Goal: Task Accomplishment & Management: Manage account settings

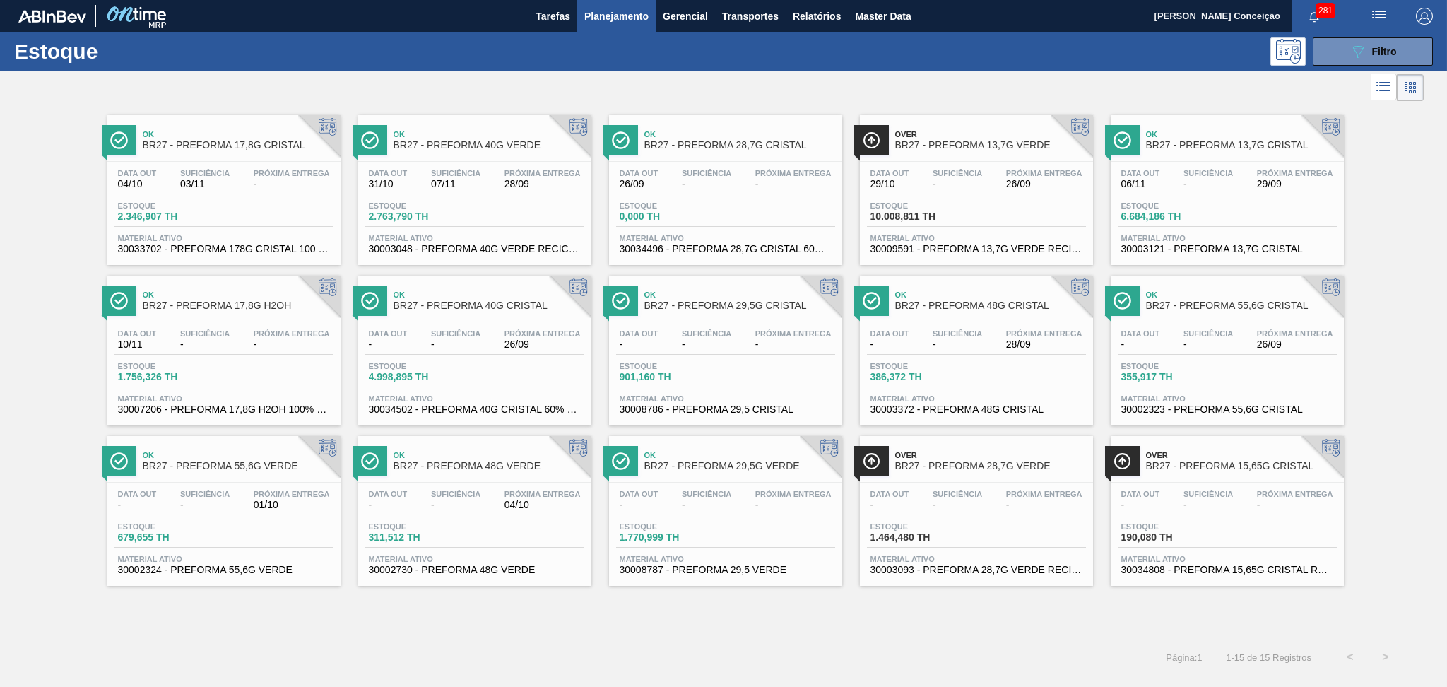
click at [623, 14] on span "Planejamento" at bounding box center [616, 16] width 64 height 17
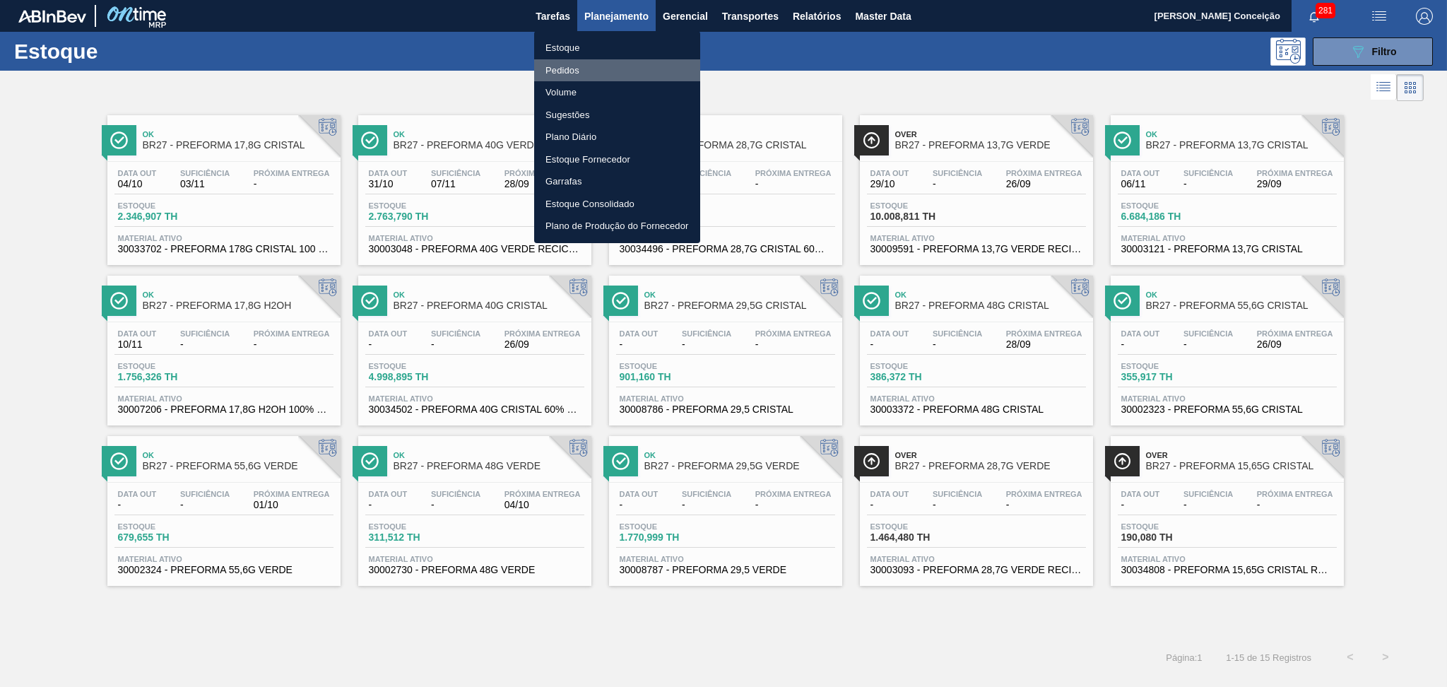
click at [556, 69] on li "Pedidos" at bounding box center [617, 70] width 166 height 23
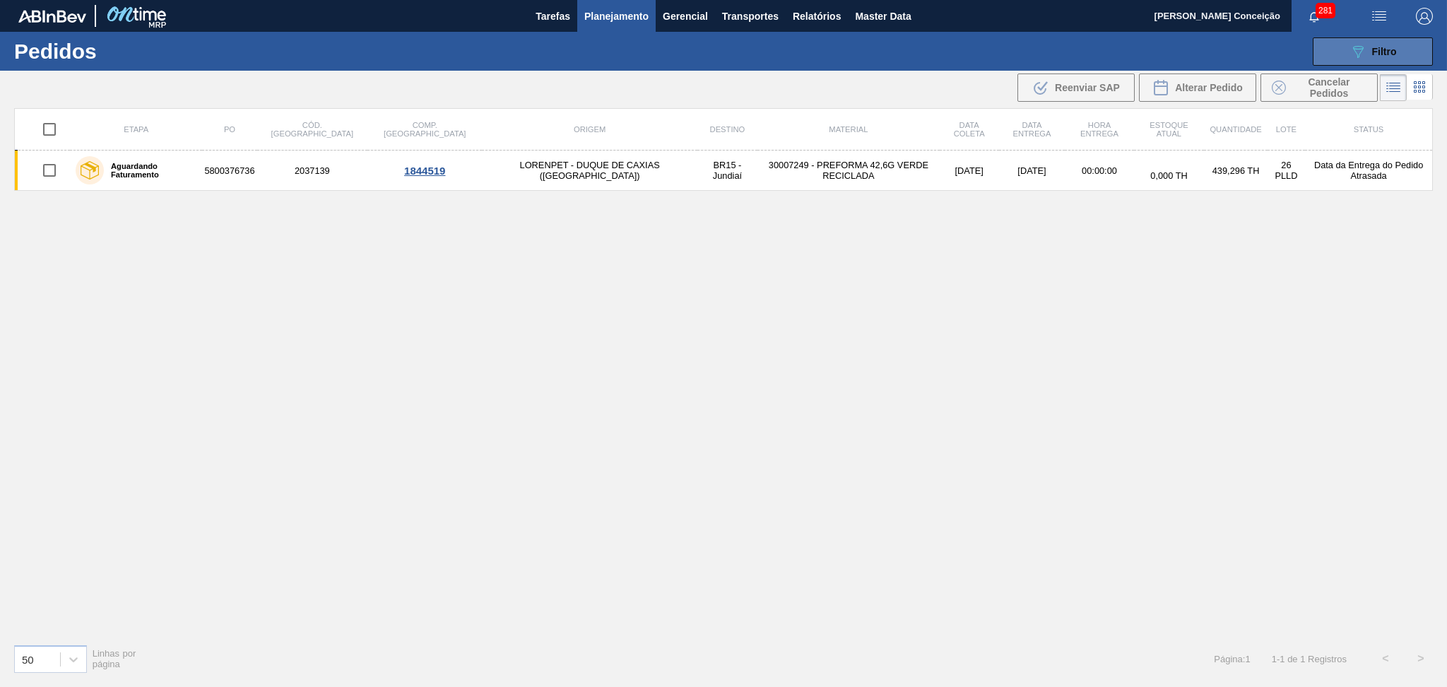
click at [1416, 49] on button "089F7B8B-B2A5-4AFE-B5C0-19BA573D28AC Filtro" at bounding box center [1373, 51] width 120 height 28
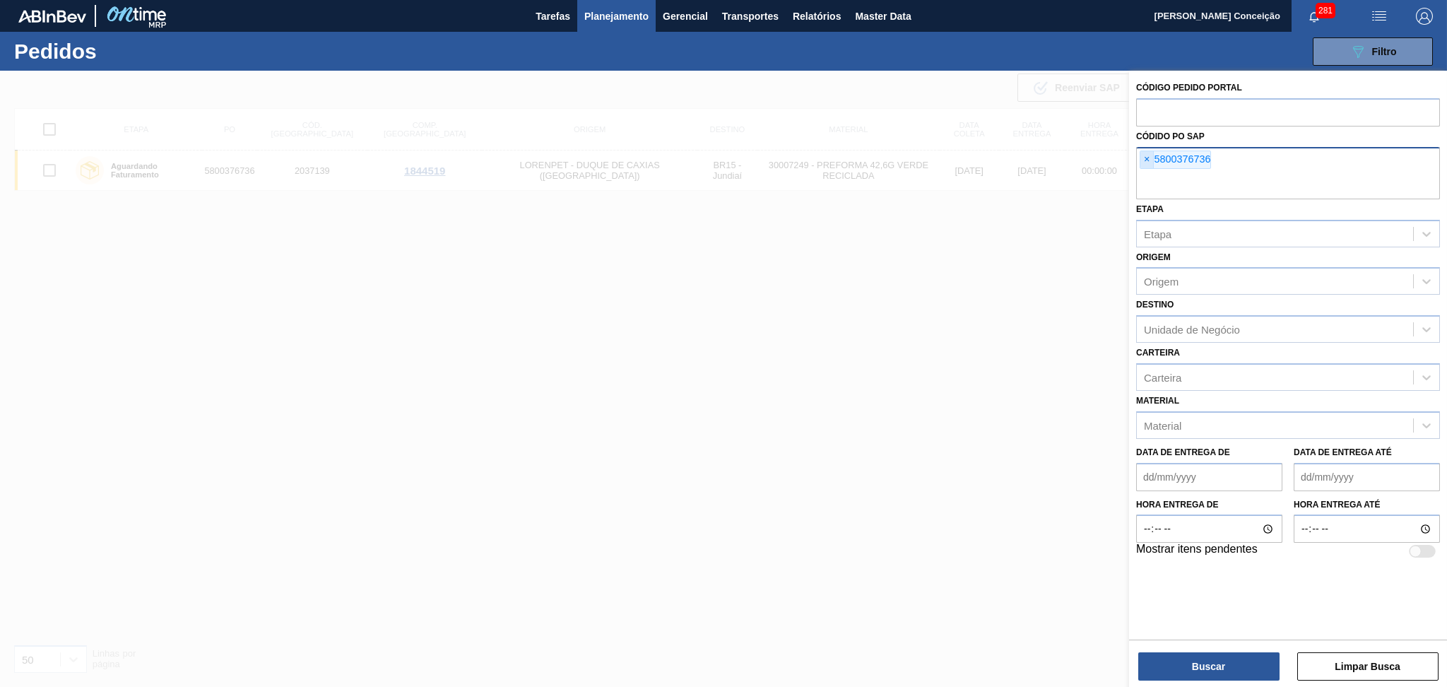
click at [1152, 158] on span "×" at bounding box center [1146, 159] width 13 height 17
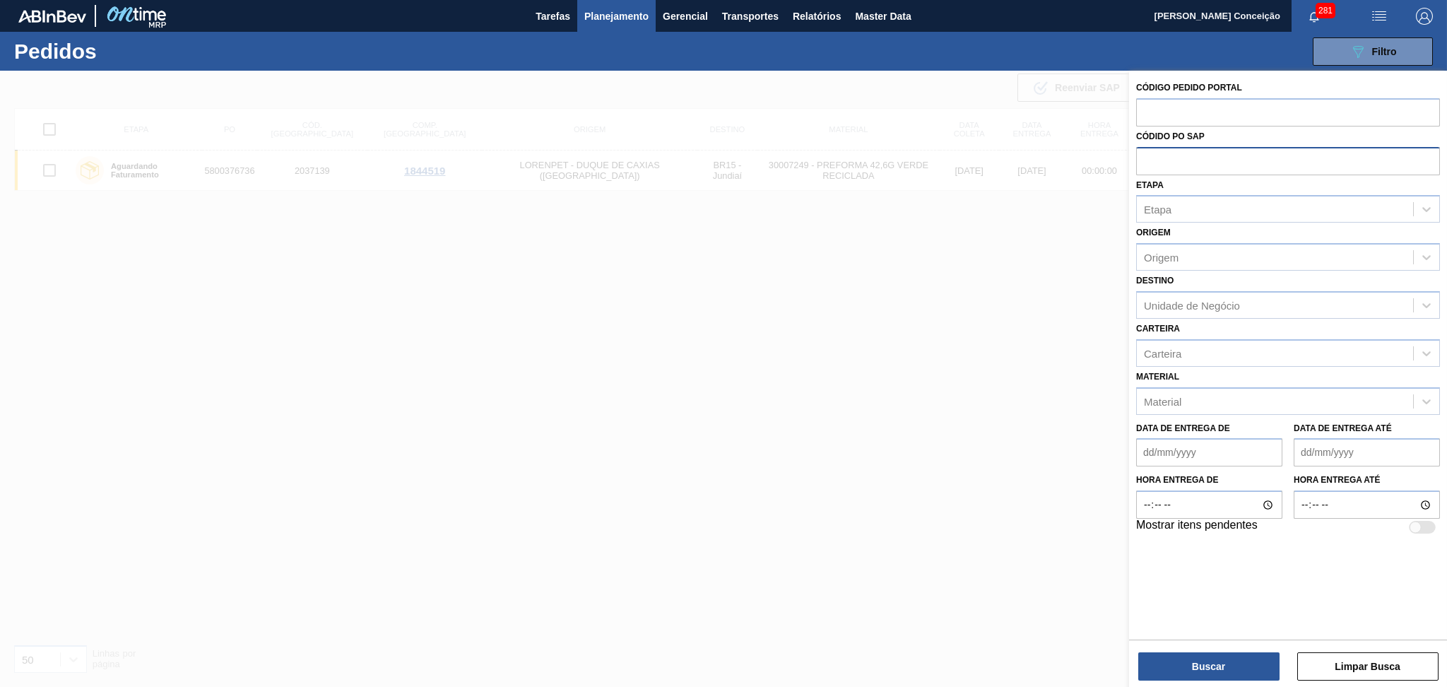
paste input "text"
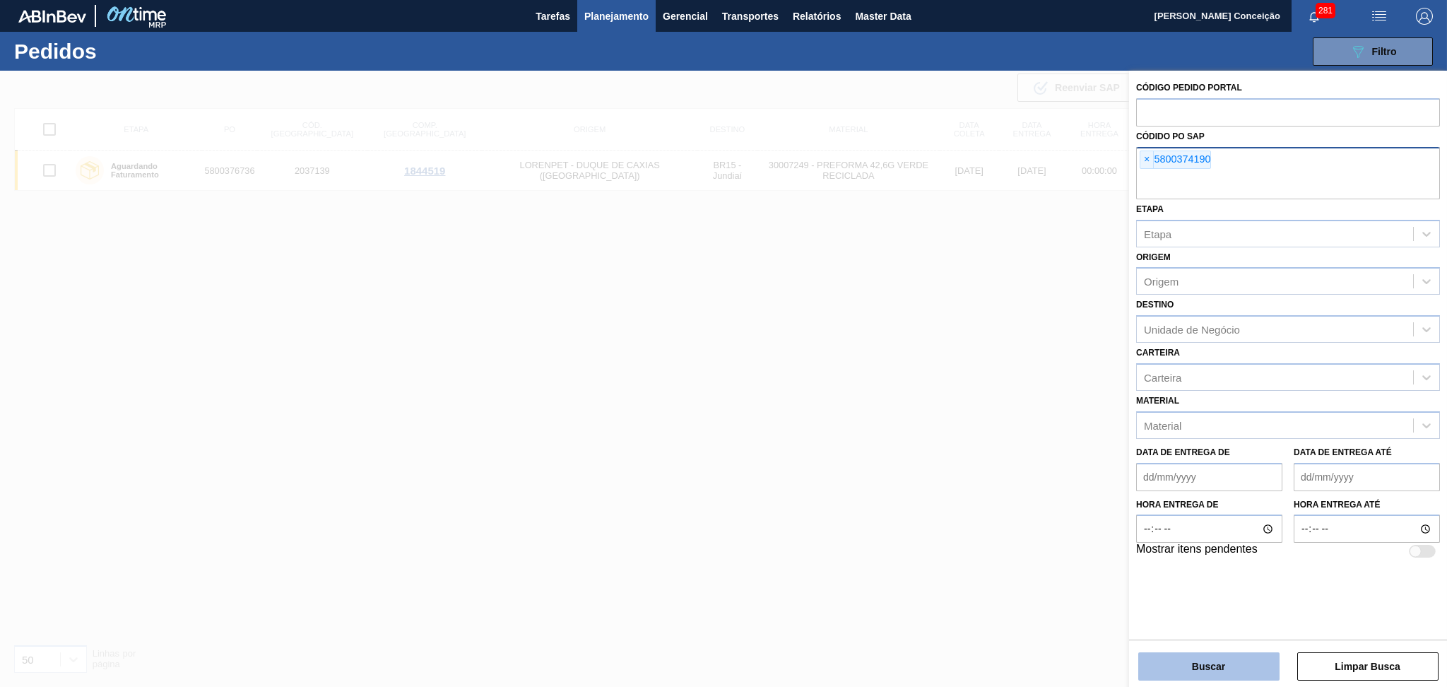
click at [1202, 666] on button "Buscar" at bounding box center [1208, 666] width 141 height 28
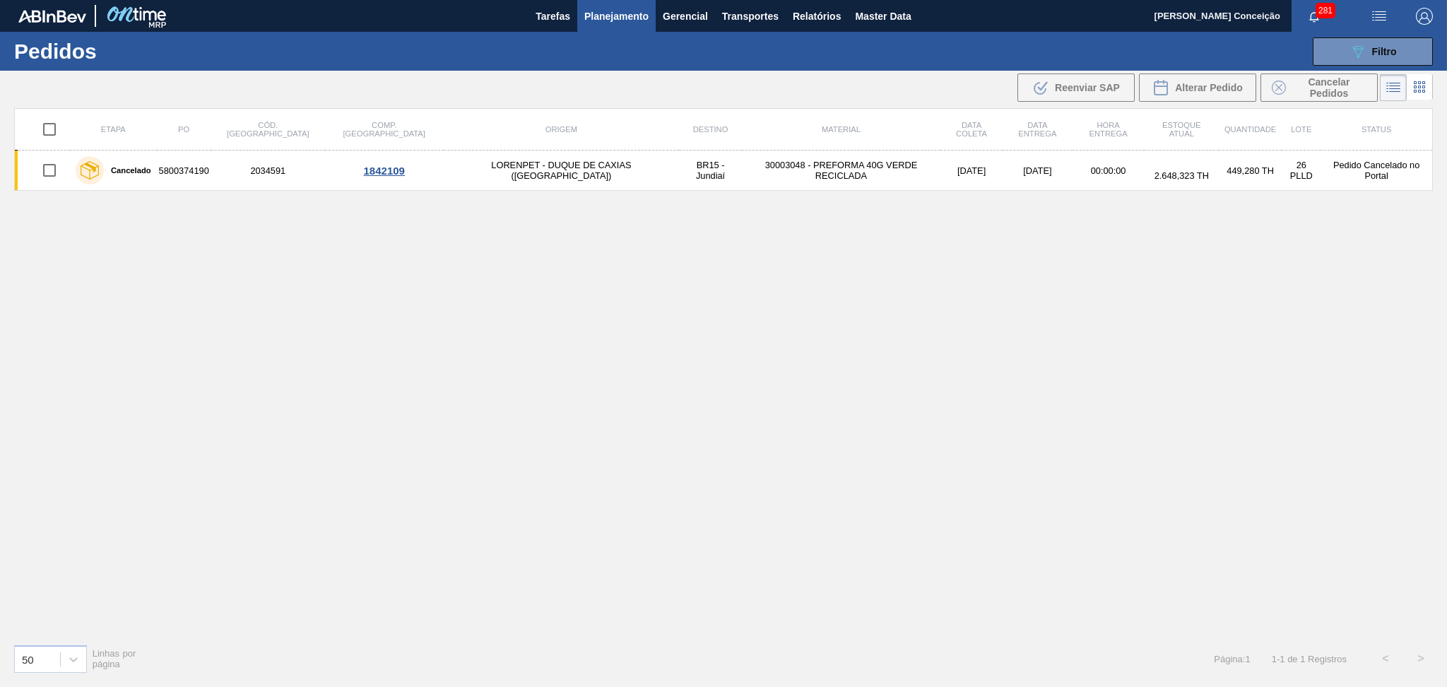
click at [668, 393] on div "Etapa PO Cód. Pedido Comp. Carga Origem Destino Material Data coleta Data entre…" at bounding box center [723, 370] width 1419 height 524
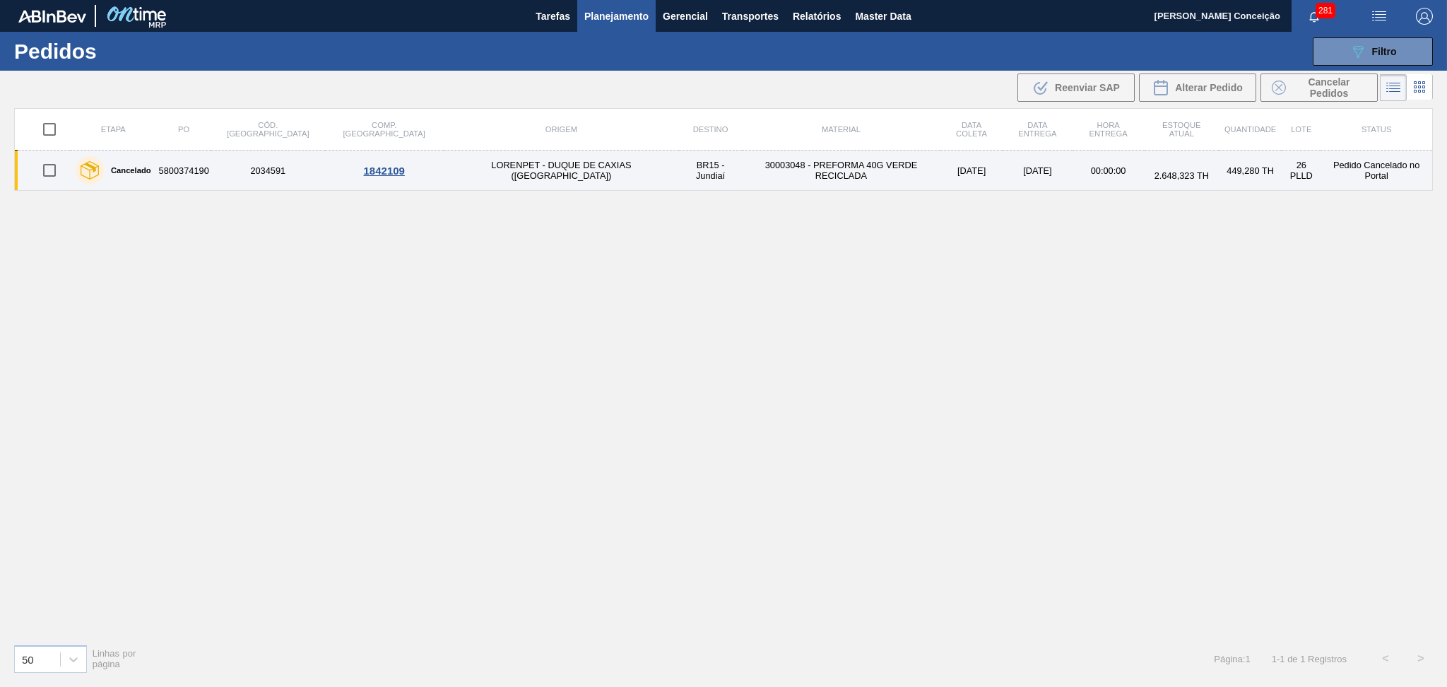
click at [762, 173] on td "30003048 - PREFORMA 40G VERDE RECICLADA" at bounding box center [841, 170] width 199 height 40
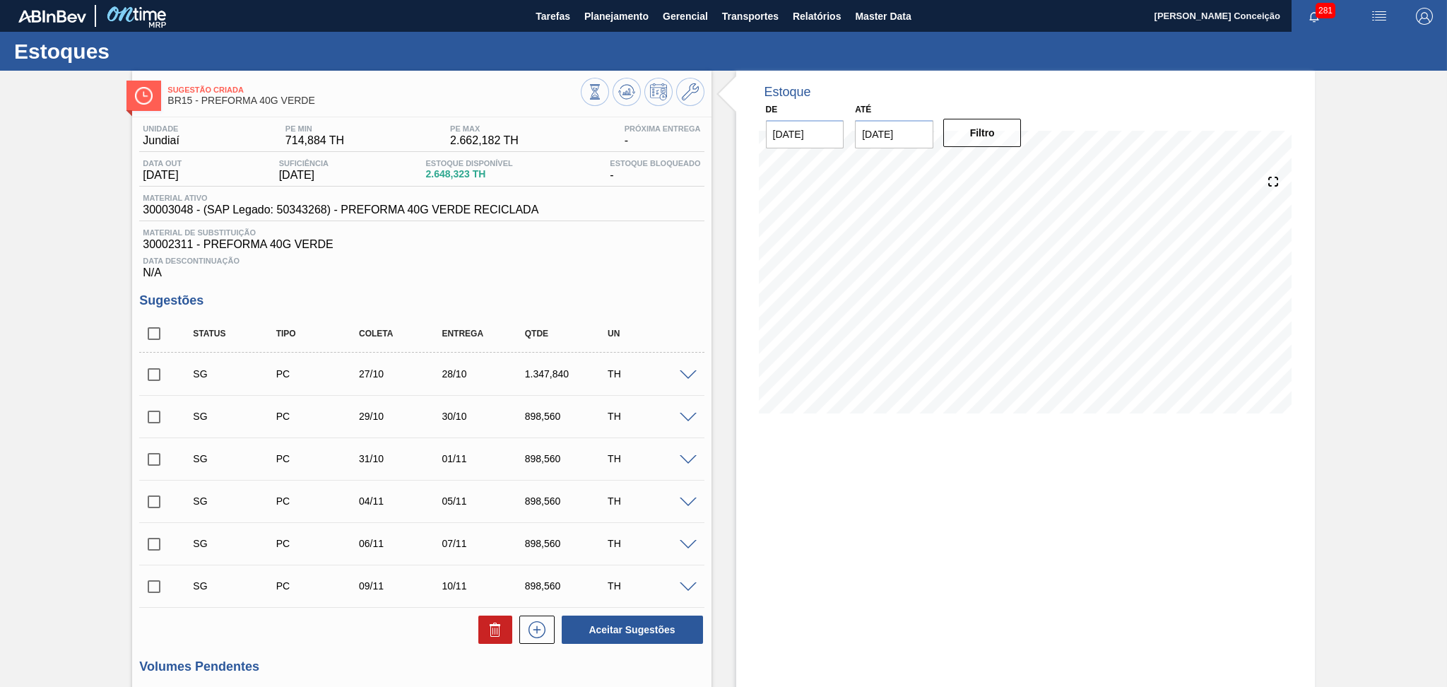
drag, startPoint x: 919, startPoint y: 139, endPoint x: 473, endPoint y: 126, distance: 446.0
click at [759, 136] on div "De 26/09/2025 Até 10/10/2025 Filtro" at bounding box center [894, 124] width 283 height 49
type input "[DATE]"
click at [993, 134] on button "Filtro" at bounding box center [982, 133] width 78 height 28
click at [801, 569] on div "Estoque De 26/09/2025 Até 30/11/2025 Filtro" at bounding box center [1025, 474] width 579 height 807
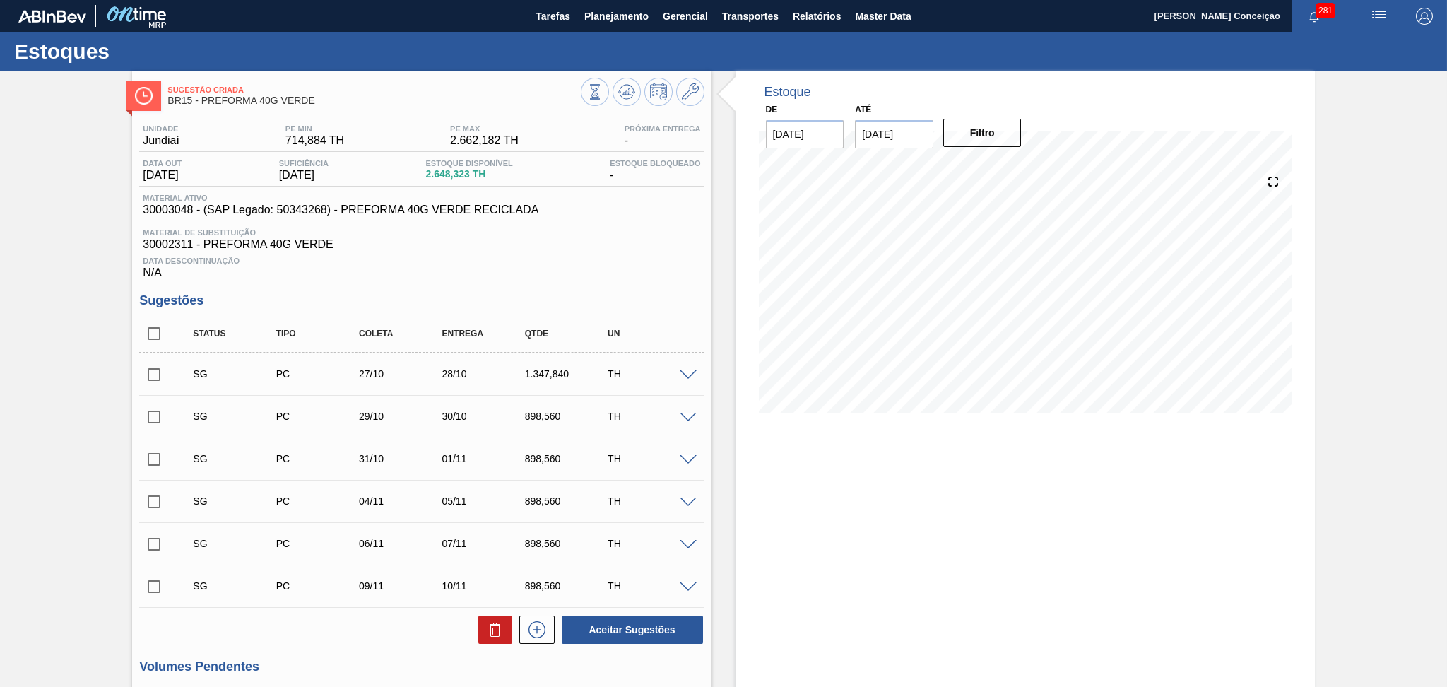
scroll to position [191, 0]
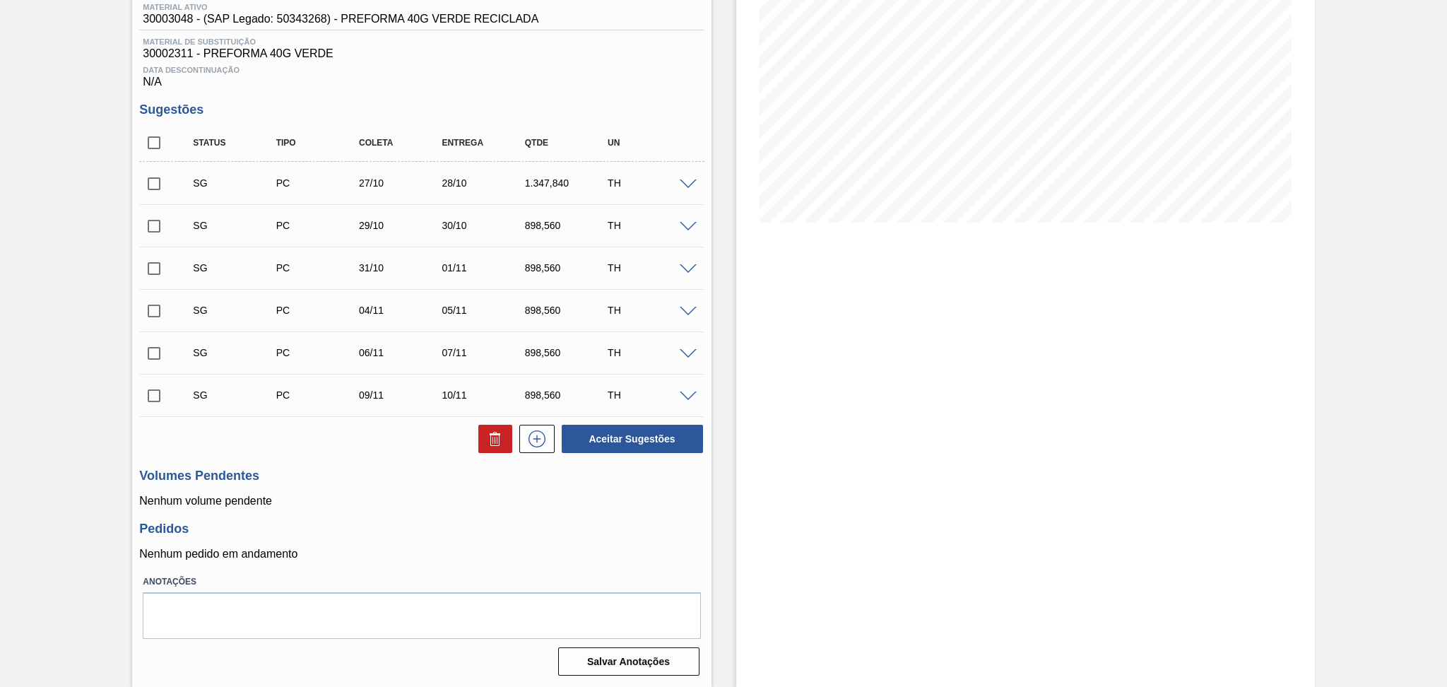
click at [408, 507] on p "Nenhum volume pendente" at bounding box center [421, 501] width 564 height 13
click at [158, 150] on input "checkbox" at bounding box center [154, 143] width 30 height 30
checkbox input "true"
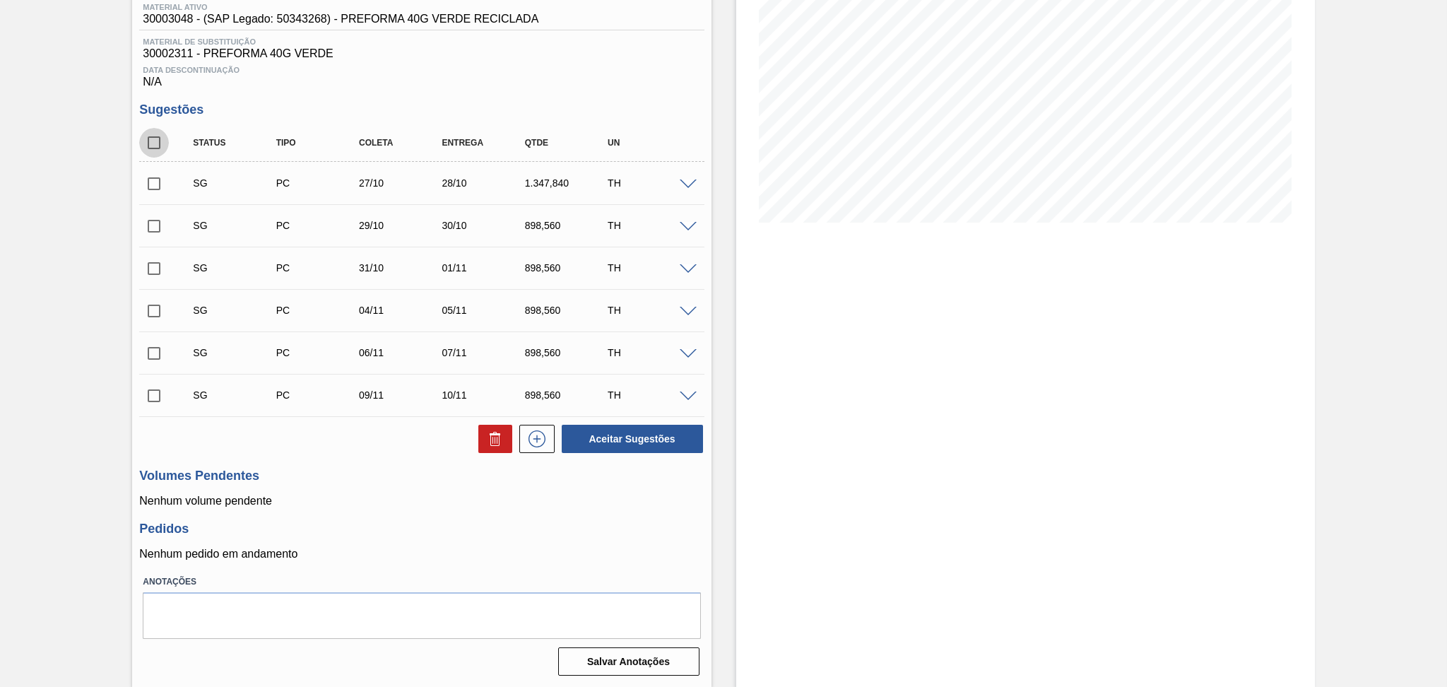
checkbox input "true"
click at [490, 444] on icon at bounding box center [494, 440] width 9 height 11
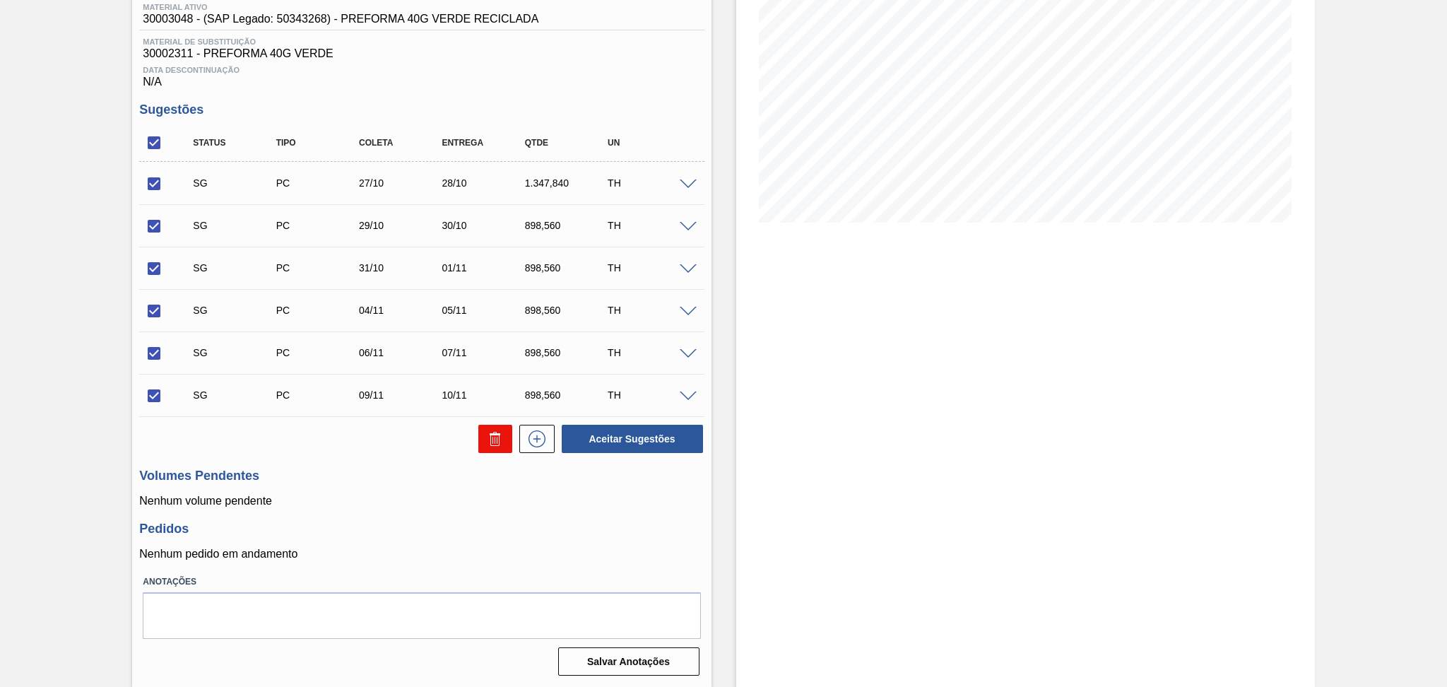
checkbox input "false"
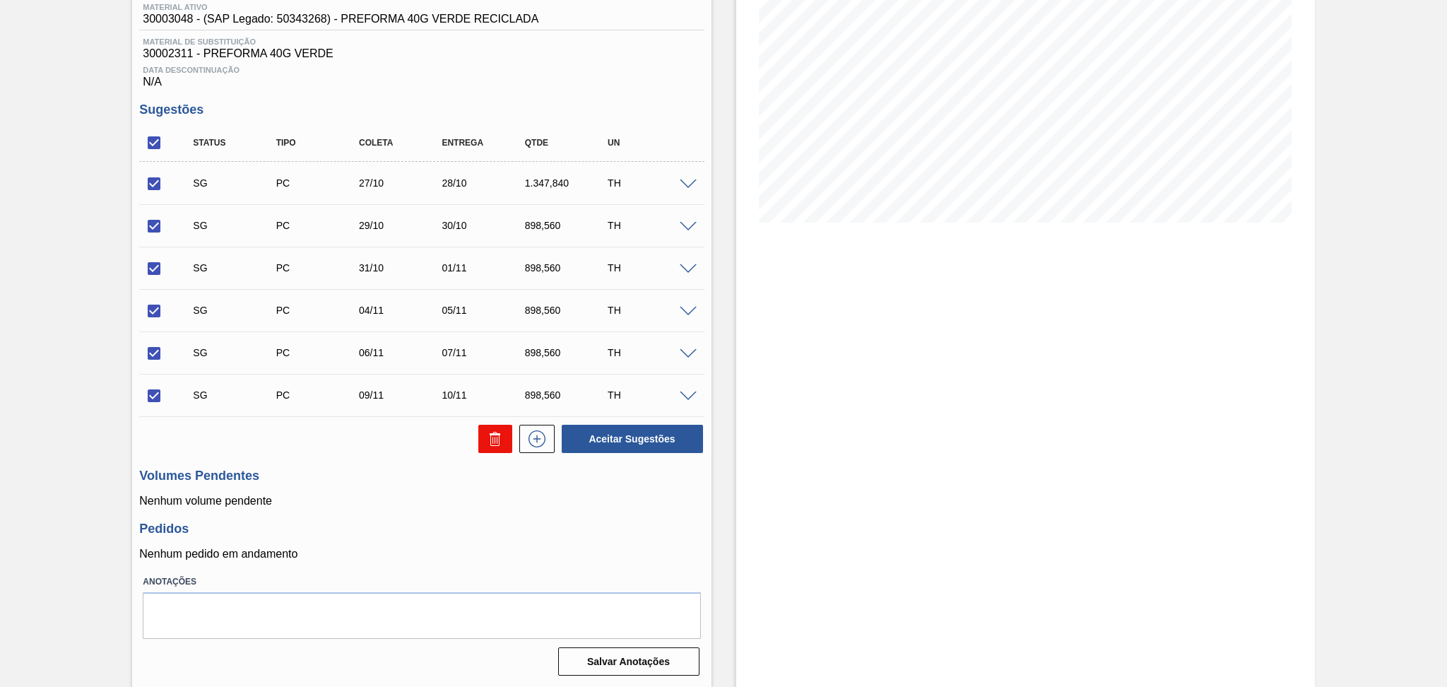
checkbox input "false"
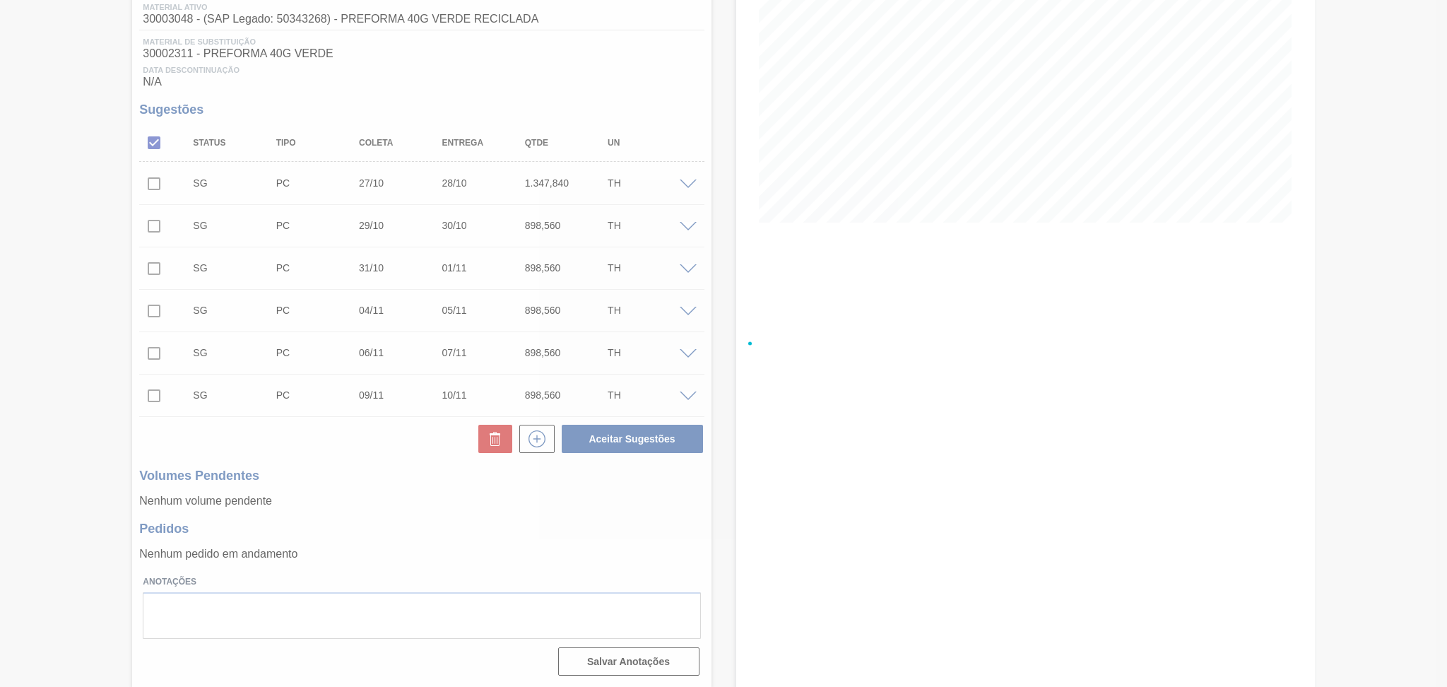
scroll to position [0, 0]
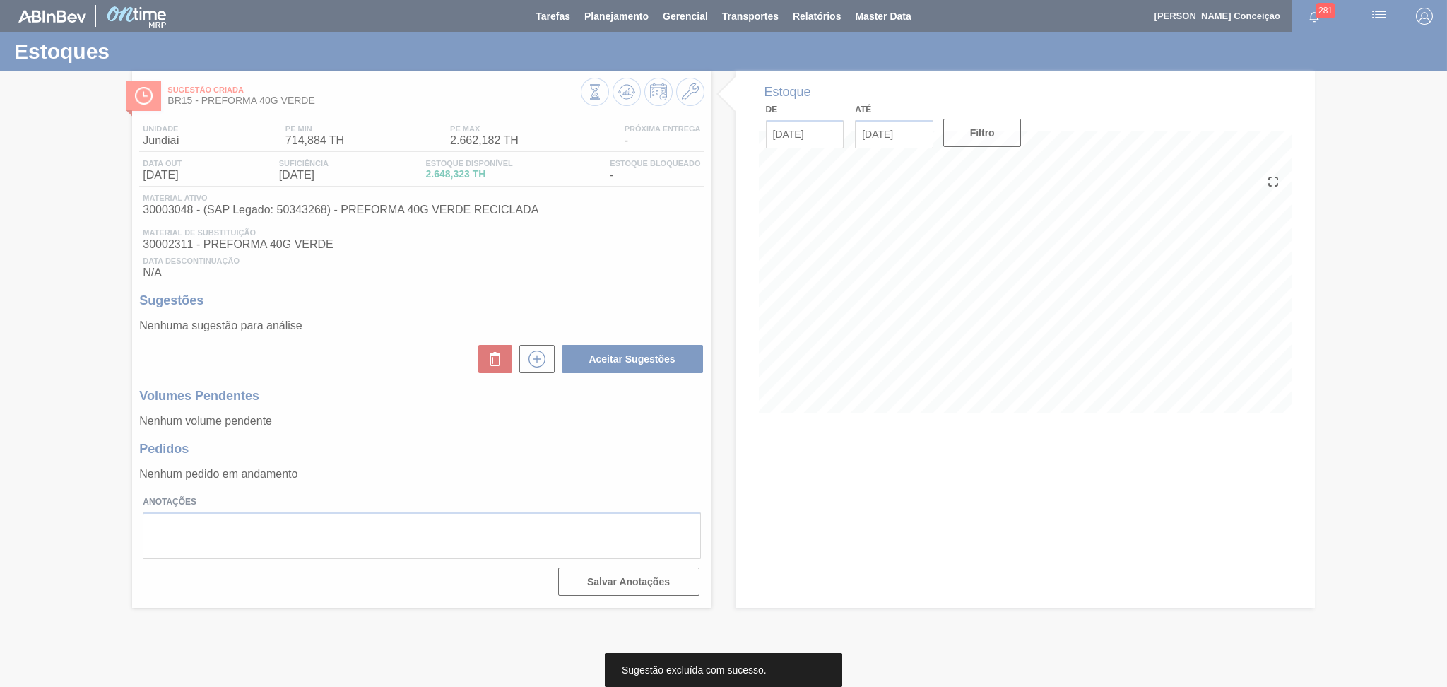
click at [349, 362] on div at bounding box center [723, 343] width 1447 height 687
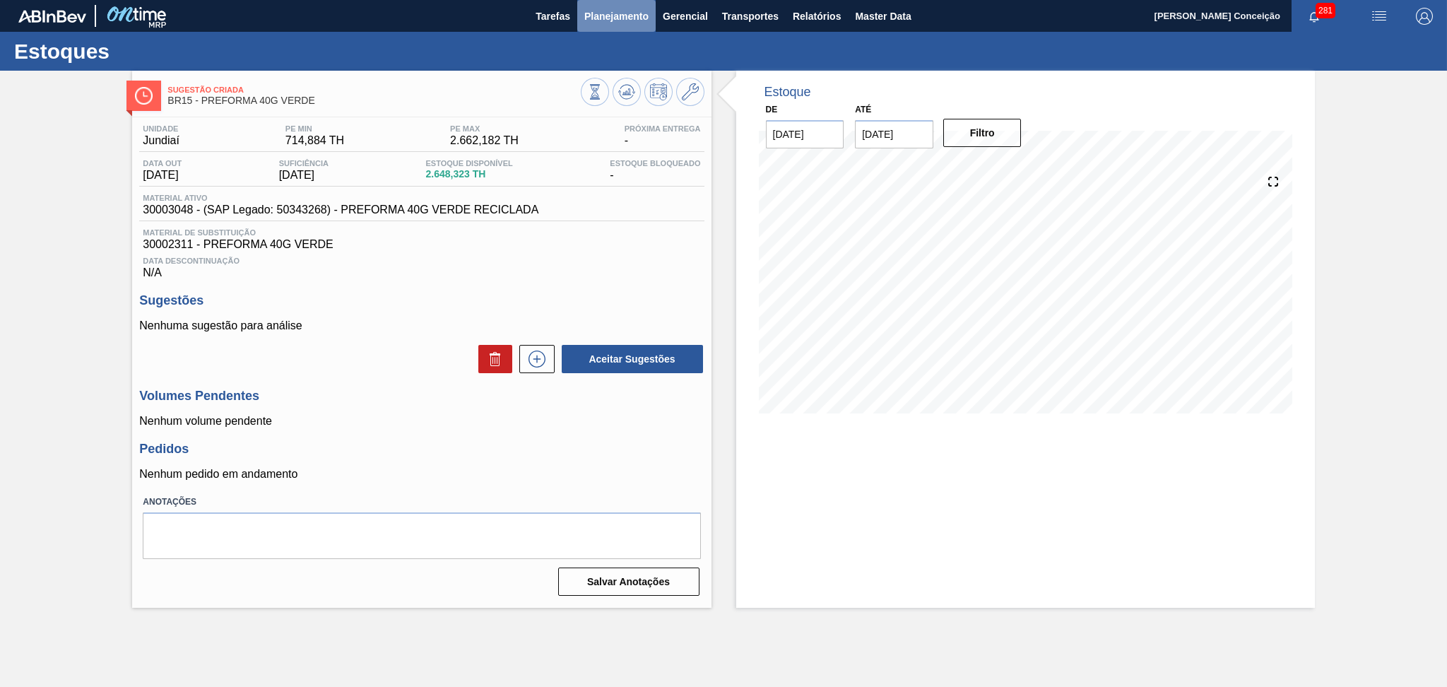
click at [631, 13] on span "Planejamento" at bounding box center [616, 16] width 64 height 17
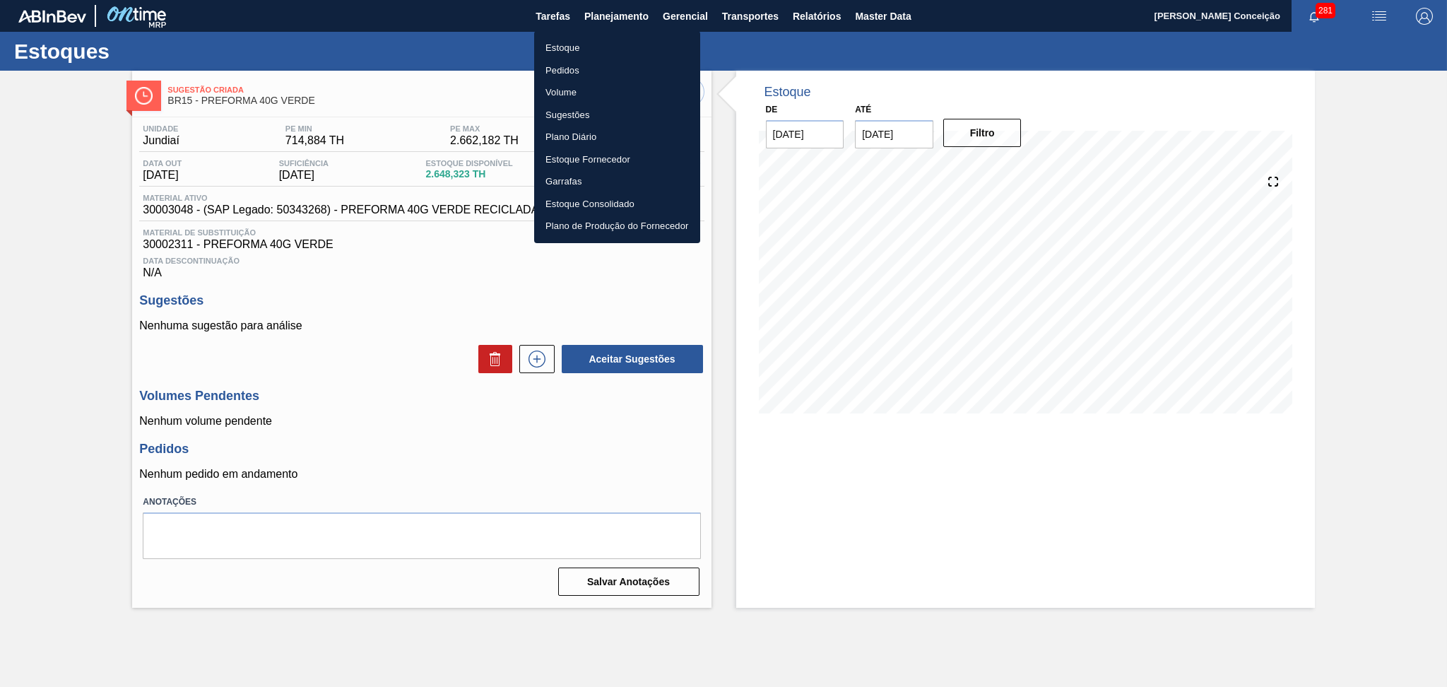
click at [557, 73] on li "Pedidos" at bounding box center [617, 70] width 166 height 23
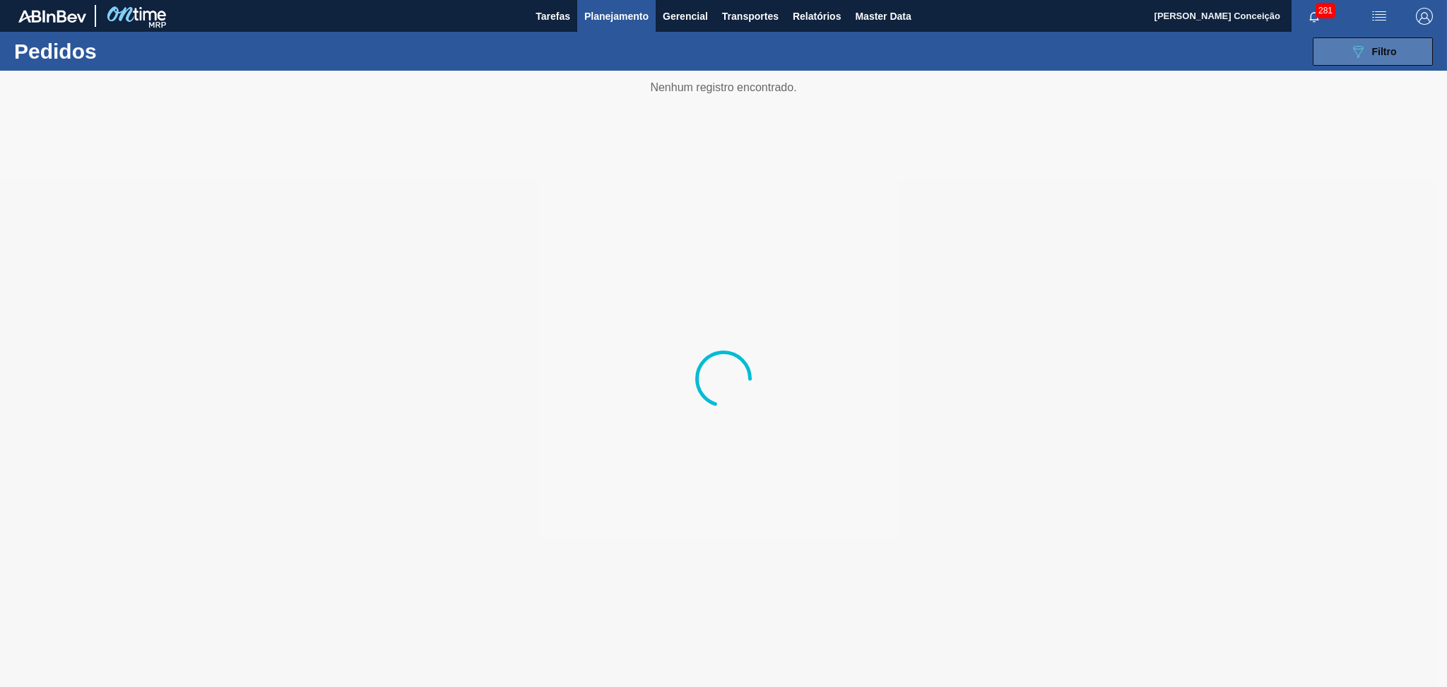
click at [1313, 50] on button "089F7B8B-B2A5-4AFE-B5C0-19BA573D28AC Filtro" at bounding box center [1373, 51] width 120 height 28
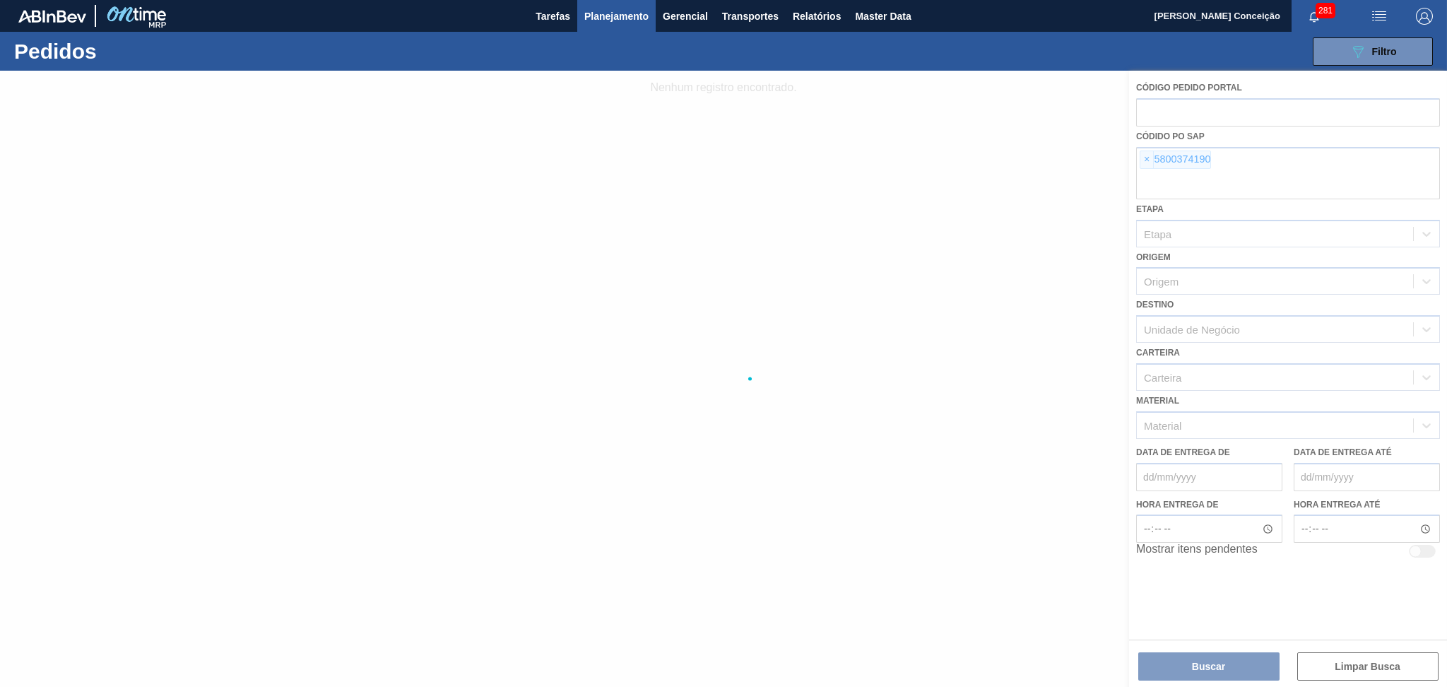
click at [1144, 160] on div at bounding box center [723, 379] width 1447 height 616
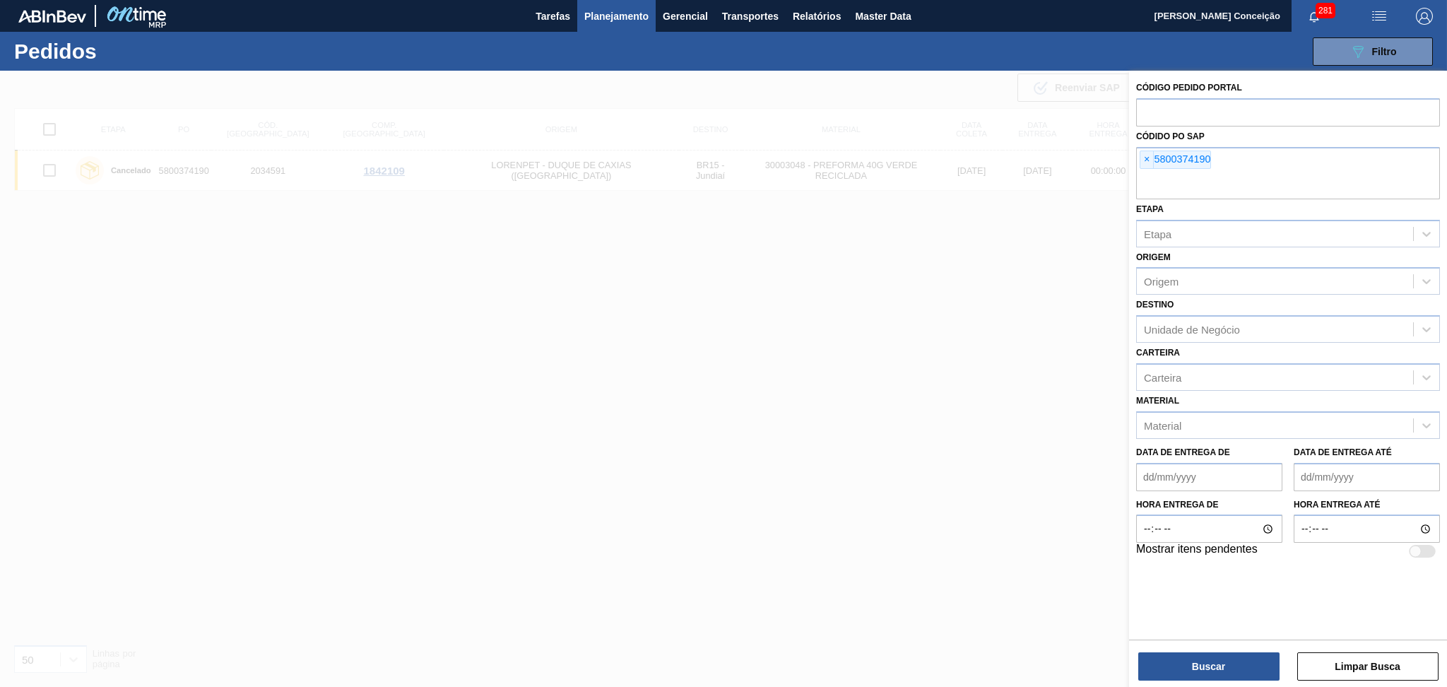
click at [1144, 160] on span "×" at bounding box center [1146, 159] width 13 height 17
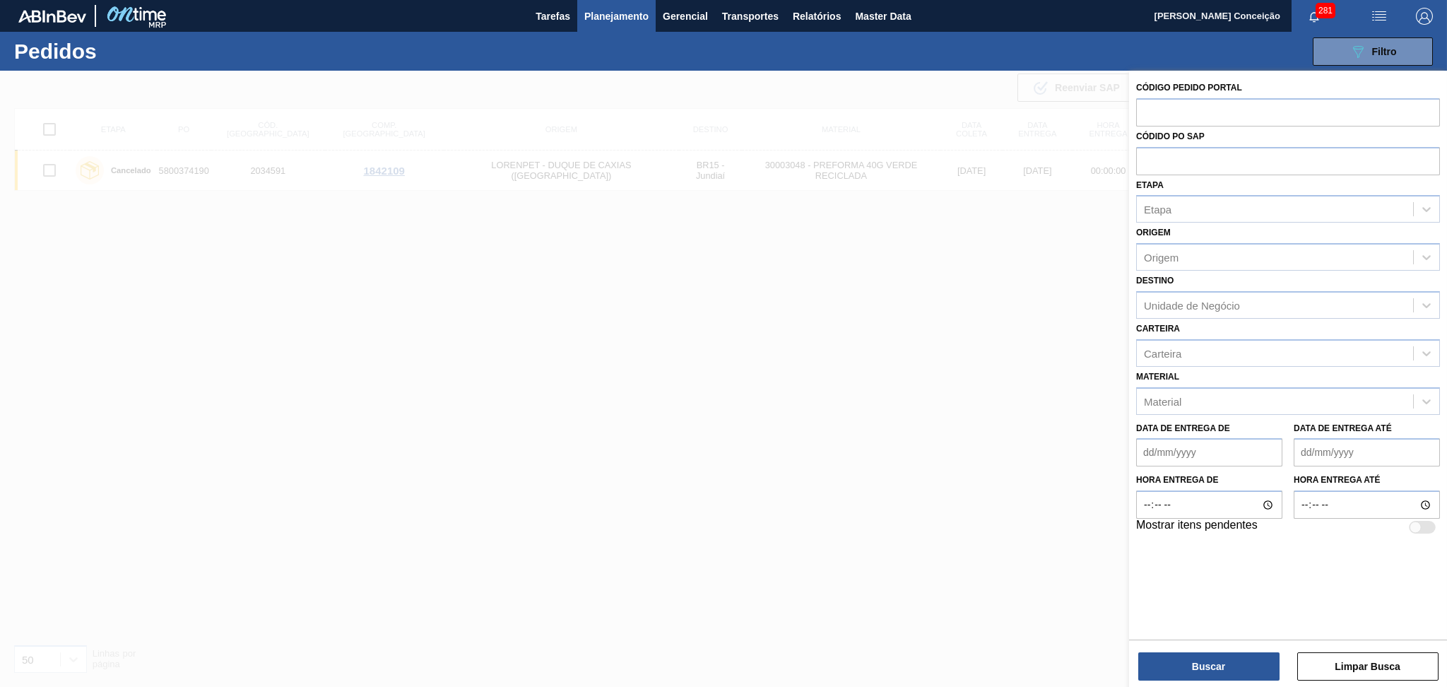
paste input "text"
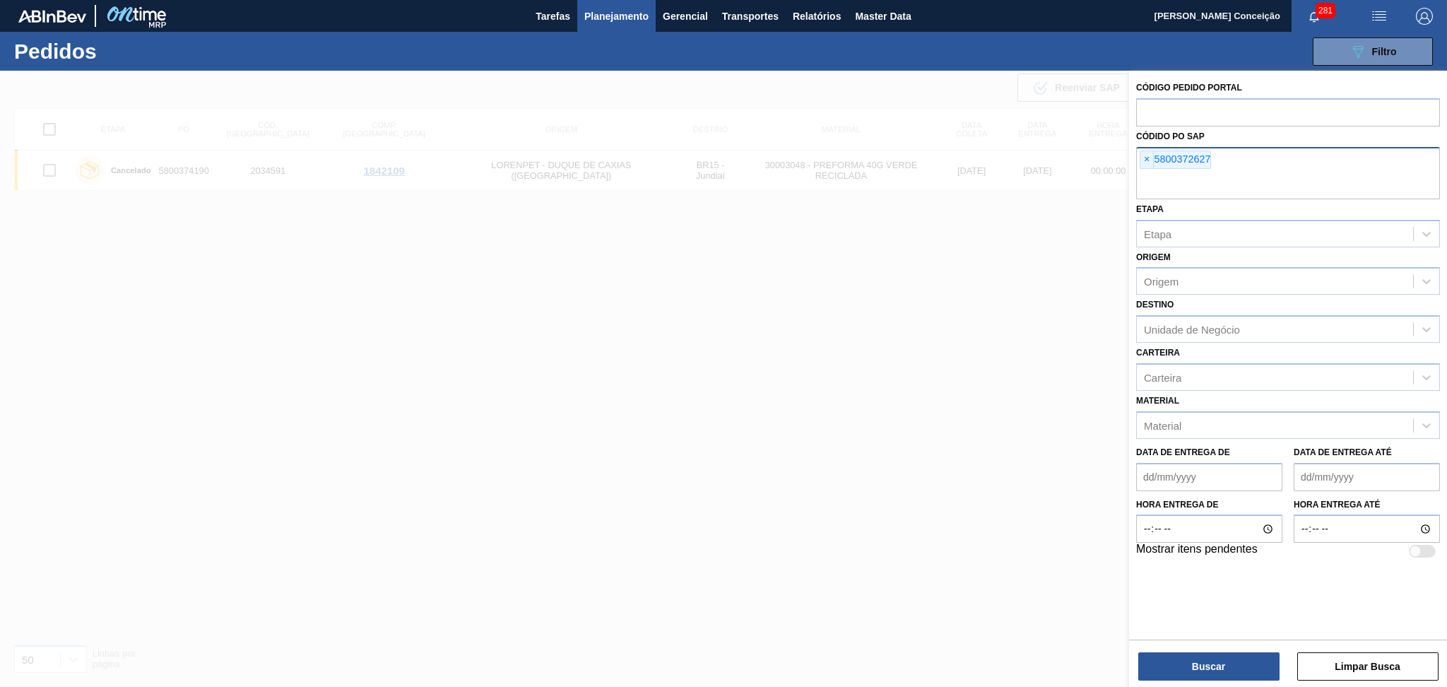
click at [1181, 178] on input "text" at bounding box center [1288, 185] width 304 height 27
paste input "text"
click at [1173, 668] on button "Buscar" at bounding box center [1208, 666] width 141 height 28
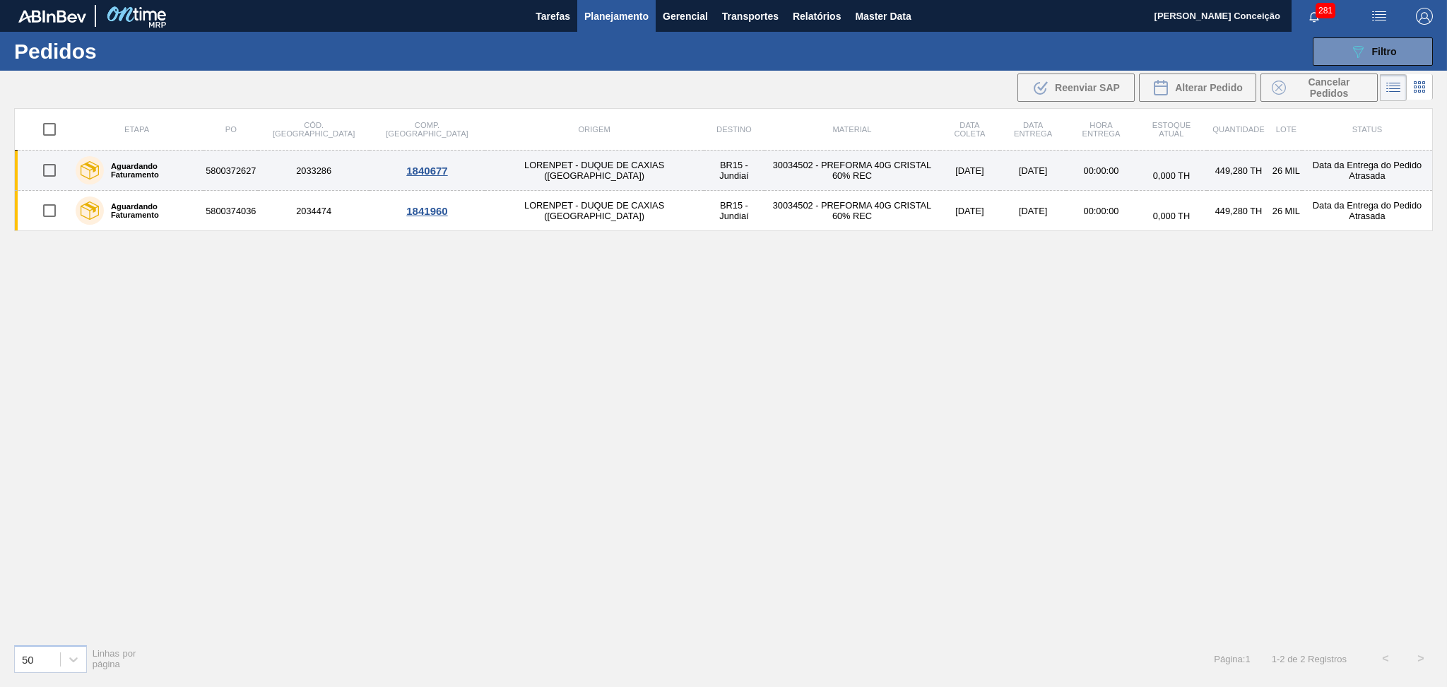
click at [764, 170] on td "30034502 - PREFORMA 40G CRISTAL 60% REC" at bounding box center [851, 170] width 175 height 40
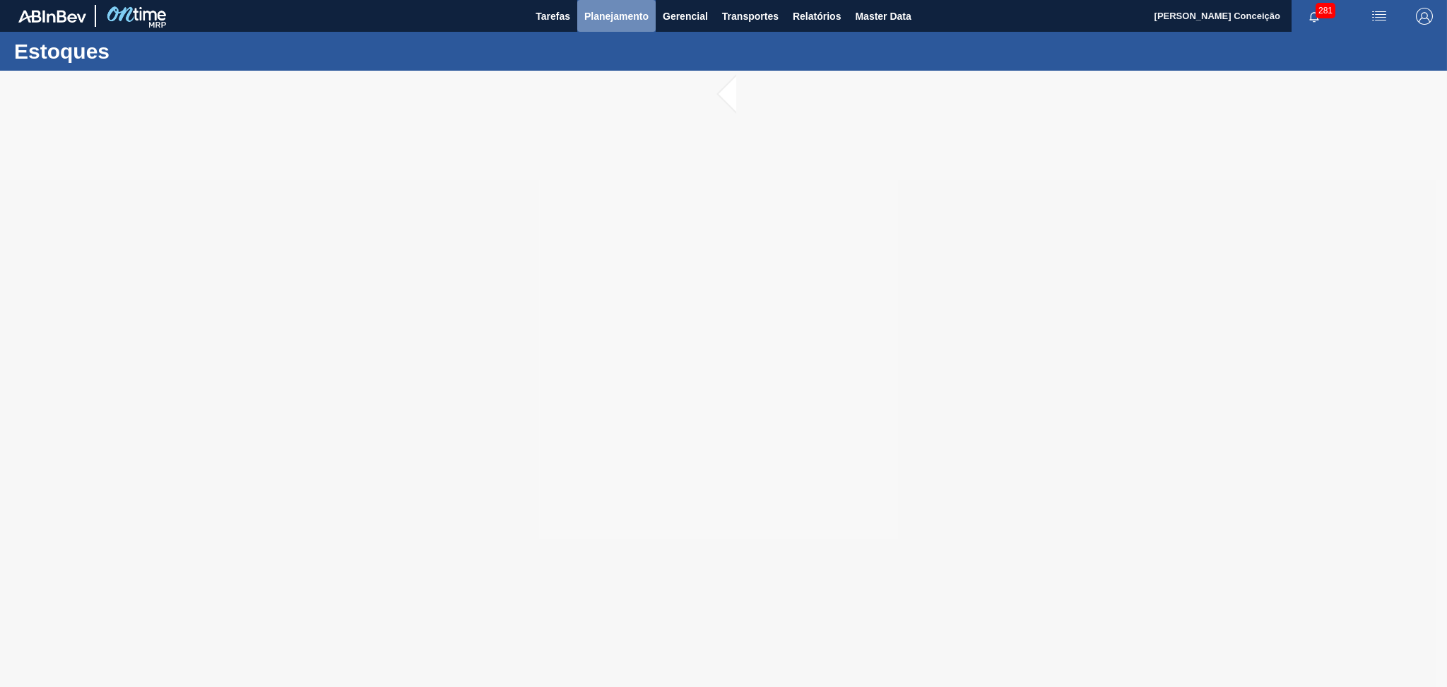
click at [610, 11] on span "Planejamento" at bounding box center [616, 16] width 64 height 17
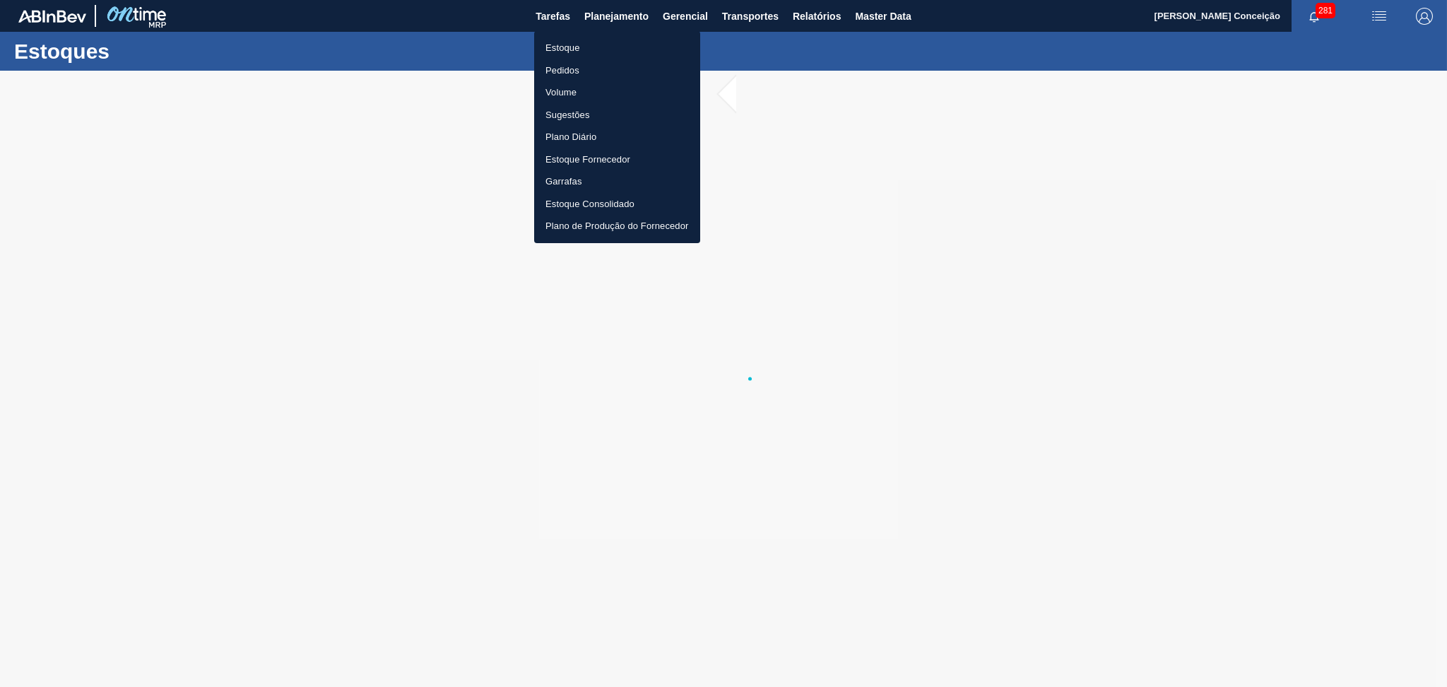
click at [581, 49] on li "Estoque" at bounding box center [617, 48] width 166 height 23
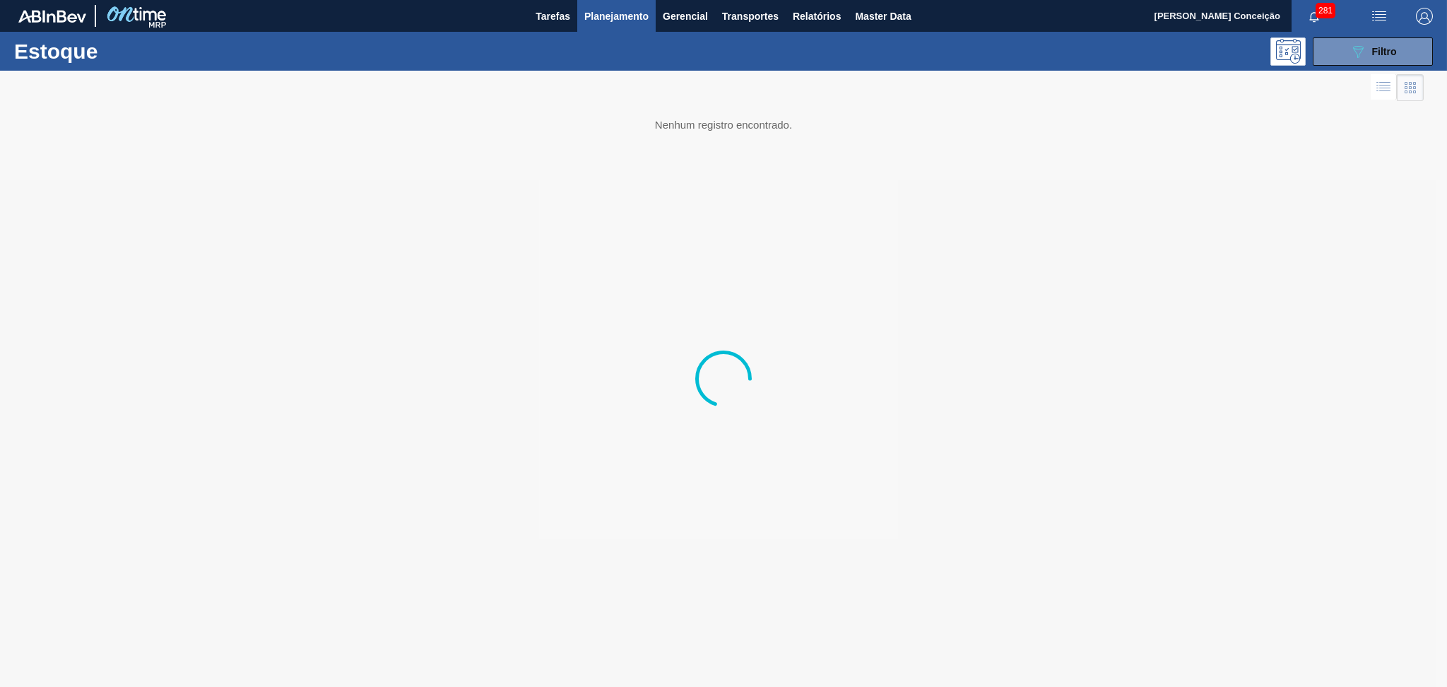
click at [1361, 66] on div "Estoque 089F7B8B-B2A5-4AFE-B5C0-19BA573D28AC Filtro" at bounding box center [723, 51] width 1447 height 39
click at [1361, 49] on icon at bounding box center [1358, 52] width 11 height 12
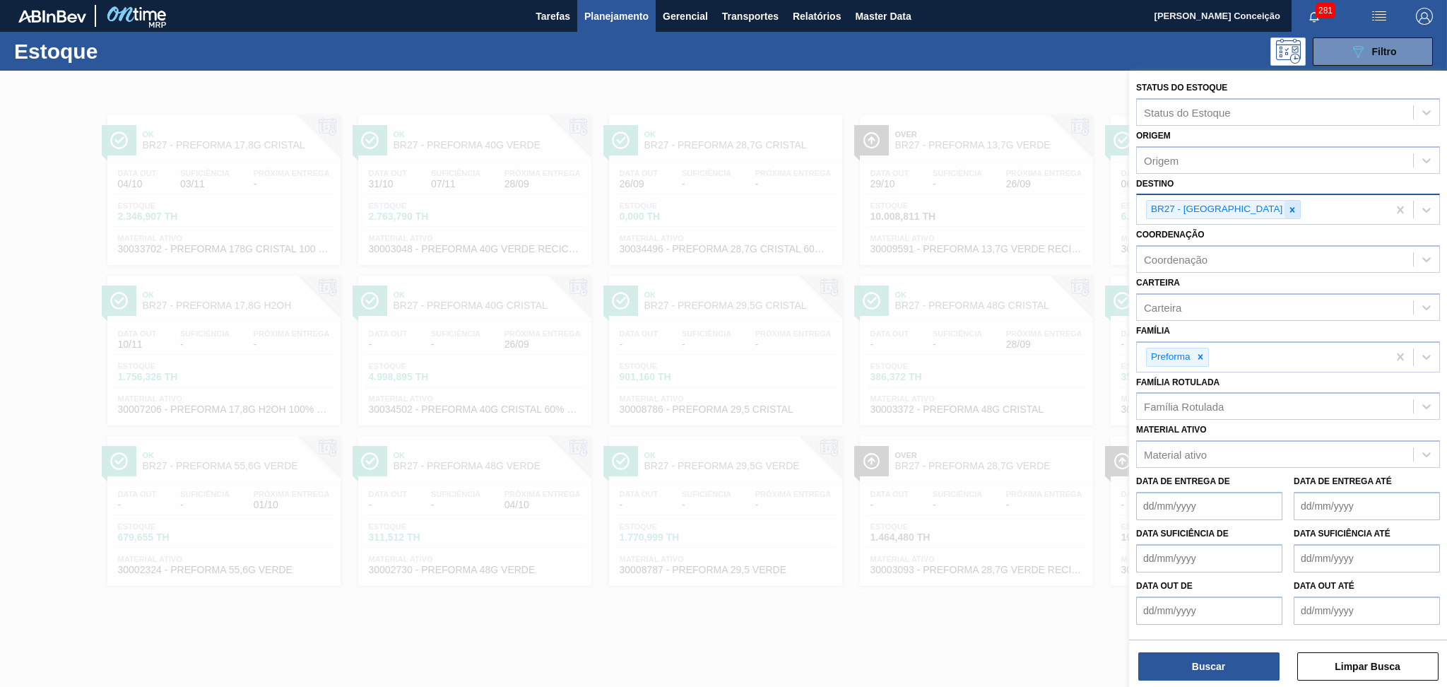
click at [1287, 207] on icon at bounding box center [1292, 210] width 10 height 10
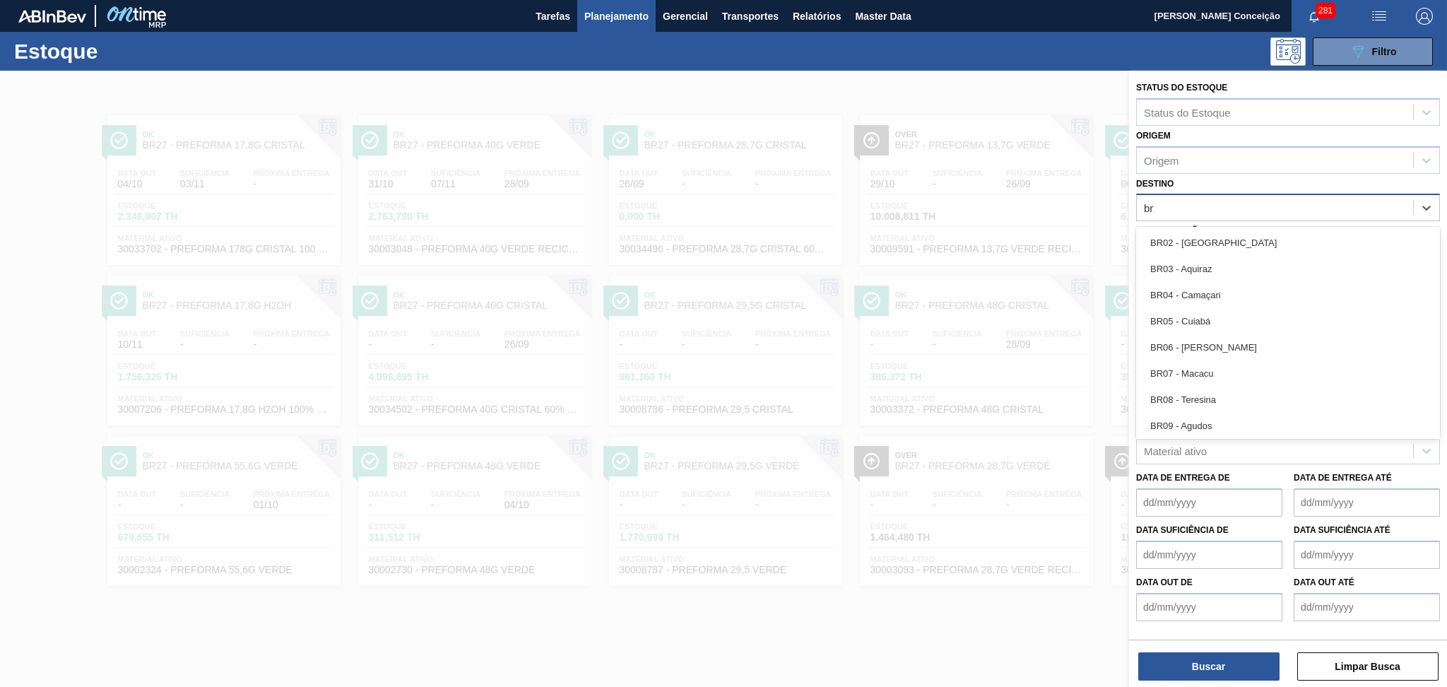
type input "br13"
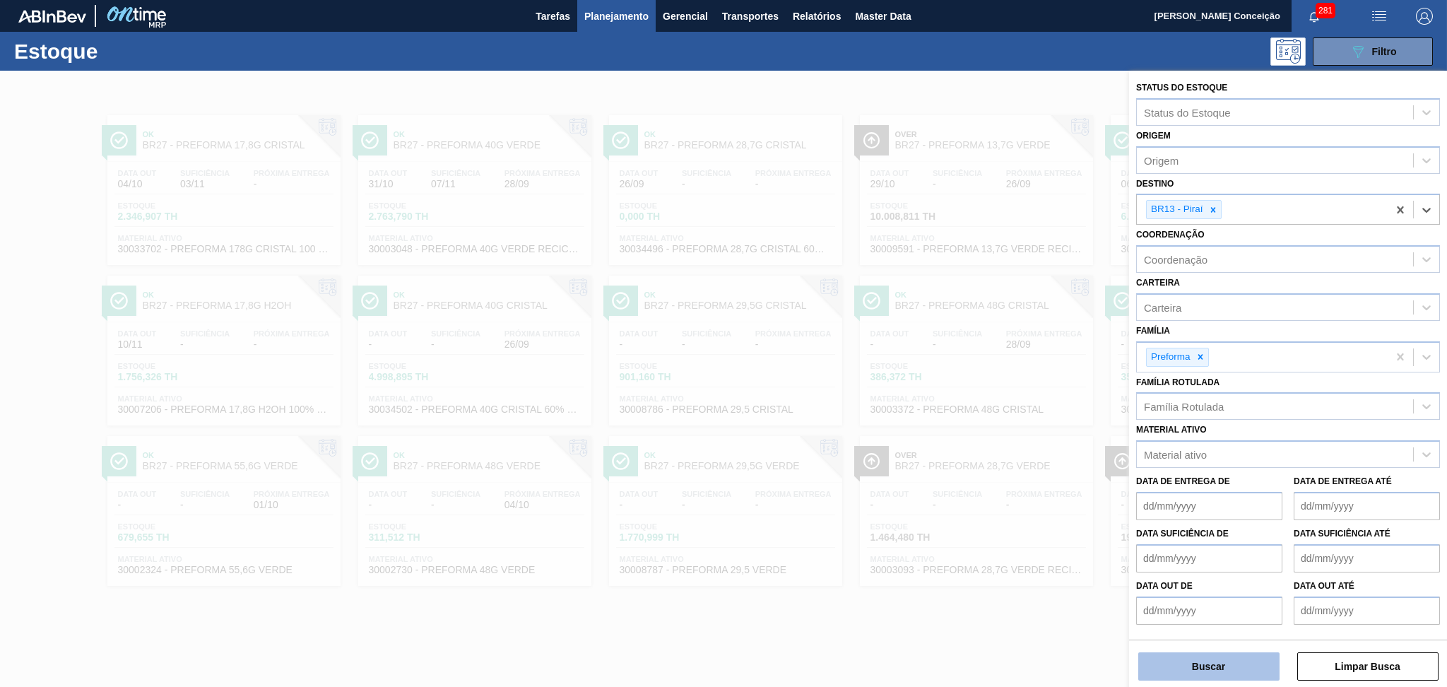
click at [1203, 667] on button "Buscar" at bounding box center [1208, 666] width 141 height 28
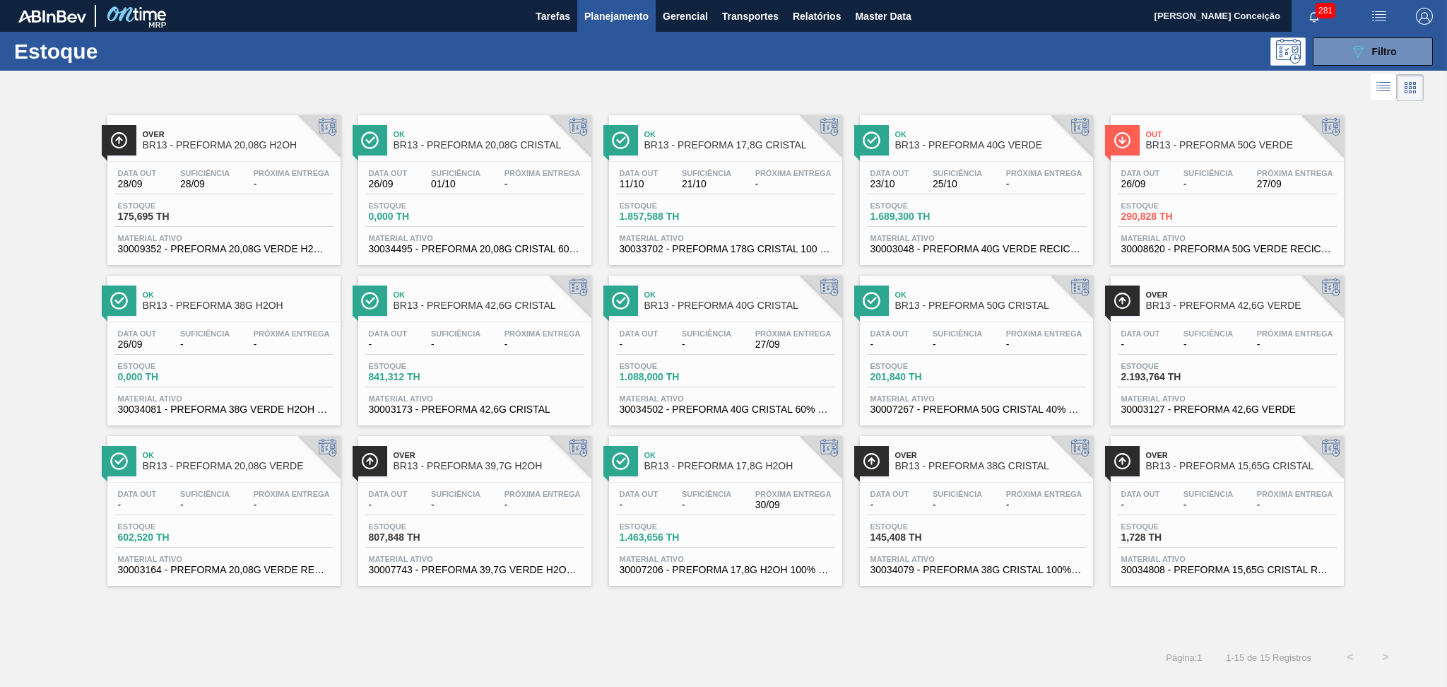
click at [1210, 141] on span "BR13 - PREFORMA 50G VERDE" at bounding box center [1241, 145] width 191 height 11
click at [1198, 218] on span "290,828 TH" at bounding box center [1170, 216] width 99 height 11
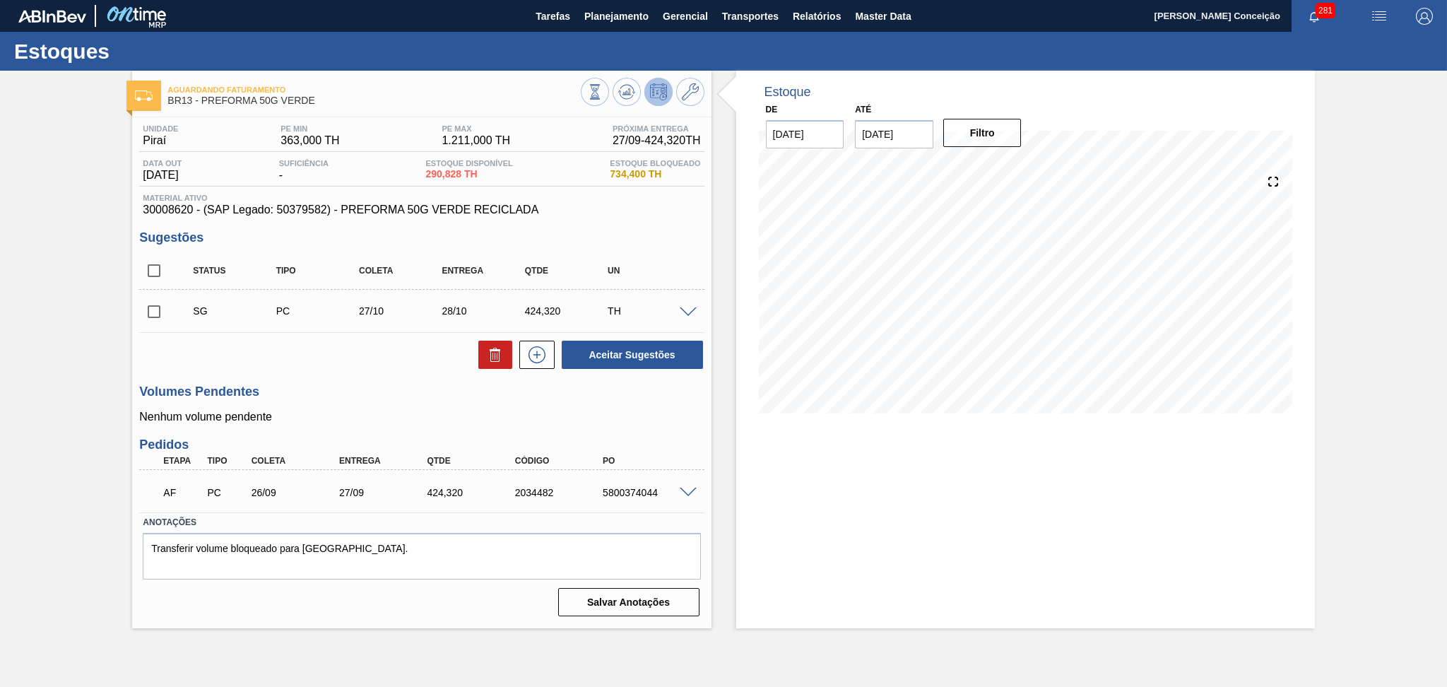
click at [363, 372] on div "Unidade Piraí PE MIN 363,000 TH PE MAX 1.211,000 TH Próxima Entrega 27/09 - 424…" at bounding box center [421, 369] width 579 height 504
click at [446, 175] on span "290,828 TH" at bounding box center [468, 174] width 87 height 11
copy span "290,828"
click at [588, 14] on span "Planejamento" at bounding box center [616, 16] width 64 height 17
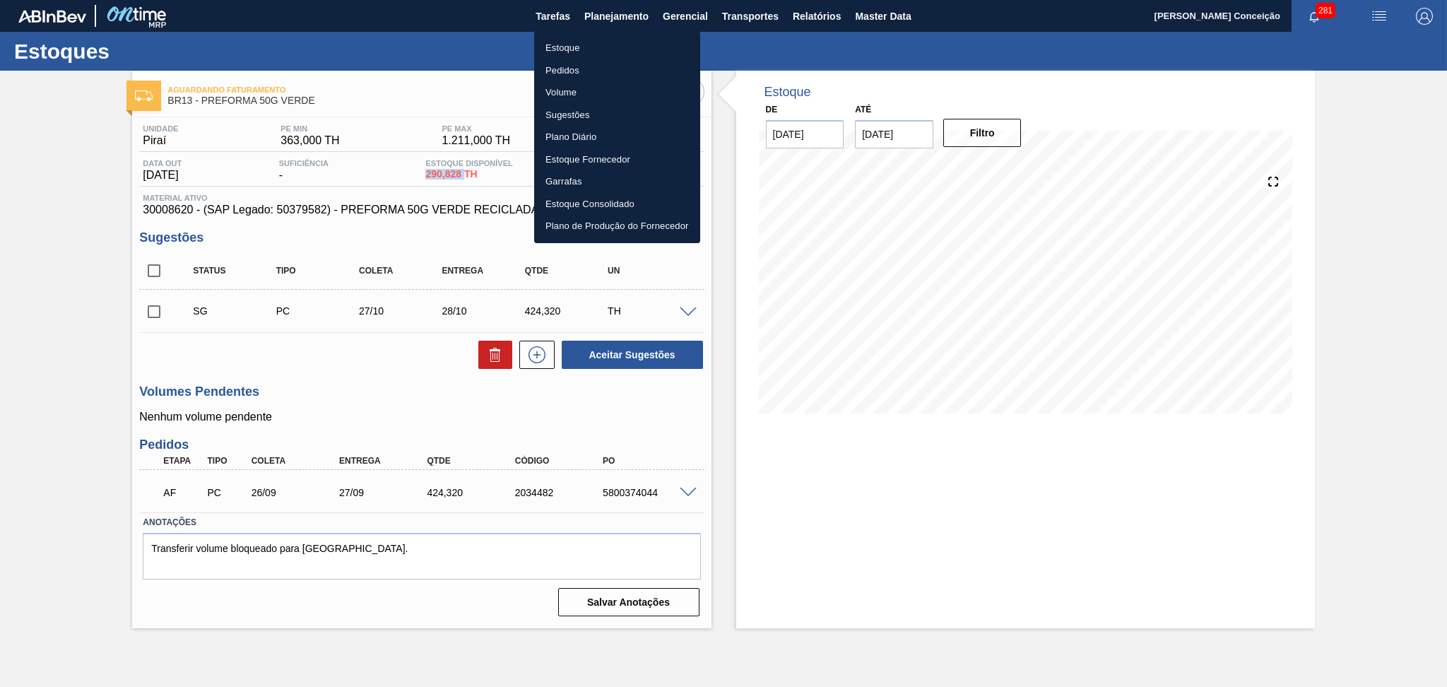
click at [561, 44] on li "Estoque" at bounding box center [617, 48] width 166 height 23
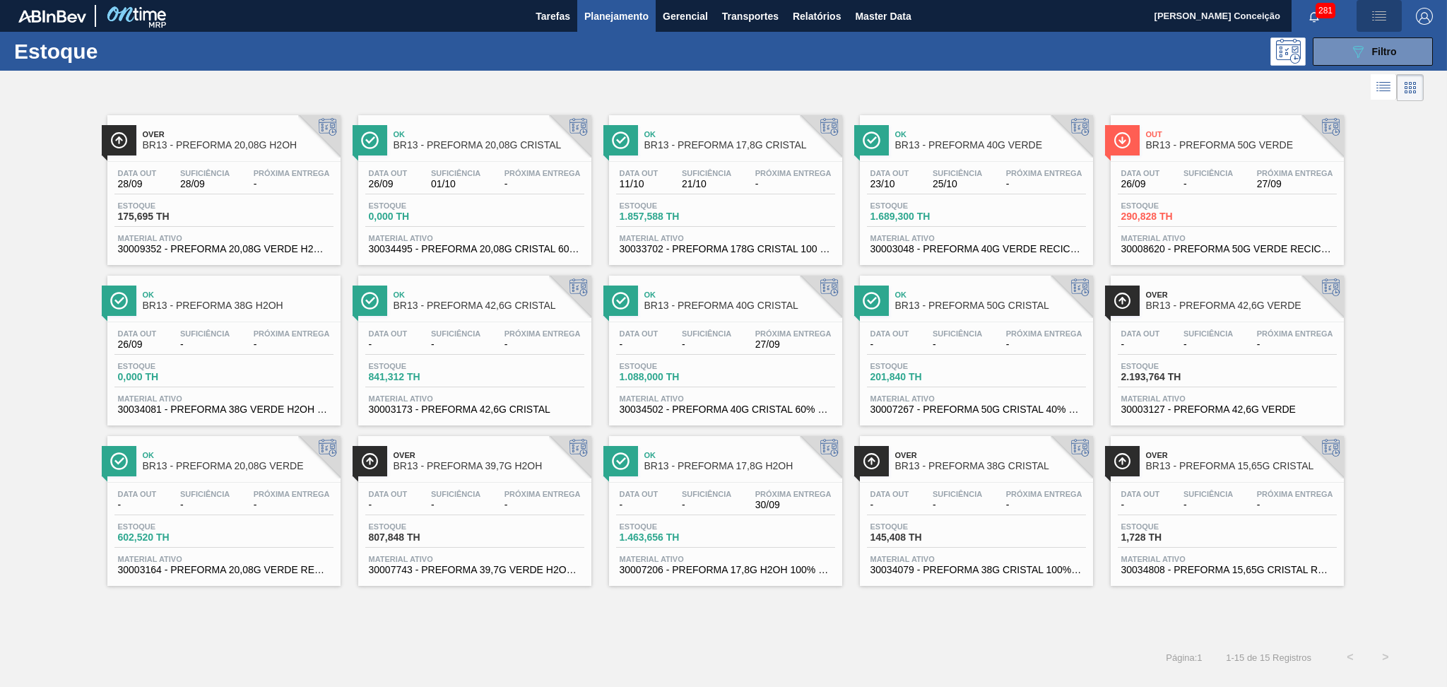
click at [1374, 23] on img "button" at bounding box center [1379, 16] width 17 height 17
click at [1421, 171] on div at bounding box center [723, 343] width 1447 height 687
click at [1397, 61] on button "089F7B8B-B2A5-4AFE-B5C0-19BA573D28AC Filtro" at bounding box center [1373, 51] width 120 height 28
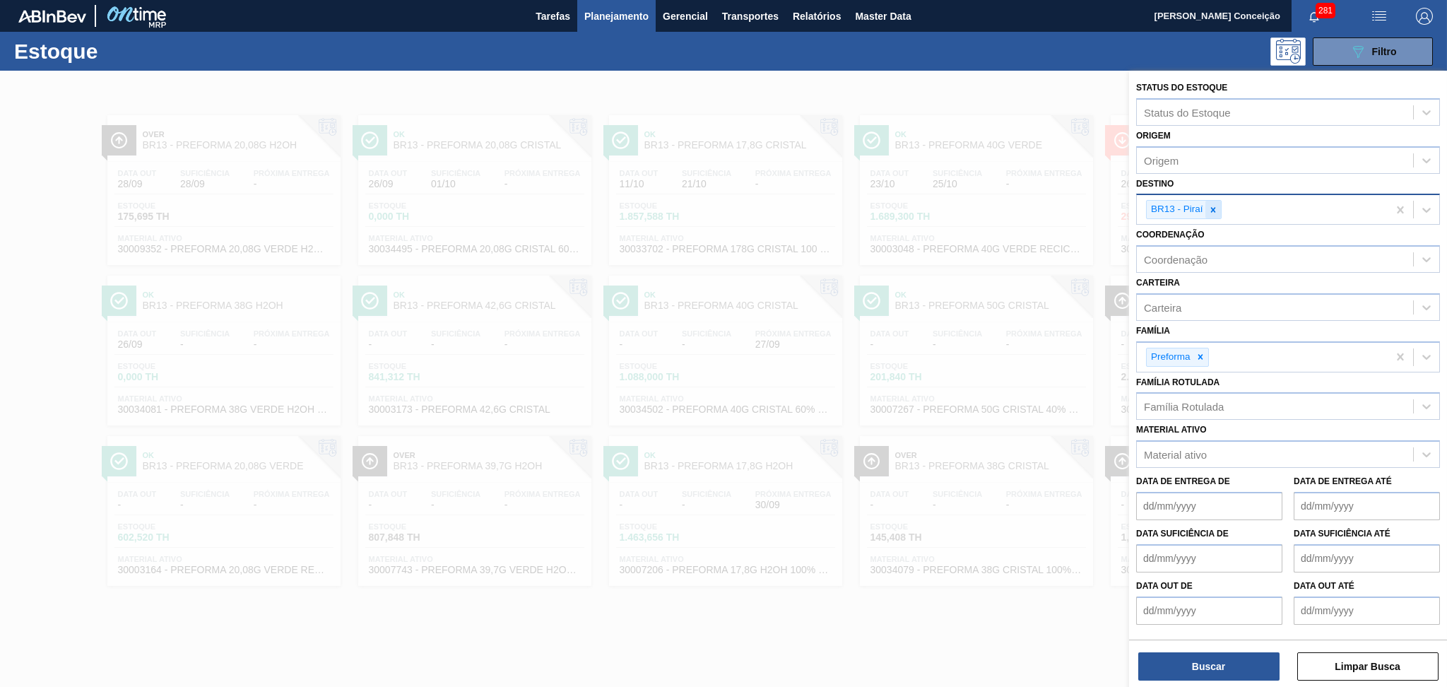
click at [1217, 201] on div at bounding box center [1213, 210] width 16 height 18
click at [1178, 406] on div "Família Rotulada" at bounding box center [1275, 403] width 276 height 20
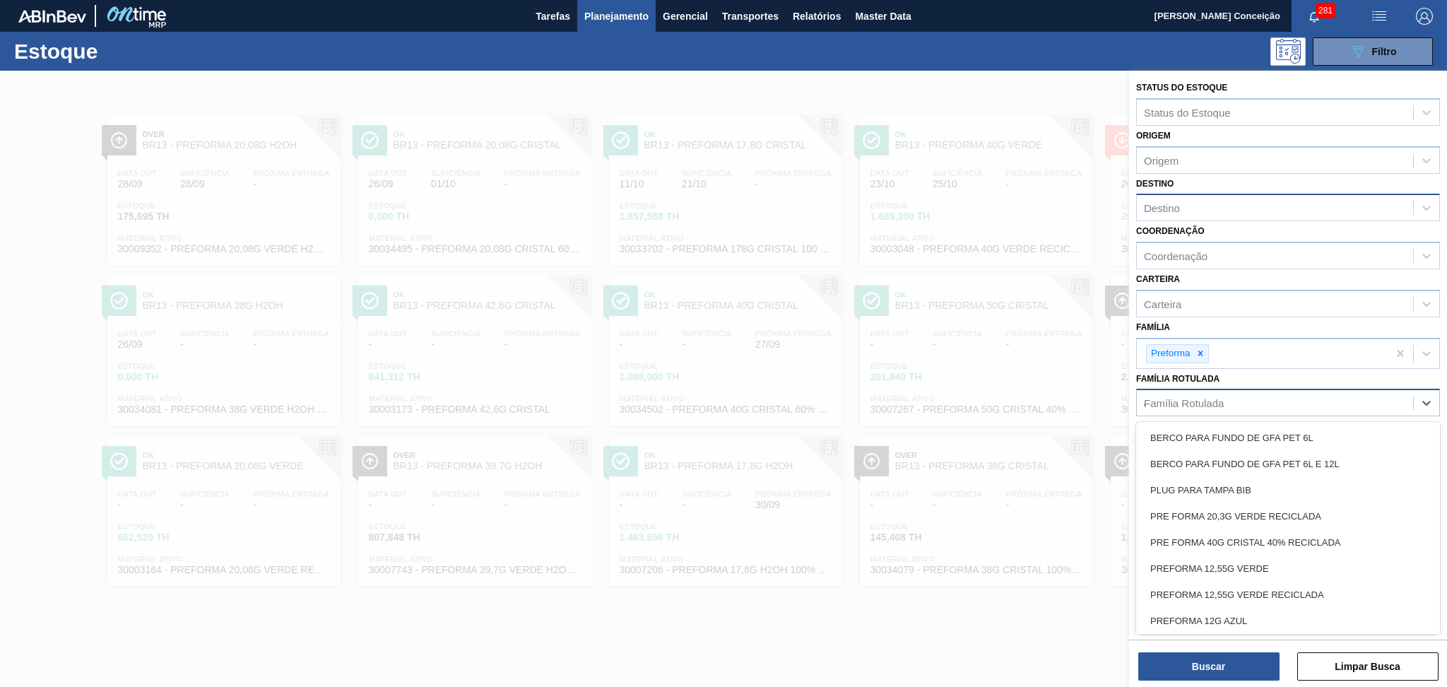
type Rotulada "48"
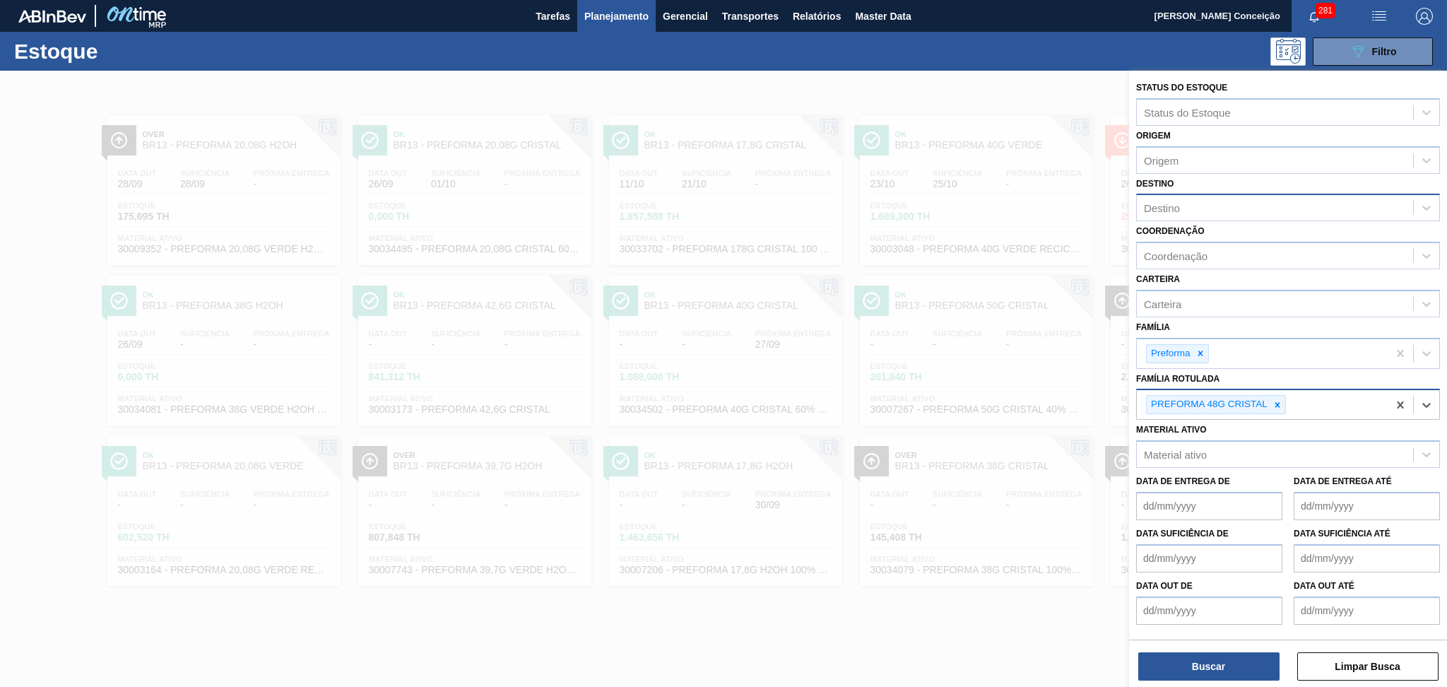
click at [1286, 400] on div "PREFORMA 48G CRISTAL" at bounding box center [1262, 404] width 251 height 29
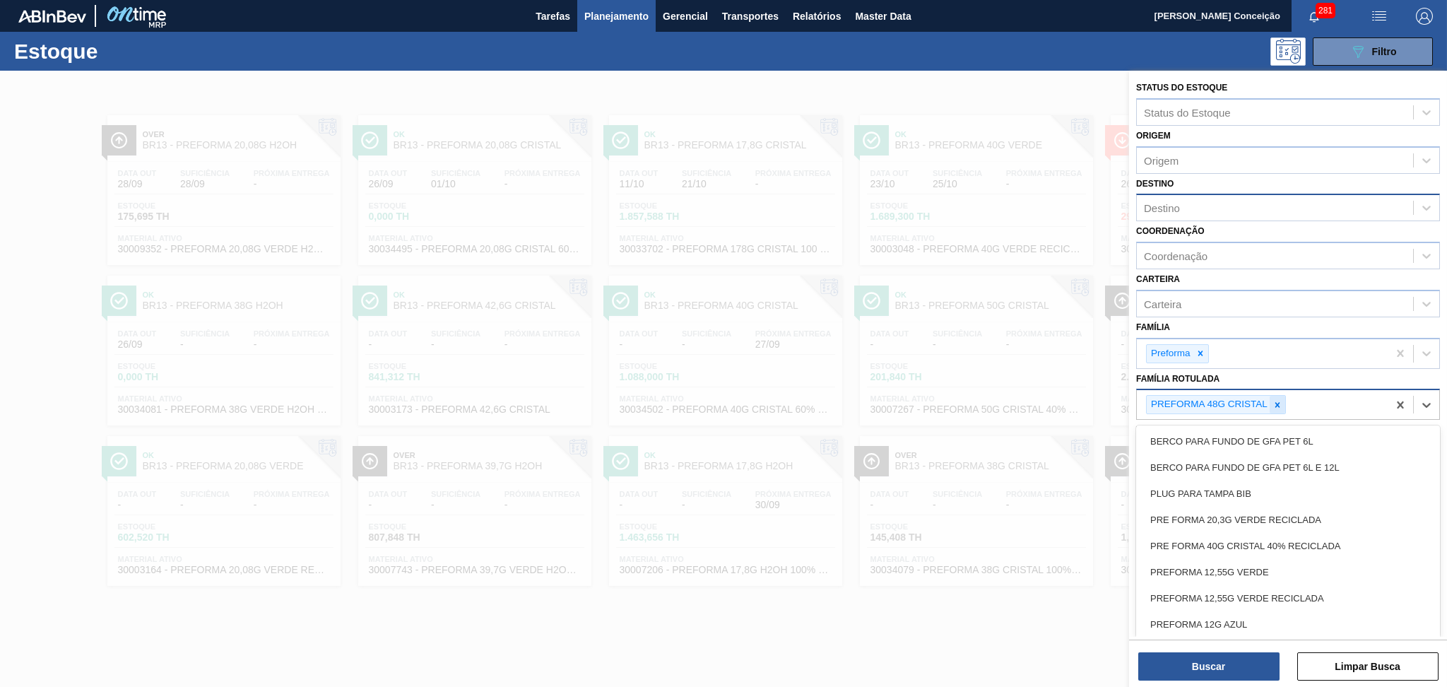
click at [1283, 398] on div at bounding box center [1278, 405] width 16 height 18
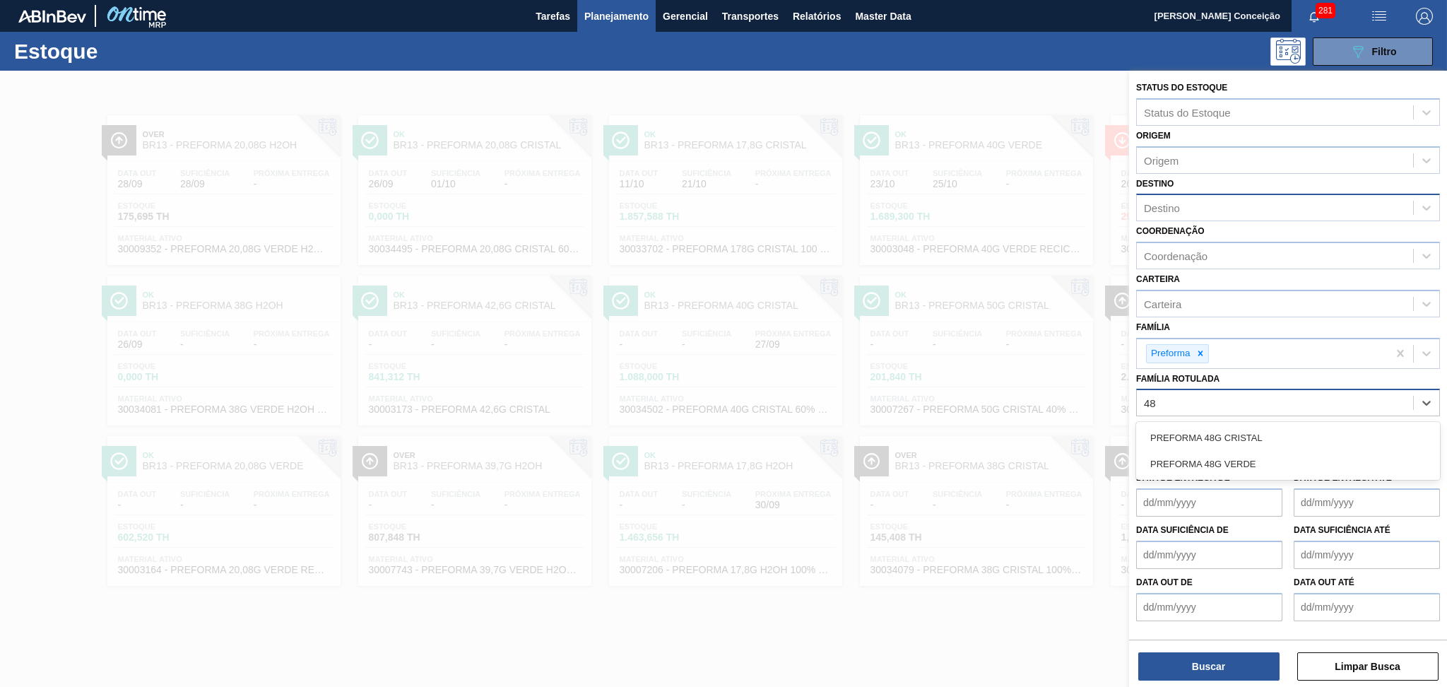
type Rotulada "48g"
click at [1249, 452] on div "PREFORMA 48G VERDE" at bounding box center [1288, 464] width 304 height 26
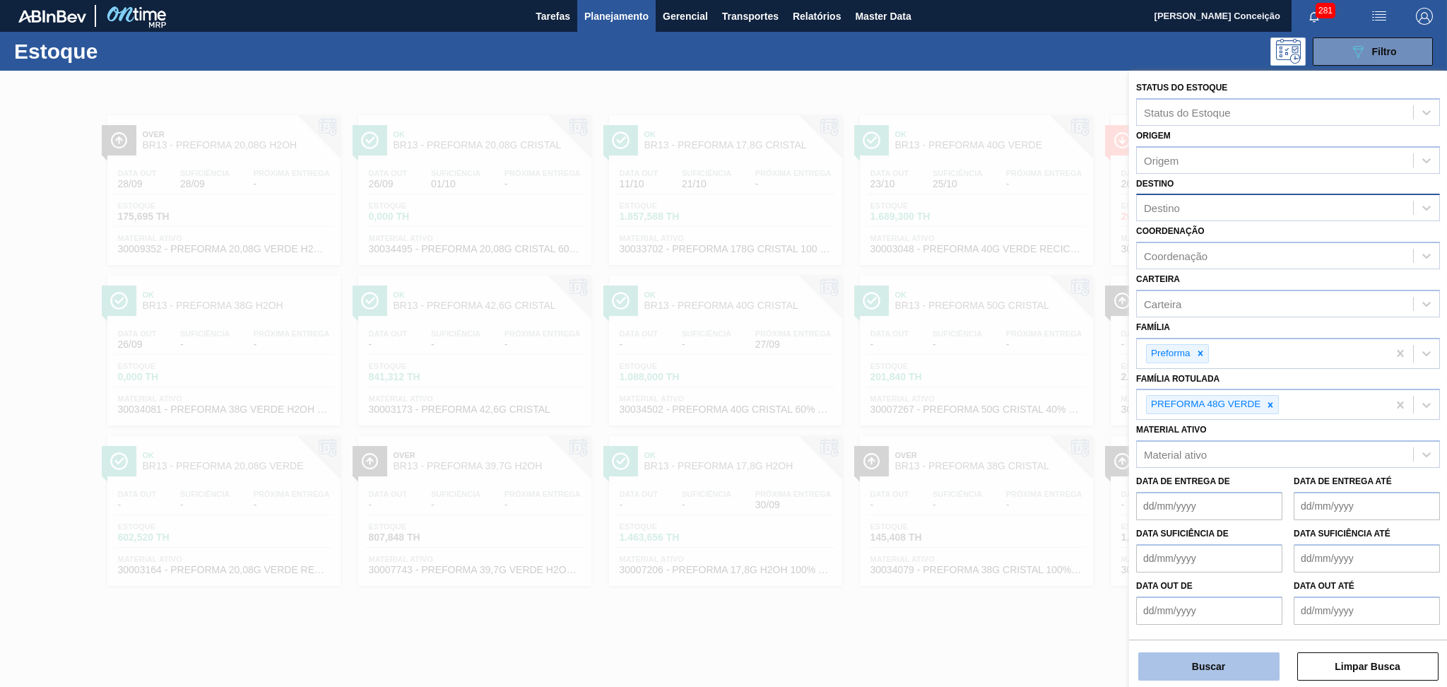
click at [1224, 662] on button "Buscar" at bounding box center [1208, 666] width 141 height 28
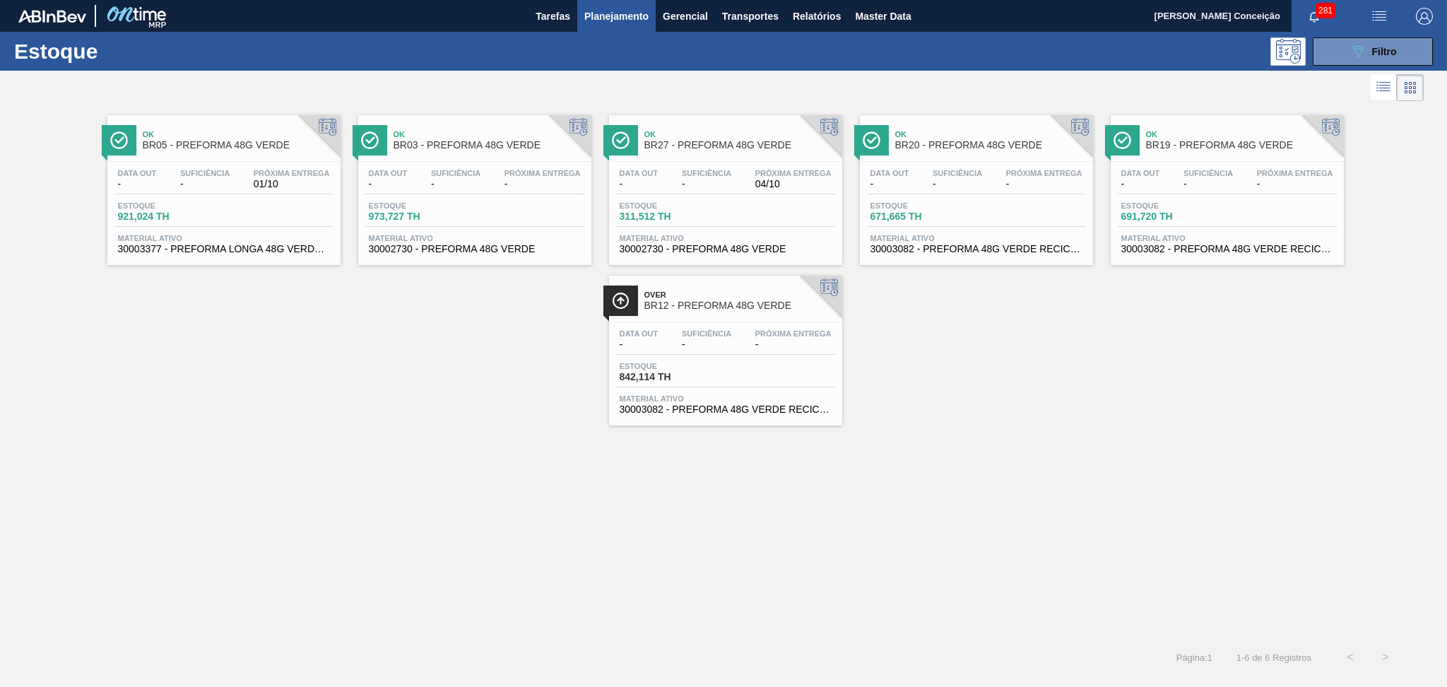
click at [1223, 157] on div "Ok BR19 - PREFORMA 48G VERDE Data out - Suficiência - Próxima Entrega - Estoque…" at bounding box center [1227, 190] width 233 height 150
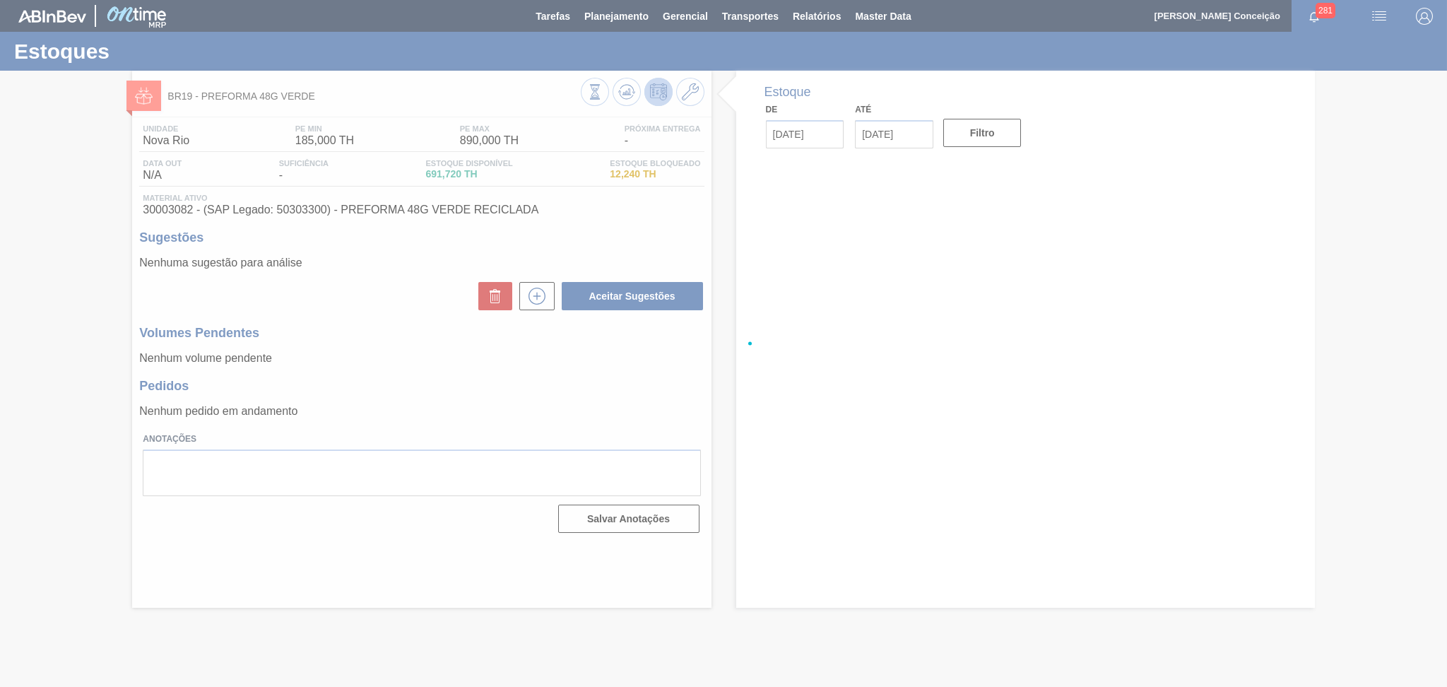
click at [516, 338] on h3 "Volumes Pendentes" at bounding box center [421, 333] width 564 height 15
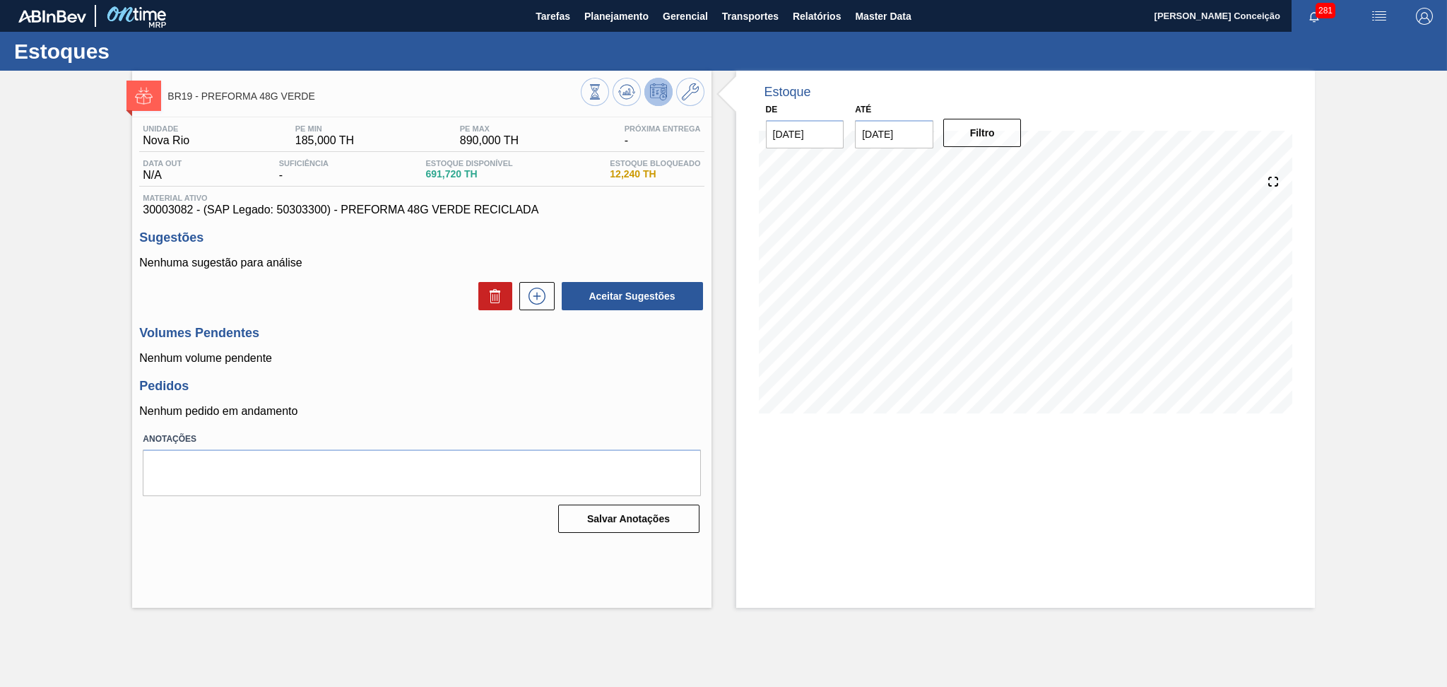
click at [415, 277] on div "Nenhuma sugestão para análise Aceitar Sugestões" at bounding box center [421, 283] width 564 height 55
click at [615, 16] on span "Planejamento" at bounding box center [616, 16] width 64 height 17
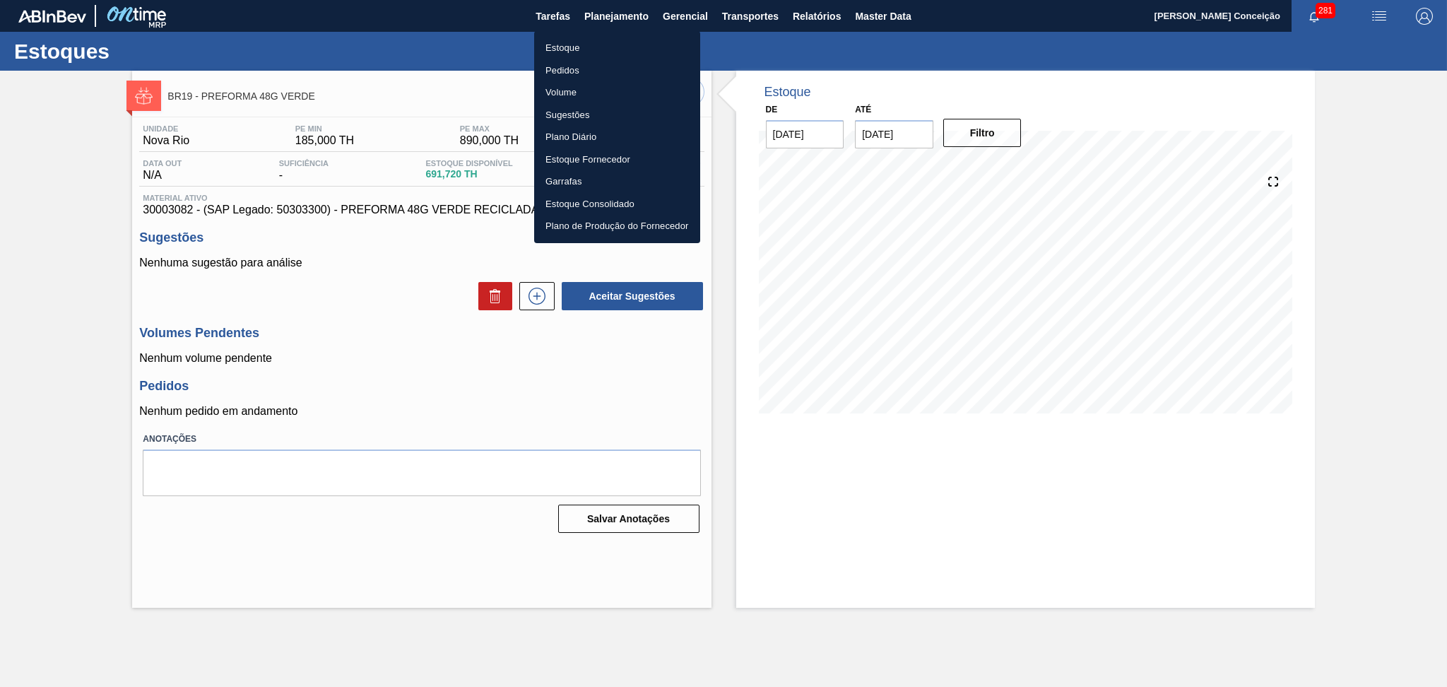
click at [572, 43] on li "Estoque" at bounding box center [617, 48] width 166 height 23
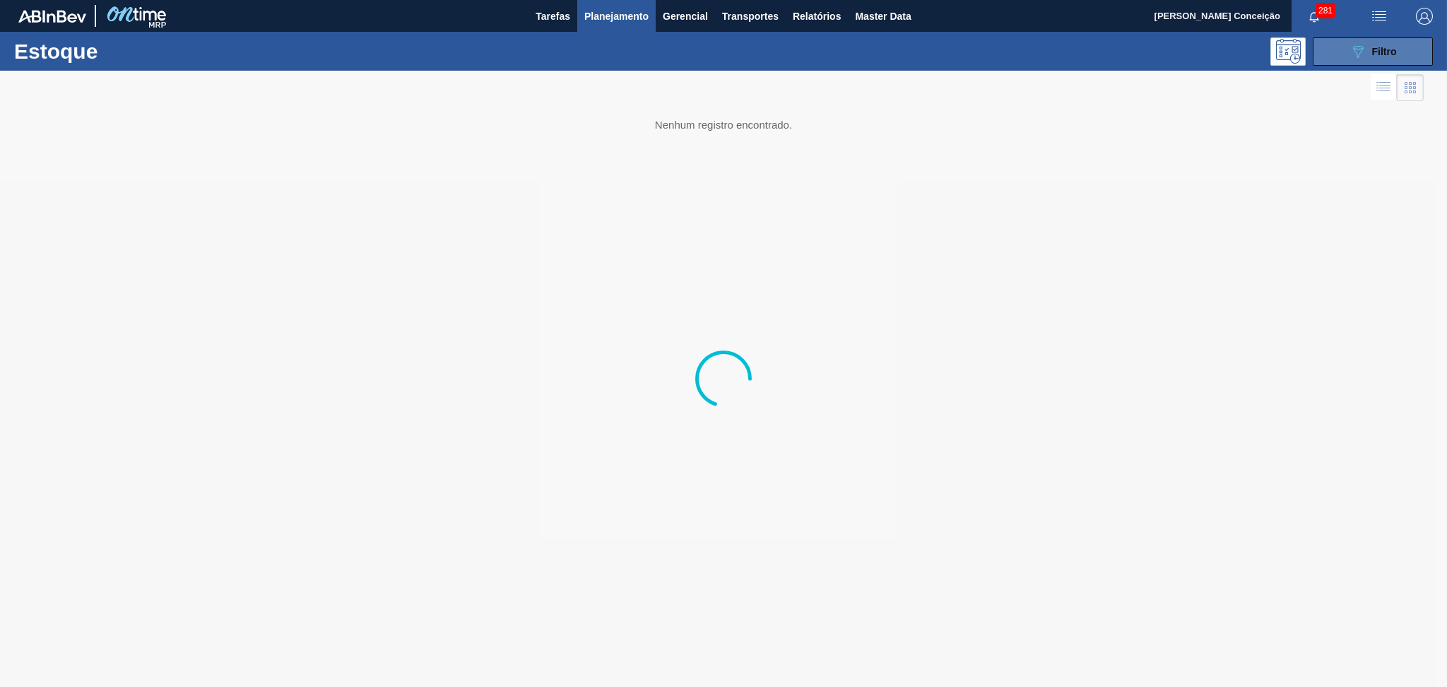
click at [1337, 54] on button "089F7B8B-B2A5-4AFE-B5C0-19BA573D28AC Filtro" at bounding box center [1373, 51] width 120 height 28
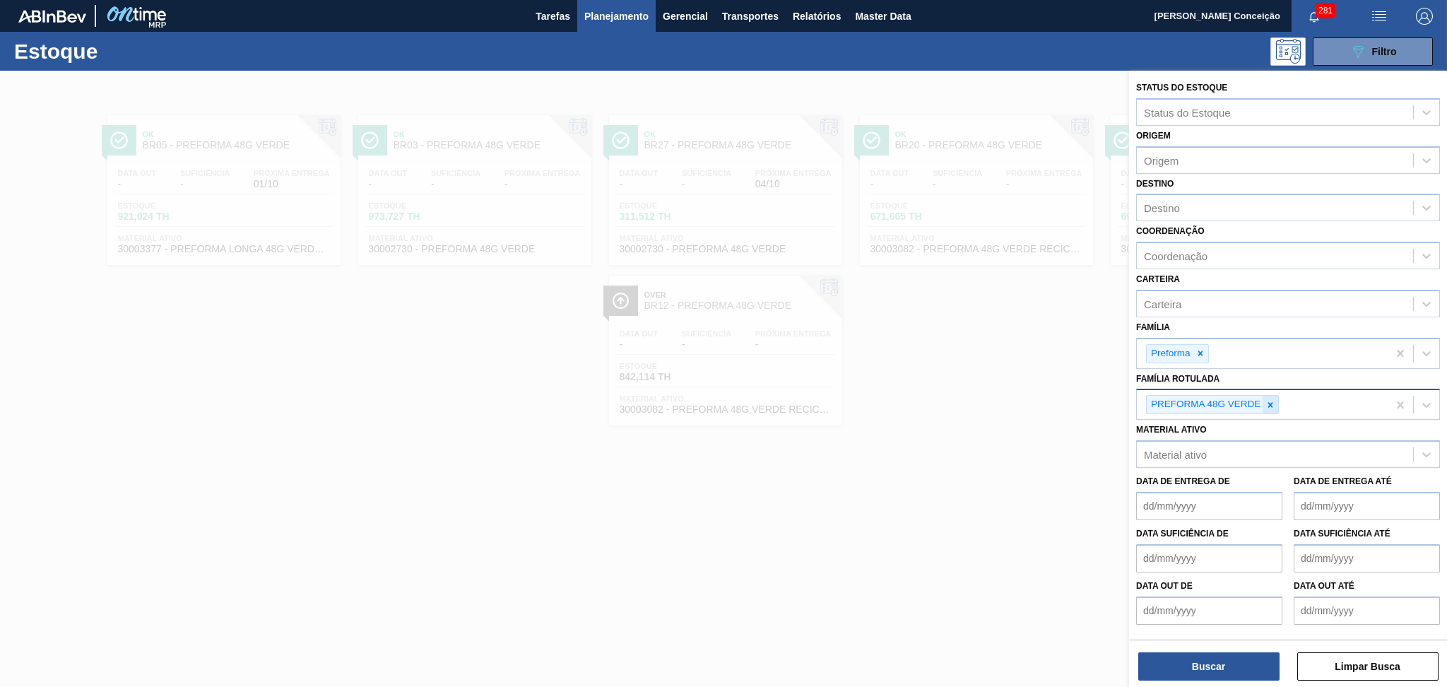
click at [1274, 400] on icon at bounding box center [1270, 405] width 10 height 10
click at [1188, 210] on div "Destino" at bounding box center [1275, 208] width 276 height 20
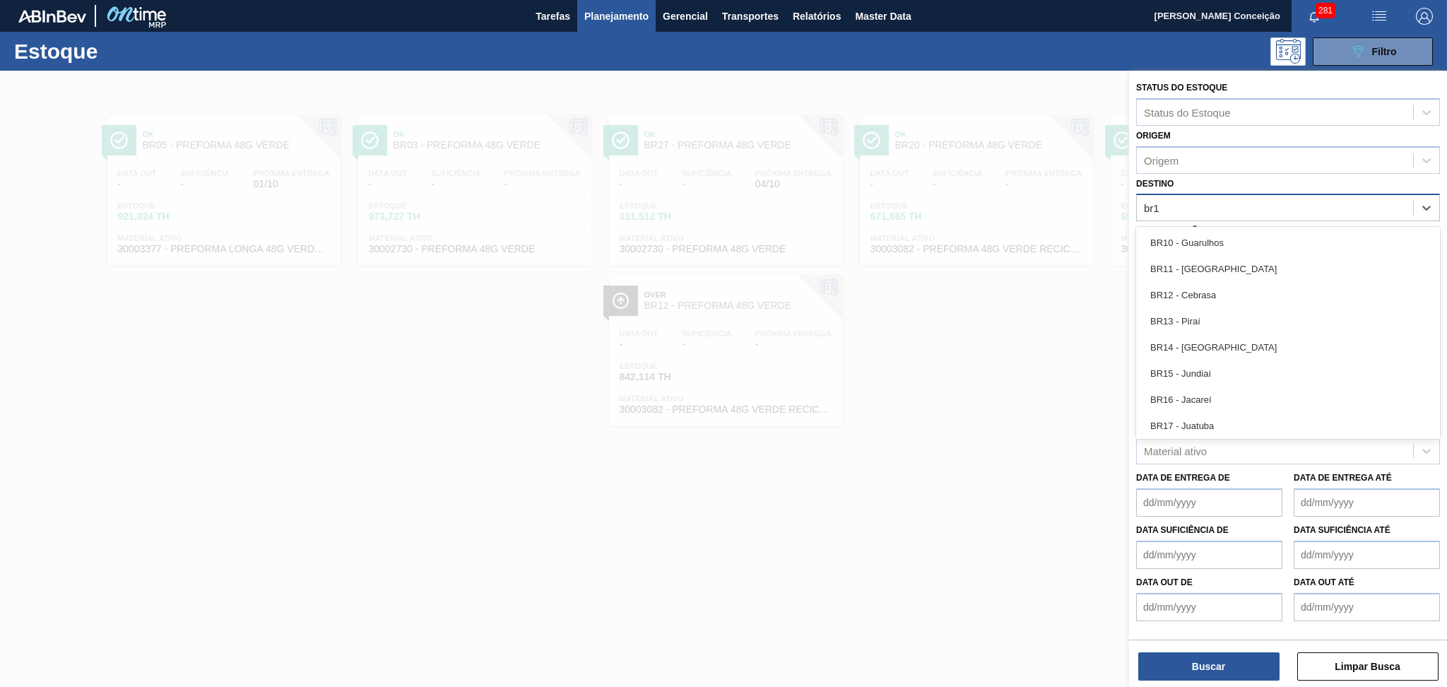
type input "br15"
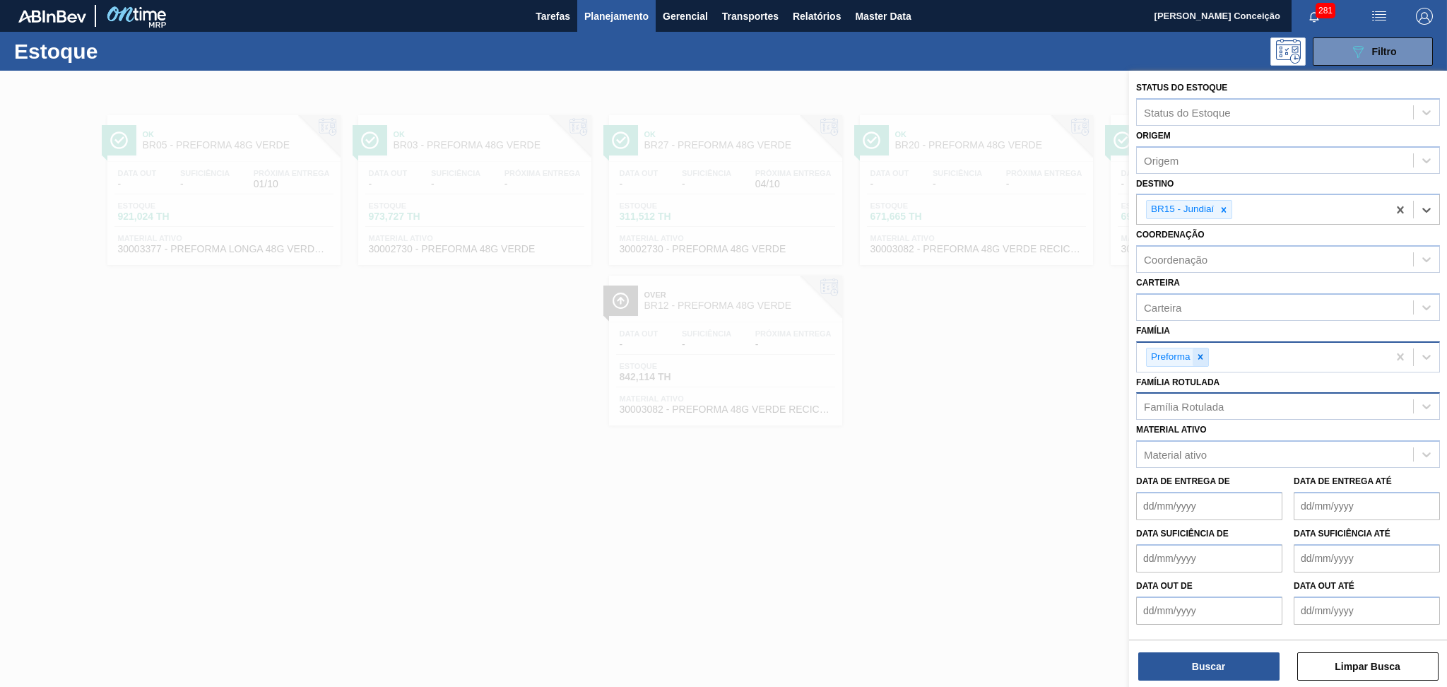
click at [1200, 354] on icon at bounding box center [1199, 356] width 5 height 5
type input "rolha"
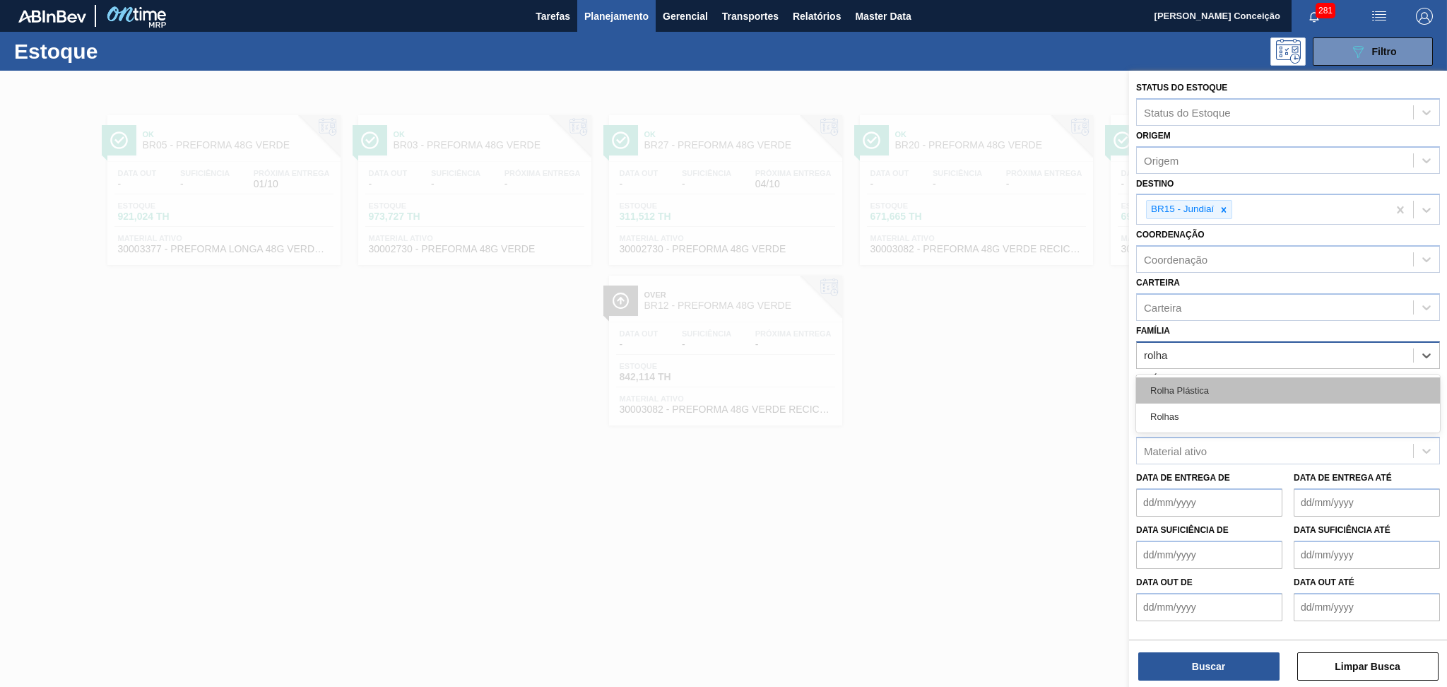
click at [1200, 379] on div "Rolha Plástica" at bounding box center [1288, 390] width 304 height 26
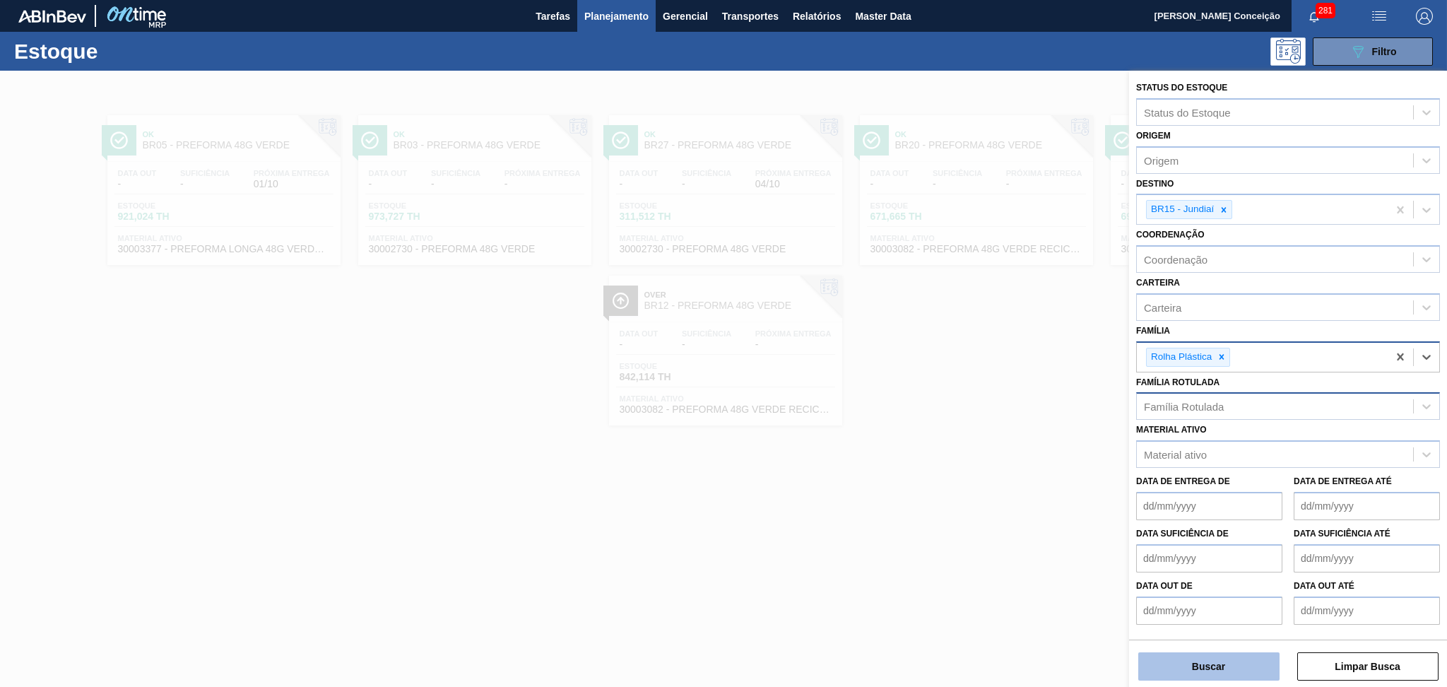
click at [1240, 660] on button "Buscar" at bounding box center [1208, 666] width 141 height 28
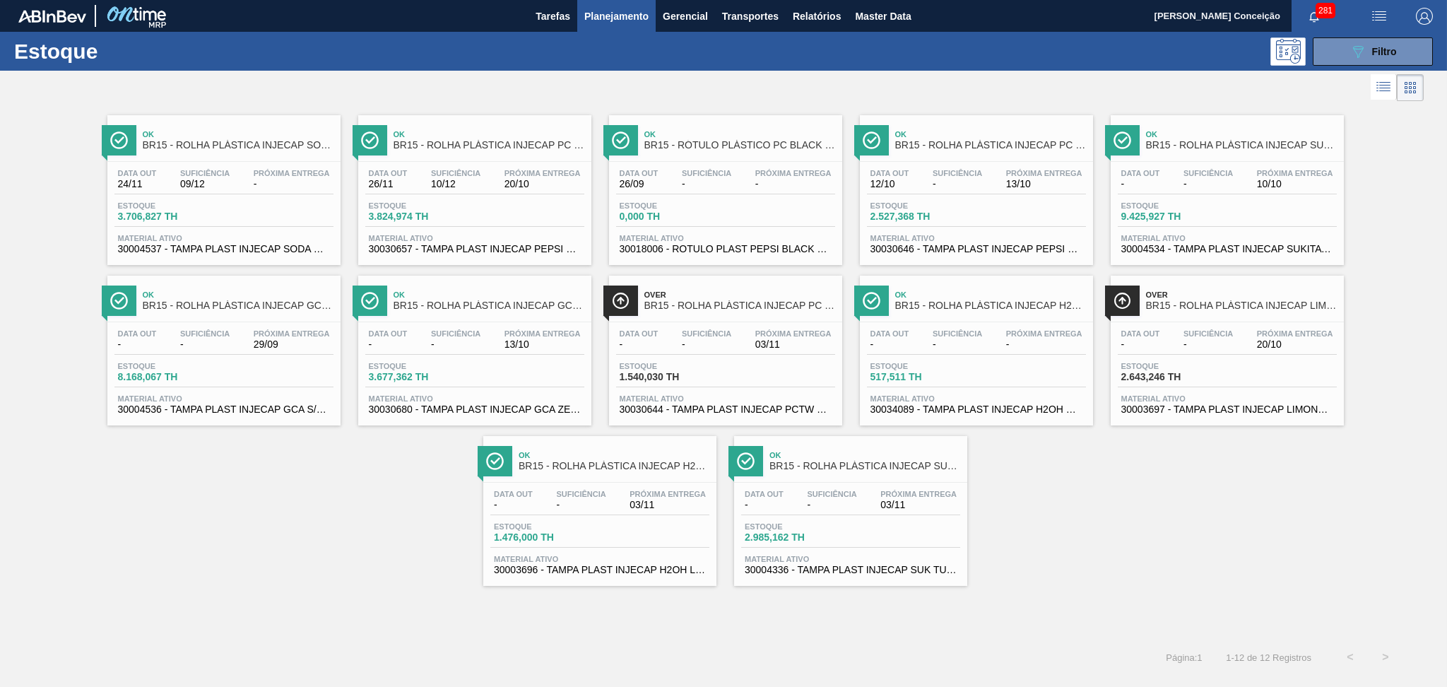
click at [509, 411] on span "30030680 - TAMPA PLAST INJECAP GCA ZERO NIV24" at bounding box center [475, 409] width 212 height 11
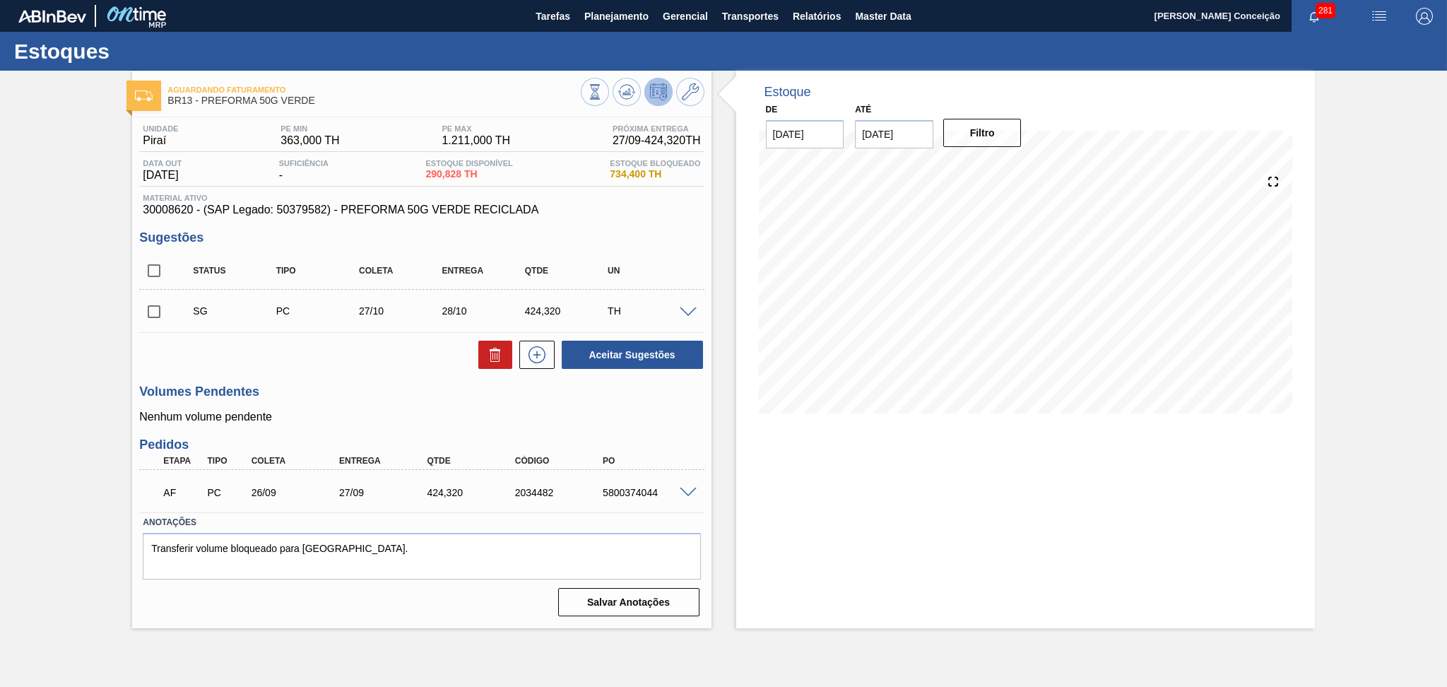
click at [167, 214] on span "30008620 - (SAP Legado: 50379582) - PREFORMA 50G VERDE RECICLADA" at bounding box center [421, 209] width 557 height 13
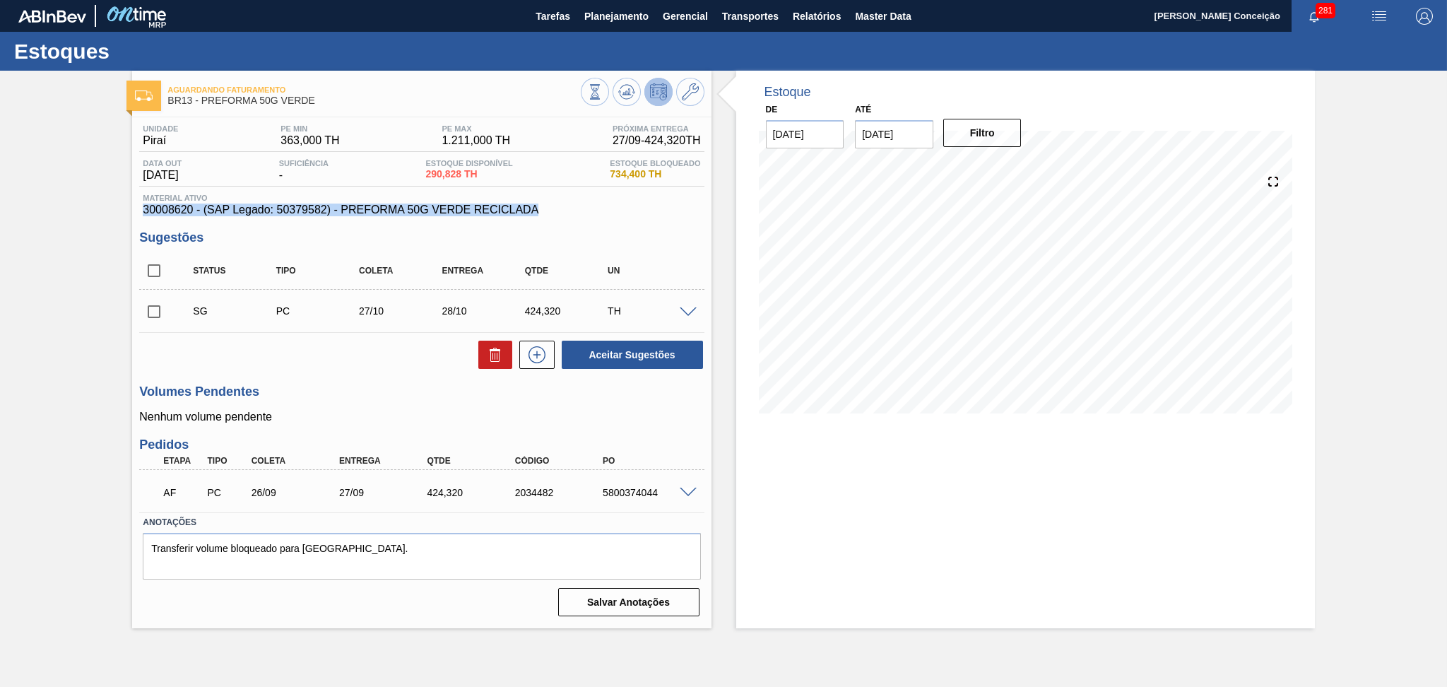
click at [167, 214] on span "30008620 - (SAP Legado: 50379582) - PREFORMA 50G VERDE RECICLADA" at bounding box center [421, 209] width 557 height 13
click at [245, 266] on div "Status" at bounding box center [235, 271] width 93 height 10
click at [184, 208] on span "30008620 - (SAP Legado: 50379582) - PREFORMA 50G VERDE RECICLADA" at bounding box center [421, 209] width 557 height 13
copy span "30008620"
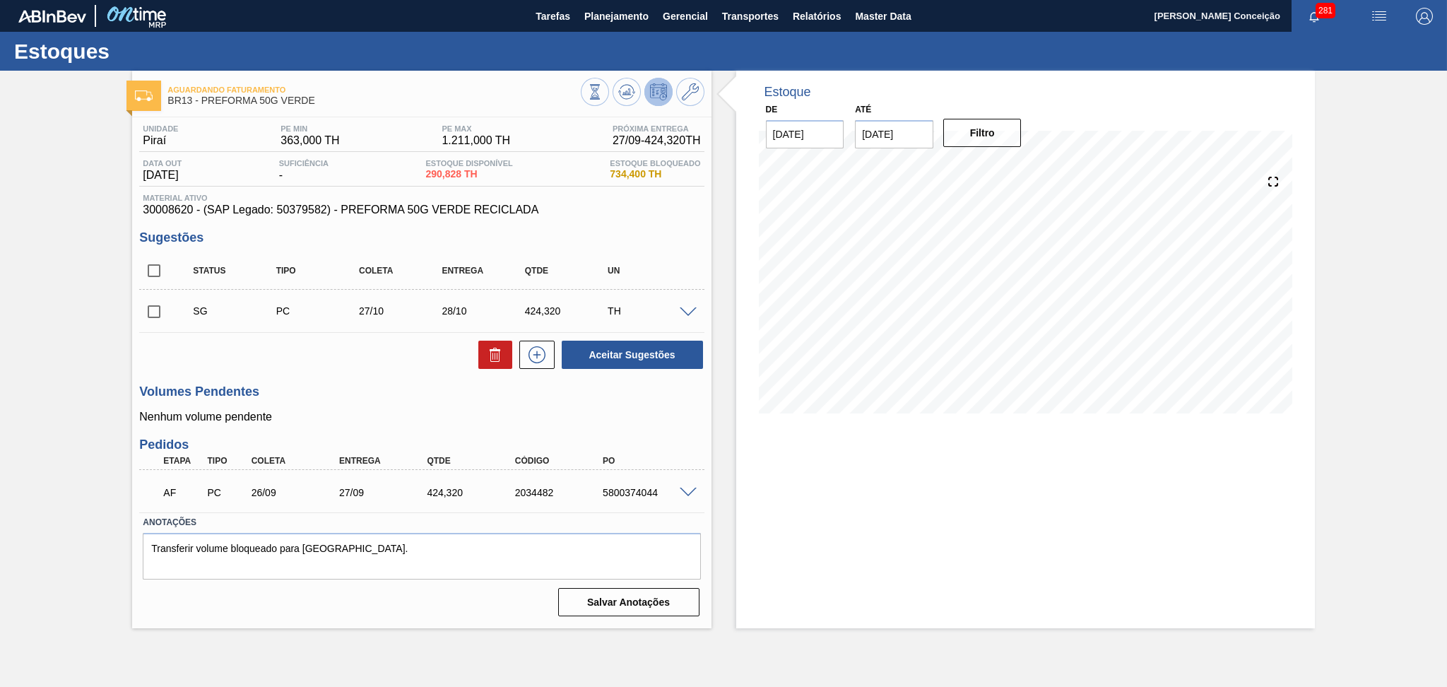
click at [177, 217] on div "Unidade Piraí PE MIN 363,000 TH PE MAX 1.211,000 TH Próxima Entrega 27/09 - 424…" at bounding box center [421, 369] width 579 height 504
click at [170, 206] on span "30008620 - (SAP Legado: 50379582) - PREFORMA 50G VERDE RECICLADA" at bounding box center [421, 209] width 557 height 13
copy span "30008620"
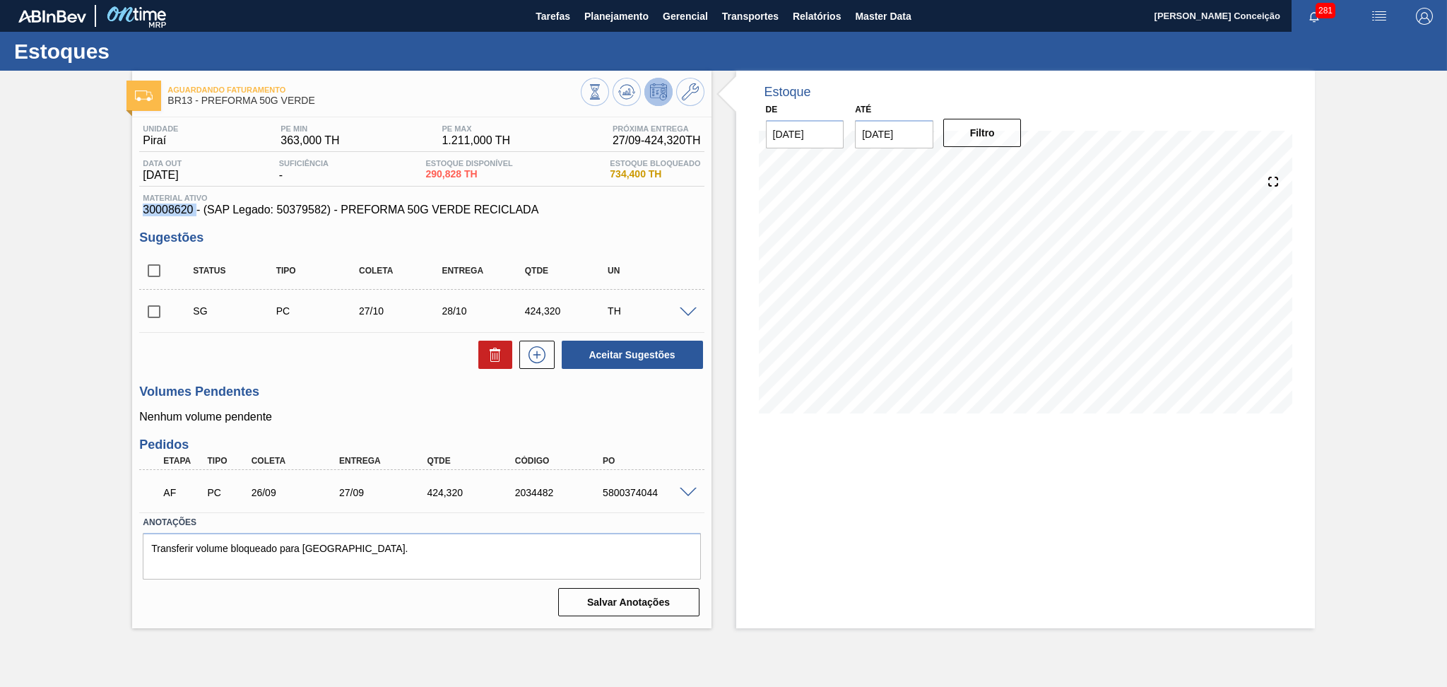
copy span "30008620"
click at [413, 376] on div "Unidade Piraí PE MIN 363,000 TH PE MAX 1.211,000 TH Próxima Entrega 27/09 - 424…" at bounding box center [421, 369] width 579 height 504
click at [933, 543] on div "Estoque De 26/09/2025 Até 30/11/2025 Filtro 01/11 Projeção de Estoque 539.468 N…" at bounding box center [1025, 349] width 579 height 557
click at [896, 582] on div "Estoque De 26/09/2025 Até 30/11/2025 Filtro 01/10 Projeção de Estoque 435.152 N…" at bounding box center [1025, 349] width 579 height 557
click at [725, 442] on div "Estoque De 26/09/2025 Até 30/11/2025 Filtro 23/10 Projeção de Estoque 435.152 N…" at bounding box center [1012, 349] width 603 height 557
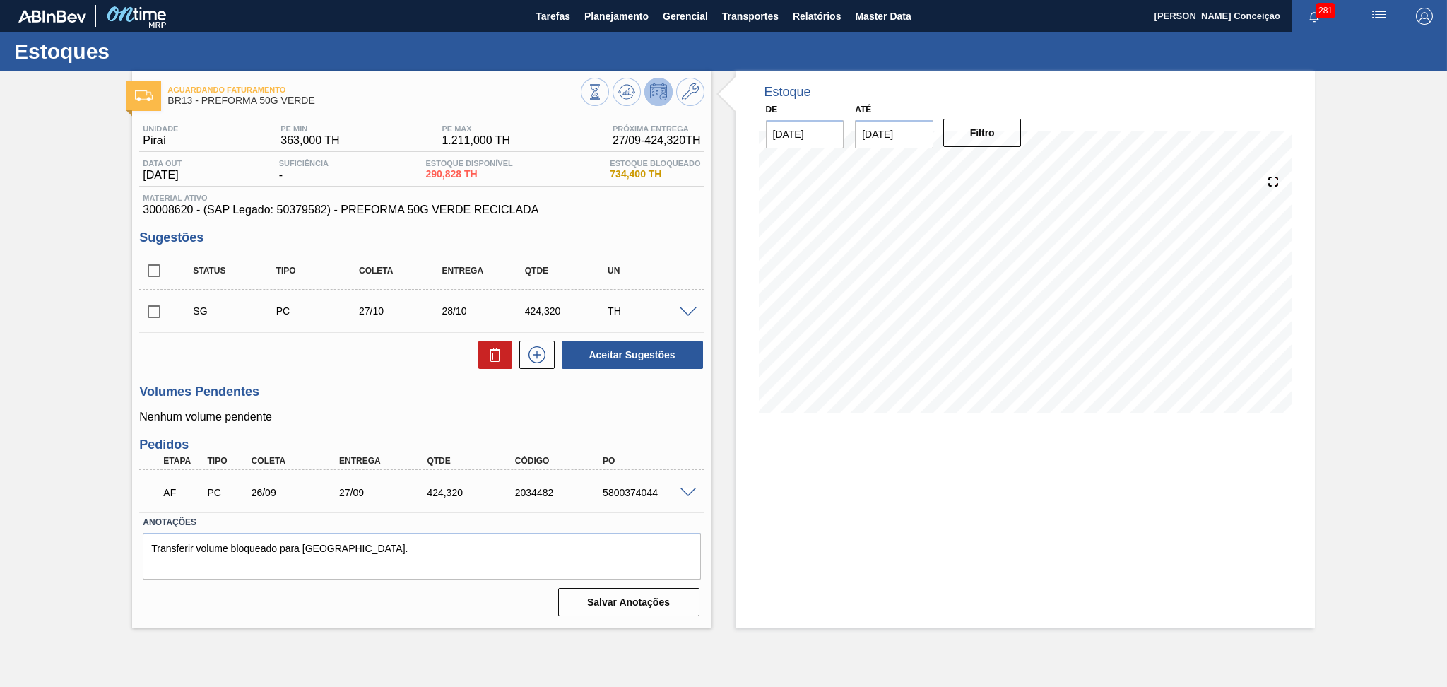
click at [803, 523] on div "Estoque De 26/09/2025 Até 30/11/2025 Filtro 31/10 Projeção de Estoque 592.802 N…" at bounding box center [1025, 349] width 579 height 557
click at [691, 493] on span at bounding box center [688, 492] width 17 height 11
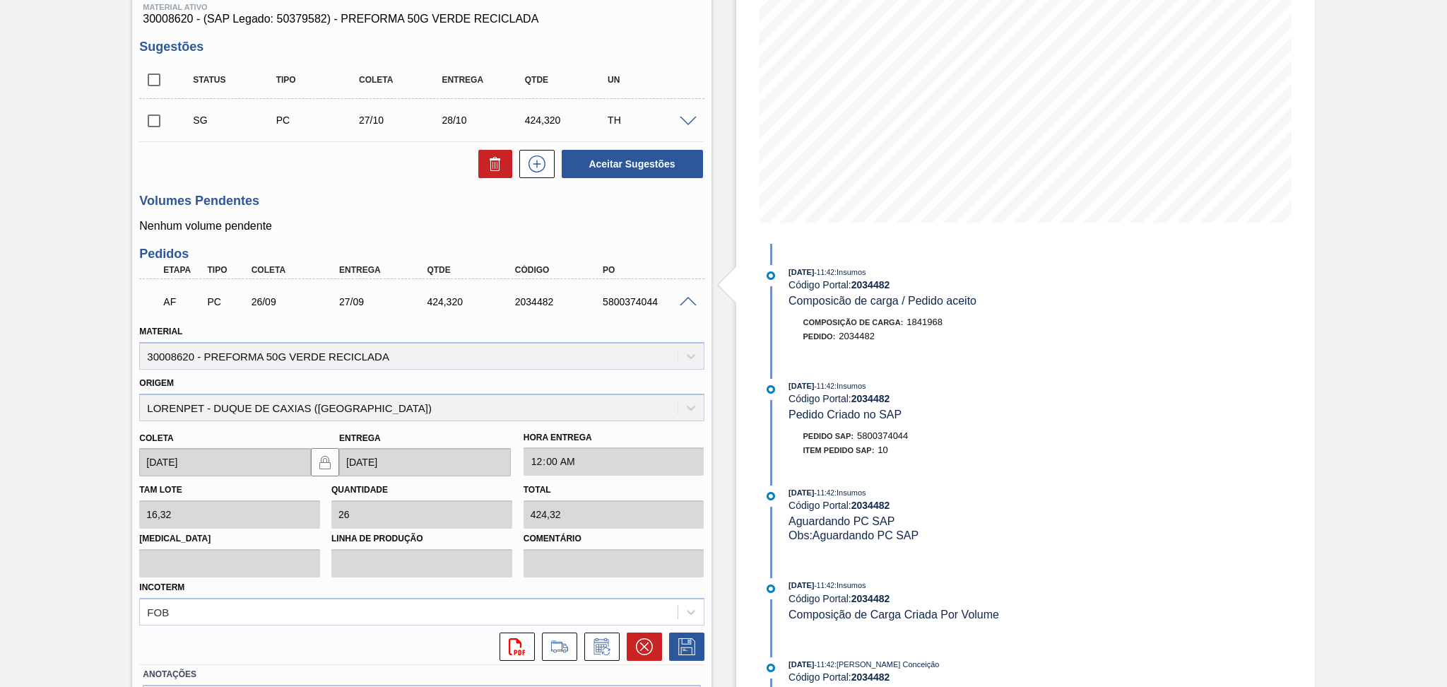
scroll to position [280, 0]
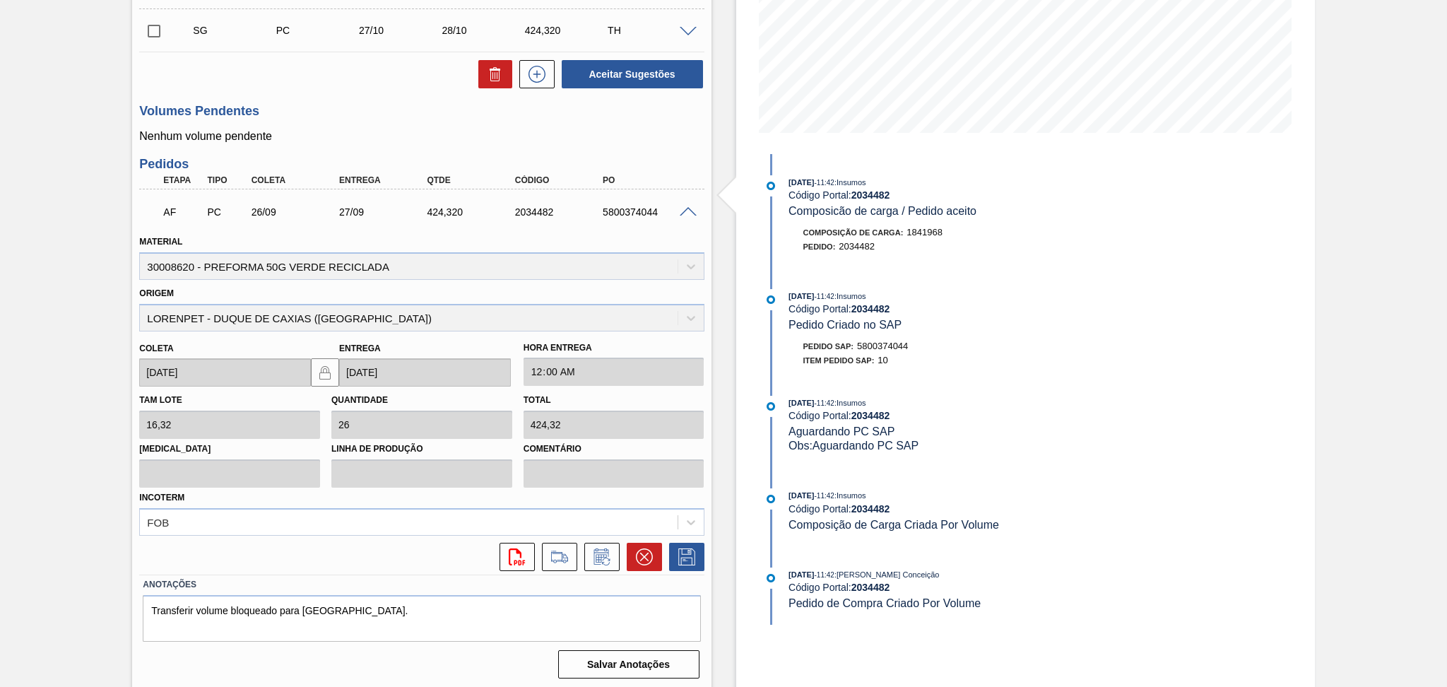
click at [651, 170] on h3 "Pedidos" at bounding box center [421, 164] width 564 height 15
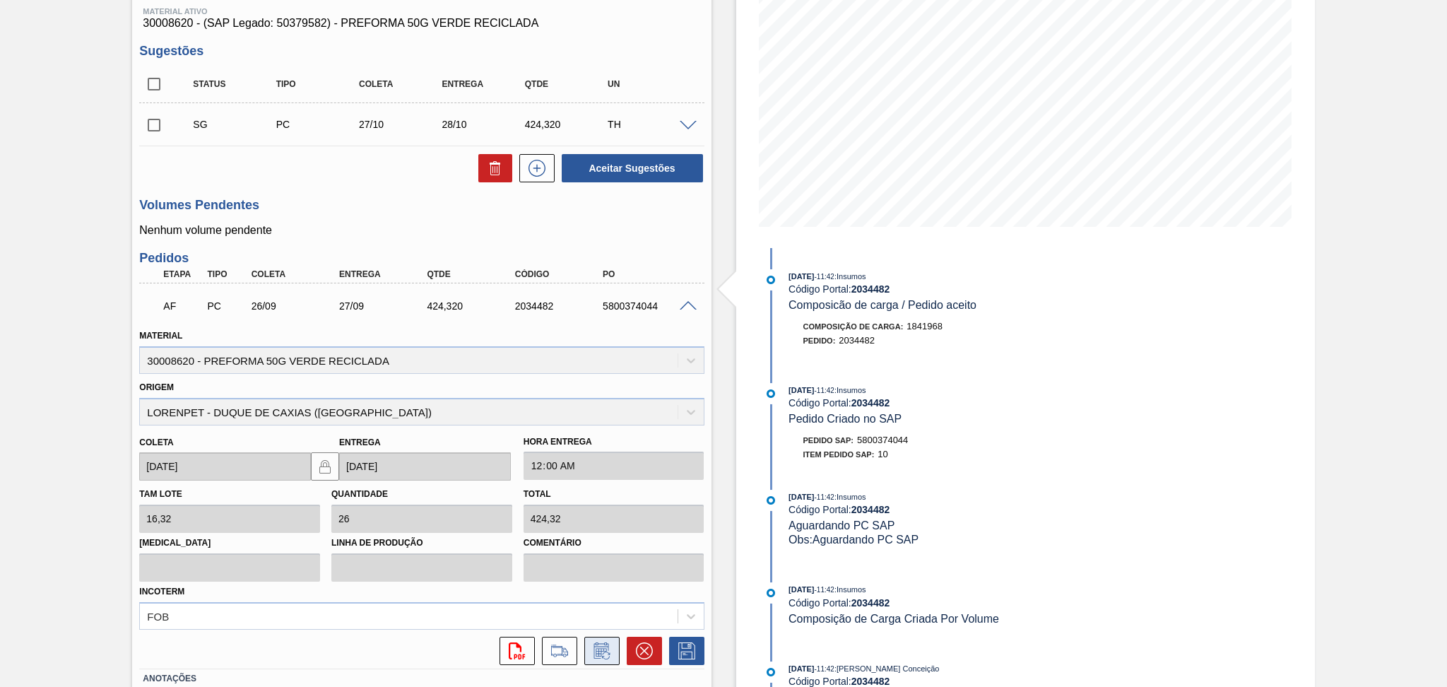
click at [604, 648] on icon at bounding box center [601, 652] width 11 height 8
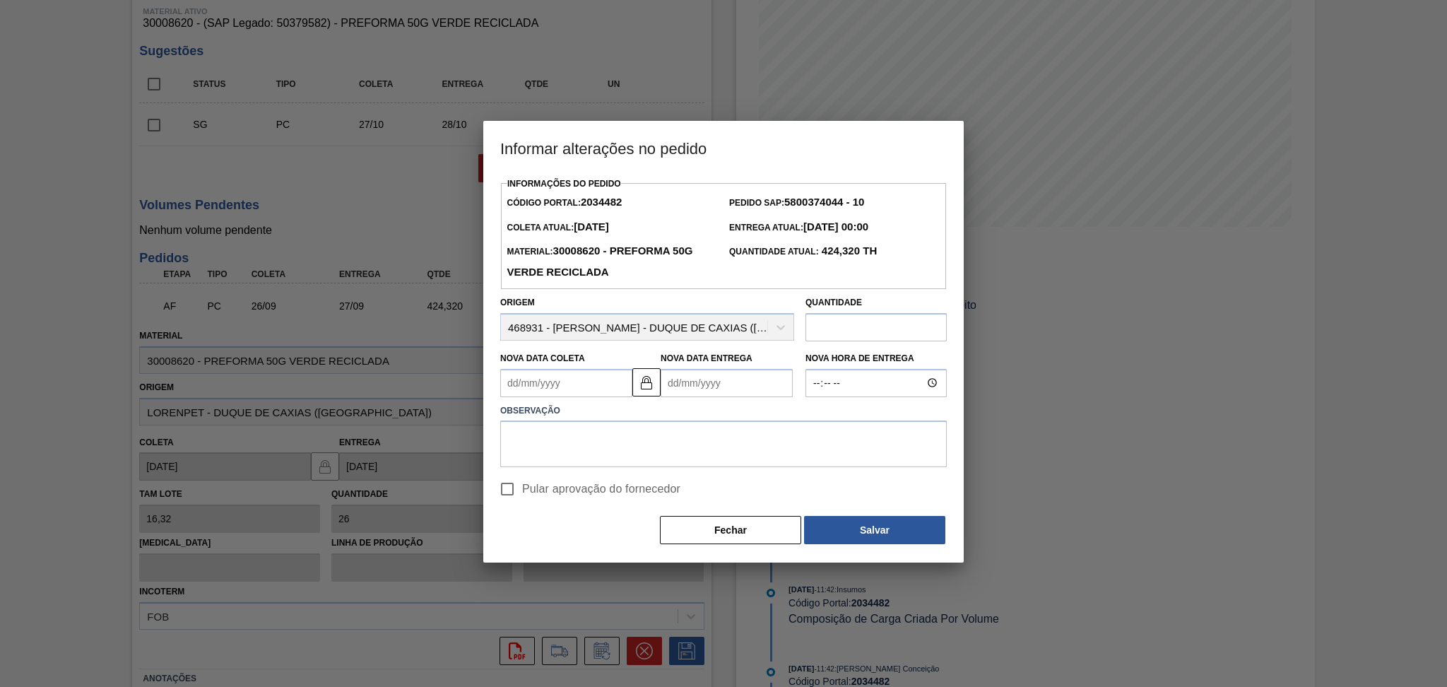
click at [562, 393] on Coleta2034482 "Nova Data Coleta" at bounding box center [566, 383] width 132 height 28
type Coleta2034482 "2"
type Entrega2034482 "03/09/2025"
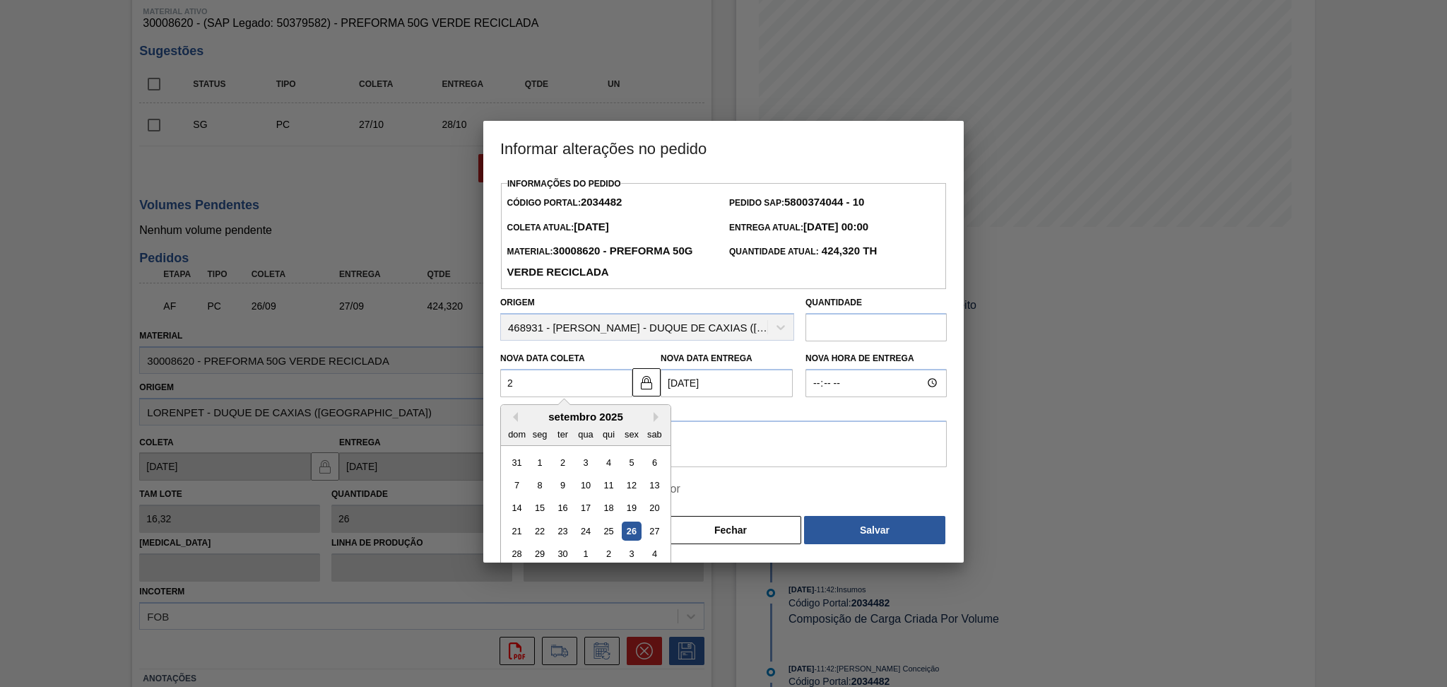
type Coleta2034482 "29"
type Entrega2034482 "30/09/2025"
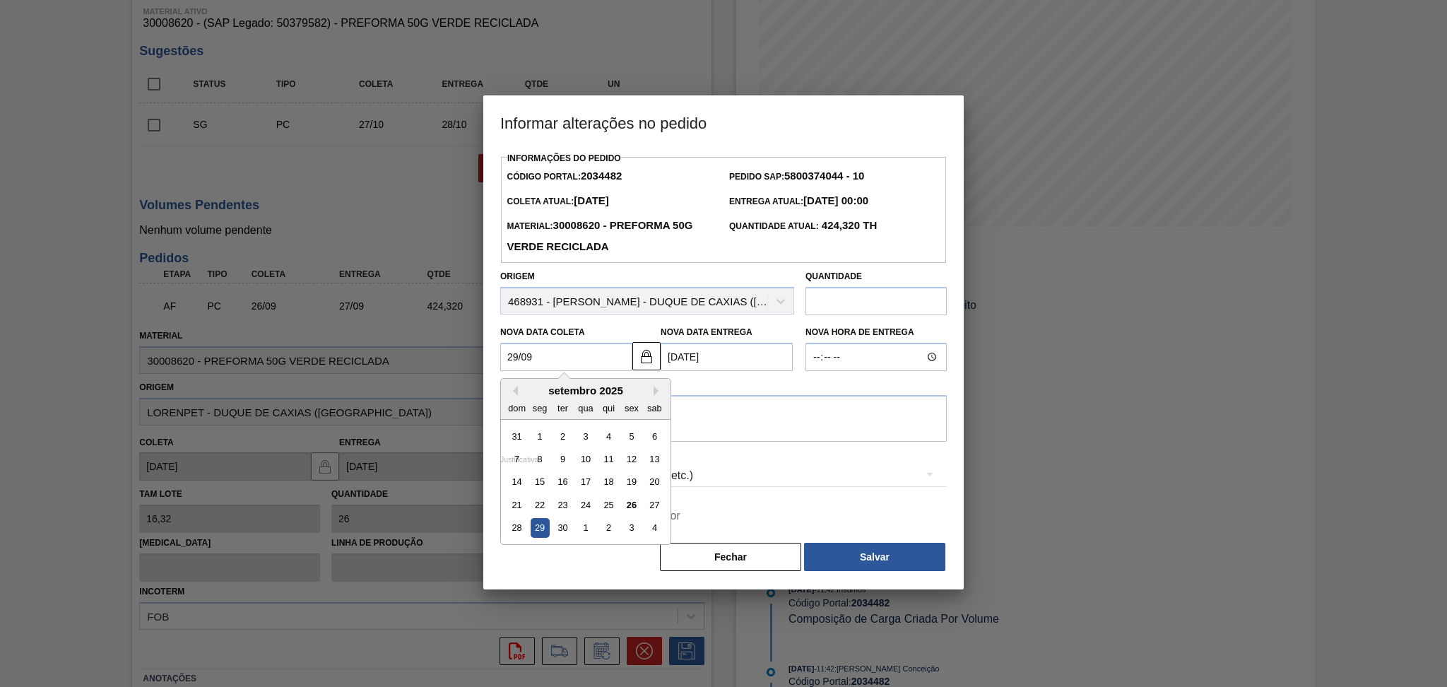
click at [537, 535] on div "29" at bounding box center [540, 528] width 19 height 19
type Coleta2034482 "29/09/2025"
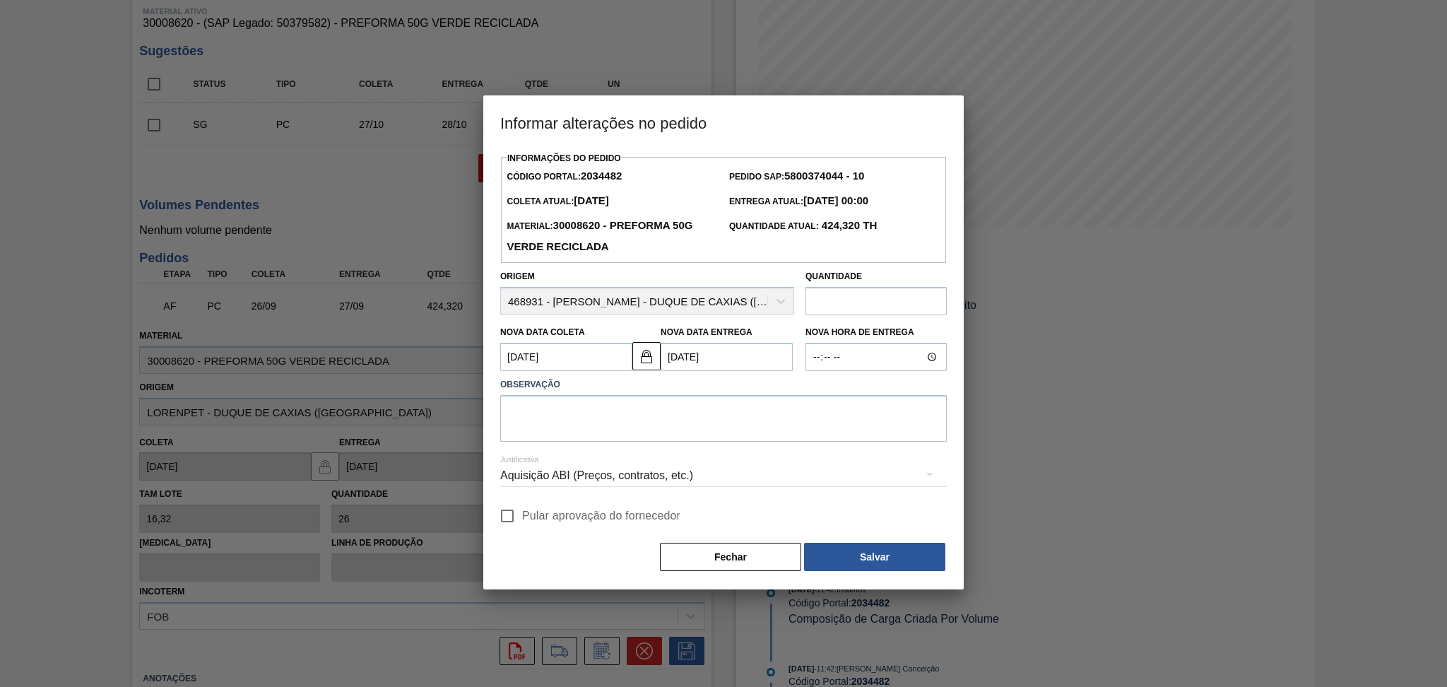
click at [538, 514] on span "Pular aprovação do fornecedor" at bounding box center [601, 515] width 158 height 17
click at [522, 514] on input "Pular aprovação do fornecedor" at bounding box center [507, 516] width 30 height 30
checkbox input "true"
click at [757, 430] on textarea at bounding box center [723, 418] width 446 height 47
click at [626, 413] on textarea "Portergado" at bounding box center [723, 418] width 446 height 47
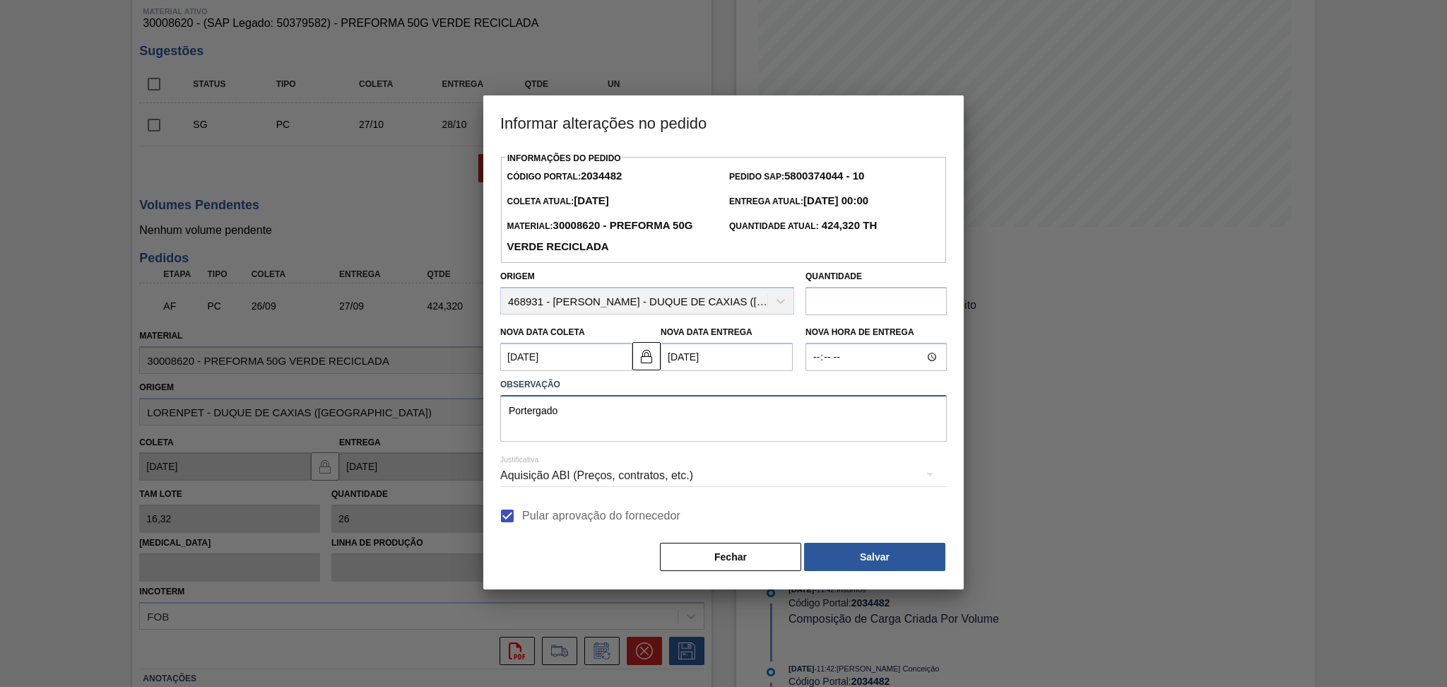
click at [706, 401] on textarea "Portergado" at bounding box center [723, 418] width 446 height 47
type textarea "Portergado conforme disponibilidade do fornecedor"
click at [860, 564] on button "Salvar" at bounding box center [874, 557] width 141 height 28
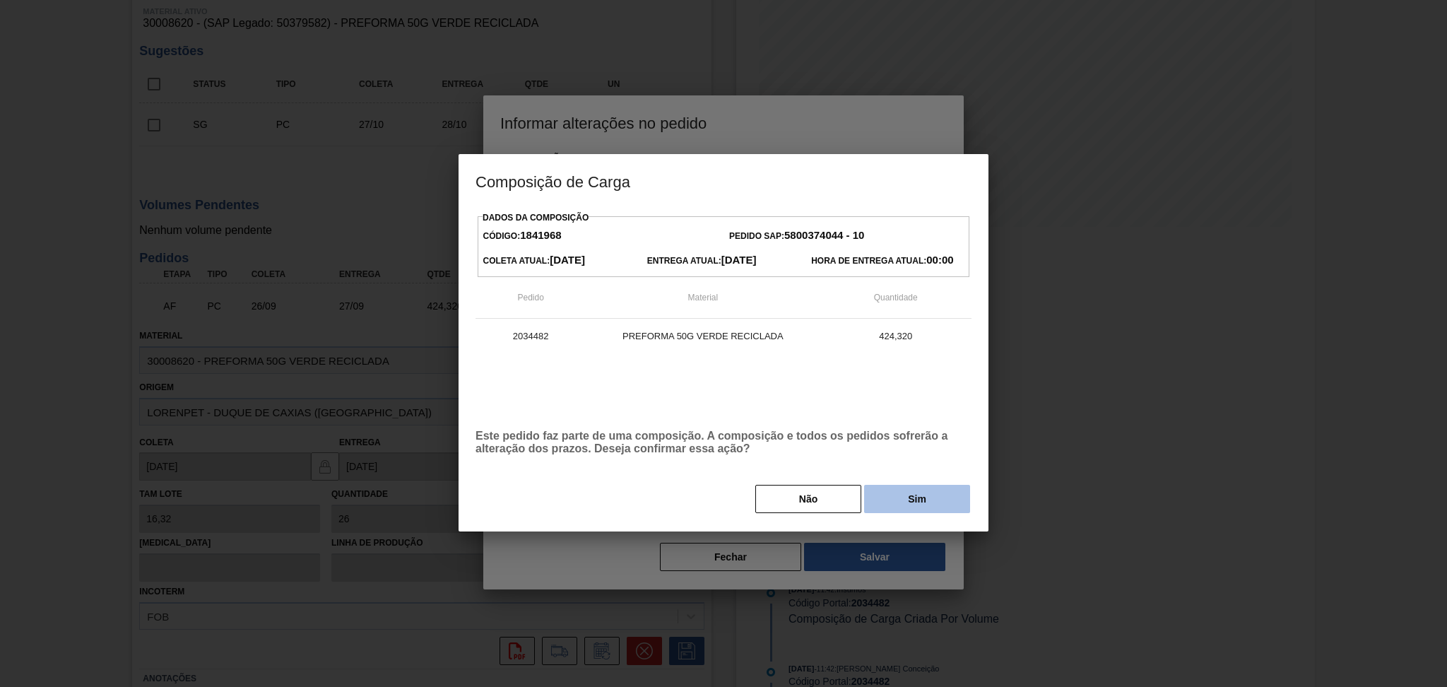
click at [950, 499] on button "Sim" at bounding box center [917, 499] width 106 height 28
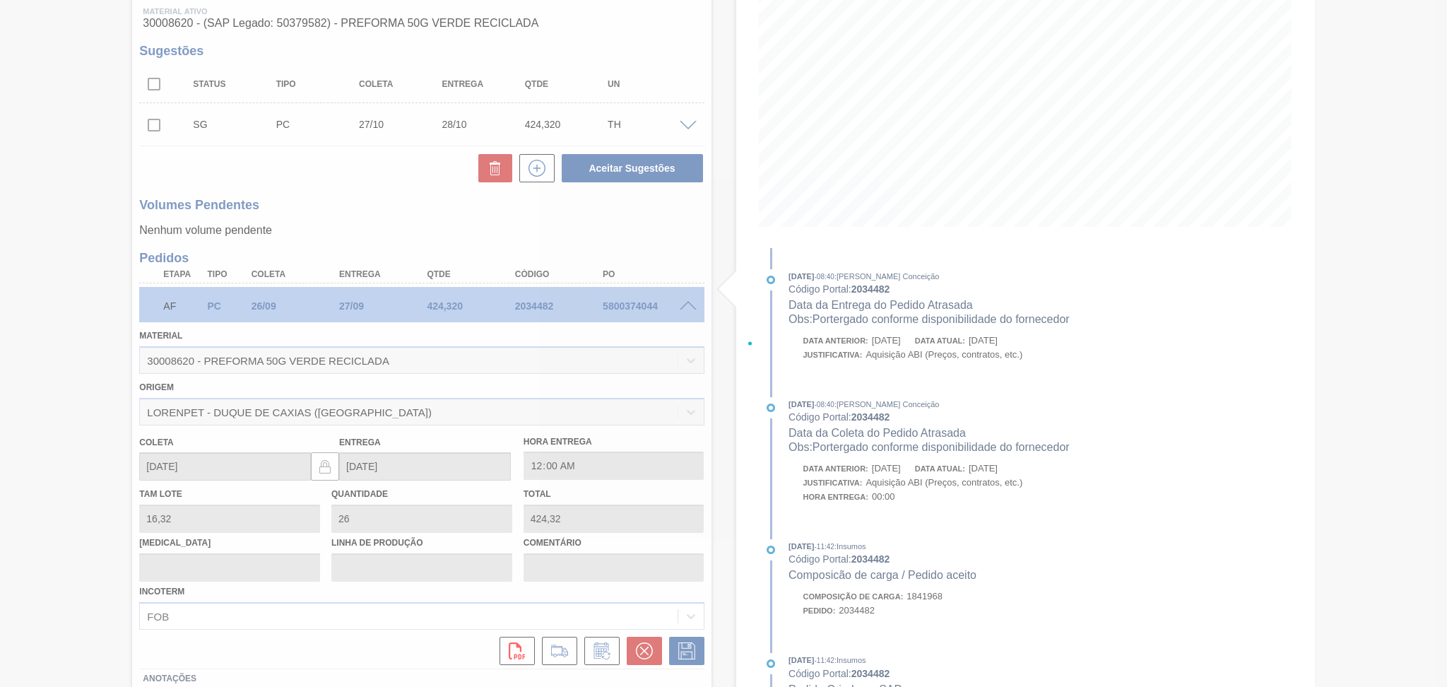
type input "Portergado conforme disponibilidade do fornecedor"
type input "29/09/2025"
type input "30/09/2025"
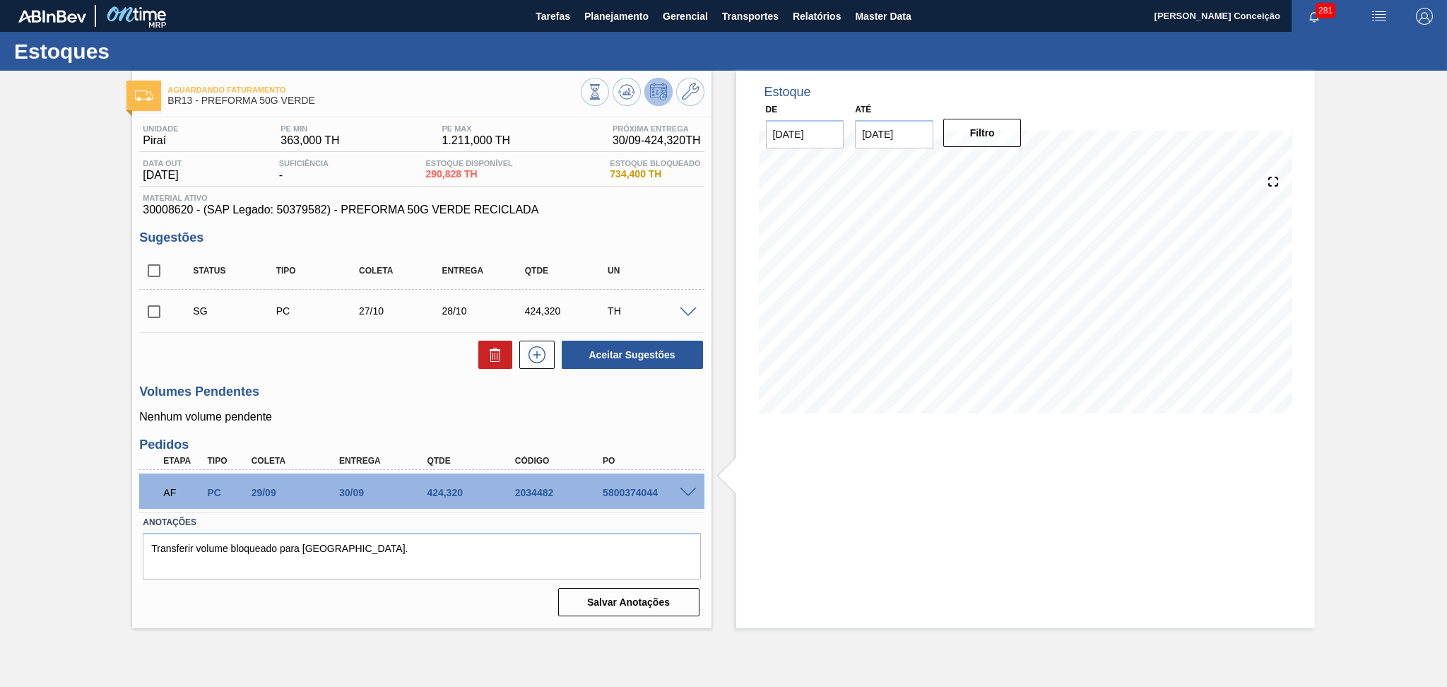
click at [359, 408] on div "Volumes Pendentes Nenhum volume pendente" at bounding box center [421, 403] width 564 height 39
click at [613, 100] on div at bounding box center [643, 94] width 124 height 32
click at [623, 96] on icon at bounding box center [626, 91] width 17 height 17
click at [337, 384] on h3 "Volumes Pendentes" at bounding box center [421, 391] width 564 height 15
click at [879, 490] on div "Estoque De 26/09/2025 Até 30/11/2025 Filtro 02/10 Projeção de Estoque 435.152 N…" at bounding box center [1025, 349] width 579 height 557
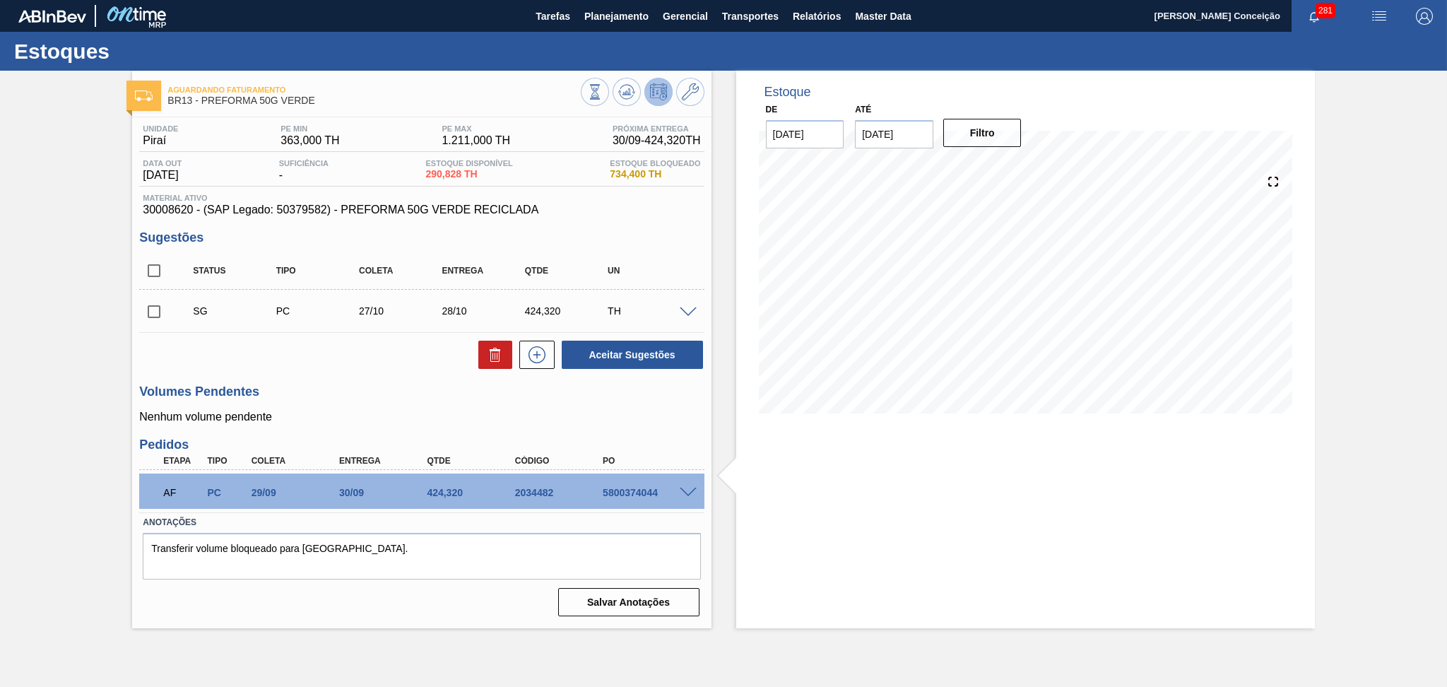
click at [341, 409] on div "Volumes Pendentes Nenhum volume pendente" at bounding box center [421, 403] width 564 height 39
click at [344, 412] on p "Nenhum volume pendente" at bounding box center [421, 416] width 564 height 13
click at [685, 242] on h3 "Sugestões" at bounding box center [421, 237] width 564 height 15
click at [381, 396] on h3 "Volumes Pendentes" at bounding box center [421, 391] width 564 height 15
click at [597, 20] on span "Planejamento" at bounding box center [616, 16] width 64 height 17
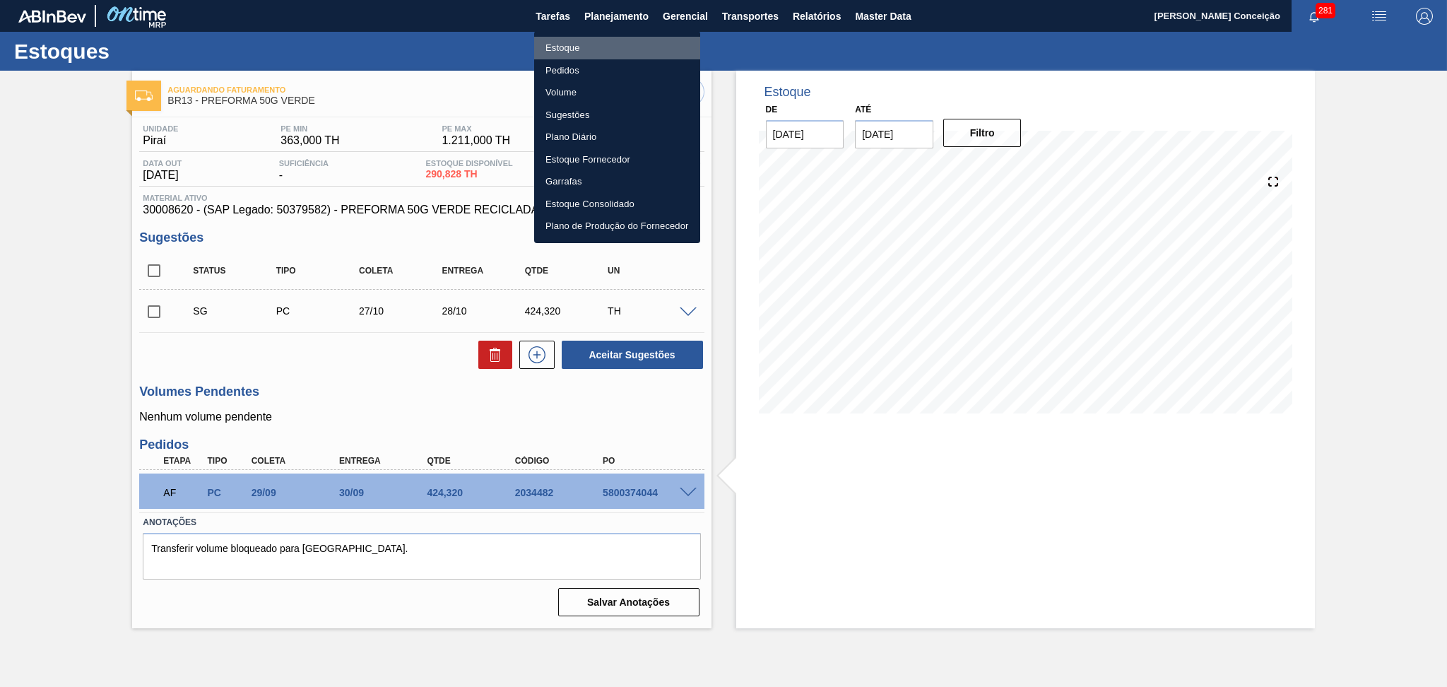
click at [557, 50] on li "Estoque" at bounding box center [617, 48] width 166 height 23
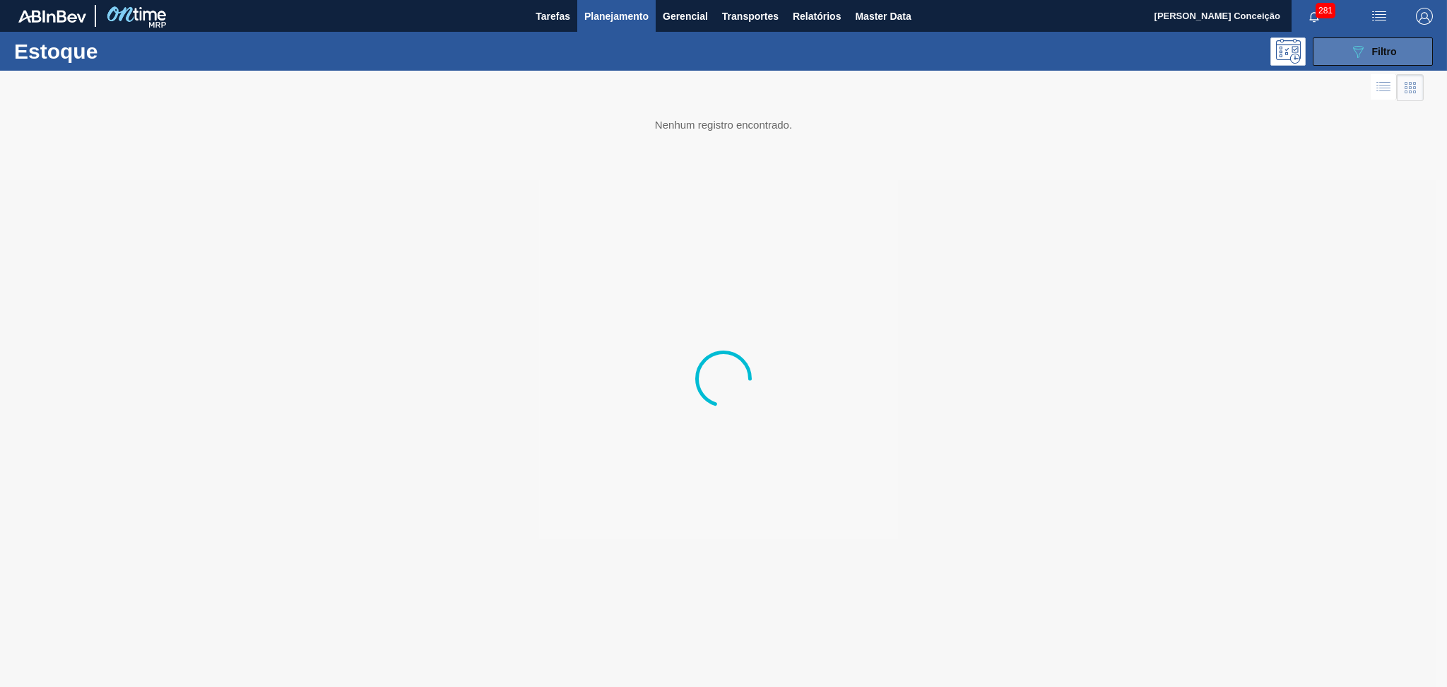
click at [1392, 44] on div "089F7B8B-B2A5-4AFE-B5C0-19BA573D28AC Filtro" at bounding box center [1372, 51] width 47 height 17
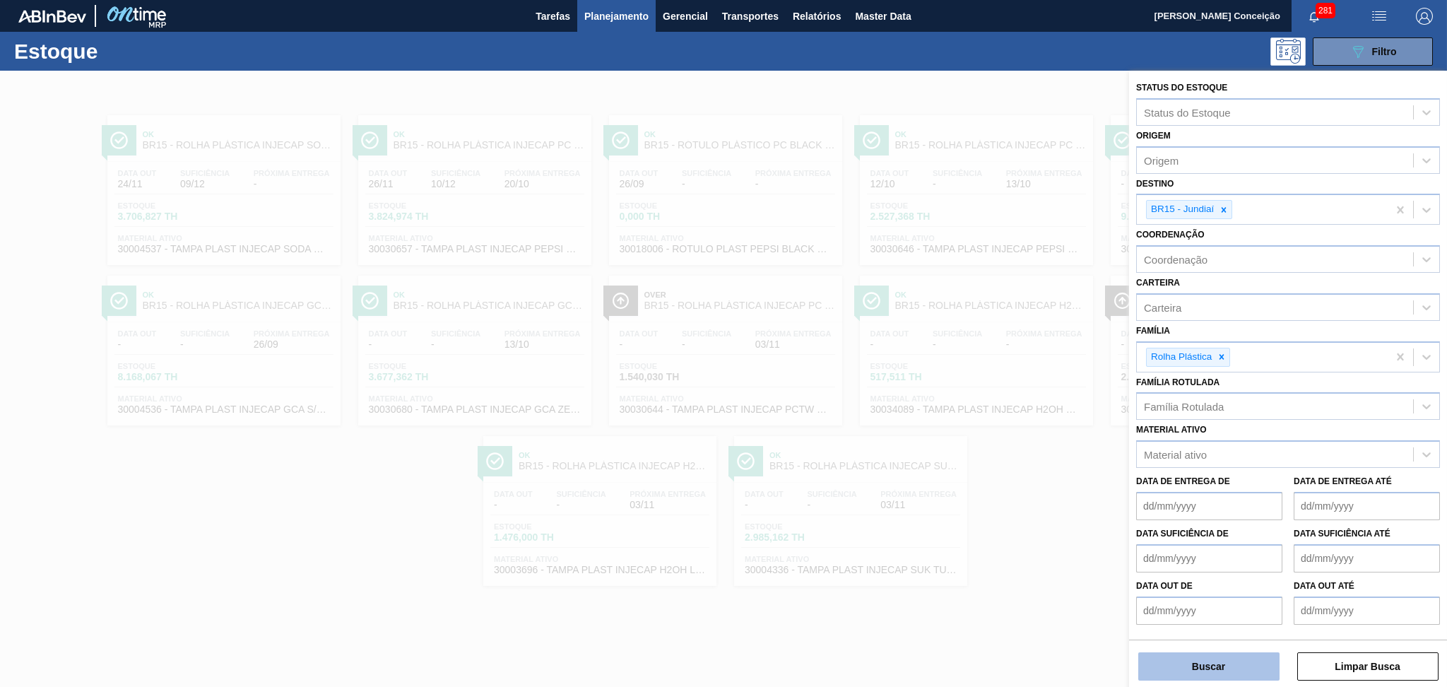
click at [1195, 668] on button "Buscar" at bounding box center [1208, 666] width 141 height 28
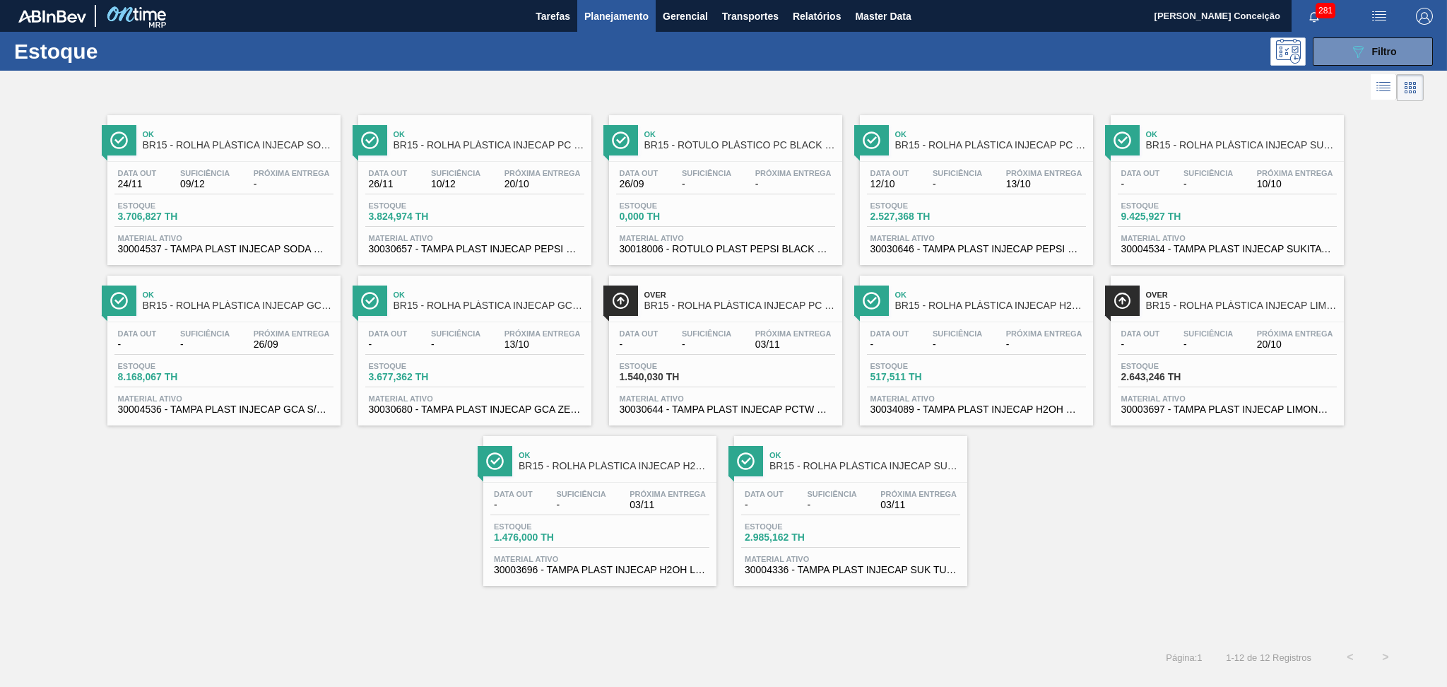
click at [244, 511] on div "Ok BR15 - ROLHA PLÁSTICA INJECAP SODA SHORT Data out 24/11 Suficiência 09/12 Pr…" at bounding box center [723, 345] width 1447 height 481
click at [211, 174] on span "Suficiência" at bounding box center [204, 173] width 49 height 8
click at [227, 176] on span "Suficiência" at bounding box center [204, 173] width 49 height 8
click at [465, 151] on div "Ok BR15 - ROLHA PLÁSTICA INJECAP PC SHORT" at bounding box center [489, 140] width 191 height 32
click at [757, 194] on div "Data out 26/09 Suficiência - Próxima Entrega -" at bounding box center [725, 181] width 219 height 25
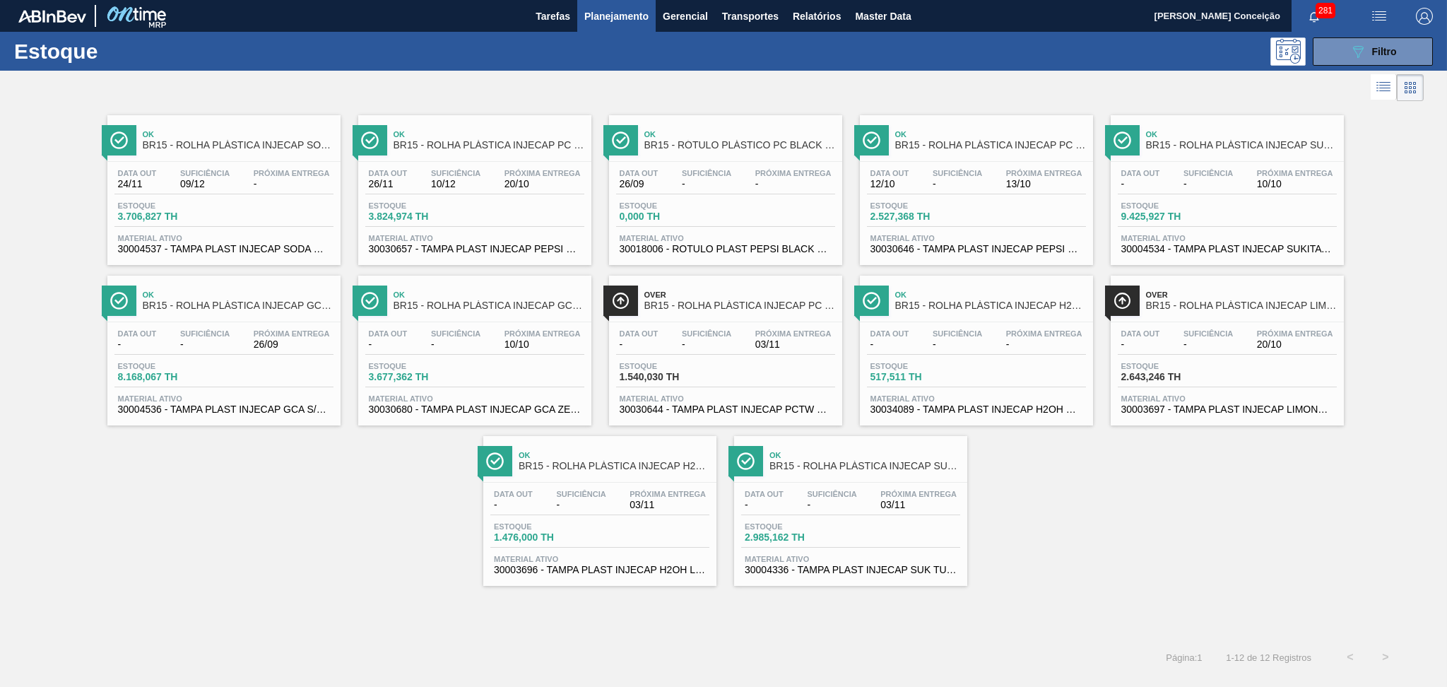
click at [966, 198] on div "Data out 12/10 Suficiência - Próxima Entrega 13/10 Estoque 2.527,368 TH Materia…" at bounding box center [976, 210] width 233 height 96
click at [1024, 185] on span "13/10" at bounding box center [1044, 184] width 76 height 11
click at [1232, 199] on div "Data out - Suficiência - Próxima Entrega 10/10 Estoque 9.425,927 TH Material at…" at bounding box center [1227, 210] width 233 height 96
click at [211, 351] on div "Data out - Suficiência - Próxima Entrega 26/09" at bounding box center [223, 341] width 219 height 25
click at [458, 362] on span "Estoque" at bounding box center [418, 366] width 99 height 8
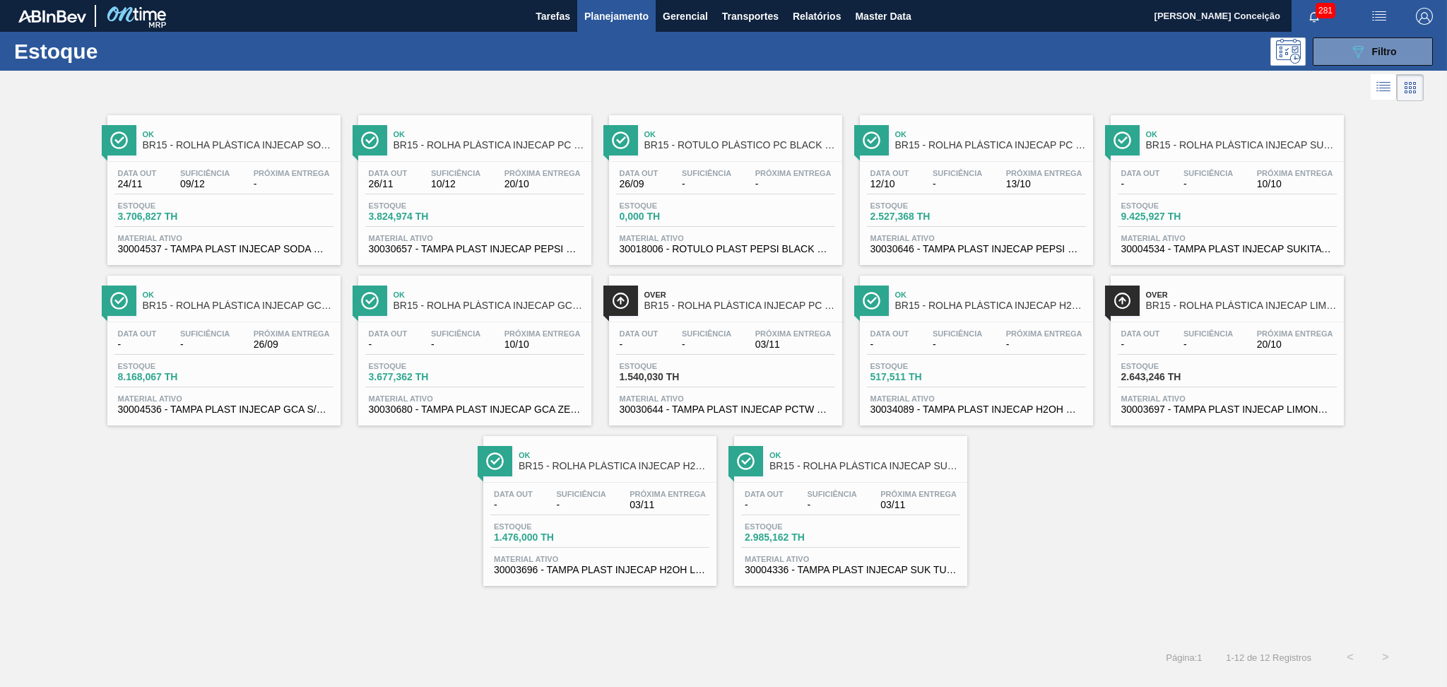
click at [668, 357] on div "Data out - Suficiência - Próxima Entrega 03/11 Estoque 1.540,030 TH Material at…" at bounding box center [725, 370] width 233 height 96
click at [976, 352] on div "Data out - Suficiência - Próxima Entrega -" at bounding box center [976, 341] width 219 height 25
click at [1241, 340] on div "Data out - Suficiência - Próxima Entrega 20/10" at bounding box center [1227, 341] width 219 height 25
click at [831, 506] on span "-" at bounding box center [831, 504] width 49 height 11
click at [658, 522] on div "Estoque 1.476,000 TH" at bounding box center [599, 534] width 219 height 25
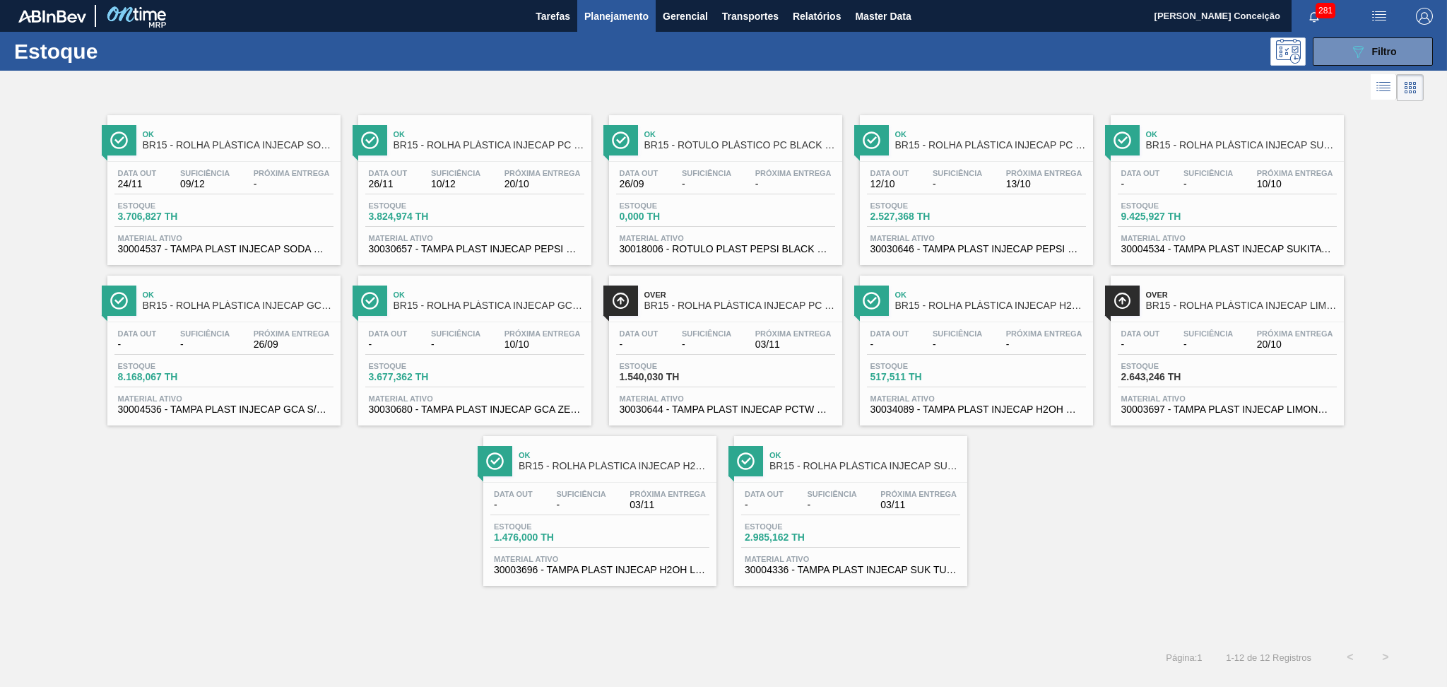
click at [252, 410] on span "30004536 - TAMPA PLAST INJECAP GCA S/LINER" at bounding box center [224, 409] width 212 height 11
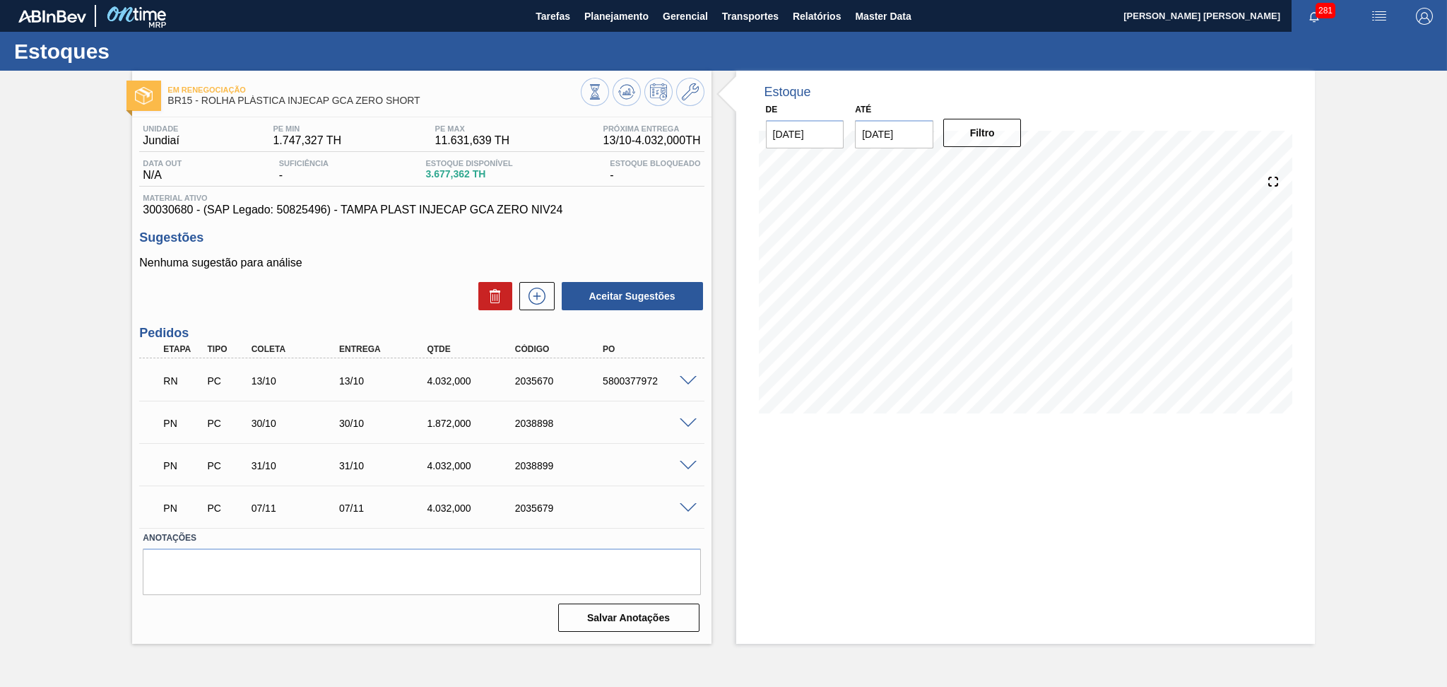
click at [746, 448] on div "Estoque De 26/09/2025 Até 30/11/2025 Filtro" at bounding box center [1025, 357] width 579 height 573
click at [355, 308] on div "Aceitar Sugestões" at bounding box center [421, 295] width 564 height 31
click at [310, 280] on div "Nenhuma sugestão para análise Aceitar Sugestões" at bounding box center [421, 283] width 564 height 55
click at [687, 384] on span at bounding box center [688, 381] width 17 height 11
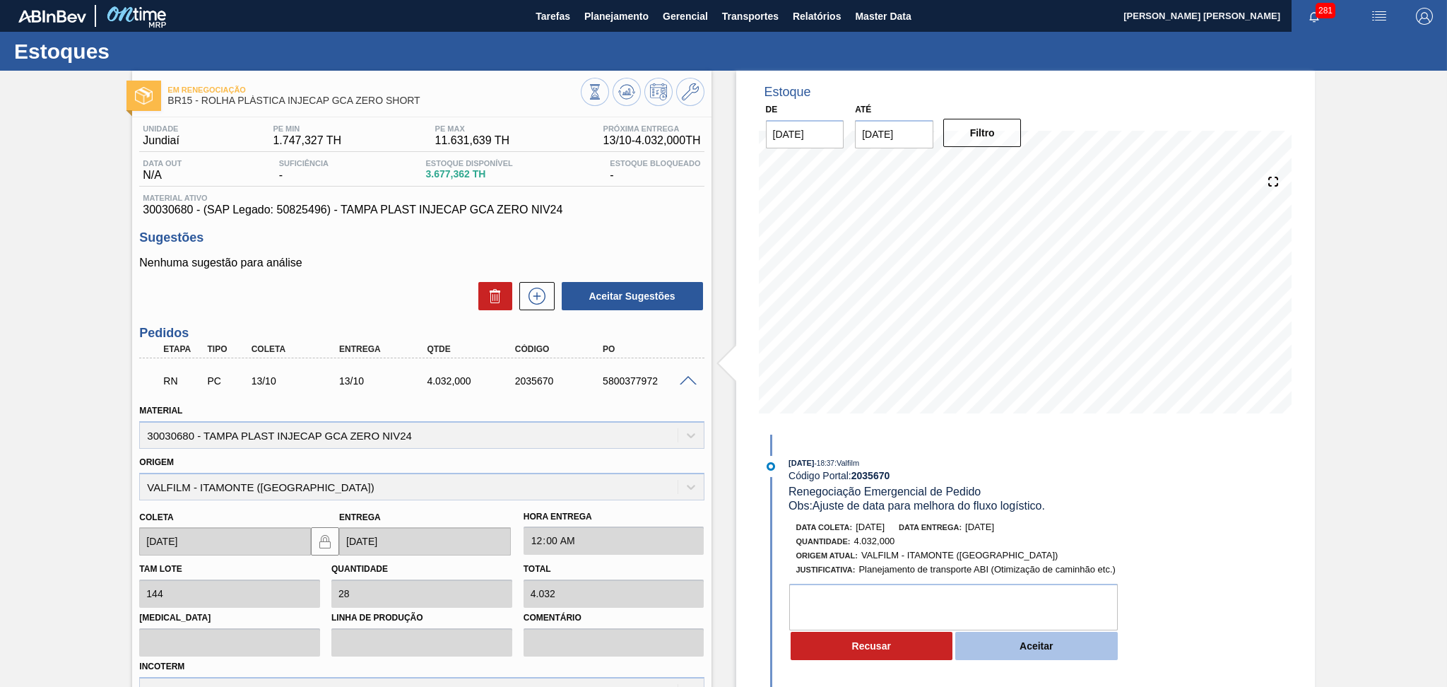
click at [1001, 647] on button "Aceitar" at bounding box center [1036, 646] width 162 height 28
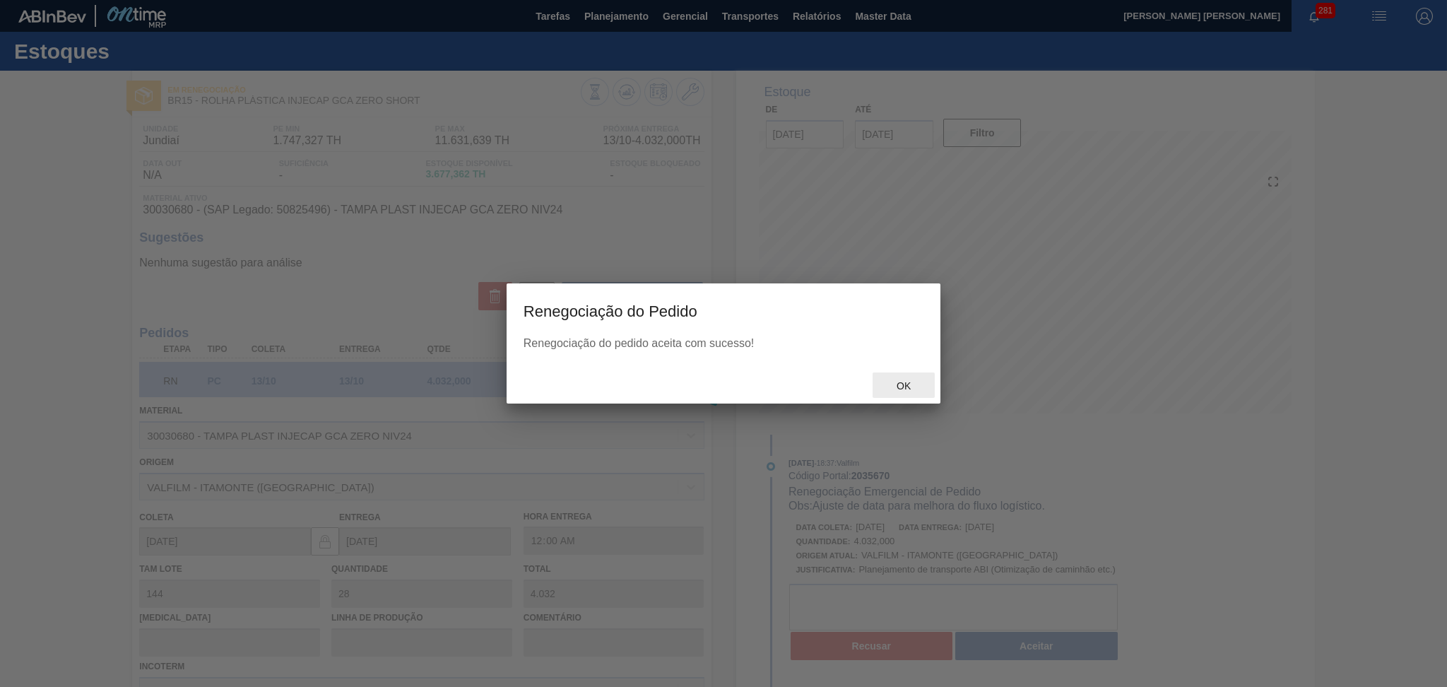
click at [902, 384] on span "Ok" at bounding box center [903, 385] width 37 height 11
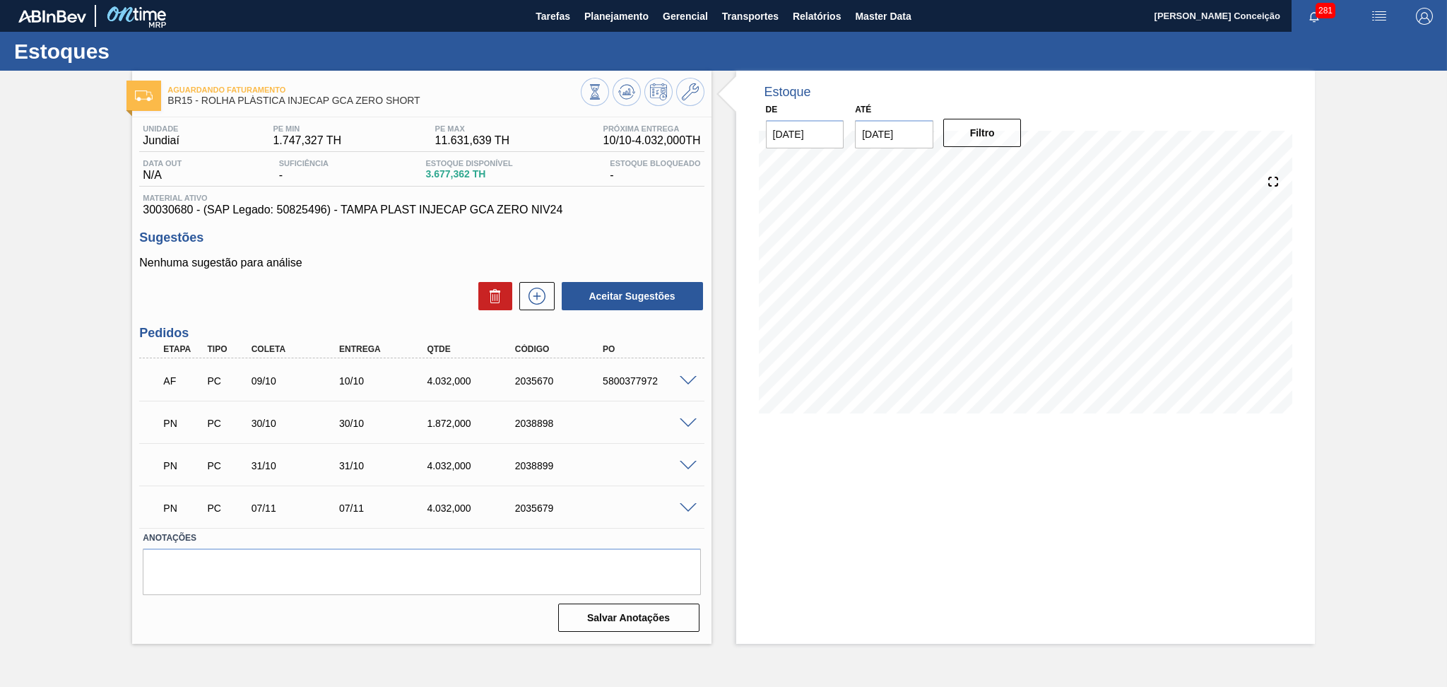
click at [153, 218] on div "Unidade Jundiaí PE MIN 1.747,327 TH PE MAX 11.631,639 TH Próxima Entrega 10/10 …" at bounding box center [421, 376] width 579 height 519
click at [158, 209] on span "30030680 - (SAP Legado: 50825496) - TAMPA PLAST INJECAP GCA ZERO NIV24" at bounding box center [421, 209] width 557 height 13
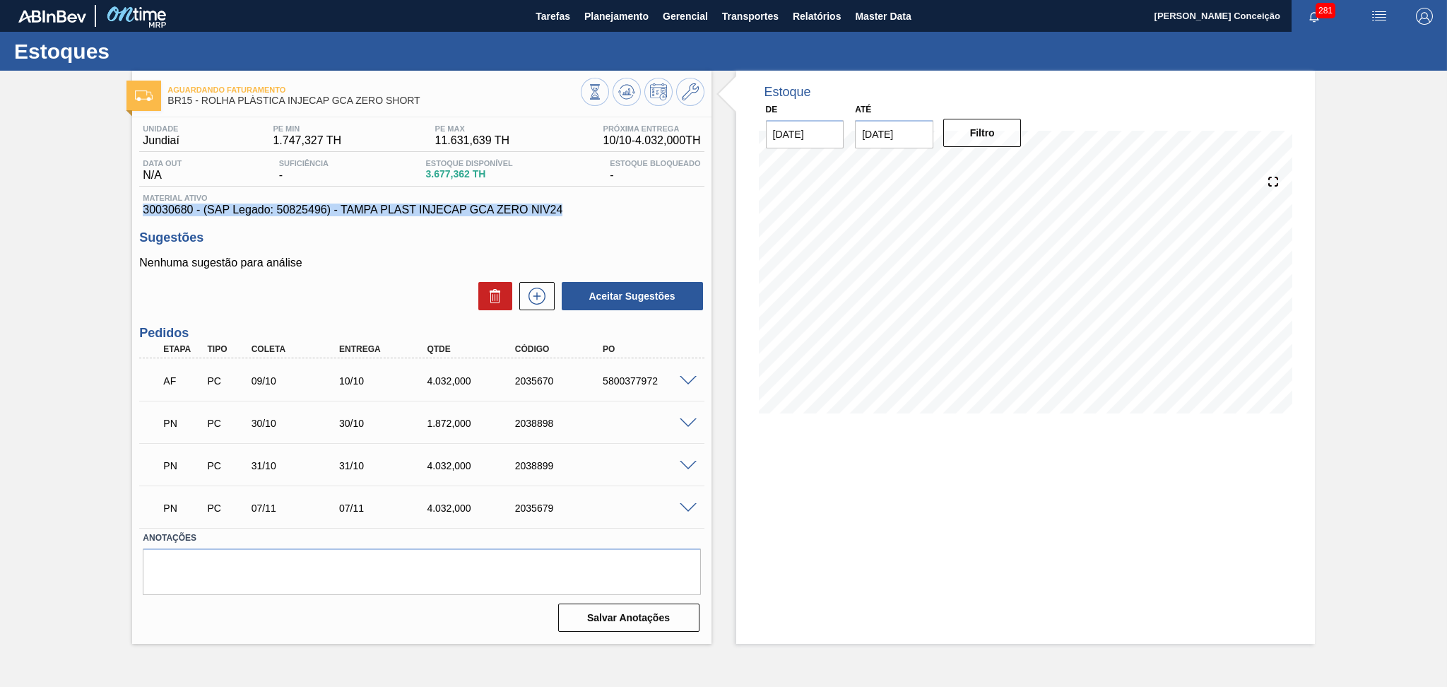
click at [158, 209] on span "30030680 - (SAP Legado: 50825496) - TAMPA PLAST INJECAP GCA ZERO NIV24" at bounding box center [421, 209] width 557 height 13
drag, startPoint x: 212, startPoint y: 217, endPoint x: 213, endPoint y: 225, distance: 7.9
click at [212, 218] on div "Unidade Jundiaí PE MIN 1.747,327 TH PE MAX 11.631,639 TH Próxima Entrega 10/10 …" at bounding box center [421, 376] width 579 height 519
click at [177, 212] on span "30030680 - (SAP Legado: 50825496) - TAMPA PLAST INJECAP GCA ZERO NIV24" at bounding box center [421, 209] width 557 height 13
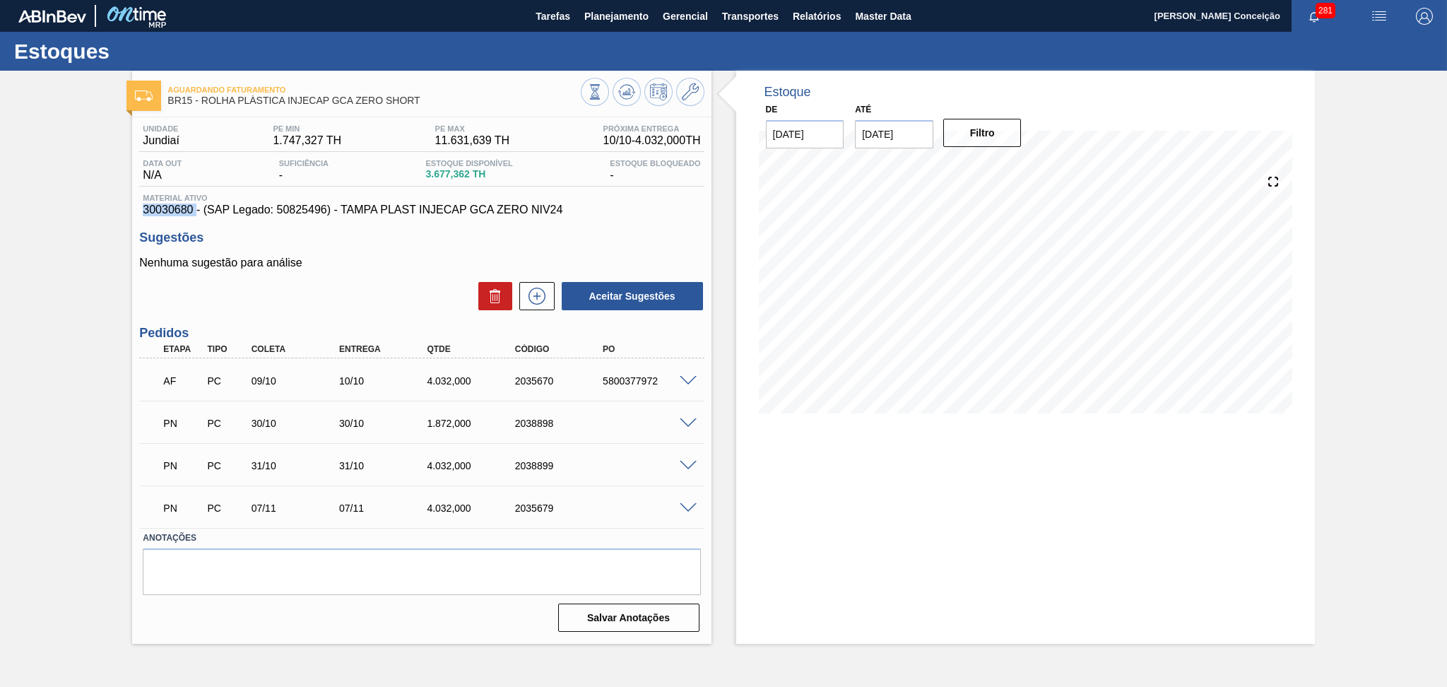
click at [177, 212] on span "30030680 - (SAP Legado: 50825496) - TAMPA PLAST INJECAP GCA ZERO NIV24" at bounding box center [421, 209] width 557 height 13
copy span "30030680"
click at [434, 272] on div "Nenhuma sugestão para análise Aceitar Sugestões" at bounding box center [421, 283] width 564 height 55
click at [699, 85] on button at bounding box center [690, 92] width 28 height 28
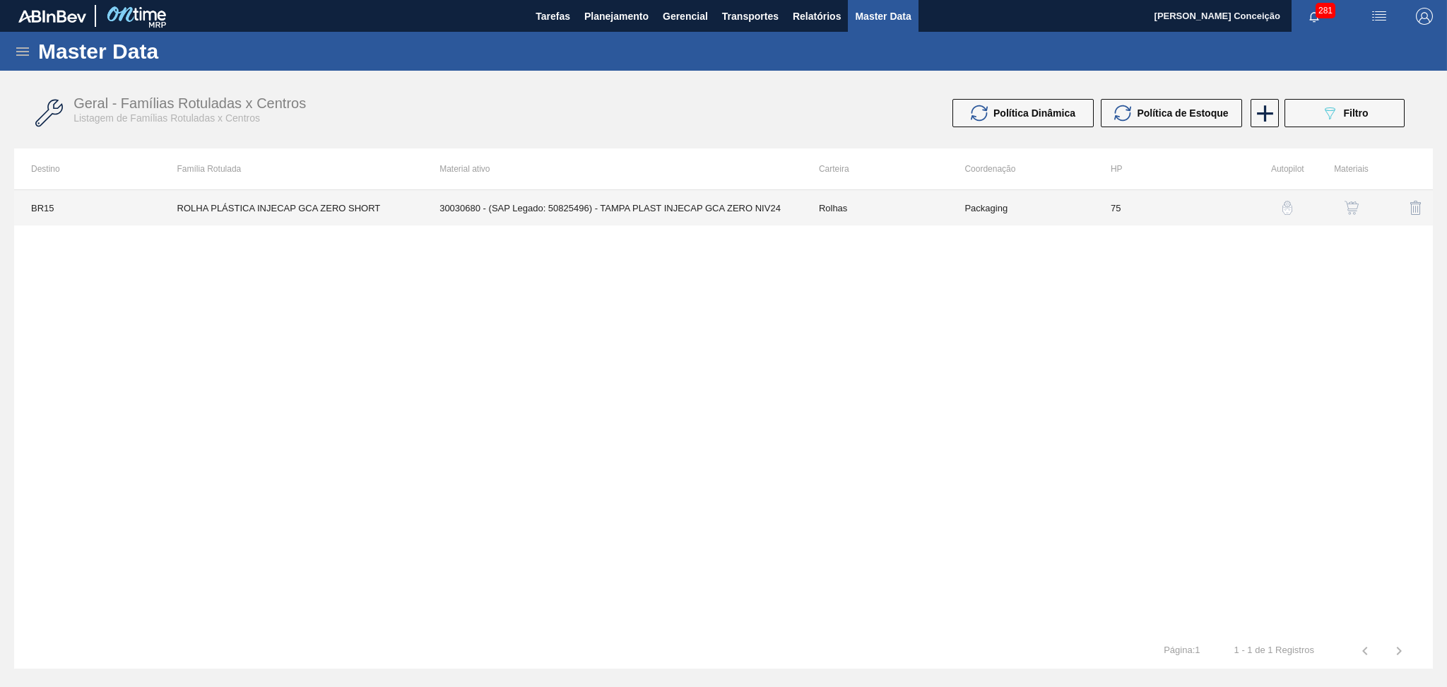
click at [624, 196] on td "30030680 - (SAP Legado: 50825496) - TAMPA PLAST INJECAP GCA ZERO NIV24" at bounding box center [611, 207] width 379 height 35
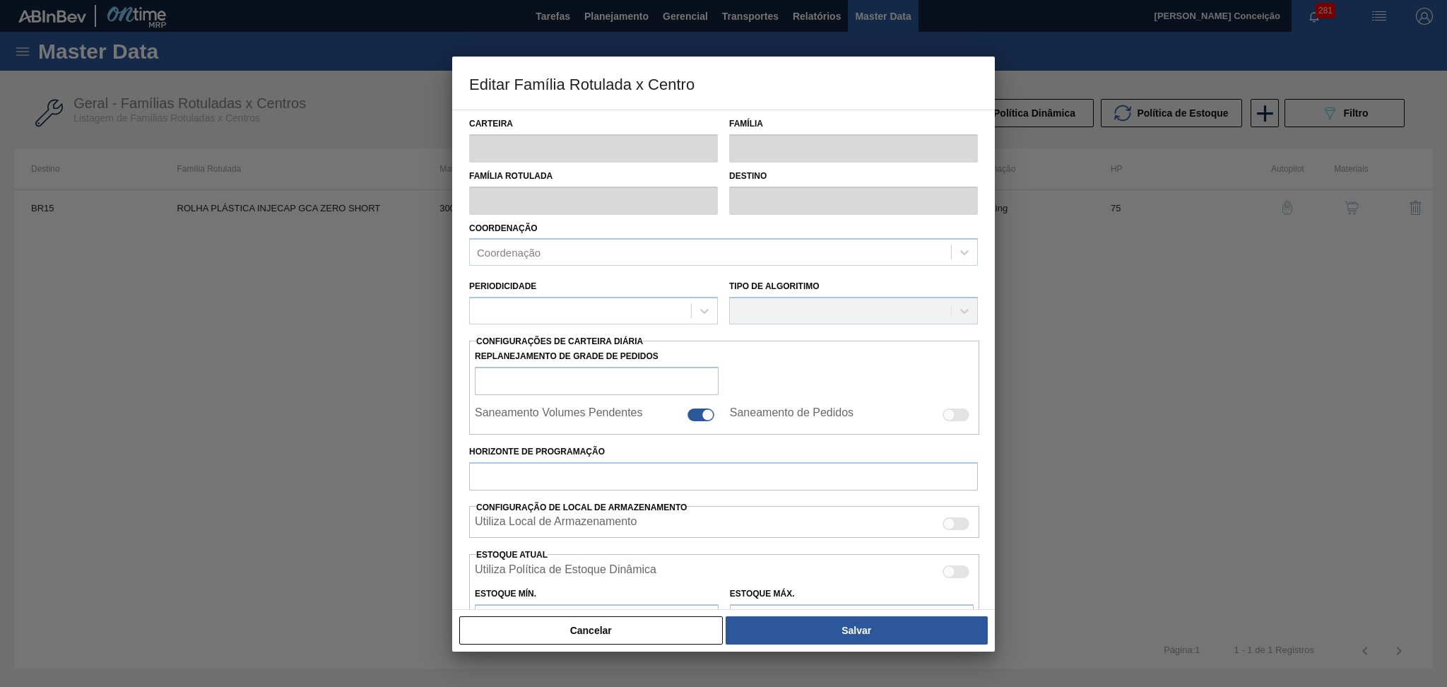
type input "Rolhas"
type input "Rolha Plástica"
type input "ROLHA PLÁSTICA INJECAP GCA ZERO SHORT"
type input "BR15 - Jundiaí"
type input "75"
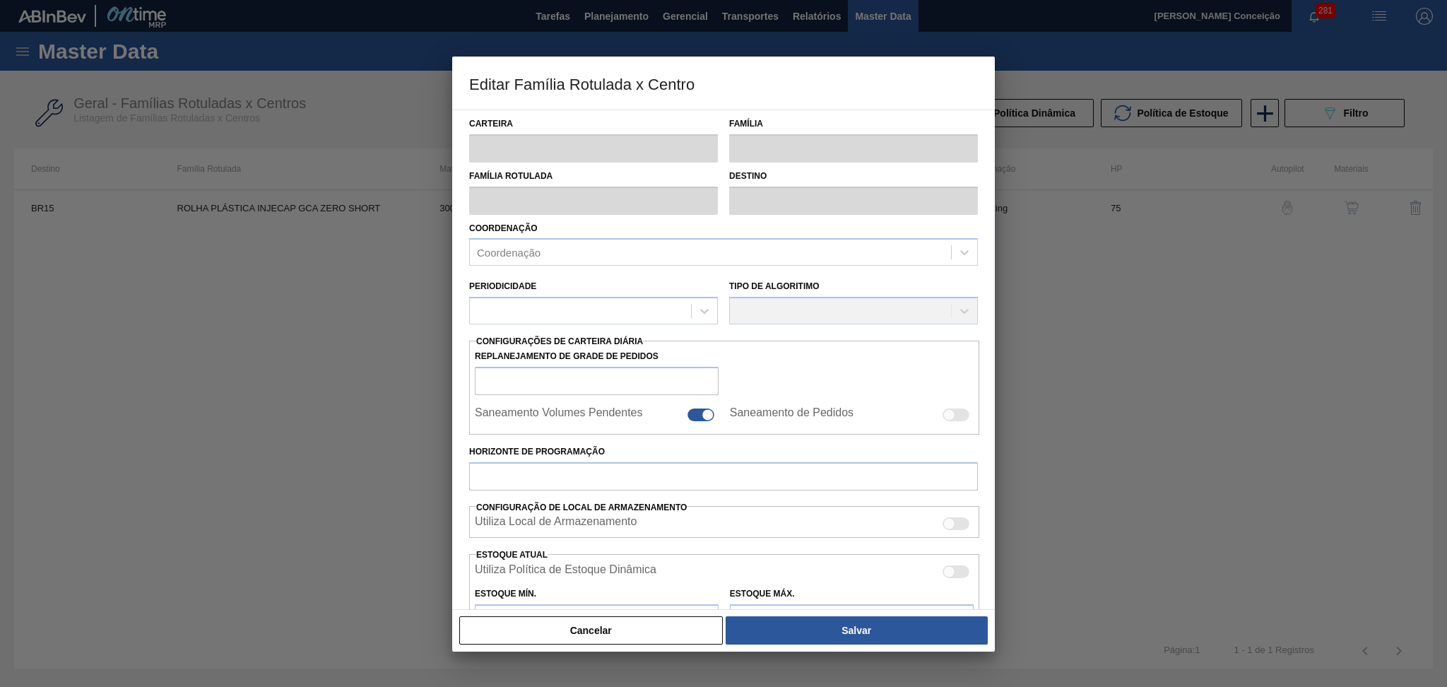
type input "1.747,327"
type input "11.631,639"
type input "60"
type input "7.677,914"
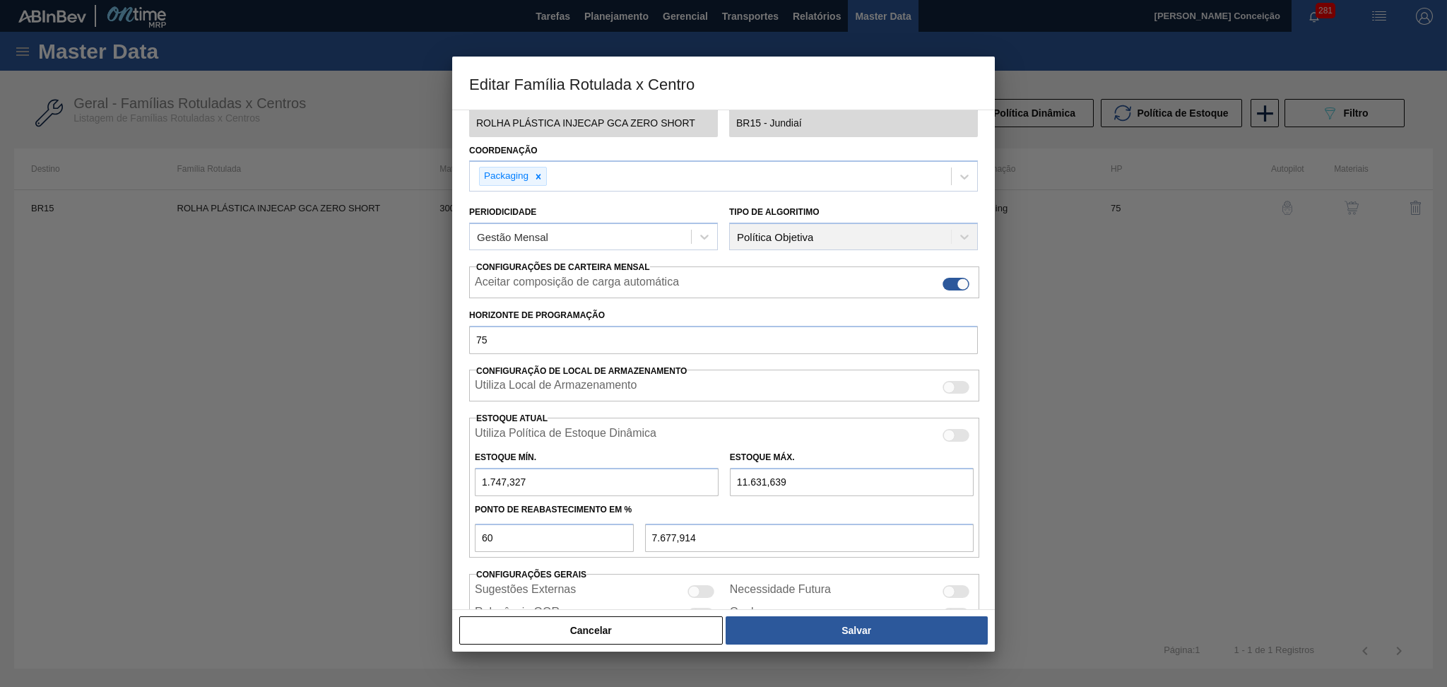
scroll to position [148, 0]
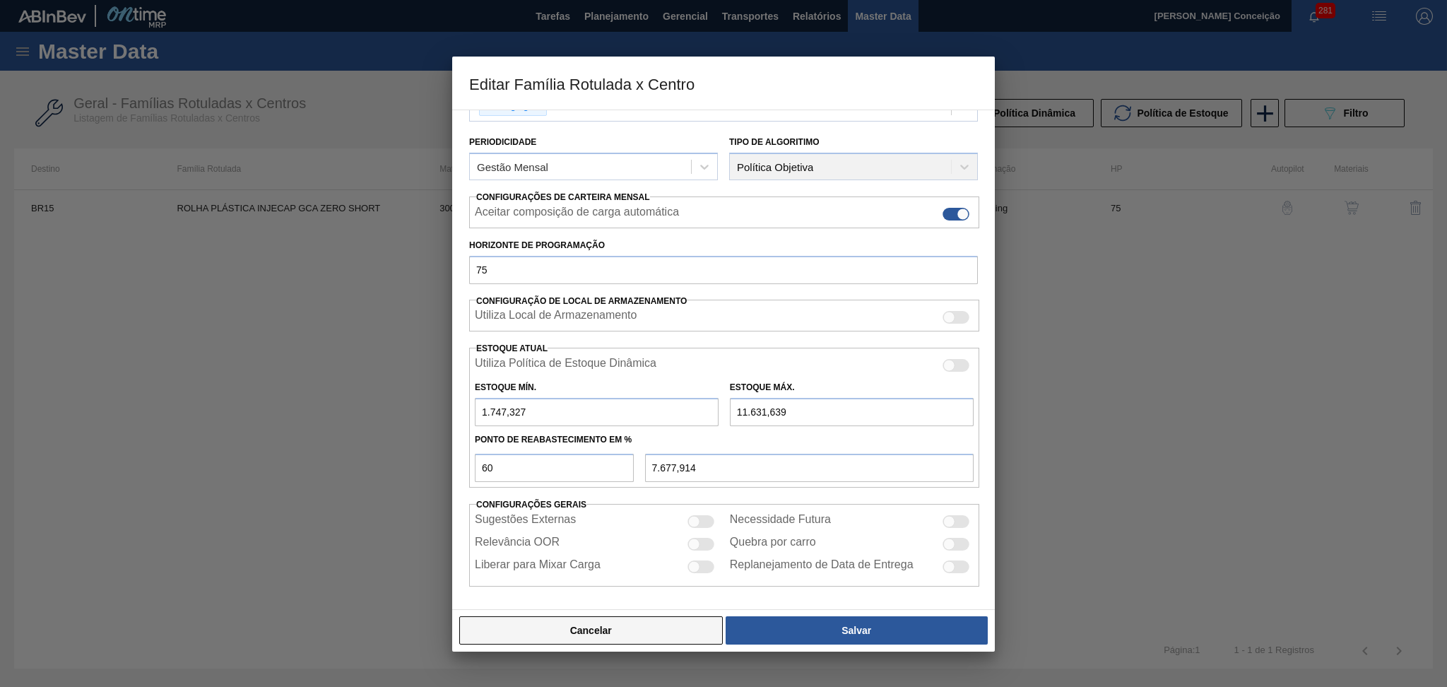
click at [637, 631] on button "Cancelar" at bounding box center [591, 630] width 264 height 28
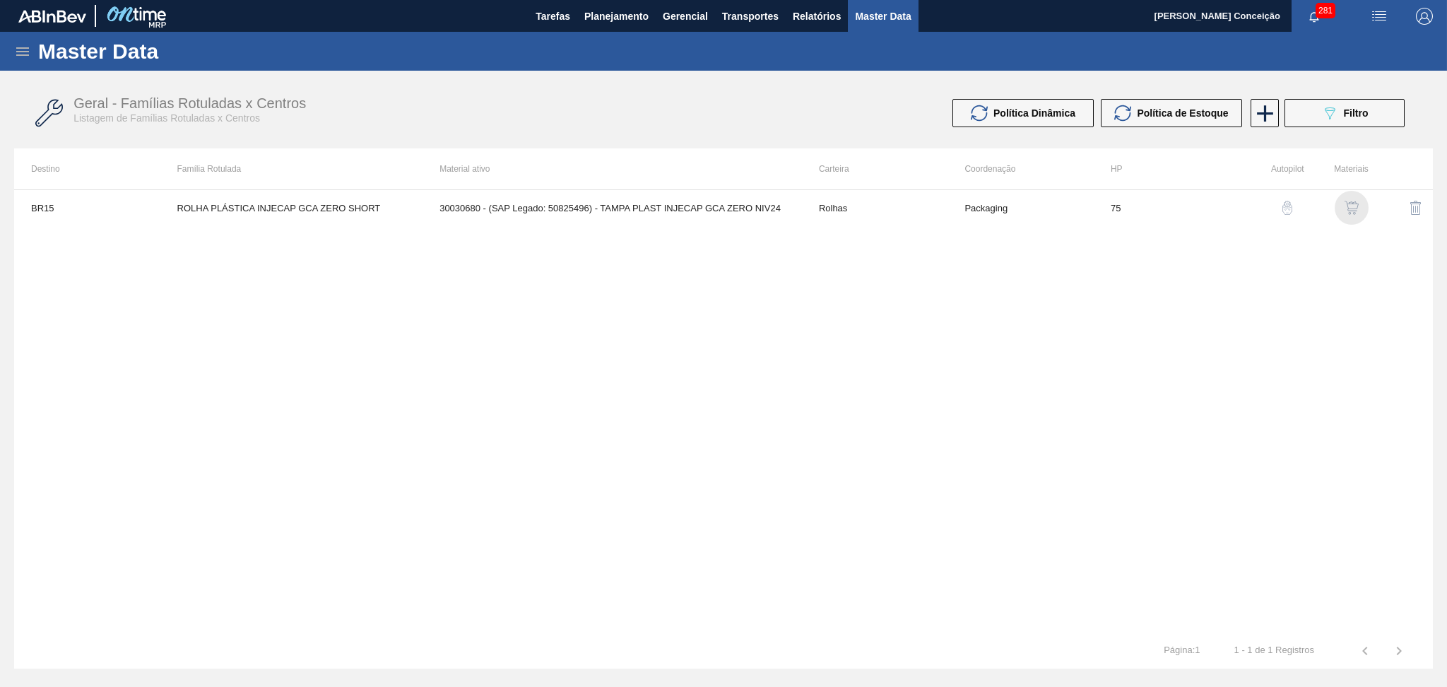
click at [1351, 209] on img "button" at bounding box center [1351, 208] width 14 height 14
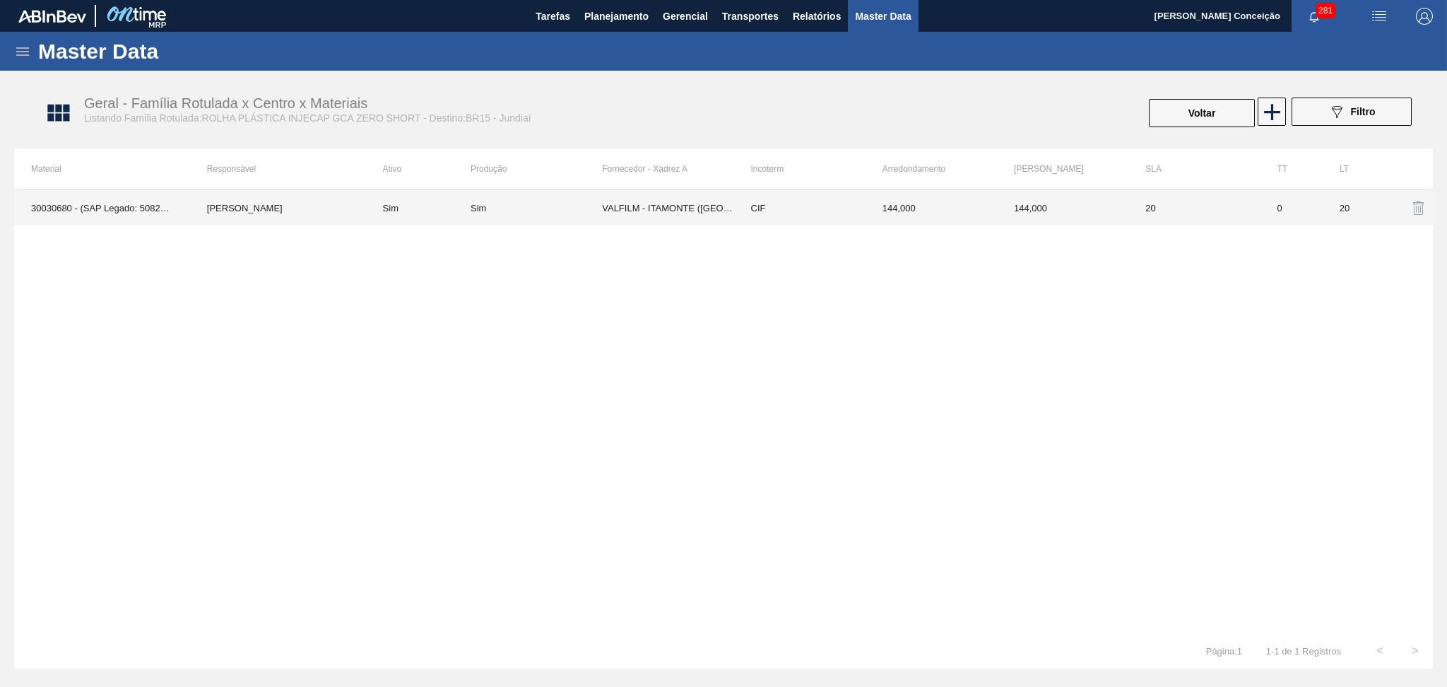
click at [665, 208] on td "VALFILM - ITAMONTE ([GEOGRAPHIC_DATA])" at bounding box center [667, 207] width 131 height 35
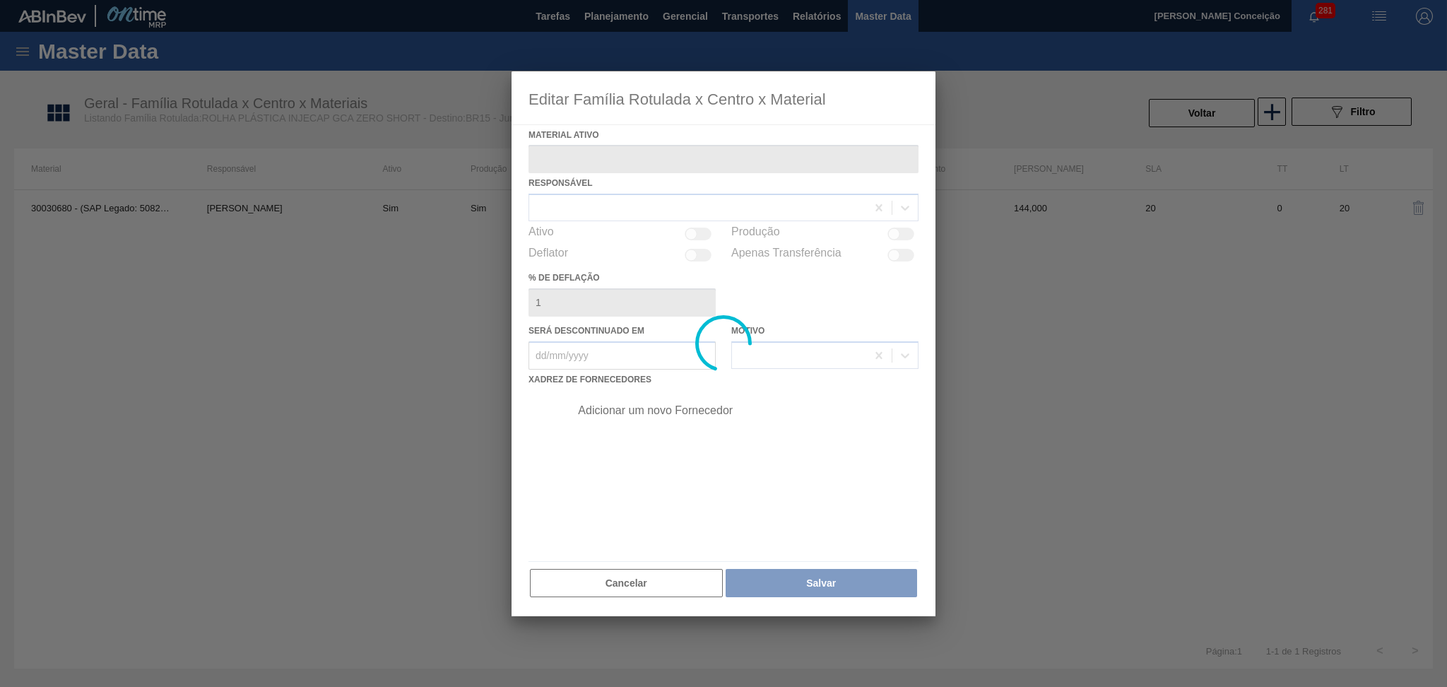
type ativo "30030680 - (SAP Legado: 50825496) - TAMPA PLAST INJECAP GCA ZERO NIV24"
checkbox input "true"
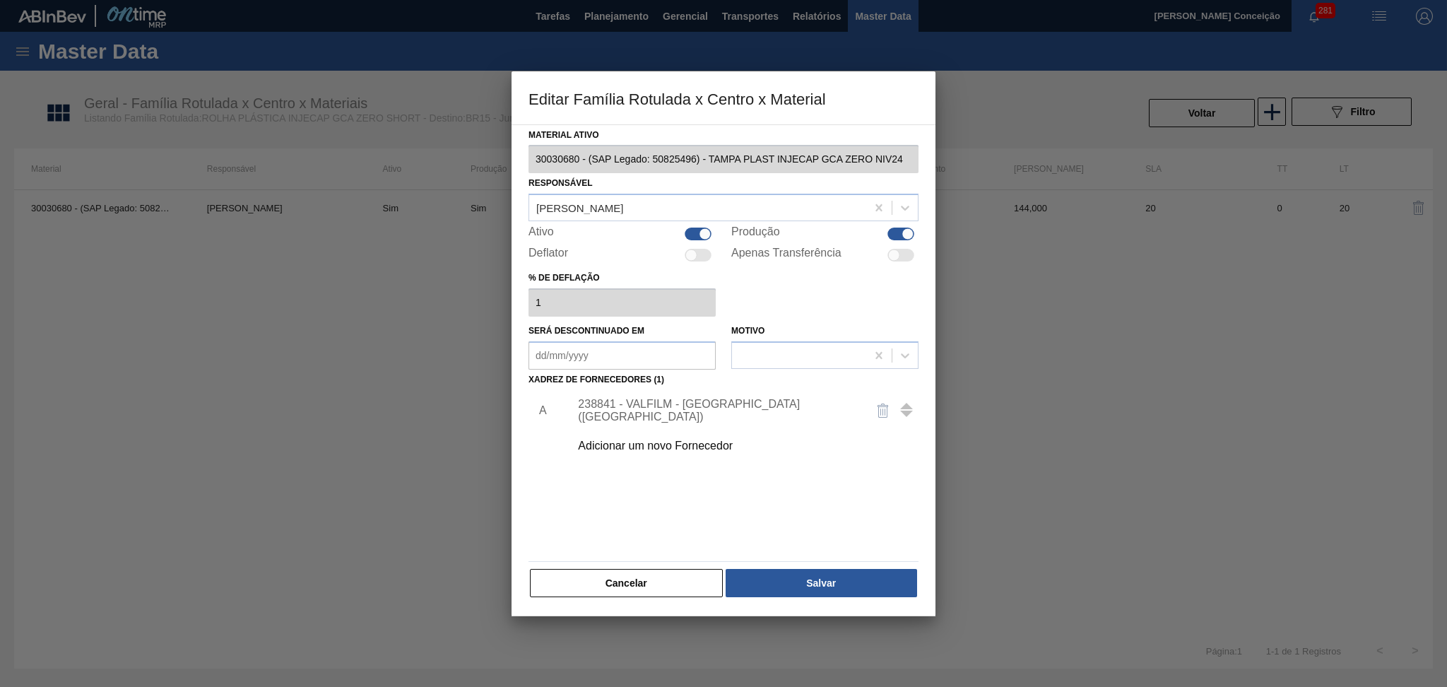
click at [724, 410] on div "238841 - VALFILM - [GEOGRAPHIC_DATA] ([GEOGRAPHIC_DATA])" at bounding box center [716, 410] width 277 height 25
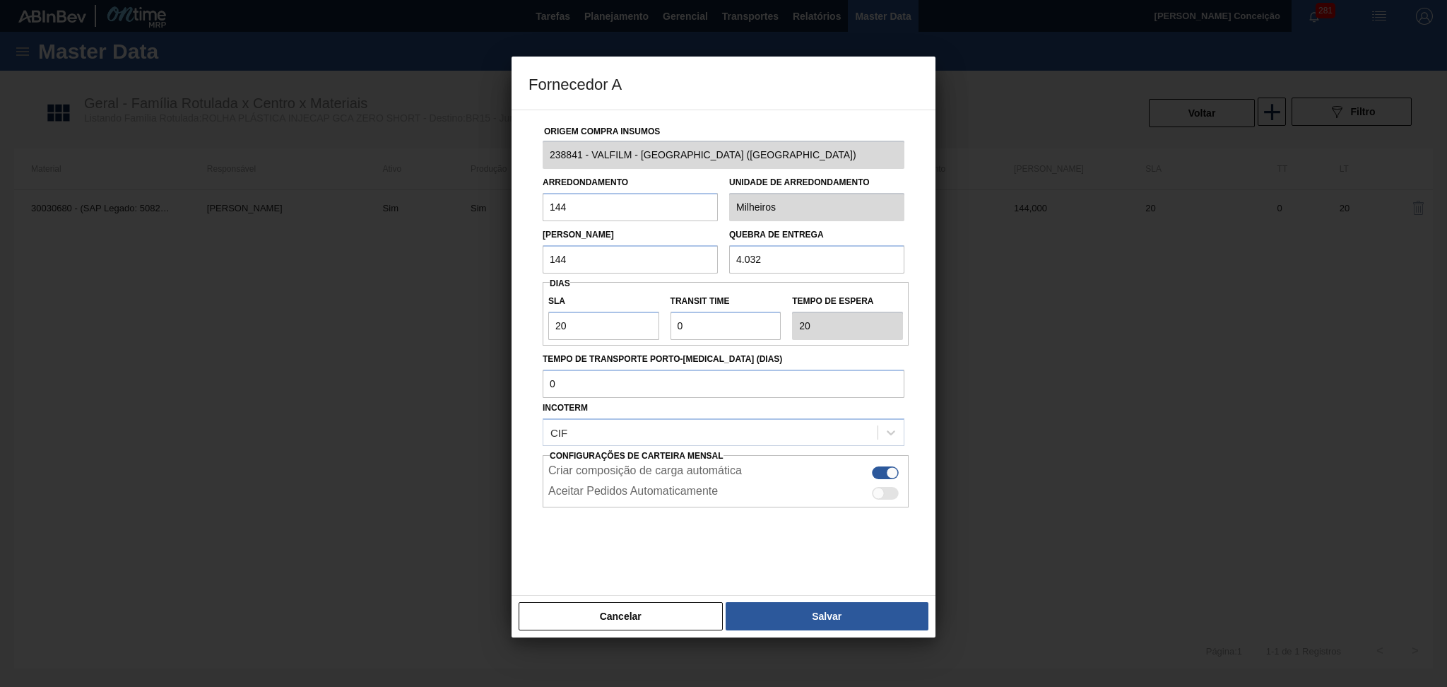
click at [582, 622] on button "Cancelar" at bounding box center [621, 616] width 204 height 28
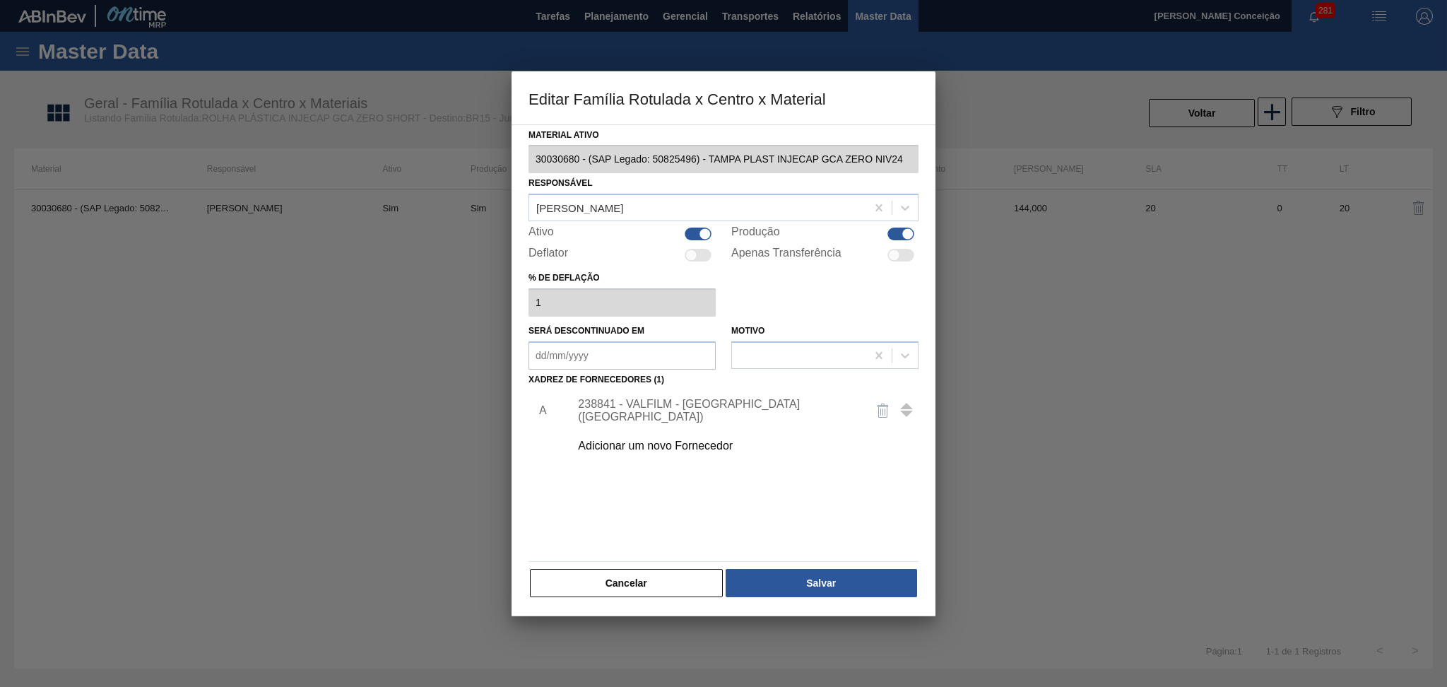
click at [600, 597] on div "Cancelar Salvar" at bounding box center [723, 582] width 390 height 31
click at [615, 584] on button "Cancelar" at bounding box center [626, 583] width 193 height 28
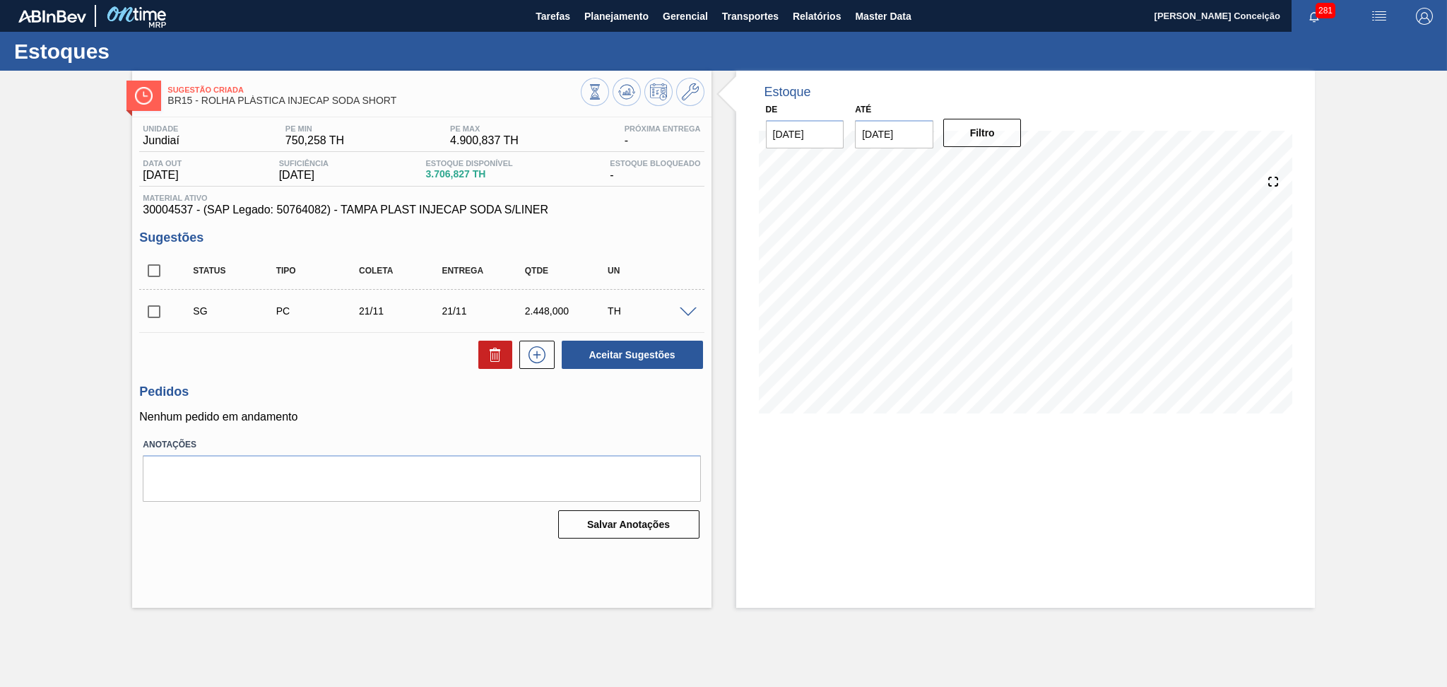
click at [434, 429] on div "Unidade Jundiaí PE MIN 750,258 TH PE MAX 4.900,837 TH Próxima Entrega - Data ou…" at bounding box center [421, 330] width 579 height 426
click at [148, 312] on input "checkbox" at bounding box center [154, 312] width 30 height 30
click at [644, 351] on button "Aceitar Sugestões" at bounding box center [632, 355] width 141 height 28
checkbox input "false"
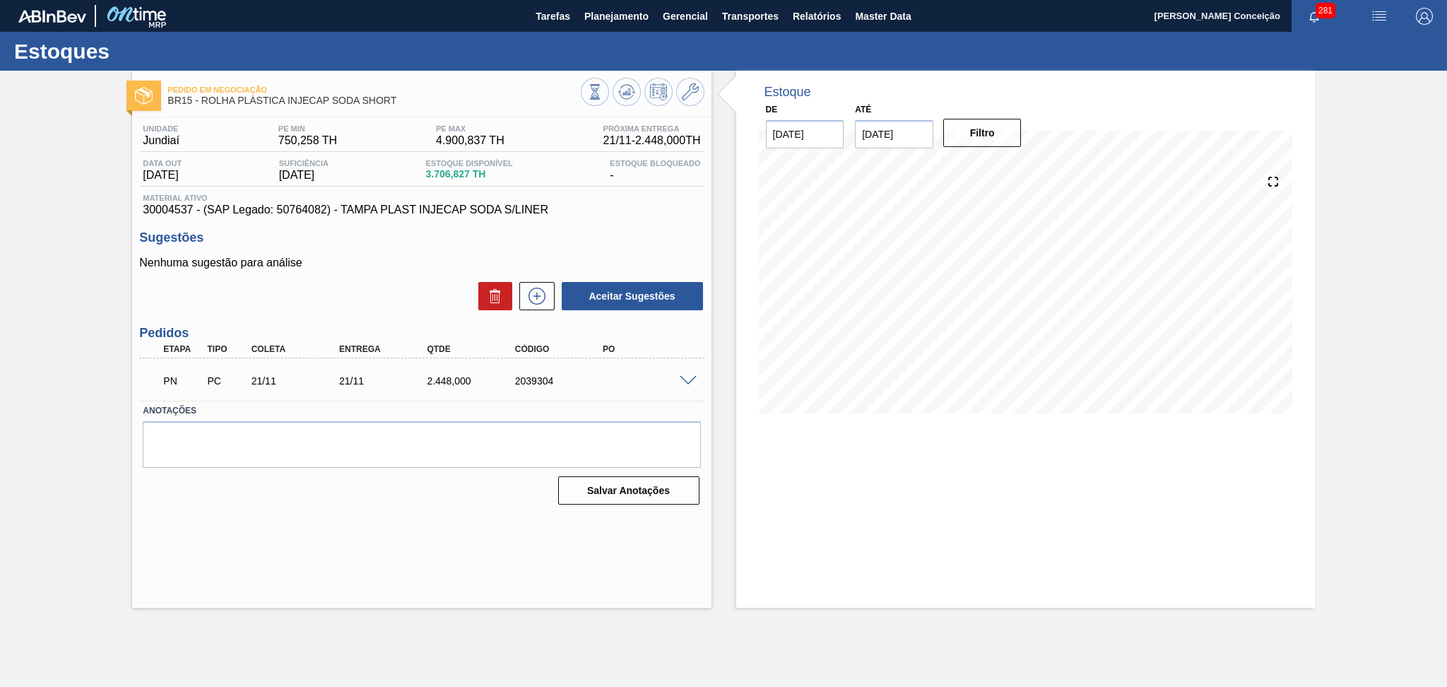
click at [398, 556] on div "Pedido em Negociação BR15 - ROLHA PLÁSTICA INJECAP SODA SHORT Unidade Jundiaí P…" at bounding box center [421, 339] width 579 height 537
click at [627, 85] on icon at bounding box center [626, 91] width 17 height 17
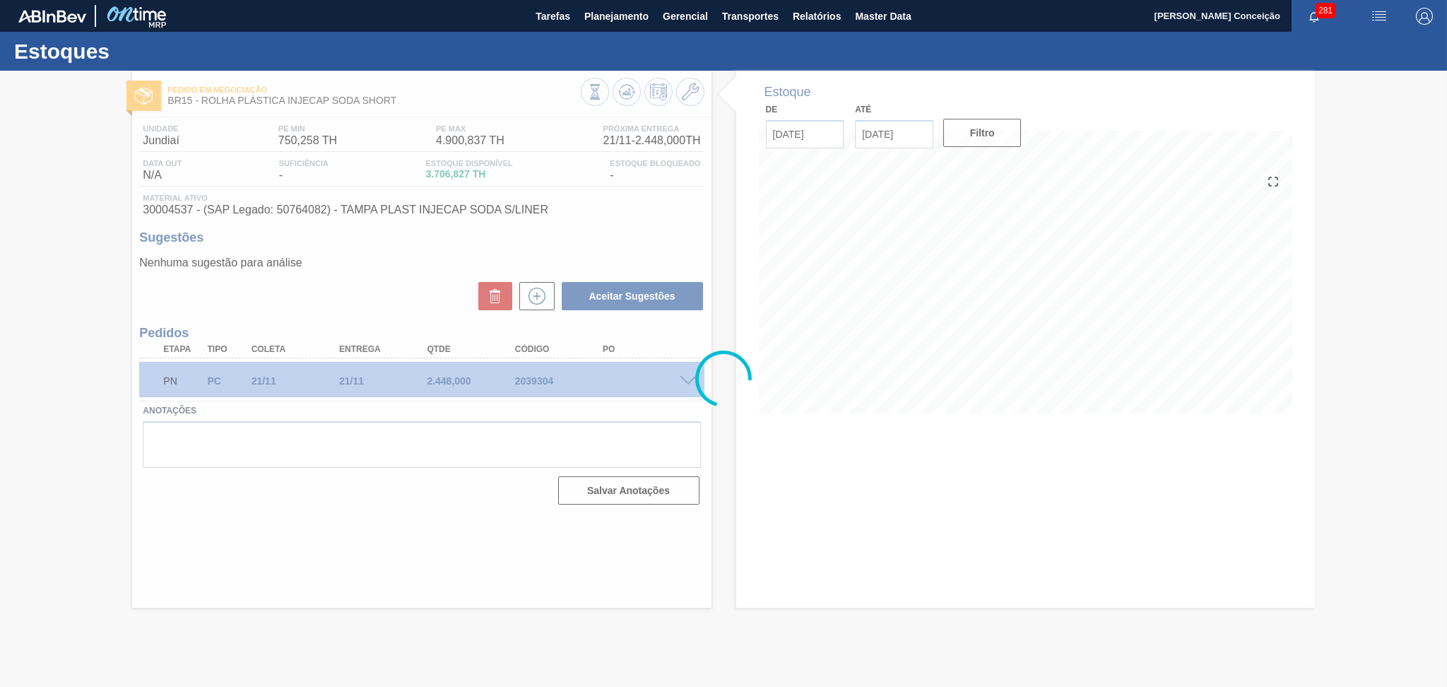
click at [476, 552] on div at bounding box center [723, 379] width 1447 height 616
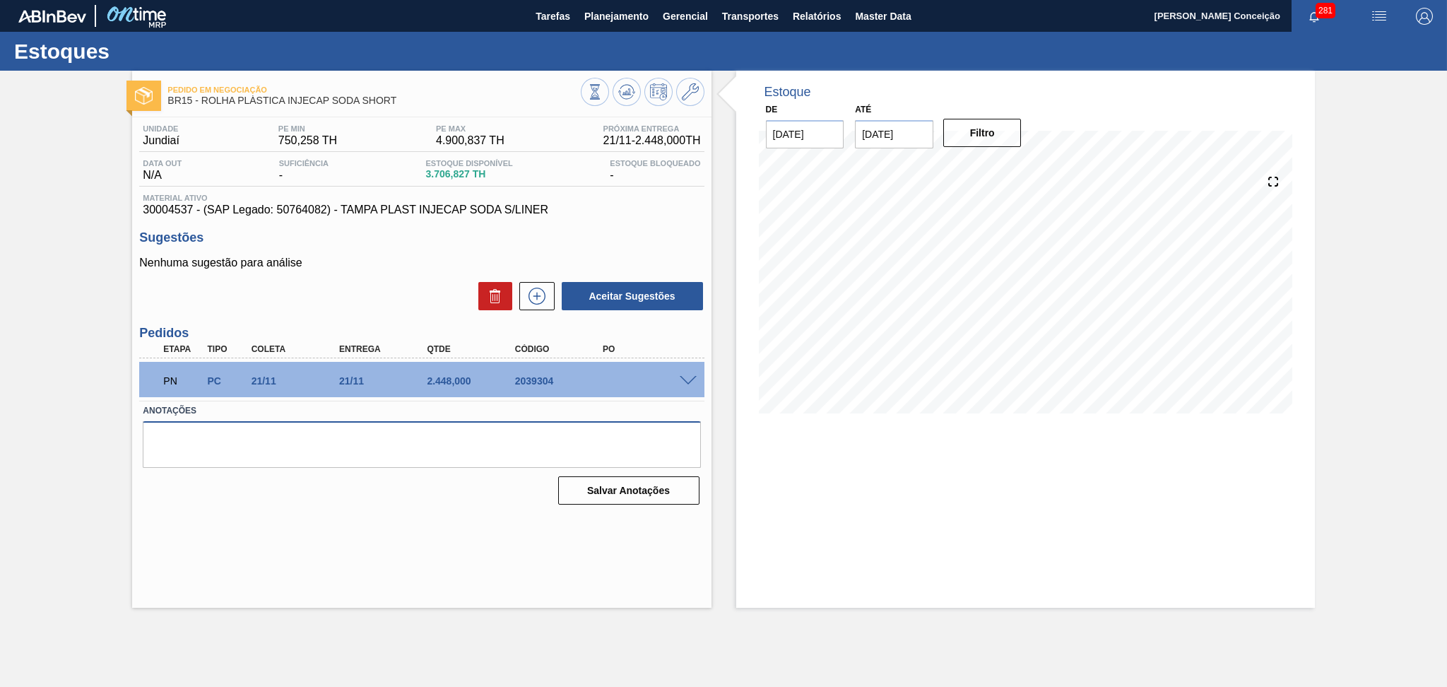
click at [235, 463] on textarea at bounding box center [421, 444] width 557 height 47
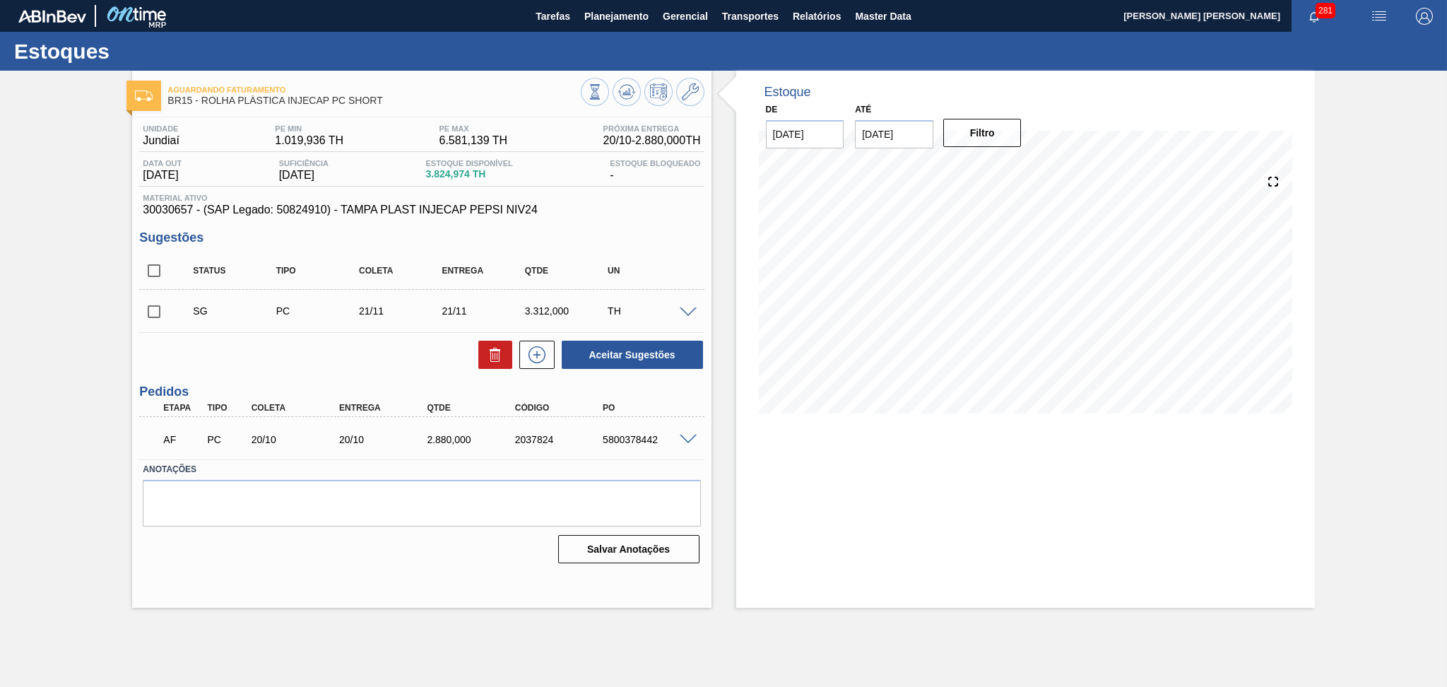
click at [683, 439] on span at bounding box center [688, 439] width 17 height 11
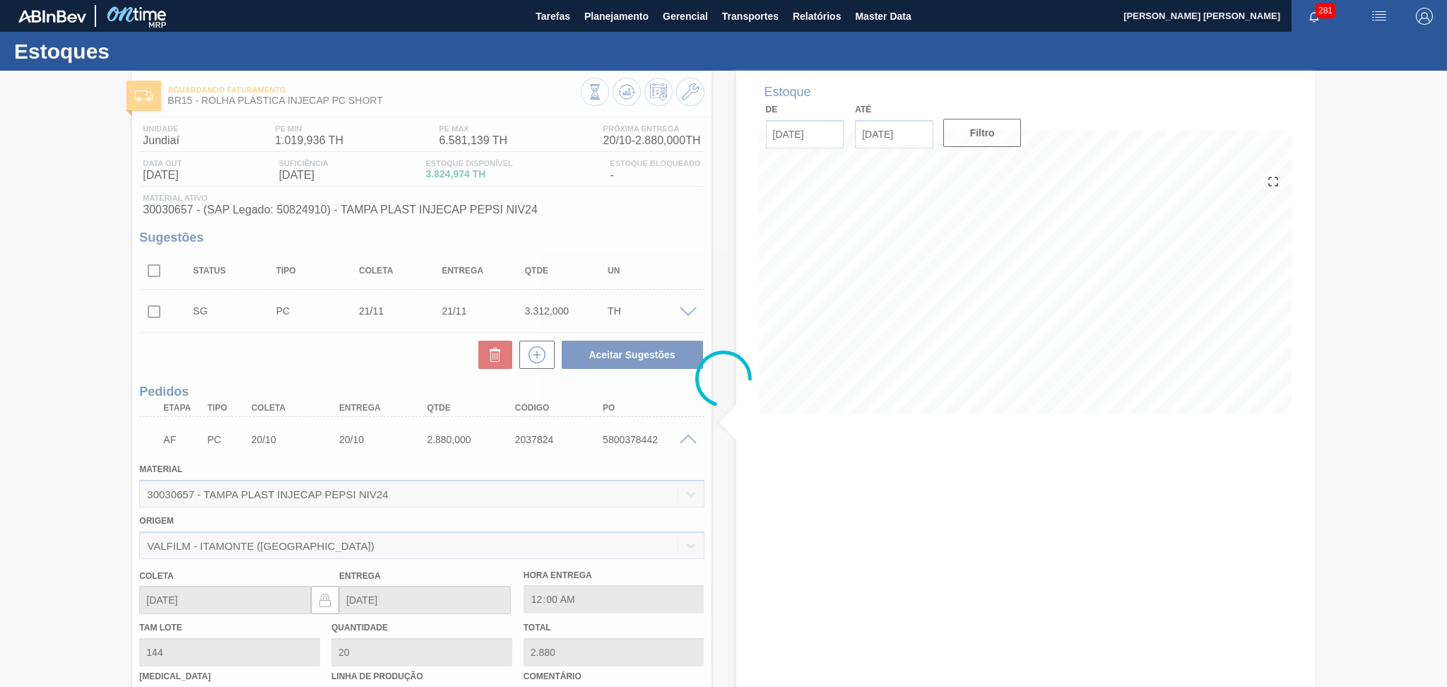
click at [685, 438] on div at bounding box center [723, 379] width 1447 height 616
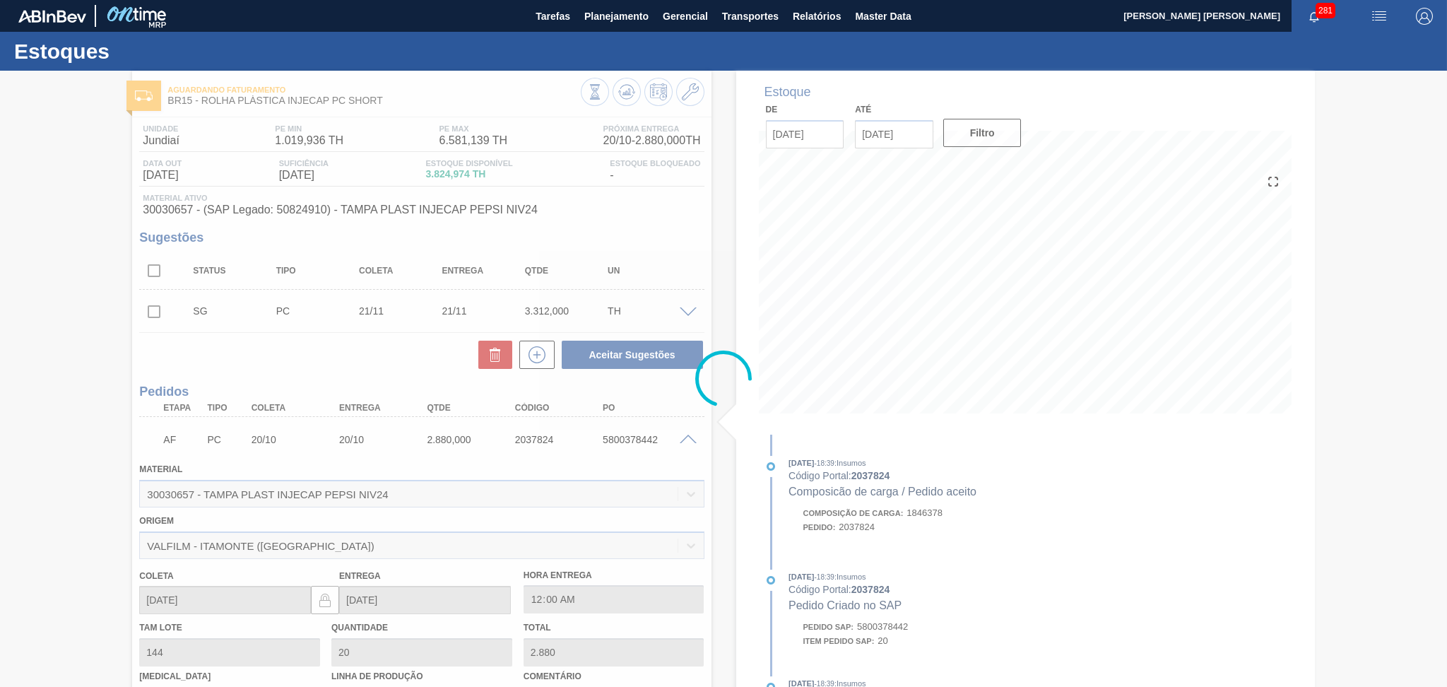
click at [678, 436] on div at bounding box center [723, 379] width 1447 height 616
click at [687, 441] on div at bounding box center [723, 379] width 1447 height 616
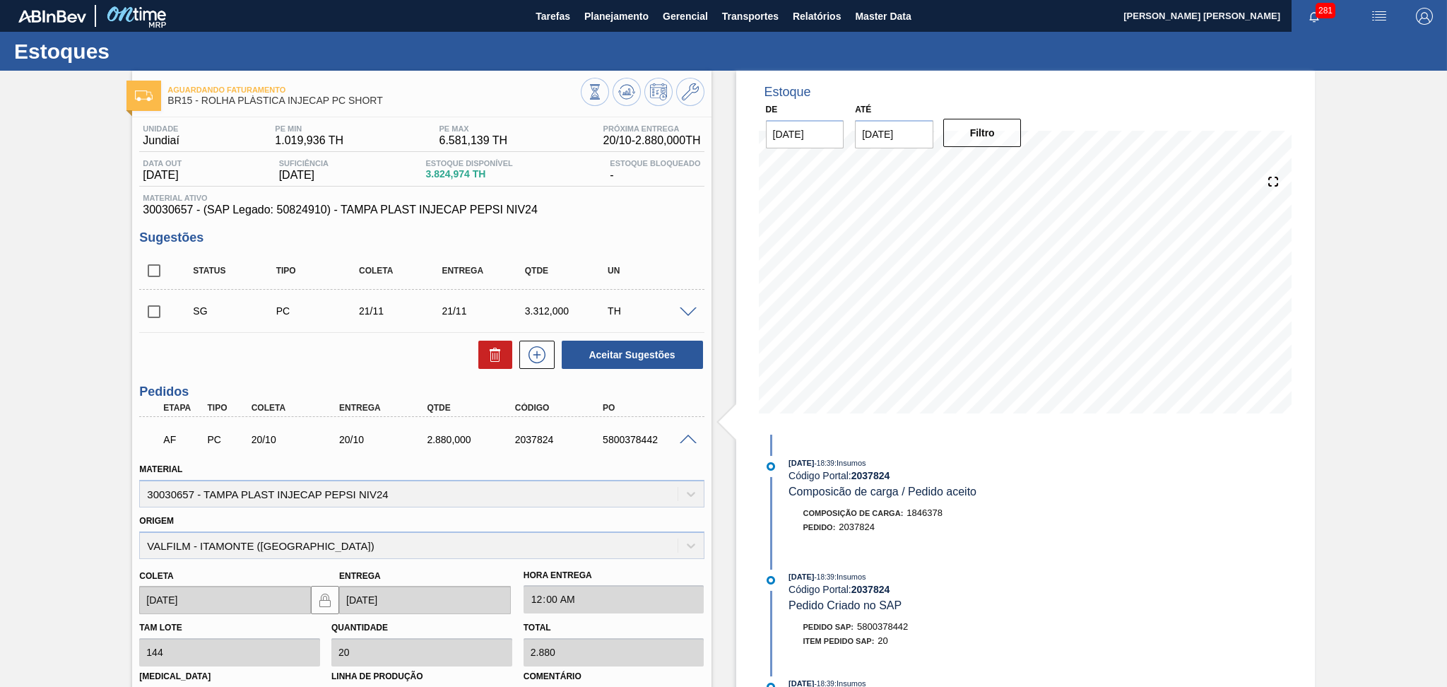
click at [687, 441] on span at bounding box center [688, 439] width 17 height 11
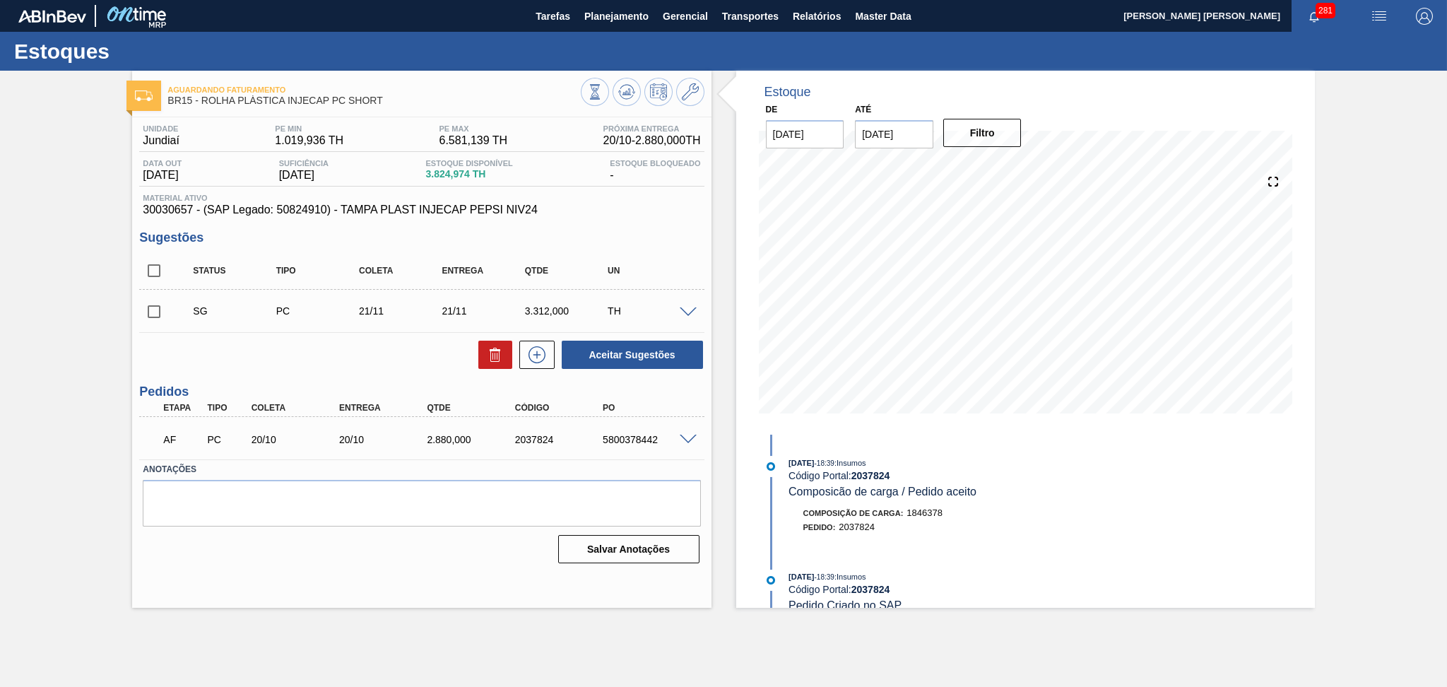
click at [170, 312] on span at bounding box center [179, 311] width 20 height 28
click at [153, 315] on input "checkbox" at bounding box center [154, 312] width 30 height 30
click at [625, 355] on button "Aceitar Sugestões" at bounding box center [632, 355] width 141 height 28
checkbox input "false"
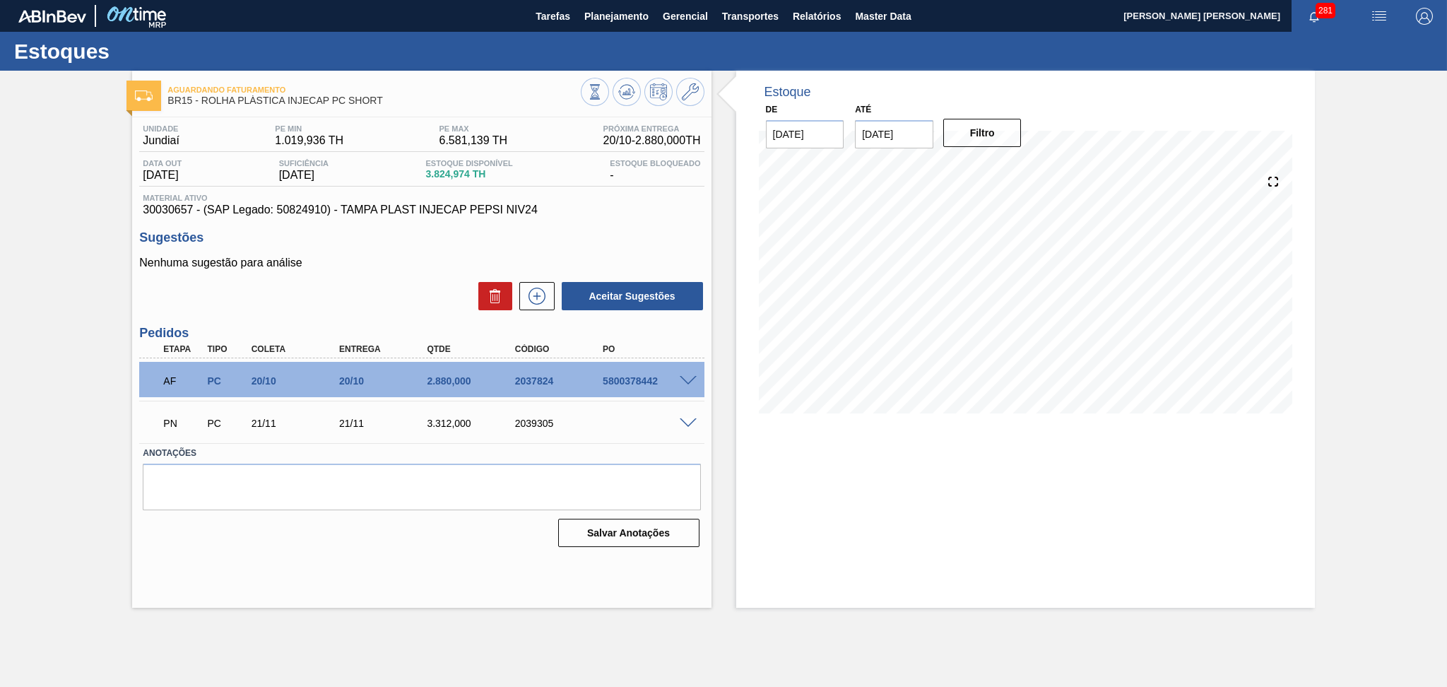
click at [383, 300] on div "Aceitar Sugestões" at bounding box center [421, 295] width 564 height 31
click at [684, 425] on span at bounding box center [688, 423] width 17 height 11
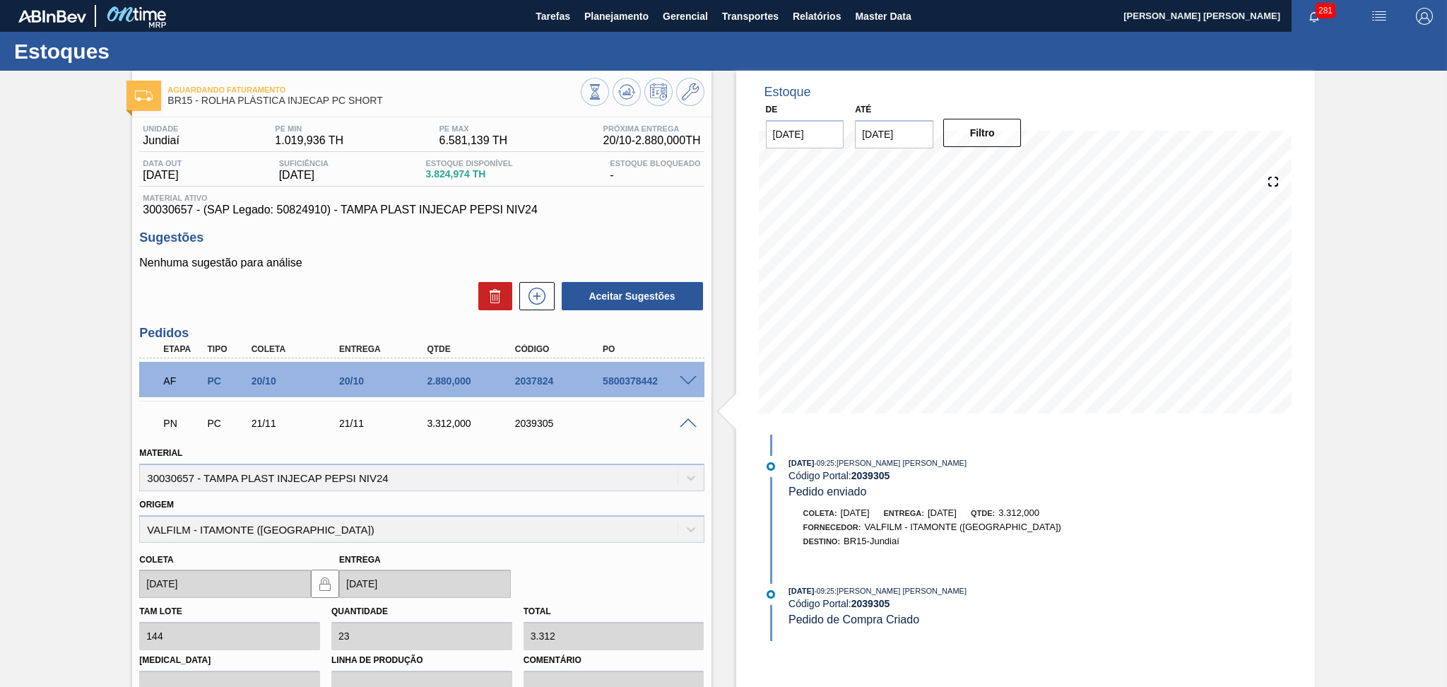
click at [684, 425] on span at bounding box center [688, 423] width 17 height 11
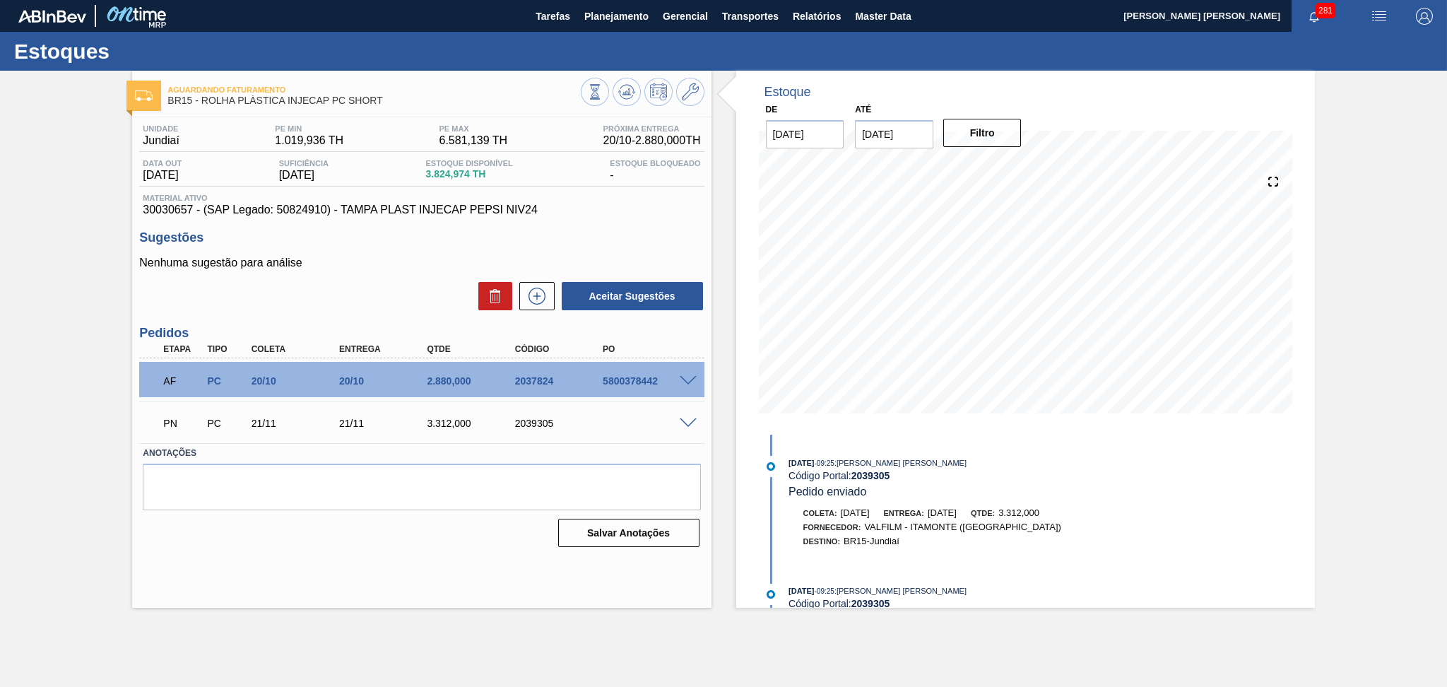
click at [687, 383] on span at bounding box center [688, 381] width 17 height 11
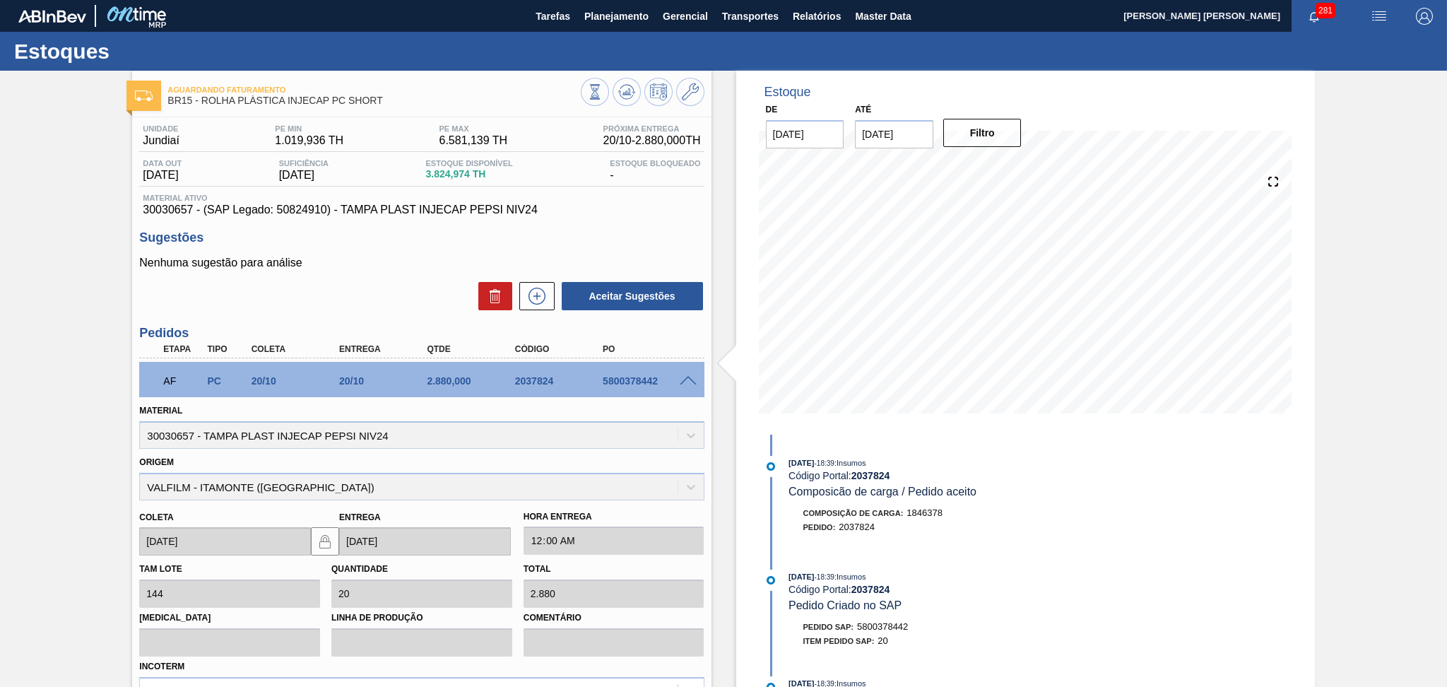
click at [686, 379] on span at bounding box center [688, 381] width 17 height 11
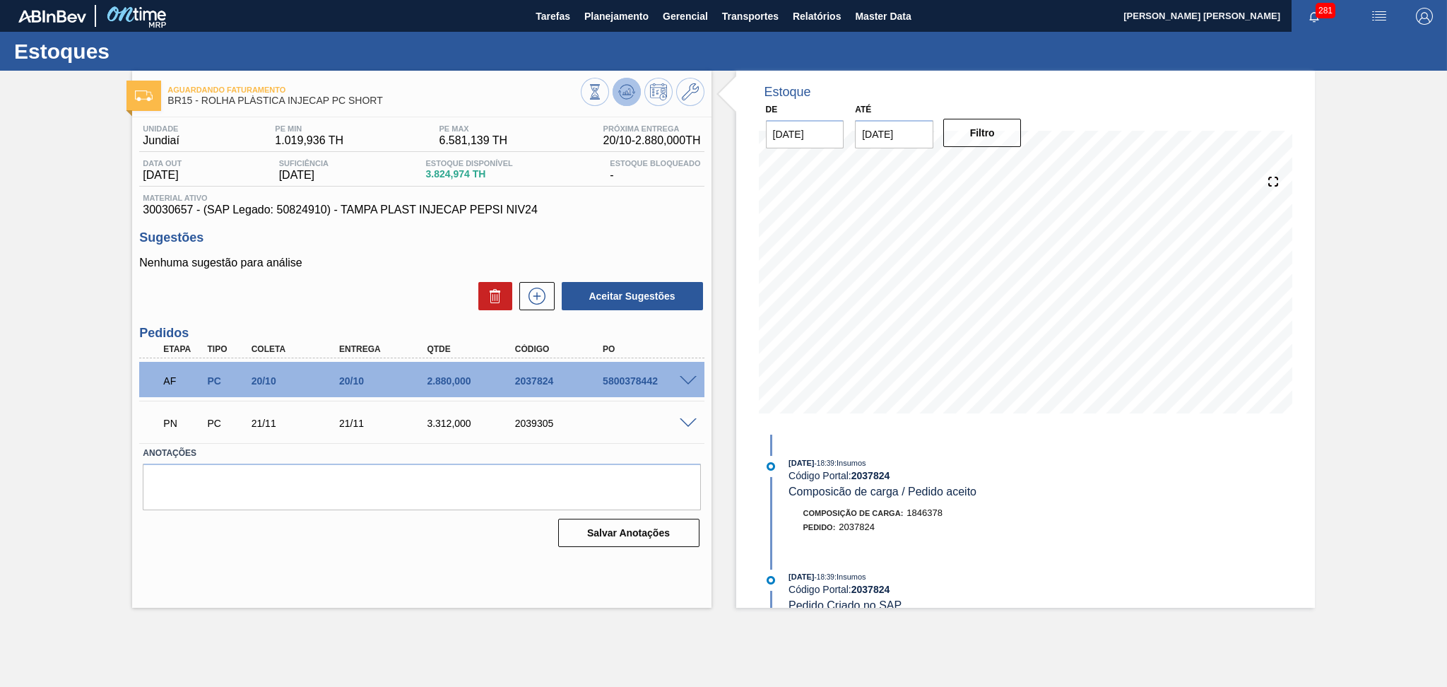
click at [619, 88] on icon at bounding box center [626, 91] width 17 height 17
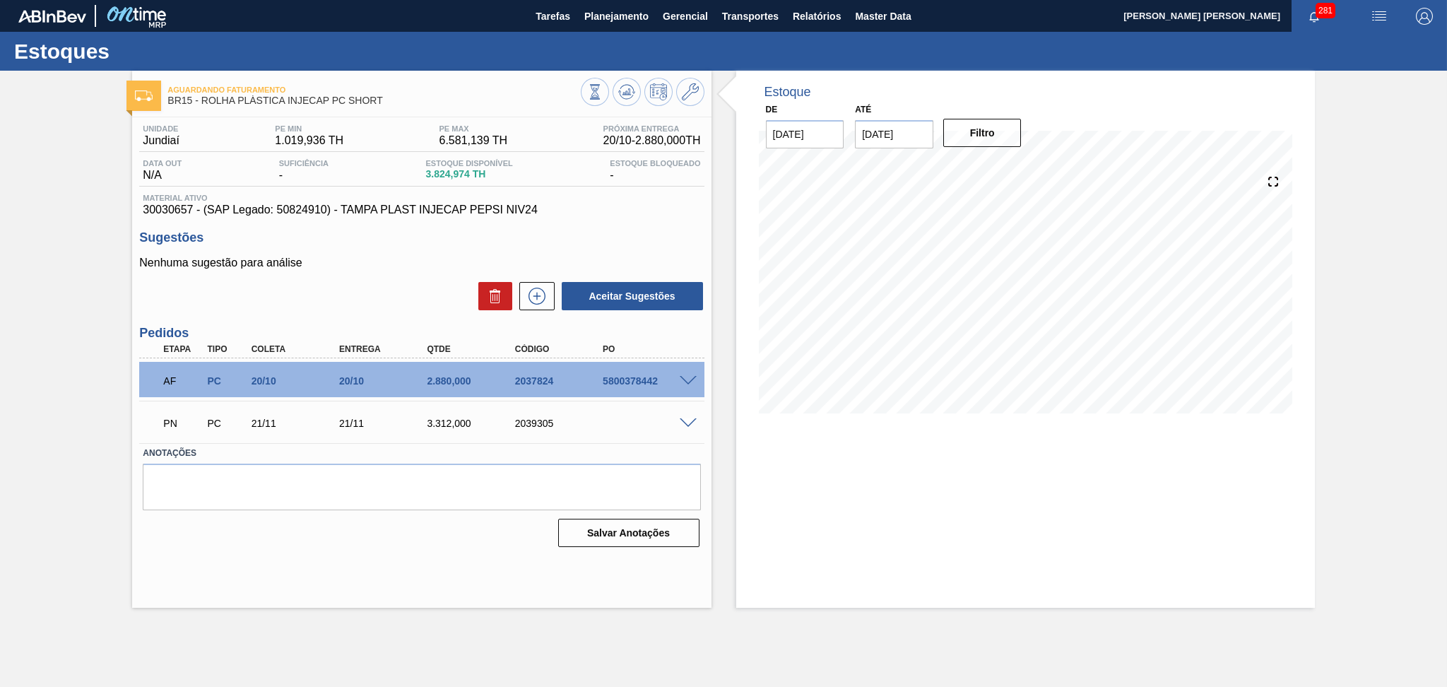
click at [622, 229] on div "Unidade Jundiaí PE MIN 1.019,936 TH PE MAX 6.581,139 TH Próxima Entrega 20/10 -…" at bounding box center [421, 334] width 579 height 434
click at [626, 233] on h3 "Sugestões" at bounding box center [421, 237] width 564 height 15
drag, startPoint x: 385, startPoint y: 259, endPoint x: 384, endPoint y: 250, distance: 8.5
click at [384, 250] on div "Sugestões Nenhuma sugestão para análise Aceitar Sugestões" at bounding box center [421, 270] width 564 height 81
click at [663, 215] on span "30030657 - (SAP Legado: 50824910) - TAMPA PLAST INJECAP PEPSI NIV24" at bounding box center [421, 209] width 557 height 13
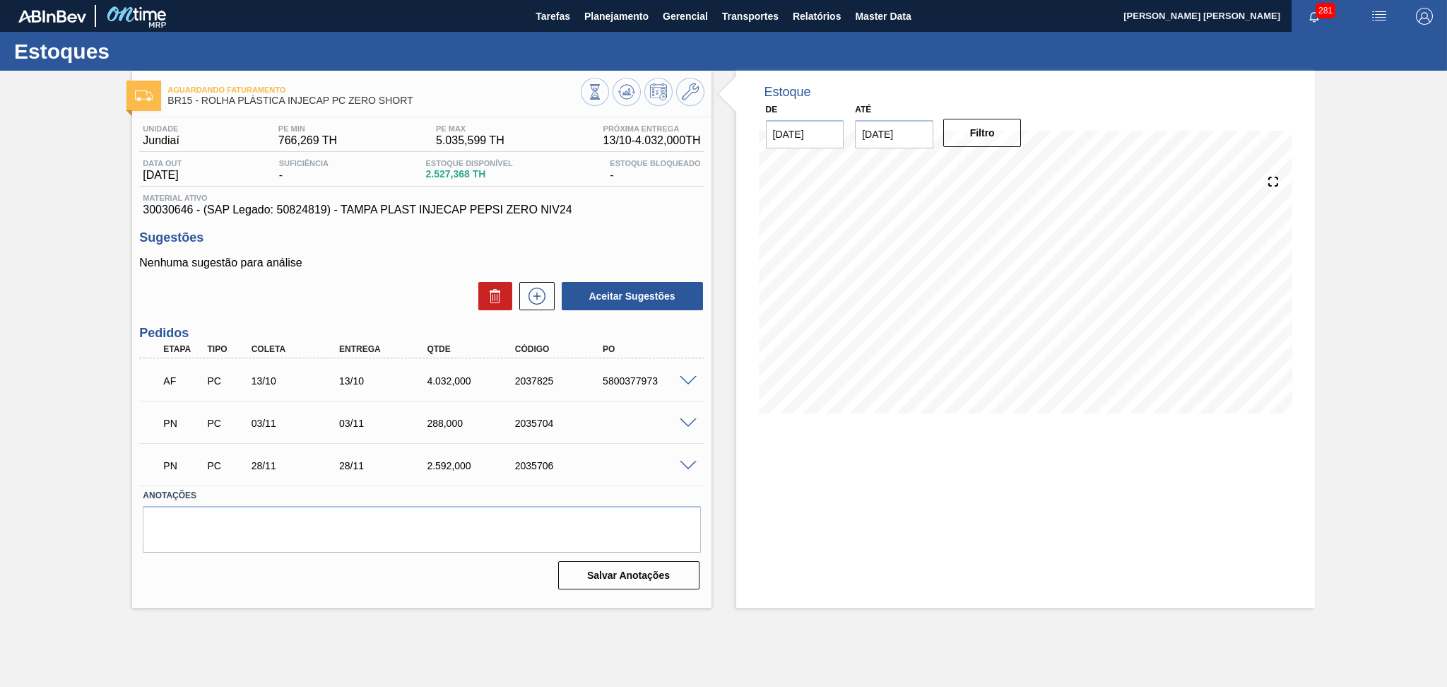
click at [398, 283] on div "Aceitar Sugestões" at bounding box center [421, 295] width 564 height 31
click at [690, 380] on span at bounding box center [688, 381] width 17 height 11
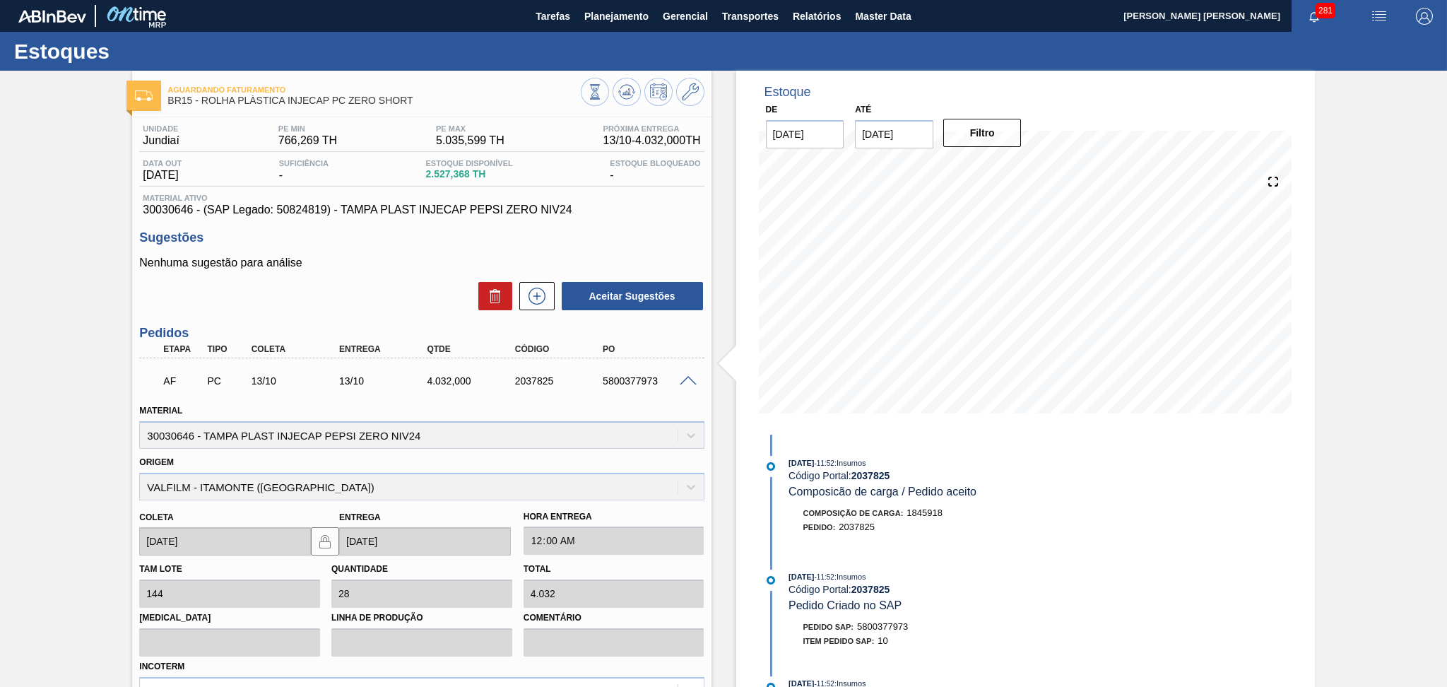
click at [690, 380] on span at bounding box center [688, 381] width 17 height 11
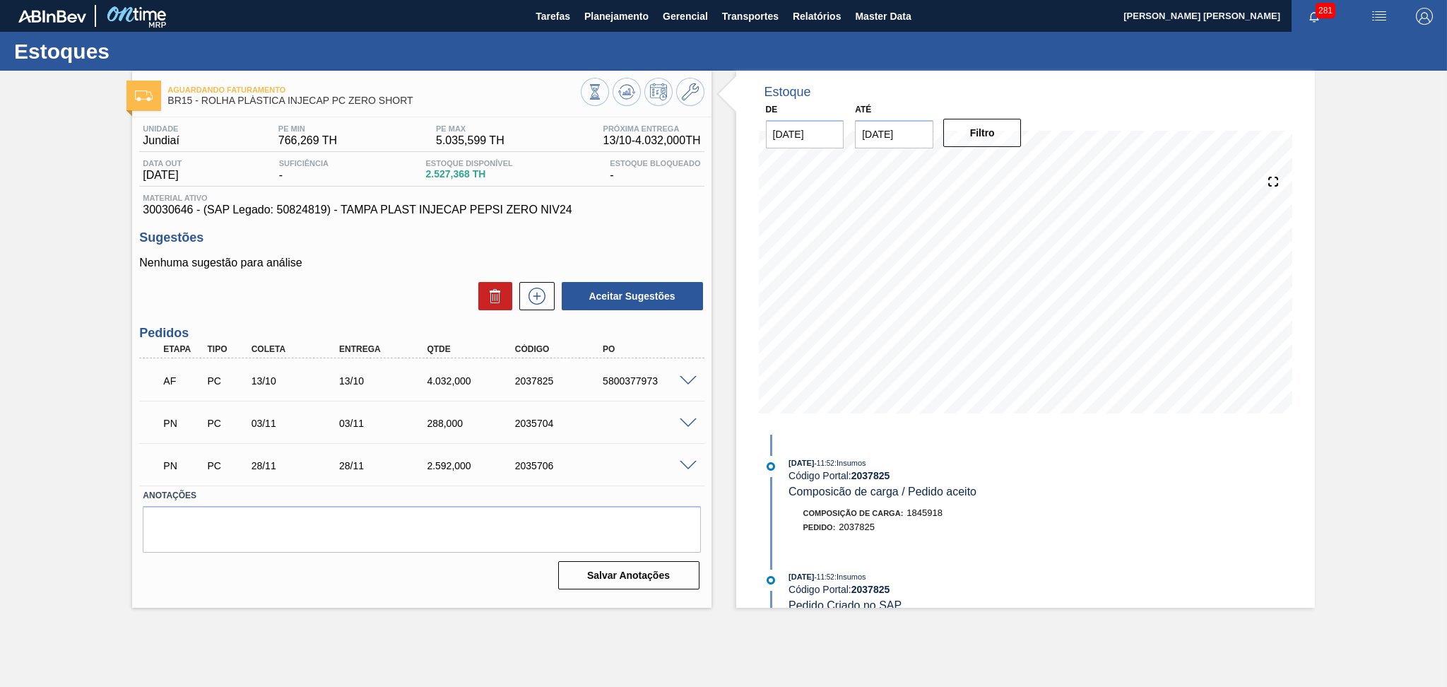
click at [687, 423] on span at bounding box center [688, 423] width 17 height 11
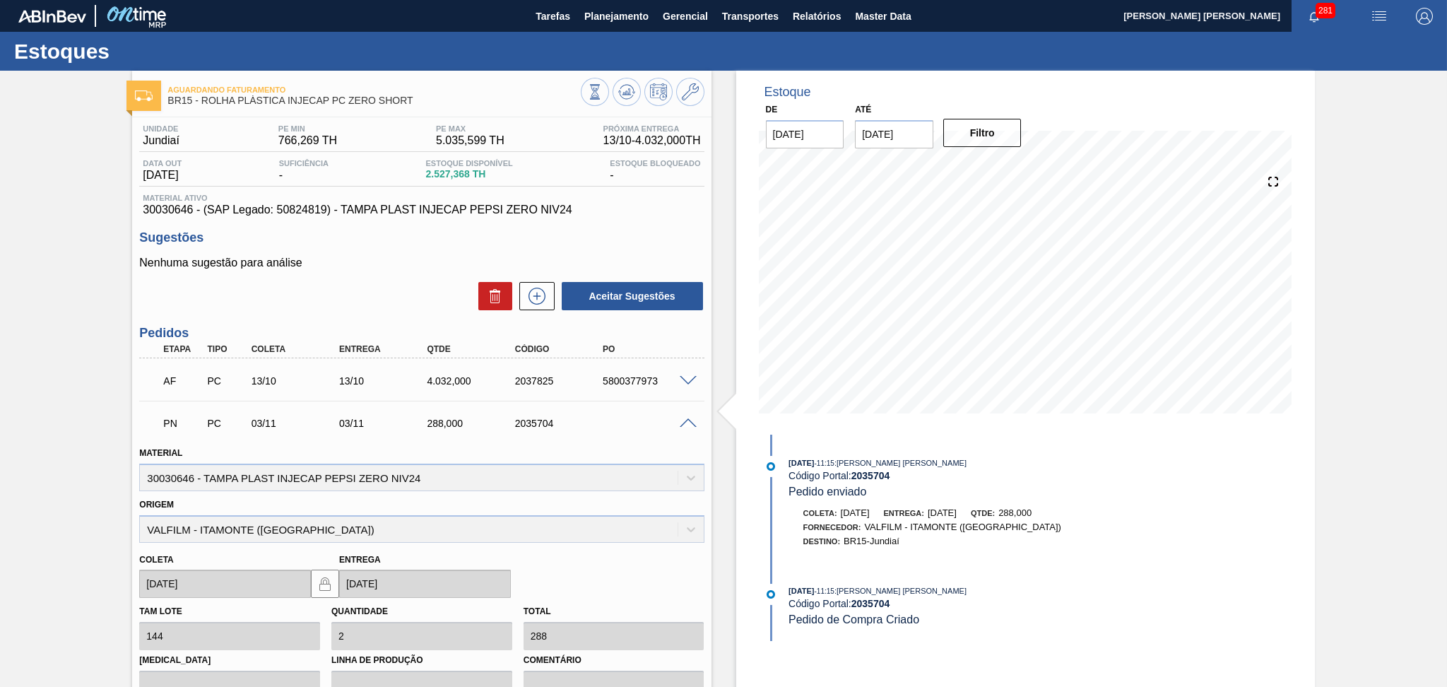
click at [687, 423] on span at bounding box center [688, 423] width 17 height 11
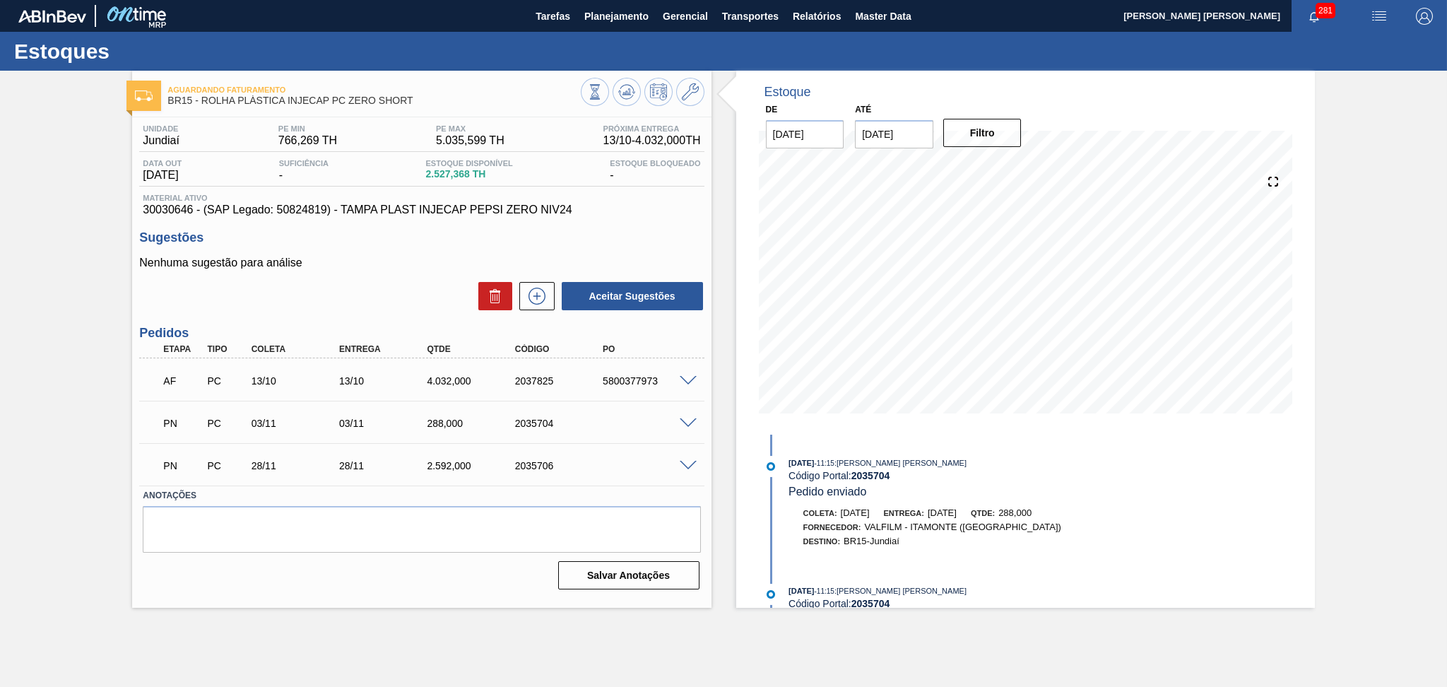
click at [692, 461] on span at bounding box center [688, 466] width 17 height 11
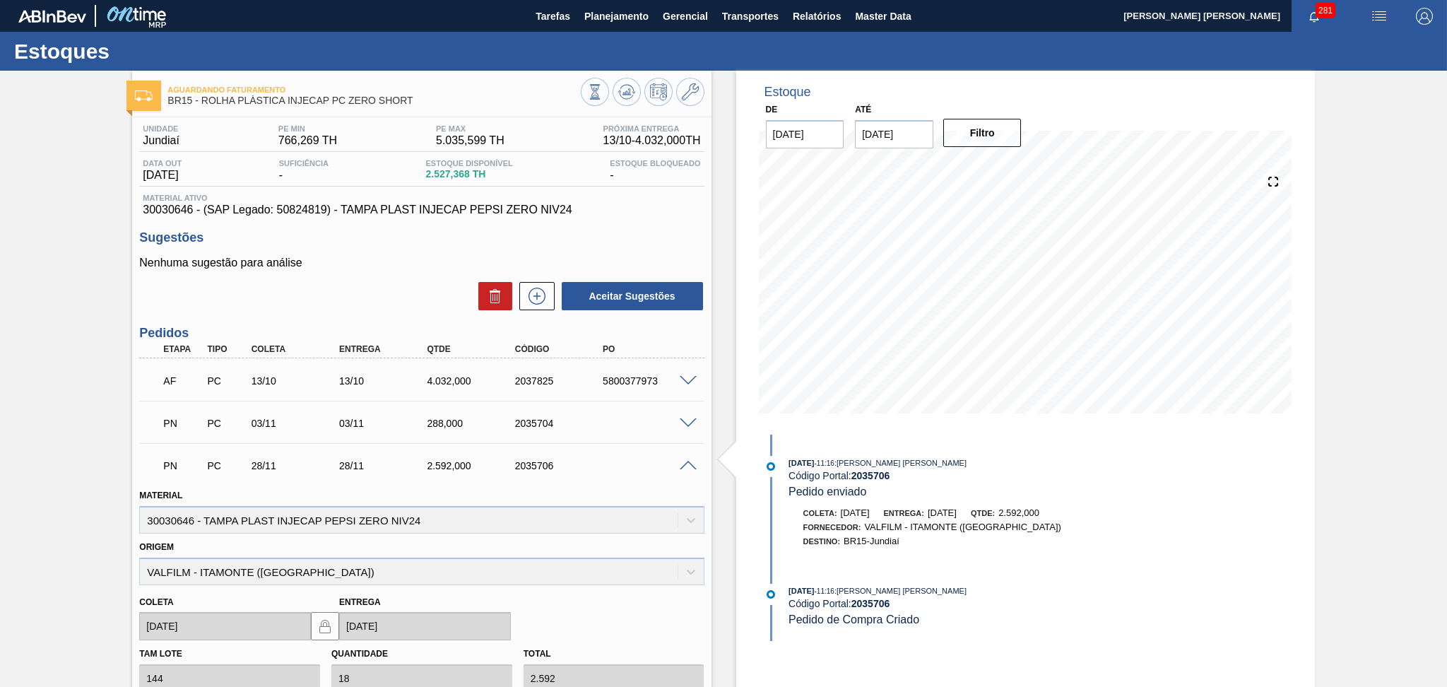
click at [691, 461] on span at bounding box center [688, 466] width 17 height 11
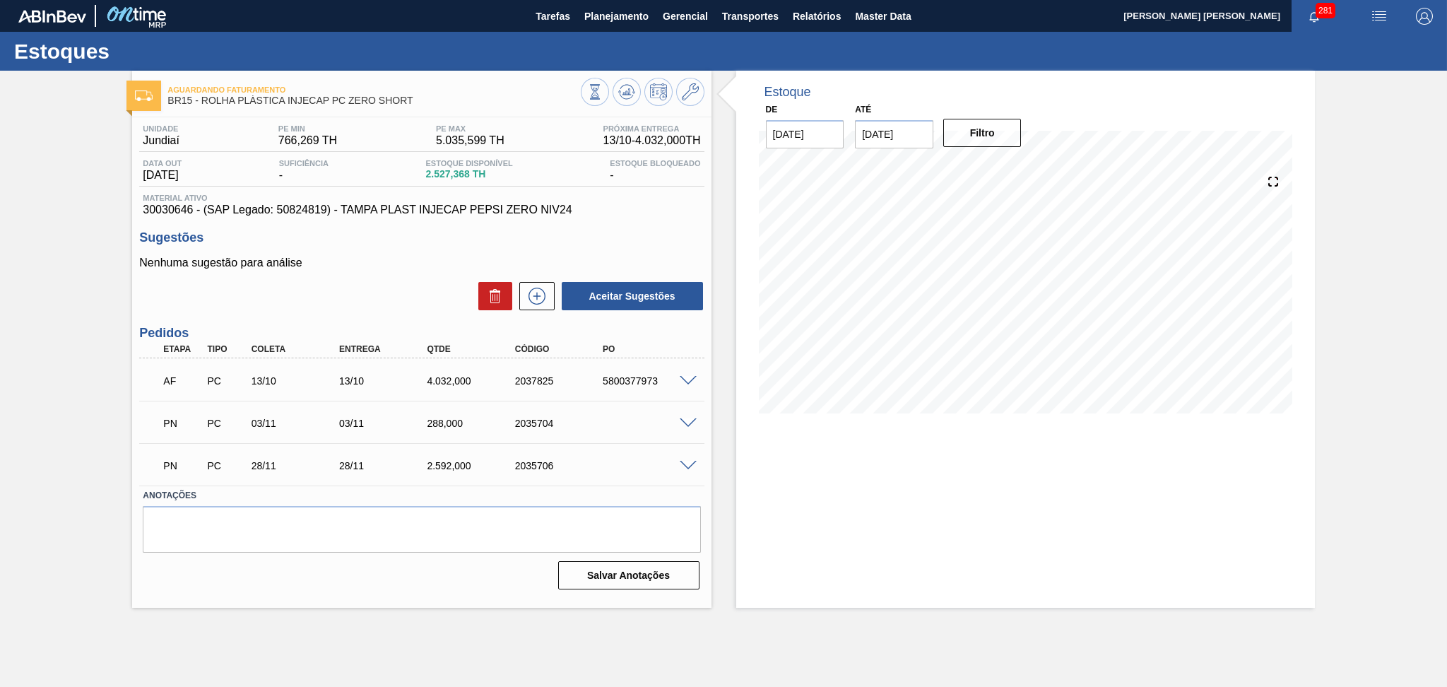
drag, startPoint x: 246, startPoint y: 551, endPoint x: 721, endPoint y: 454, distance: 485.3
click at [721, 454] on div "Estoque De [DATE] Até [DATE] Filtro" at bounding box center [1012, 339] width 603 height 537
click at [686, 382] on span at bounding box center [688, 381] width 17 height 11
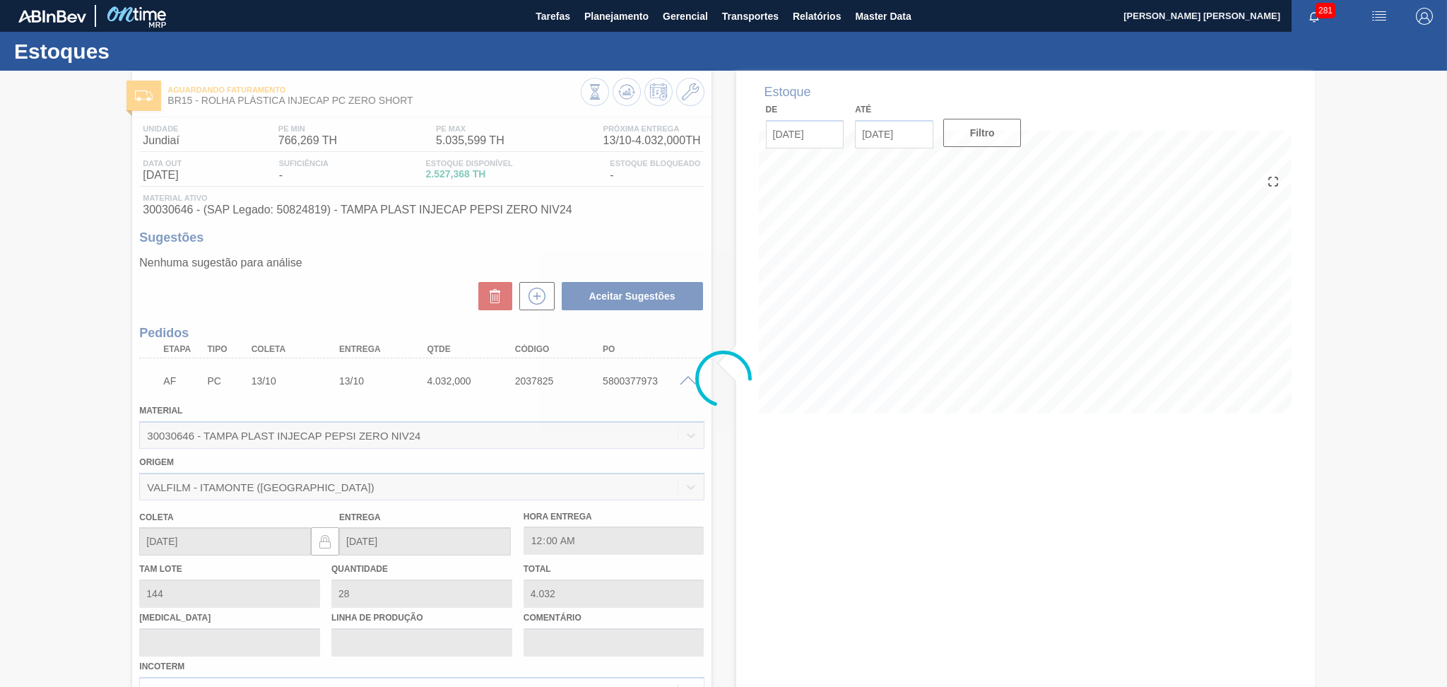
click at [685, 382] on div at bounding box center [723, 379] width 1447 height 616
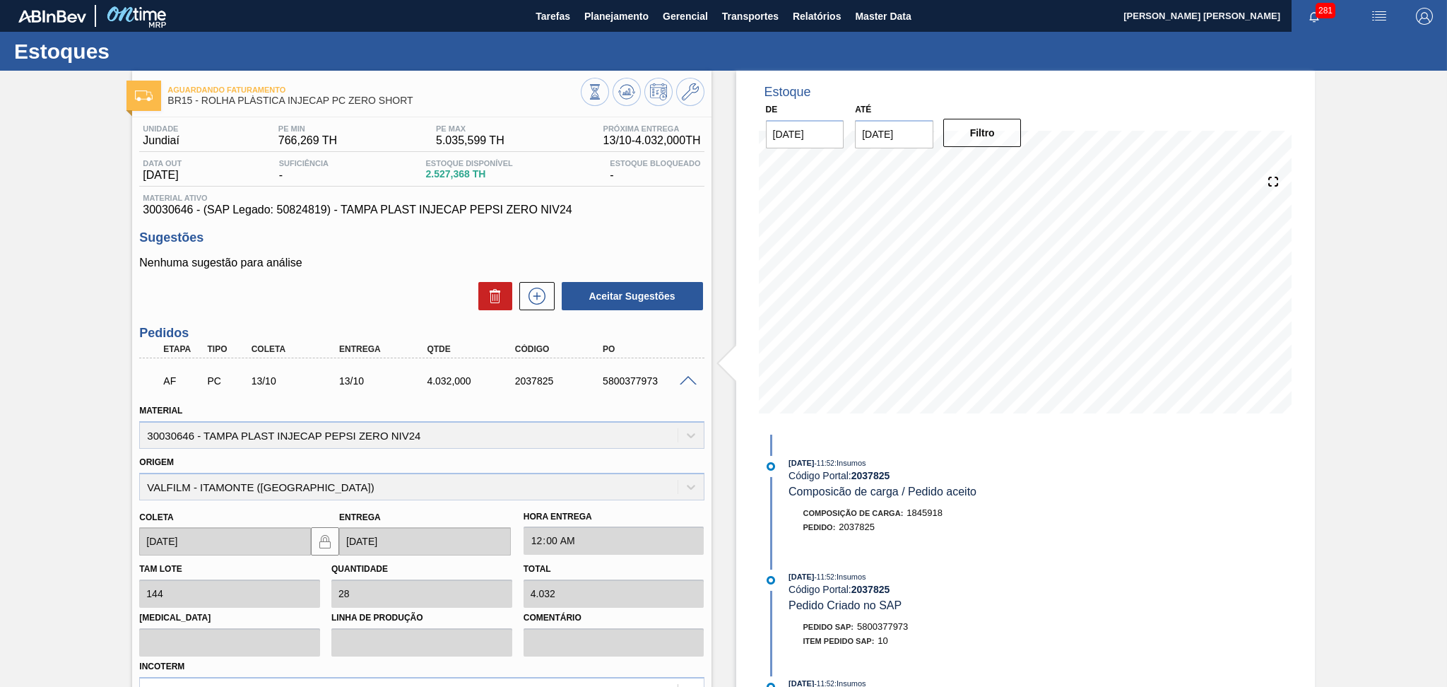
click at [685, 378] on span at bounding box center [688, 381] width 17 height 11
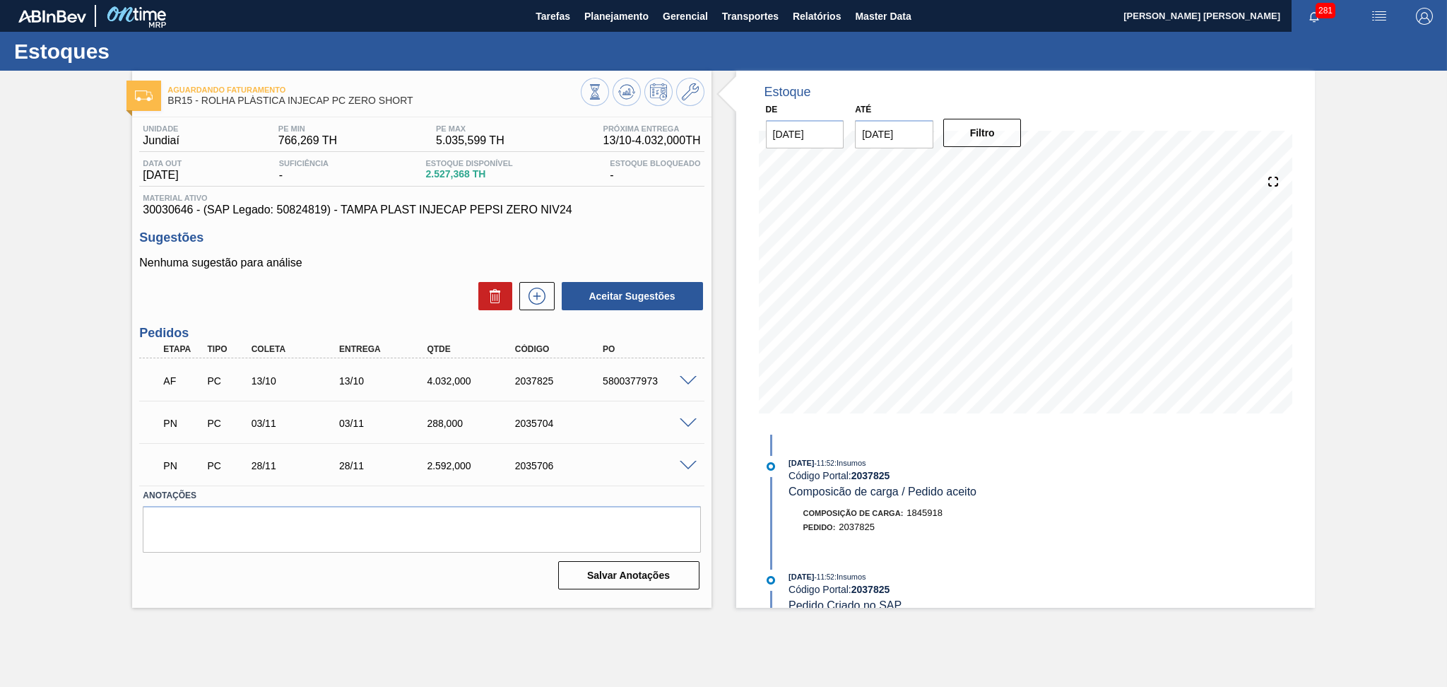
click at [687, 408] on div "PN PC 03/11 03/11 288,000 2035704" at bounding box center [421, 421] width 564 height 35
click at [687, 419] on span at bounding box center [688, 423] width 17 height 11
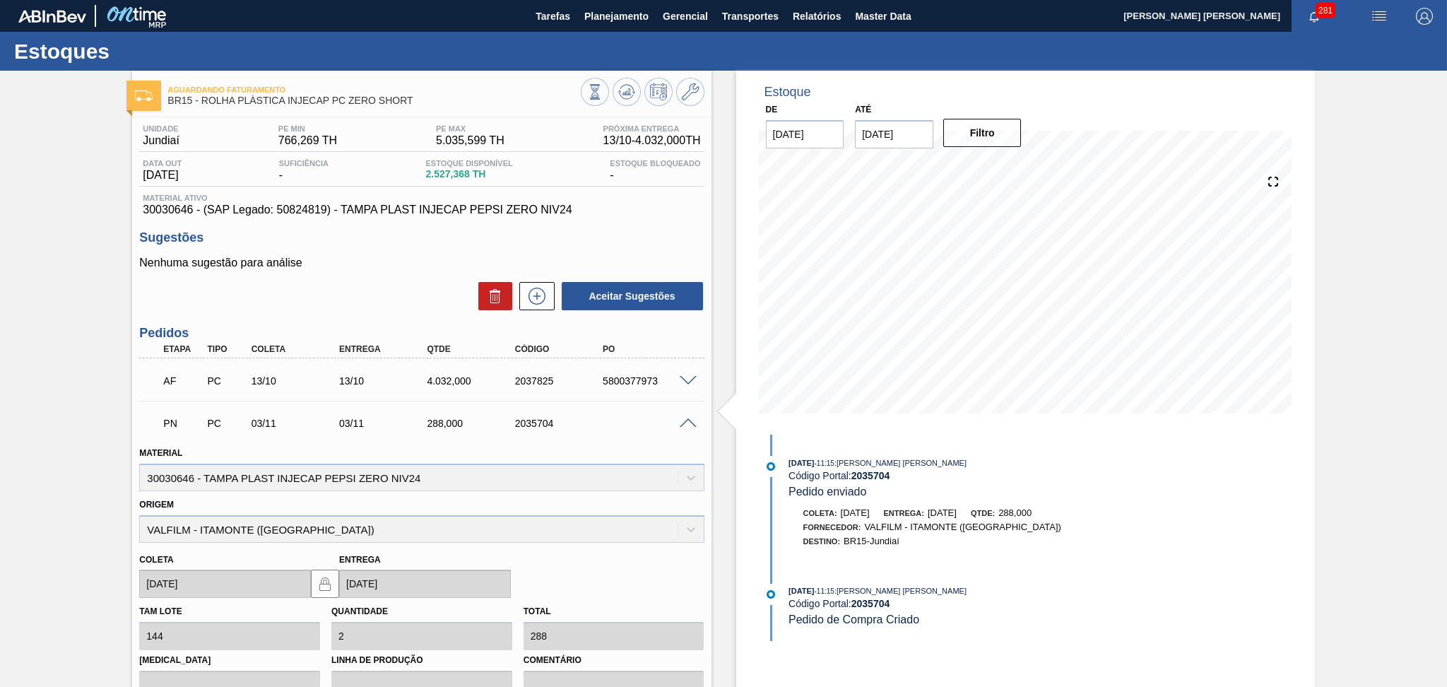
click at [687, 421] on span at bounding box center [688, 423] width 17 height 11
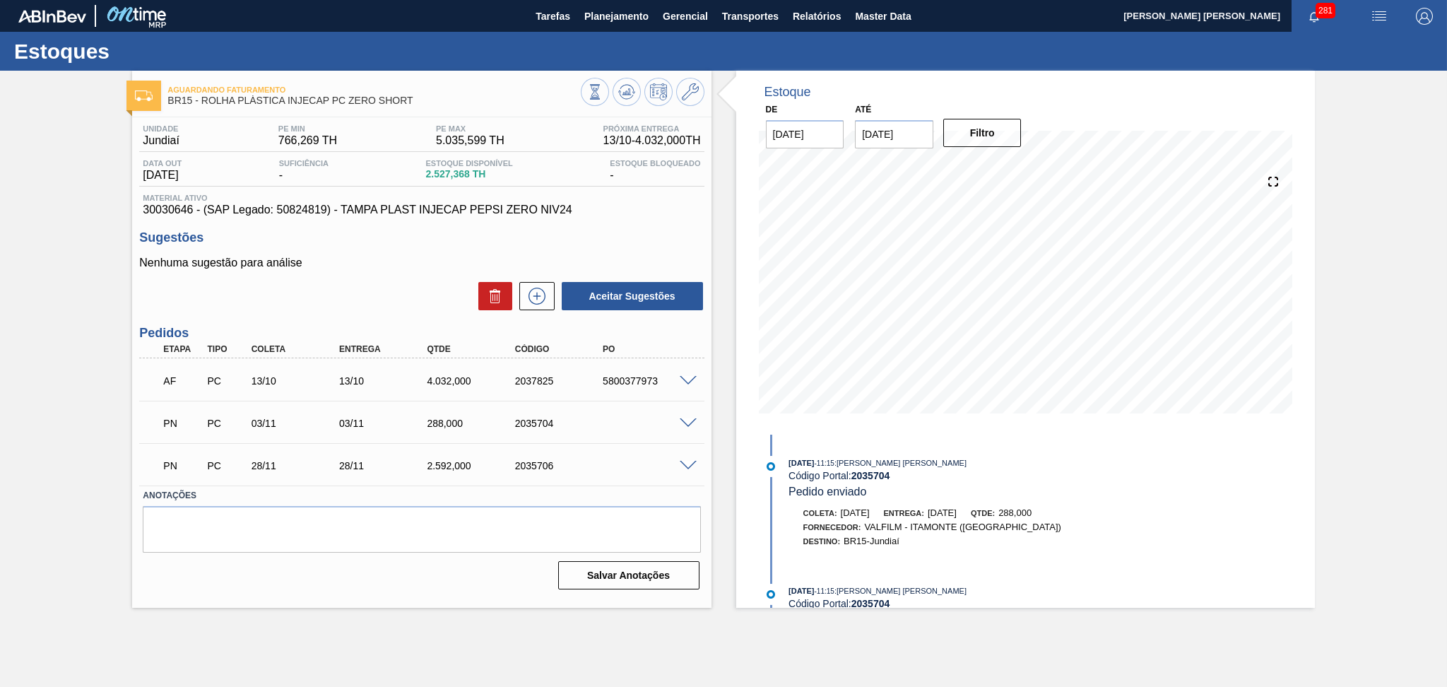
click at [688, 461] on span at bounding box center [688, 466] width 17 height 11
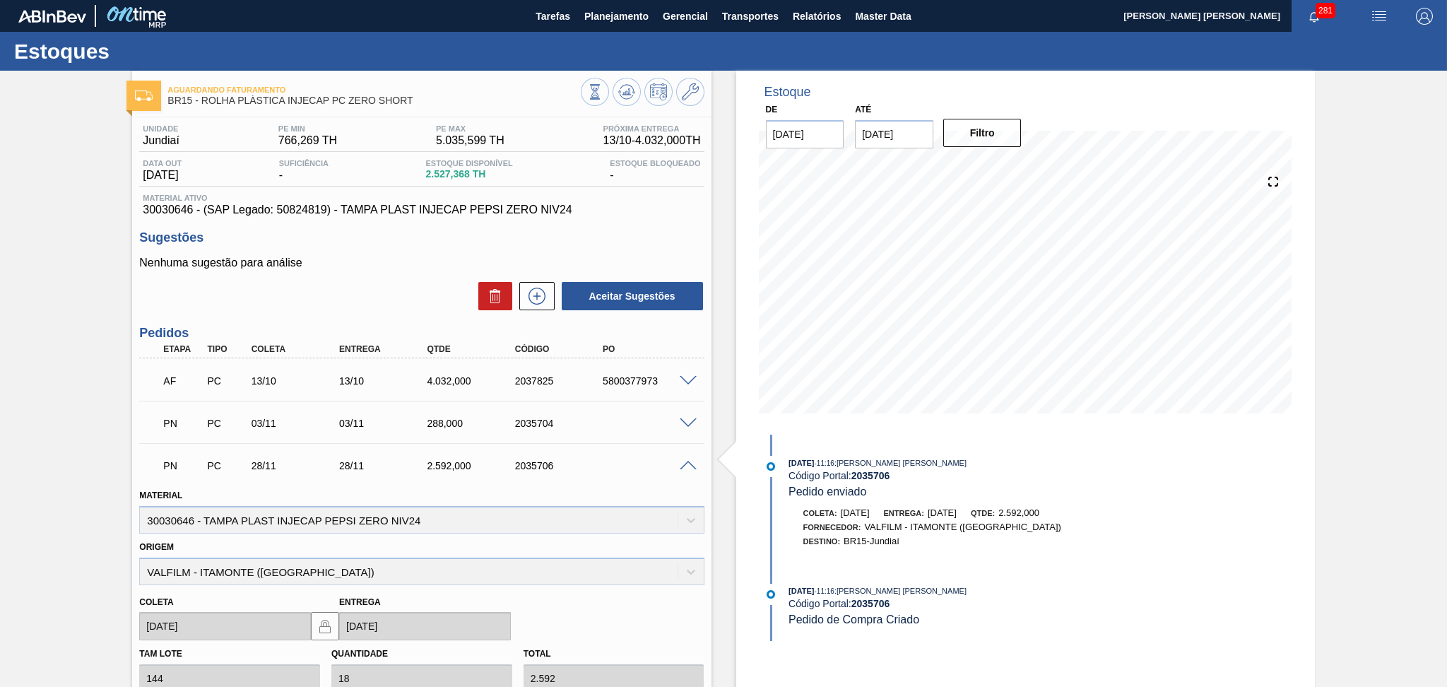
click at [688, 461] on span at bounding box center [688, 466] width 17 height 11
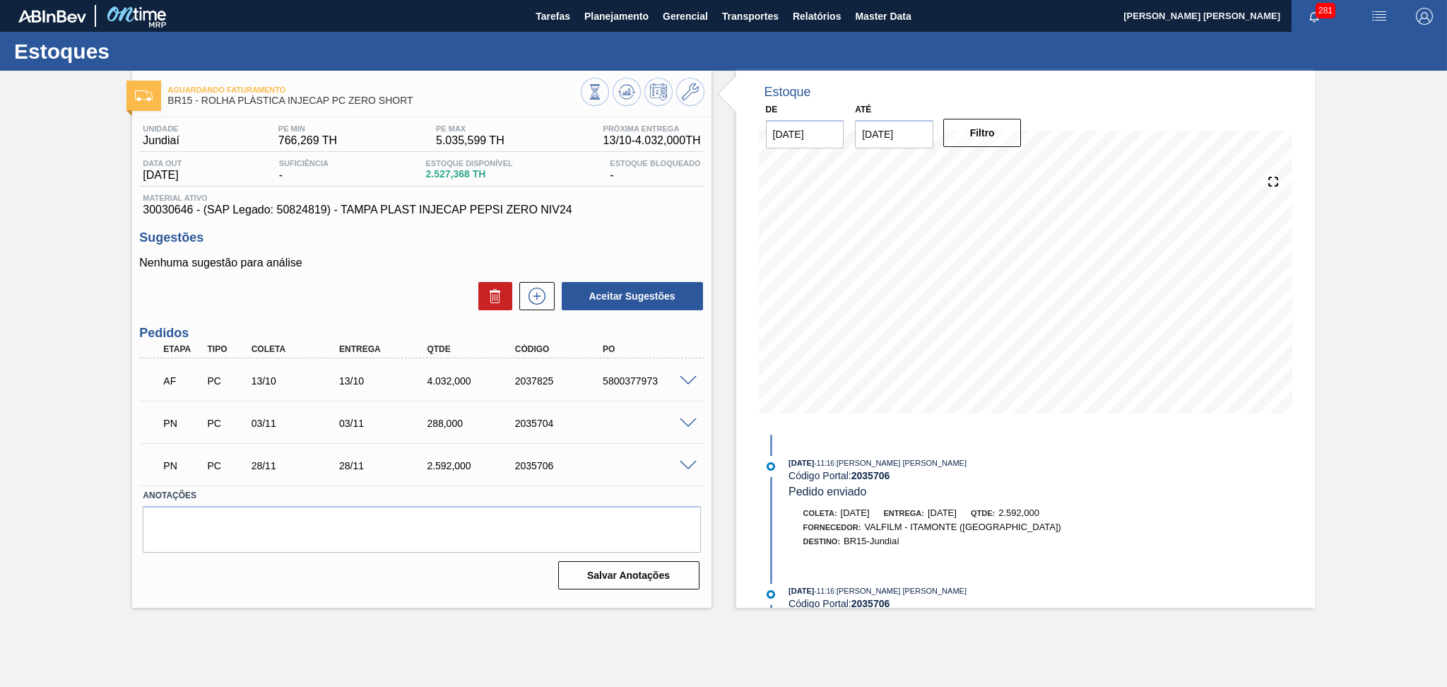
click at [443, 304] on div "Aceitar Sugestões" at bounding box center [421, 295] width 564 height 31
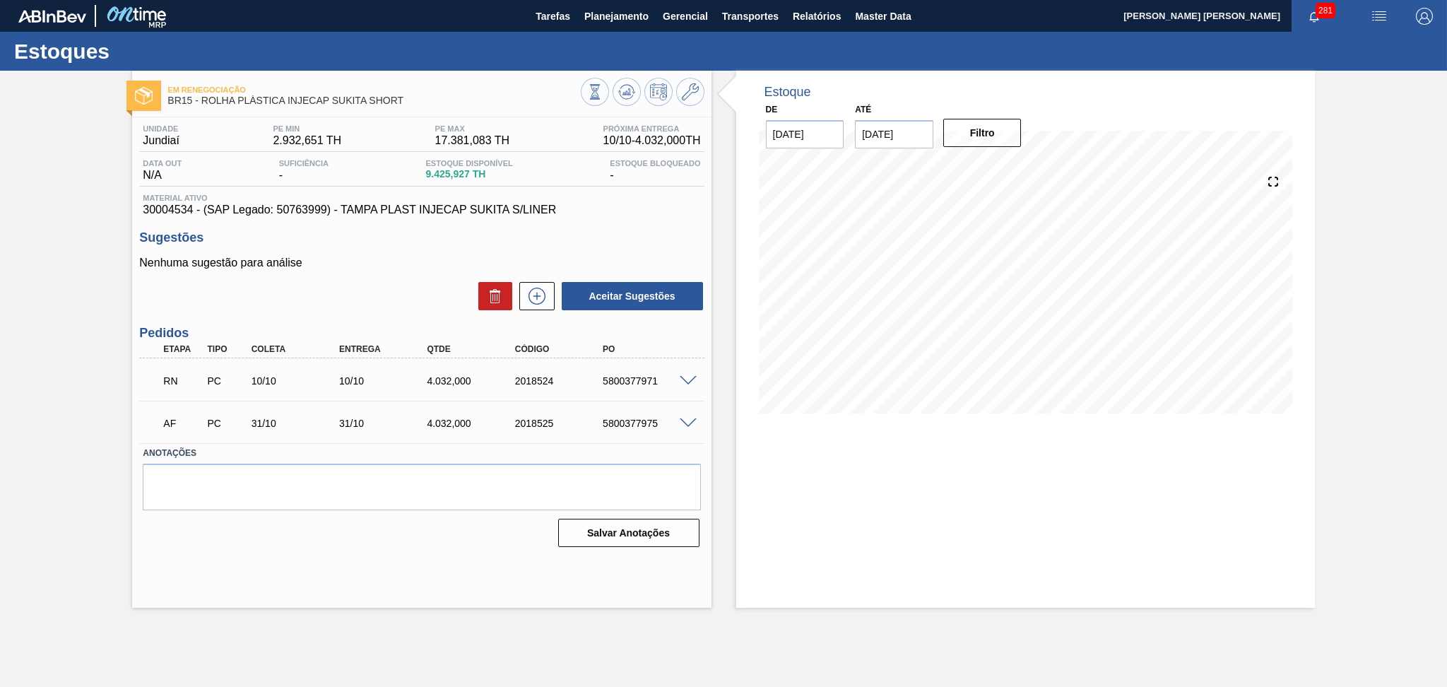
click at [425, 300] on div "Aceitar Sugestões" at bounding box center [421, 295] width 564 height 31
click at [690, 376] on span at bounding box center [688, 381] width 17 height 11
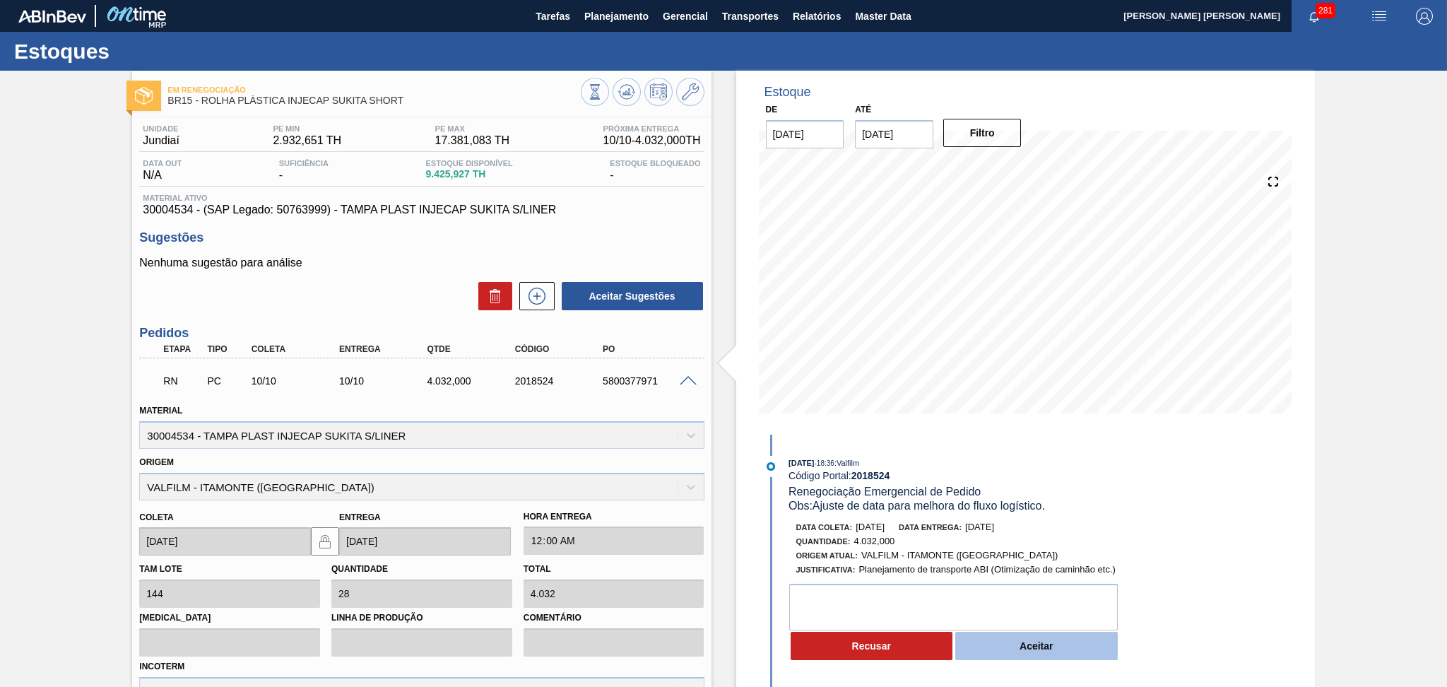
click at [1026, 653] on button "Aceitar" at bounding box center [1036, 646] width 162 height 28
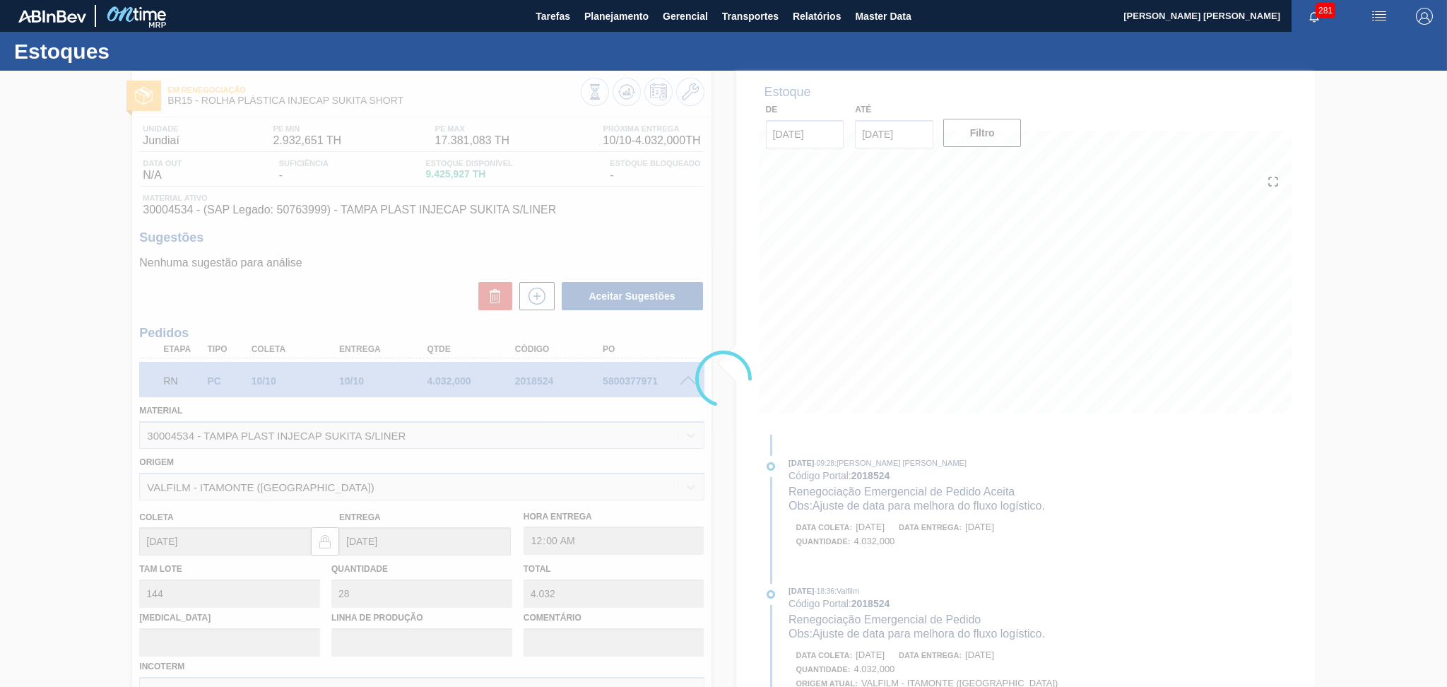
click at [899, 388] on div at bounding box center [723, 379] width 1447 height 616
type input "Ajuste de data para melhora do fluxo logístico."
type input "07/10/2025"
type input "08/10/2025"
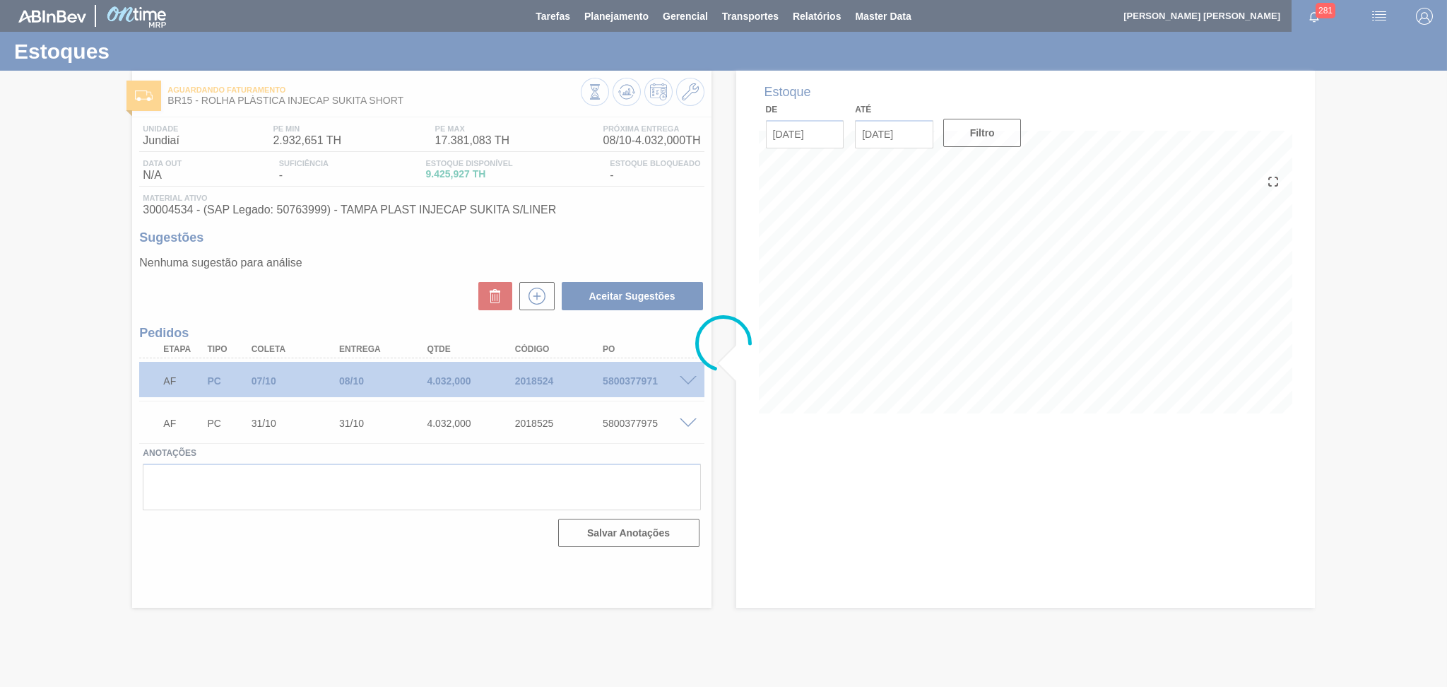
click at [401, 304] on div at bounding box center [723, 343] width 1447 height 687
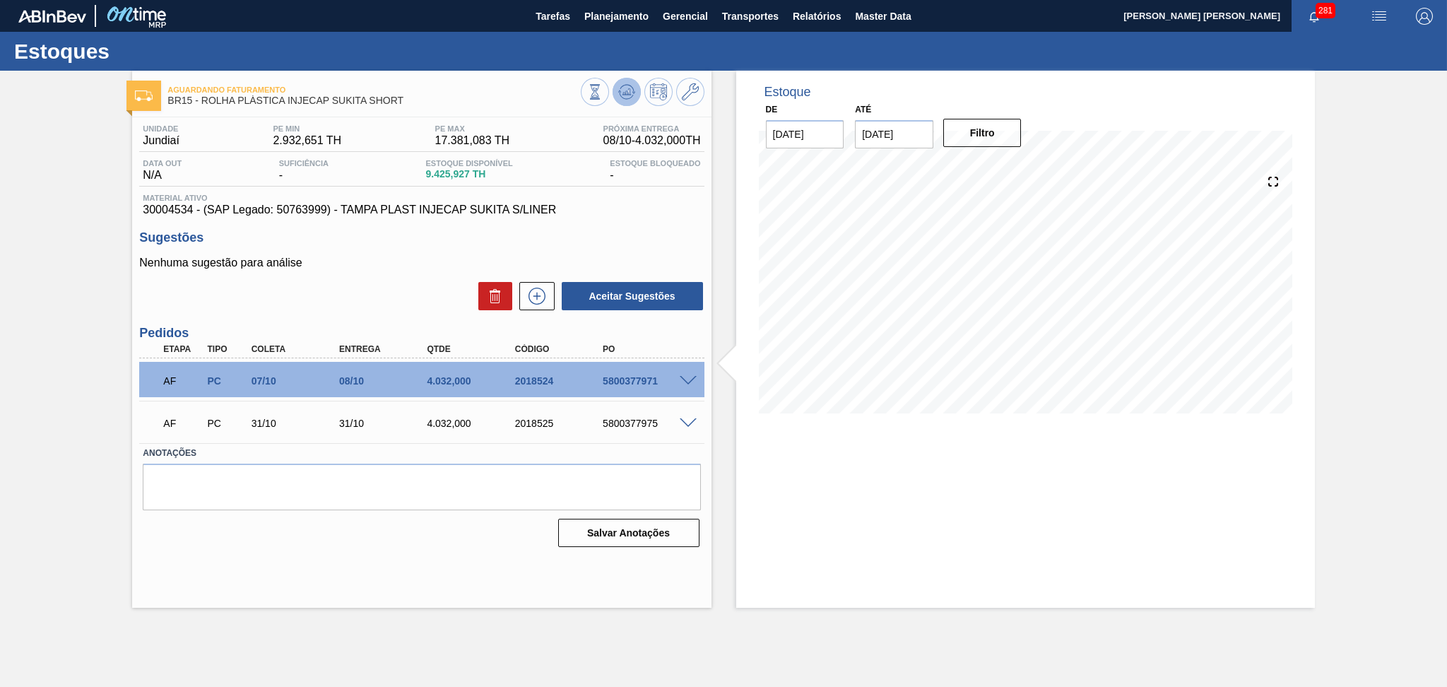
click at [627, 95] on icon at bounding box center [626, 91] width 17 height 17
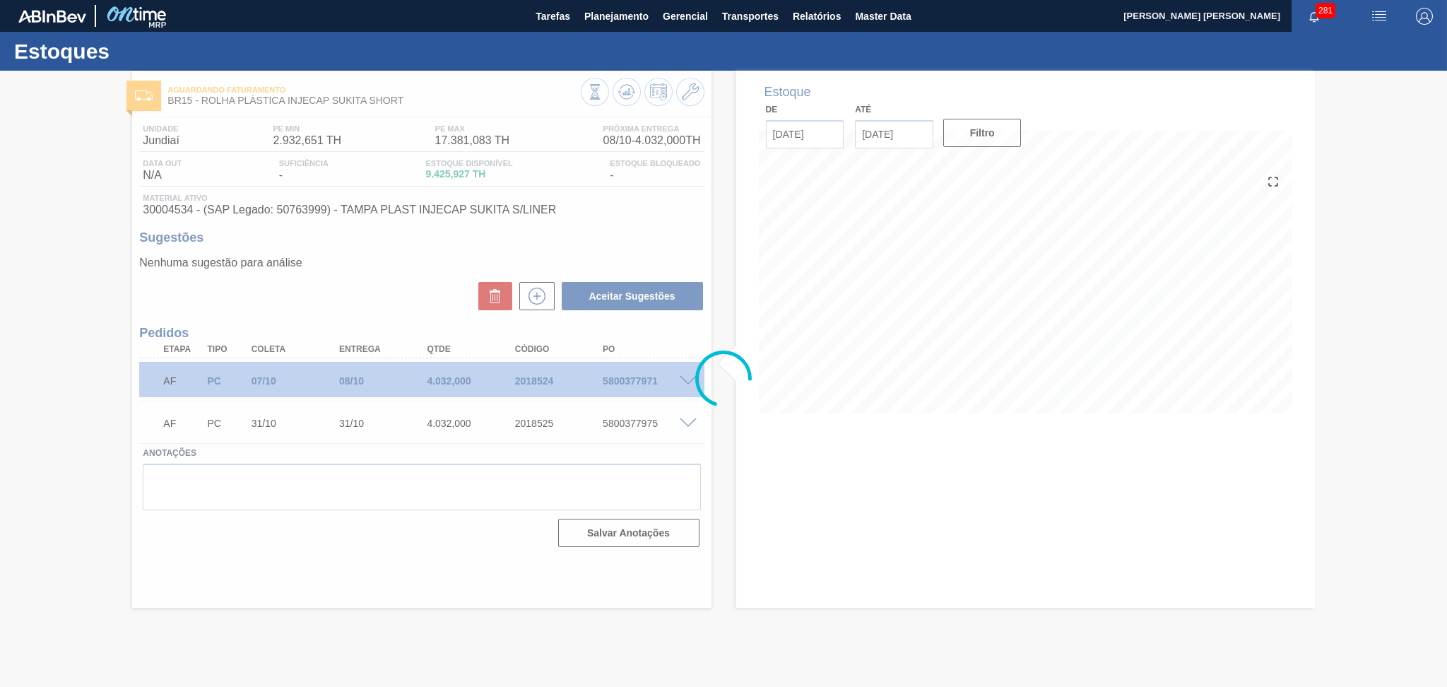
click at [369, 276] on div at bounding box center [723, 379] width 1447 height 616
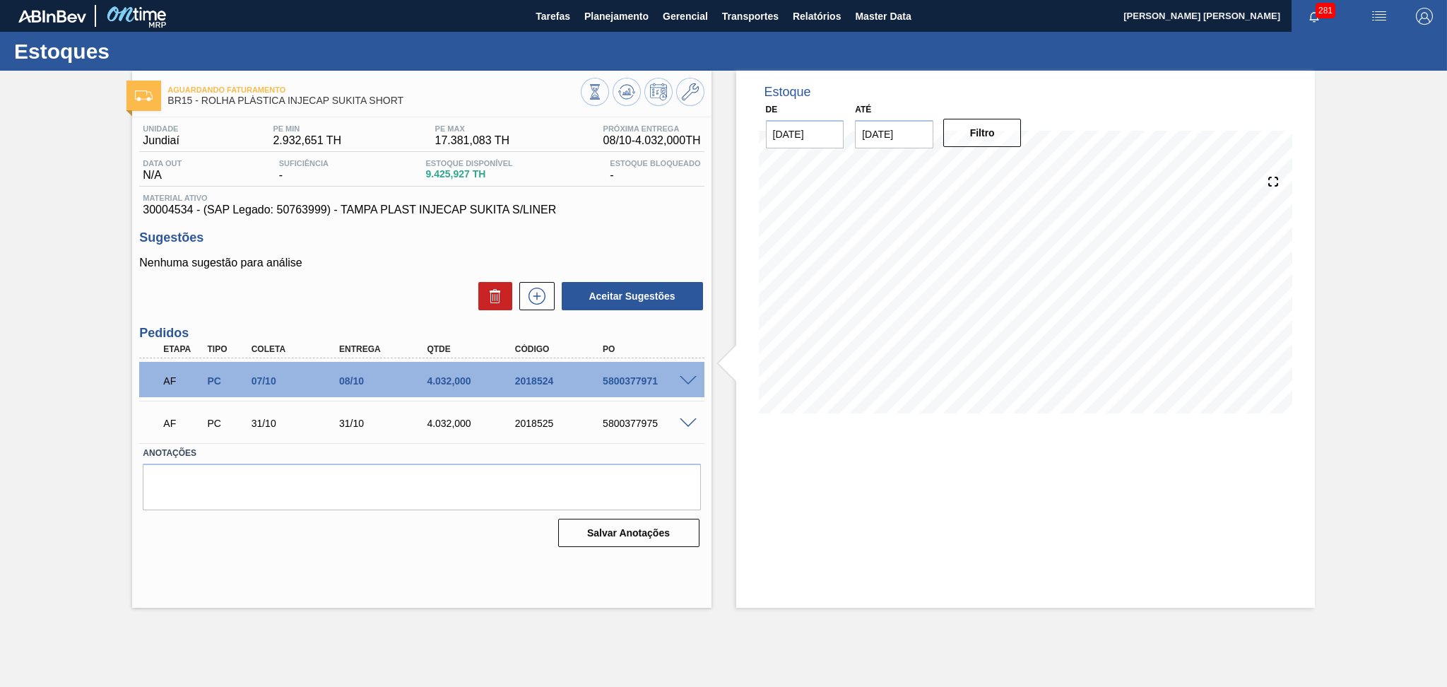
click at [685, 425] on span at bounding box center [688, 423] width 17 height 11
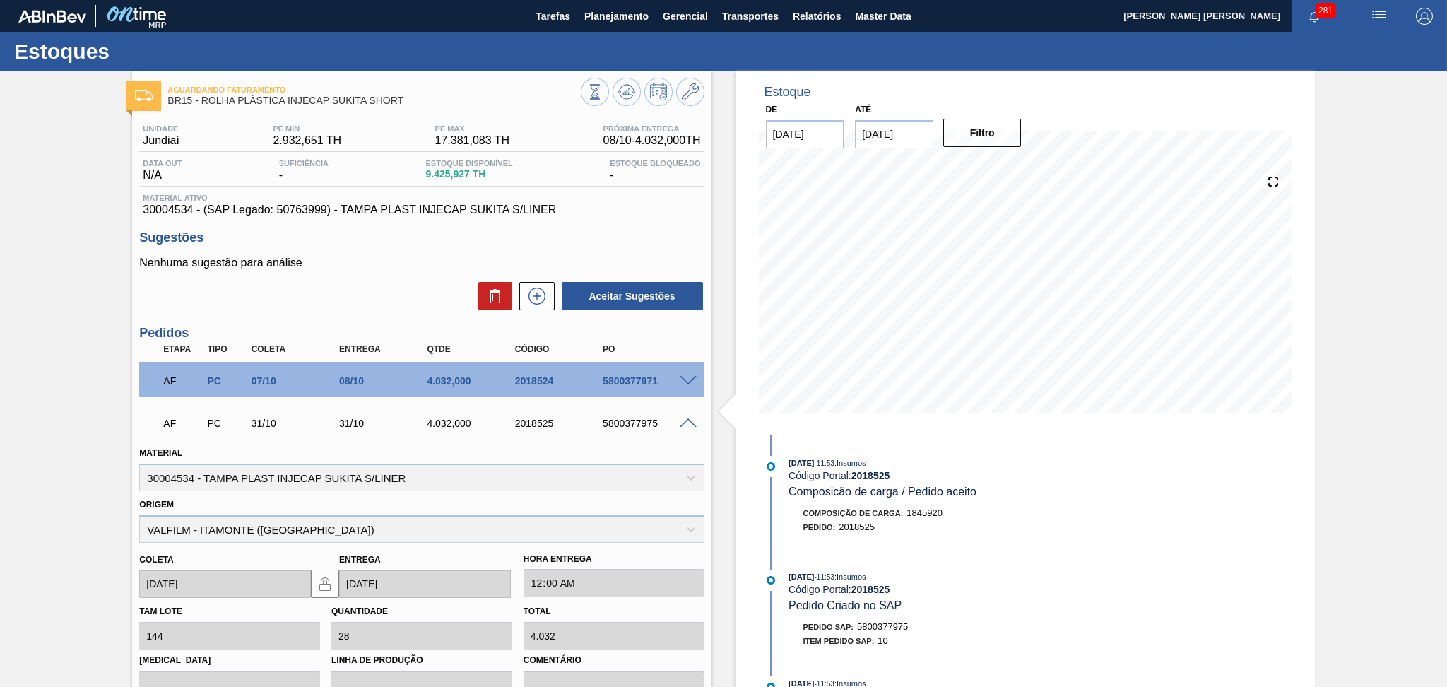
click at [692, 425] on span at bounding box center [688, 423] width 17 height 11
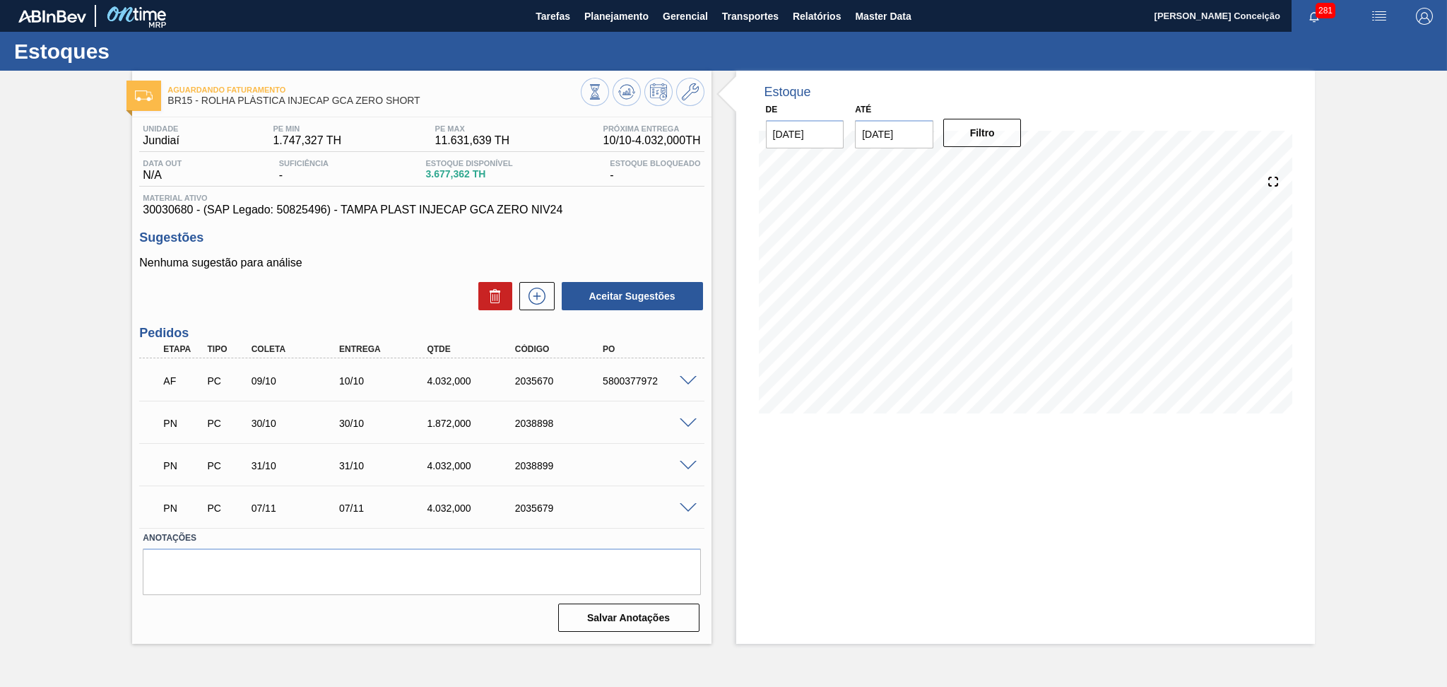
click at [625, 221] on div "Unidade Jundiaí PE MIN 1.747,327 TH PE MAX 11.631,639 TH Próxima Entrega 10/10 …" at bounding box center [421, 376] width 579 height 519
click at [687, 377] on span at bounding box center [688, 381] width 17 height 11
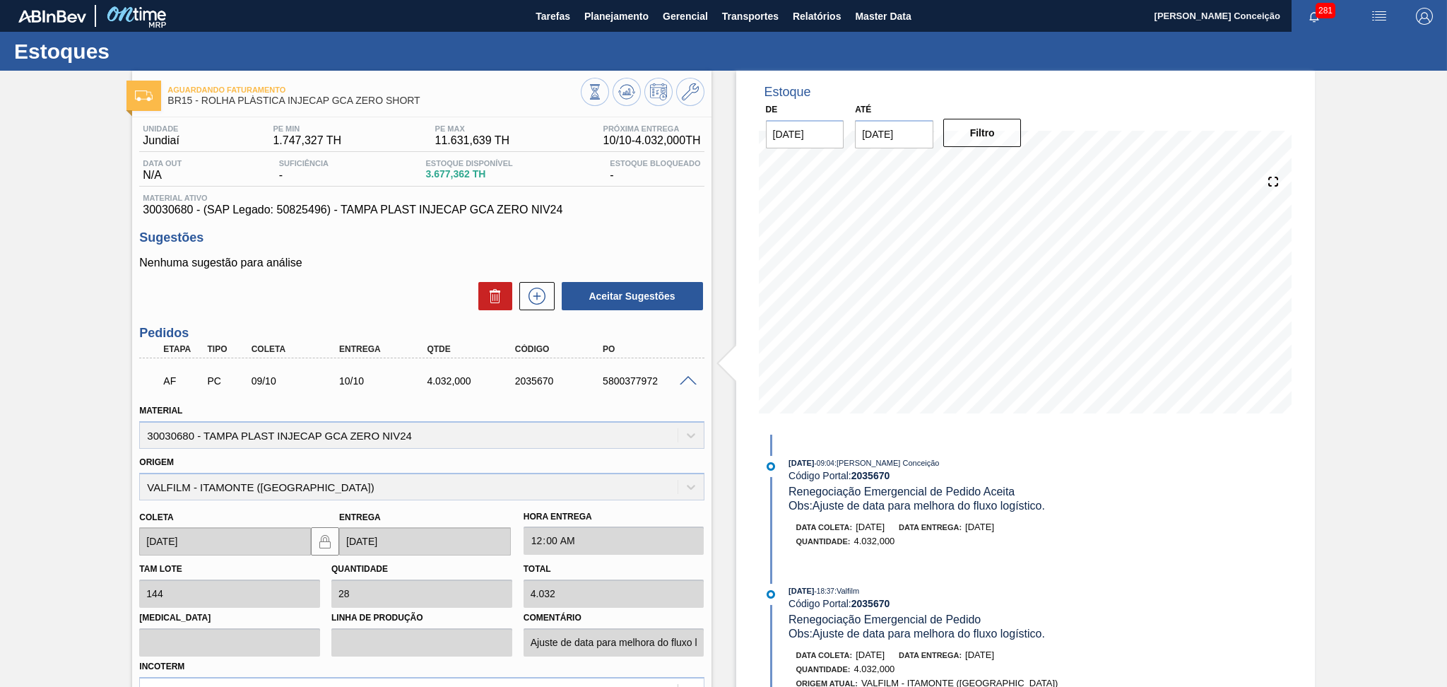
click at [687, 377] on span at bounding box center [688, 381] width 17 height 11
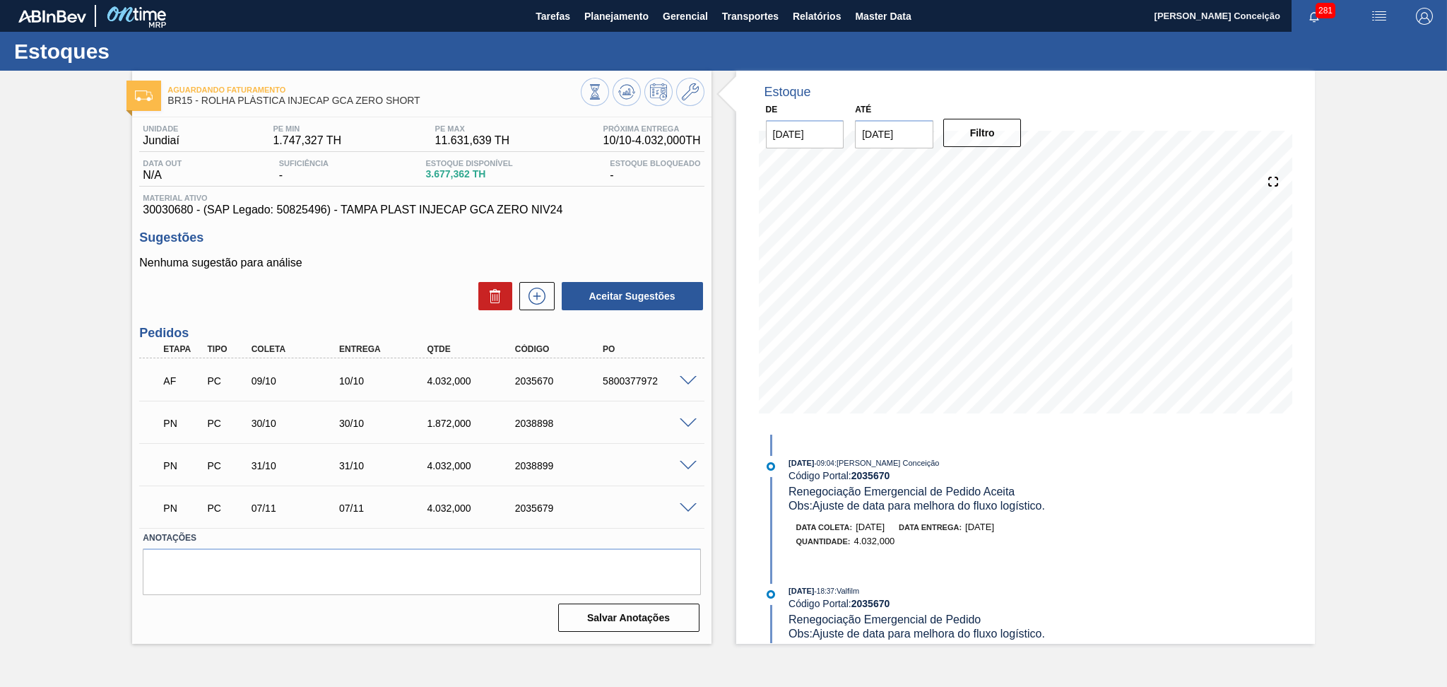
click at [687, 419] on span at bounding box center [688, 423] width 17 height 11
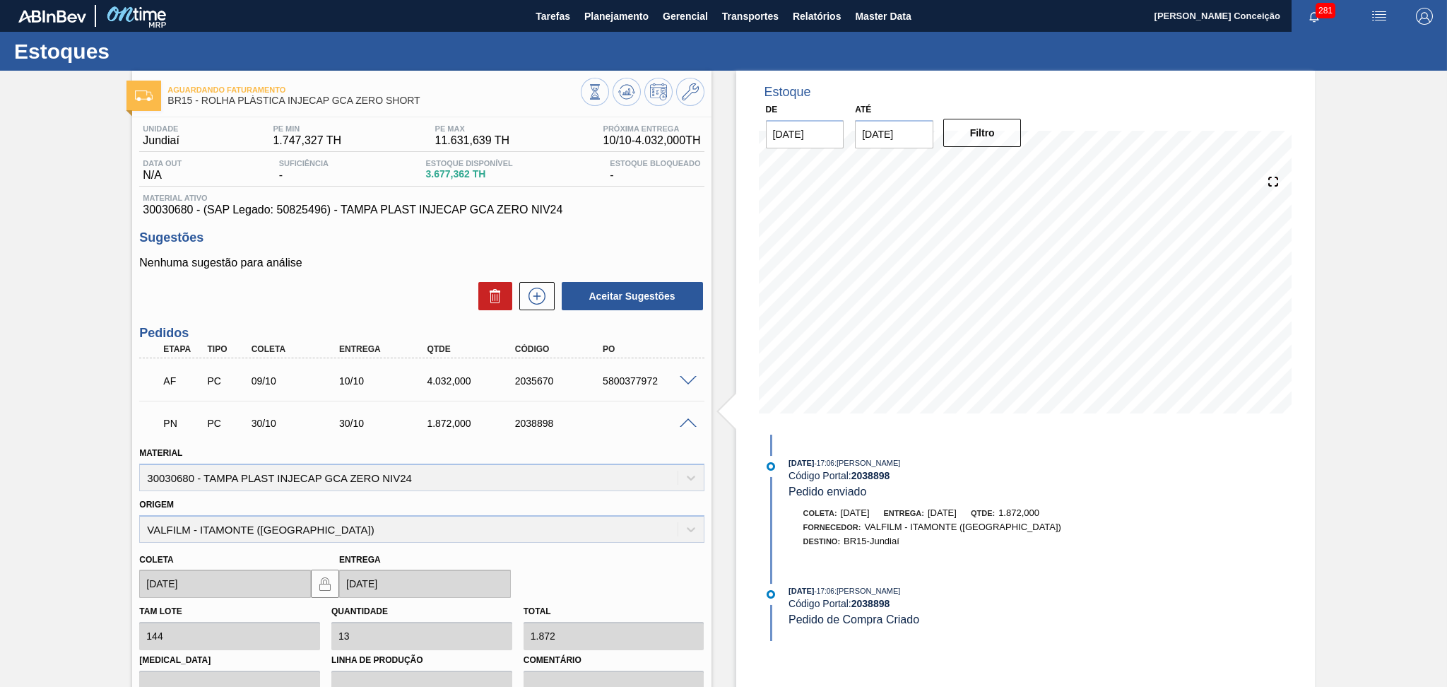
click at [687, 419] on span at bounding box center [688, 423] width 17 height 11
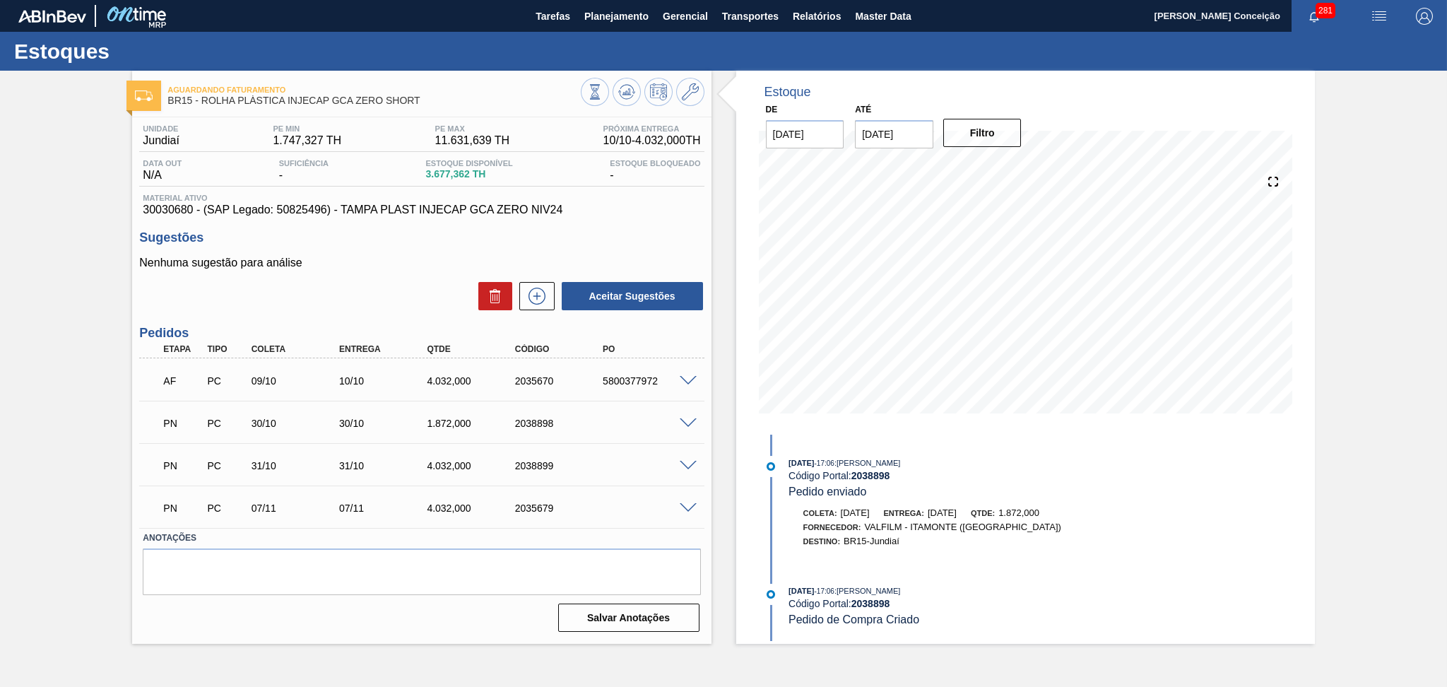
click at [685, 466] on span at bounding box center [688, 466] width 17 height 11
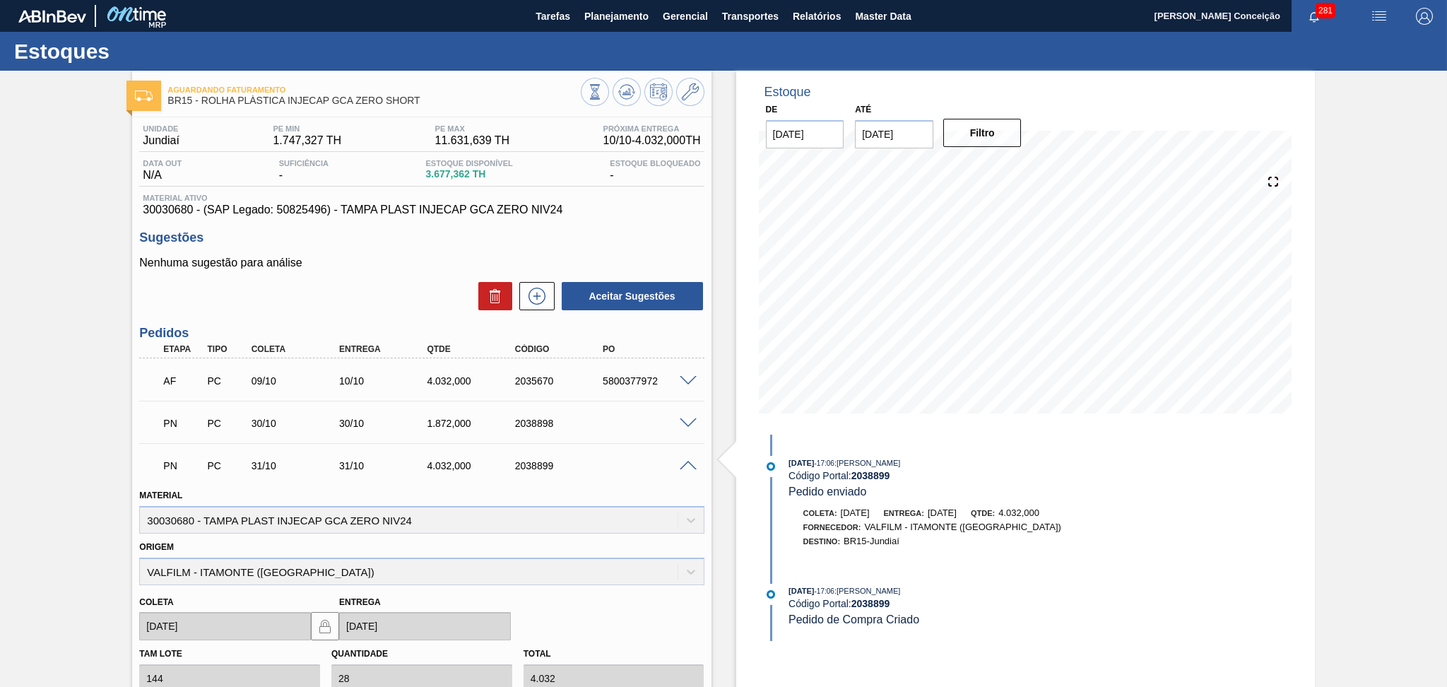
click at [685, 466] on span at bounding box center [688, 466] width 17 height 11
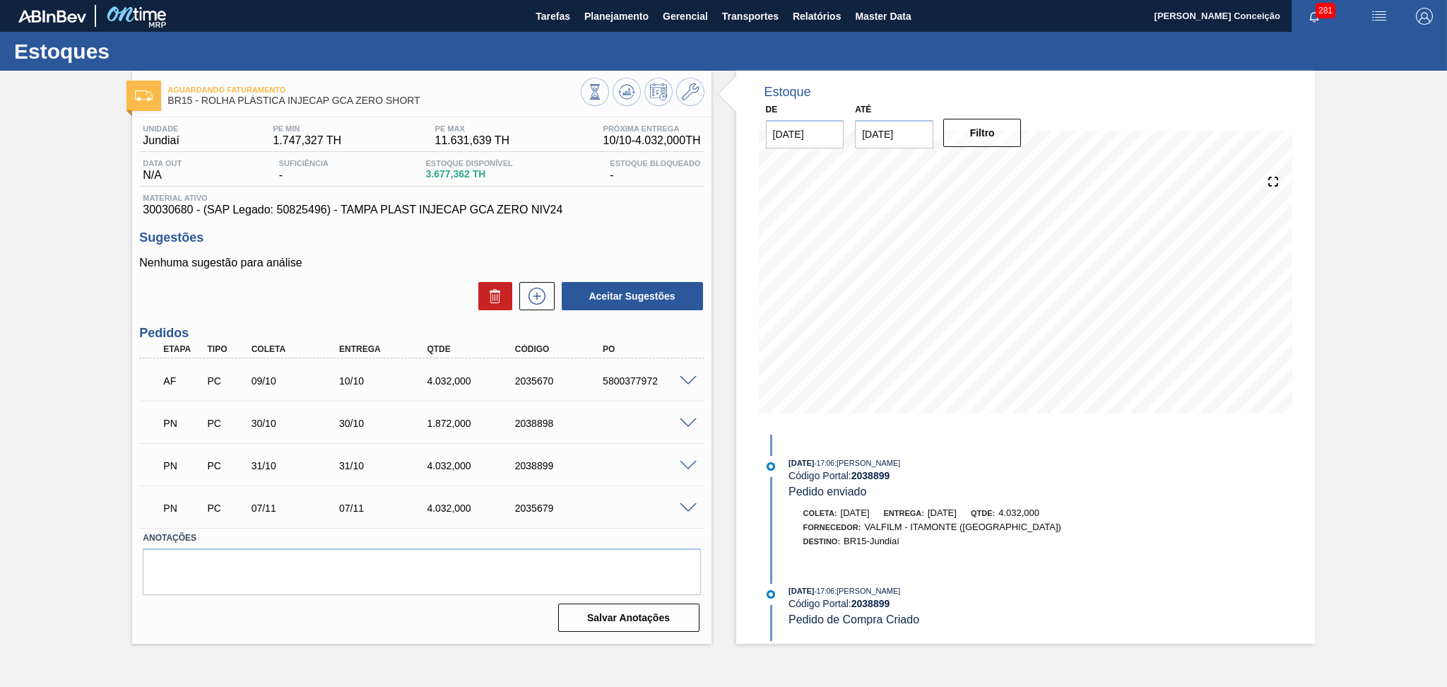
click at [690, 506] on span at bounding box center [688, 508] width 17 height 11
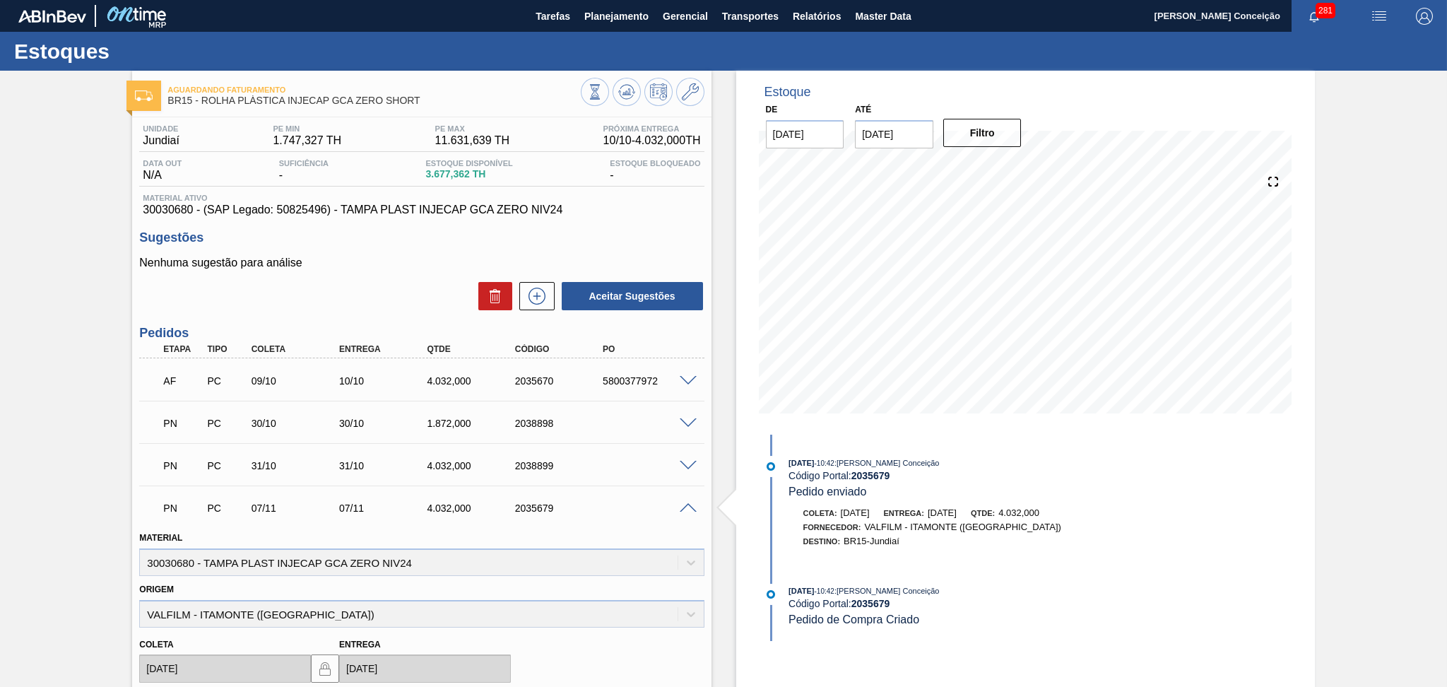
click at [690, 507] on span at bounding box center [688, 508] width 17 height 11
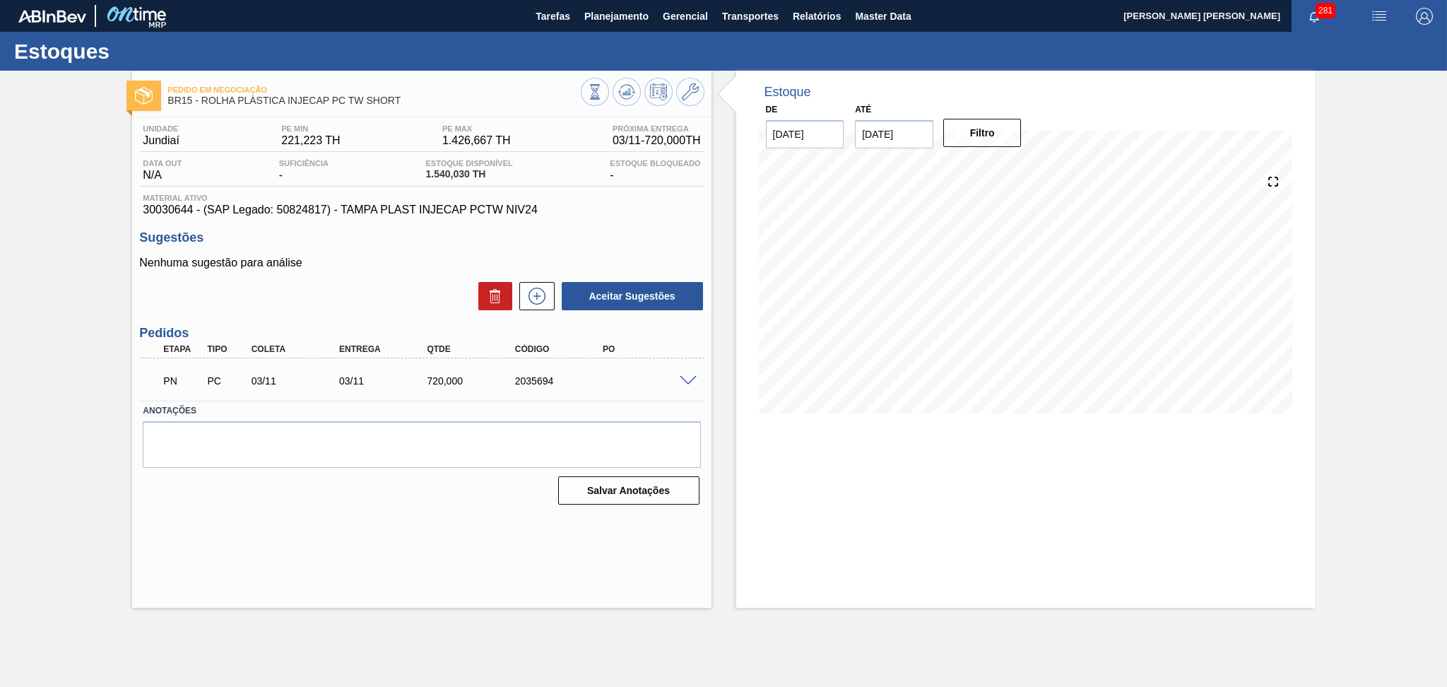
click at [618, 204] on span "30030644 - (SAP Legado: 50824817) - TAMPA PLAST INJECAP PCTW NIV24" at bounding box center [421, 209] width 557 height 13
click at [622, 81] on button at bounding box center [627, 92] width 28 height 28
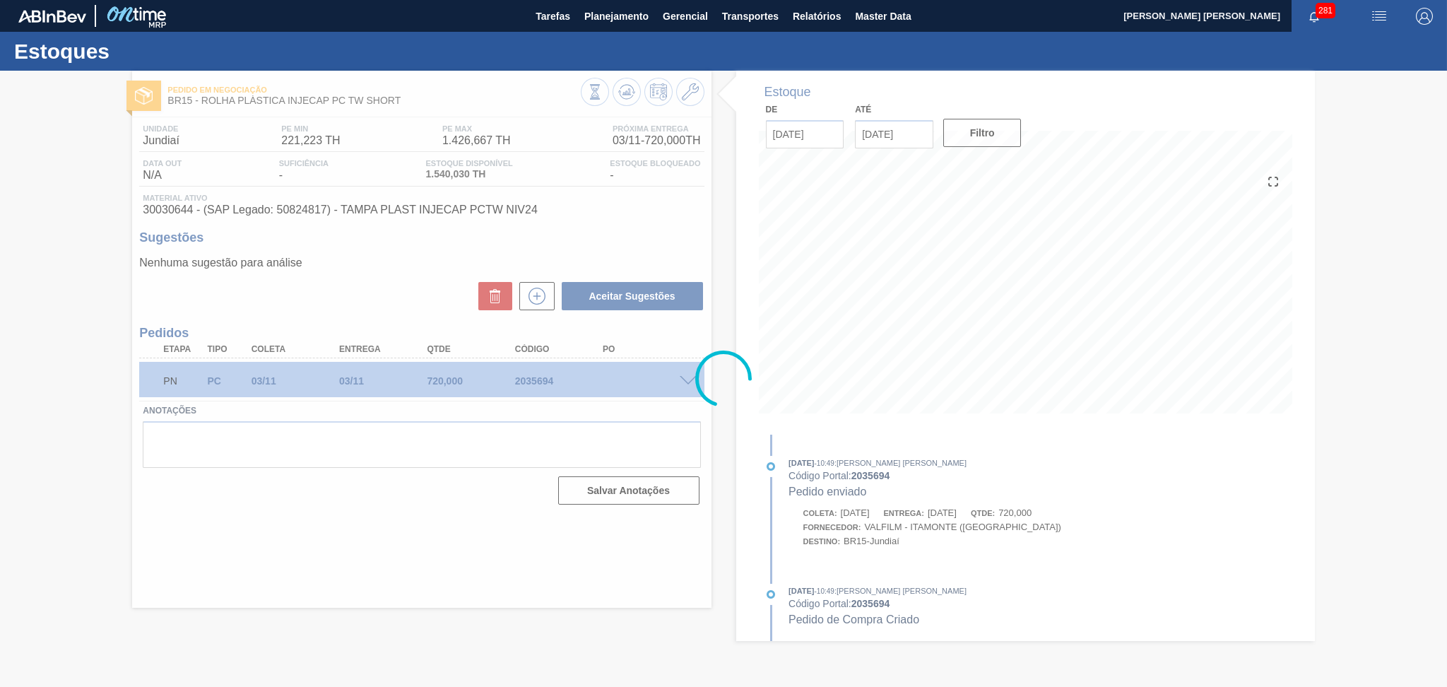
click at [687, 378] on div at bounding box center [723, 379] width 1447 height 616
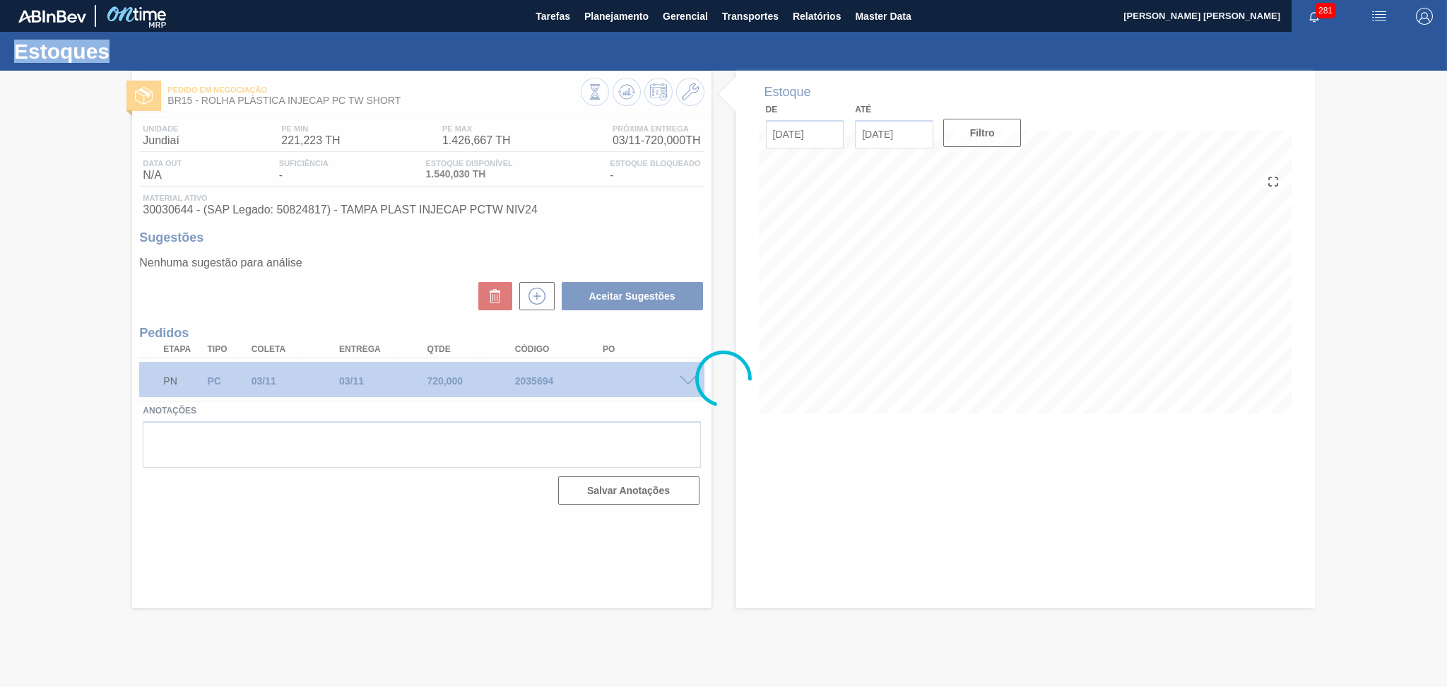
click at [690, 378] on div at bounding box center [723, 379] width 1447 height 616
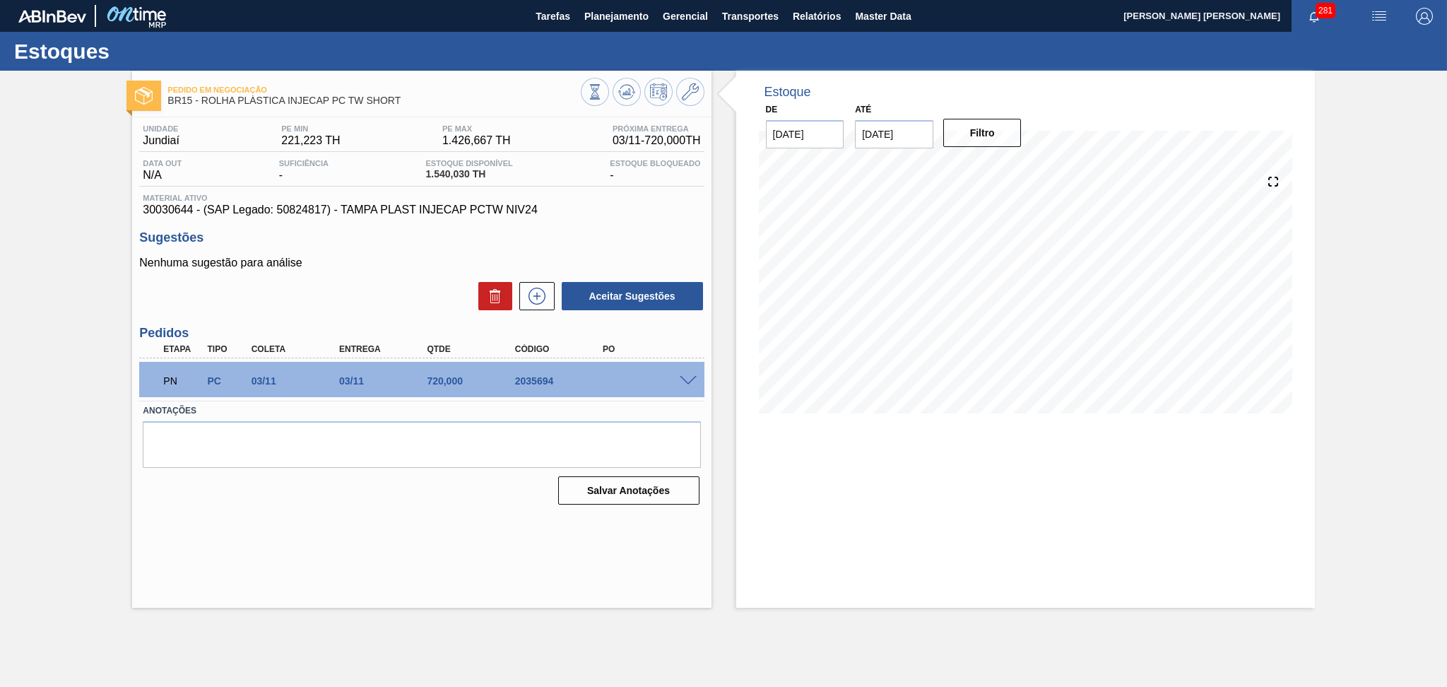
click at [687, 385] on div "PN PC 03/11 03/11 720,000 2035694" at bounding box center [421, 379] width 564 height 35
click at [681, 381] on span at bounding box center [688, 381] width 17 height 11
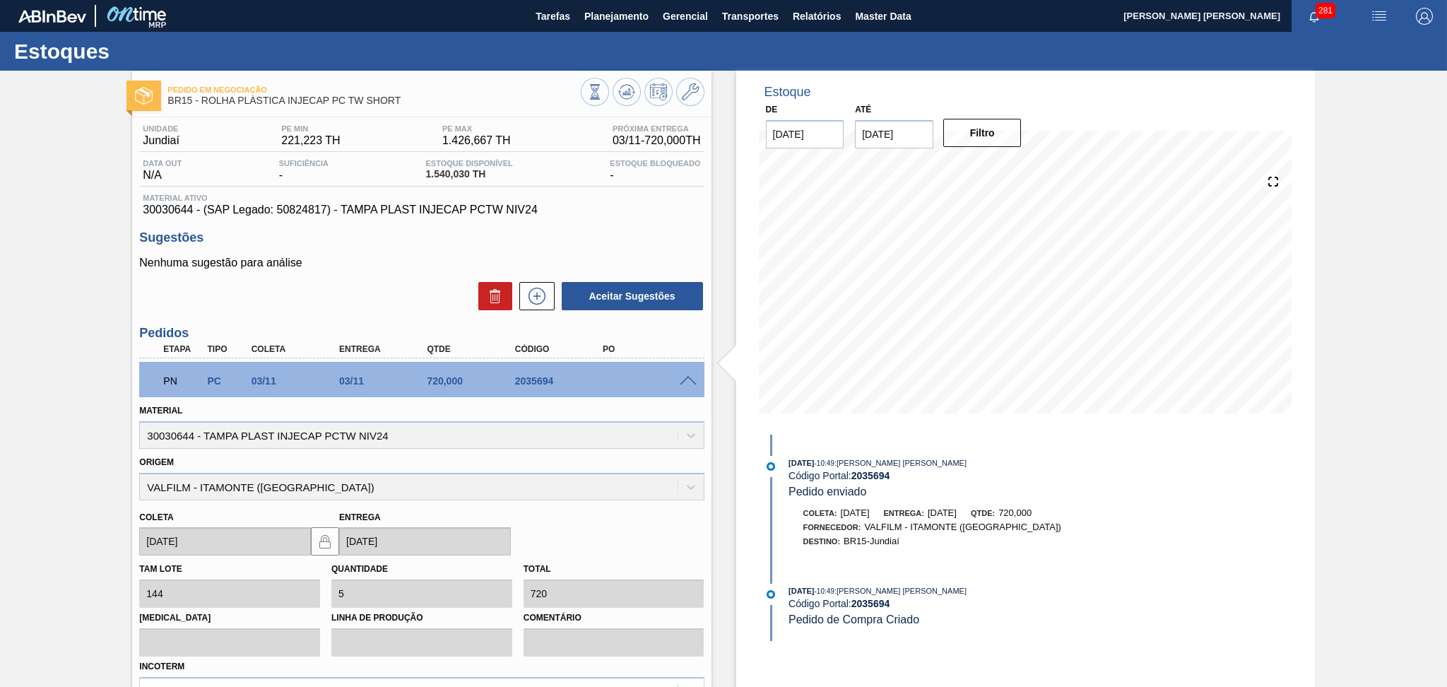
click at [687, 382] on span at bounding box center [688, 381] width 17 height 11
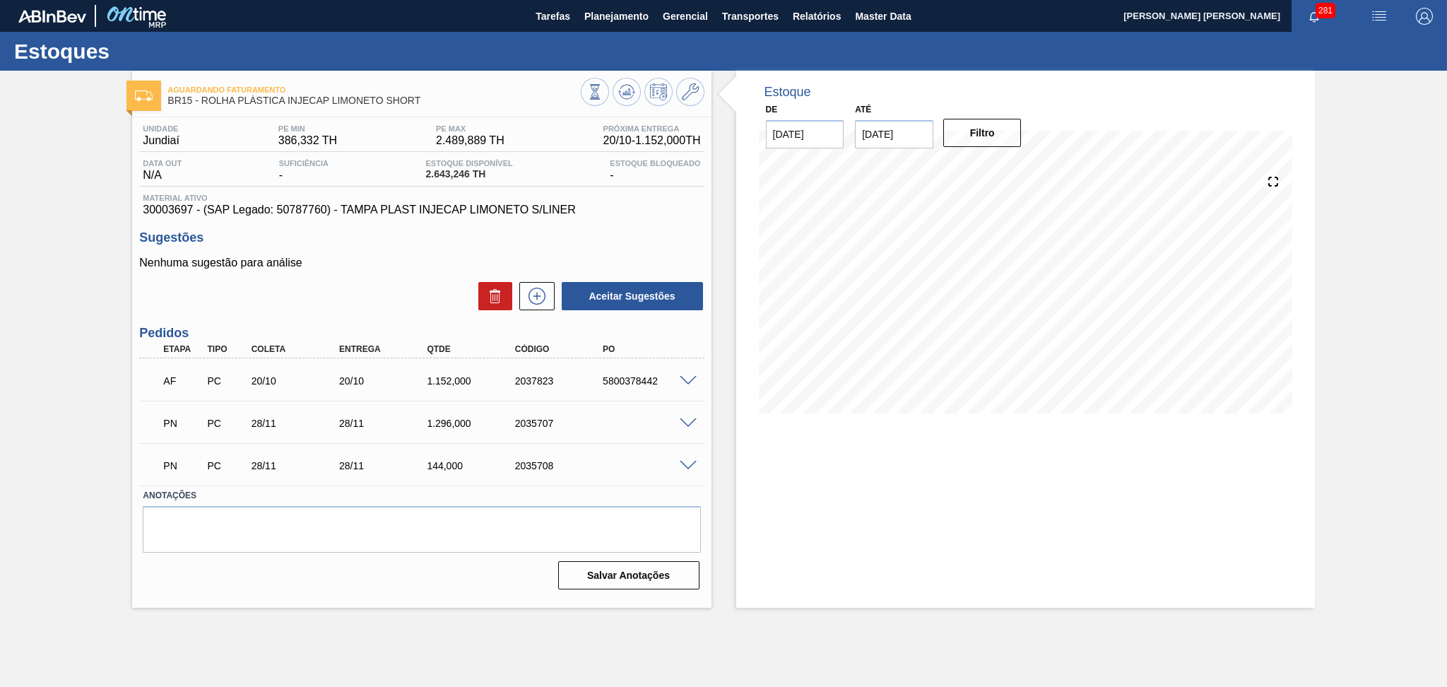
click at [391, 277] on div "Nenhuma sugestão para análise Aceitar Sugestões" at bounding box center [421, 283] width 564 height 55
click at [626, 90] on icon at bounding box center [626, 91] width 17 height 17
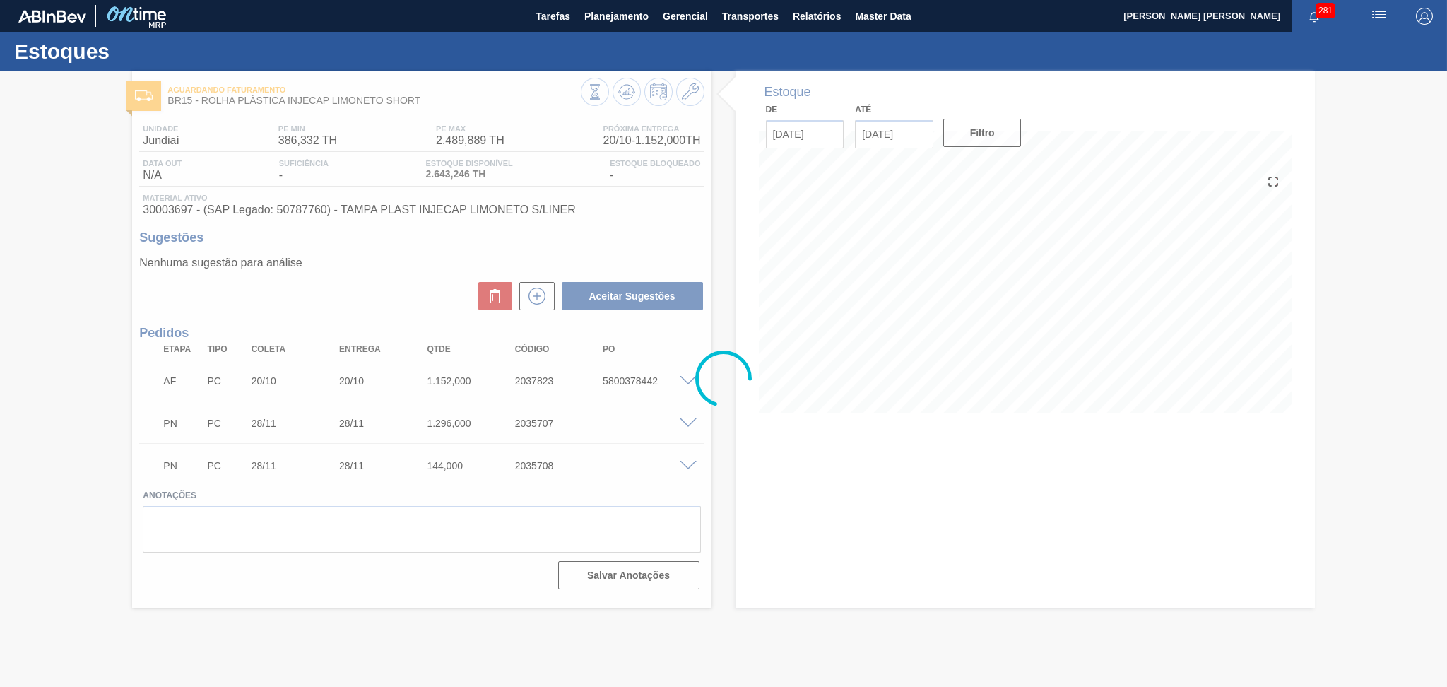
click at [692, 384] on div at bounding box center [723, 379] width 1447 height 616
click at [691, 384] on div at bounding box center [723, 379] width 1447 height 616
click at [690, 383] on div at bounding box center [723, 379] width 1447 height 616
click at [688, 382] on div at bounding box center [723, 379] width 1447 height 616
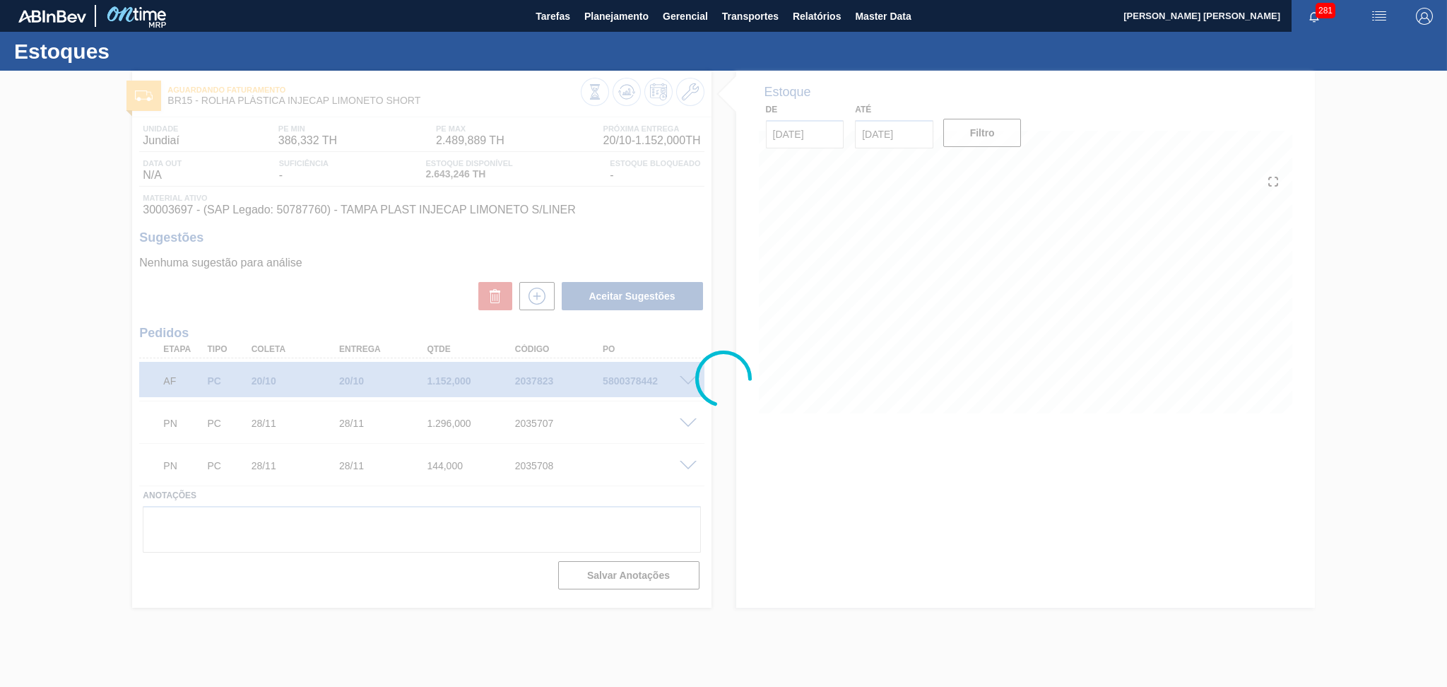
click at [687, 380] on div at bounding box center [723, 379] width 1447 height 616
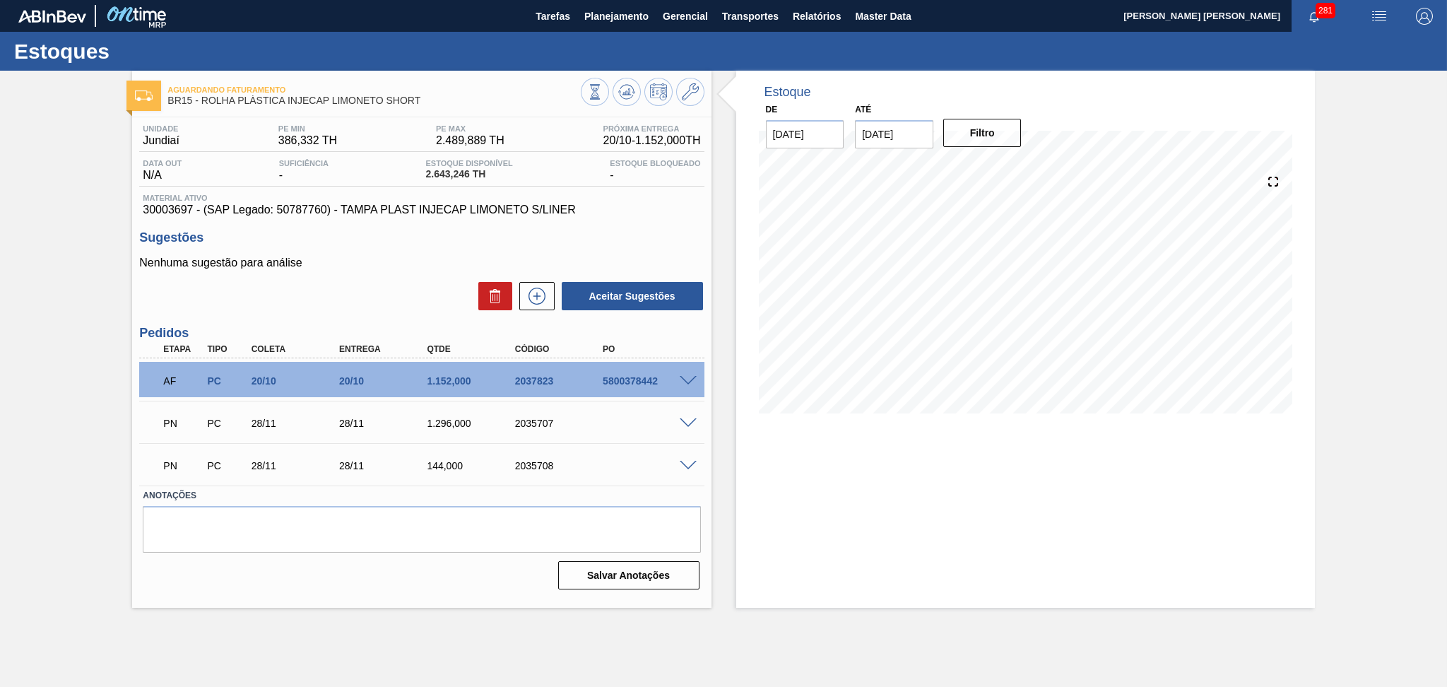
click at [685, 384] on span at bounding box center [688, 381] width 17 height 11
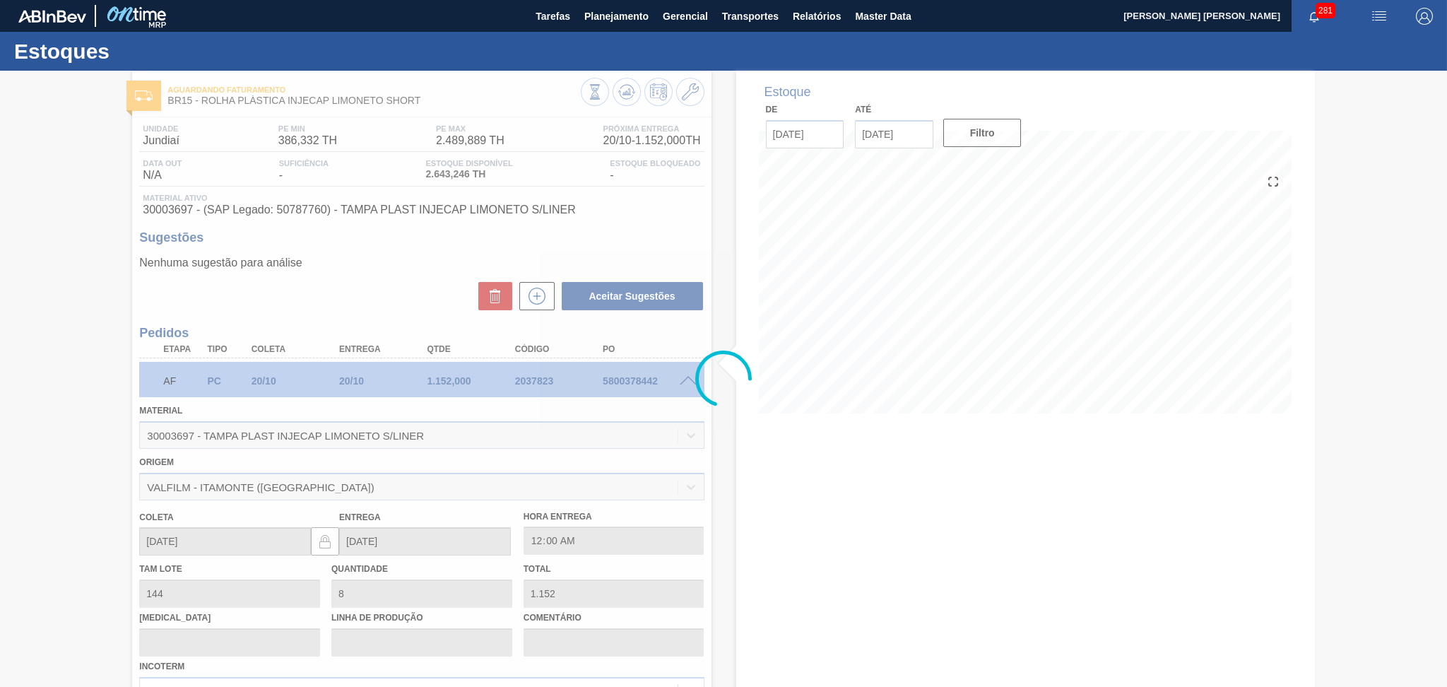
click at [685, 382] on span at bounding box center [688, 381] width 17 height 11
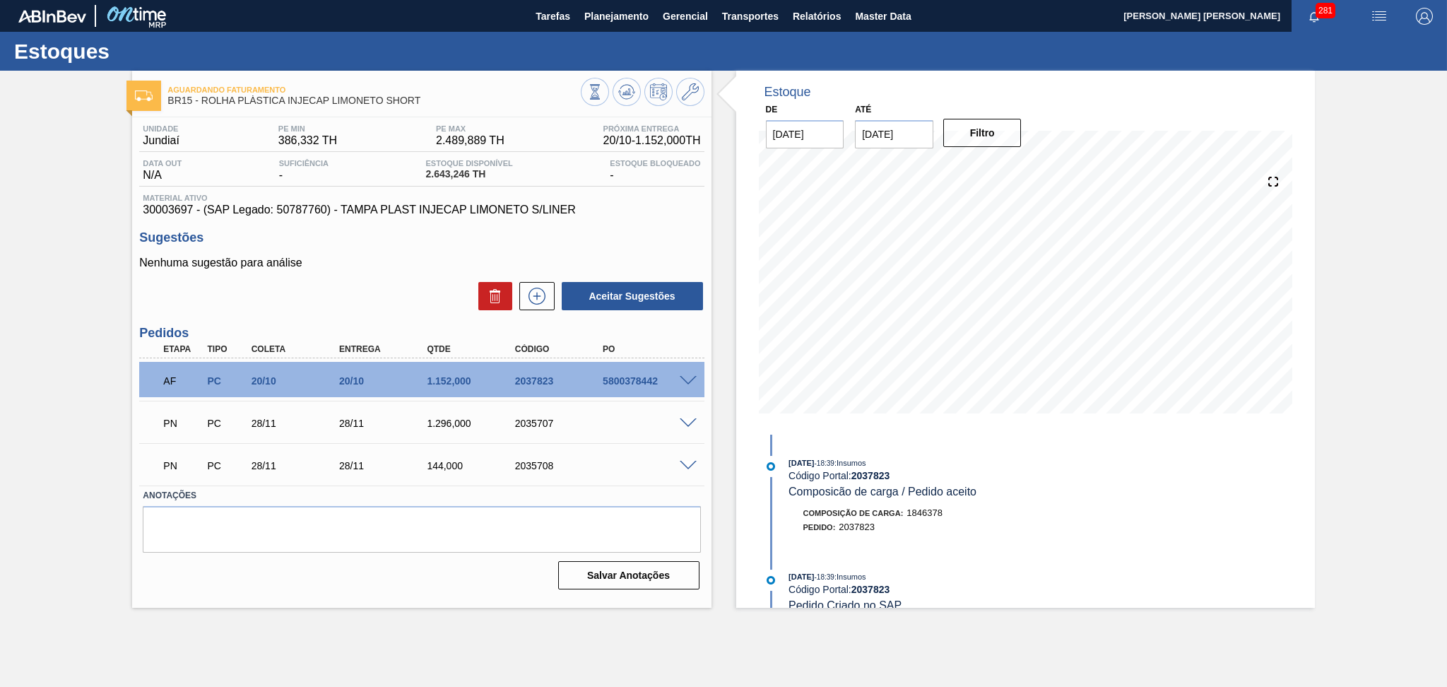
click at [684, 413] on div "PN PC 28/11 28/11 1.296,000 2035707" at bounding box center [421, 421] width 564 height 35
click at [685, 423] on span at bounding box center [688, 423] width 17 height 11
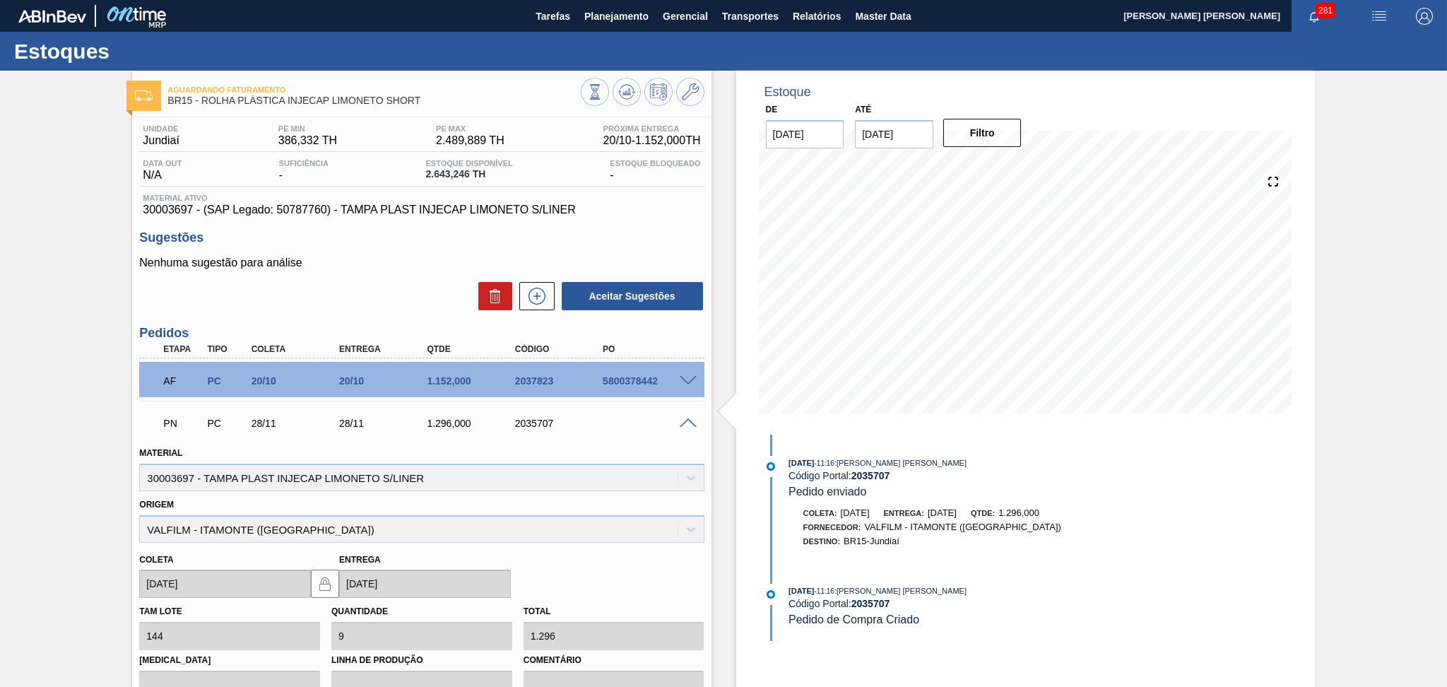
click at [685, 423] on span at bounding box center [688, 423] width 17 height 11
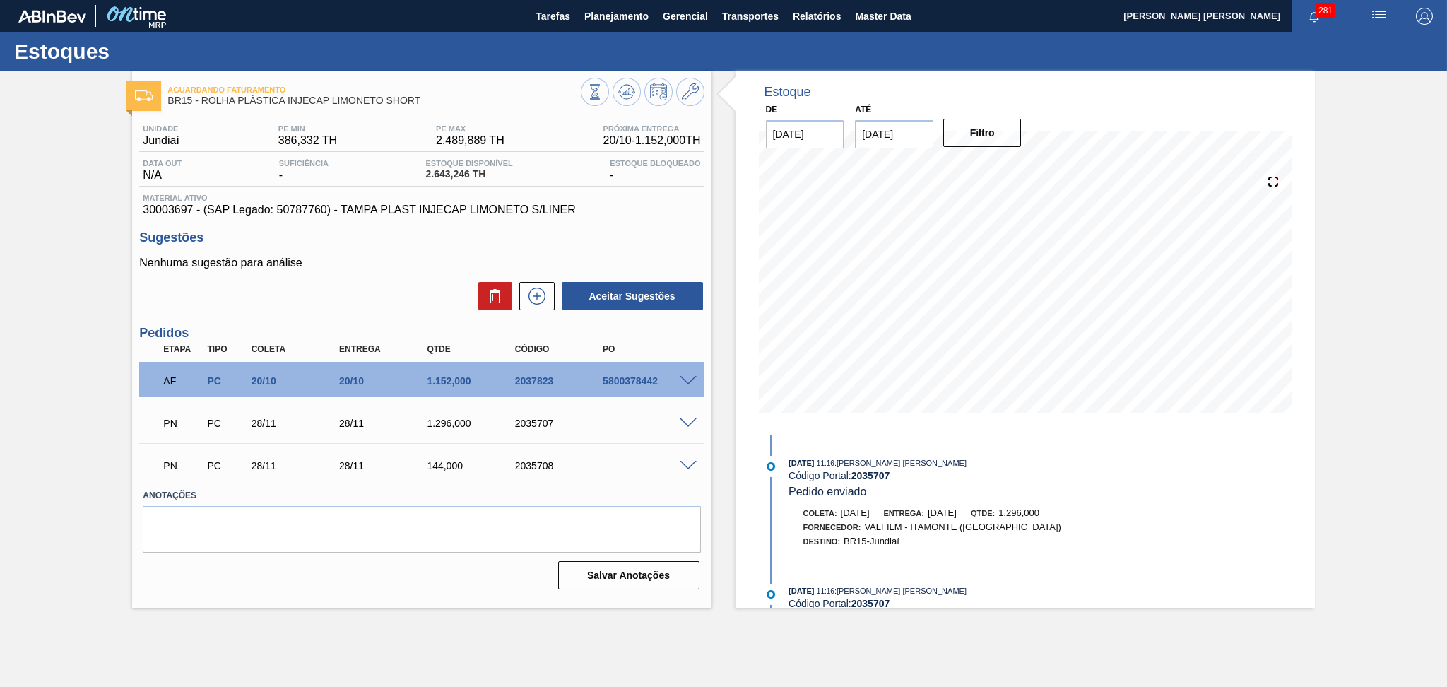
click at [682, 463] on span at bounding box center [688, 466] width 17 height 11
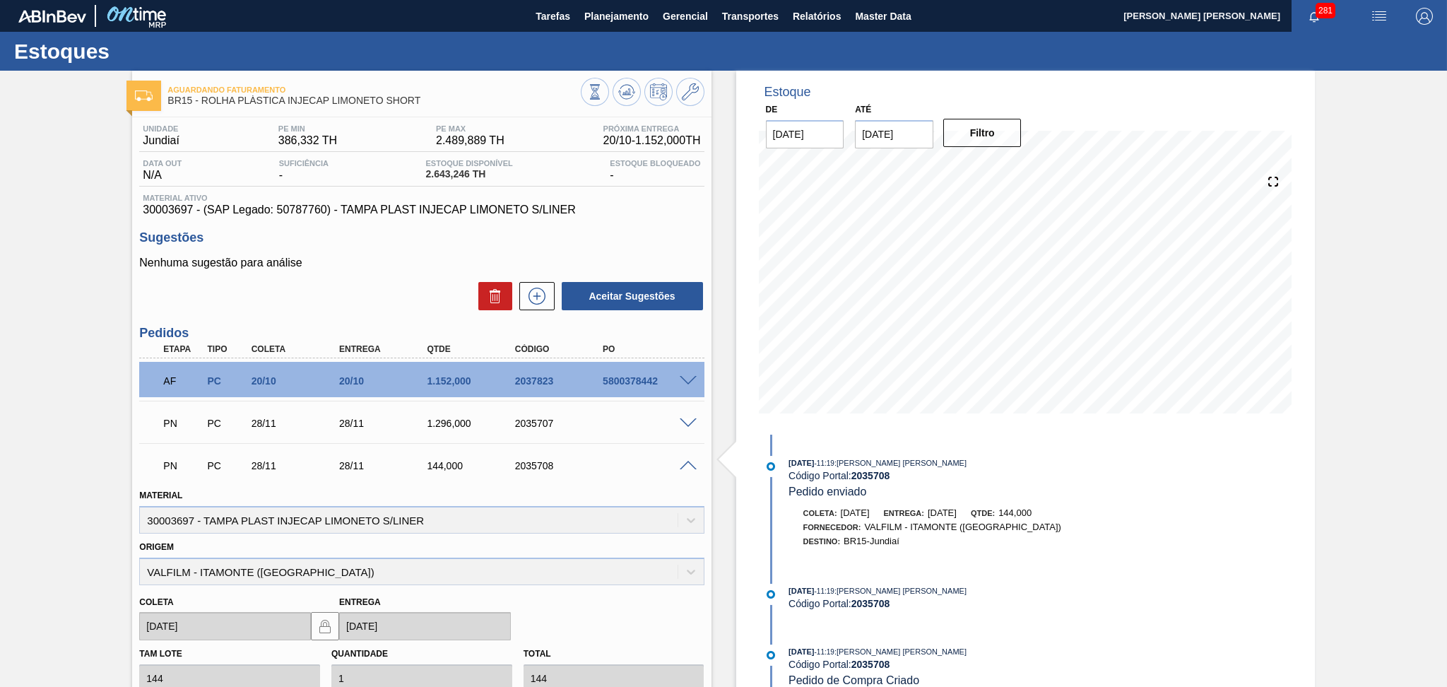
click at [683, 465] on span at bounding box center [688, 466] width 17 height 11
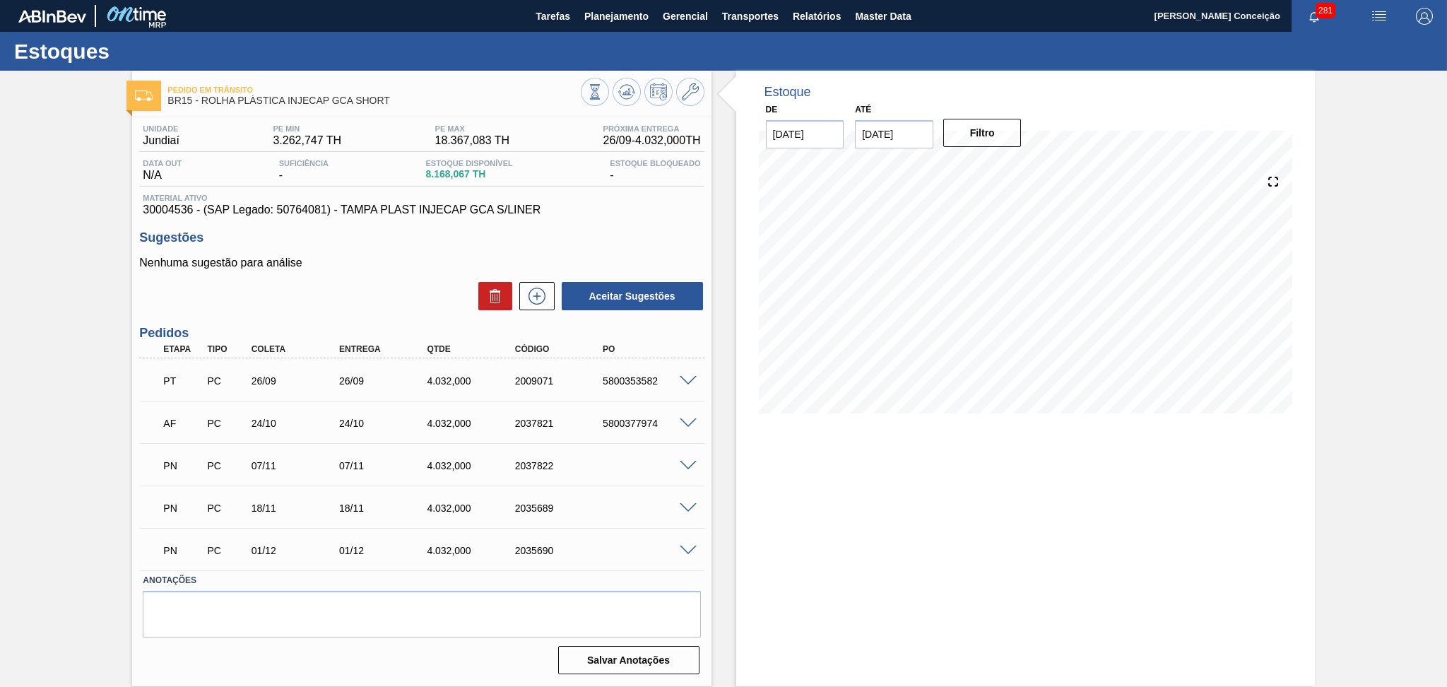
click at [76, 338] on div "Pedido em Trânsito BR15 - ROLHA PLÁSTICA INJECAP GCA SHORT Unidade Jundiaí PE M…" at bounding box center [723, 378] width 1447 height 615
click at [685, 427] on div "5800377974" at bounding box center [648, 423] width 99 height 11
click at [686, 423] on span at bounding box center [688, 423] width 17 height 11
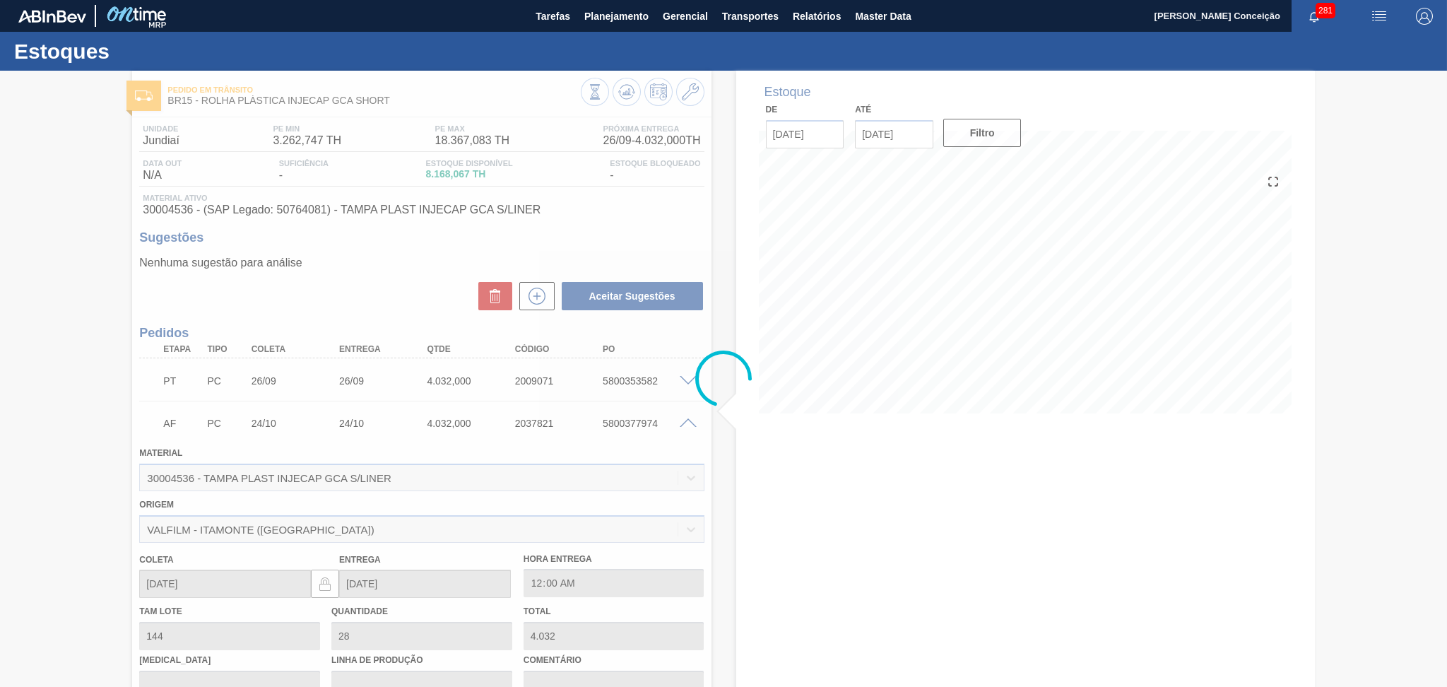
click at [686, 423] on div at bounding box center [723, 379] width 1447 height 616
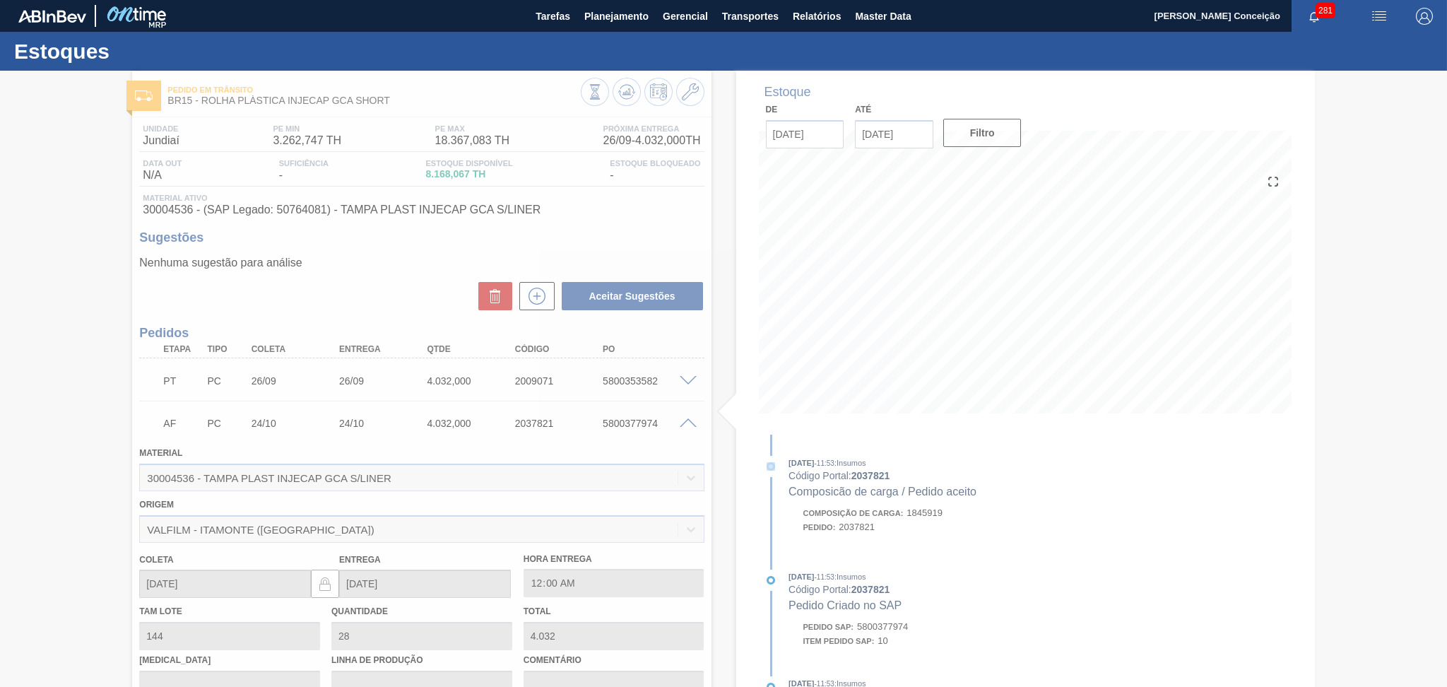
click at [686, 423] on div at bounding box center [723, 379] width 1447 height 616
click at [686, 422] on div at bounding box center [723, 379] width 1447 height 616
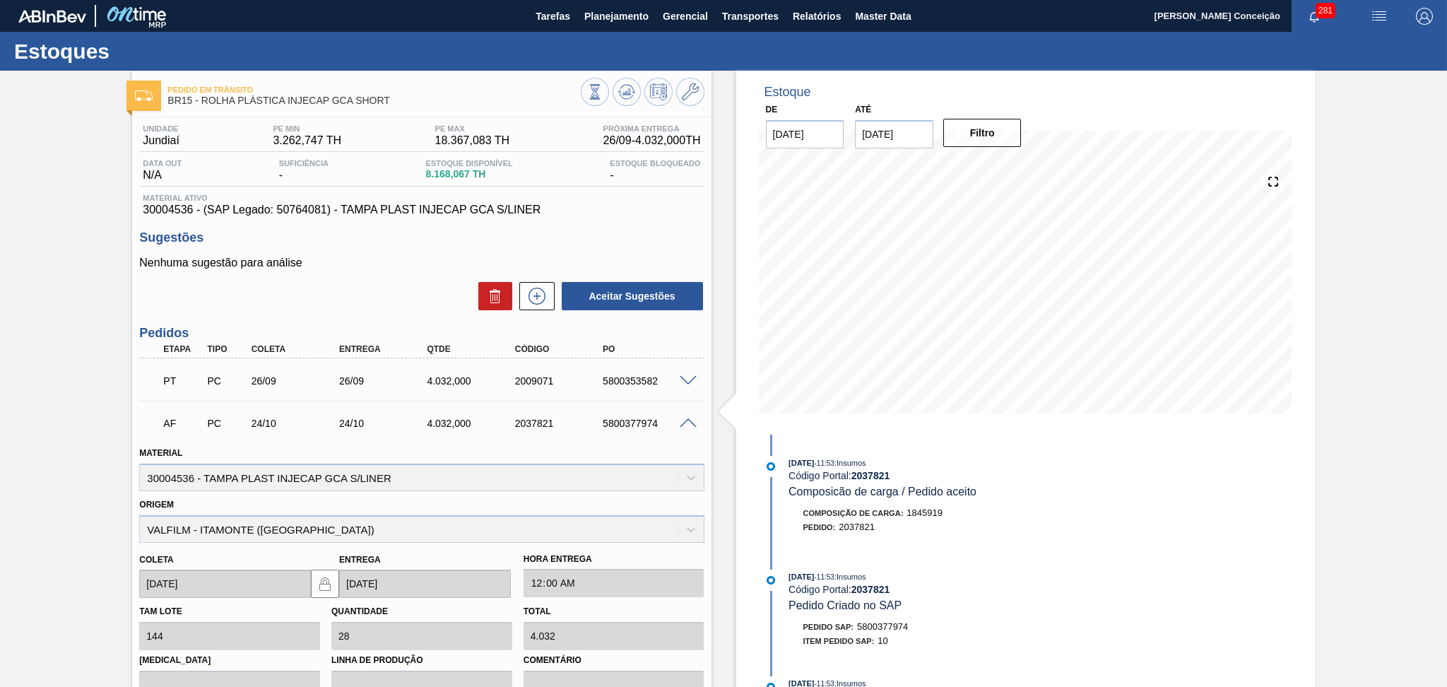
drag, startPoint x: 415, startPoint y: 281, endPoint x: 367, endPoint y: 227, distance: 72.6
click at [408, 274] on div "Nenhuma sugestão para análise Aceitar Sugestões" at bounding box center [421, 283] width 564 height 55
click at [357, 257] on p "Nenhuma sugestão para análise" at bounding box center [421, 262] width 564 height 13
click at [690, 419] on span at bounding box center [688, 423] width 17 height 11
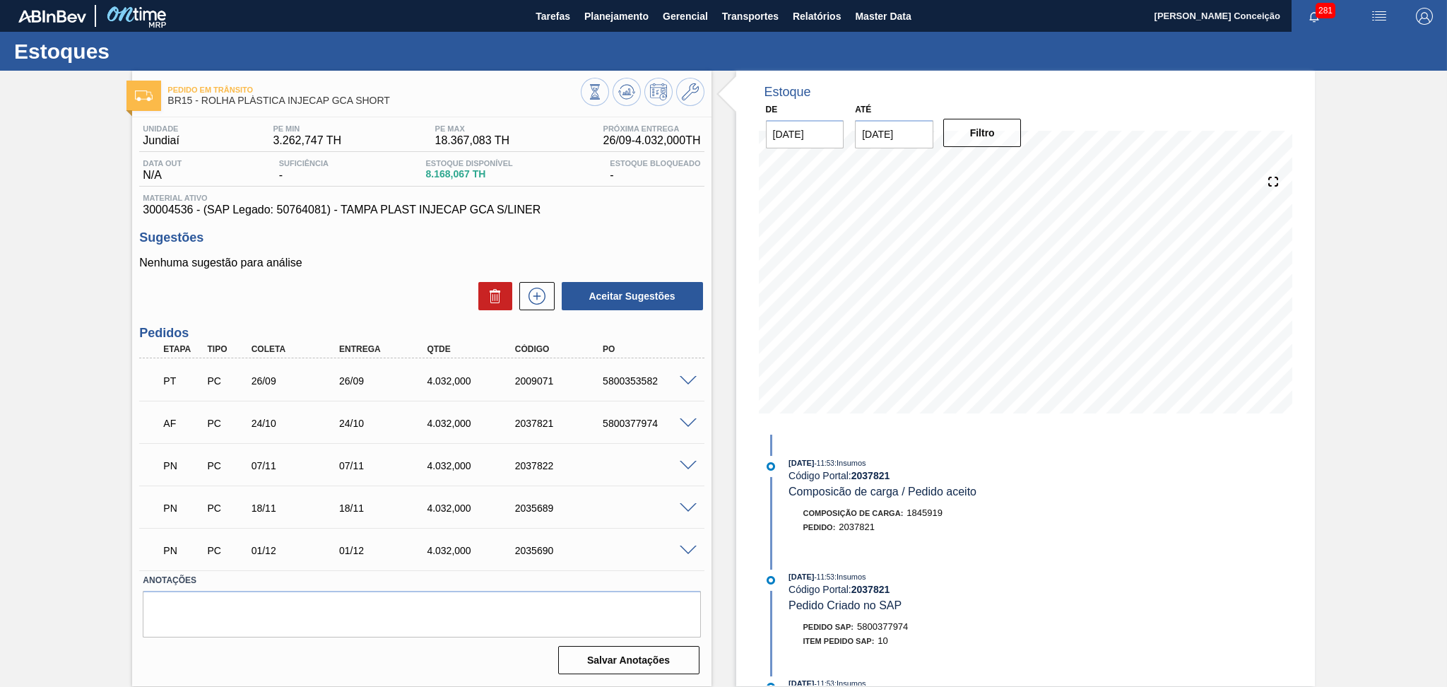
click at [687, 457] on div "PN PC 07/11 07/11 4.032,000 2037822" at bounding box center [421, 463] width 564 height 35
click at [688, 462] on span at bounding box center [688, 466] width 17 height 11
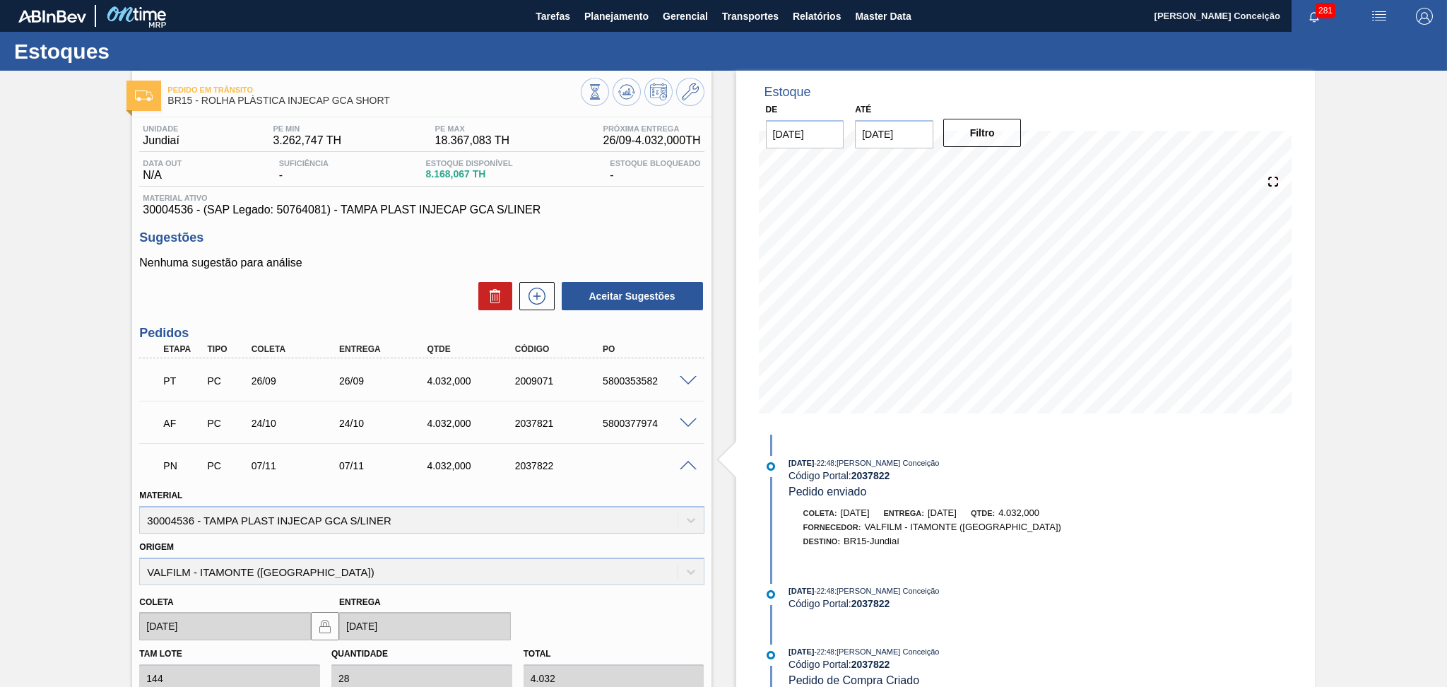
click at [688, 462] on span at bounding box center [688, 466] width 17 height 11
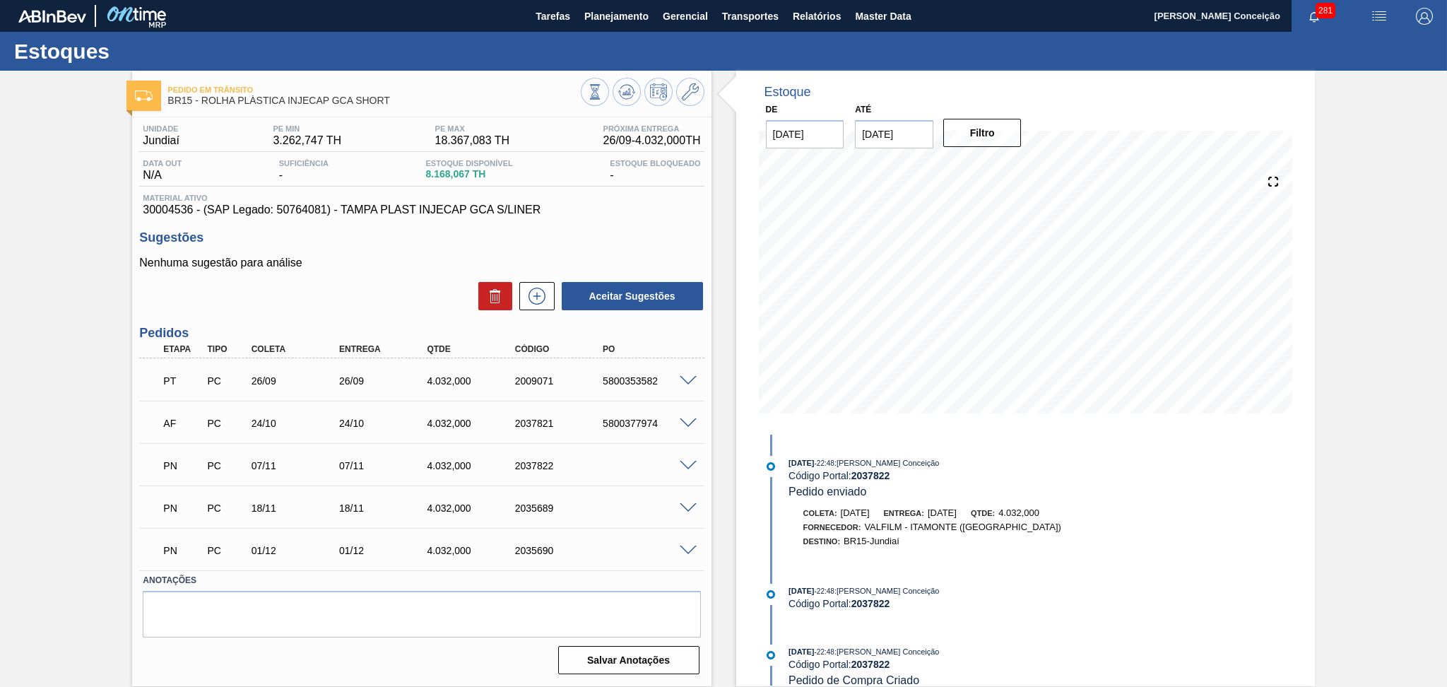
click at [692, 509] on span at bounding box center [688, 508] width 17 height 11
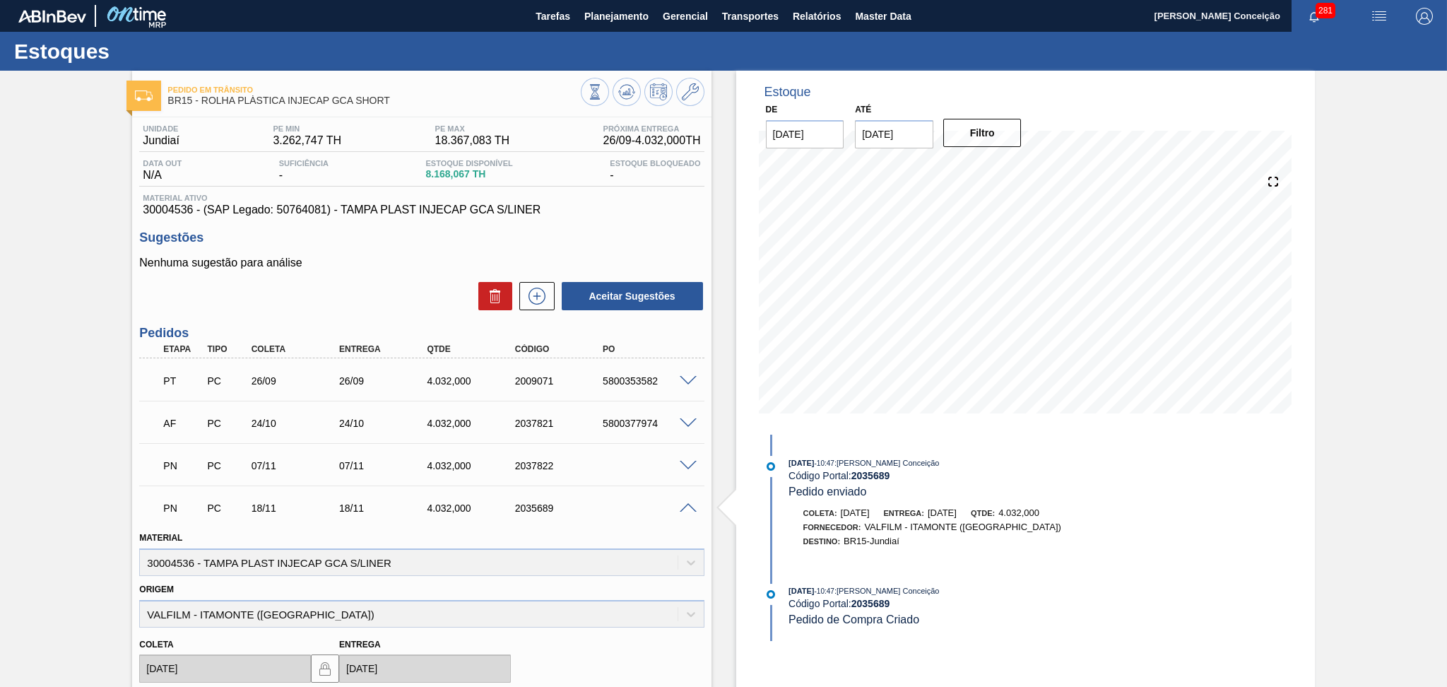
click at [688, 508] on span at bounding box center [688, 508] width 17 height 11
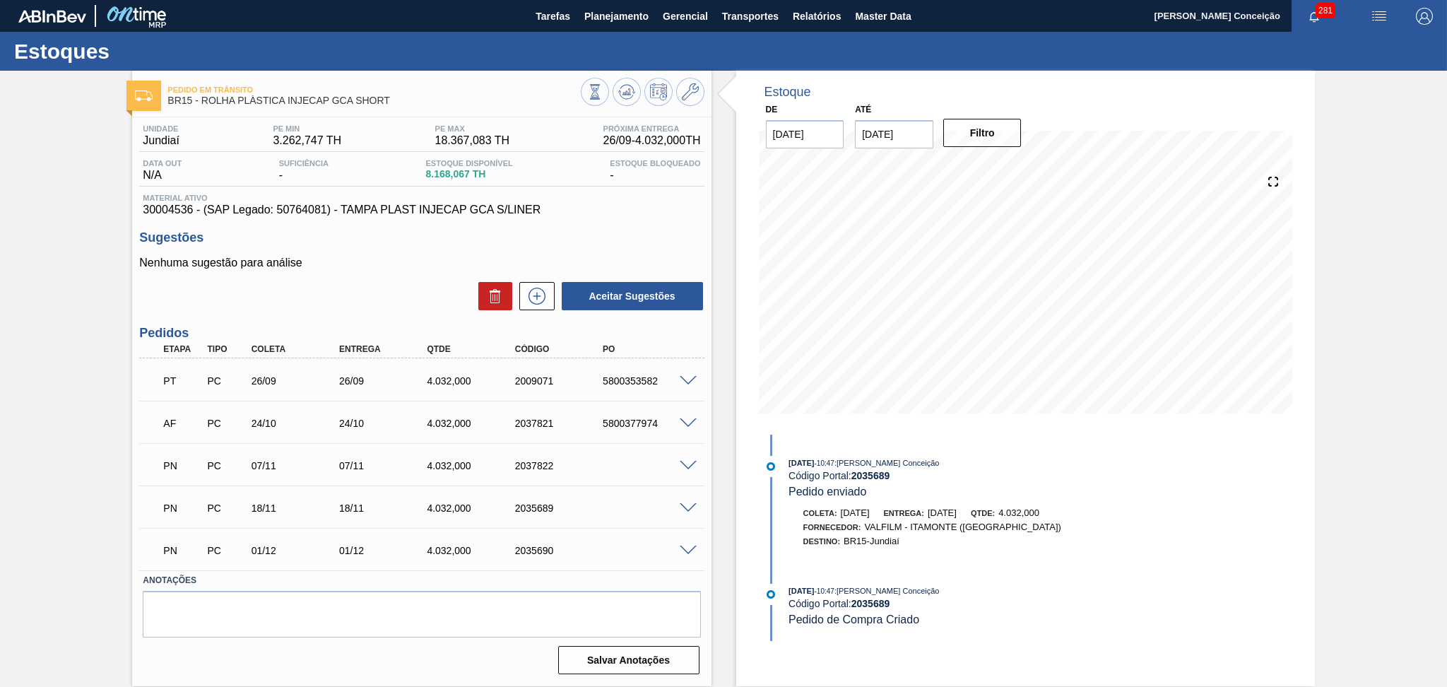
click at [680, 549] on span at bounding box center [688, 550] width 17 height 11
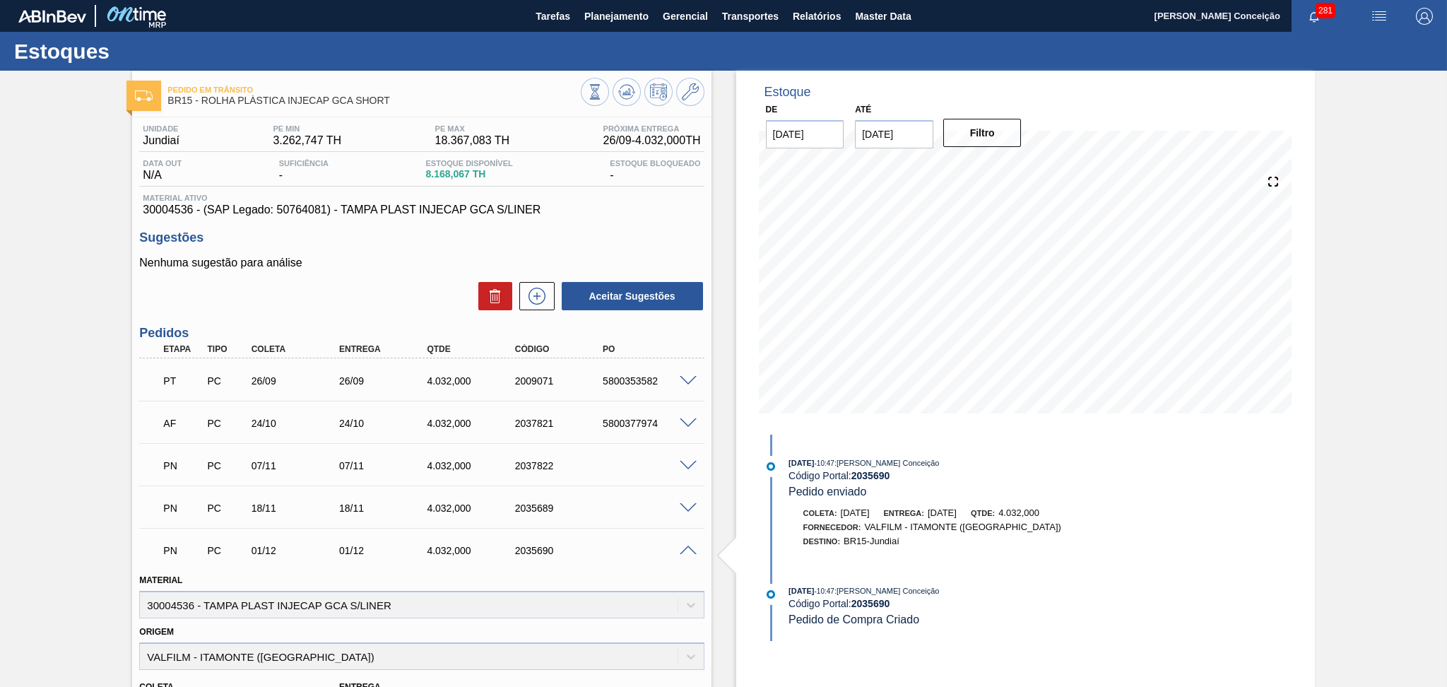
click at [681, 550] on span at bounding box center [688, 550] width 17 height 11
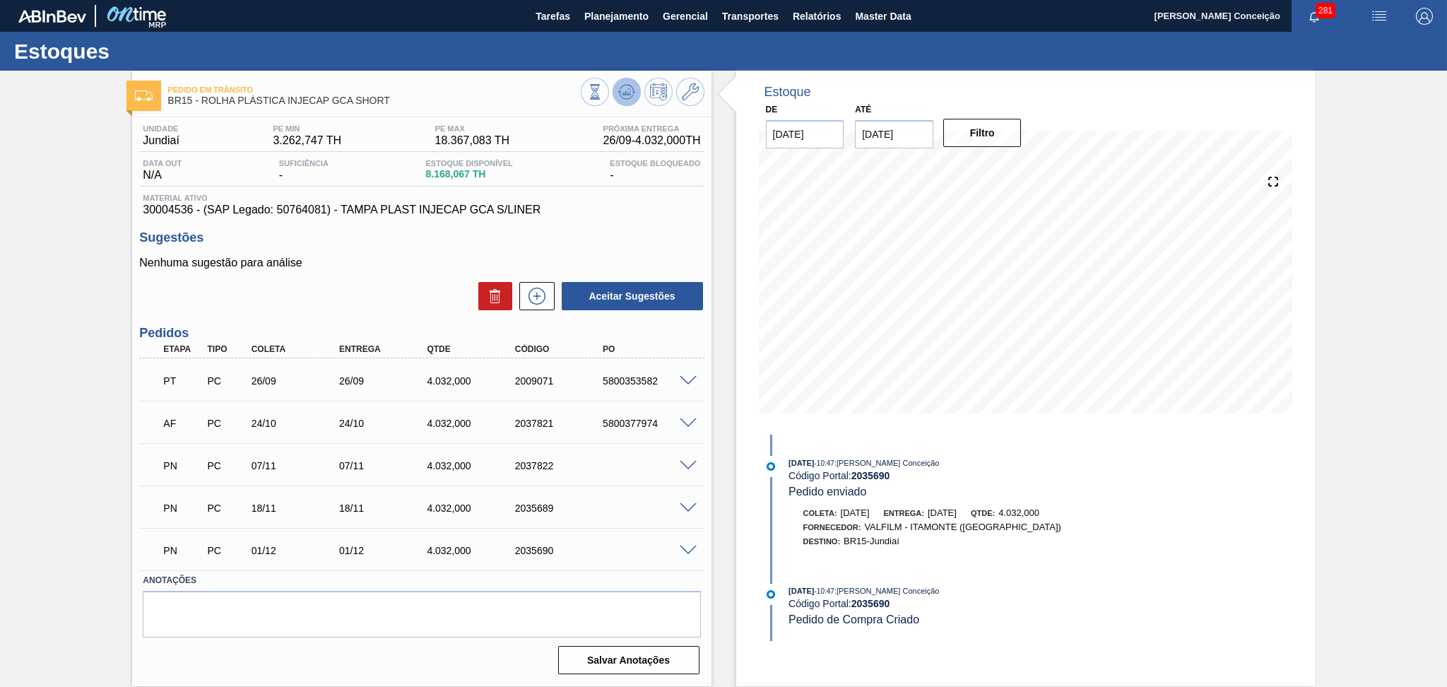
click at [628, 97] on icon at bounding box center [626, 91] width 17 height 17
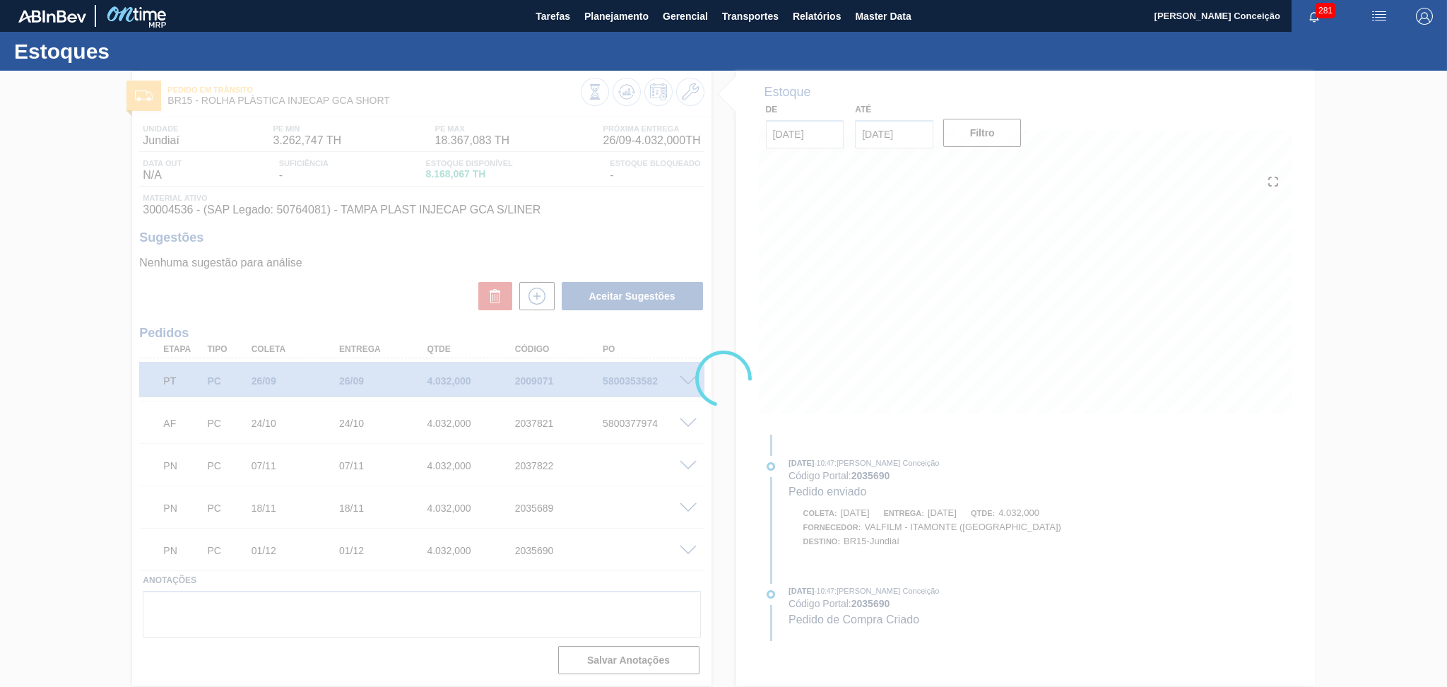
click at [403, 271] on div at bounding box center [723, 379] width 1447 height 616
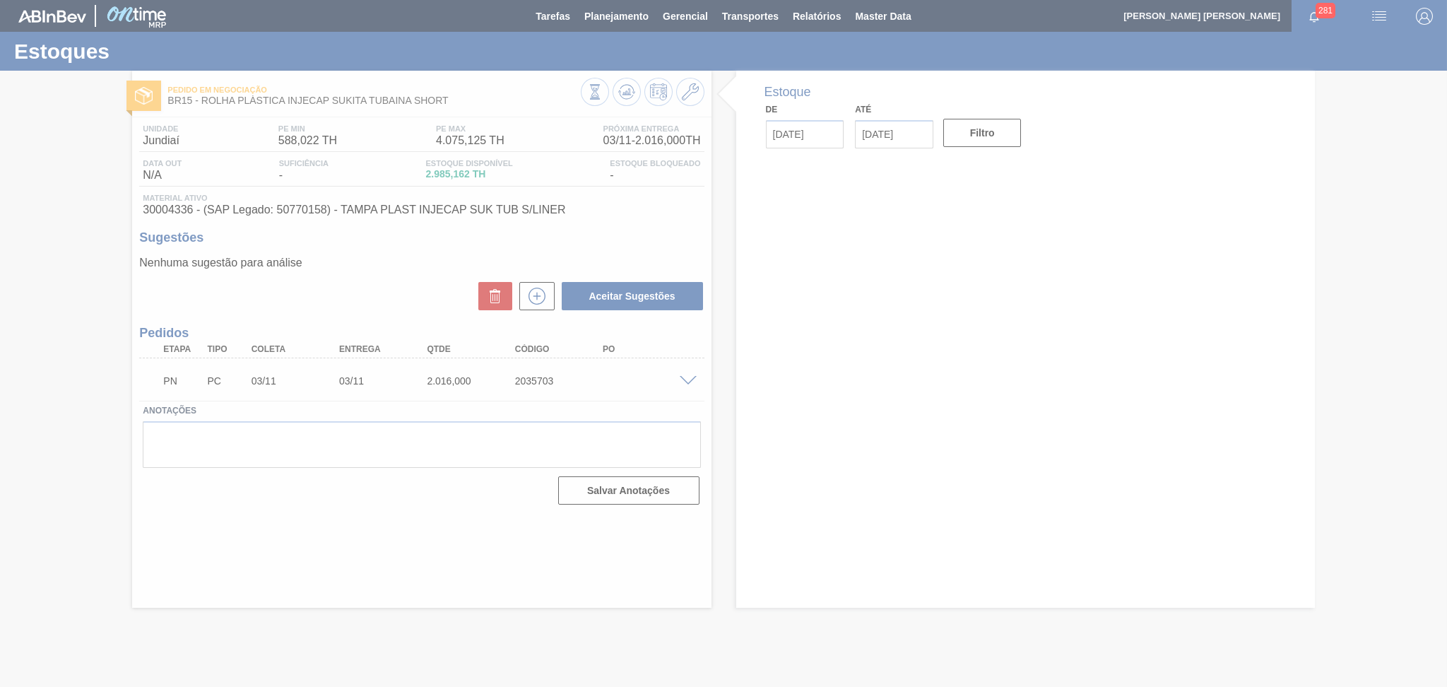
click at [341, 434] on div at bounding box center [723, 343] width 1447 height 687
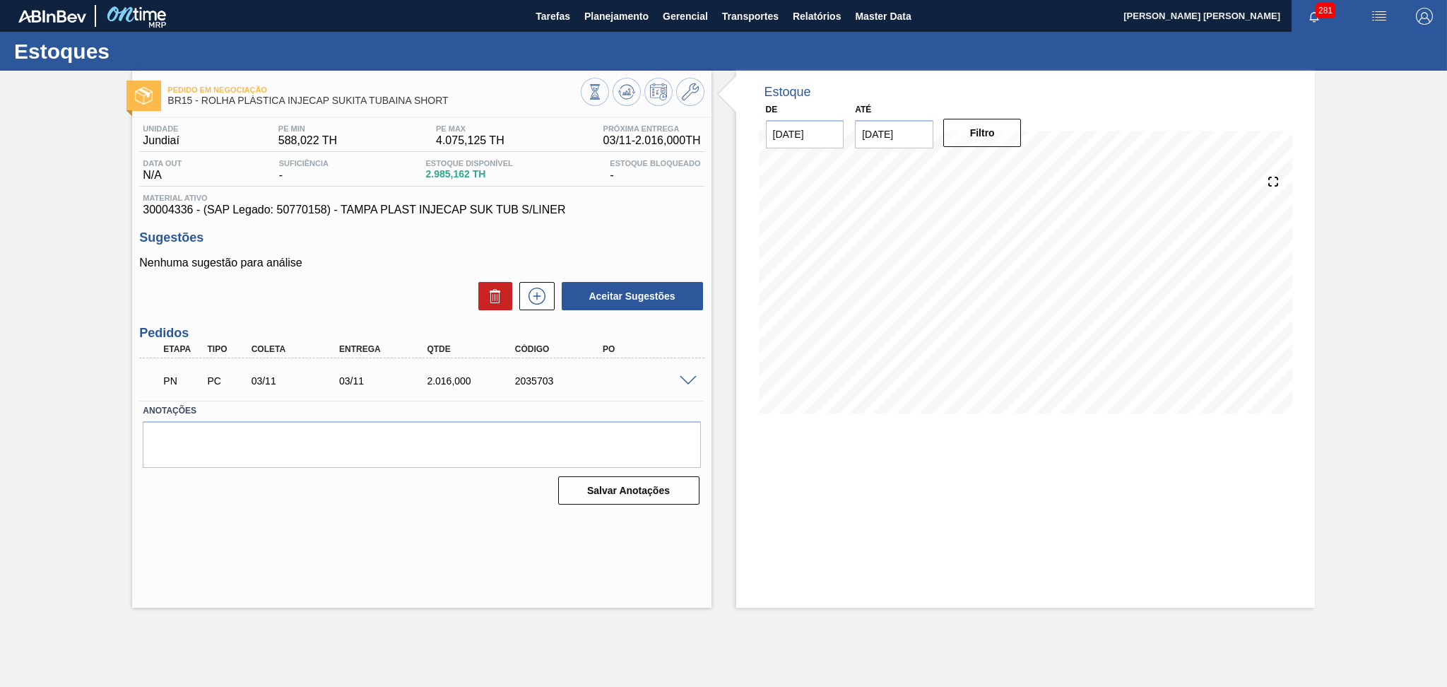
click at [371, 286] on div "Aceitar Sugestões" at bounding box center [421, 295] width 564 height 31
click at [680, 379] on span at bounding box center [688, 381] width 17 height 11
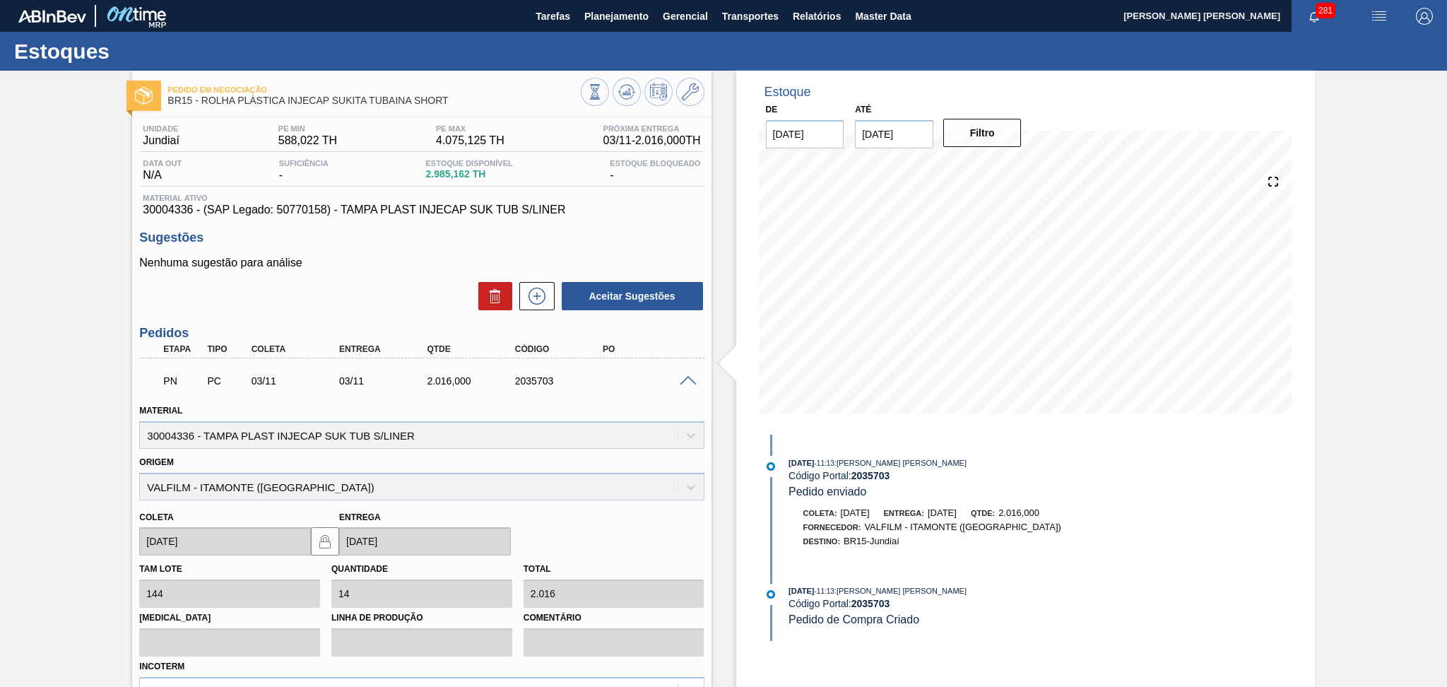
click at [684, 381] on span at bounding box center [688, 381] width 17 height 11
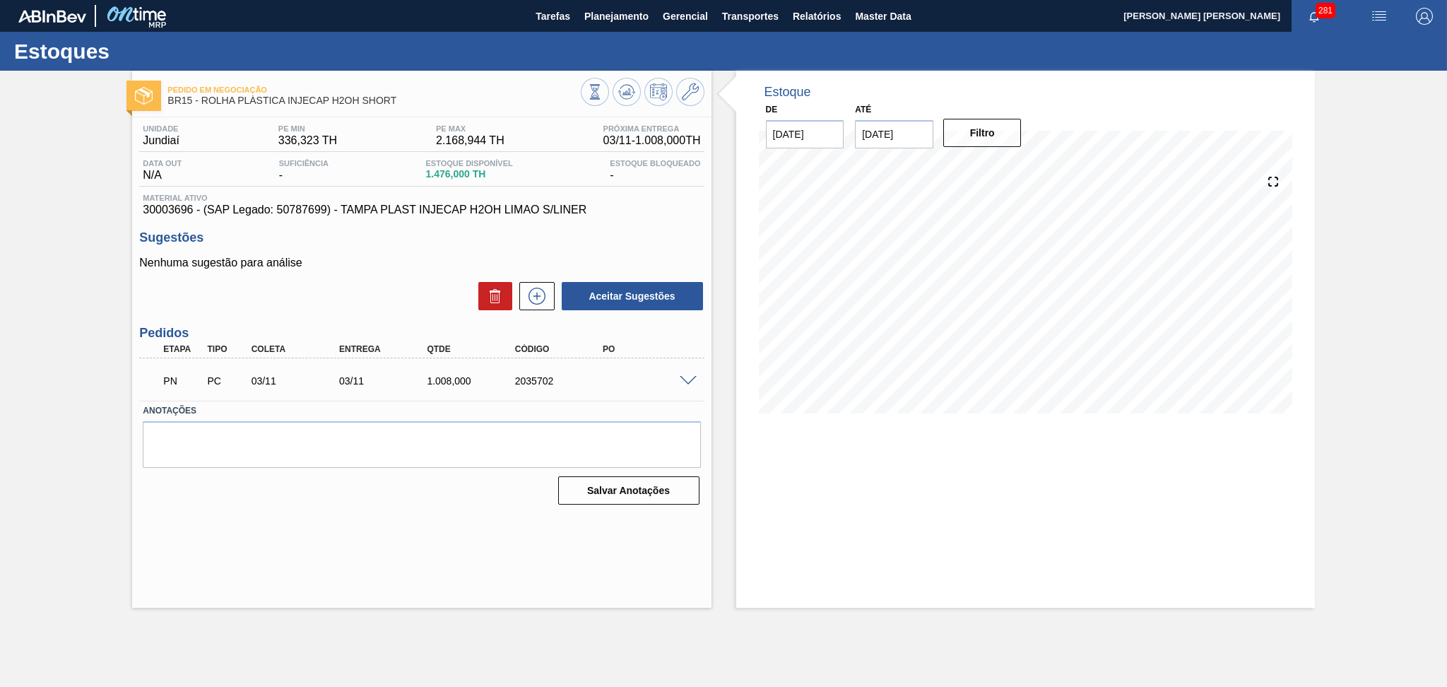
click at [336, 290] on div "Aceitar Sugestões" at bounding box center [421, 295] width 564 height 31
click at [692, 379] on span at bounding box center [688, 381] width 17 height 11
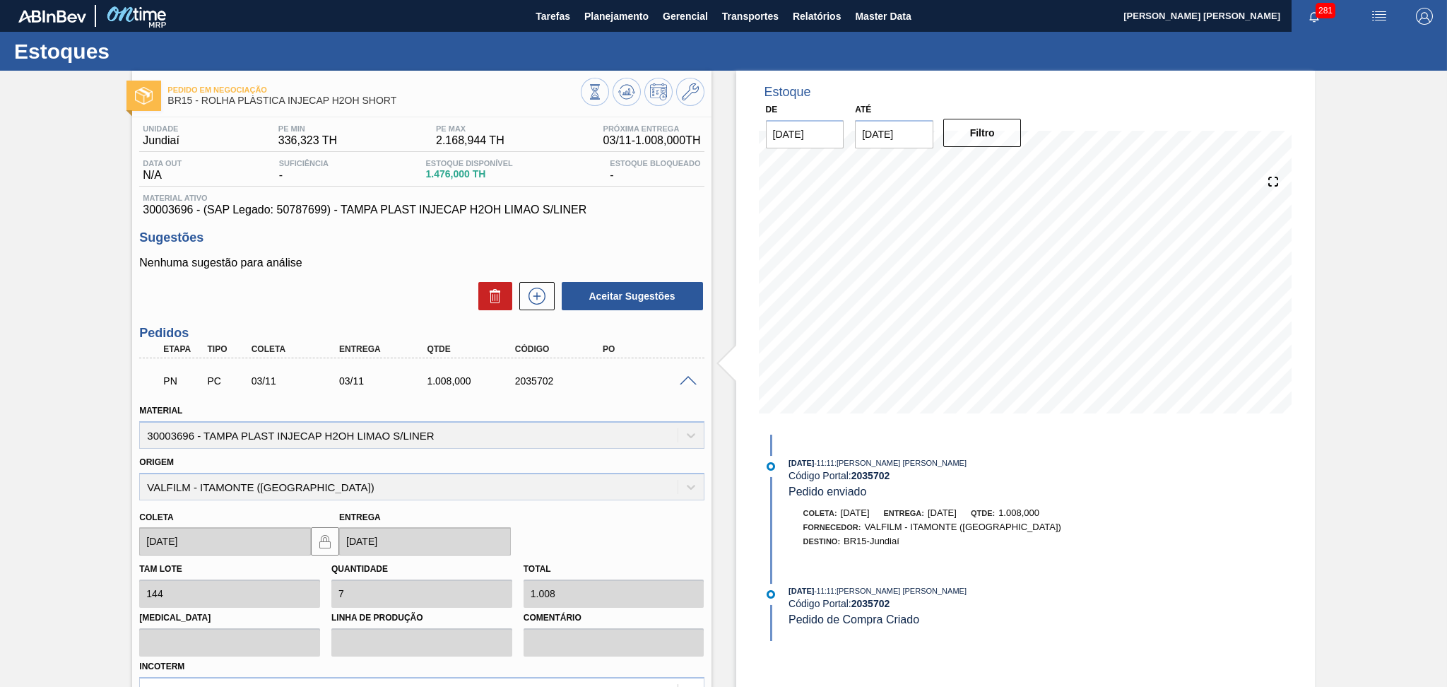
click at [690, 379] on span at bounding box center [688, 381] width 17 height 11
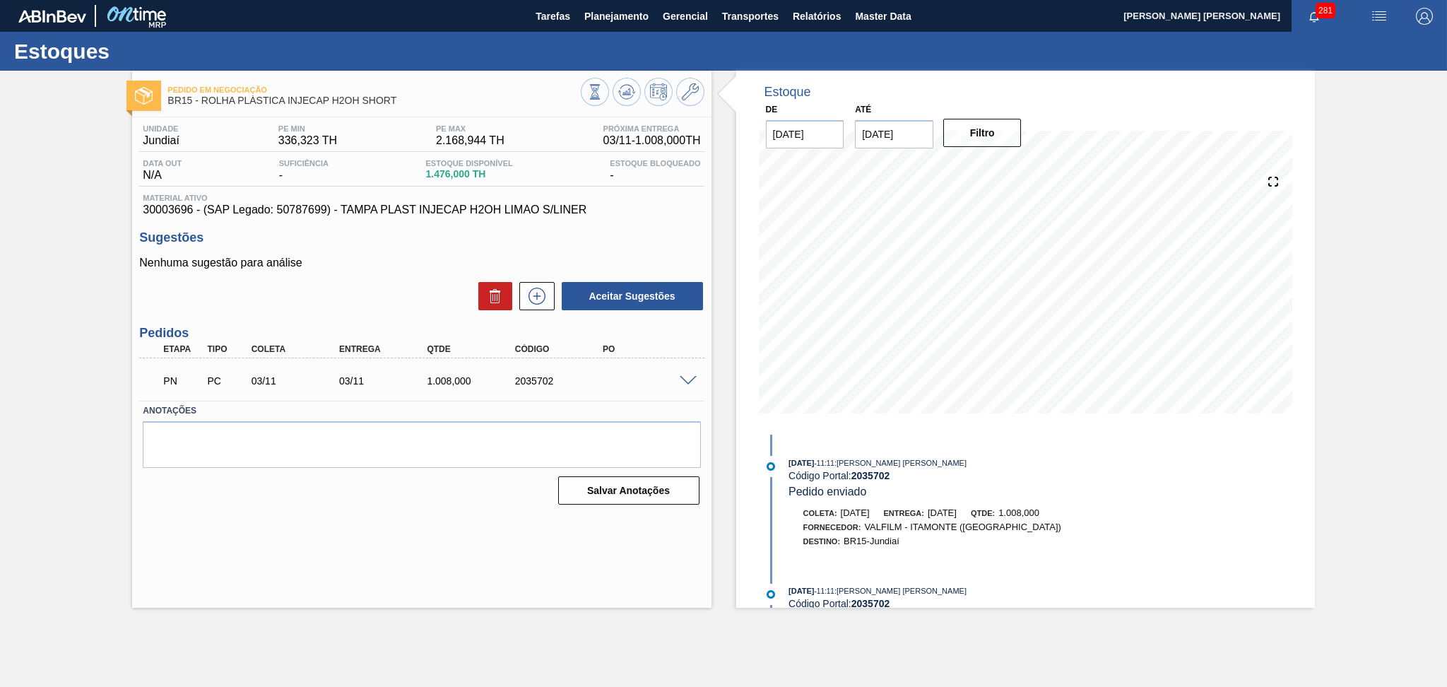
click at [410, 299] on div "Aceitar Sugestões" at bounding box center [421, 295] width 564 height 31
click at [615, 244] on h3 "Sugestões" at bounding box center [421, 237] width 564 height 15
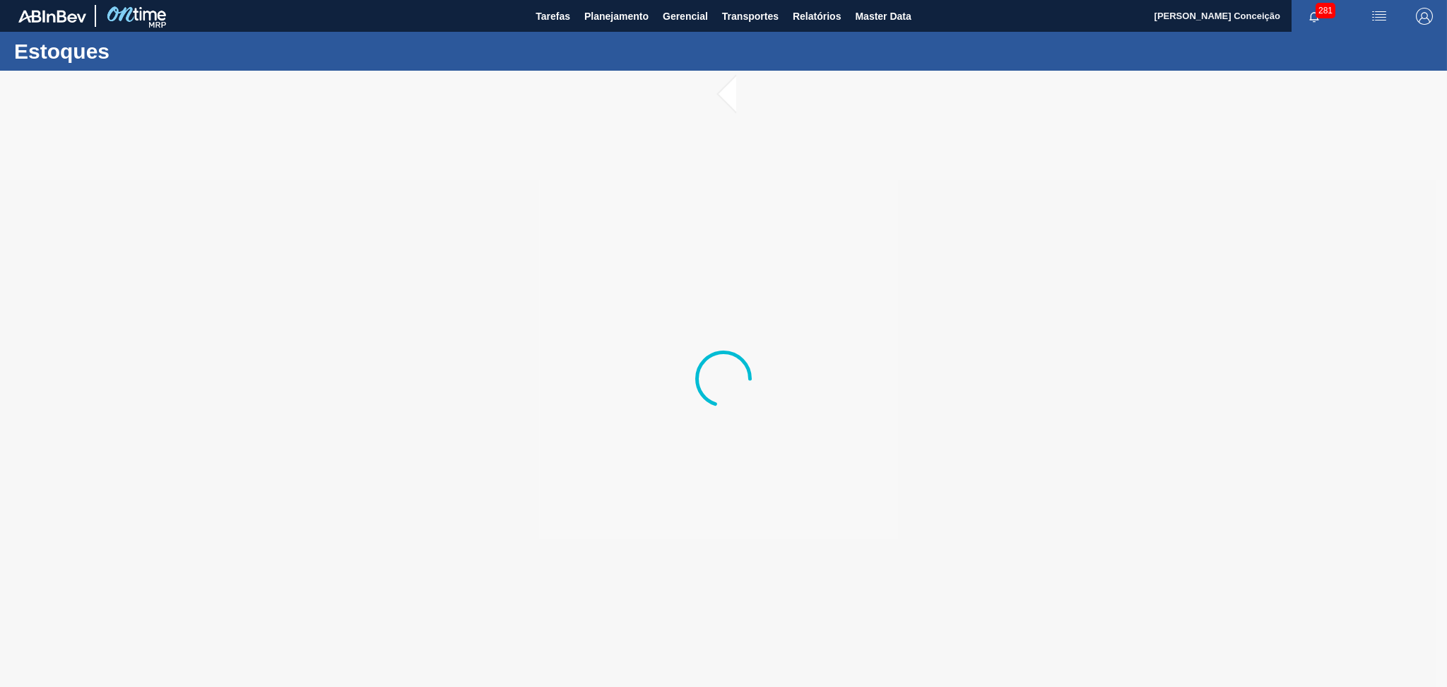
click at [670, 440] on div at bounding box center [723, 379] width 1447 height 616
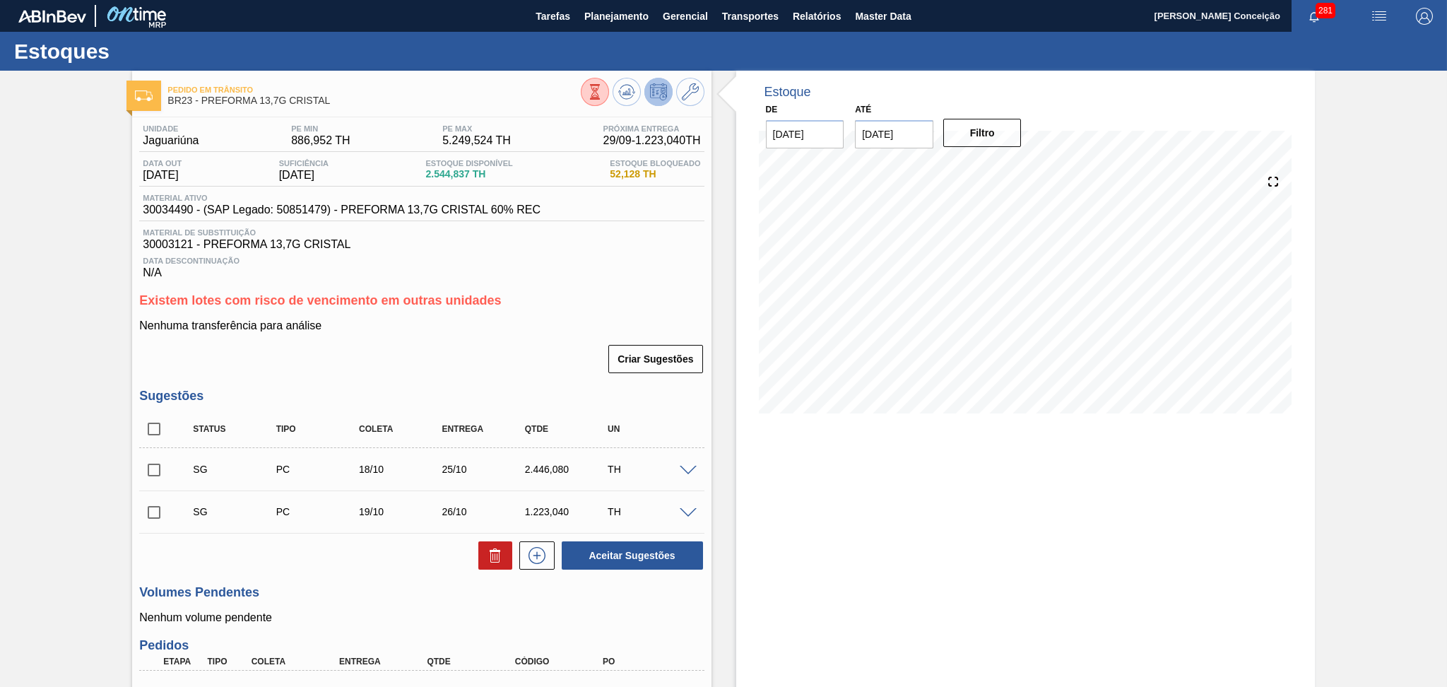
click at [622, 268] on div "Data Descontinuação N/A" at bounding box center [421, 265] width 564 height 28
click at [634, 8] on span "Planejamento" at bounding box center [616, 16] width 64 height 17
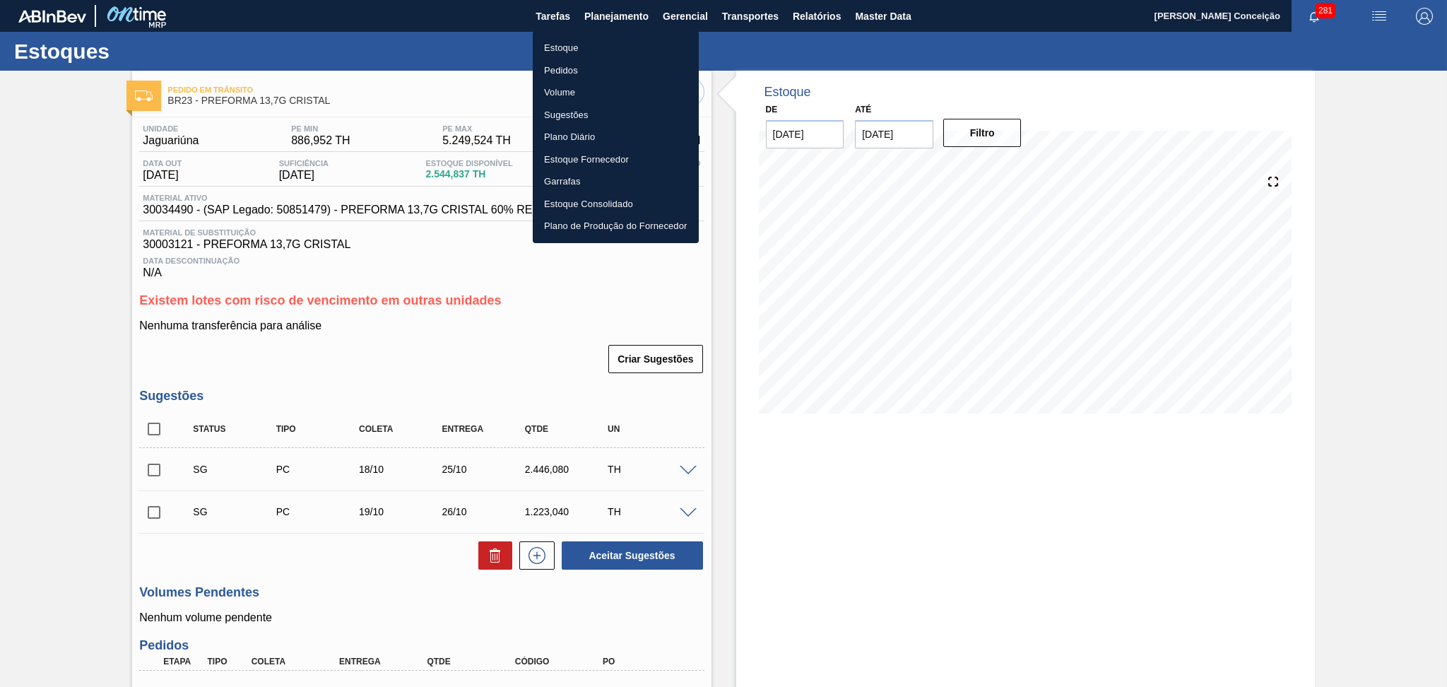
click at [557, 49] on li "Estoque" at bounding box center [616, 48] width 166 height 23
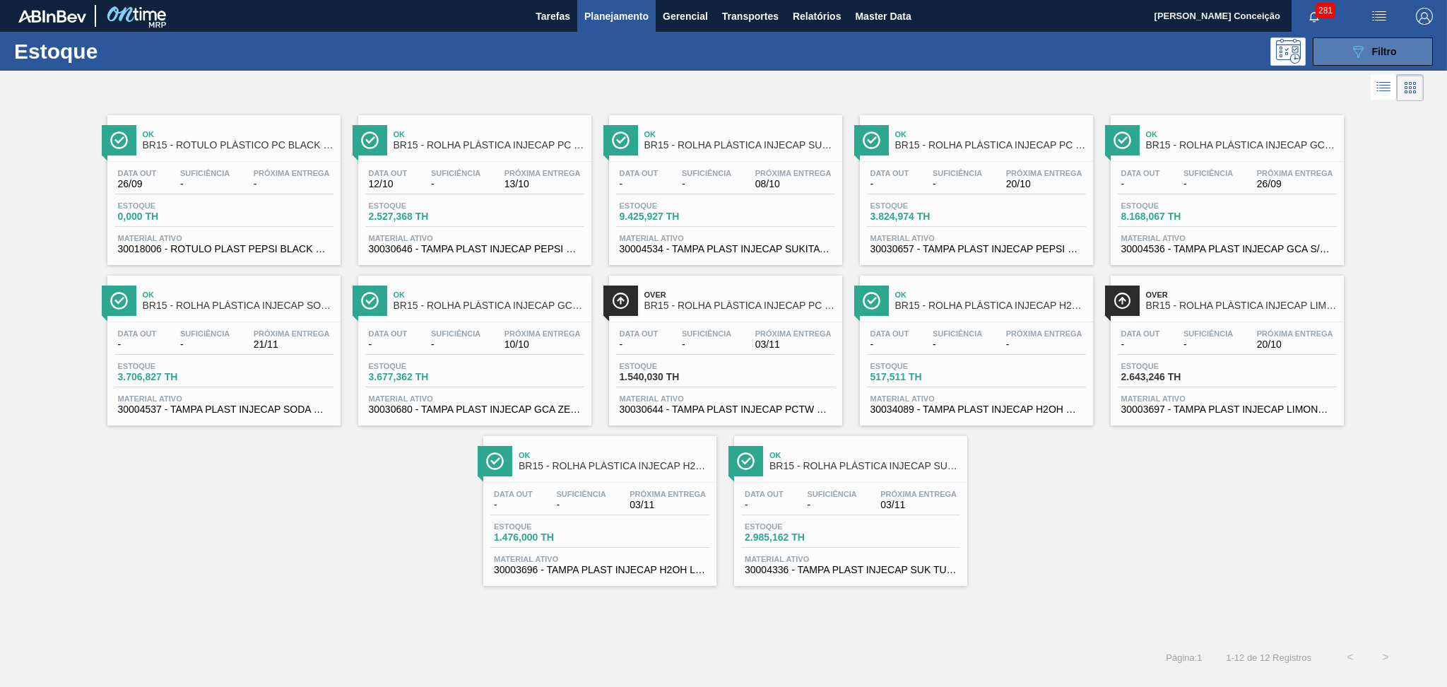
click at [1356, 46] on icon at bounding box center [1358, 52] width 11 height 12
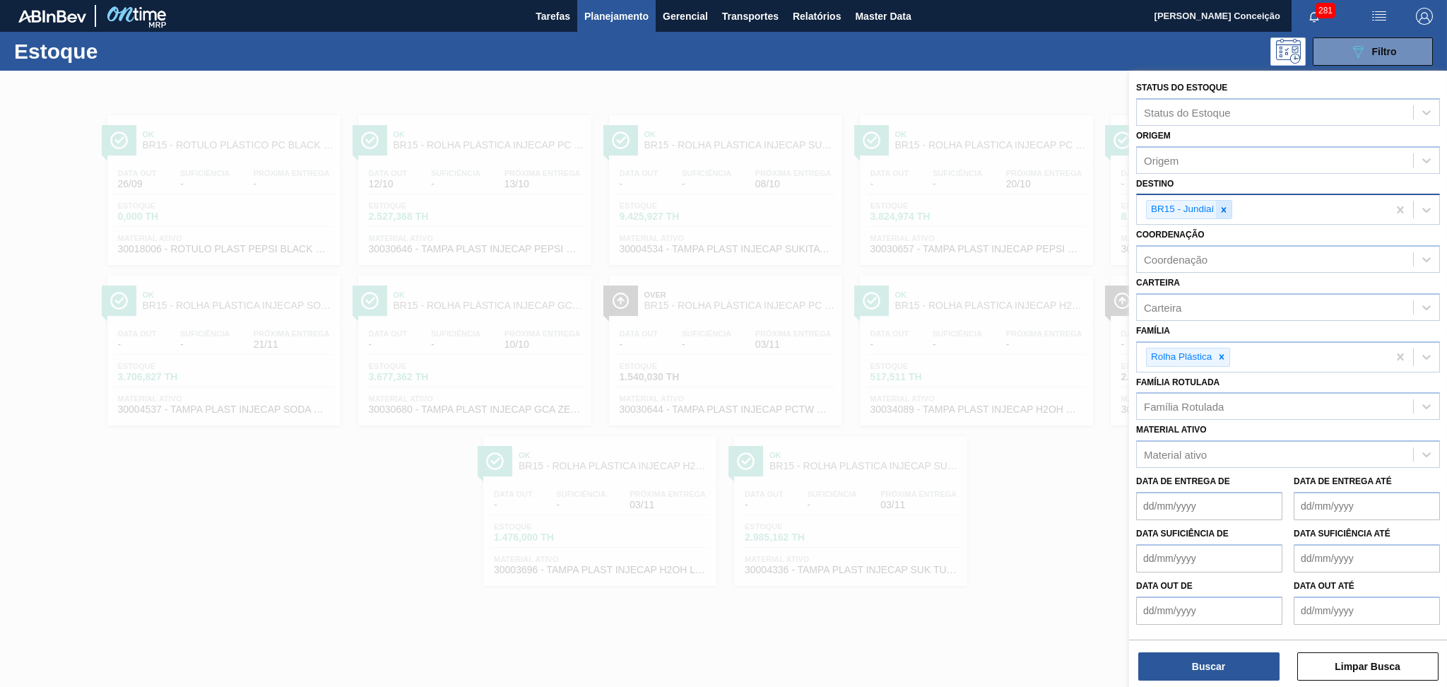
click at [1227, 202] on div at bounding box center [1224, 210] width 16 height 18
click at [1227, 202] on div "Destino" at bounding box center [1275, 208] width 276 height 20
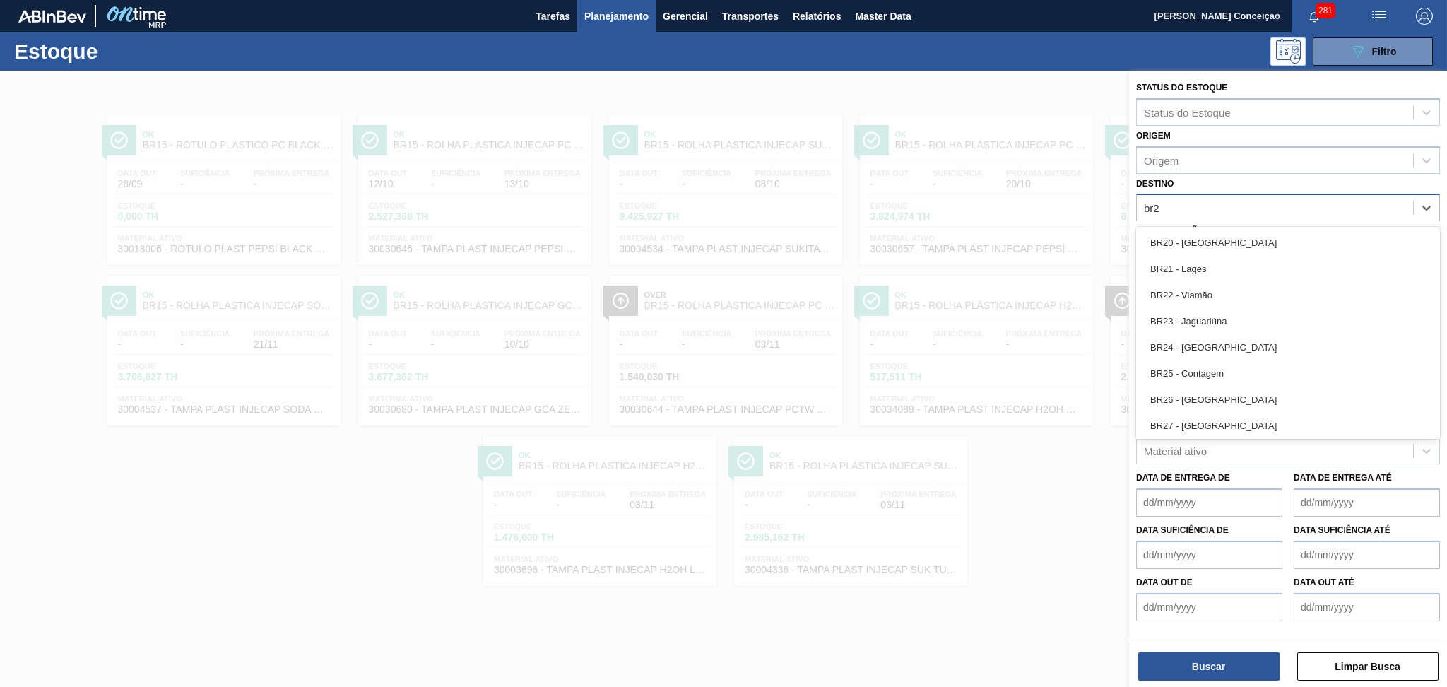
type input "br23"
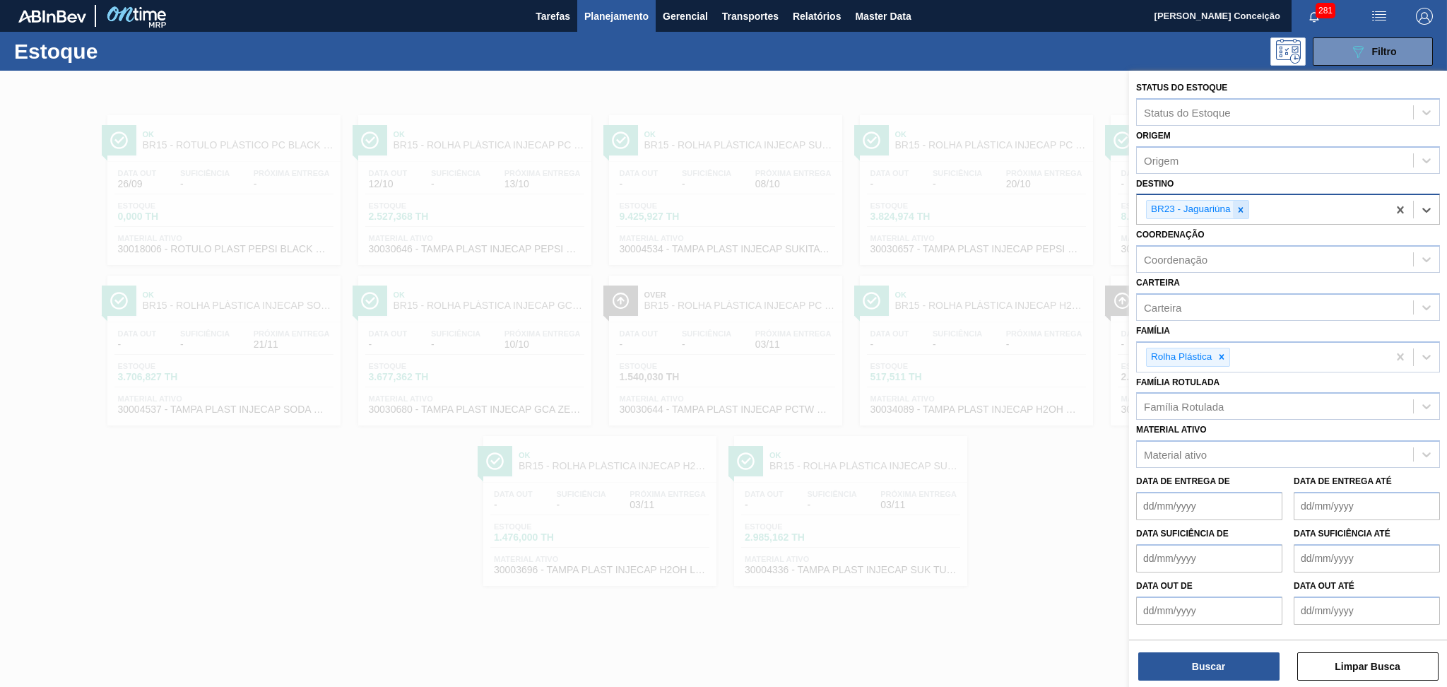
click at [1233, 206] on div at bounding box center [1241, 210] width 16 height 18
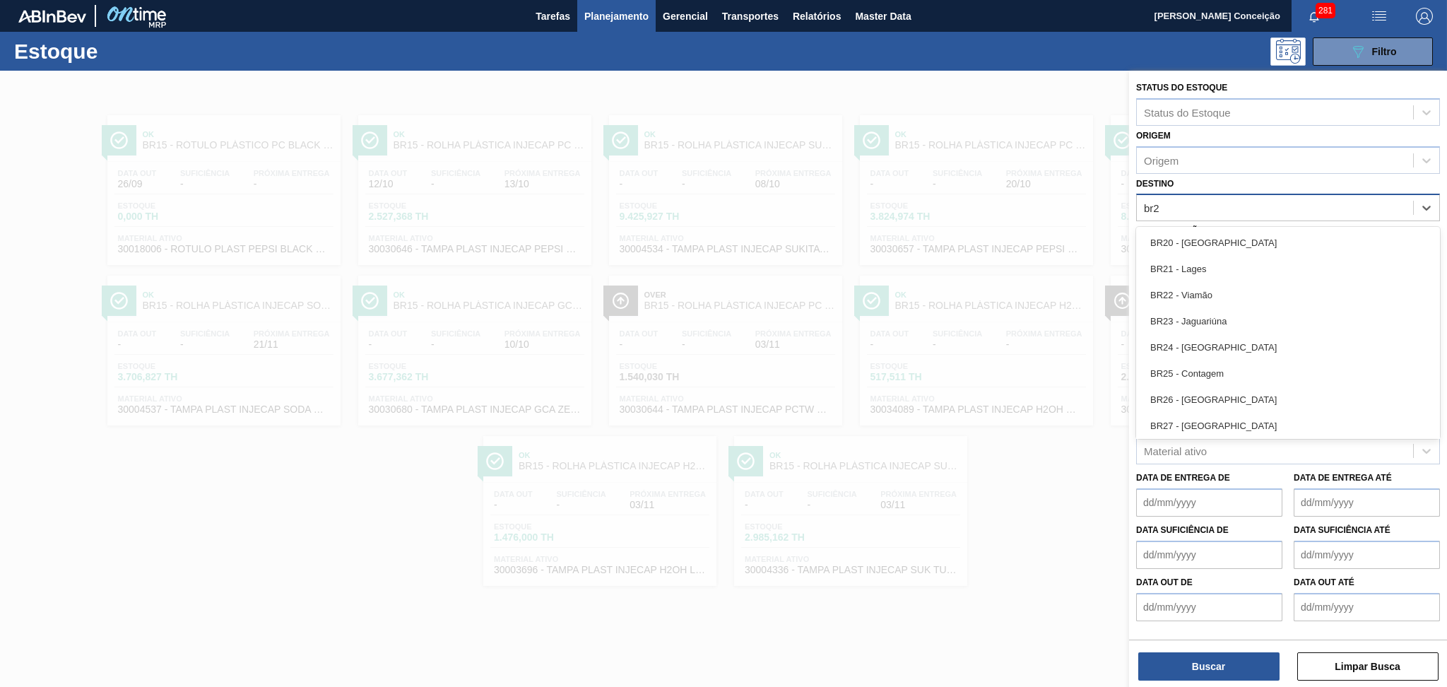
type input "br20"
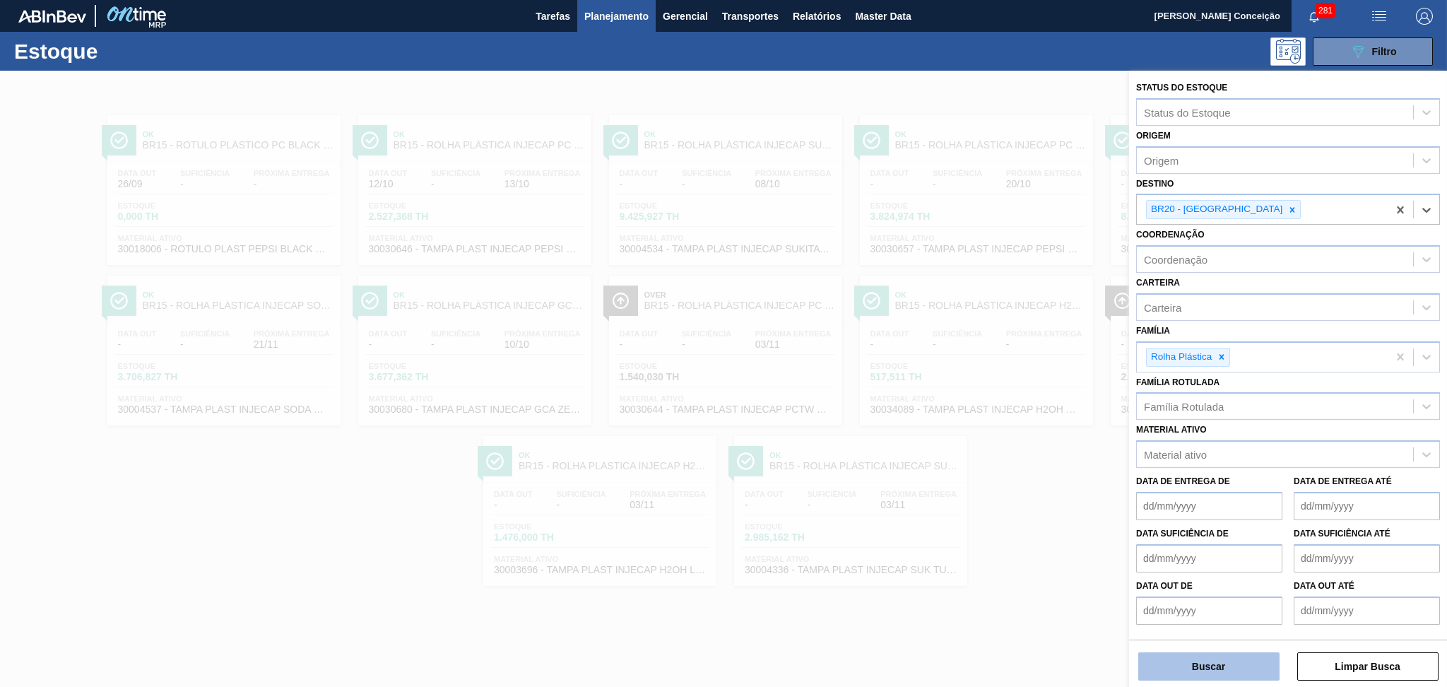
click at [1215, 662] on button "Buscar" at bounding box center [1208, 666] width 141 height 28
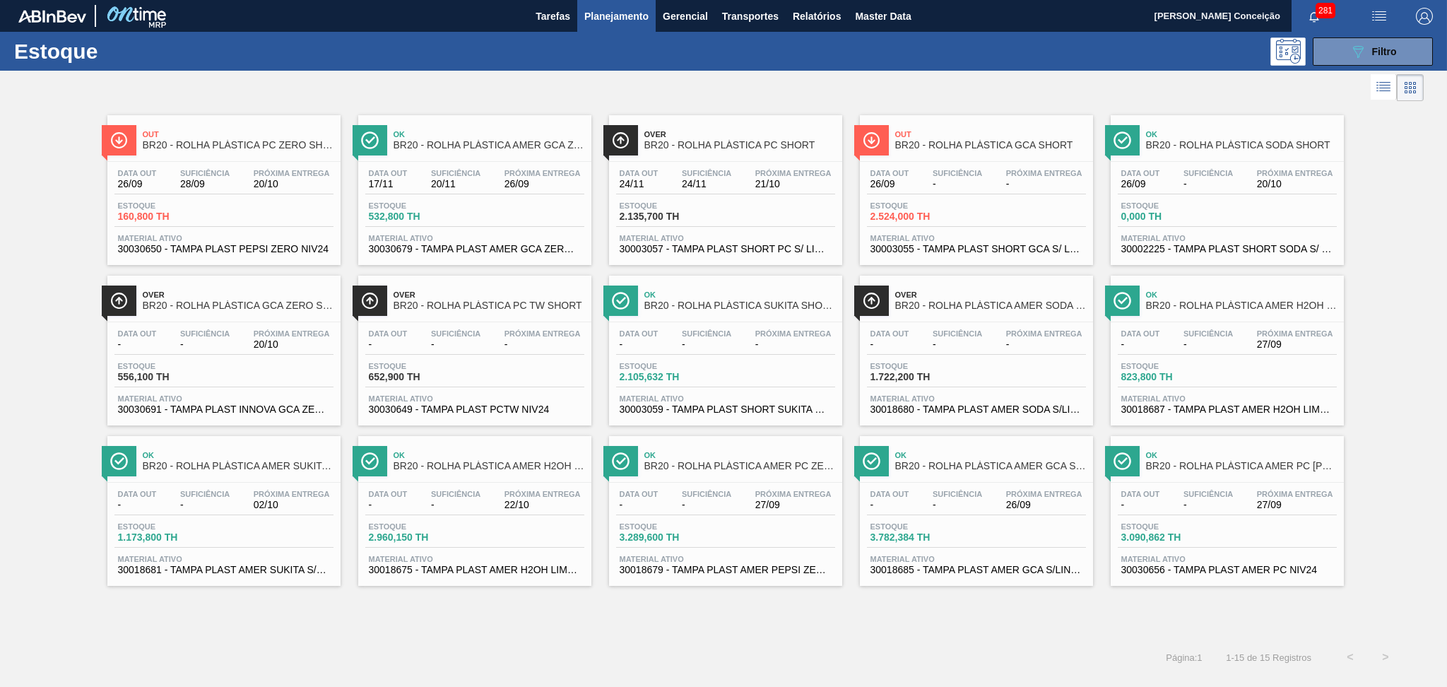
click at [611, 24] on button "Planejamento" at bounding box center [616, 16] width 78 height 32
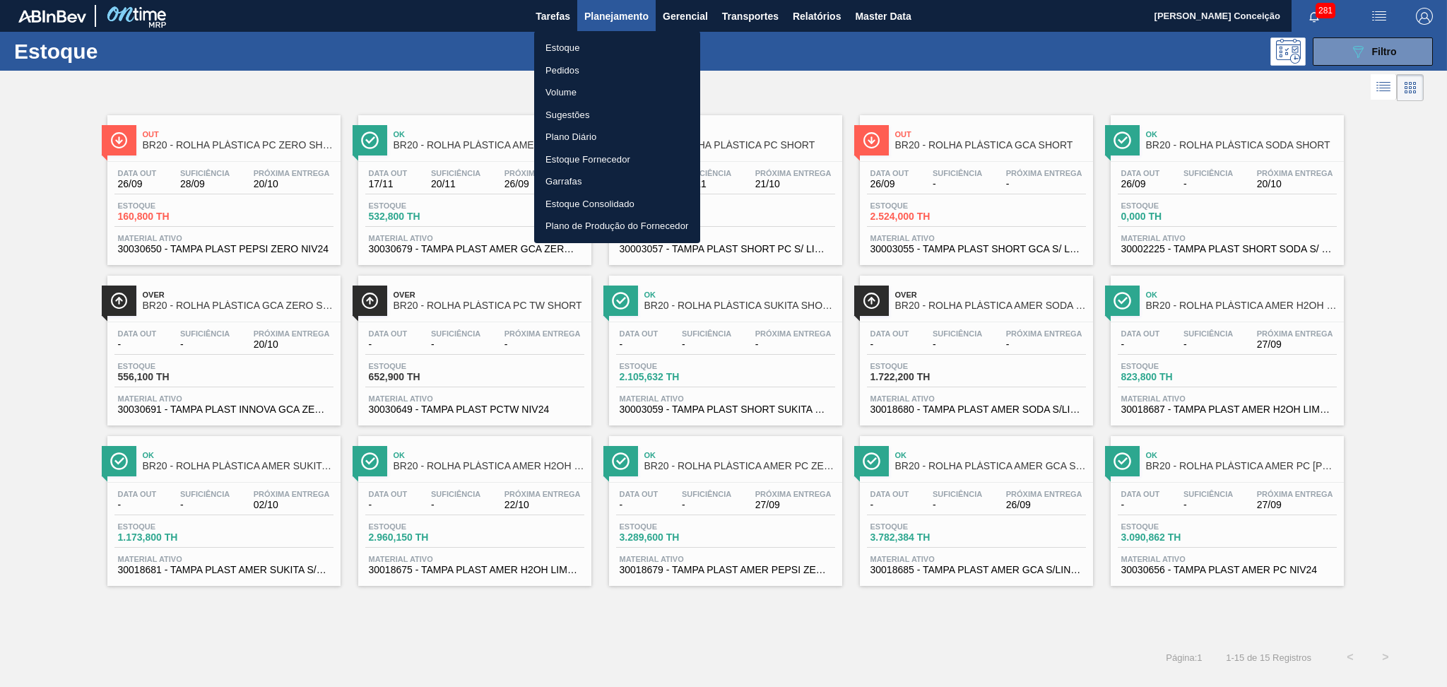
click at [609, 17] on div at bounding box center [723, 343] width 1447 height 687
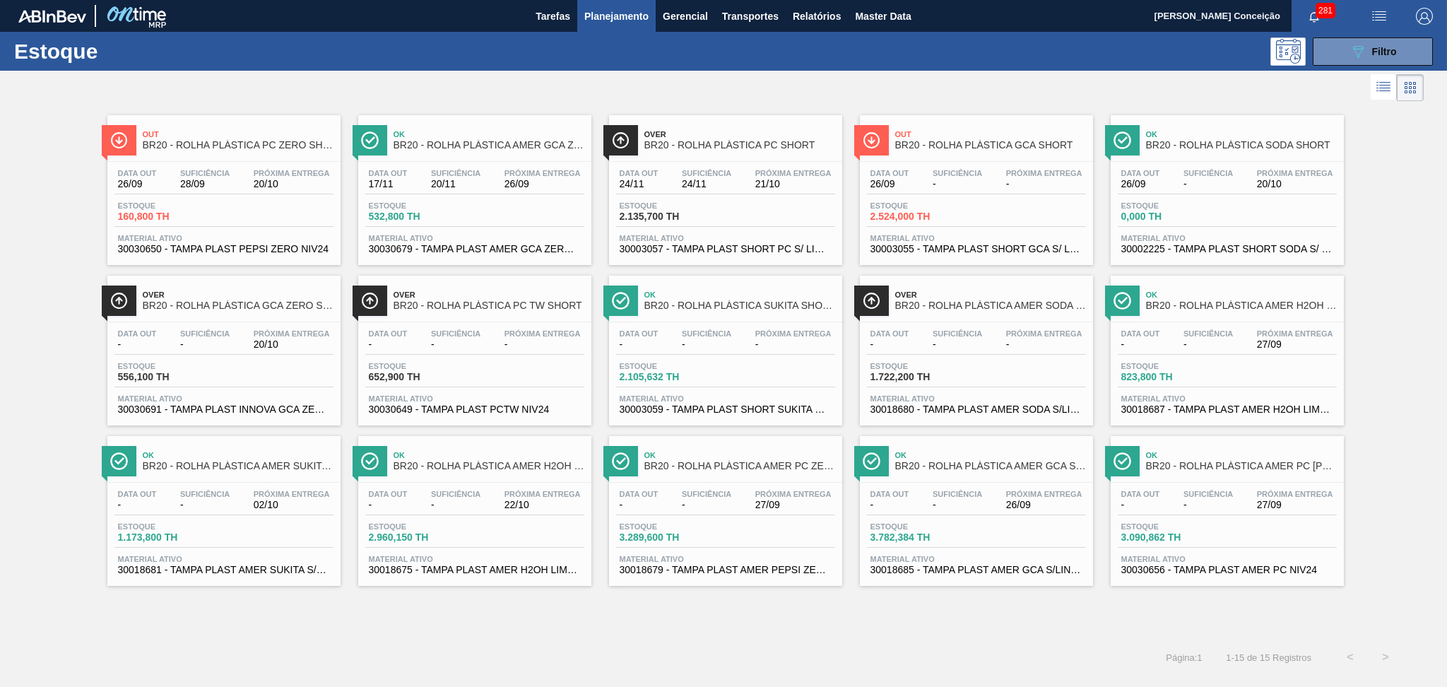
click at [604, 12] on span "Planejamento" at bounding box center [616, 16] width 64 height 17
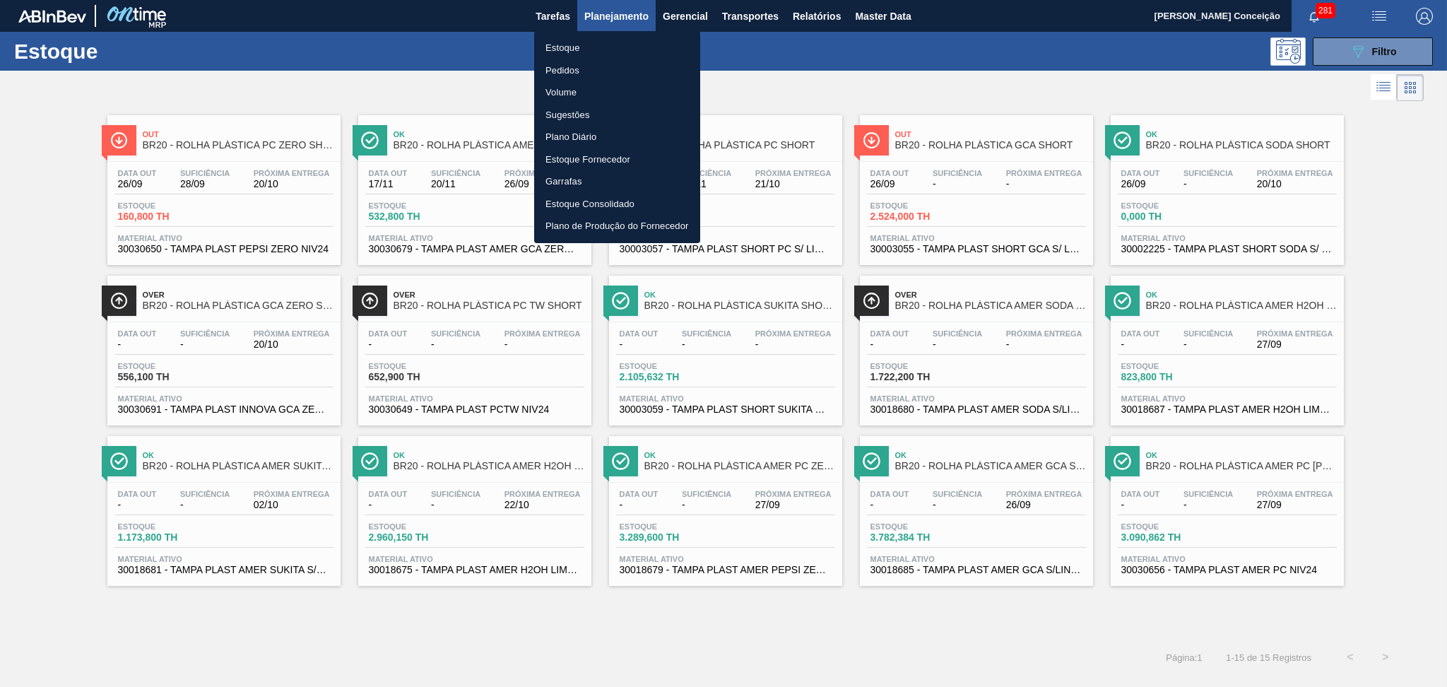
click at [567, 70] on li "Pedidos" at bounding box center [617, 70] width 166 height 23
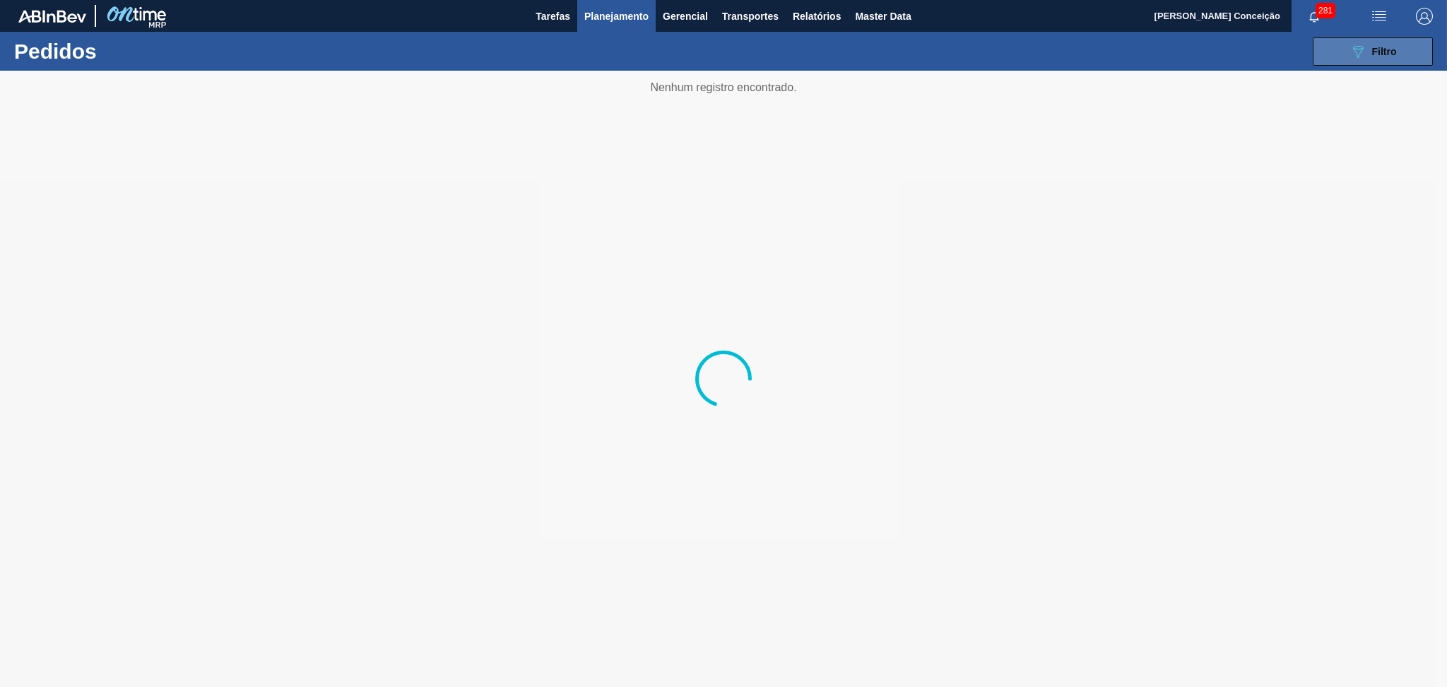
click at [1363, 45] on icon "089F7B8B-B2A5-4AFE-B5C0-19BA573D28AC" at bounding box center [1357, 51] width 17 height 17
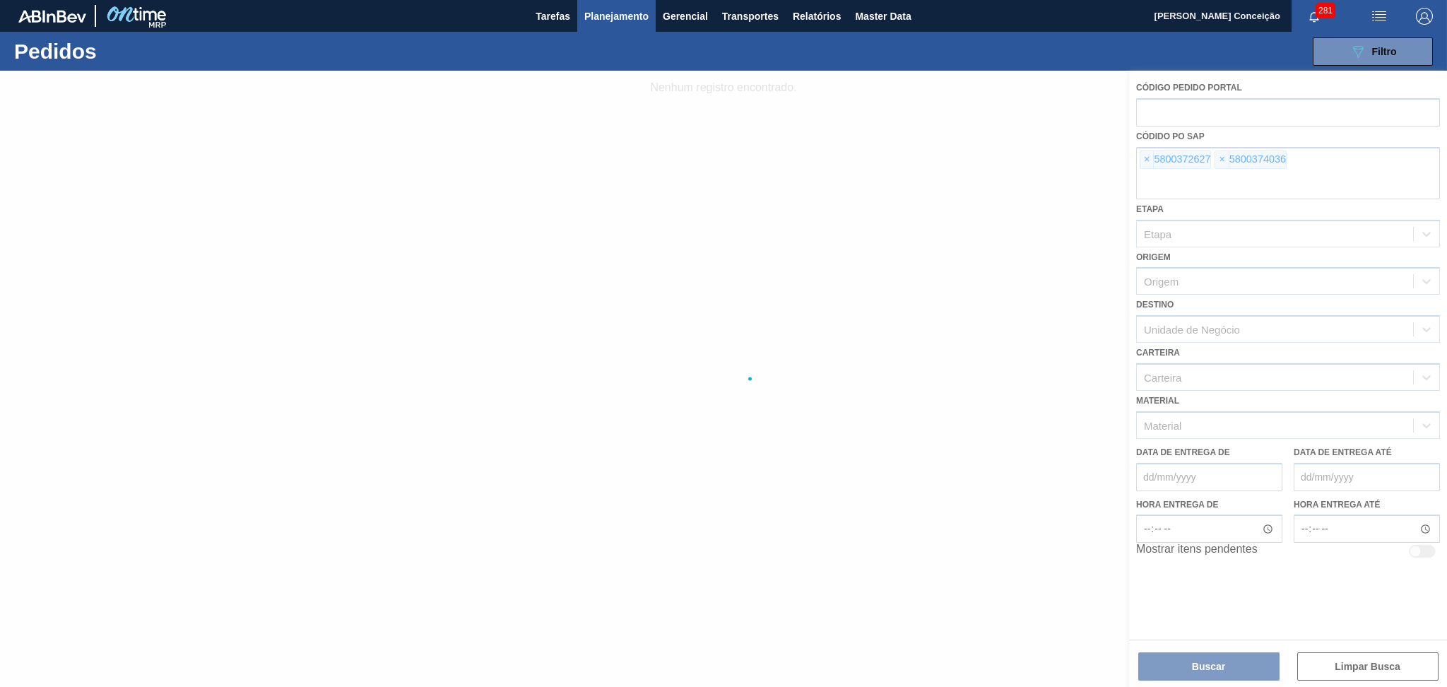
click at [1149, 158] on div at bounding box center [723, 379] width 1447 height 616
click at [1145, 158] on div at bounding box center [723, 379] width 1447 height 616
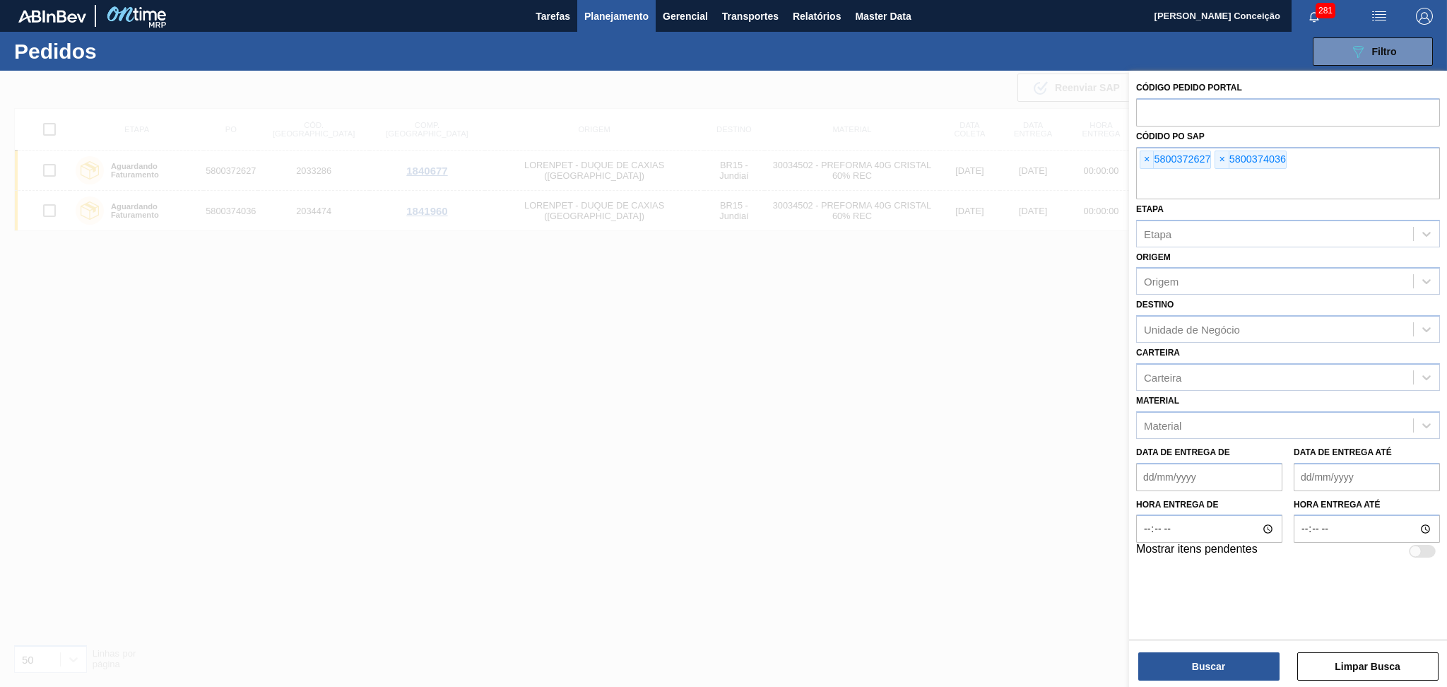
click at [1193, 668] on button "Buscar" at bounding box center [1208, 666] width 141 height 28
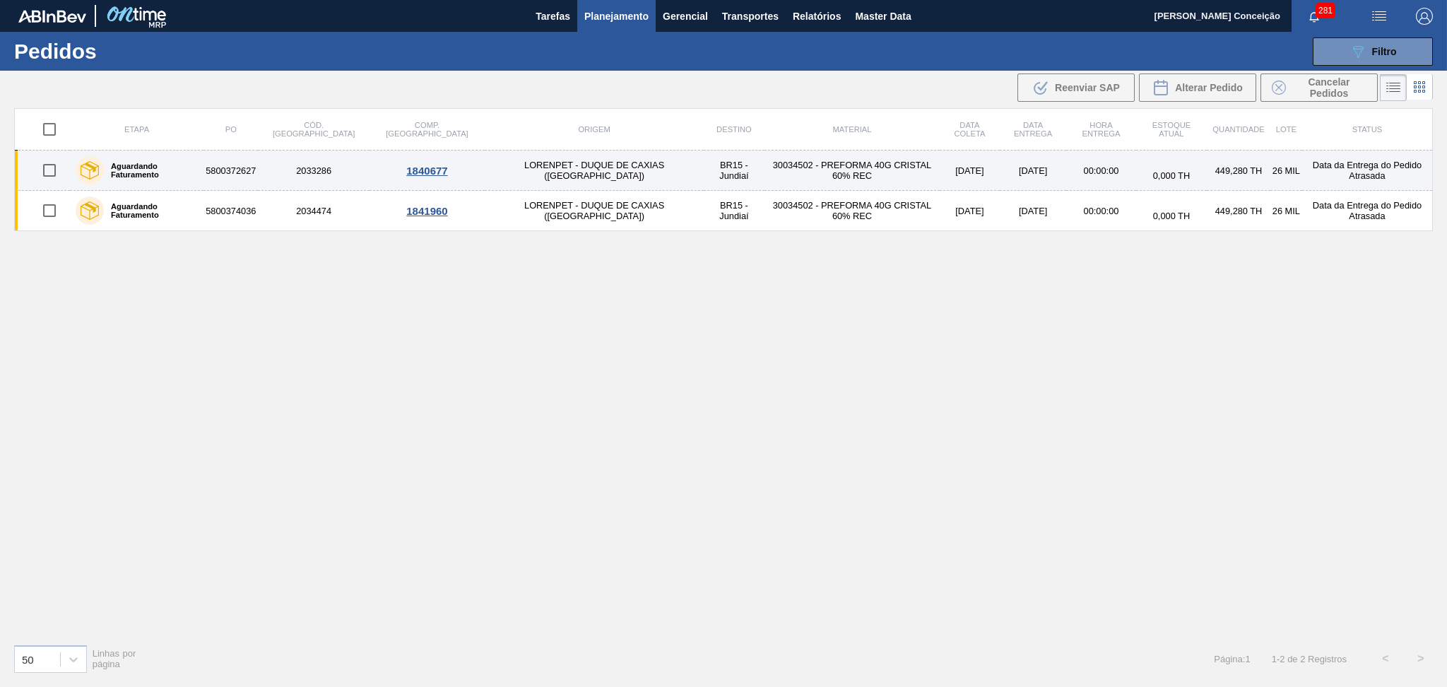
click at [704, 168] on td "BR15 - Jundiaí" at bounding box center [734, 170] width 61 height 40
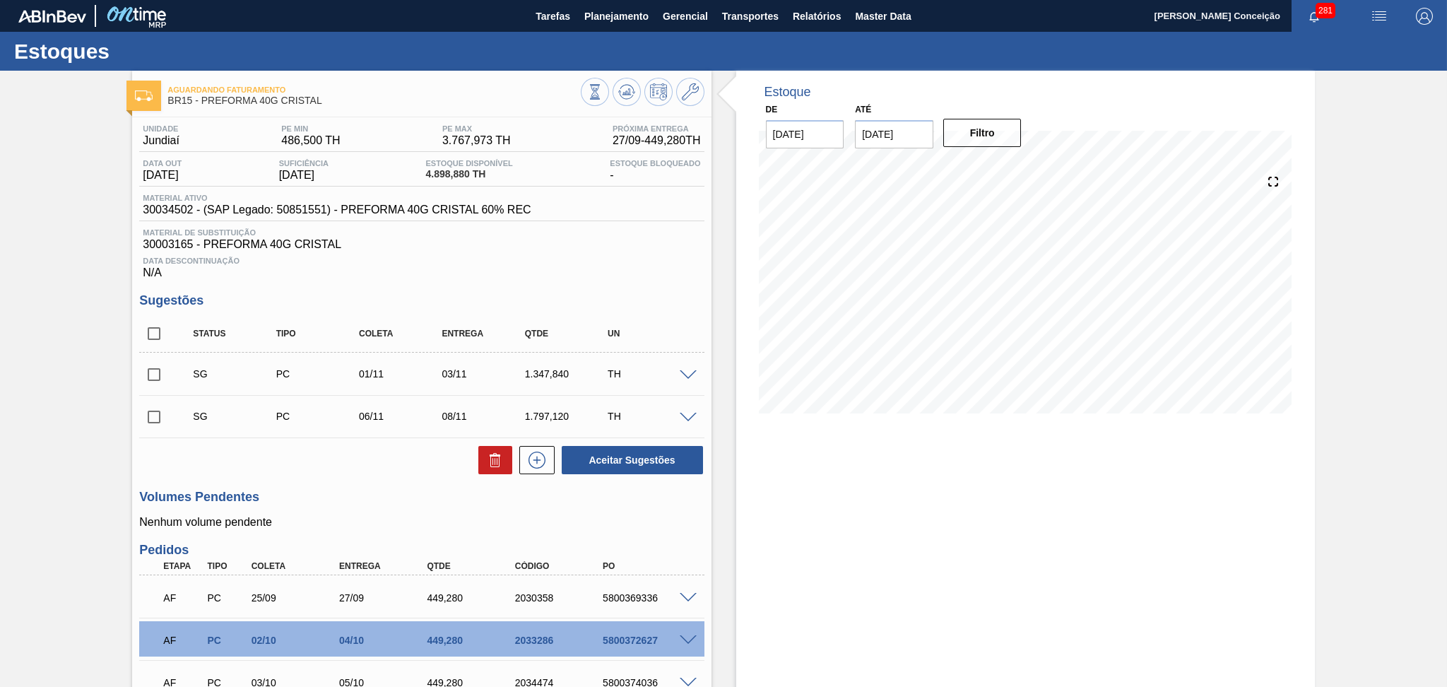
click at [533, 260] on span "Data Descontinuação" at bounding box center [421, 260] width 557 height 8
click at [568, 261] on div "Data Descontinuação N/A" at bounding box center [421, 265] width 564 height 28
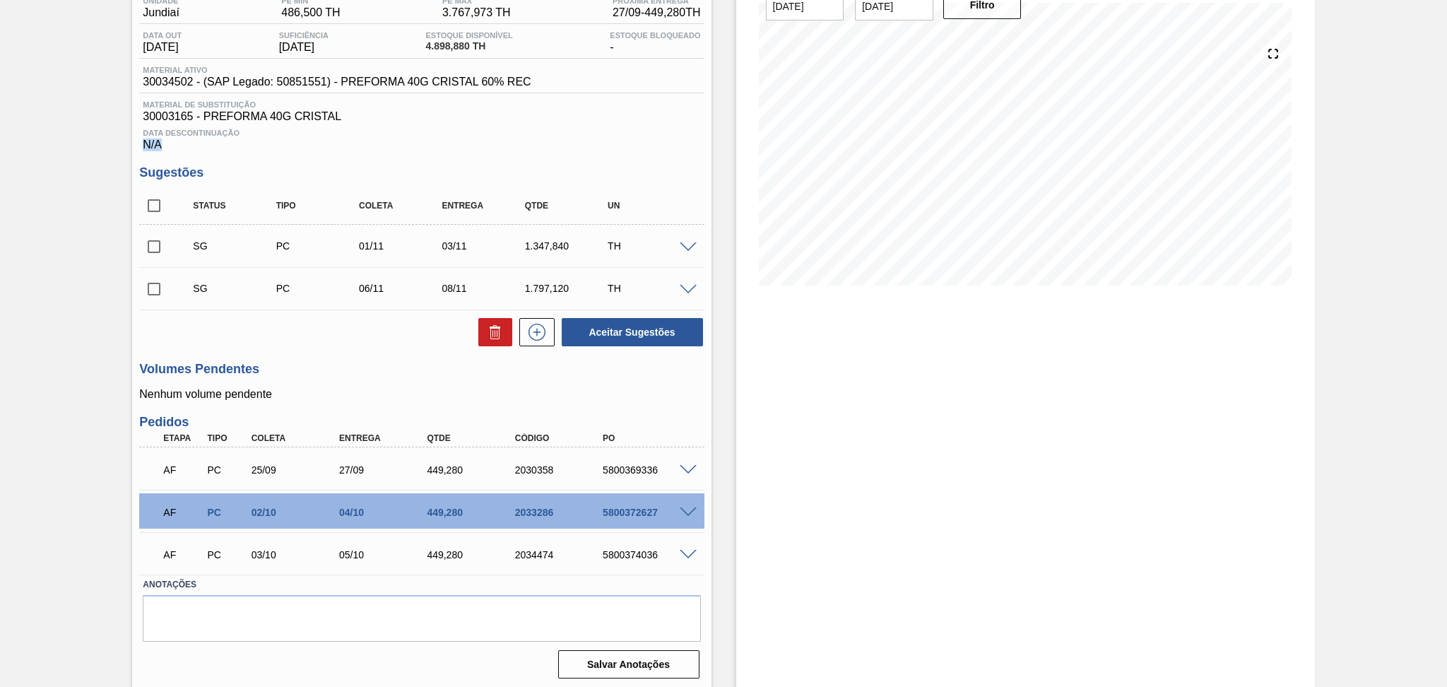
scroll to position [130, 0]
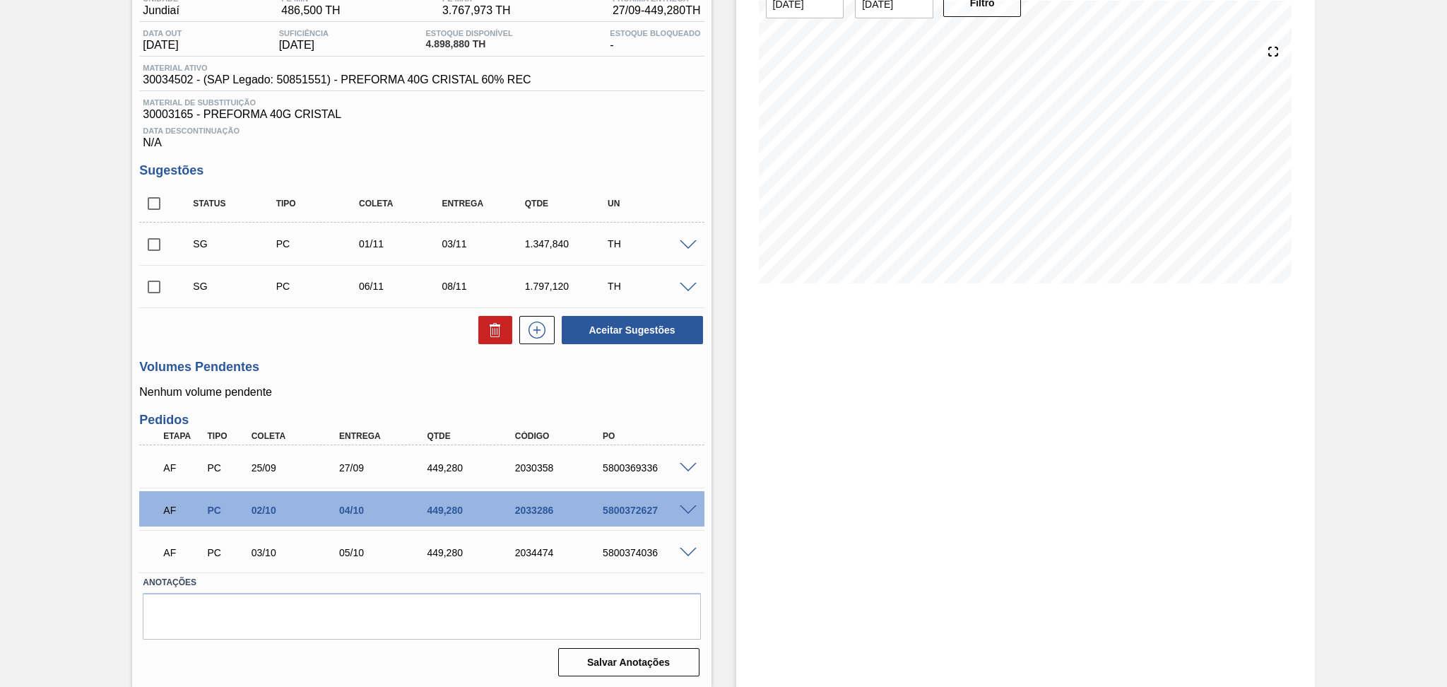
click at [333, 360] on h3 "Volumes Pendentes" at bounding box center [421, 367] width 564 height 15
click at [687, 509] on span at bounding box center [688, 510] width 17 height 11
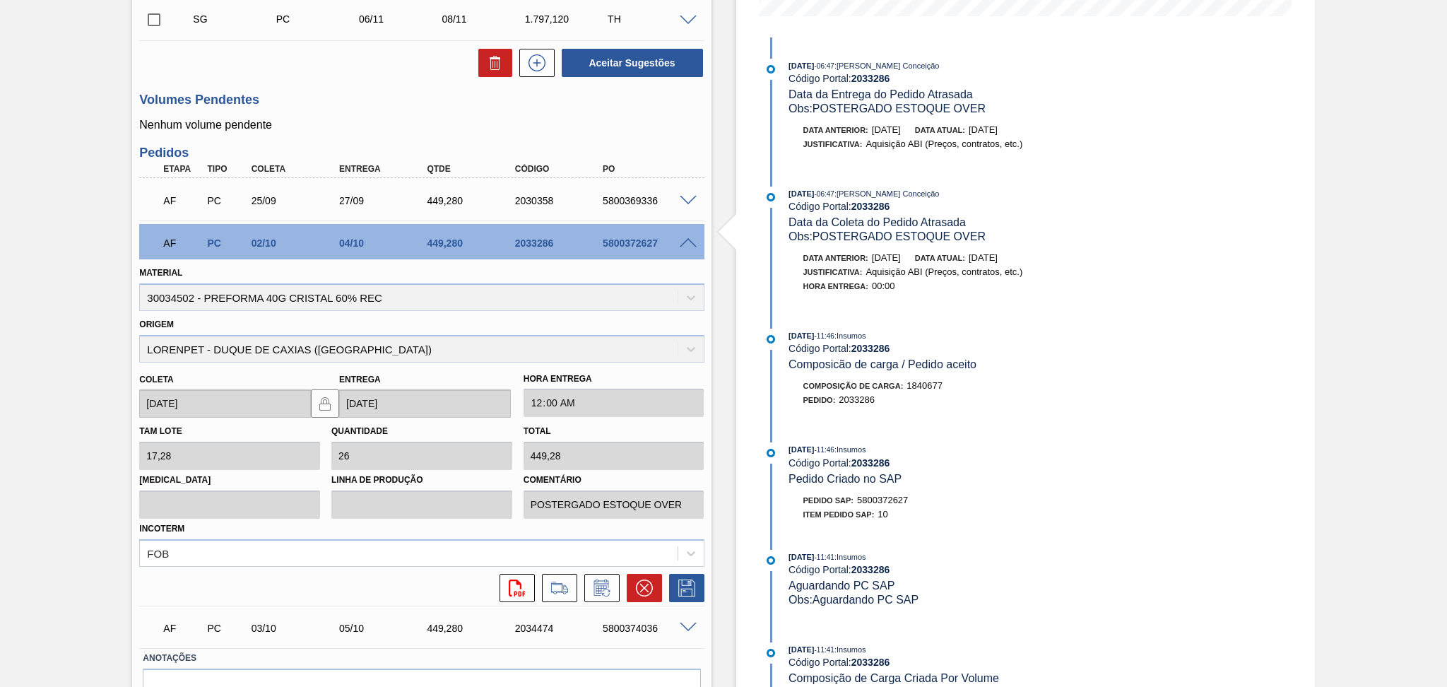
scroll to position [413, 0]
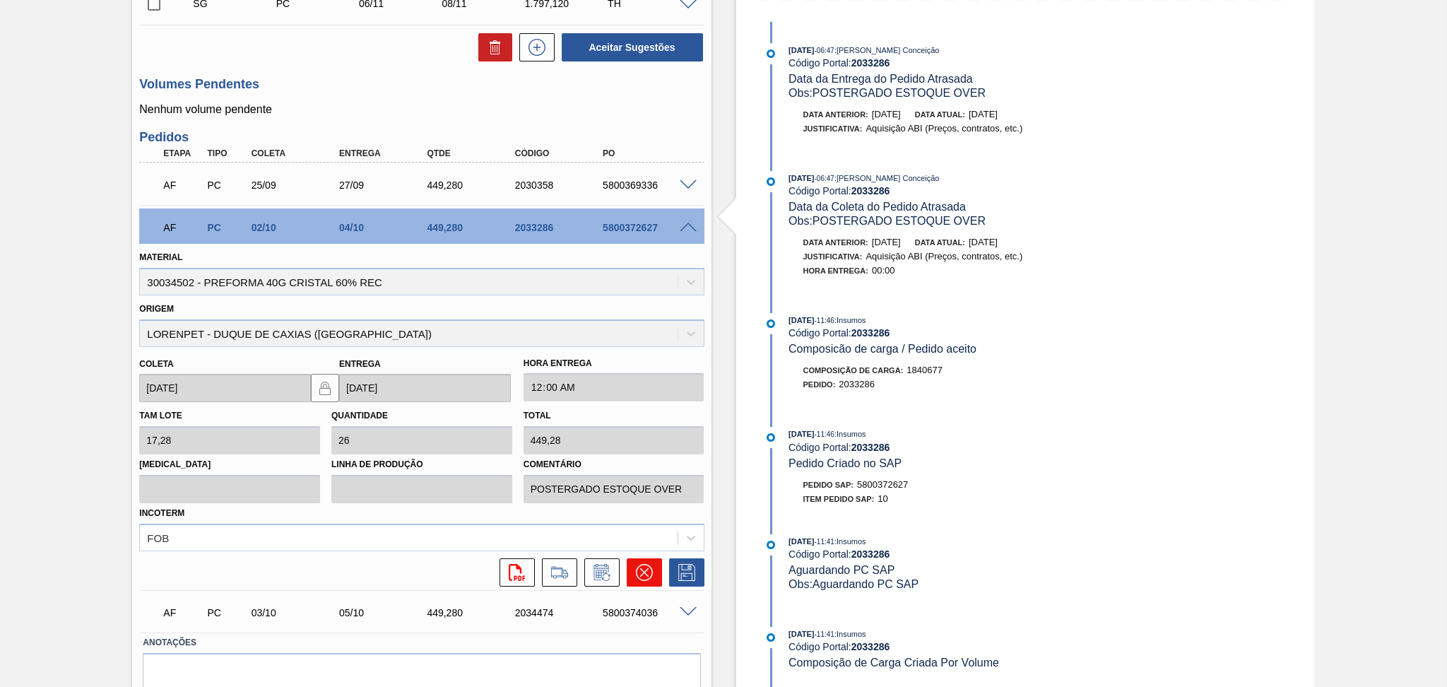
click at [653, 580] on button at bounding box center [644, 572] width 35 height 28
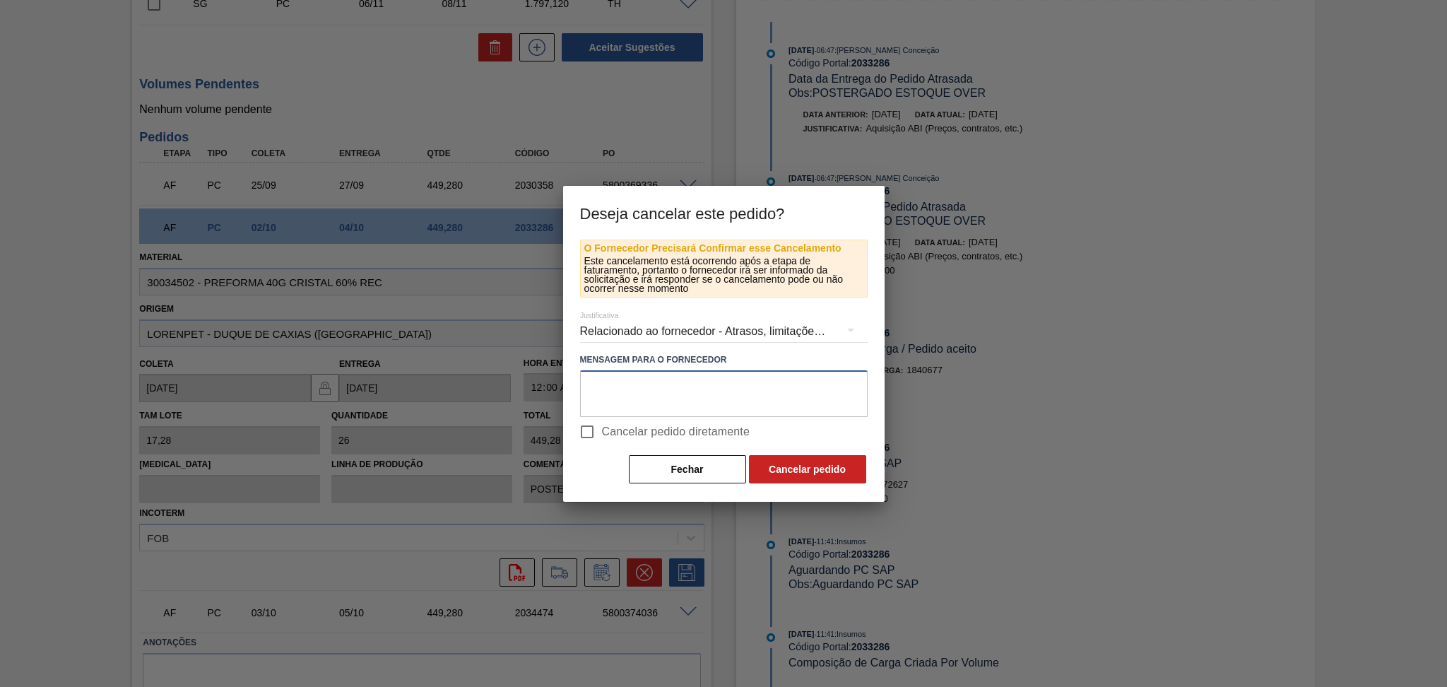
click at [672, 384] on textarea at bounding box center [724, 393] width 288 height 47
type textarea "cancelado nçao consta grade do Fornecedor"
click at [665, 428] on span "Cancelar pedido diretamente" at bounding box center [676, 431] width 148 height 17
click at [602, 428] on input "Cancelar pedido diretamente" at bounding box center [587, 432] width 30 height 30
checkbox input "true"
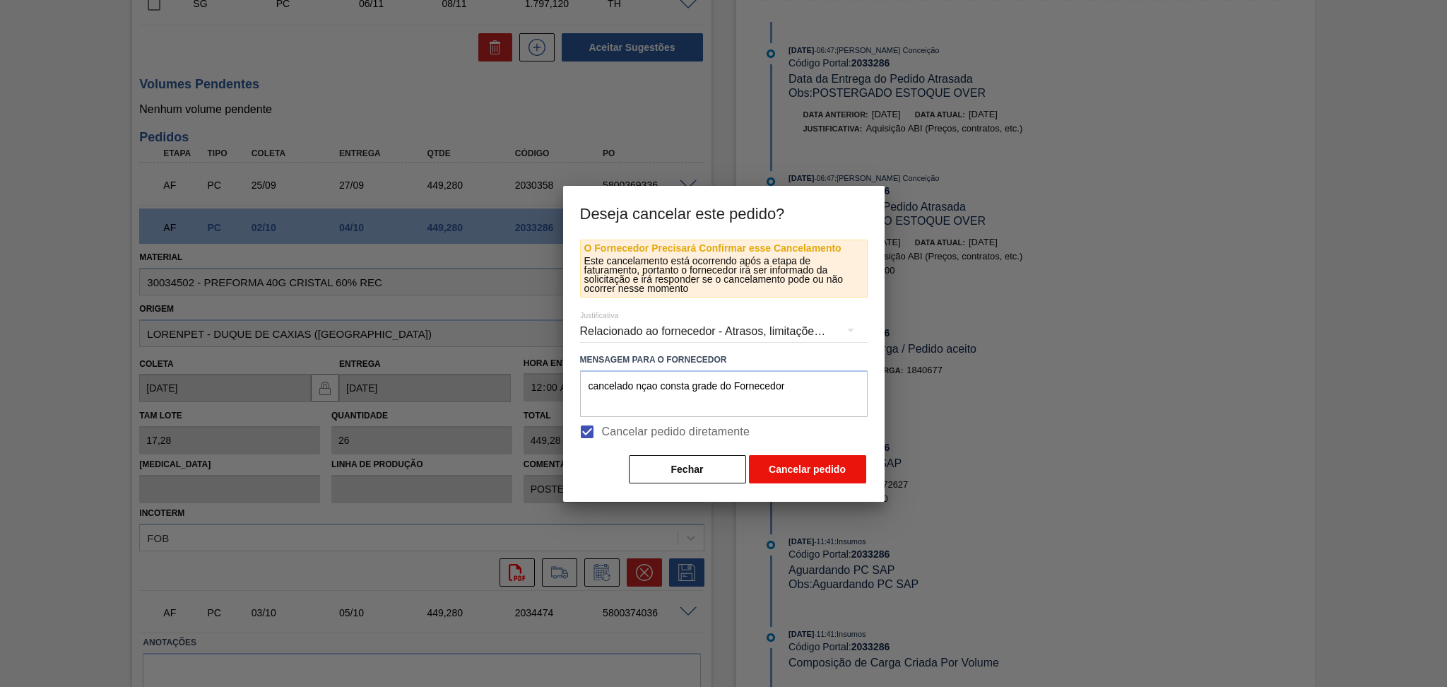
click at [793, 473] on button "Cancelar pedido" at bounding box center [807, 469] width 117 height 28
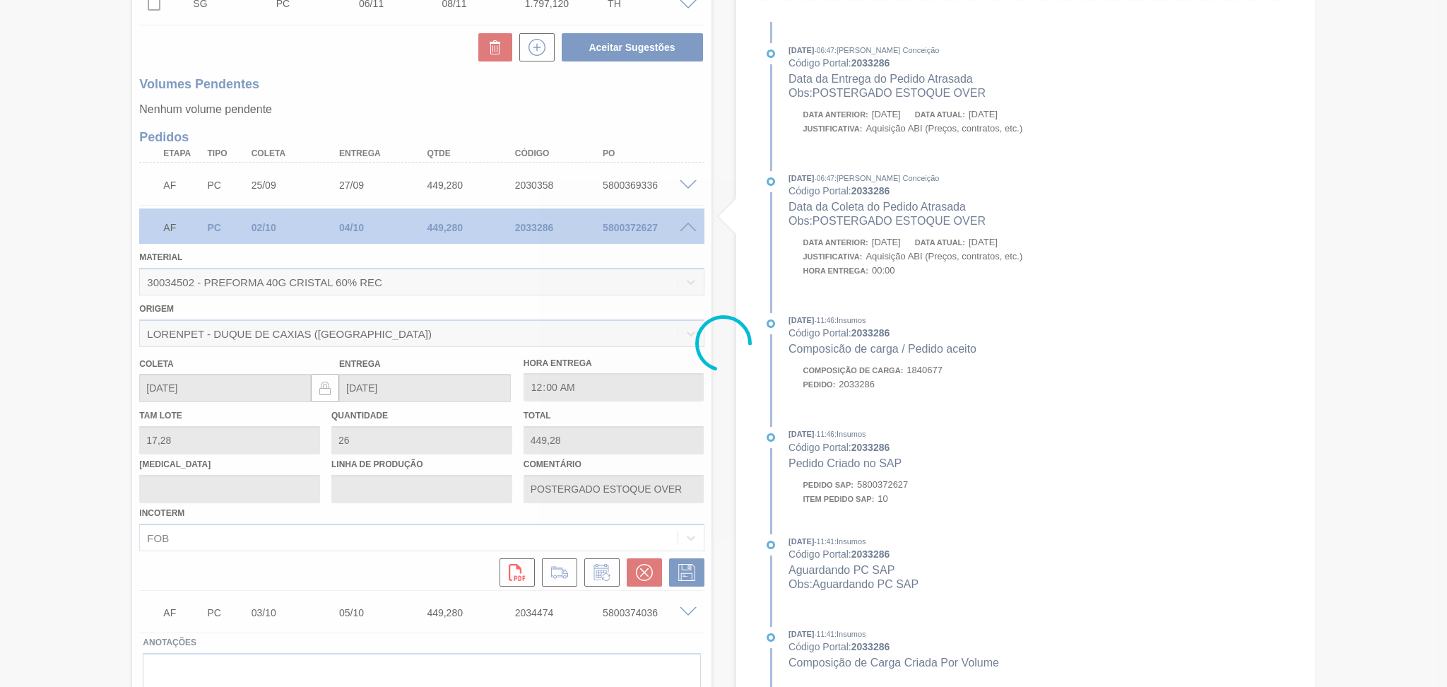
click at [61, 227] on div at bounding box center [723, 343] width 1447 height 687
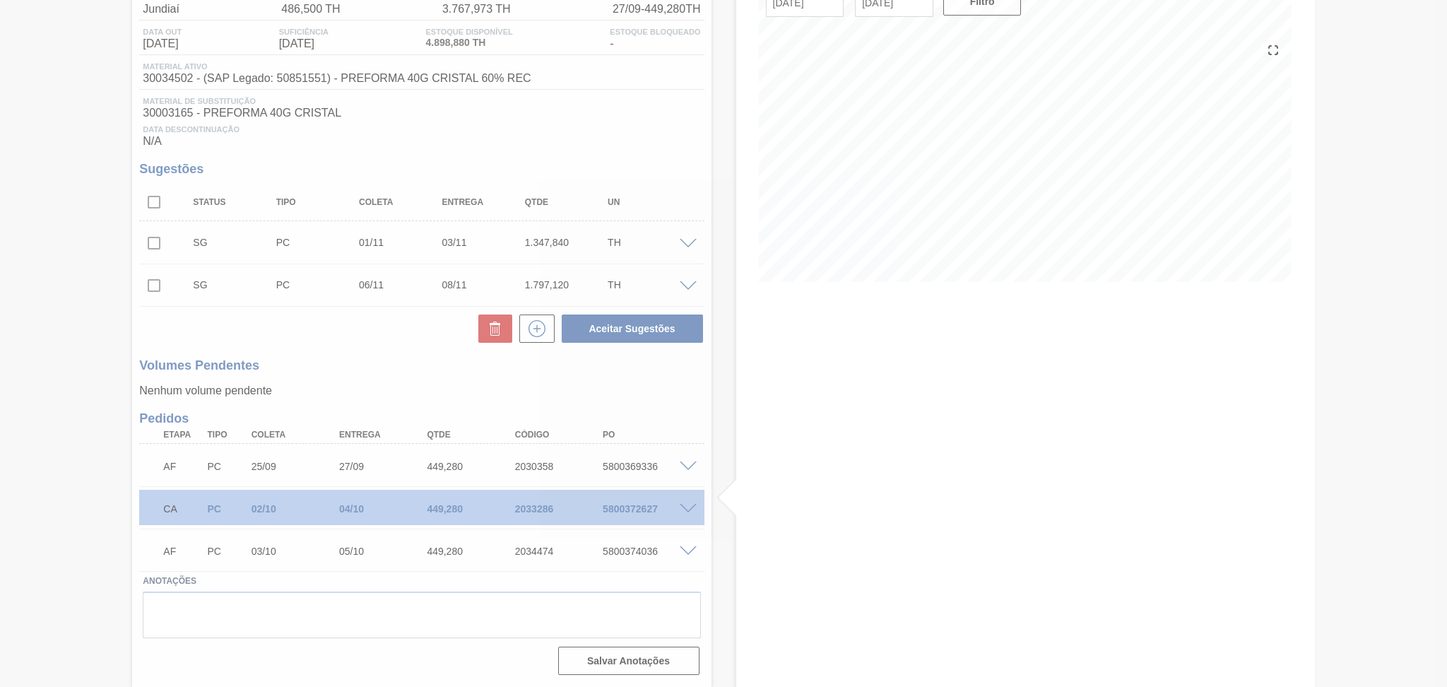
scroll to position [130, 0]
click at [913, 493] on div at bounding box center [723, 343] width 1447 height 687
click at [430, 395] on div at bounding box center [723, 343] width 1447 height 687
click at [688, 552] on div at bounding box center [723, 343] width 1447 height 687
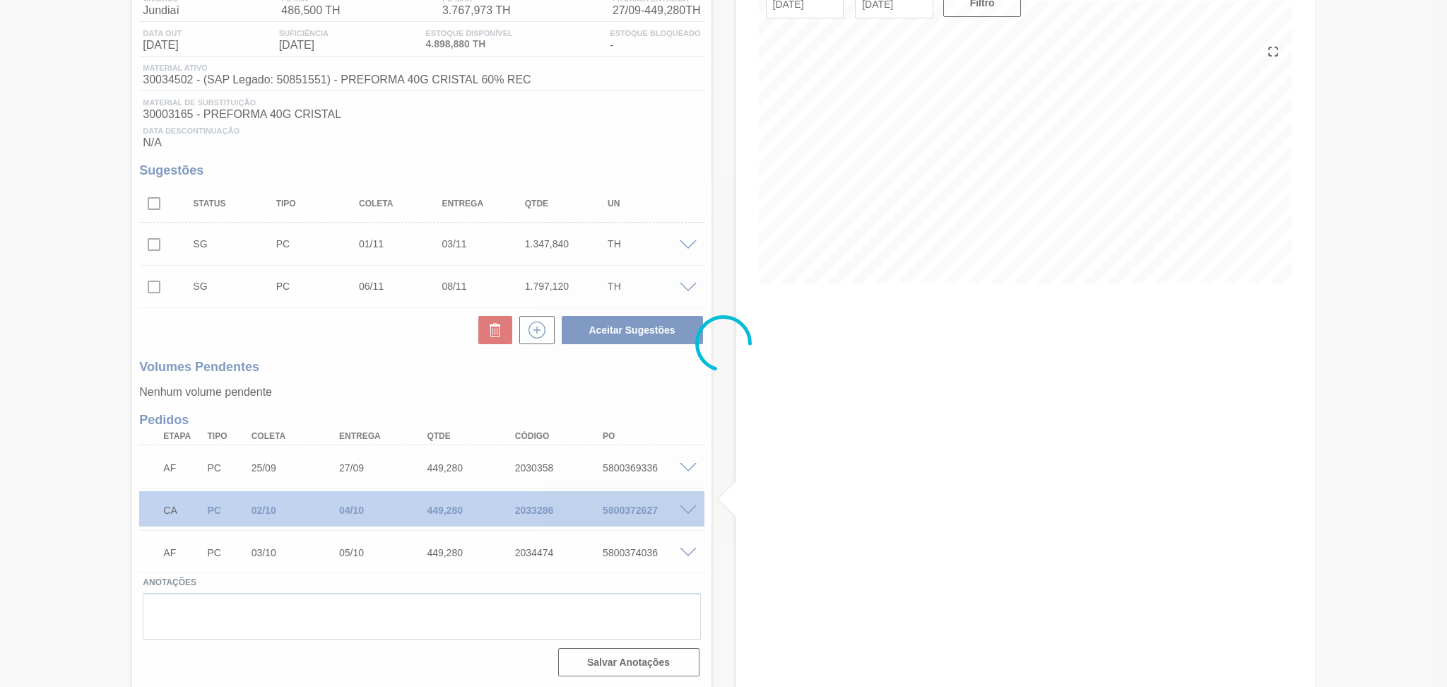
click at [688, 552] on div at bounding box center [723, 343] width 1447 height 687
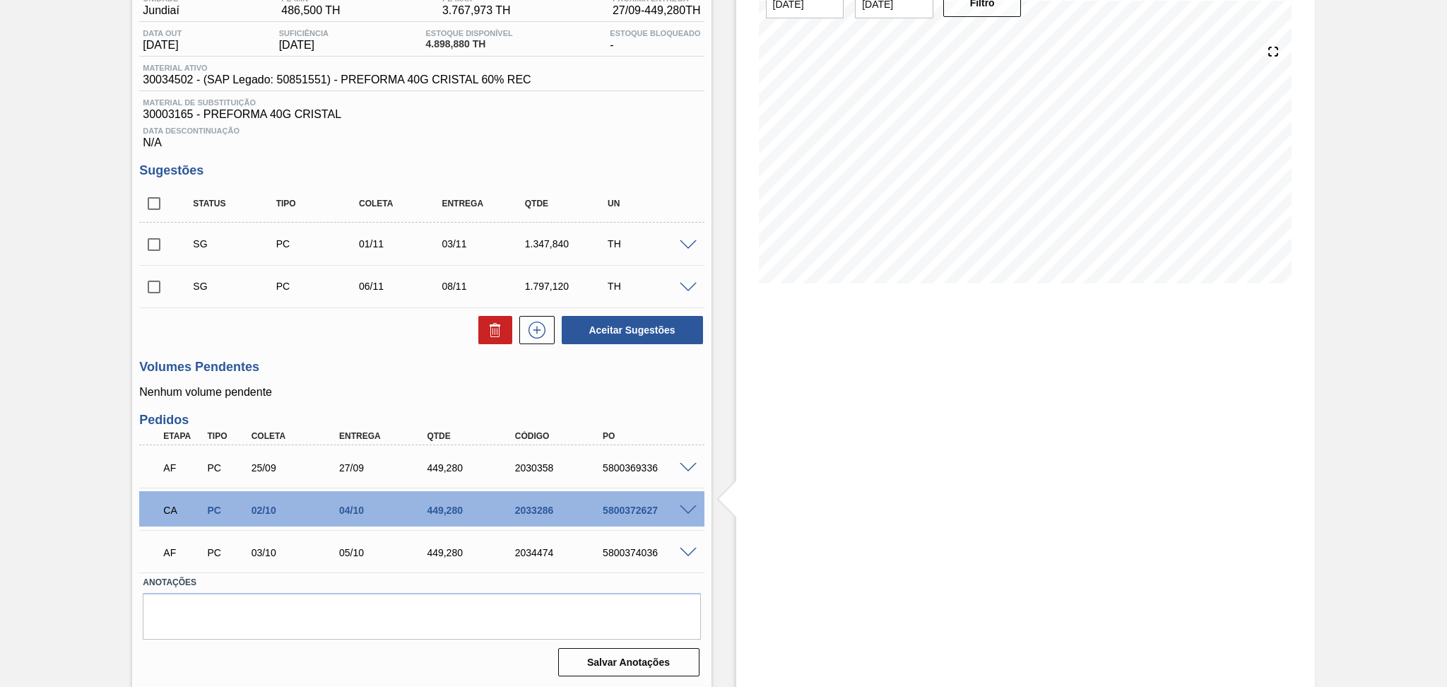
click at [681, 553] on span at bounding box center [688, 553] width 17 height 11
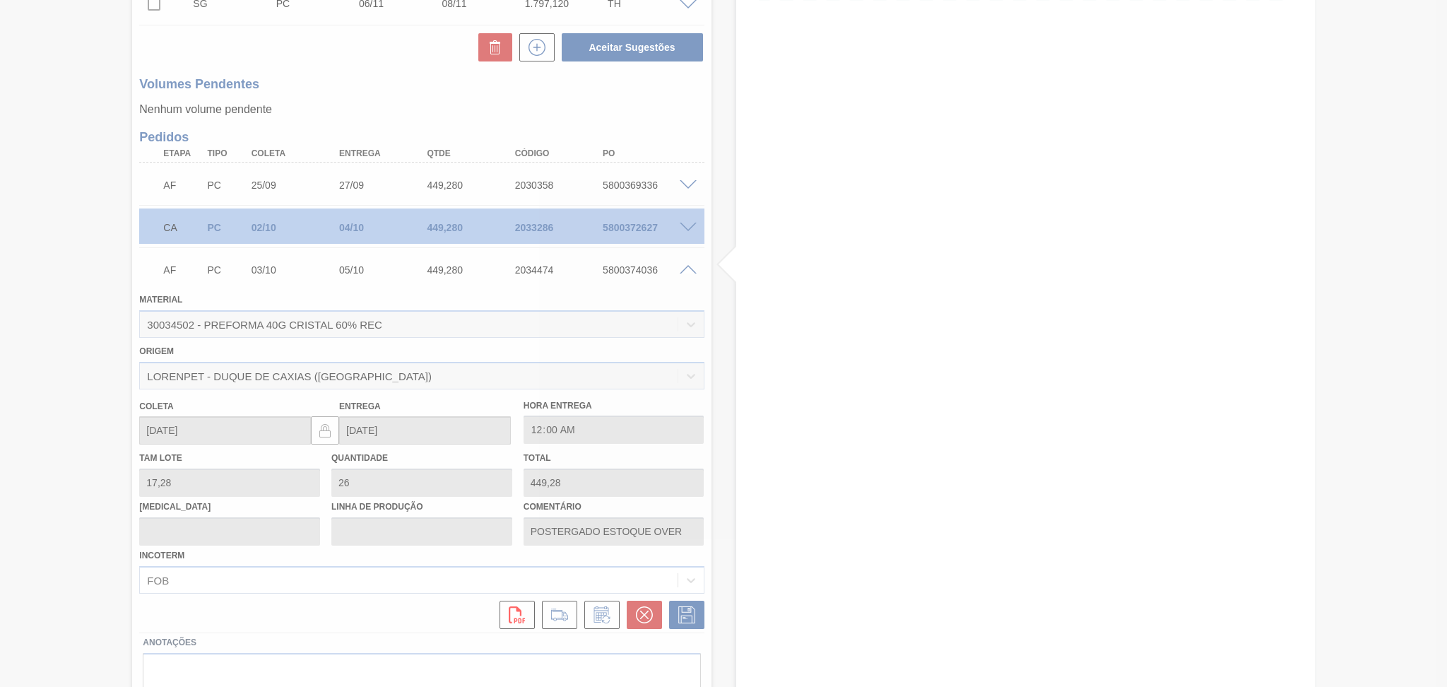
click at [647, 610] on div at bounding box center [723, 343] width 1447 height 687
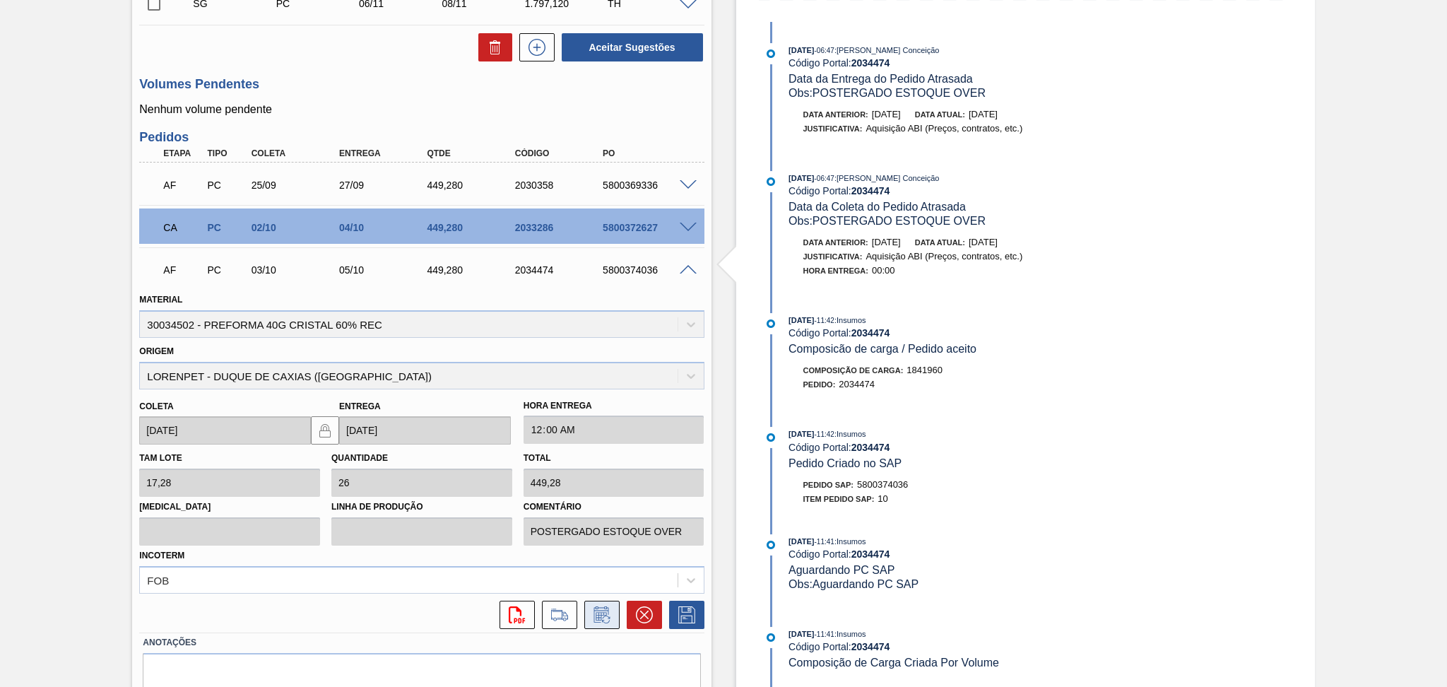
click at [603, 612] on icon at bounding box center [601, 616] width 11 height 8
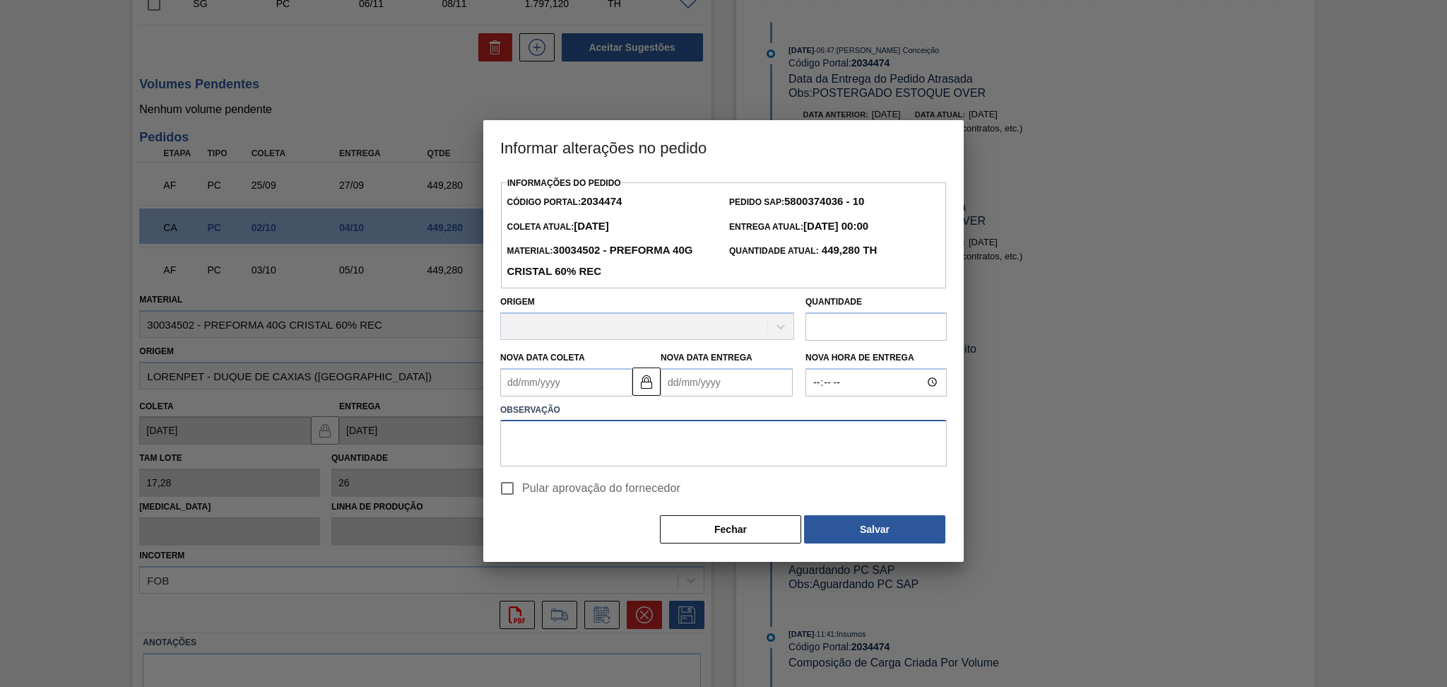
click at [640, 444] on textarea at bounding box center [723, 443] width 446 height 47
paste textarea ".5800378092"
drag, startPoint x: 640, startPoint y: 444, endPoint x: 272, endPoint y: 429, distance: 368.4
click at [315, 427] on div "Informar alterações no pedido Informações do Pedido Código Portal: 2034474 Pedi…" at bounding box center [723, 343] width 1447 height 687
type textarea "cancelado não consta na grade do Fornecedor"
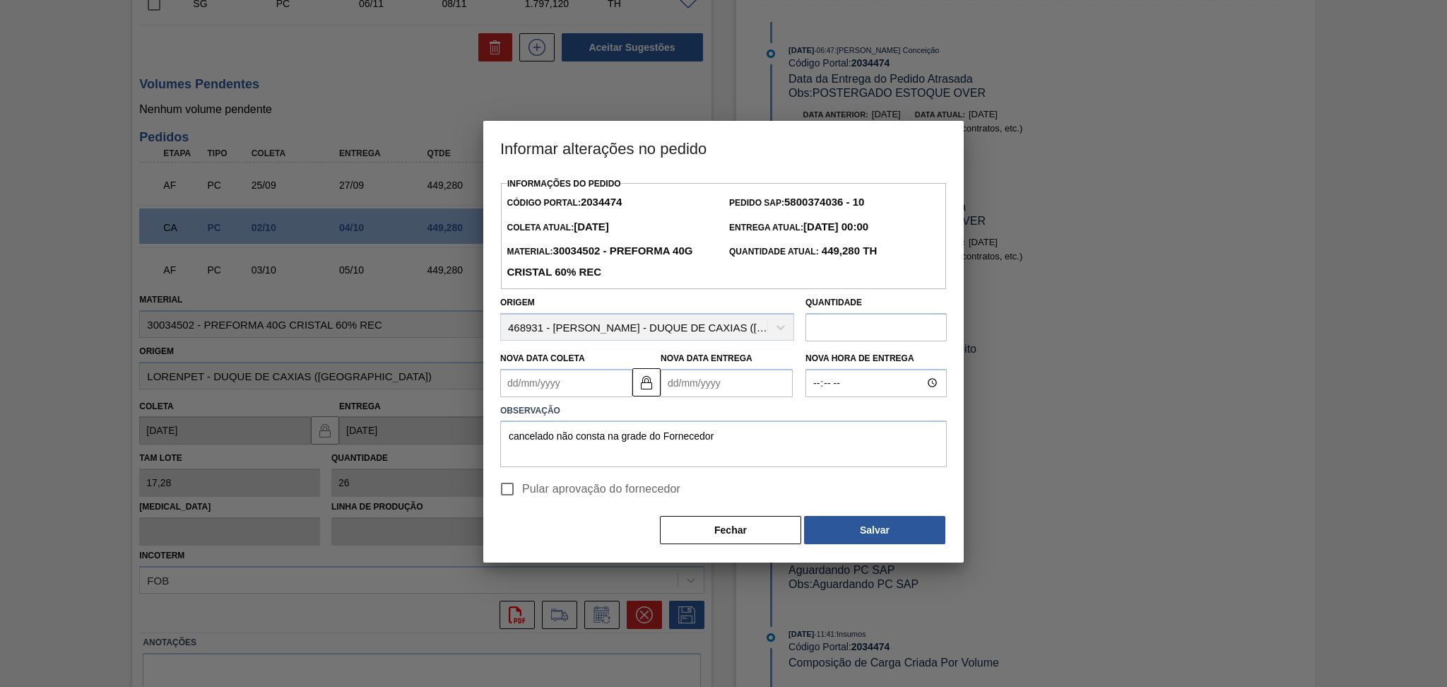
click at [644, 497] on span "Pular aprovação do fornecedor" at bounding box center [601, 488] width 158 height 17
click at [522, 498] on input "Pular aprovação do fornecedor" at bounding box center [507, 489] width 30 height 30
checkbox input "true"
click at [849, 519] on div "Fechar Salvar" at bounding box center [723, 529] width 446 height 31
click at [853, 531] on button "Salvar" at bounding box center [874, 530] width 141 height 28
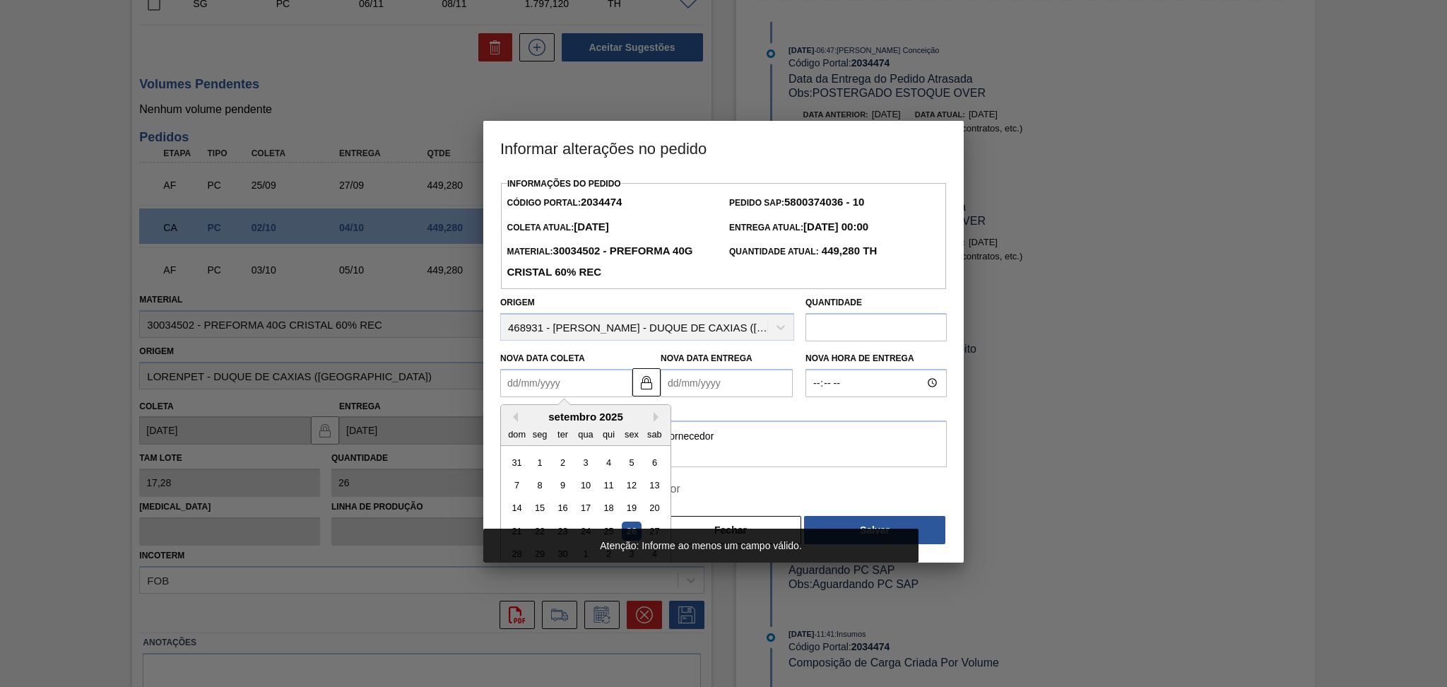
click at [566, 391] on Coleta2034474 "Nova Data Coleta" at bounding box center [566, 383] width 132 height 28
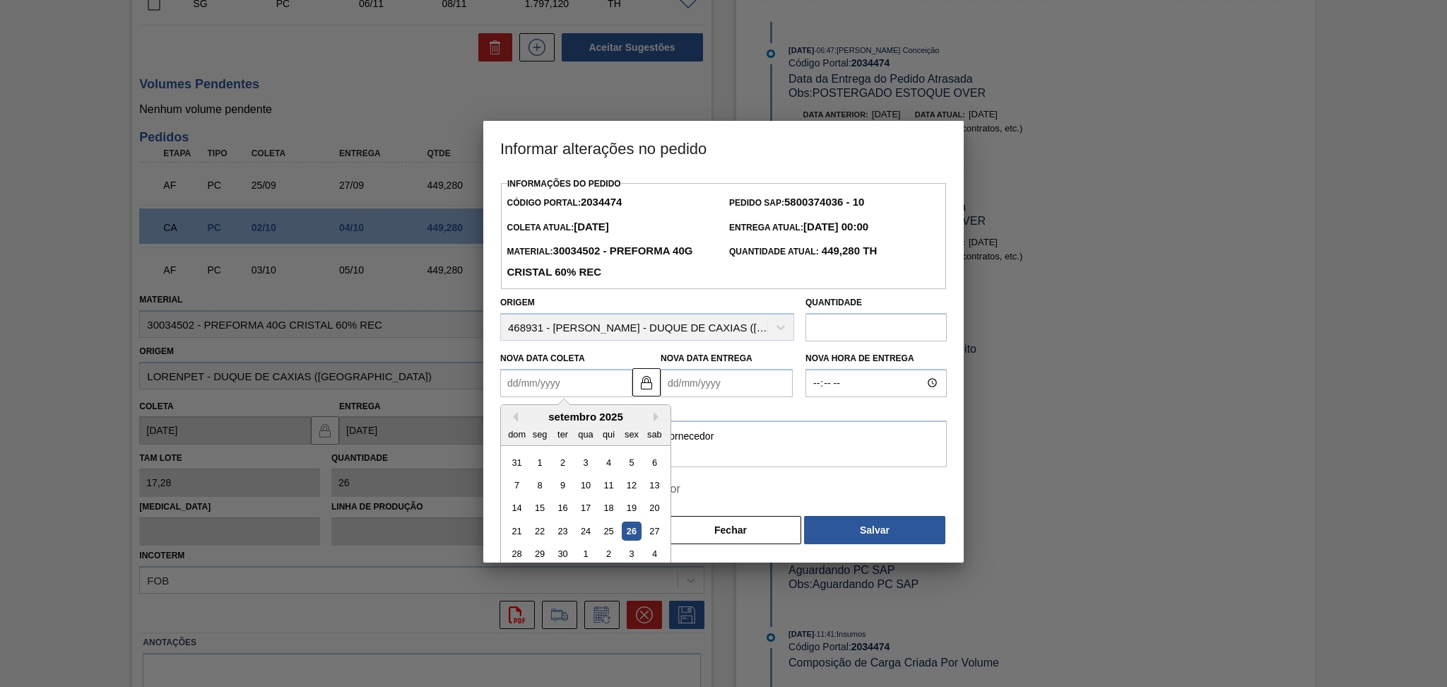
click at [715, 538] on button "Fechar" at bounding box center [730, 530] width 141 height 28
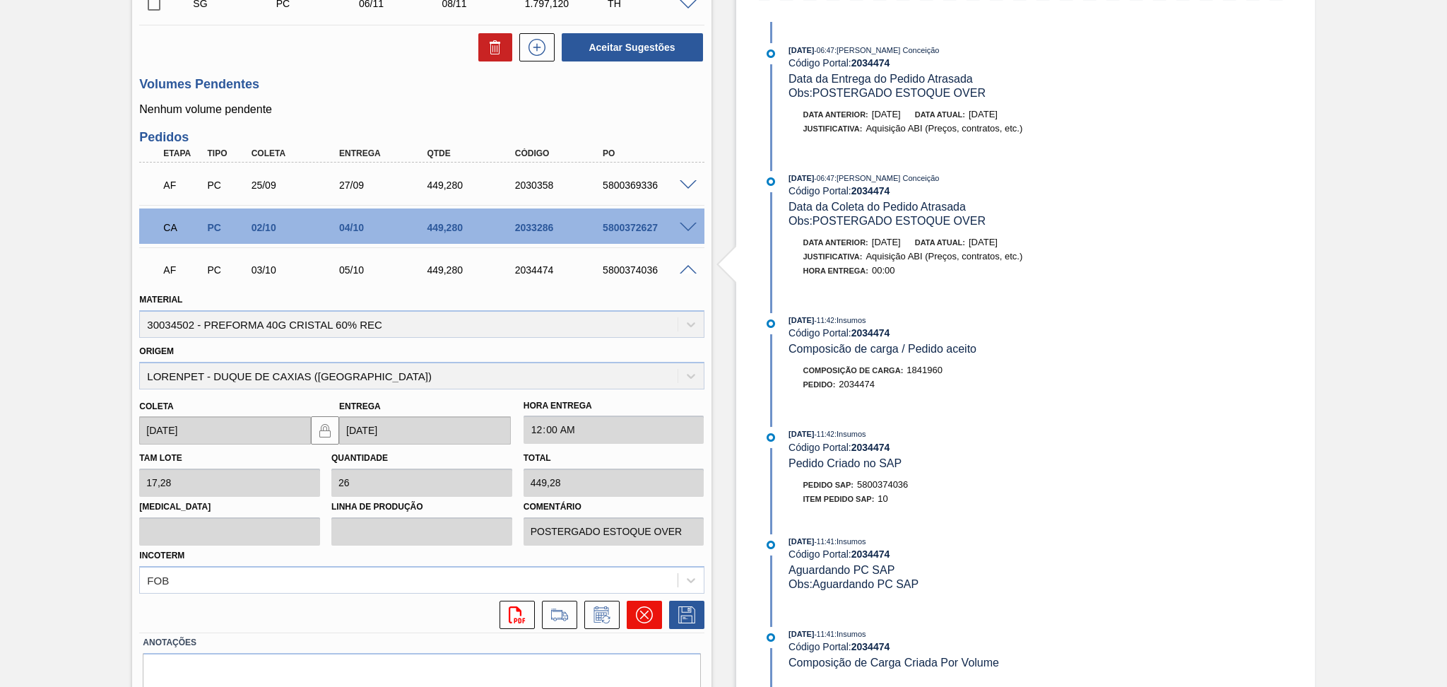
click at [637, 610] on icon at bounding box center [644, 614] width 17 height 17
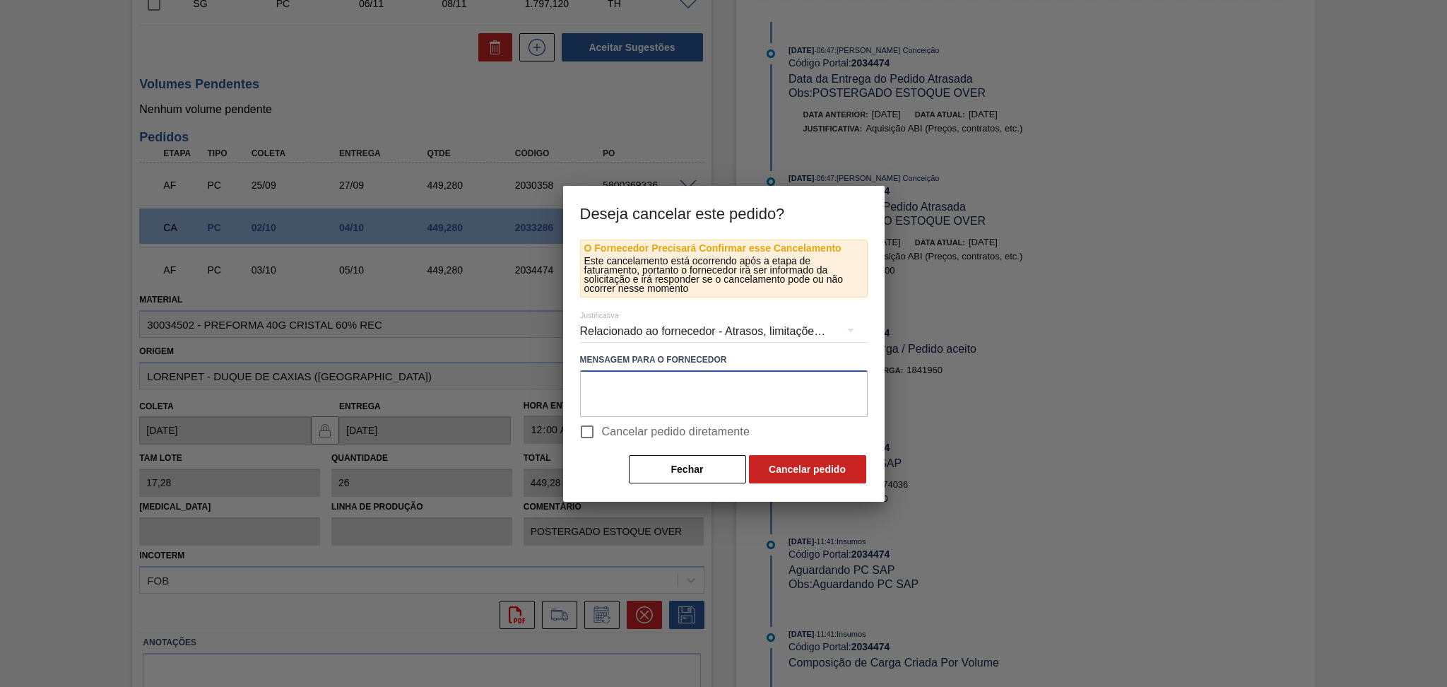
click at [637, 393] on textarea at bounding box center [724, 393] width 288 height 47
type textarea "cancelado não consta na grade do Fornecedor"
click at [638, 432] on span "Cancelar pedido diretamente" at bounding box center [676, 431] width 148 height 17
click at [602, 432] on input "Cancelar pedido diretamente" at bounding box center [587, 432] width 30 height 30
checkbox input "true"
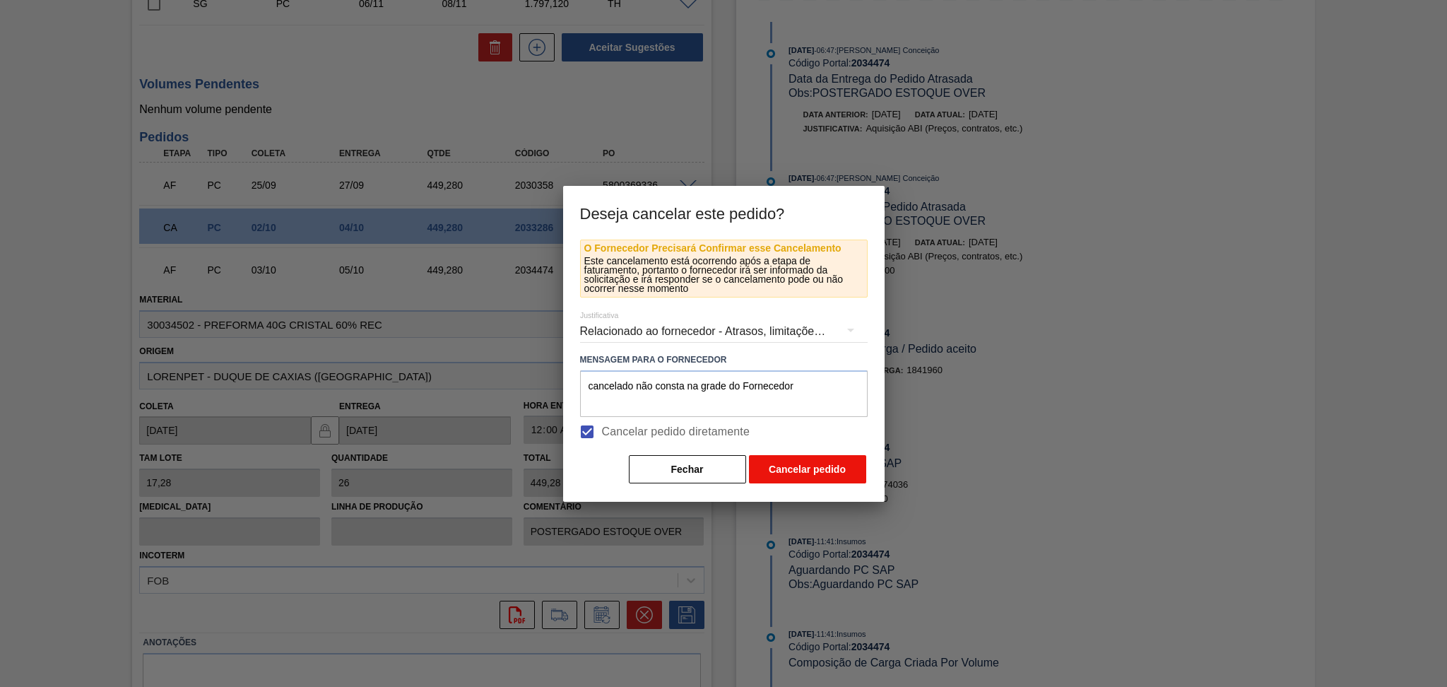
click at [809, 471] on button "Cancelar pedido" at bounding box center [807, 469] width 117 height 28
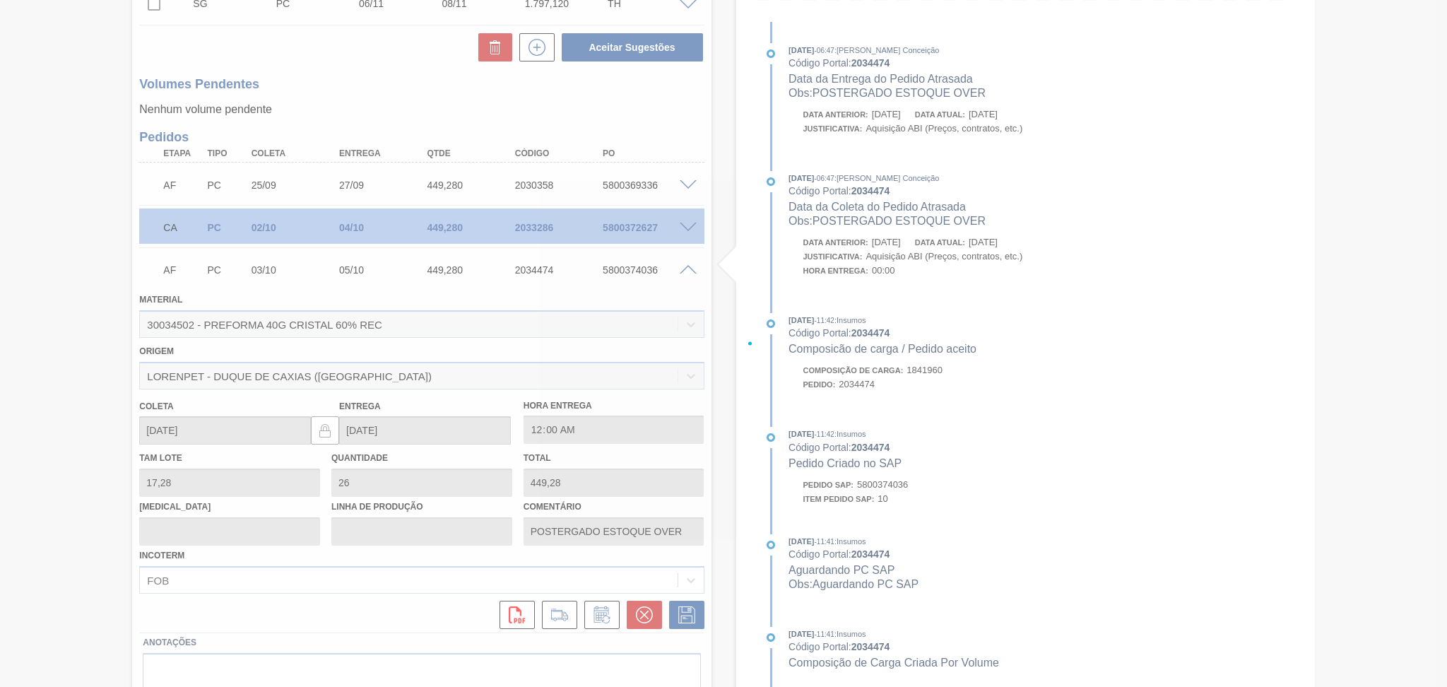
scroll to position [130, 0]
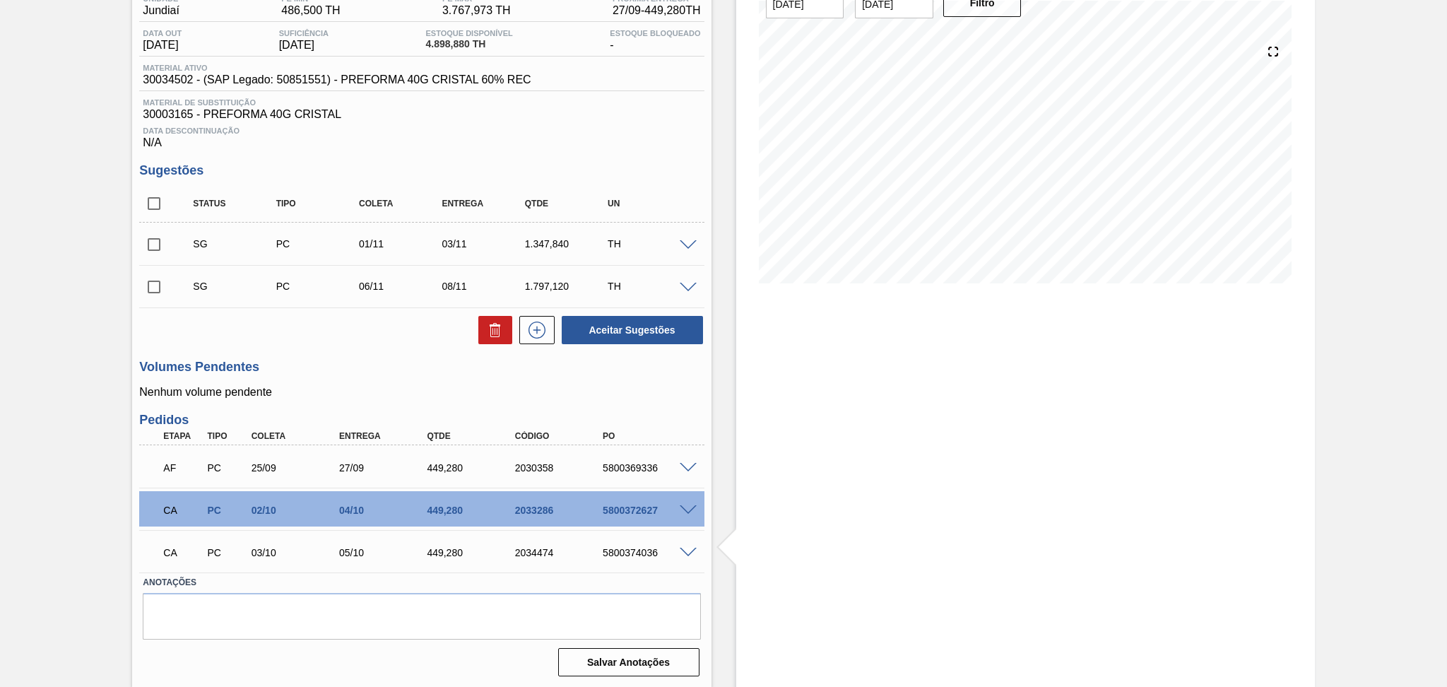
click at [379, 340] on div "Aceitar Sugestões" at bounding box center [421, 329] width 564 height 31
click at [694, 370] on h3 "Volumes Pendentes" at bounding box center [421, 367] width 564 height 15
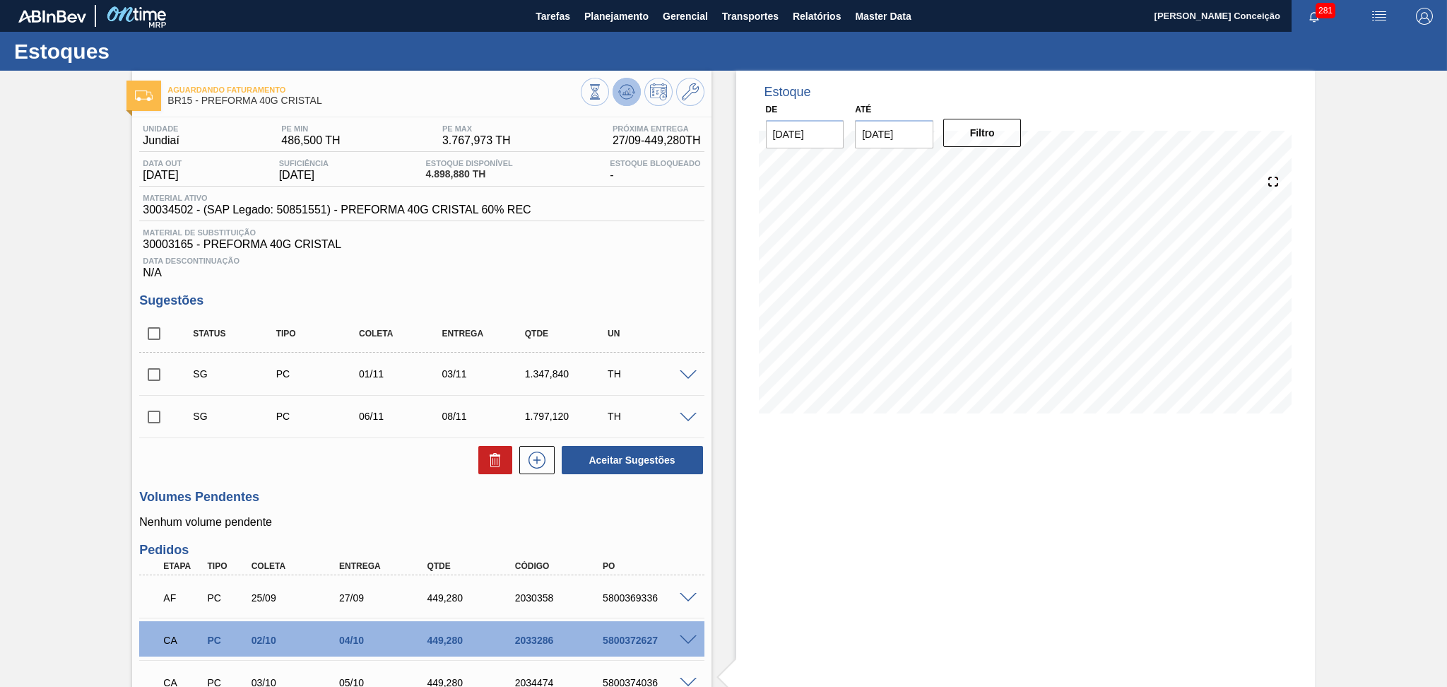
click at [639, 94] on button at bounding box center [627, 92] width 28 height 28
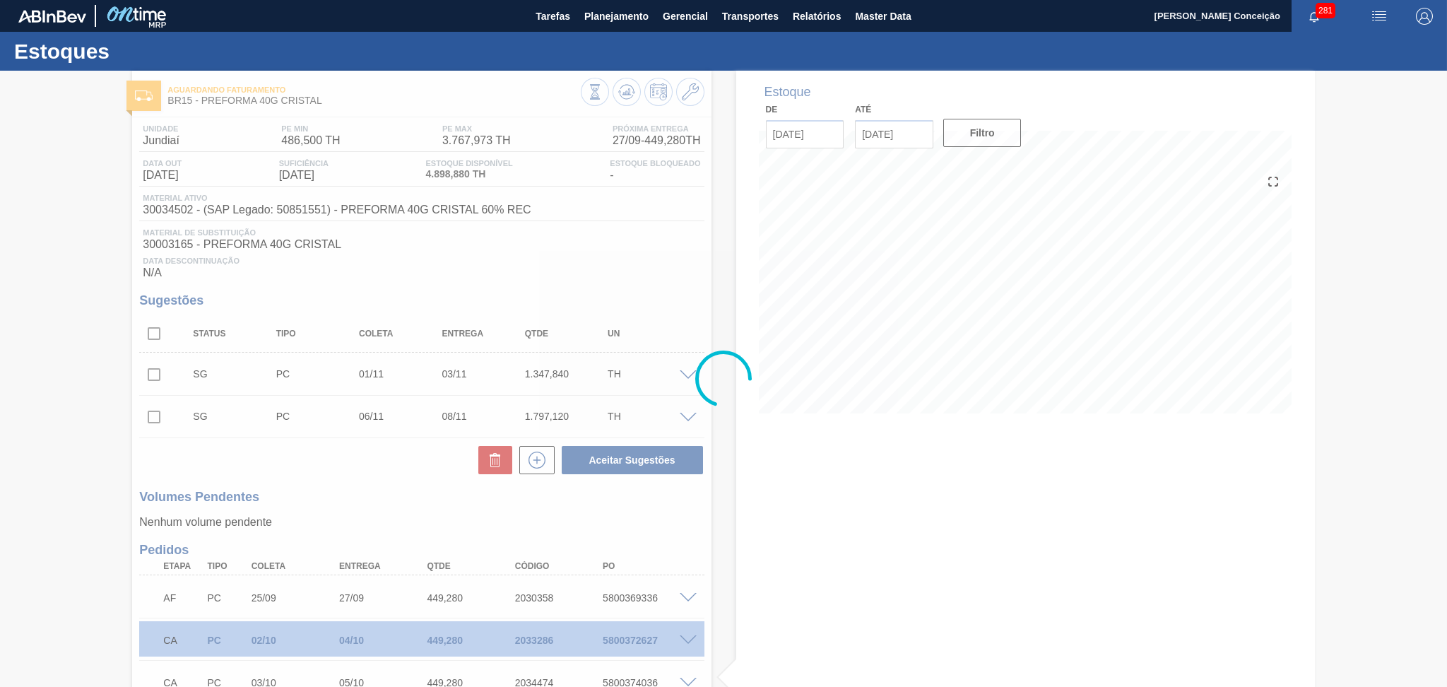
click at [750, 518] on div at bounding box center [723, 379] width 1447 height 616
click at [572, 228] on div at bounding box center [723, 379] width 1447 height 616
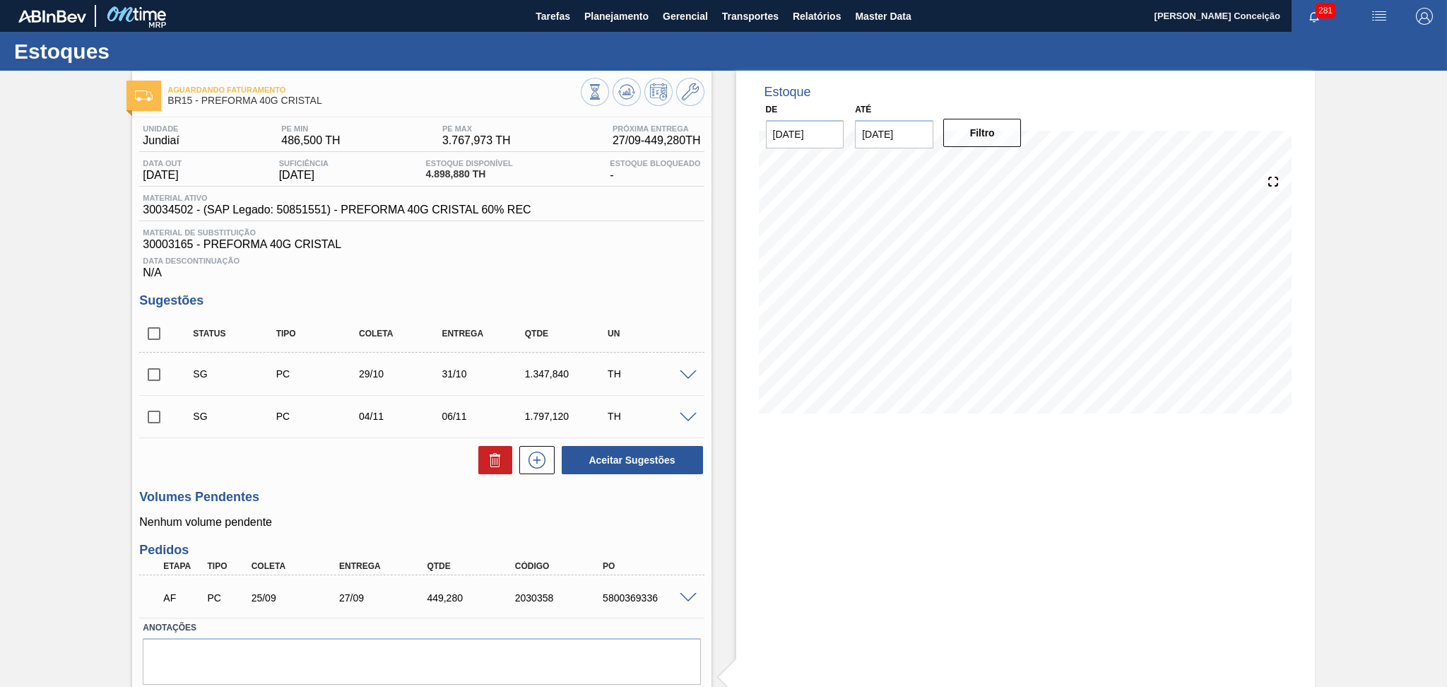
click at [614, 260] on span "Data Descontinuação" at bounding box center [421, 260] width 557 height 8
click at [437, 290] on div "Unidade Jundiaí PE MIN 486,500 TH PE MAX 3.767,973 TH Próxima Entrega 27/09 - 4…" at bounding box center [421, 421] width 579 height 609
click at [355, 514] on div "Volumes Pendentes Nenhum volume pendente" at bounding box center [421, 509] width 564 height 39
click at [613, 8] on span "Planejamento" at bounding box center [616, 16] width 64 height 17
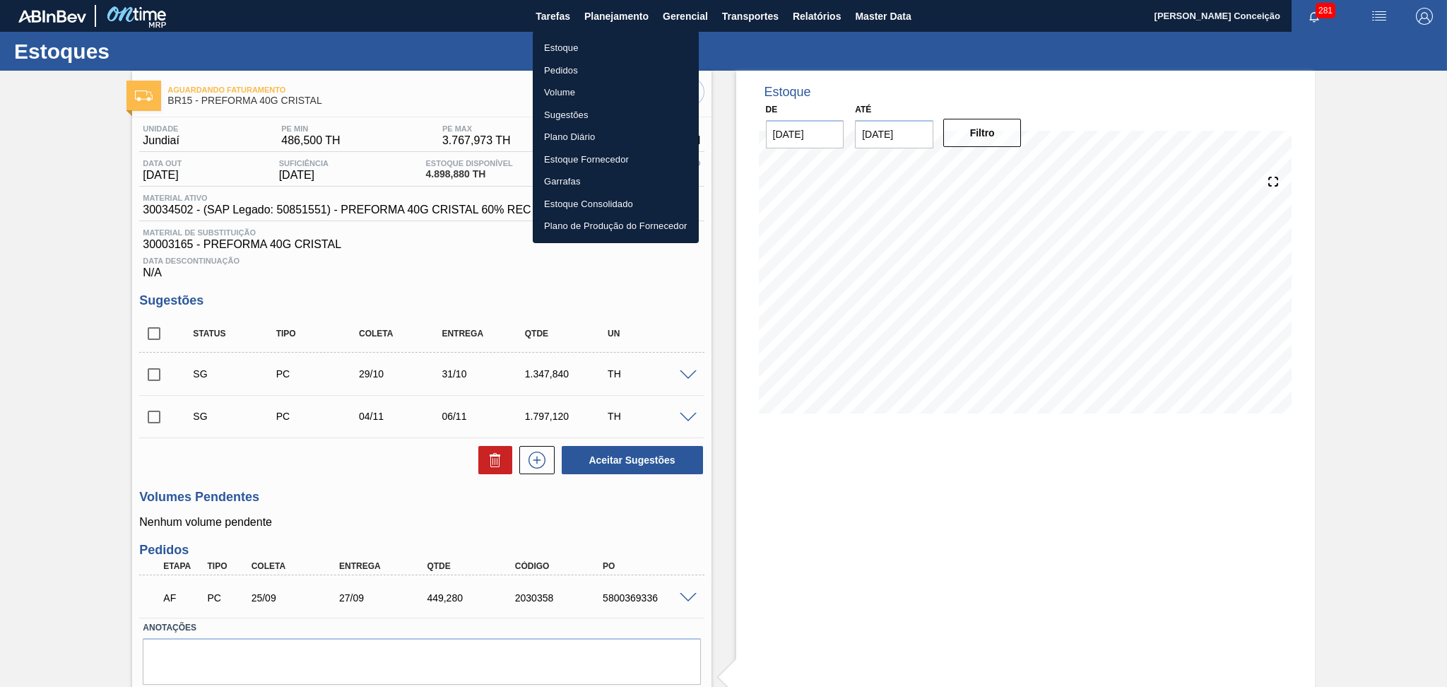
click at [301, 254] on div at bounding box center [723, 343] width 1447 height 687
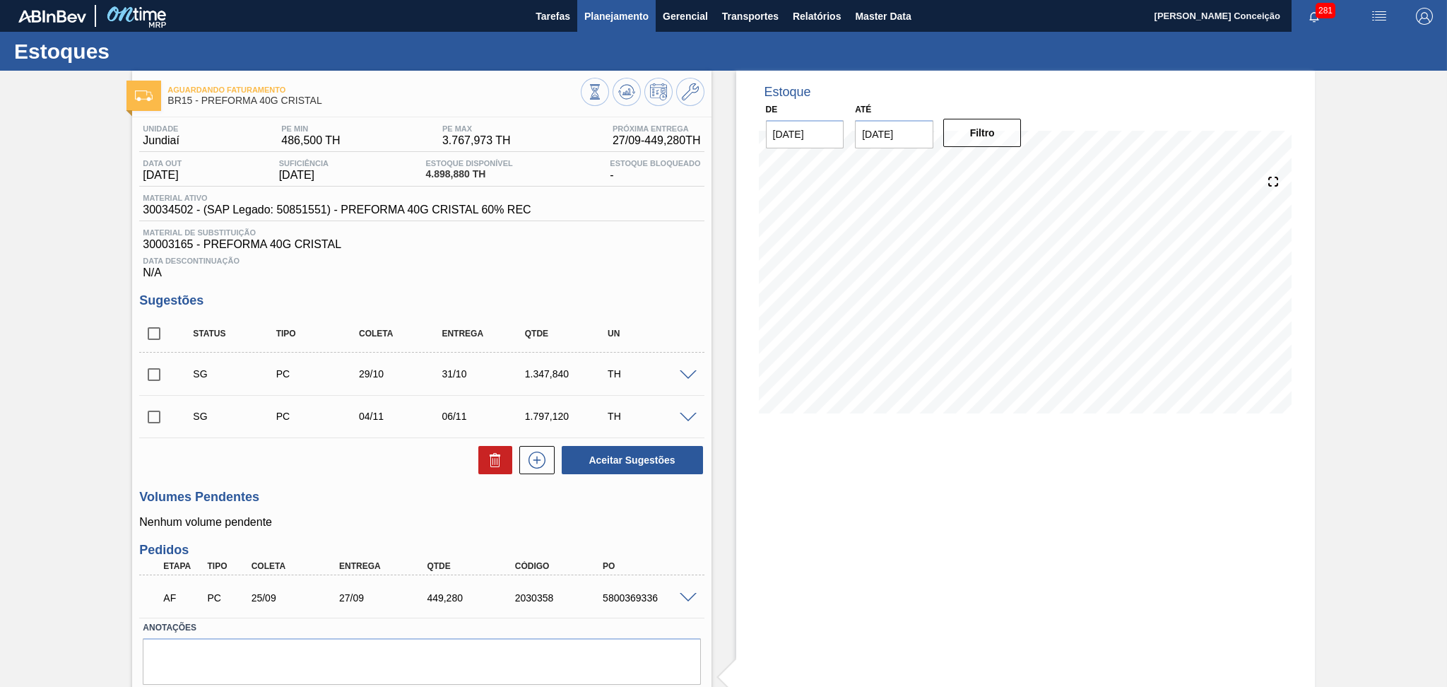
click at [591, 15] on span "Planejamento" at bounding box center [616, 16] width 64 height 17
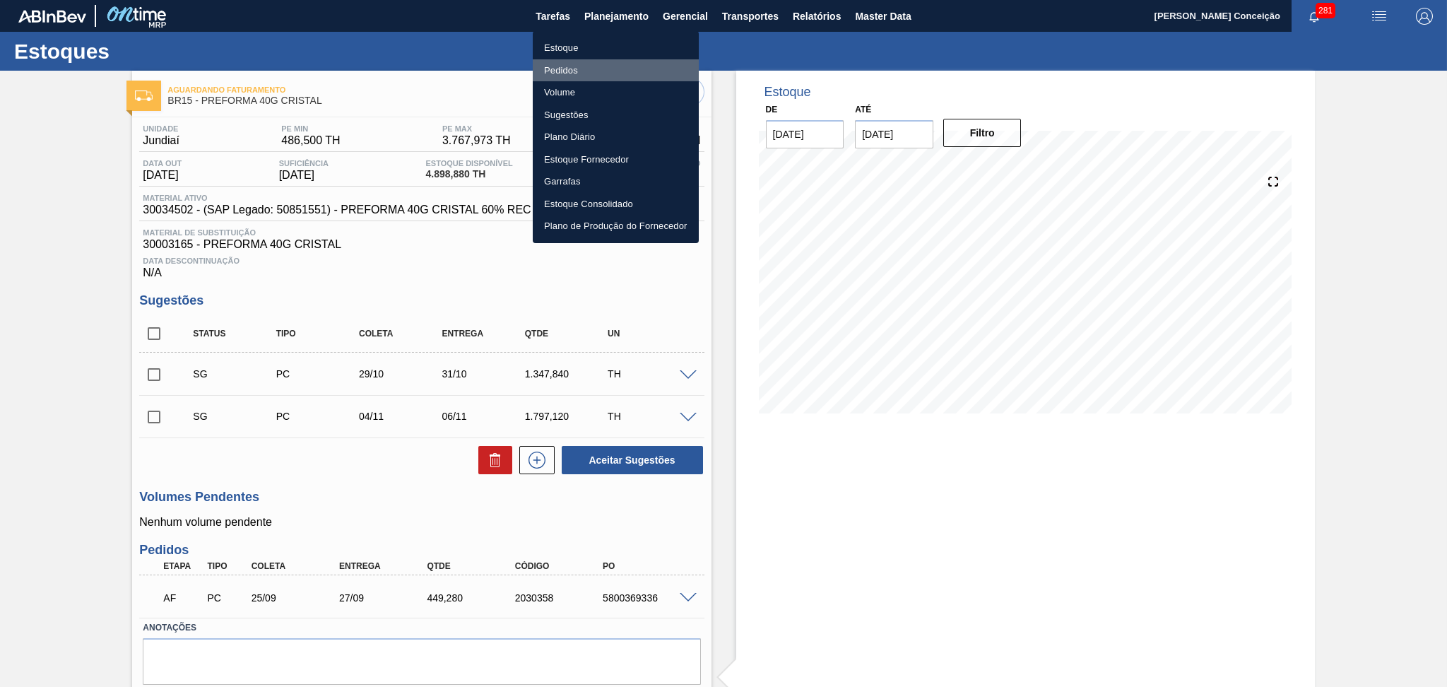
click at [563, 66] on li "Pedidos" at bounding box center [616, 70] width 166 height 23
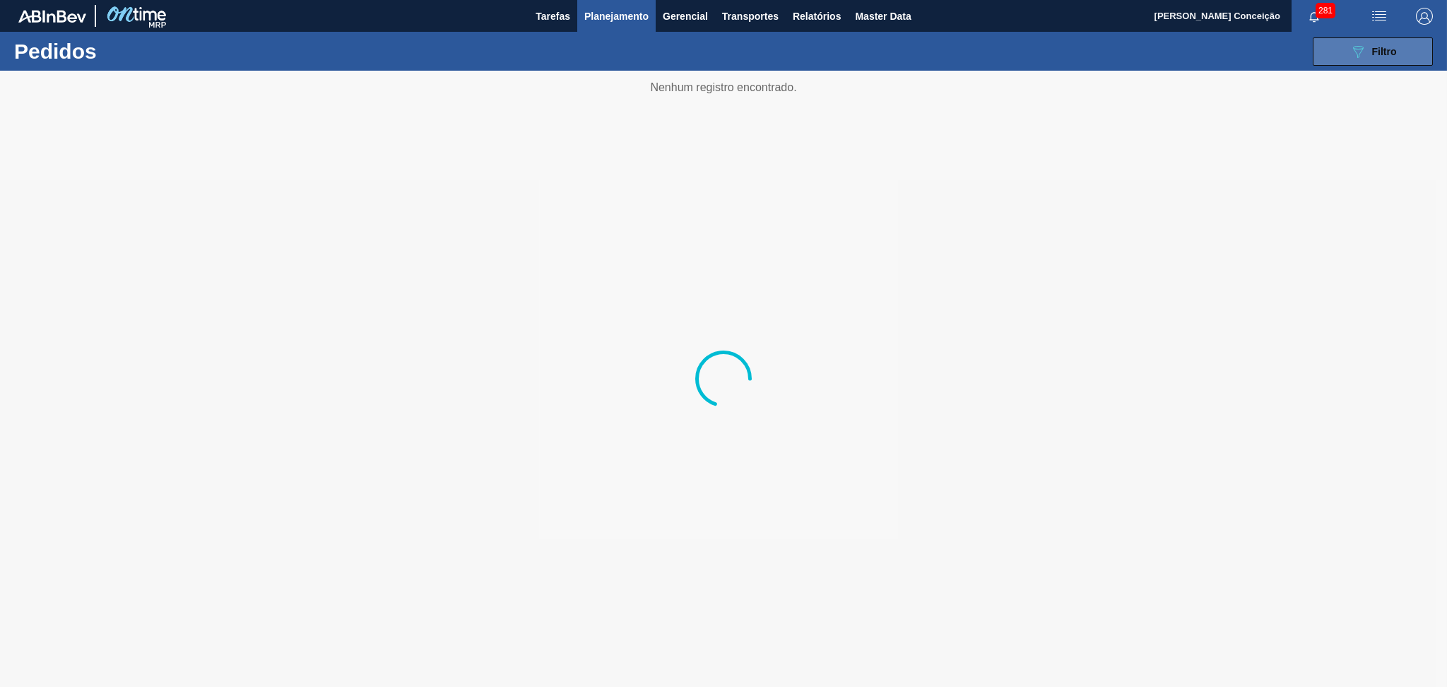
click at [1381, 45] on div "089F7B8B-B2A5-4AFE-B5C0-19BA573D28AC Filtro" at bounding box center [1372, 51] width 47 height 17
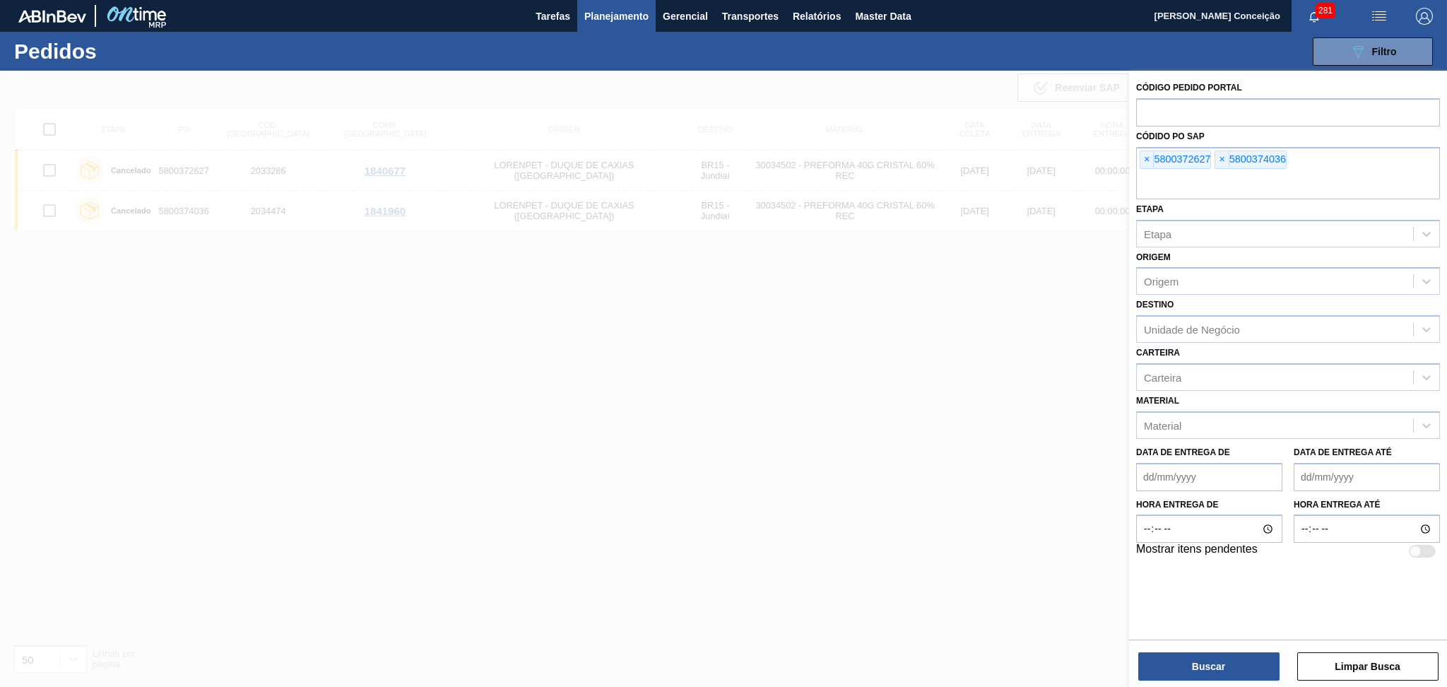
click at [900, 360] on div at bounding box center [723, 414] width 1447 height 687
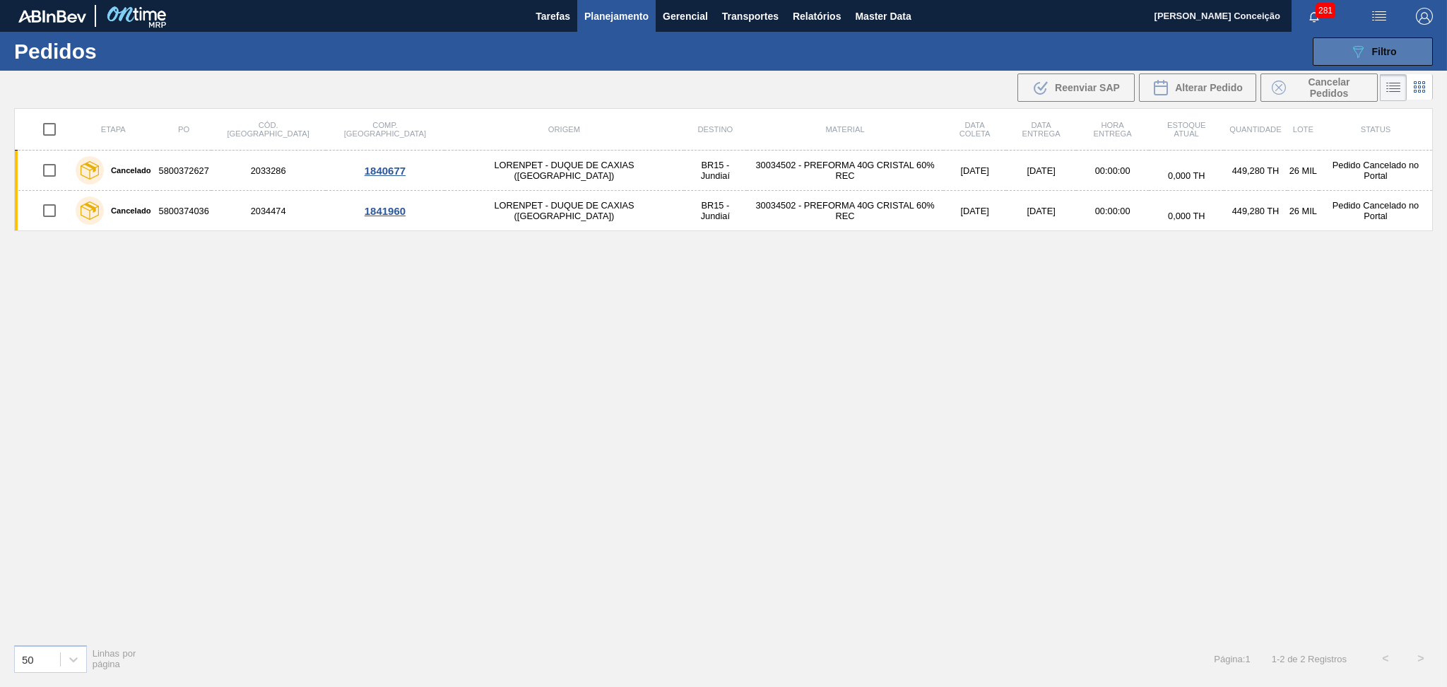
click at [1354, 62] on button "089F7B8B-B2A5-4AFE-B5C0-19BA573D28AC Filtro" at bounding box center [1373, 51] width 120 height 28
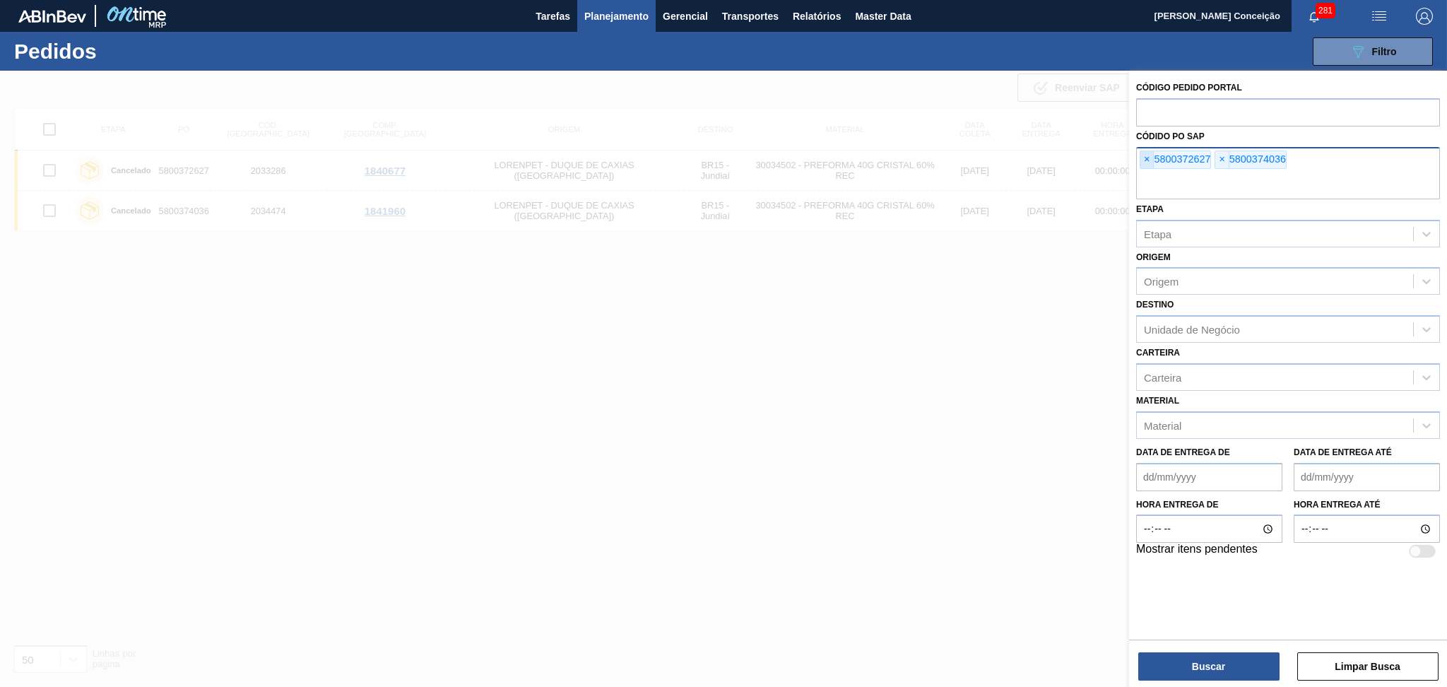
click at [1149, 156] on span "×" at bounding box center [1146, 159] width 13 height 17
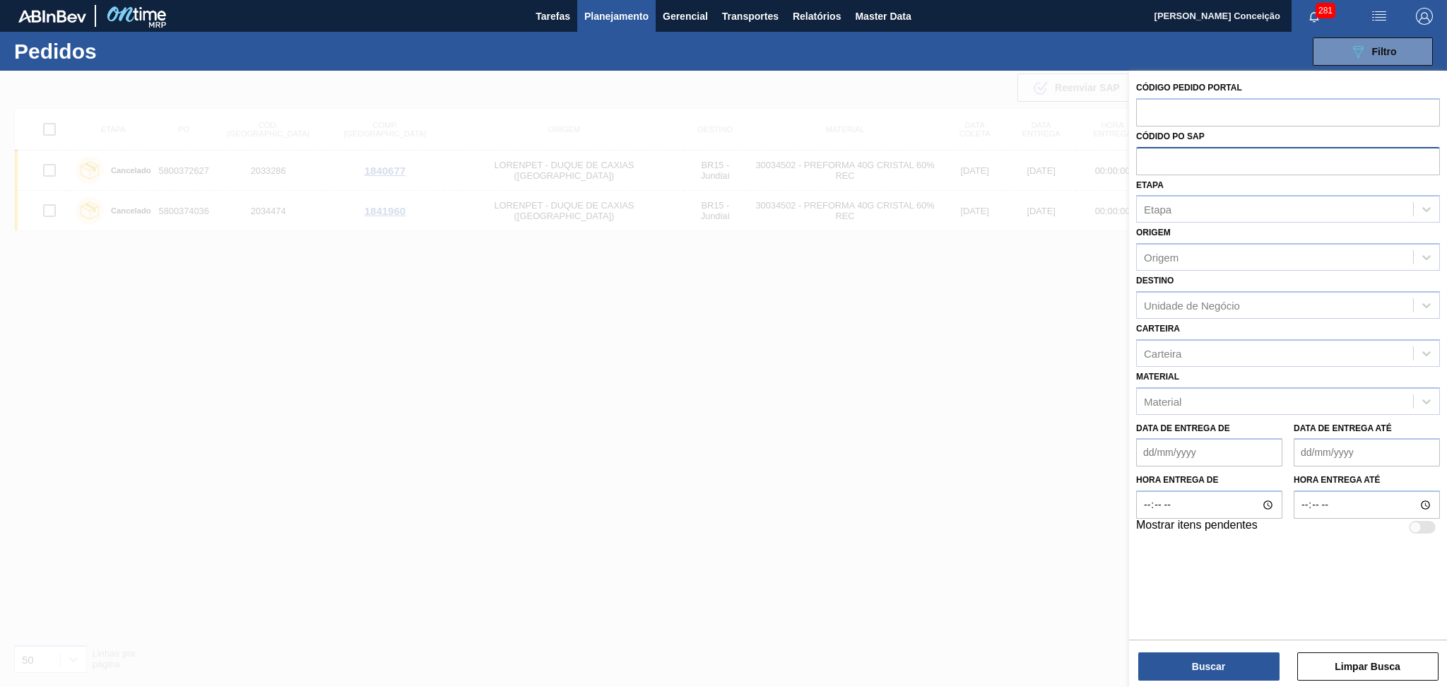
click at [1188, 158] on input "text" at bounding box center [1288, 160] width 304 height 27
type input "5800375352"
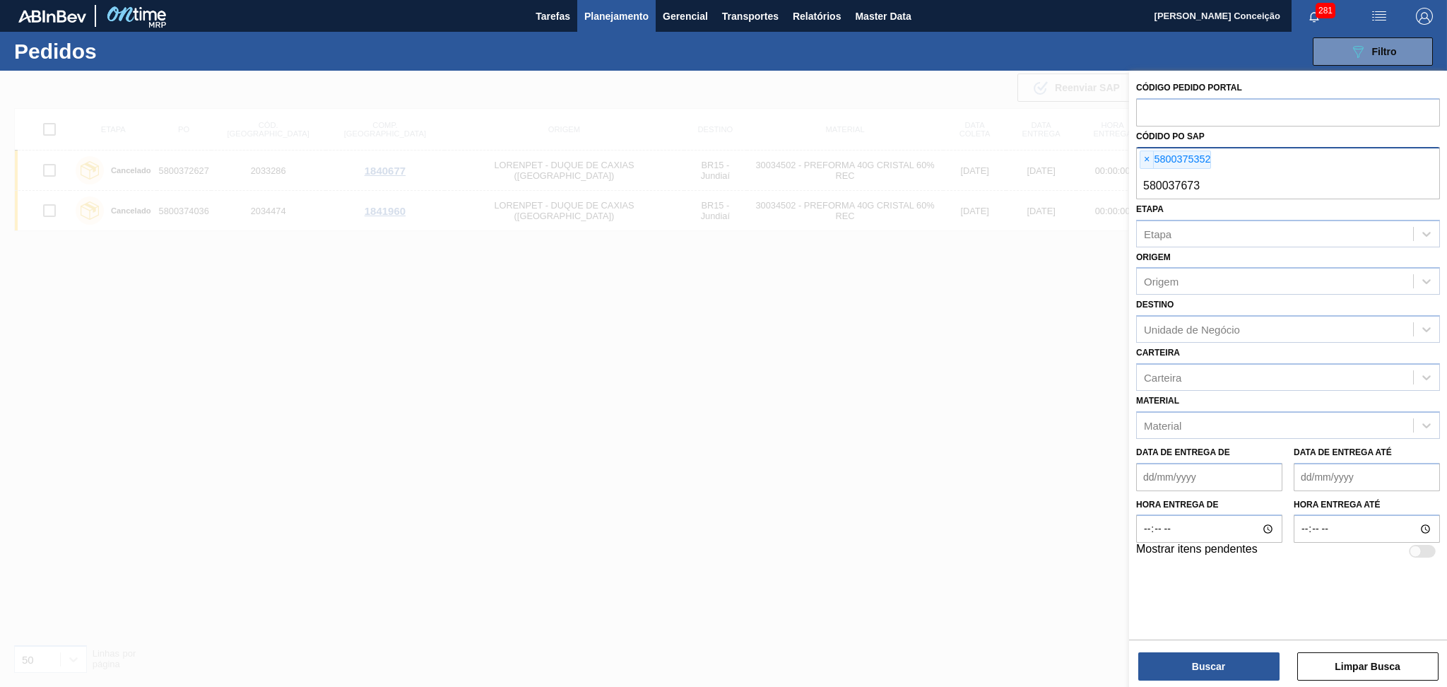
type input "5800376736"
type input "5800375691"
type input "5800374044"
type input "2"
type input "5800374191"
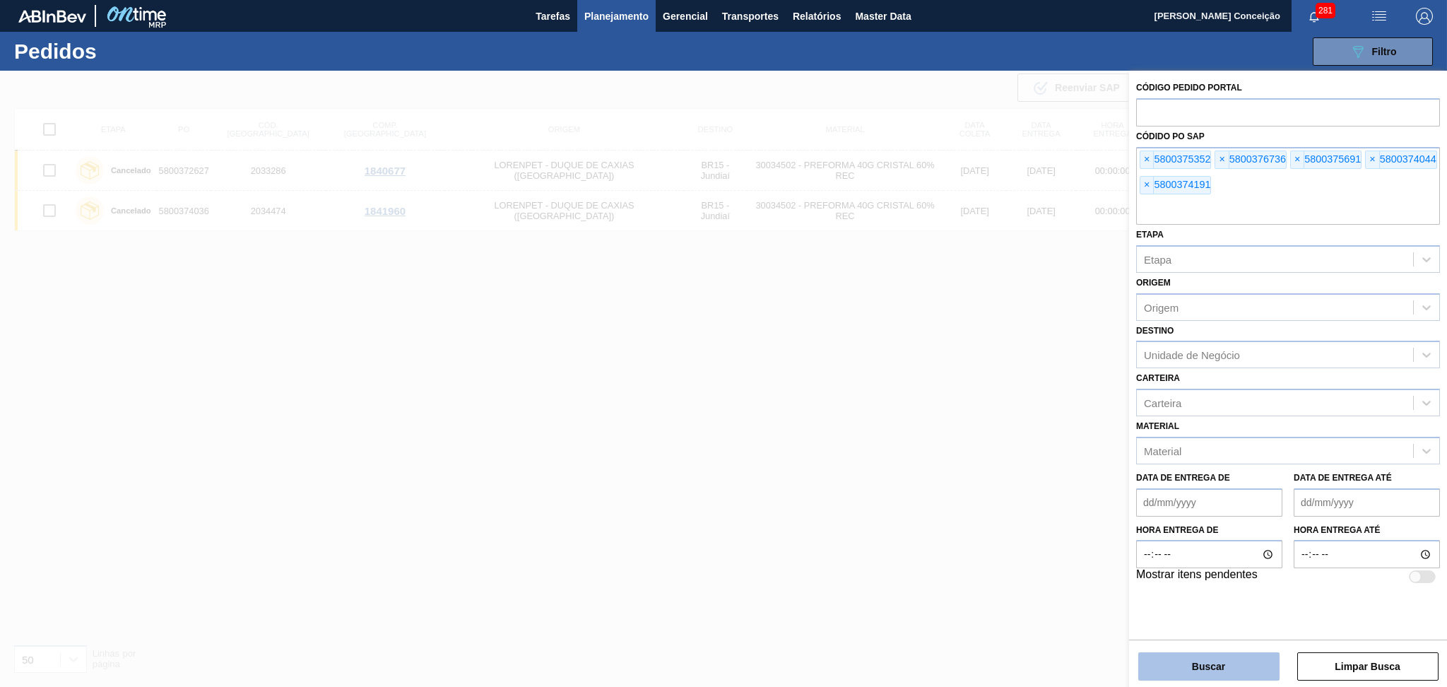
click at [1217, 655] on button "Buscar" at bounding box center [1208, 666] width 141 height 28
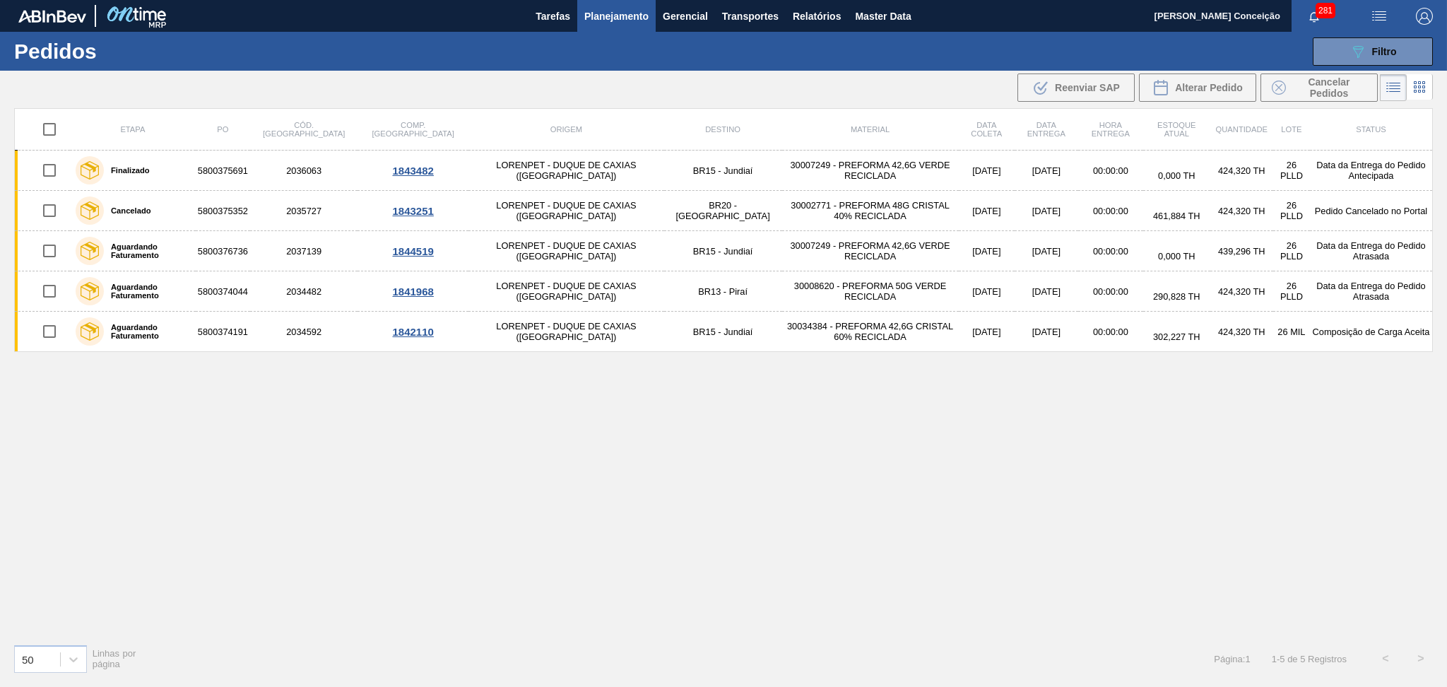
click at [295, 492] on div "Etapa PO Cód. Pedido Comp. Carga Origem Destino Material Data coleta Data entre…" at bounding box center [723, 370] width 1419 height 524
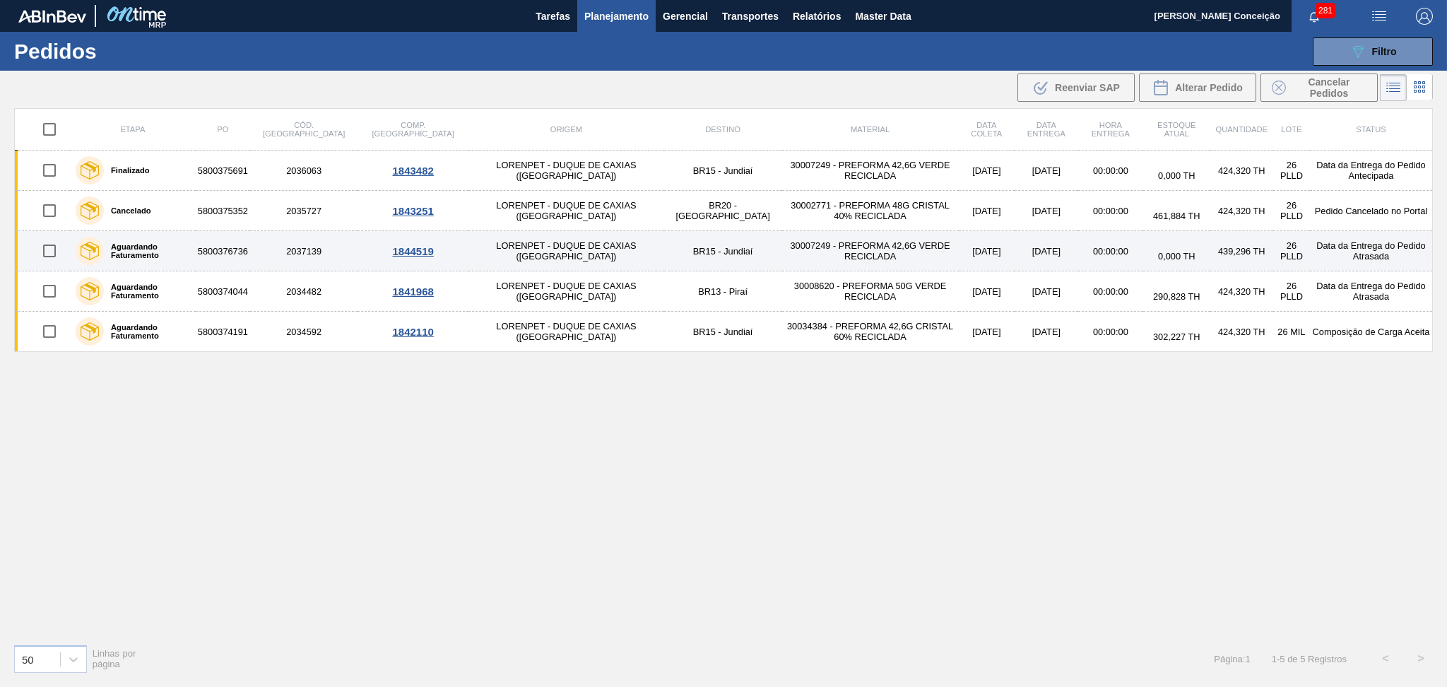
click at [664, 259] on td "BR15 - Jundiaí" at bounding box center [723, 251] width 118 height 40
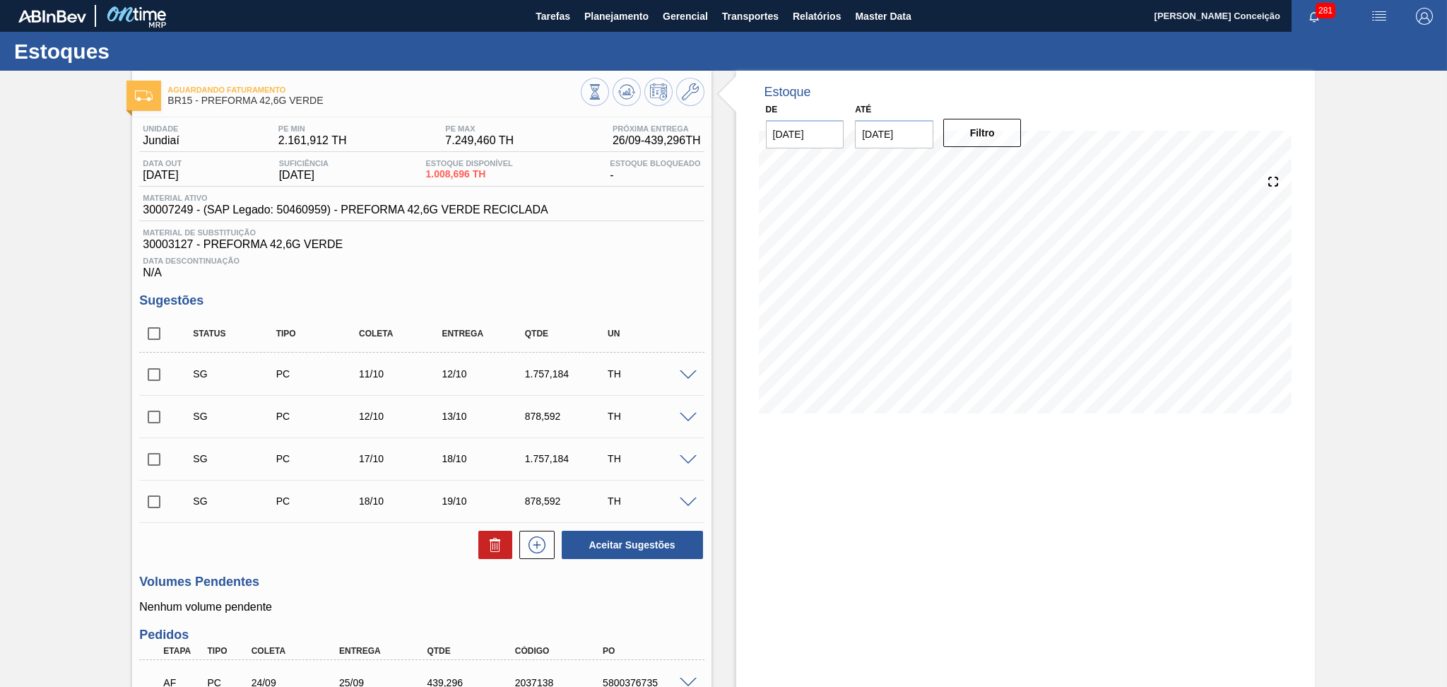
scroll to position [469, 0]
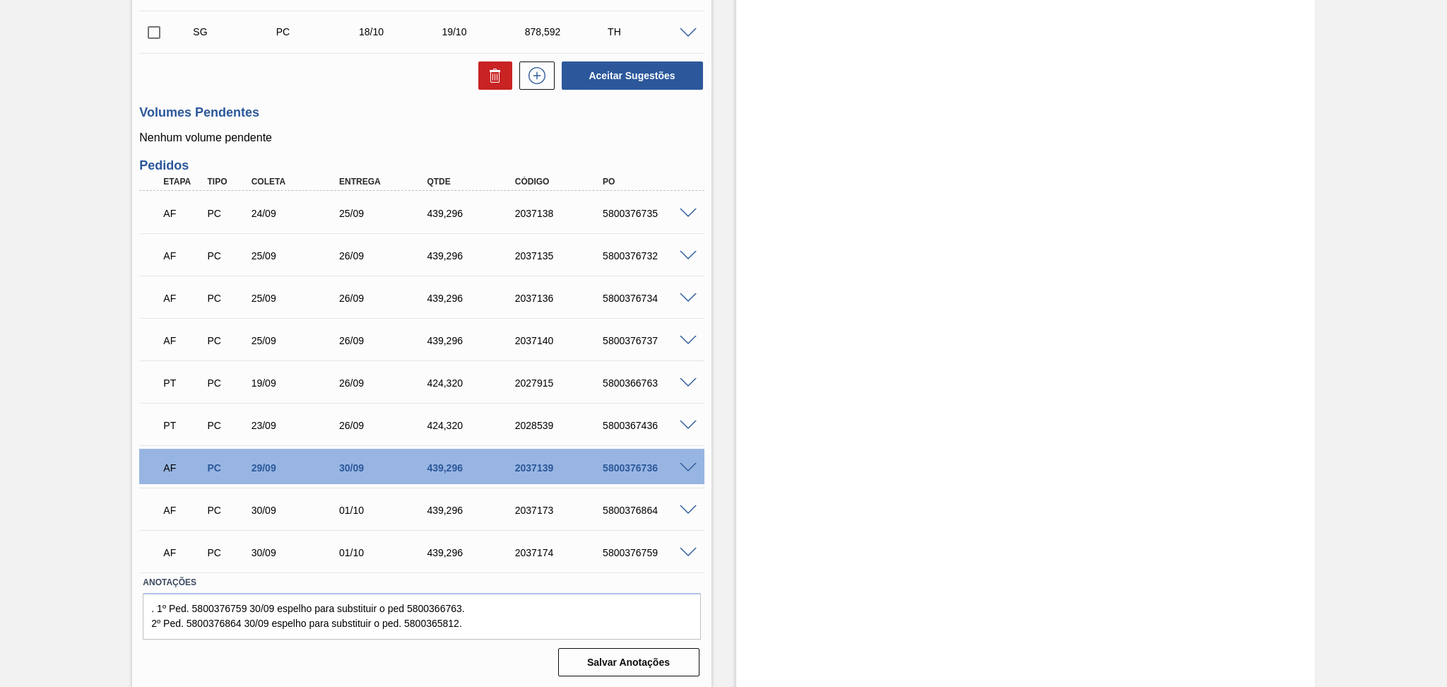
click at [762, 446] on div "Estoque De 26/09/2025 Até 30/11/2025 Filtro" at bounding box center [1025, 145] width 579 height 1087
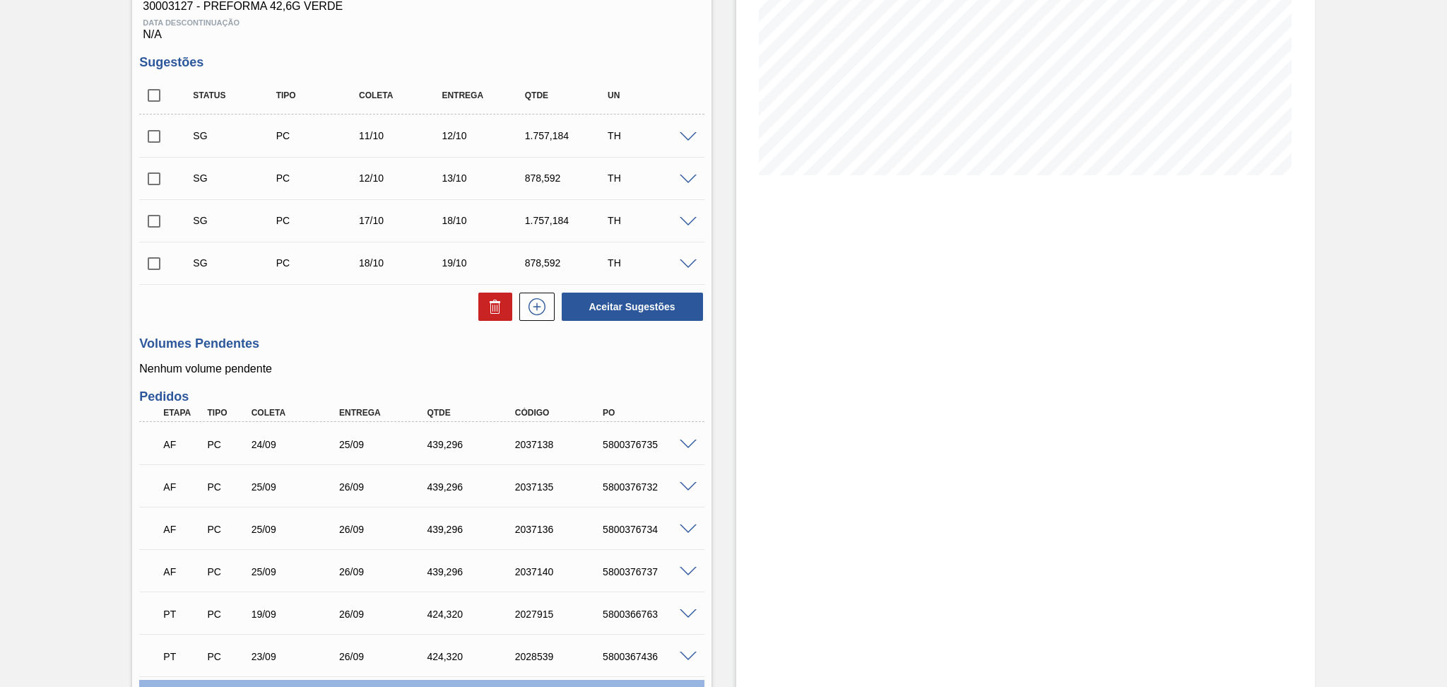
scroll to position [0, 0]
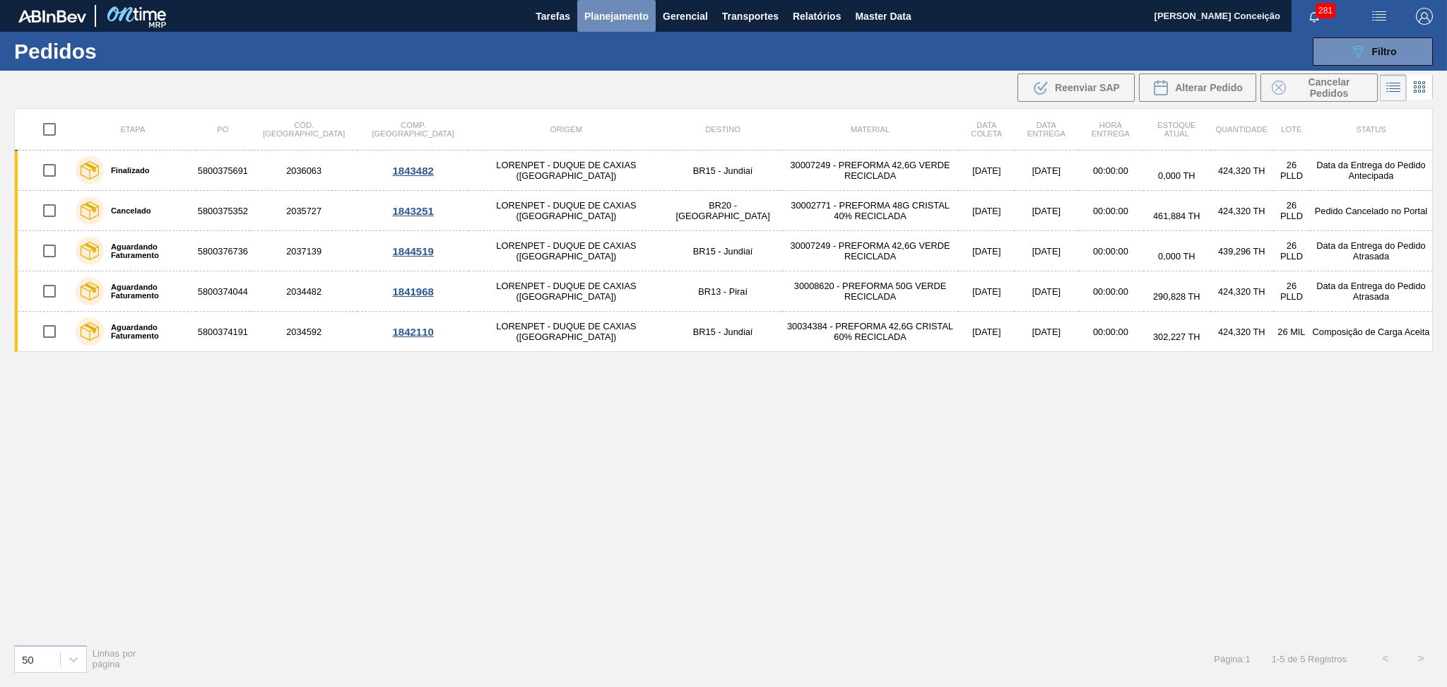
click at [622, 15] on span "Planejamento" at bounding box center [616, 16] width 64 height 17
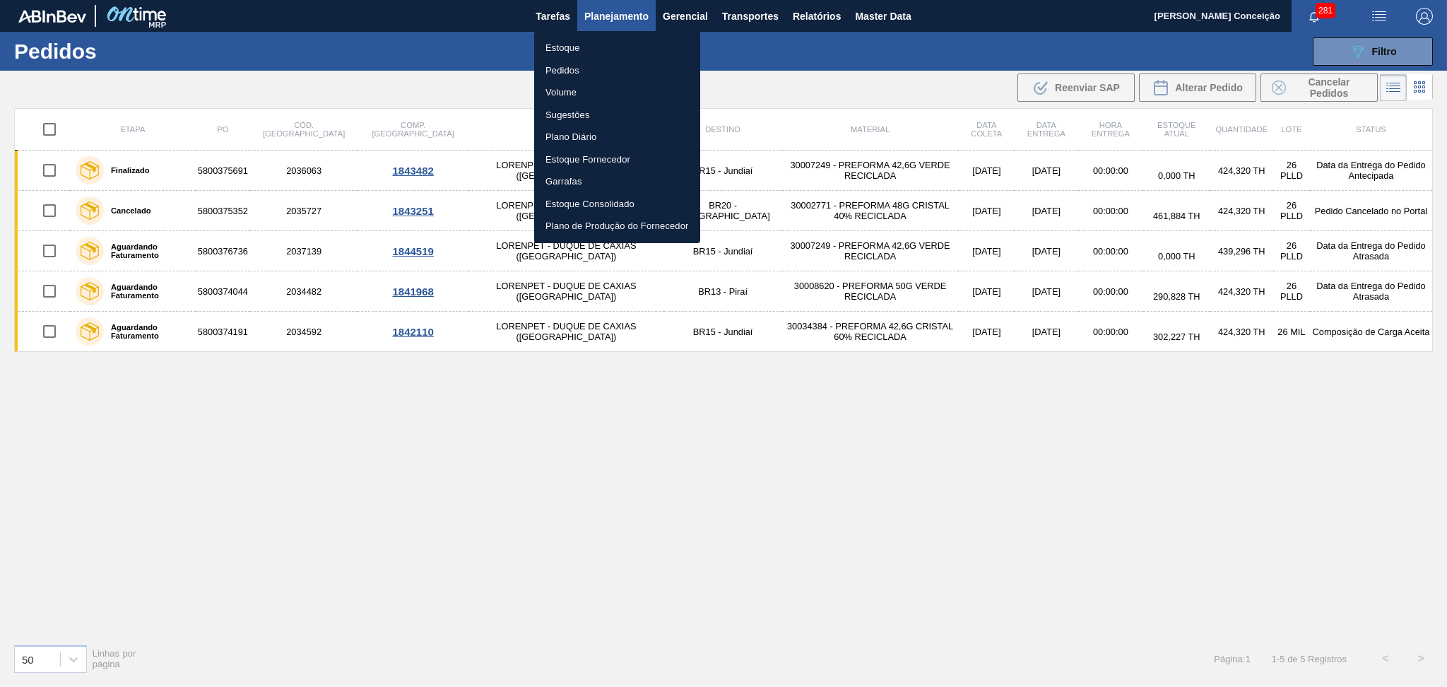
click at [1399, 58] on div at bounding box center [723, 343] width 1447 height 687
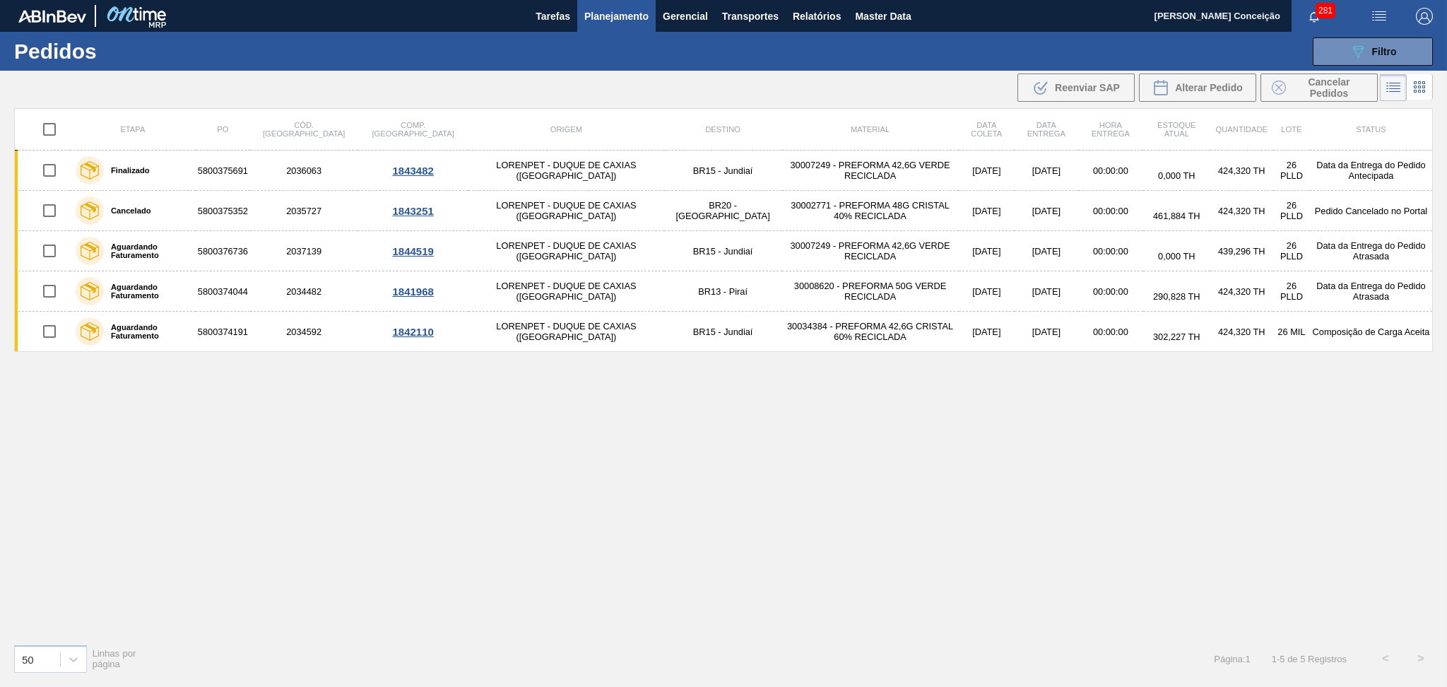
click at [883, 439] on div "Etapa PO Cód. Pedido Comp. Carga Origem Destino Material Data coleta Data entre…" at bounding box center [723, 370] width 1419 height 524
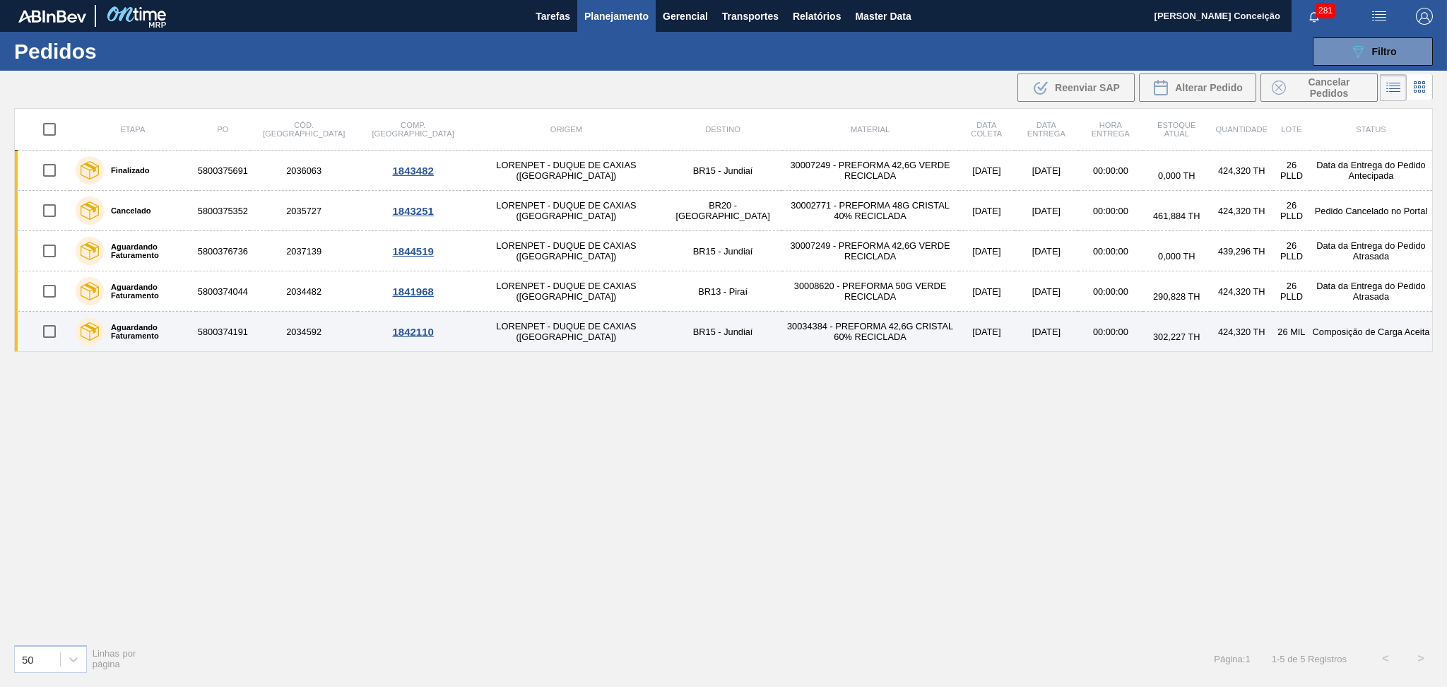
click at [782, 343] on td "30034384 - PREFORMA 42,6G CRISTAL 60% RECICLADA" at bounding box center [870, 332] width 177 height 40
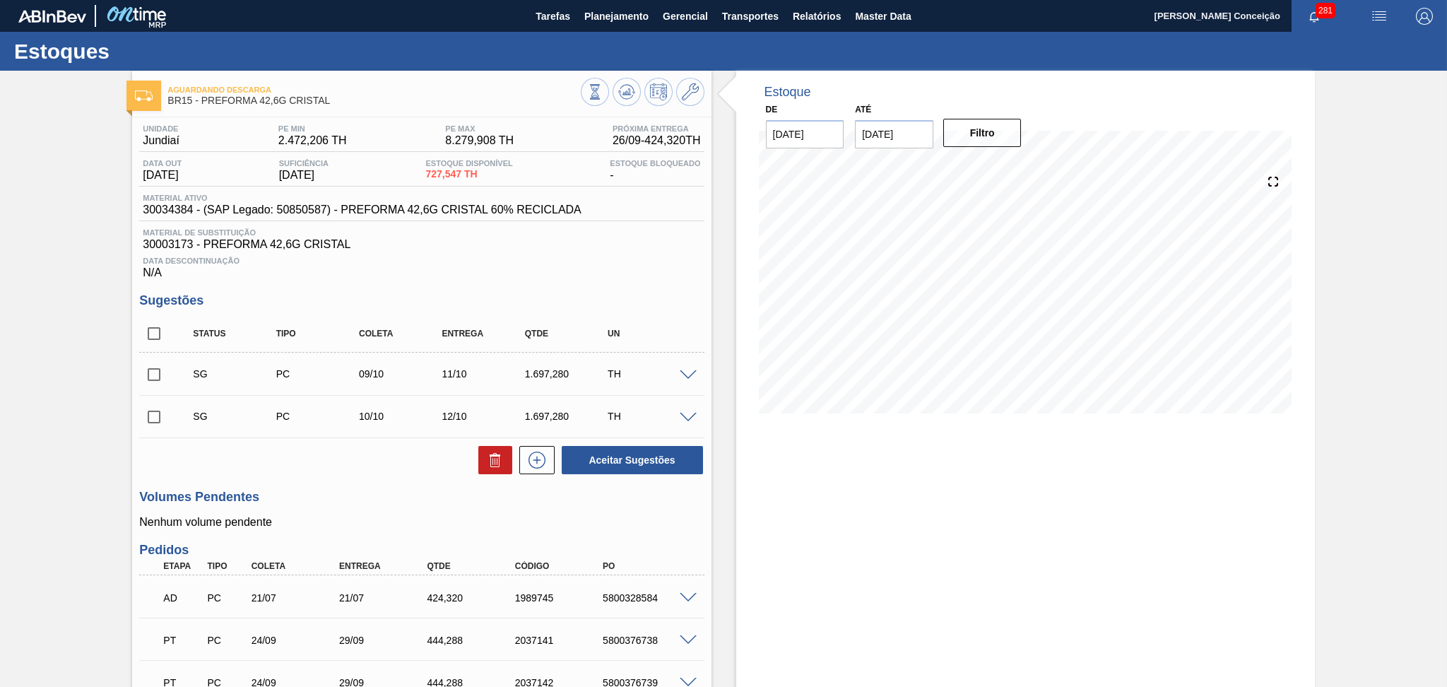
click at [397, 499] on h3 "Volumes Pendentes" at bounding box center [421, 497] width 564 height 15
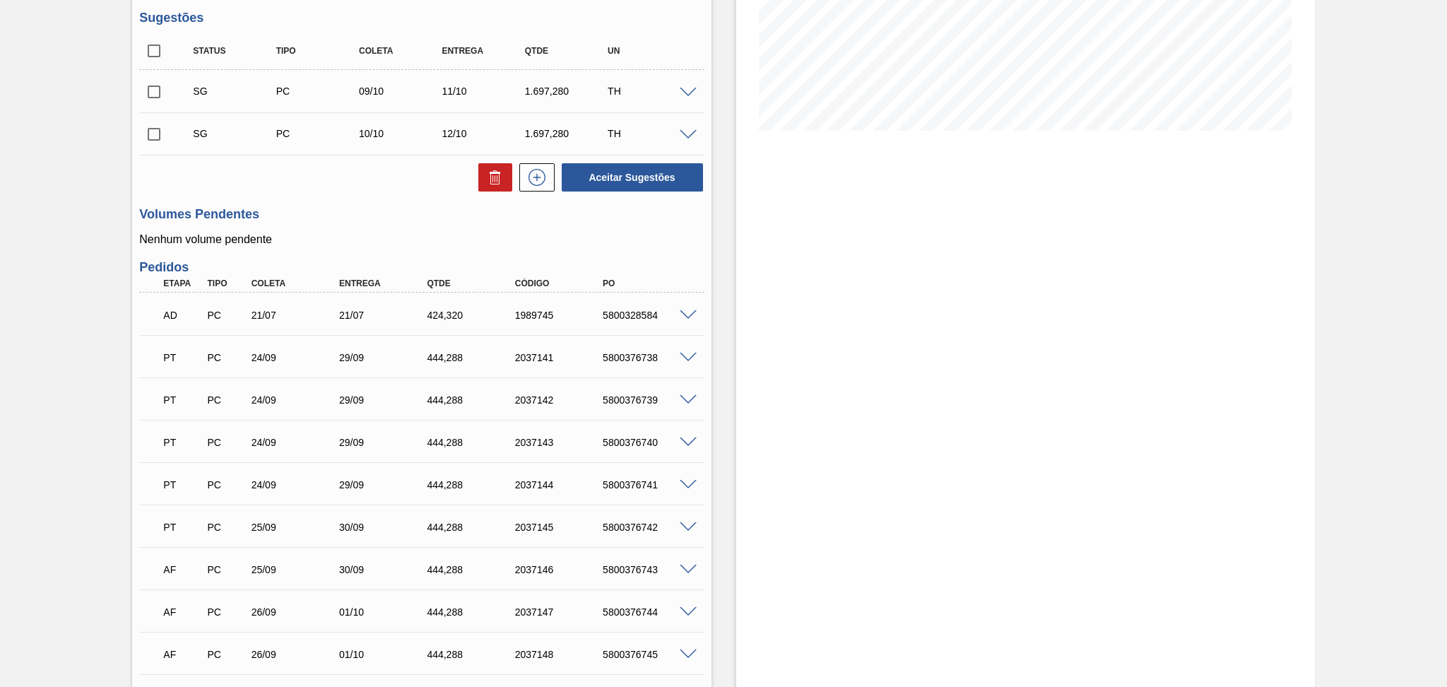
scroll to position [377, 0]
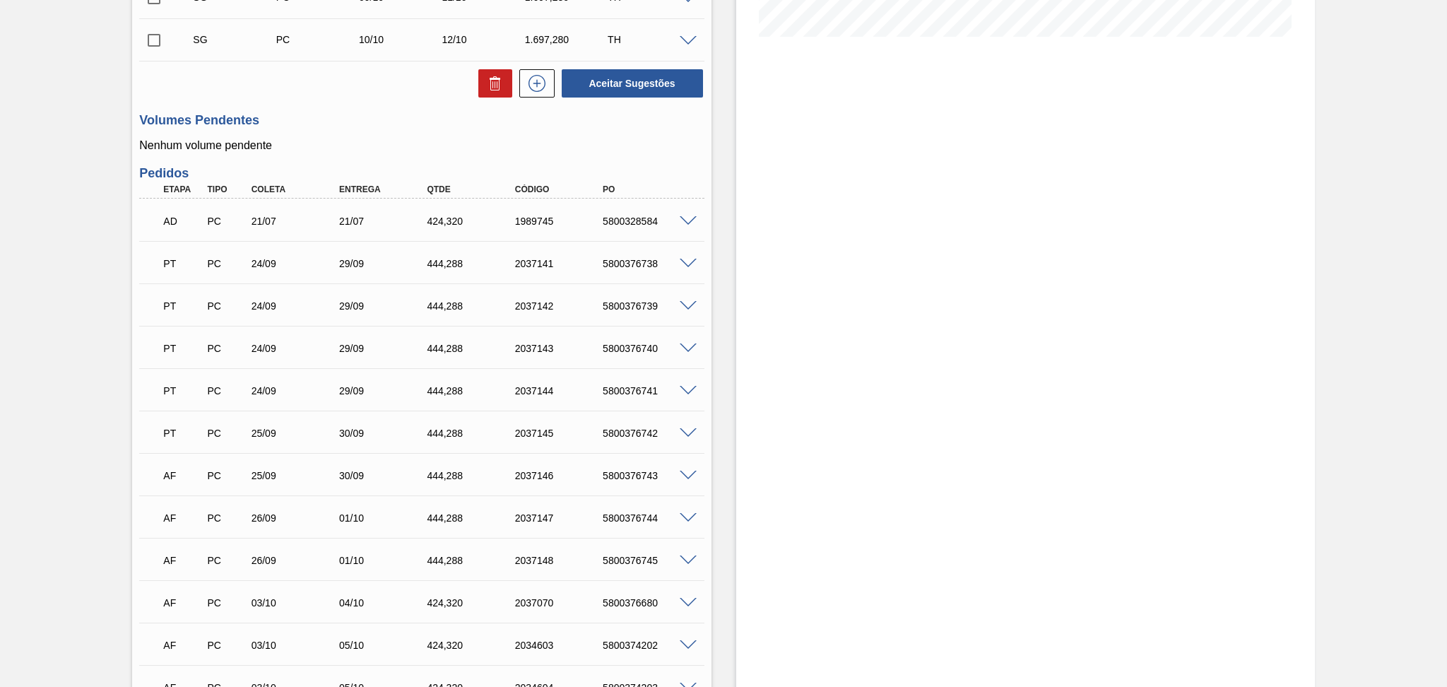
click at [368, 136] on div "Volumes Pendentes Nenhum volume pendente" at bounding box center [421, 132] width 564 height 39
click at [362, 437] on div "30/09" at bounding box center [385, 432] width 99 height 11
click at [265, 271] on div "PT PC 24/09 29/09 444,288 2037141 5800376738" at bounding box center [417, 262] width 527 height 28
click at [252, 319] on div "PT PC 24/09 29/09 444,288 2037142 5800376739" at bounding box center [421, 304] width 564 height 35
click at [258, 348] on div "24/09" at bounding box center [297, 348] width 99 height 11
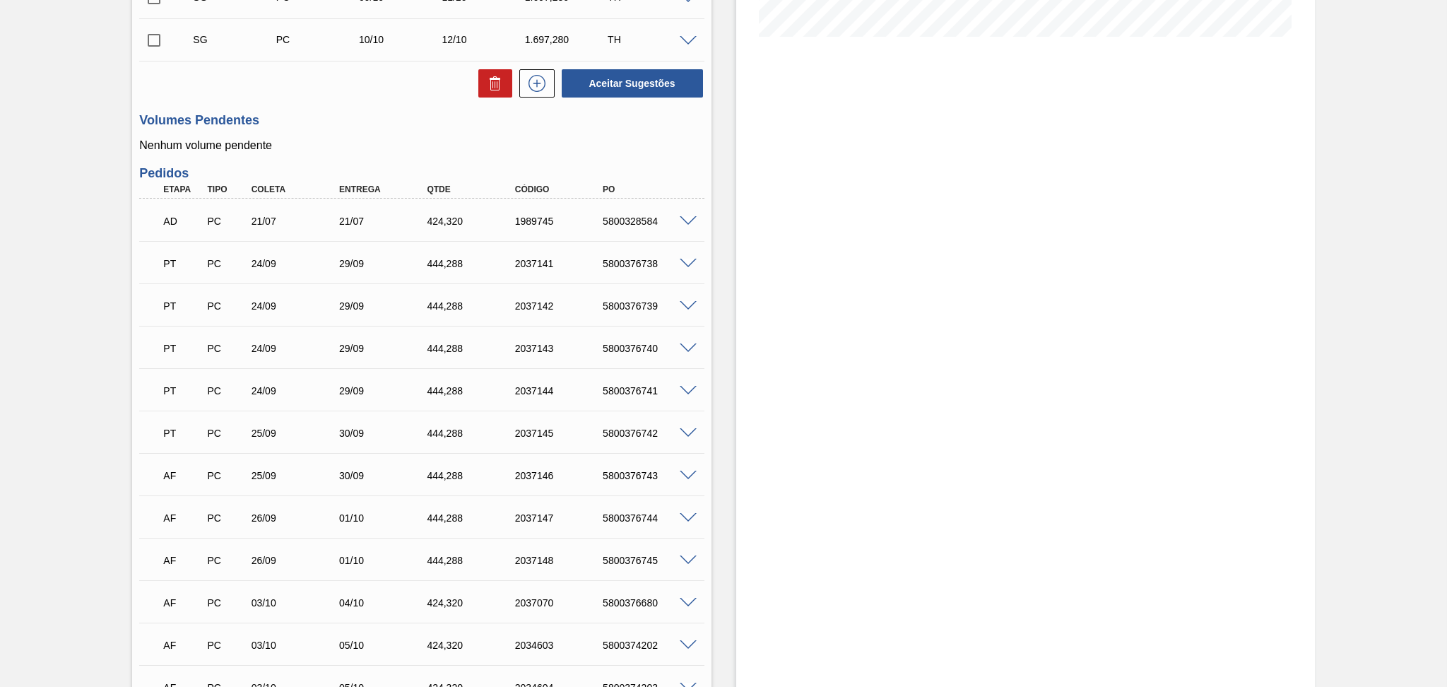
click at [256, 384] on div "PT PC 24/09 29/09 444,288 2037144 5800376741" at bounding box center [417, 389] width 527 height 28
click at [256, 430] on div "25/09" at bounding box center [297, 432] width 99 height 11
click at [342, 184] on div "Entrega" at bounding box center [385, 189] width 99 height 10
click at [341, 140] on p "Nenhum volume pendente" at bounding box center [421, 145] width 564 height 13
click at [348, 269] on div "PT PC 24/09 29/09 444,288 2037141 5800376738" at bounding box center [417, 262] width 527 height 28
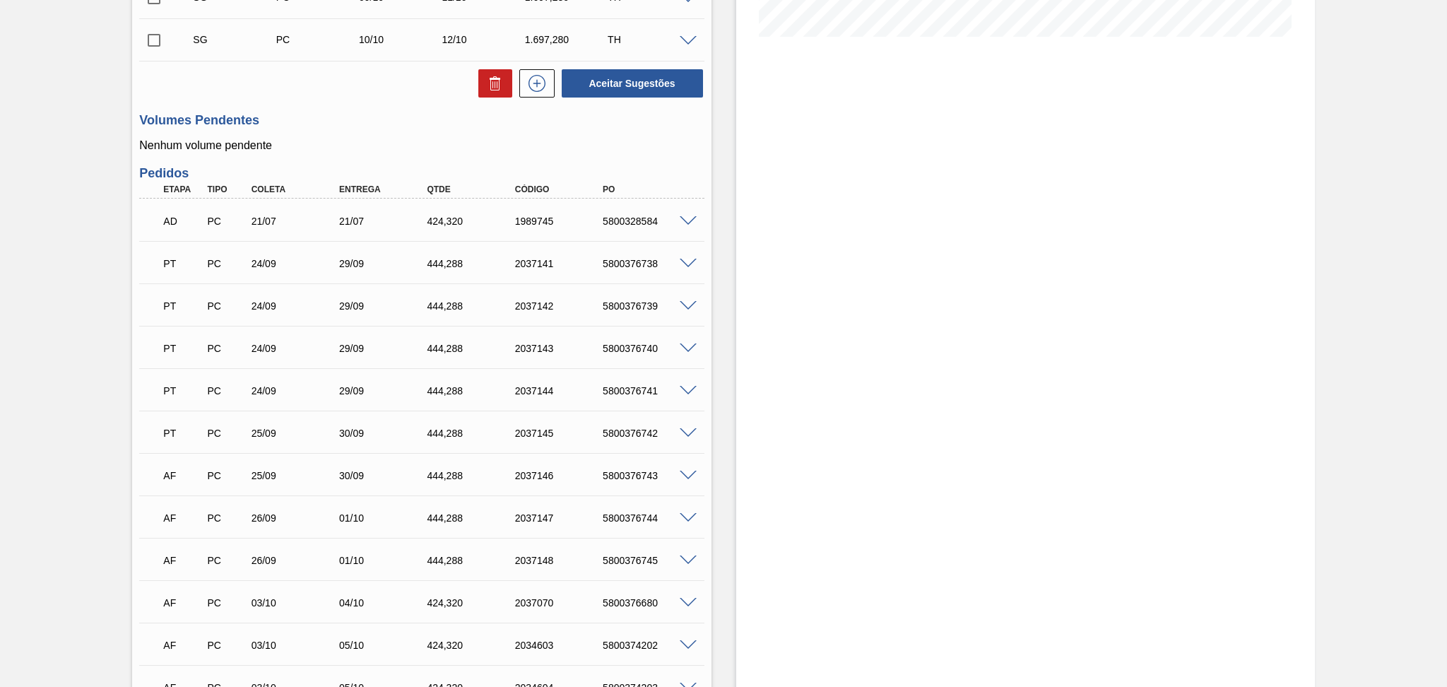
click at [349, 295] on div "PT PC 24/09 29/09 444,288 2037142 5800376739" at bounding box center [417, 304] width 527 height 28
click at [343, 348] on div "29/09" at bounding box center [385, 348] width 99 height 11
click at [344, 391] on div "29/09" at bounding box center [385, 390] width 99 height 11
click at [762, 280] on div "Estoque De 26/09/2025 Até 30/11/2025 Filtro 27/09 Projeção de Estoque 692.021 N…" at bounding box center [1025, 301] width 579 height 1214
click at [264, 300] on div "24/09" at bounding box center [297, 305] width 99 height 11
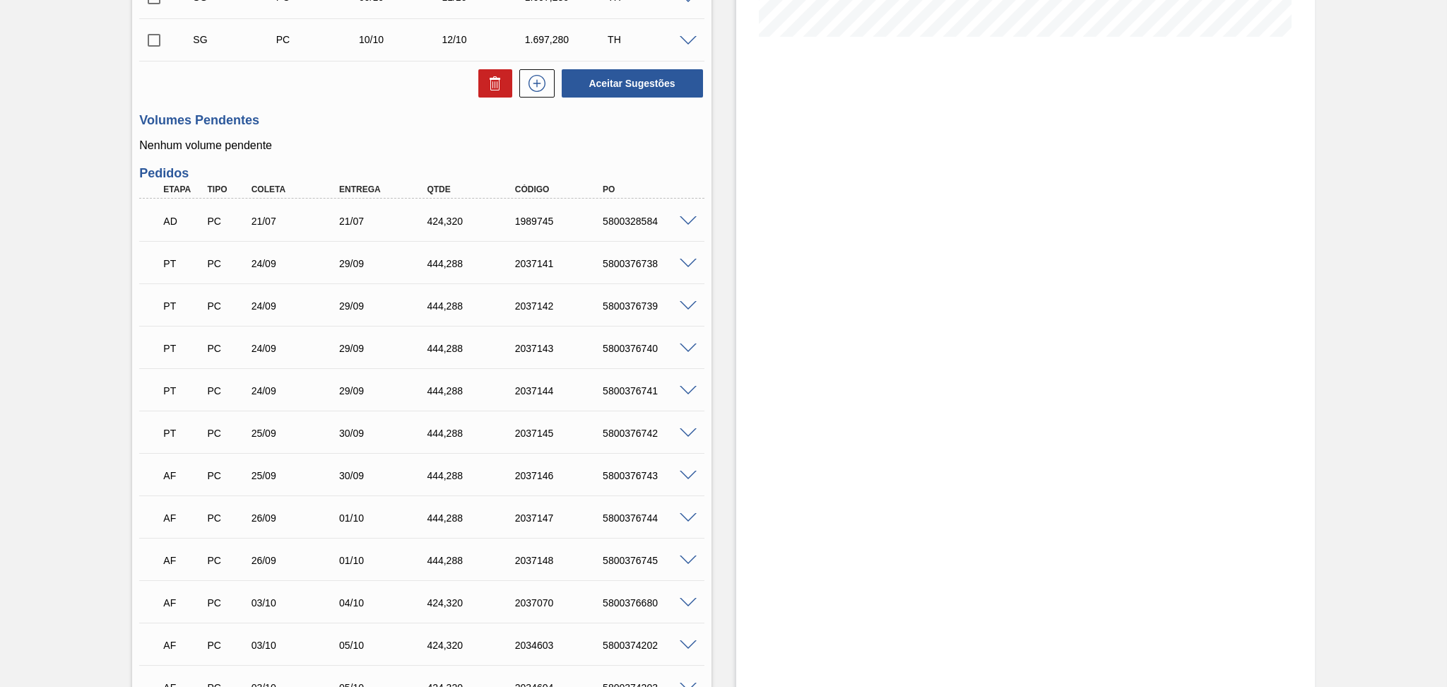
click at [253, 345] on div "24/09" at bounding box center [297, 348] width 99 height 11
click at [257, 398] on div "PT PC 24/09 29/09 444,288 2037144 5800376741" at bounding box center [417, 389] width 527 height 28
click at [258, 439] on div "PT PC 25/09 30/09 444,288 2037145 5800376742" at bounding box center [417, 432] width 527 height 28
click at [750, 216] on div "Estoque De 26/09/2025 Até 30/11/2025 Filtro 27/09 Projeção de Estoque 692.021 N…" at bounding box center [1025, 301] width 579 height 1214
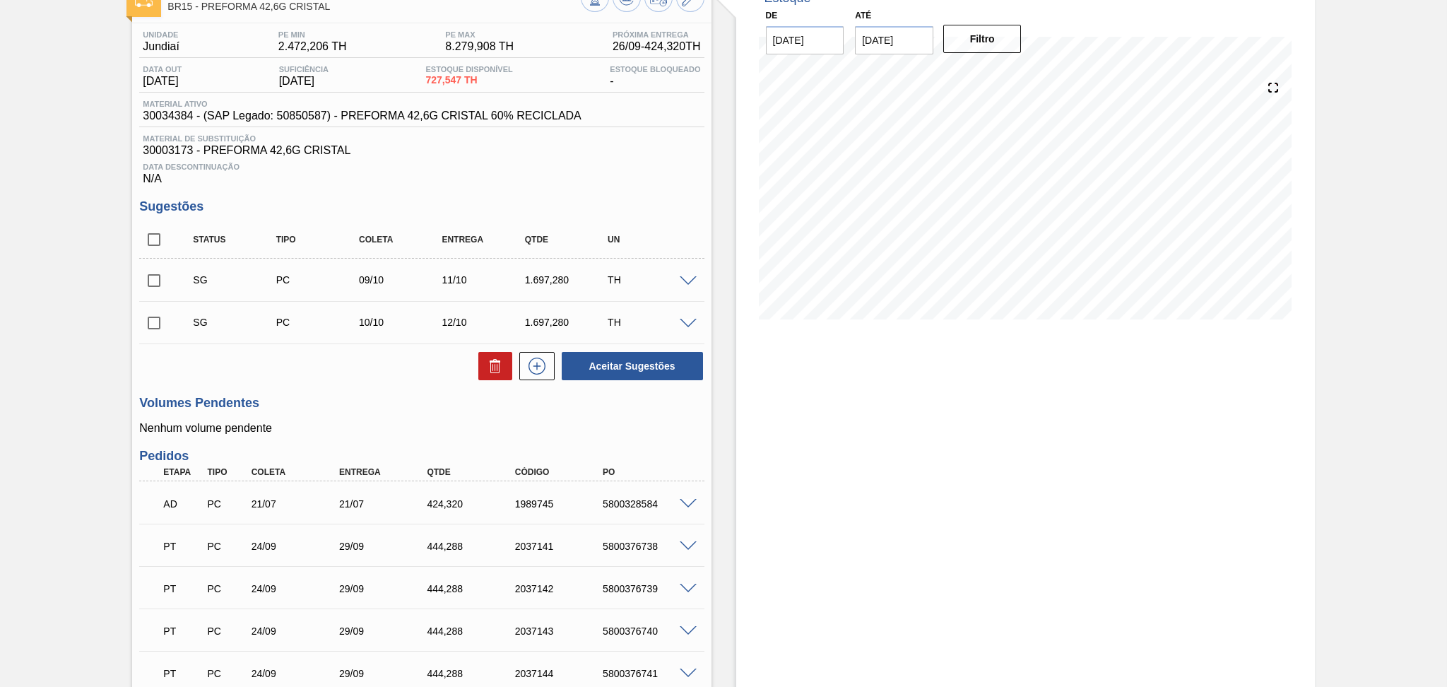
click at [362, 384] on div "Unidade Jundiaí PE MIN 2.472,206 TH PE MAX 8.279,908 TH Próxima Entrega 26/09 -…" at bounding box center [421, 603] width 579 height 1160
click at [558, 179] on div "Data Descontinuação N/A" at bounding box center [421, 171] width 564 height 28
click at [526, 186] on div "Unidade Jundiaí PE MIN 2.472,206 TH PE MAX 8.279,908 TH Próxima Entrega 26/09 -…" at bounding box center [421, 603] width 579 height 1160
click at [319, 353] on div "Aceitar Sugestões" at bounding box center [421, 365] width 564 height 31
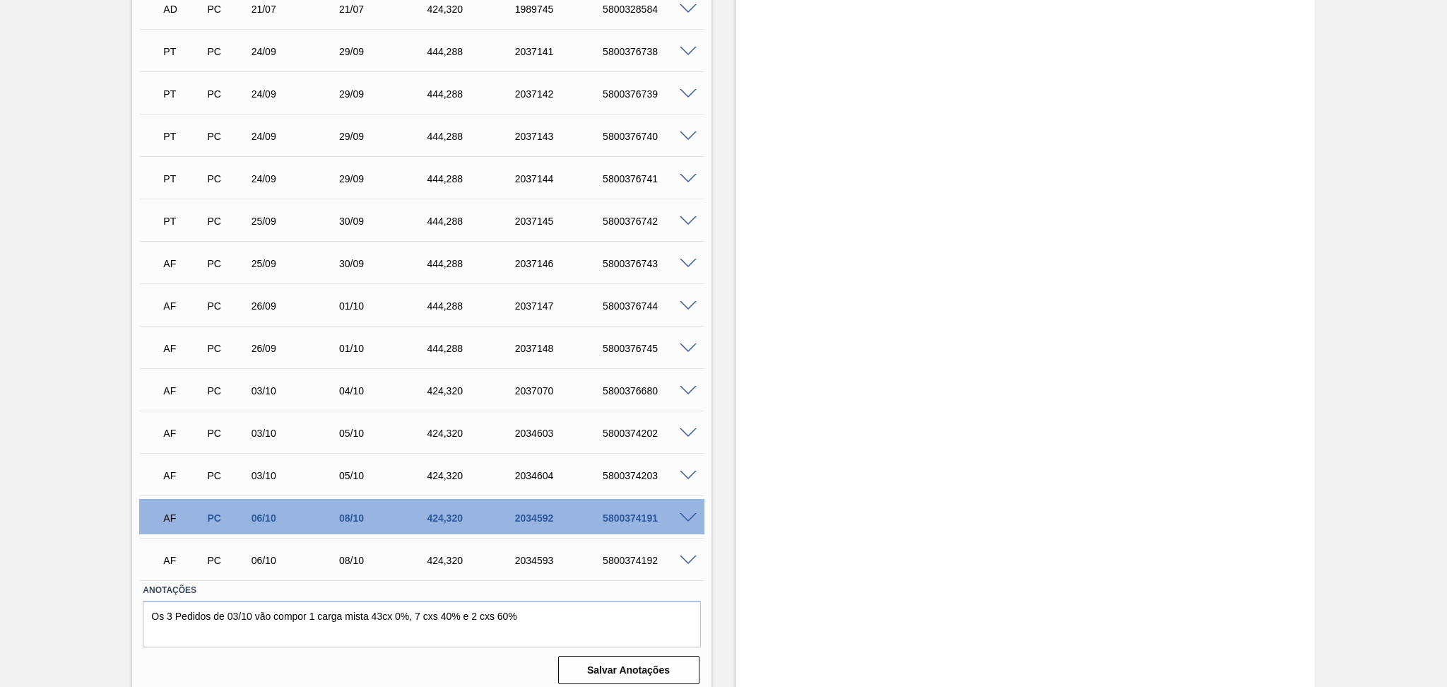
scroll to position [596, 0]
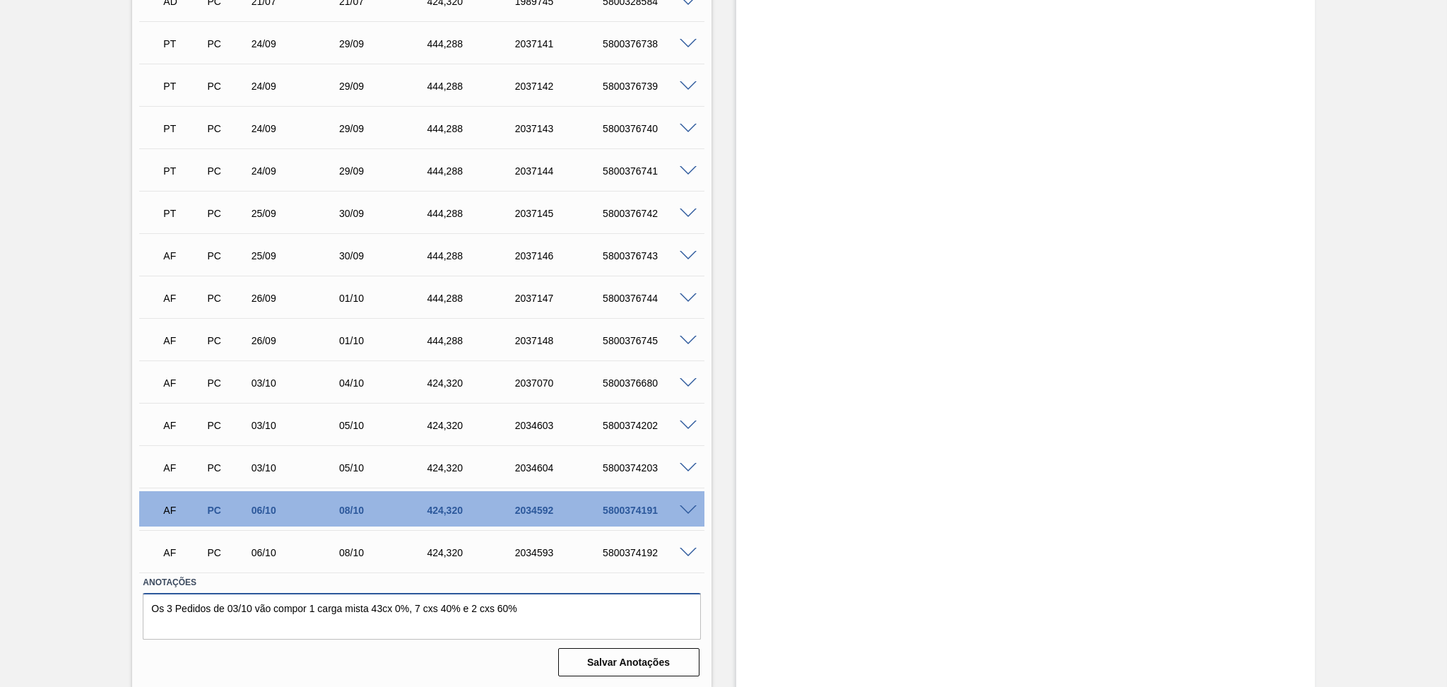
click at [393, 629] on textarea "Os 3 Pedidos de 03/10 vão compor 1 carga mista 43cx 0%, 7 cxs 40% e 2 cxs 60%" at bounding box center [421, 616] width 557 height 47
drag, startPoint x: 563, startPoint y: 615, endPoint x: 0, endPoint y: 603, distance: 563.2
click at [0, 603] on div "Aguardando Descarga BR15 - PREFORMA 42,6G CRISTAL Unidade Jundiaí PE MIN 2.472,…" at bounding box center [723, 81] width 1447 height 1214
click at [560, 620] on textarea "Os 3 Pedidos de 03/10 vão compor 1 carga mista 43cx 0%, 7 cxs 40% e 2 cxs 60%" at bounding box center [421, 616] width 557 height 47
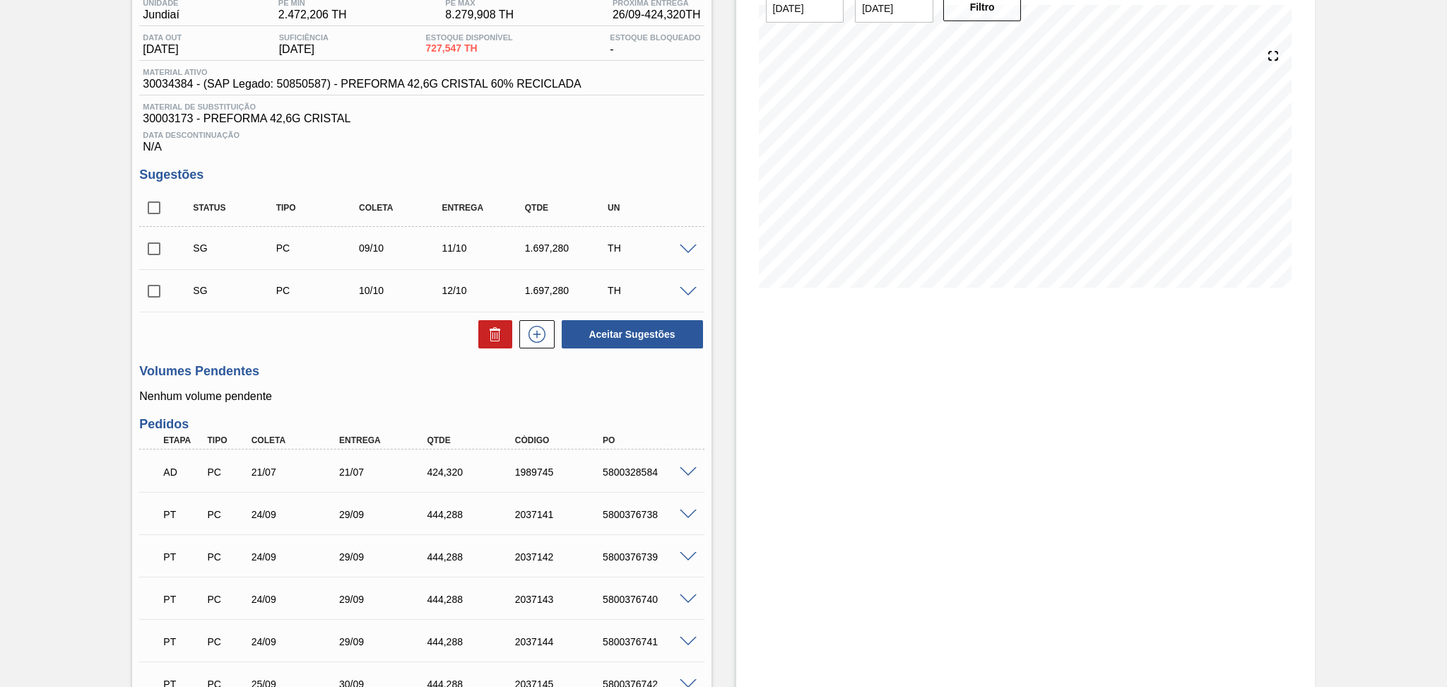
scroll to position [0, 0]
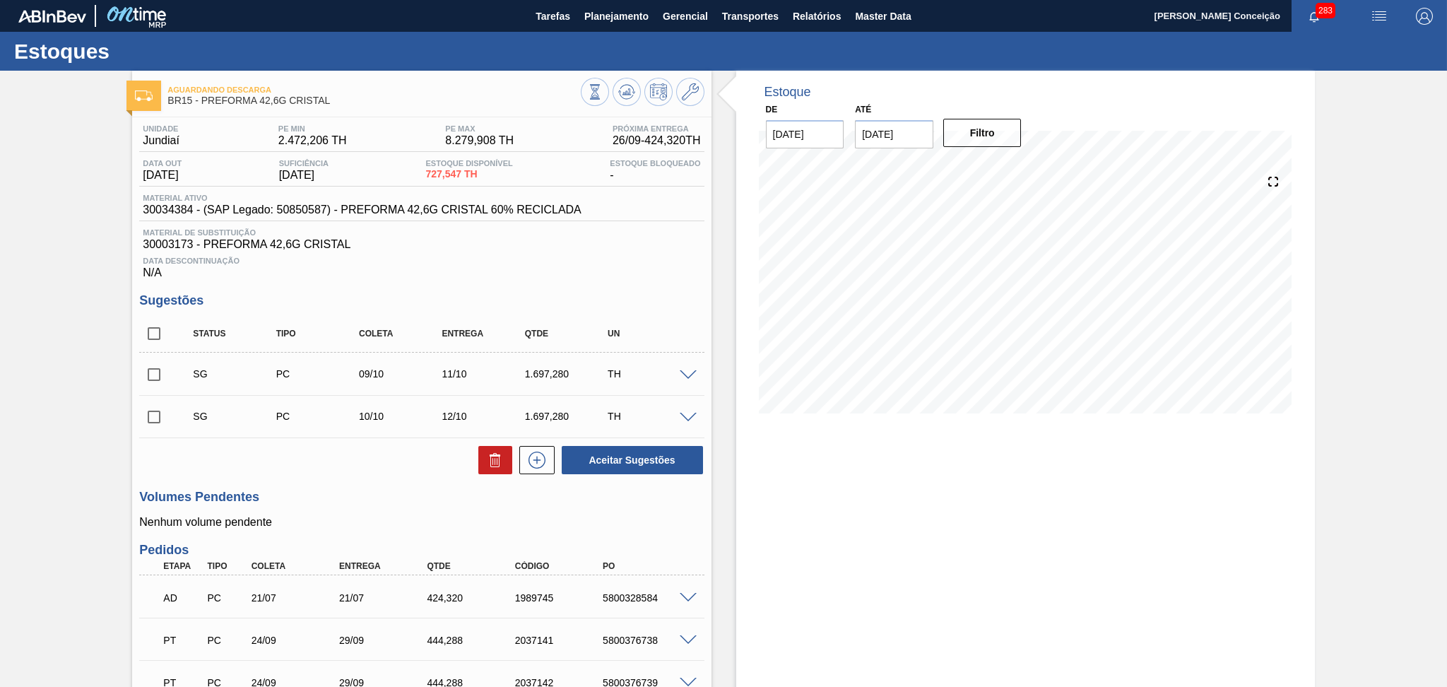
click at [442, 288] on div "Unidade Jundiaí PE MIN 2.472,206 TH PE MAX 8.279,908 TH Próxima Entrega 26/09 -…" at bounding box center [421, 697] width 579 height 1160
click at [613, 8] on span "Planejamento" at bounding box center [616, 16] width 64 height 17
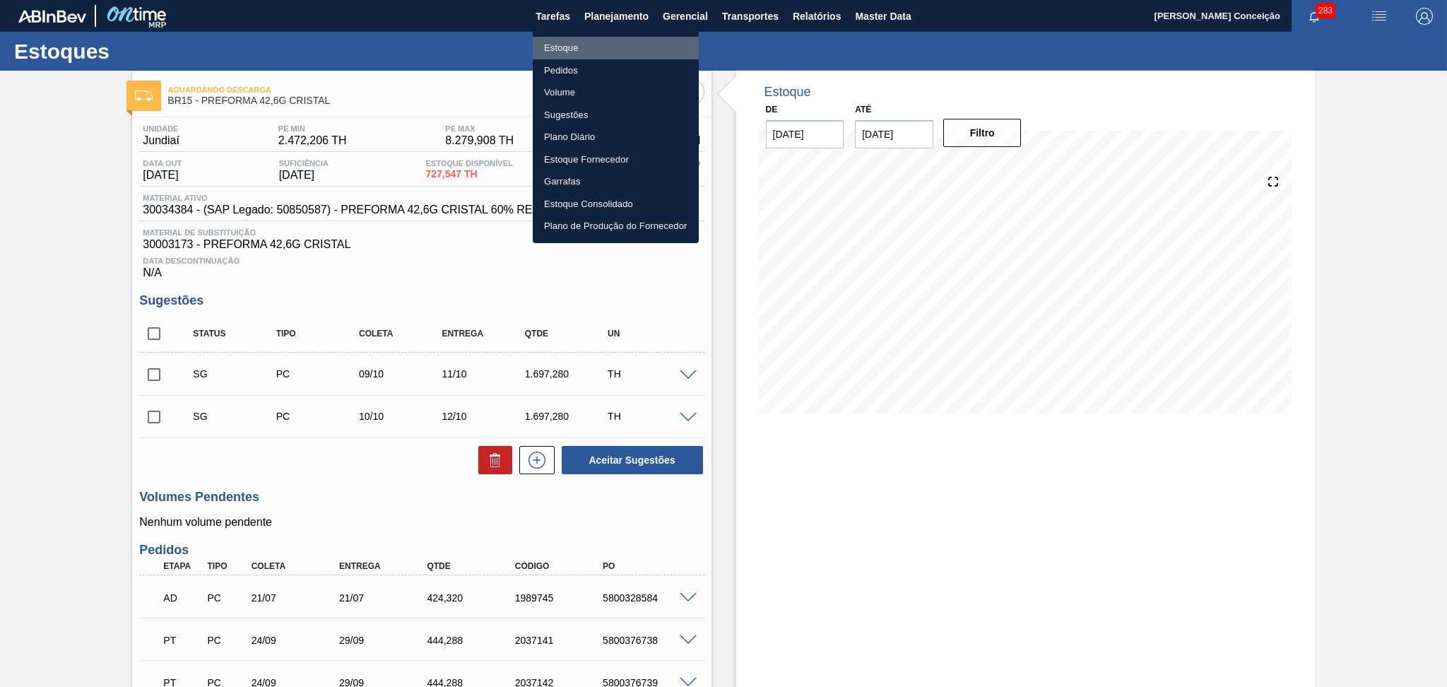
click at [581, 45] on li "Estoque" at bounding box center [616, 48] width 166 height 23
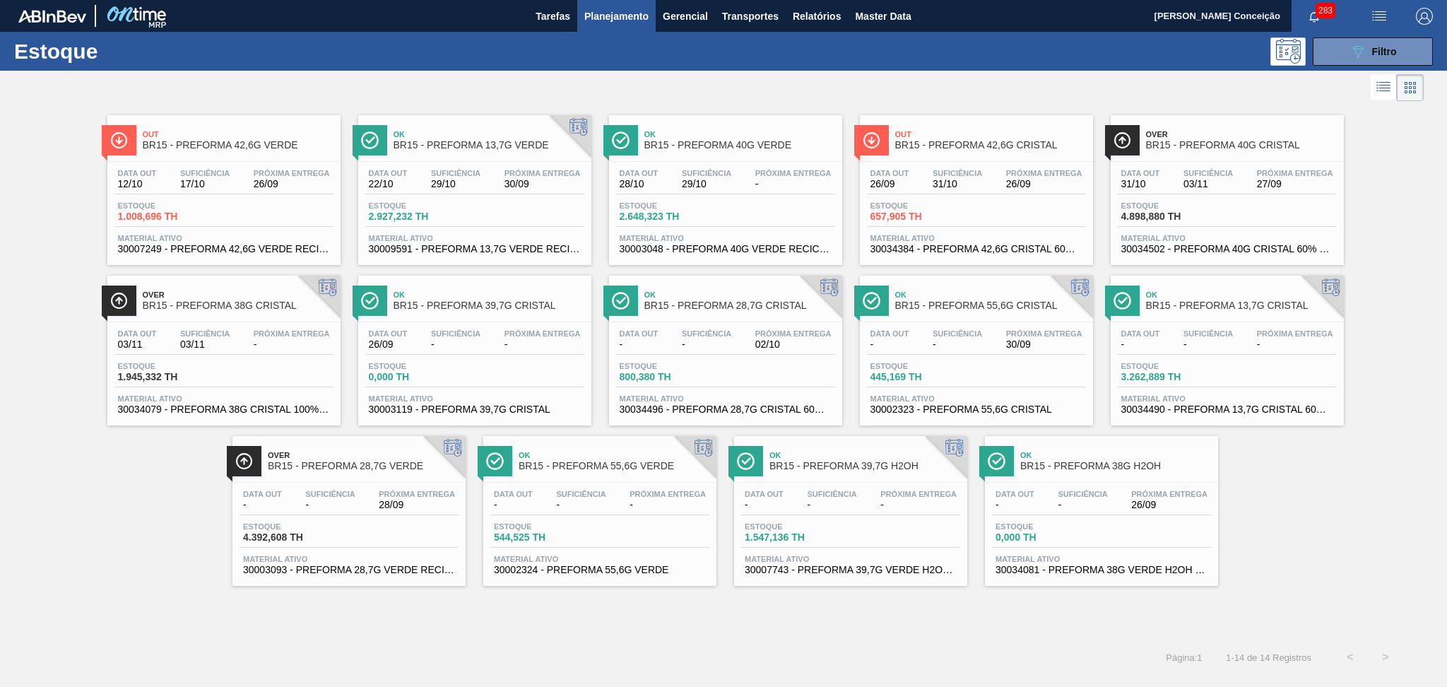
click at [610, 22] on span "Planejamento" at bounding box center [616, 16] width 64 height 17
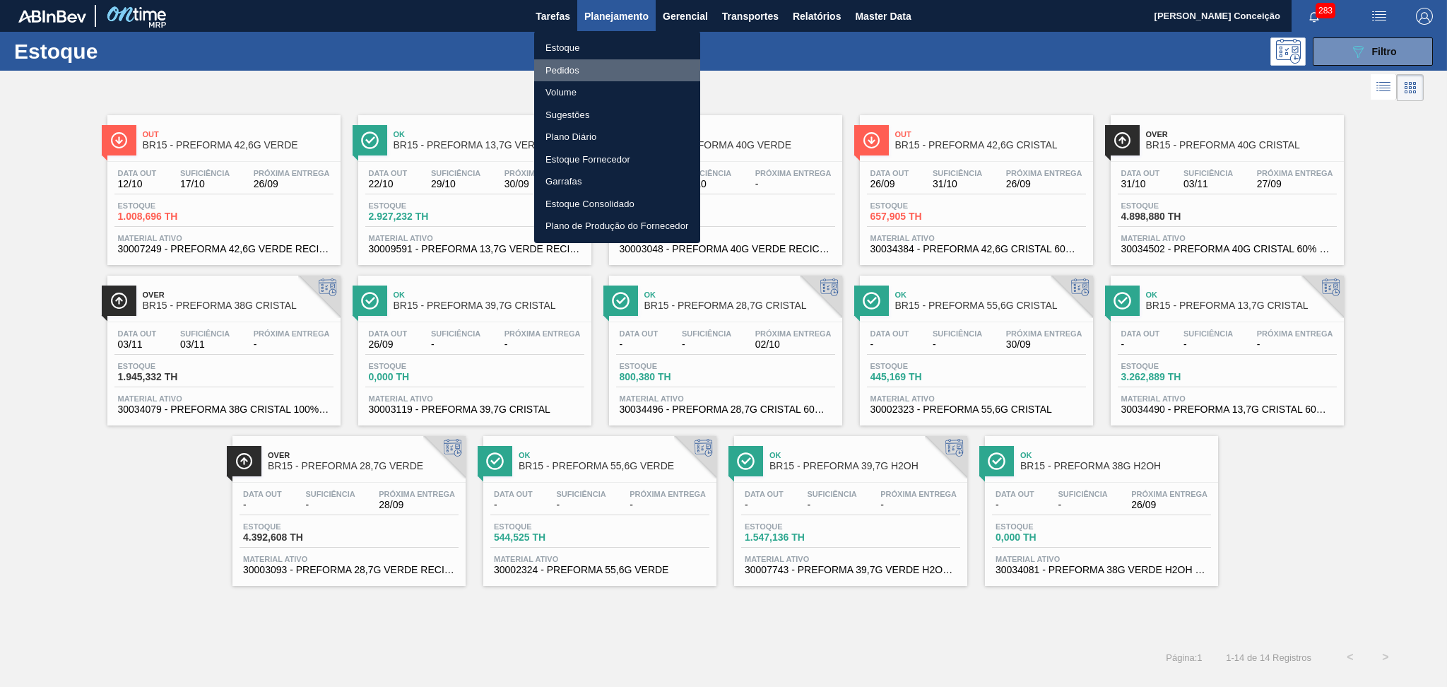
click at [557, 69] on li "Pedidos" at bounding box center [617, 70] width 166 height 23
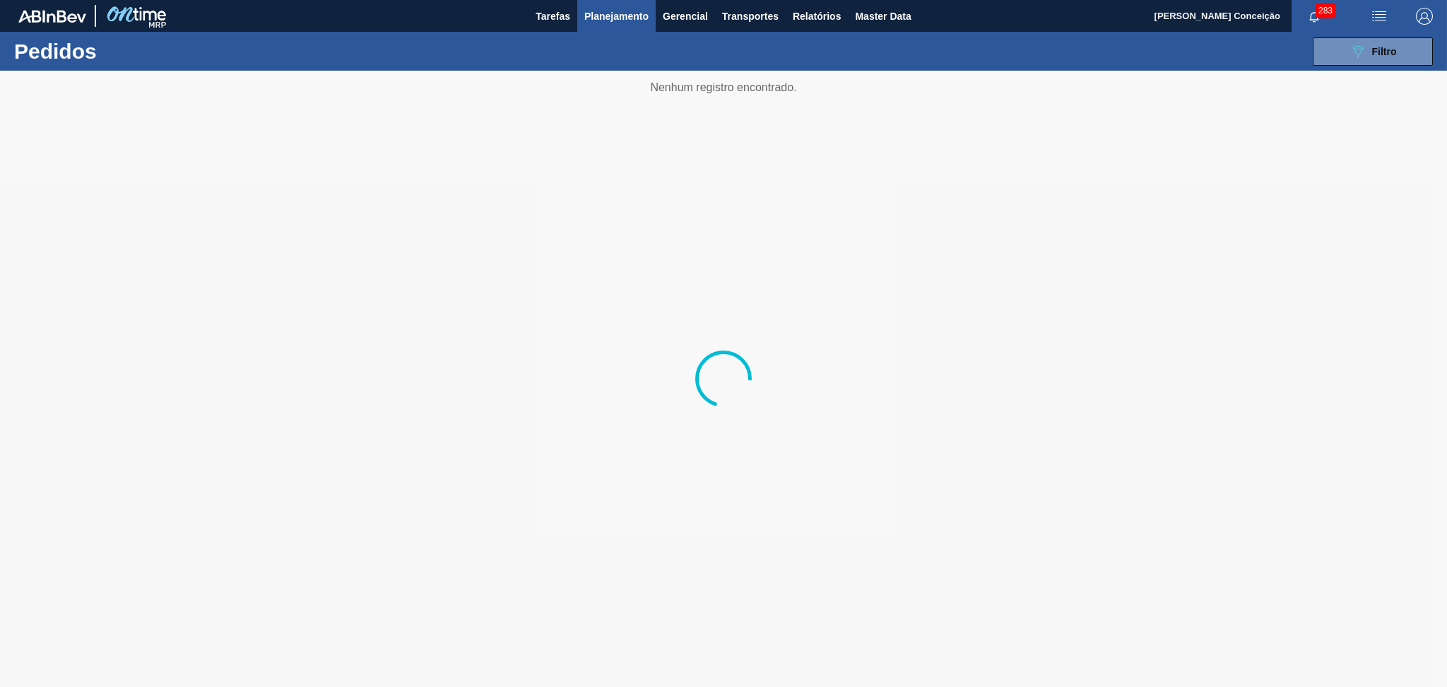
click at [1371, 65] on button "089F7B8B-B2A5-4AFE-B5C0-19BA573D28AC Filtro" at bounding box center [1373, 51] width 120 height 28
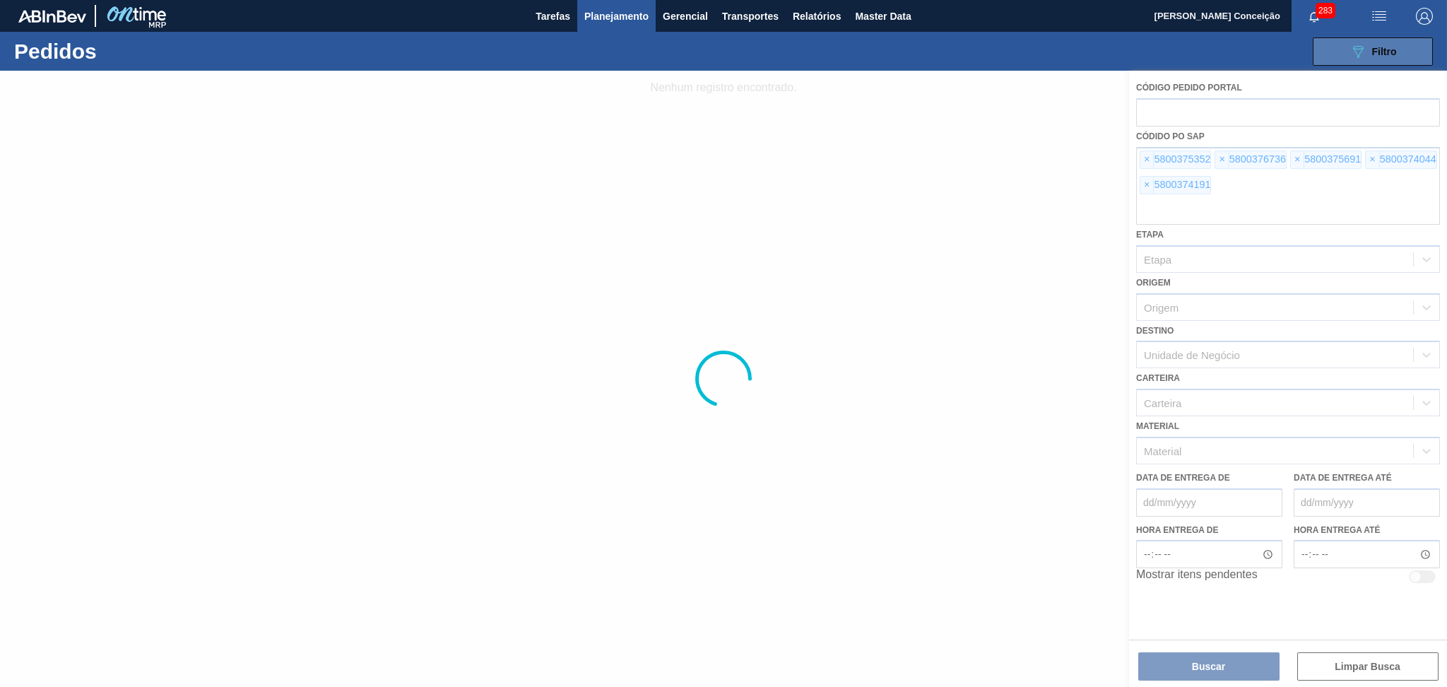
click at [1372, 61] on button "089F7B8B-B2A5-4AFE-B5C0-19BA573D28AC Filtro" at bounding box center [1373, 51] width 120 height 28
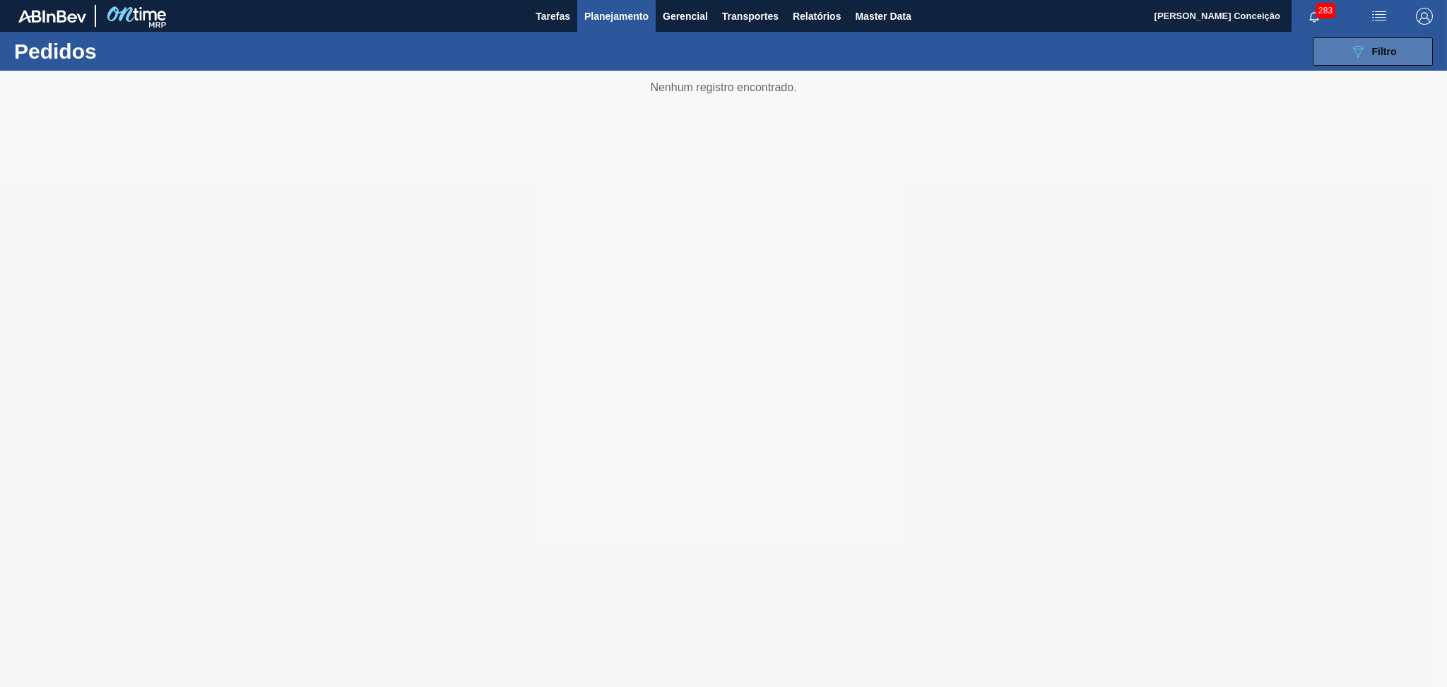
click at [1372, 61] on button "089F7B8B-B2A5-4AFE-B5C0-19BA573D28AC Filtro" at bounding box center [1373, 51] width 120 height 28
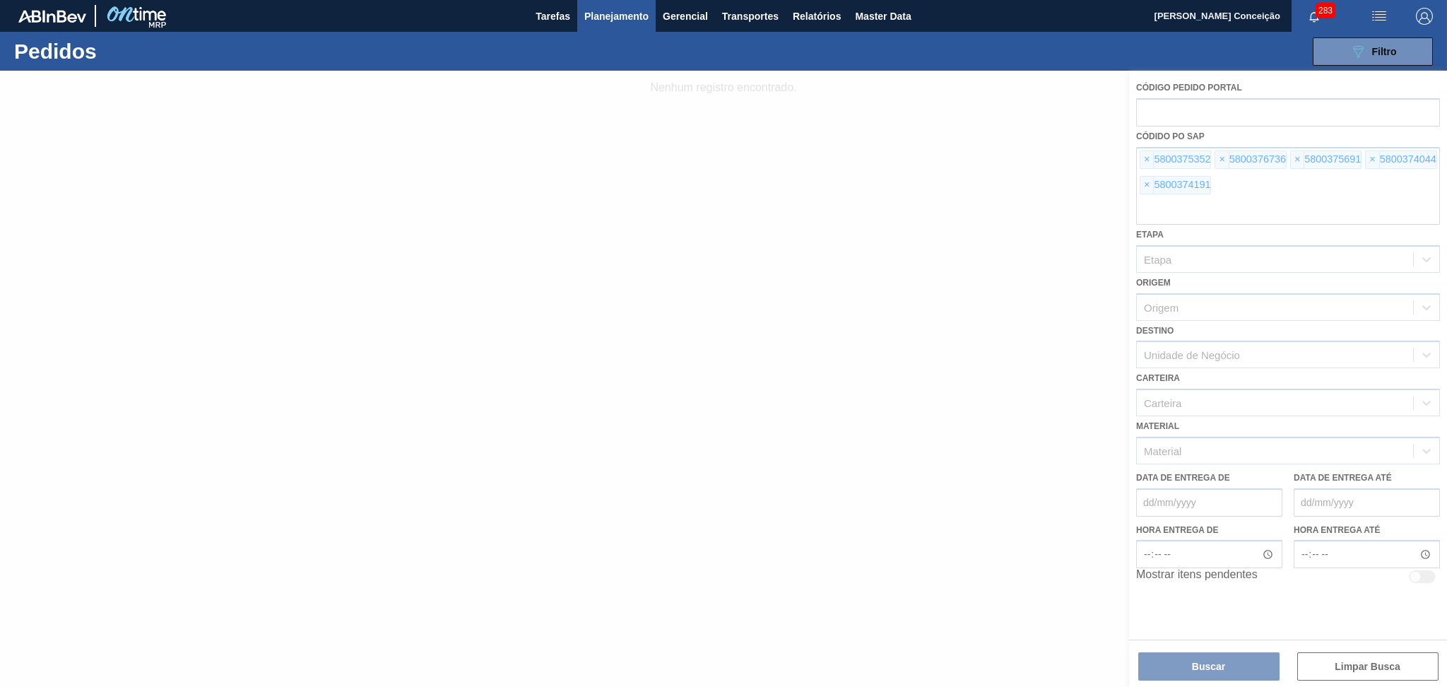
click at [1137, 160] on div at bounding box center [723, 379] width 1447 height 616
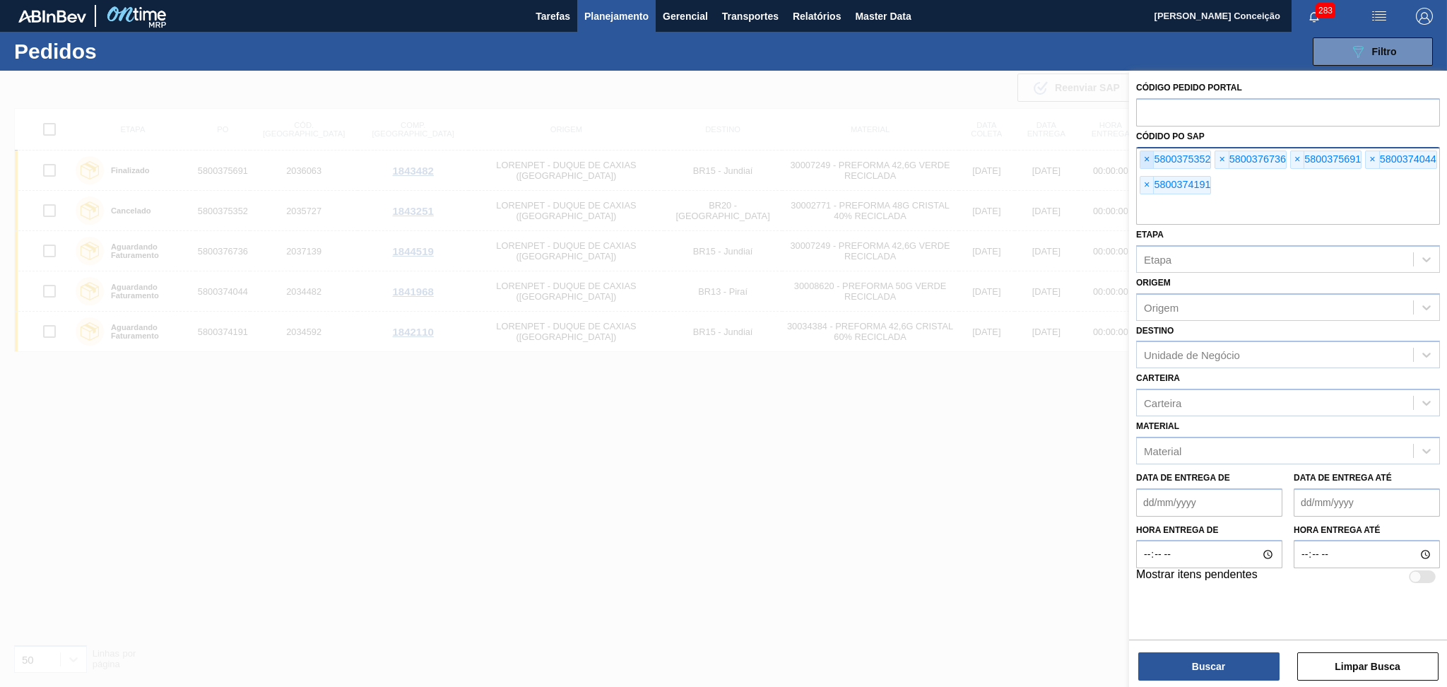
click at [1144, 160] on span "×" at bounding box center [1146, 159] width 13 height 17
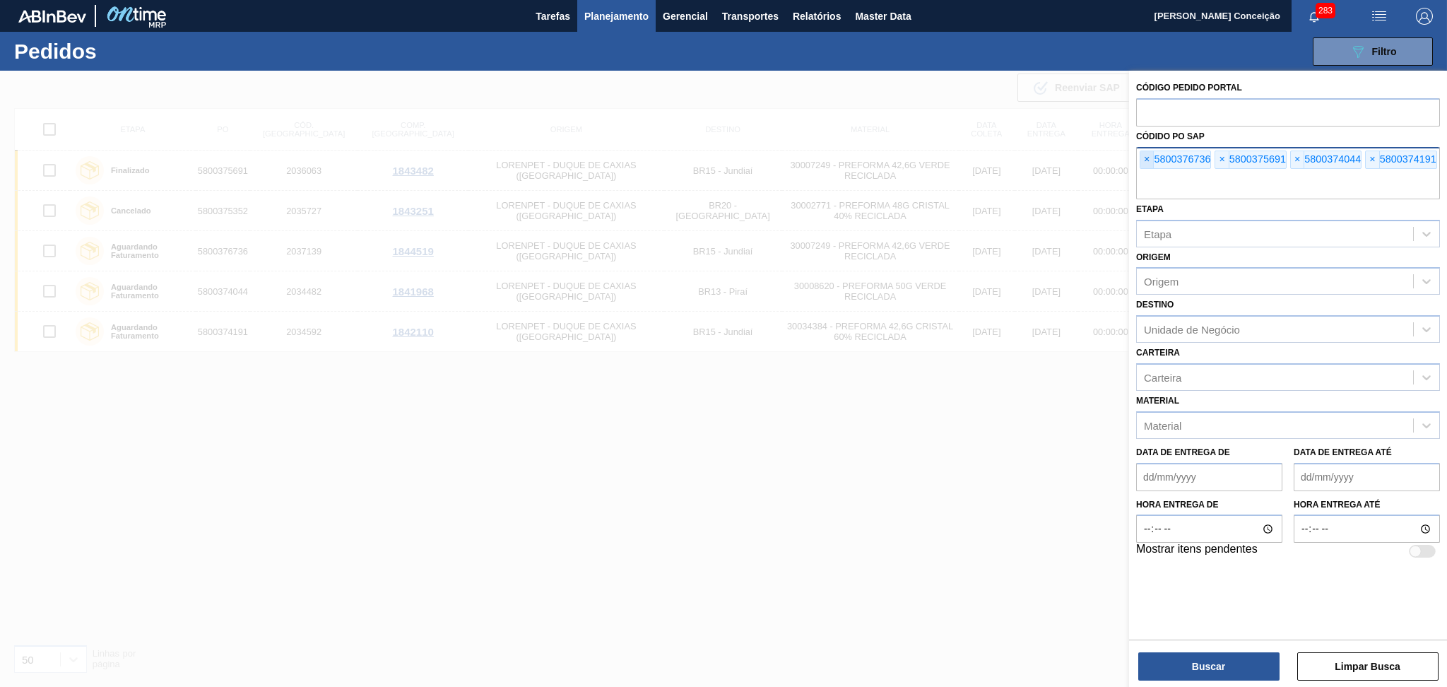
click at [1144, 160] on span "×" at bounding box center [1146, 159] width 13 height 17
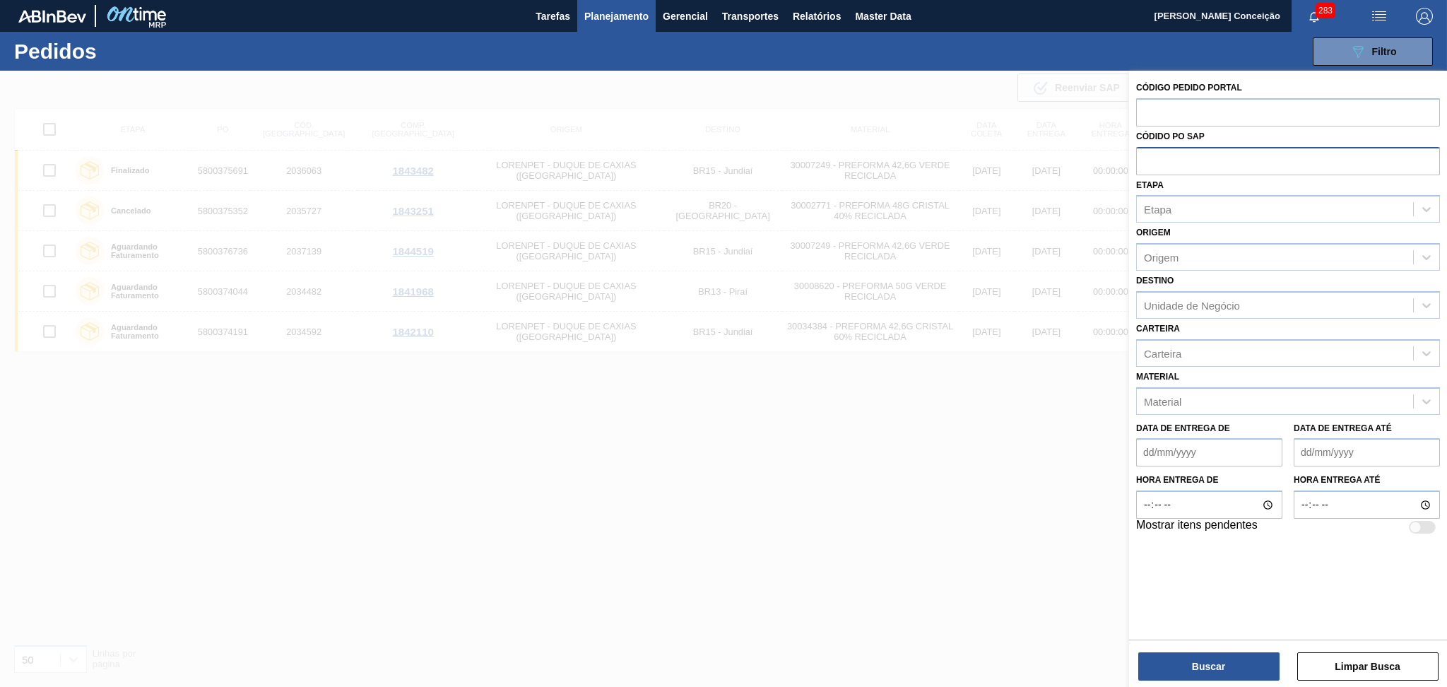
click at [1144, 160] on input "text" at bounding box center [1288, 160] width 304 height 27
click at [531, 456] on div at bounding box center [723, 414] width 1447 height 687
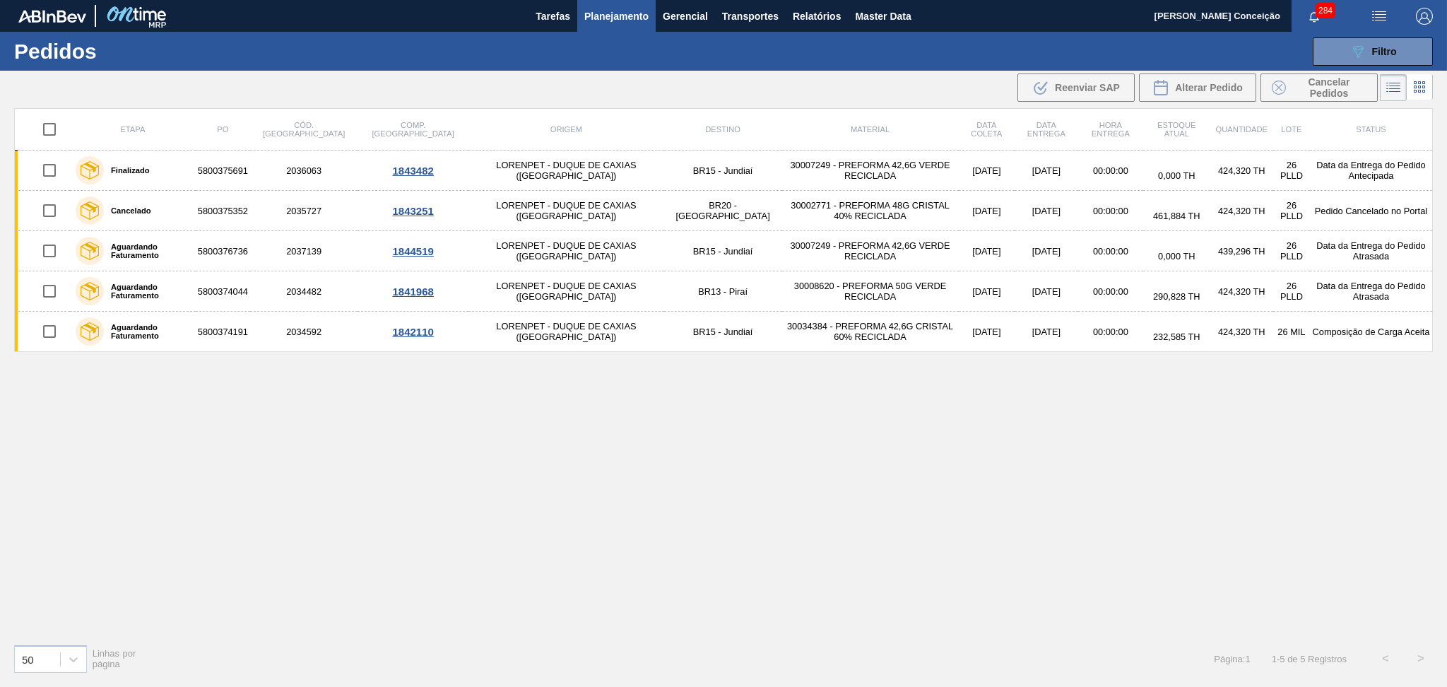
click at [639, 18] on span "Planejamento" at bounding box center [616, 16] width 64 height 17
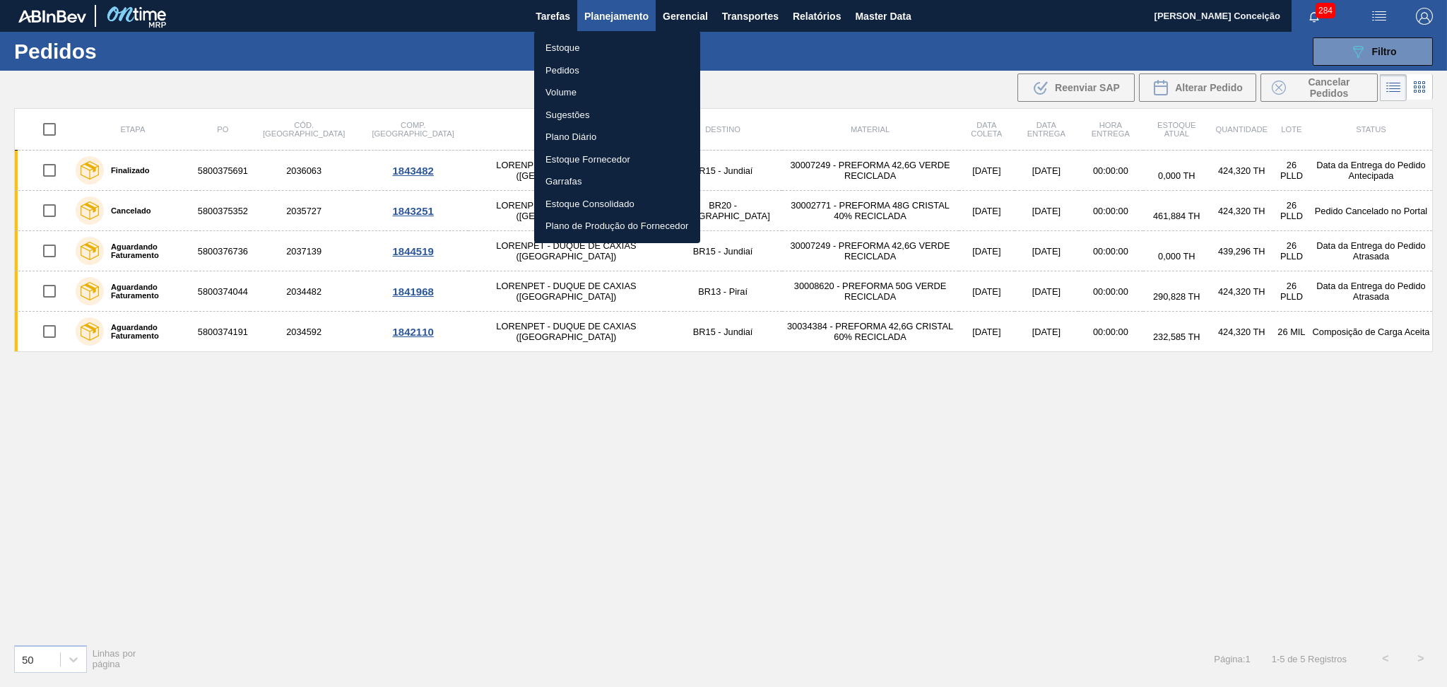
click at [646, 526] on div at bounding box center [723, 343] width 1447 height 687
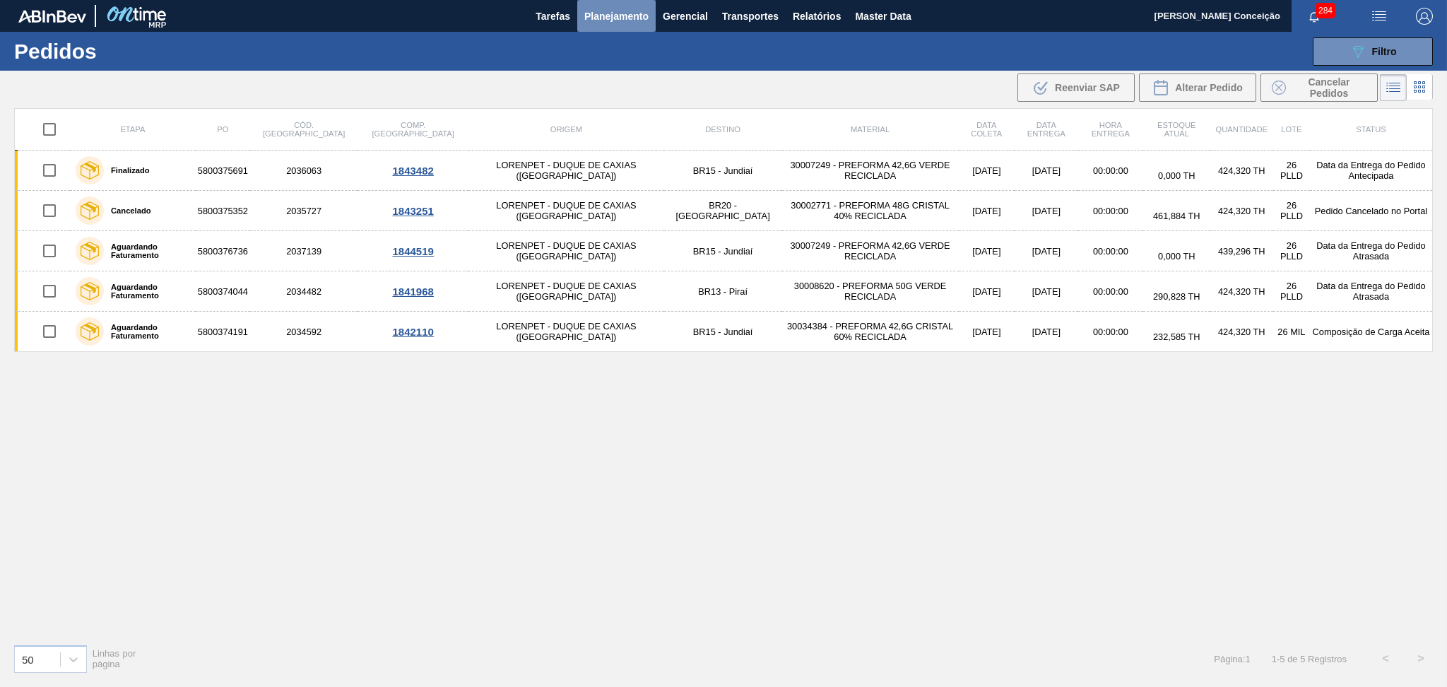
click at [604, 20] on span "Planejamento" at bounding box center [616, 16] width 64 height 17
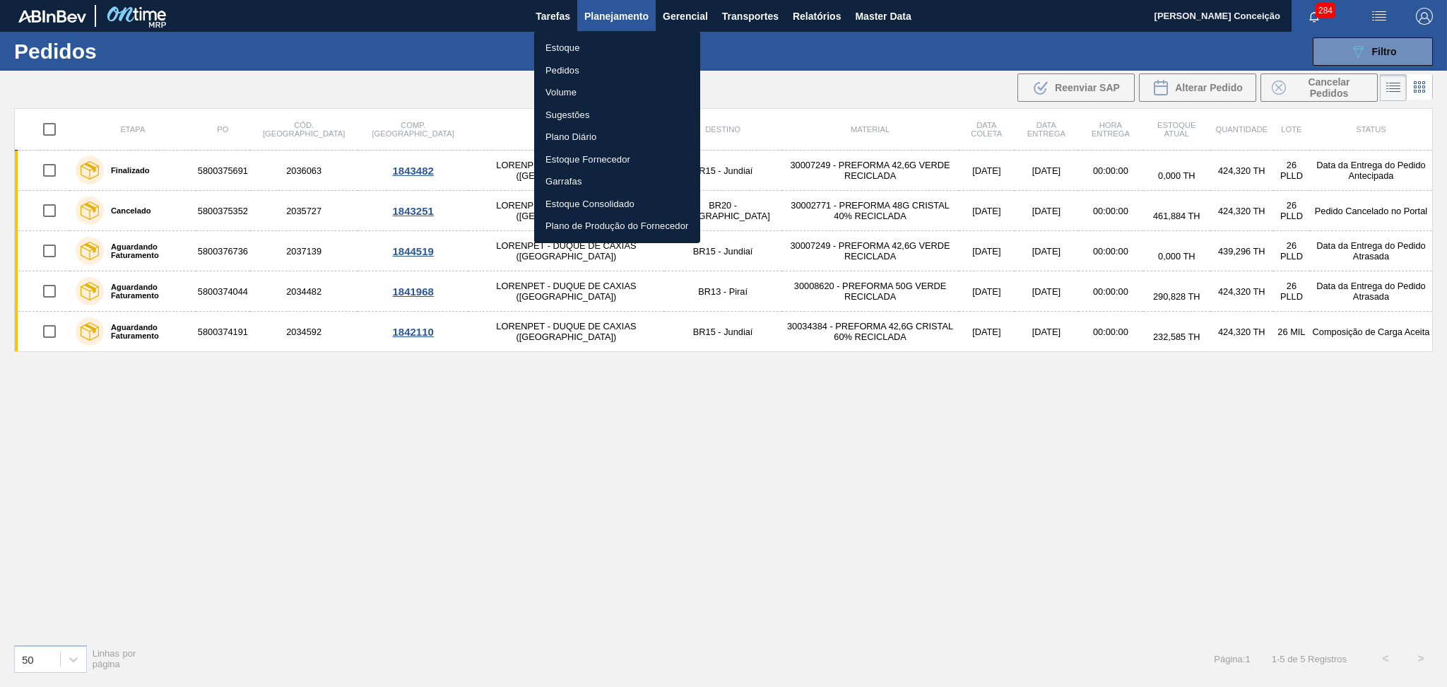
click at [579, 47] on li "Estoque" at bounding box center [617, 48] width 166 height 23
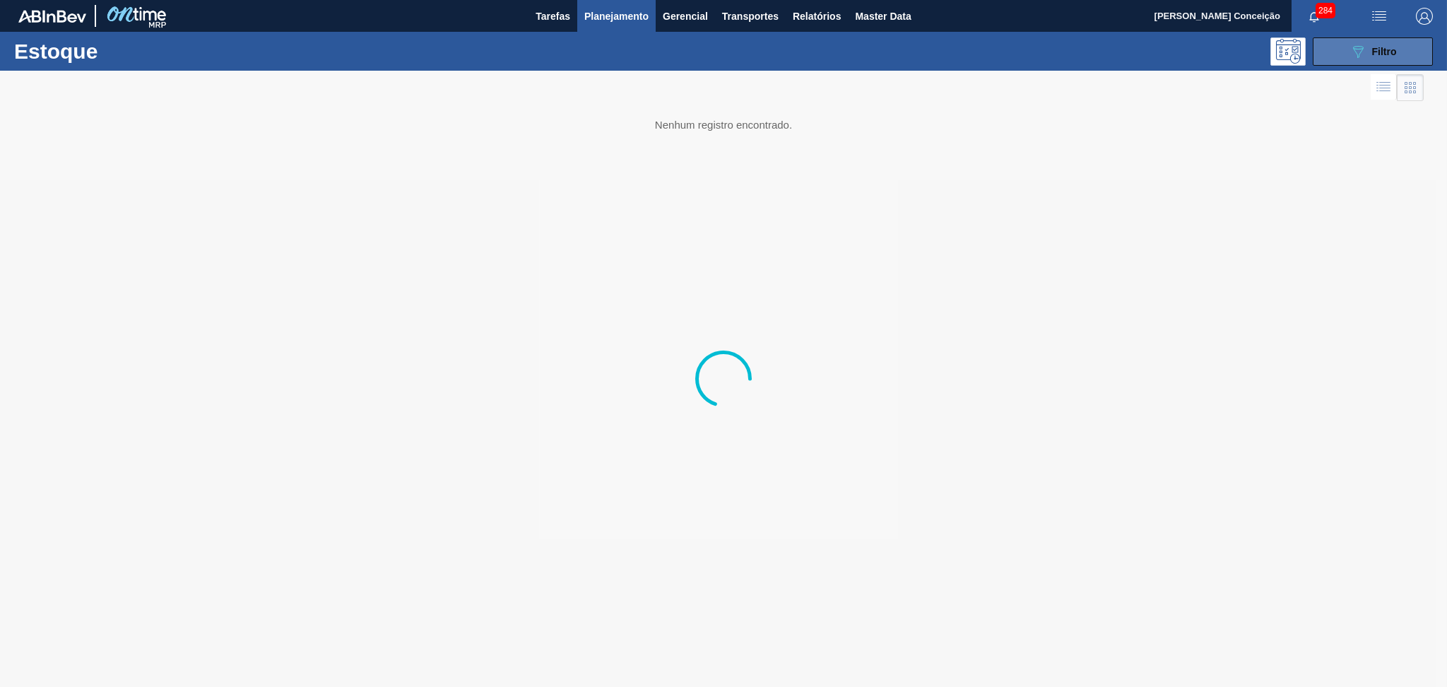
click at [1395, 37] on button "089F7B8B-B2A5-4AFE-B5C0-19BA573D28AC Filtro" at bounding box center [1373, 51] width 120 height 28
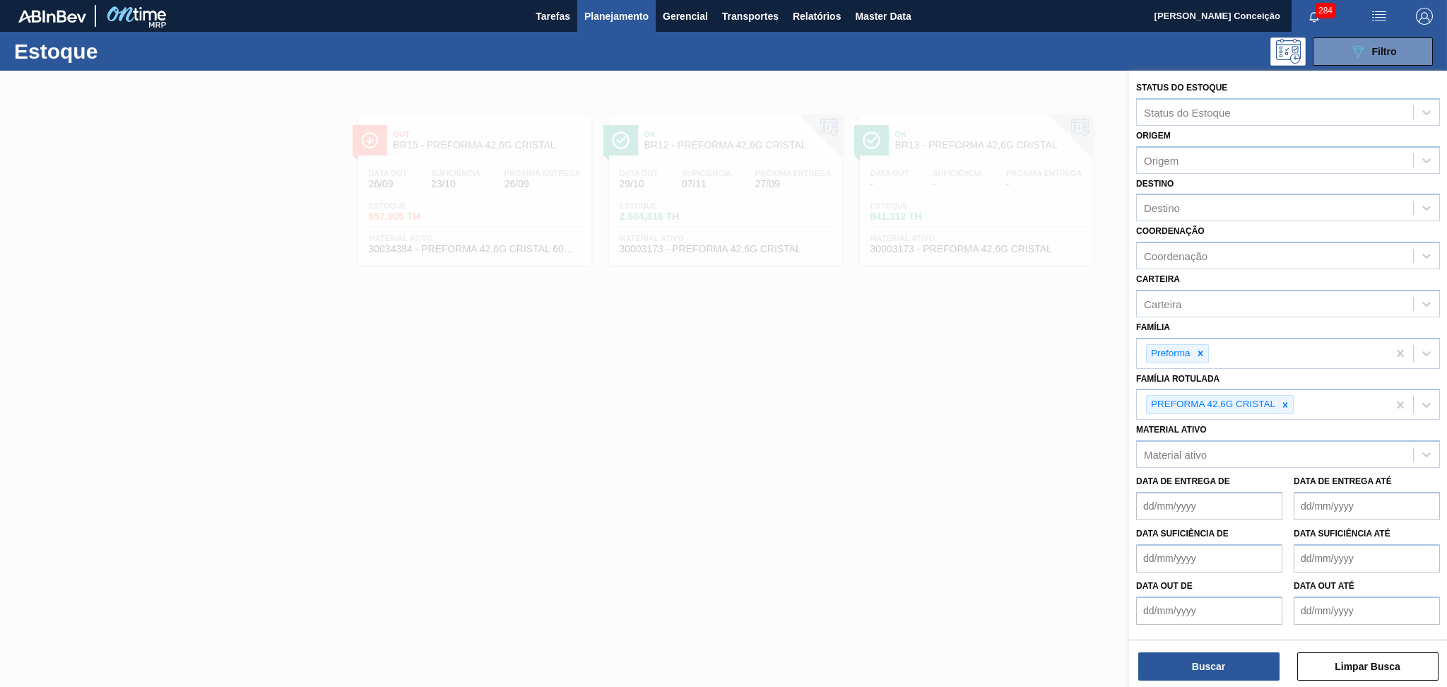
click at [416, 191] on div at bounding box center [723, 414] width 1447 height 687
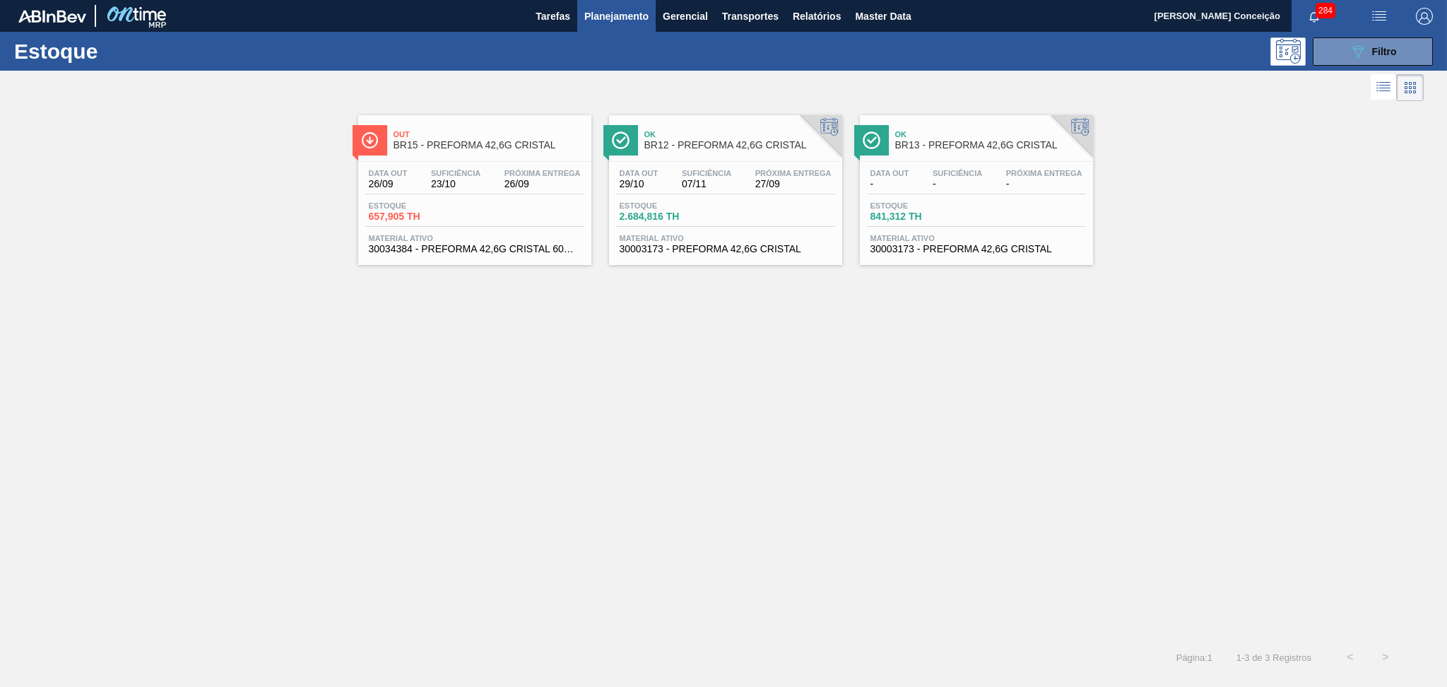
click at [422, 231] on div "Data out 26/09 Suficiência 23/10 Próxima Entrega 26/09 Estoque 657,905 TH Mater…" at bounding box center [474, 210] width 233 height 96
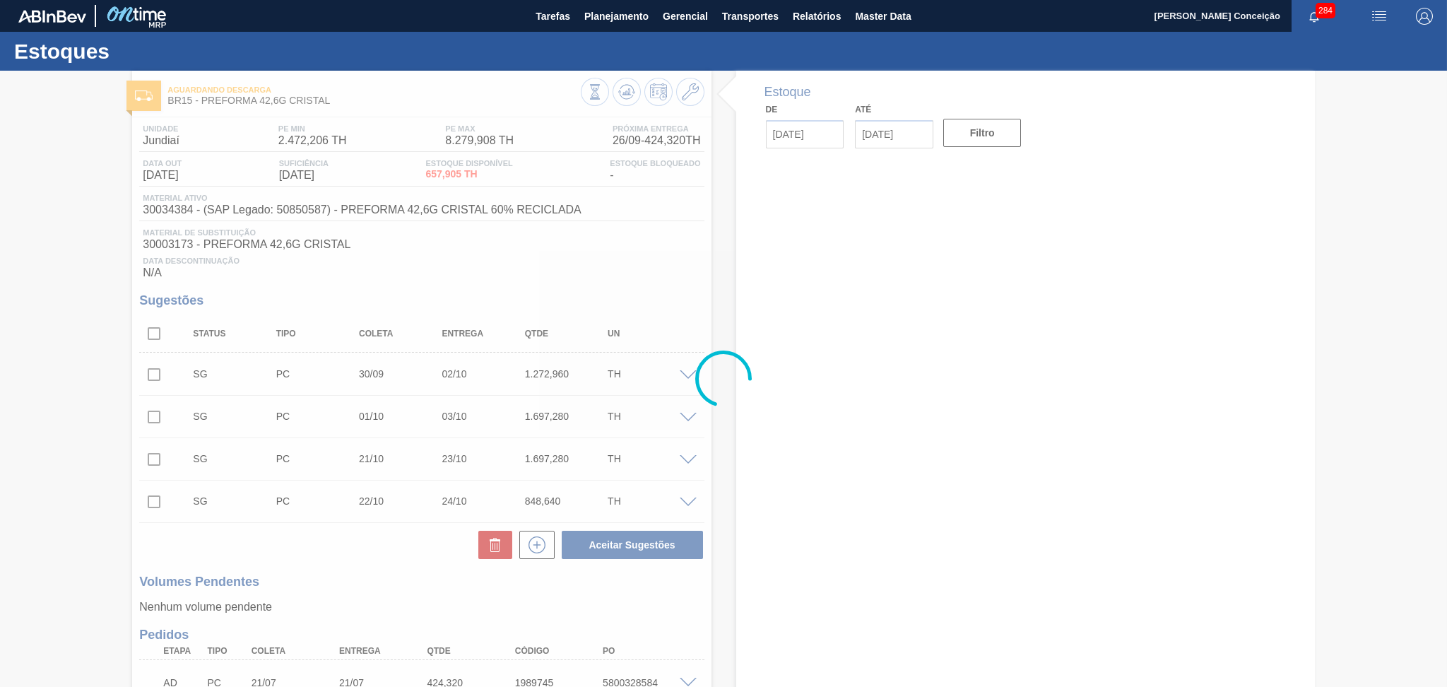
click at [407, 278] on div at bounding box center [723, 379] width 1447 height 616
click at [159, 329] on div at bounding box center [723, 379] width 1447 height 616
click at [414, 270] on div at bounding box center [723, 379] width 1447 height 616
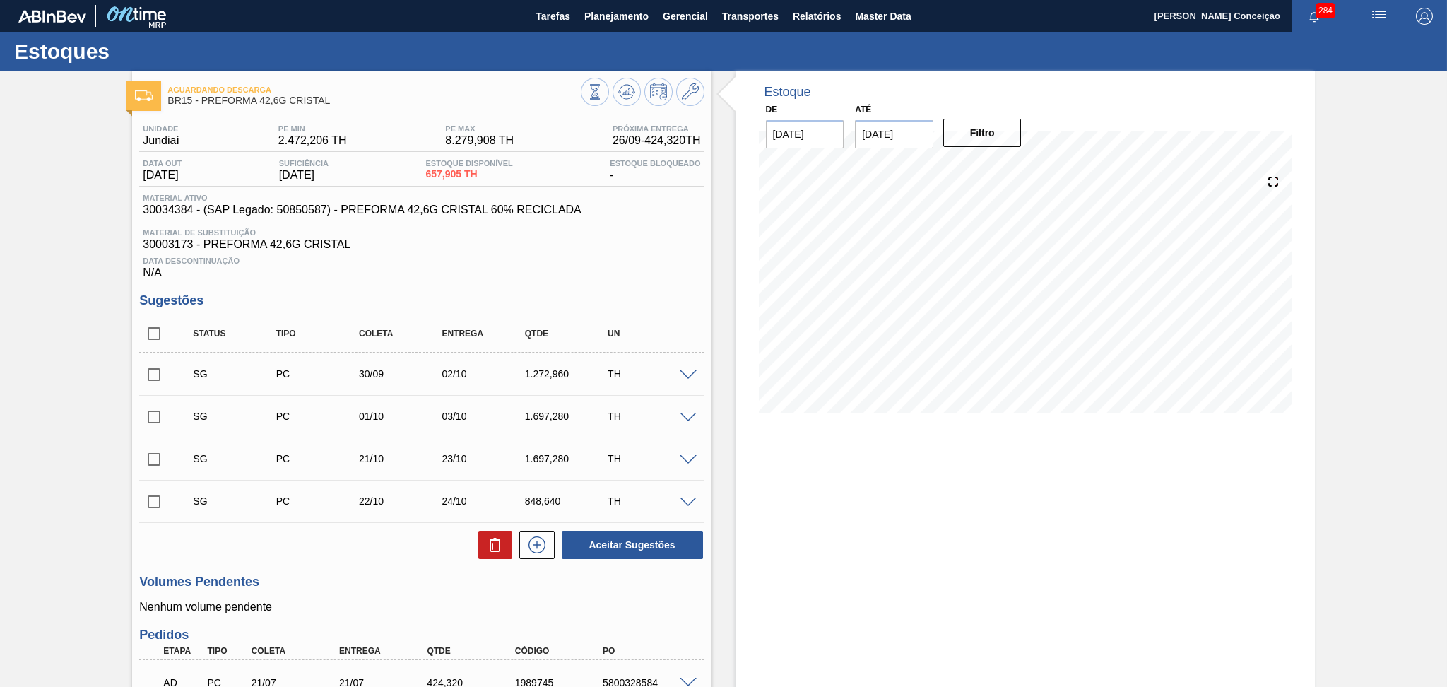
click at [529, 277] on div "Data Descontinuação N/A" at bounding box center [421, 265] width 564 height 28
click at [468, 250] on span "30003173 - PREFORMA 42,6G CRISTAL" at bounding box center [421, 244] width 557 height 13
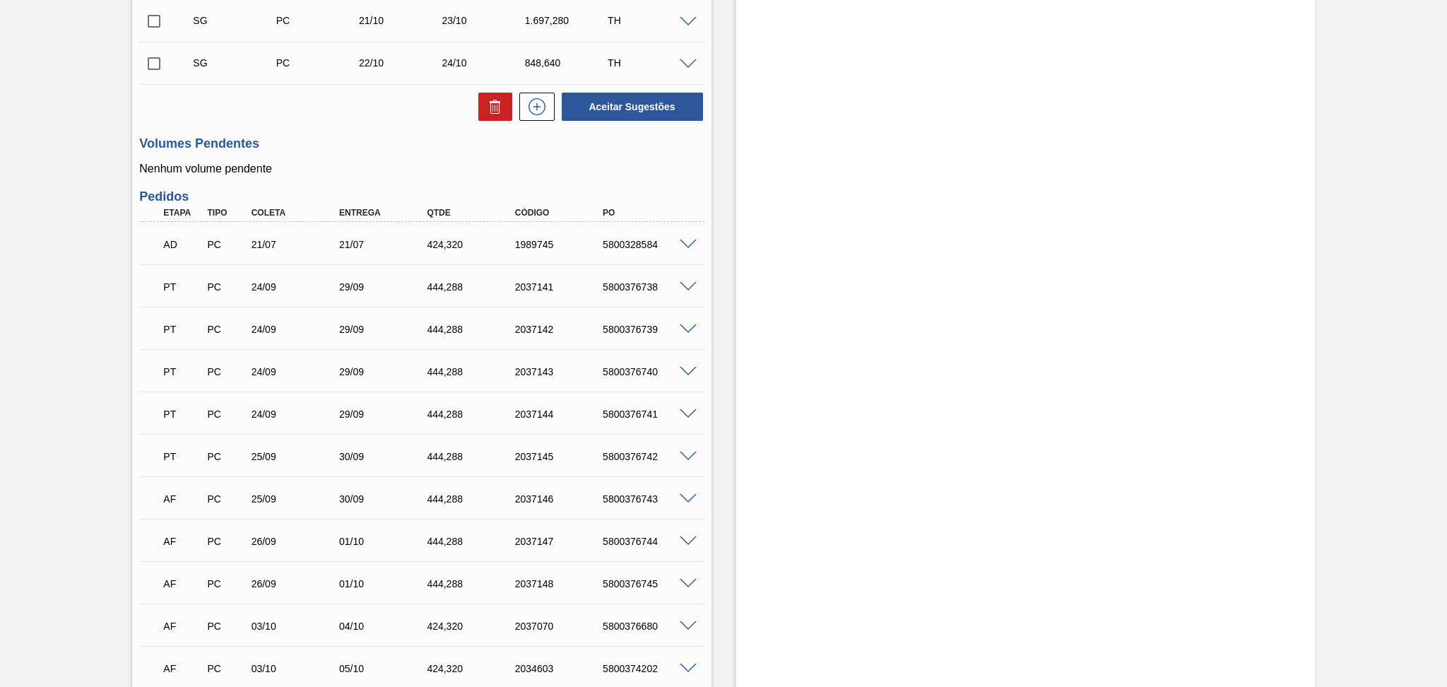
scroll to position [471, 0]
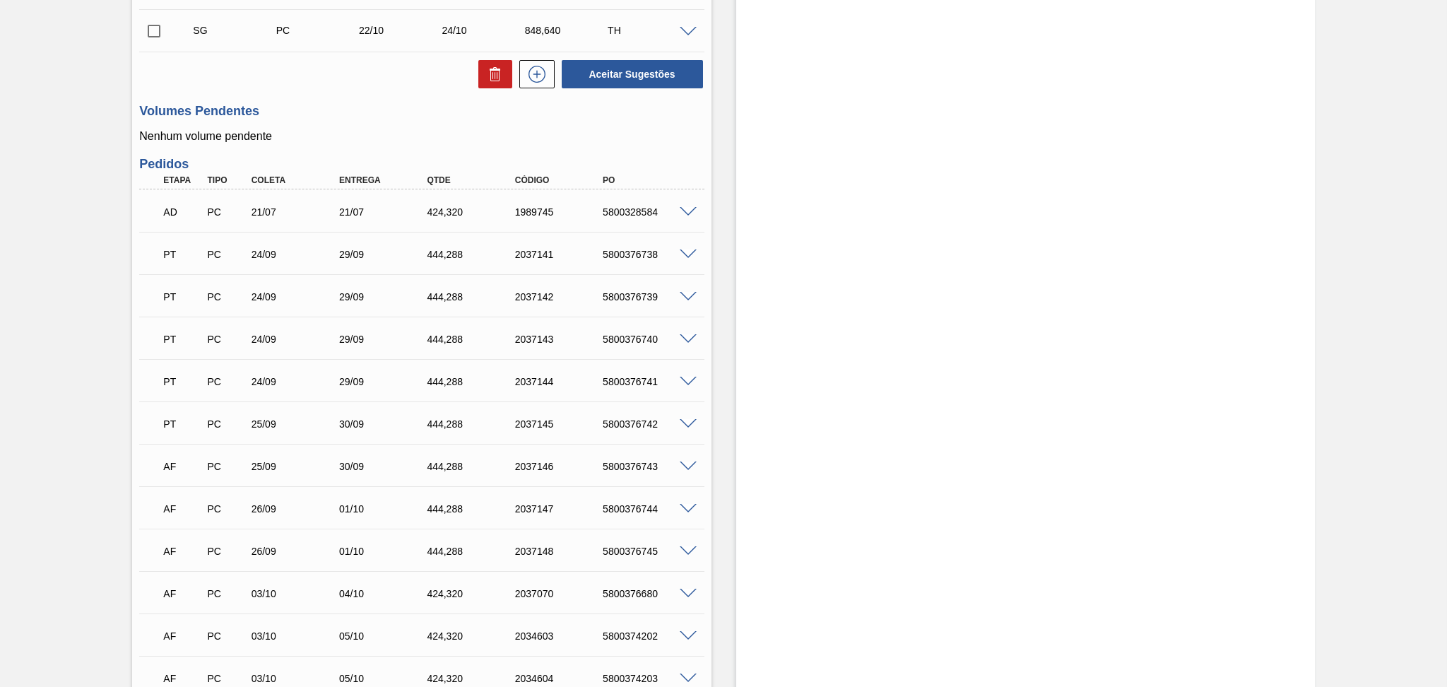
click at [343, 257] on div "29/09" at bounding box center [385, 254] width 99 height 11
click at [379, 256] on div "29/09" at bounding box center [385, 254] width 99 height 11
click at [366, 297] on div "29/09" at bounding box center [385, 296] width 99 height 11
click at [350, 335] on div "29/09" at bounding box center [385, 338] width 99 height 11
click at [365, 341] on div "29/09" at bounding box center [385, 338] width 99 height 11
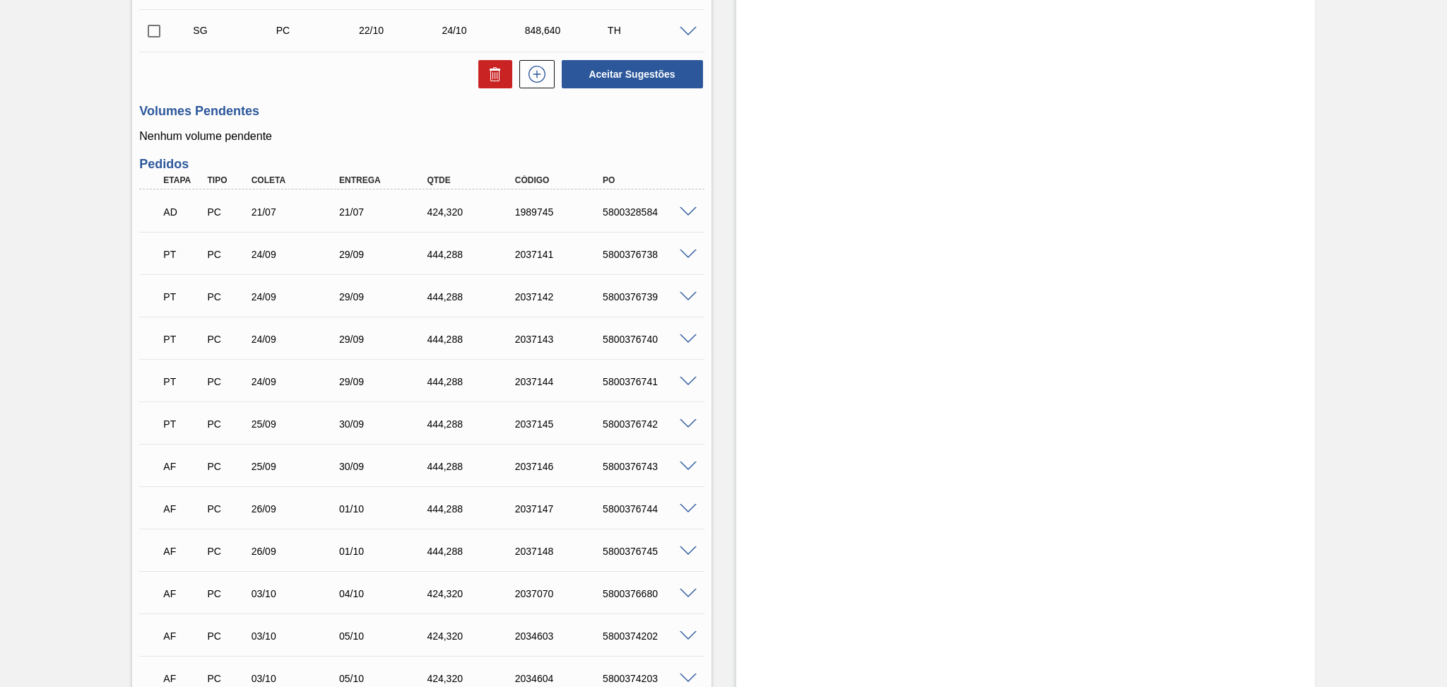
click at [359, 384] on div "29/09" at bounding box center [385, 381] width 99 height 11
click at [367, 418] on div "30/09" at bounding box center [385, 423] width 99 height 11
click at [365, 420] on div "30/09" at bounding box center [385, 423] width 99 height 11
click at [360, 427] on div "30/09" at bounding box center [385, 423] width 99 height 11
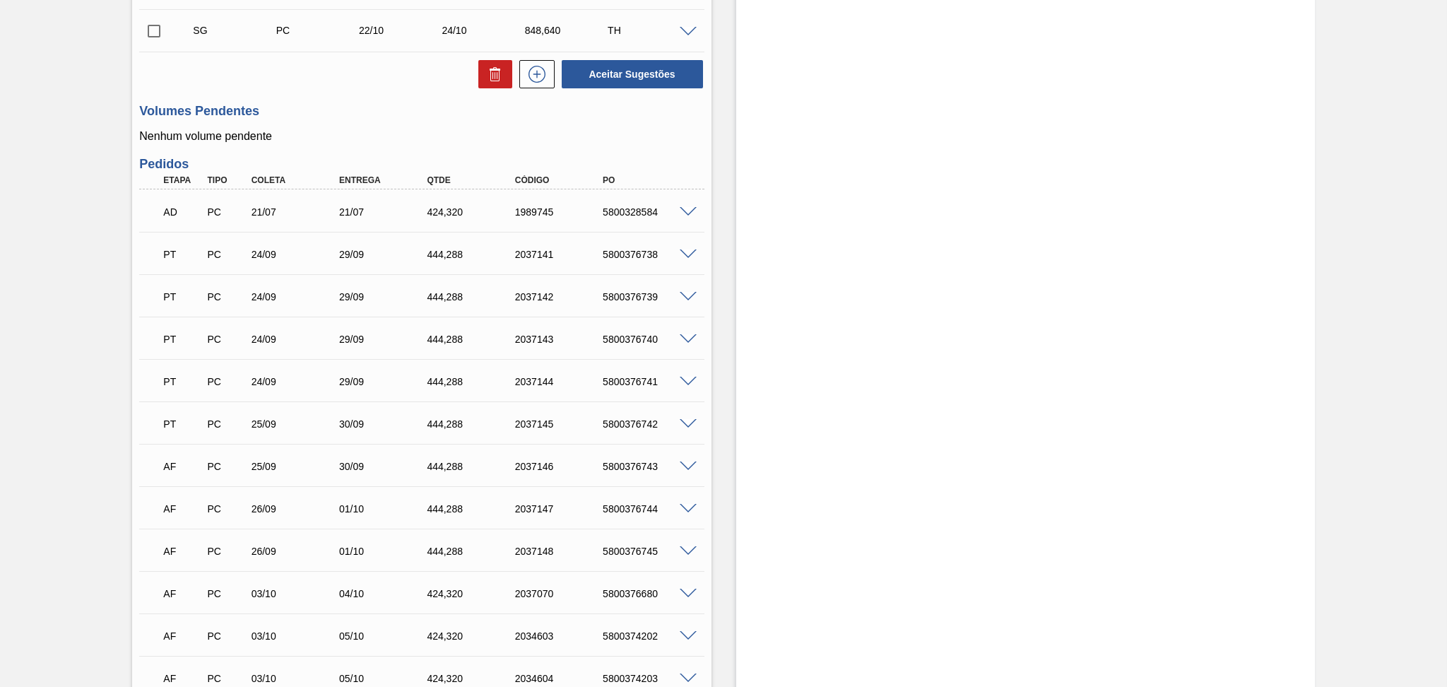
click at [341, 466] on div "30/09" at bounding box center [385, 466] width 99 height 11
click at [356, 514] on div "AF PC 26/09 01/10 444,288 2037147 5800376744" at bounding box center [417, 507] width 527 height 28
click at [360, 545] on div "01/10" at bounding box center [385, 550] width 99 height 11
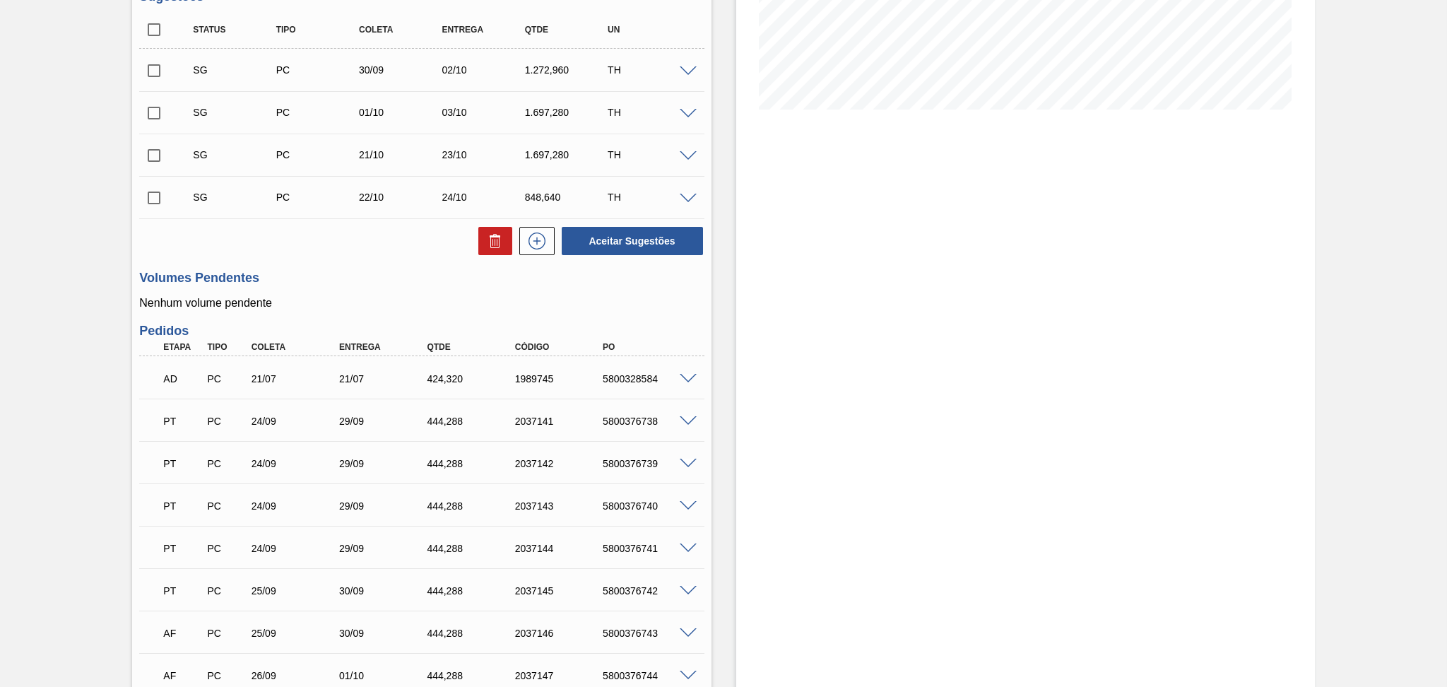
scroll to position [210, 0]
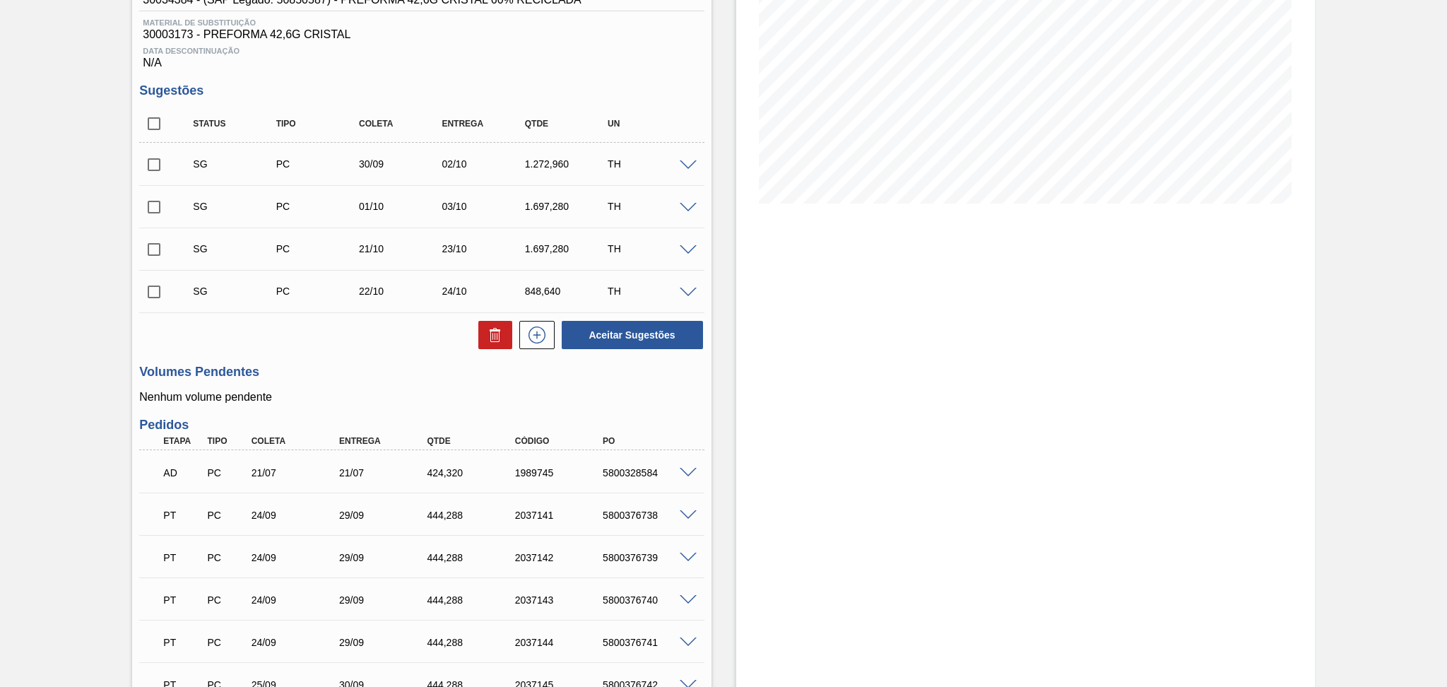
click at [329, 391] on p "Nenhum volume pendente" at bounding box center [421, 397] width 564 height 13
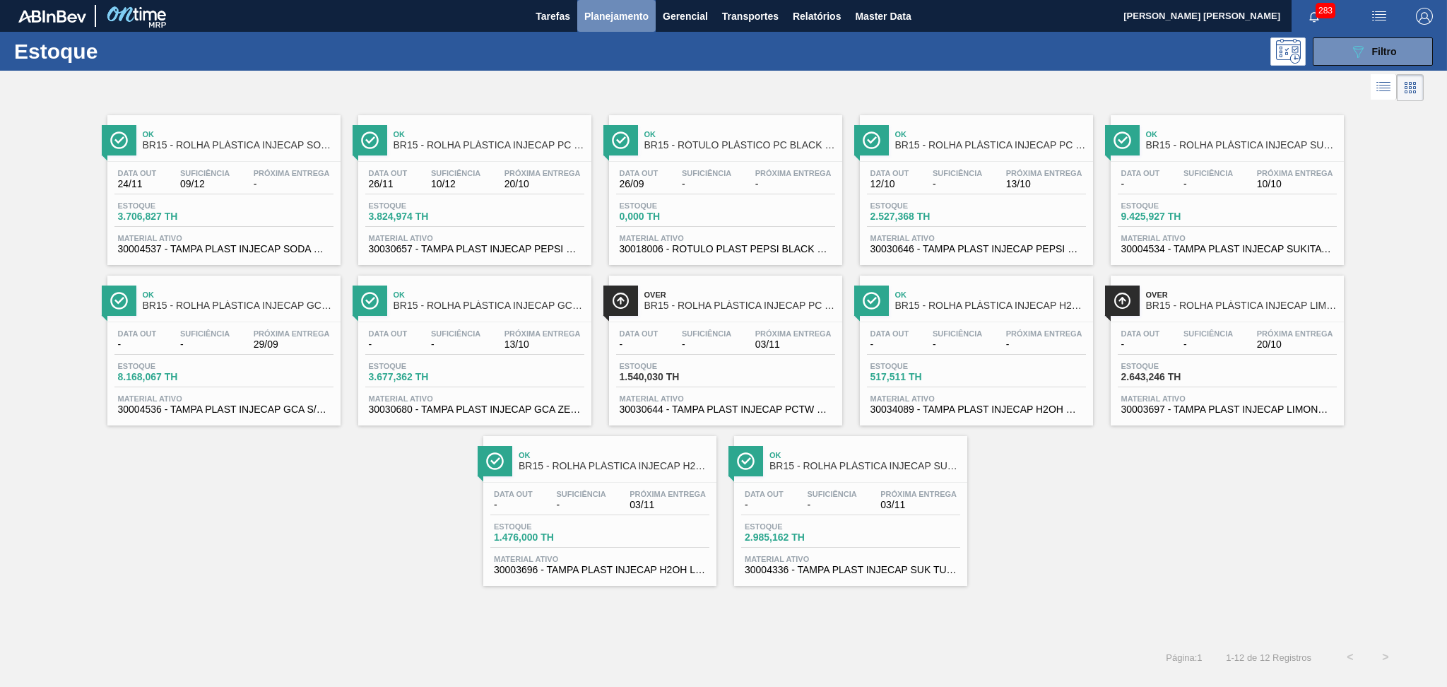
click at [618, 16] on span "Planejamento" at bounding box center [616, 16] width 64 height 17
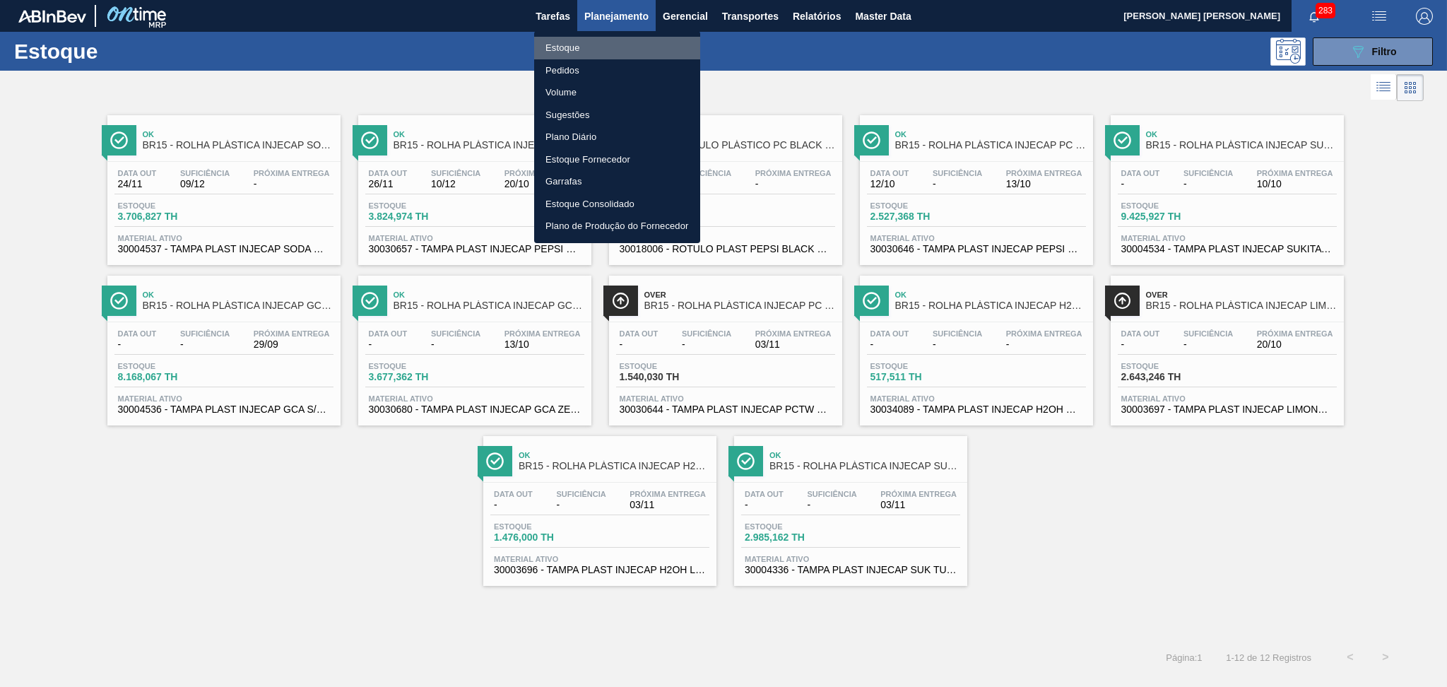
click at [560, 54] on li "Estoque" at bounding box center [617, 48] width 166 height 23
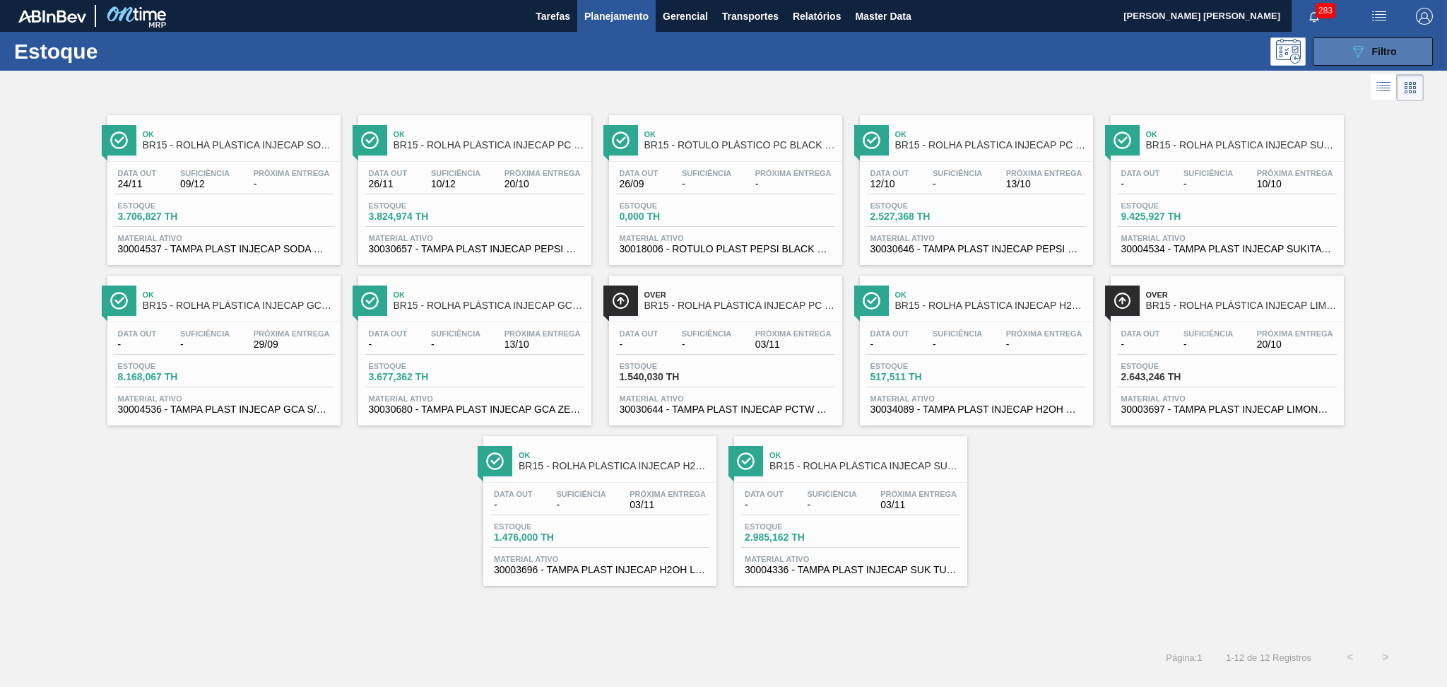
click at [1332, 55] on button "089F7B8B-B2A5-4AFE-B5C0-19BA573D28AC Filtro" at bounding box center [1373, 51] width 120 height 28
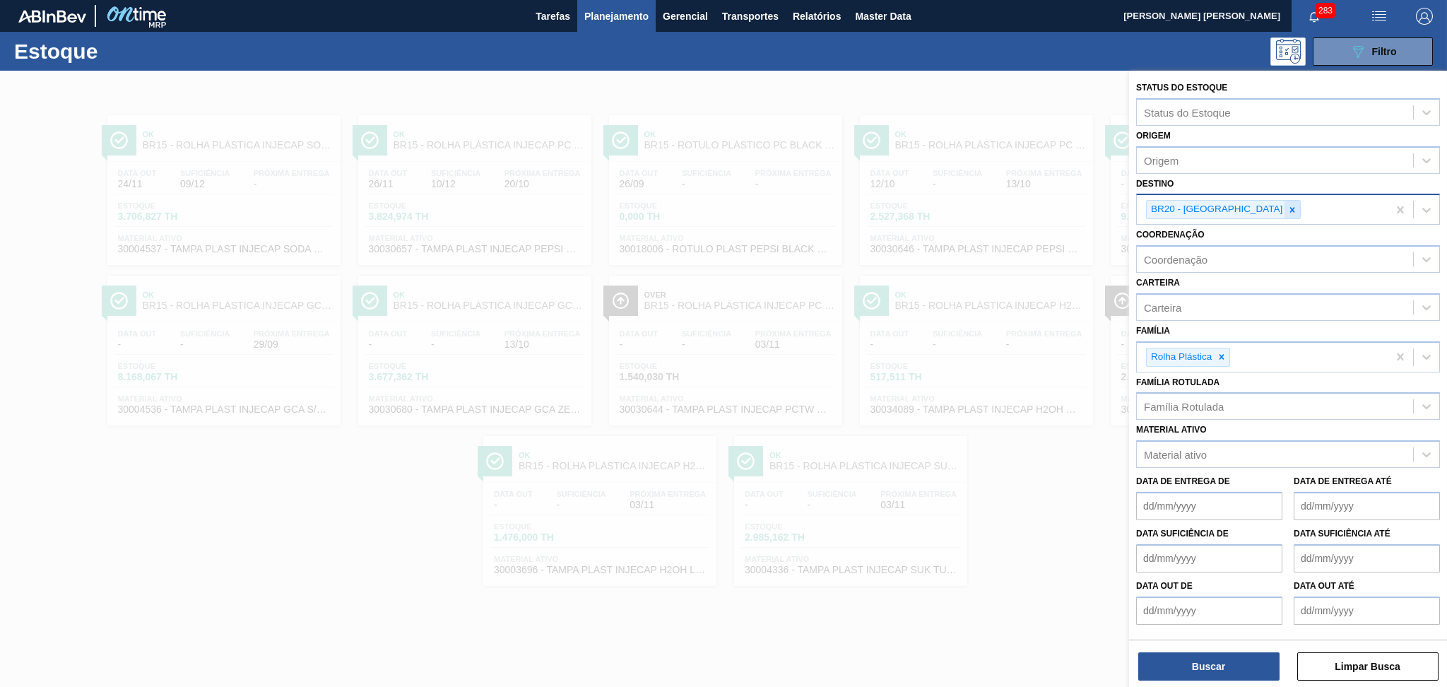
drag, startPoint x: 1221, startPoint y: 217, endPoint x: 1233, endPoint y: 215, distance: 12.2
click at [1229, 216] on div "BR20 - [GEOGRAPHIC_DATA]" at bounding box center [1223, 209] width 155 height 19
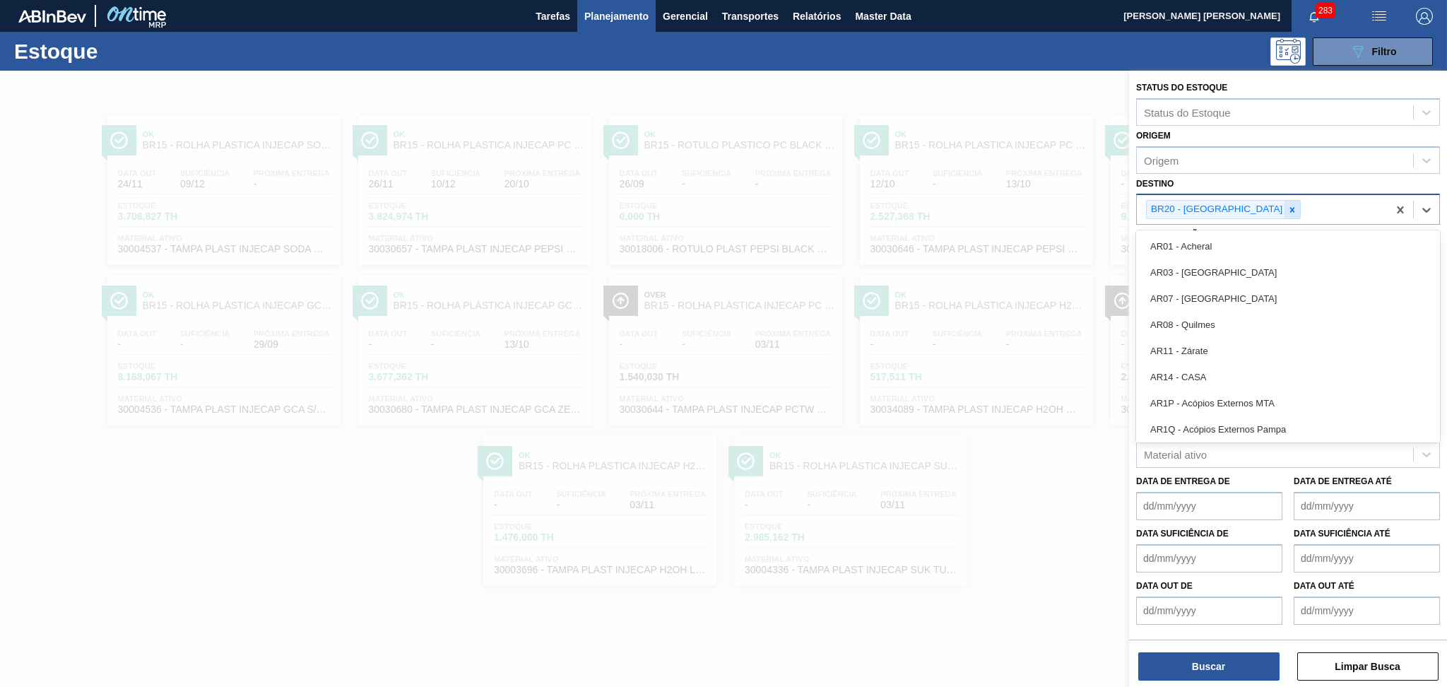
click at [1284, 209] on div at bounding box center [1292, 210] width 16 height 18
click at [1235, 208] on div "Destino" at bounding box center [1275, 208] width 276 height 20
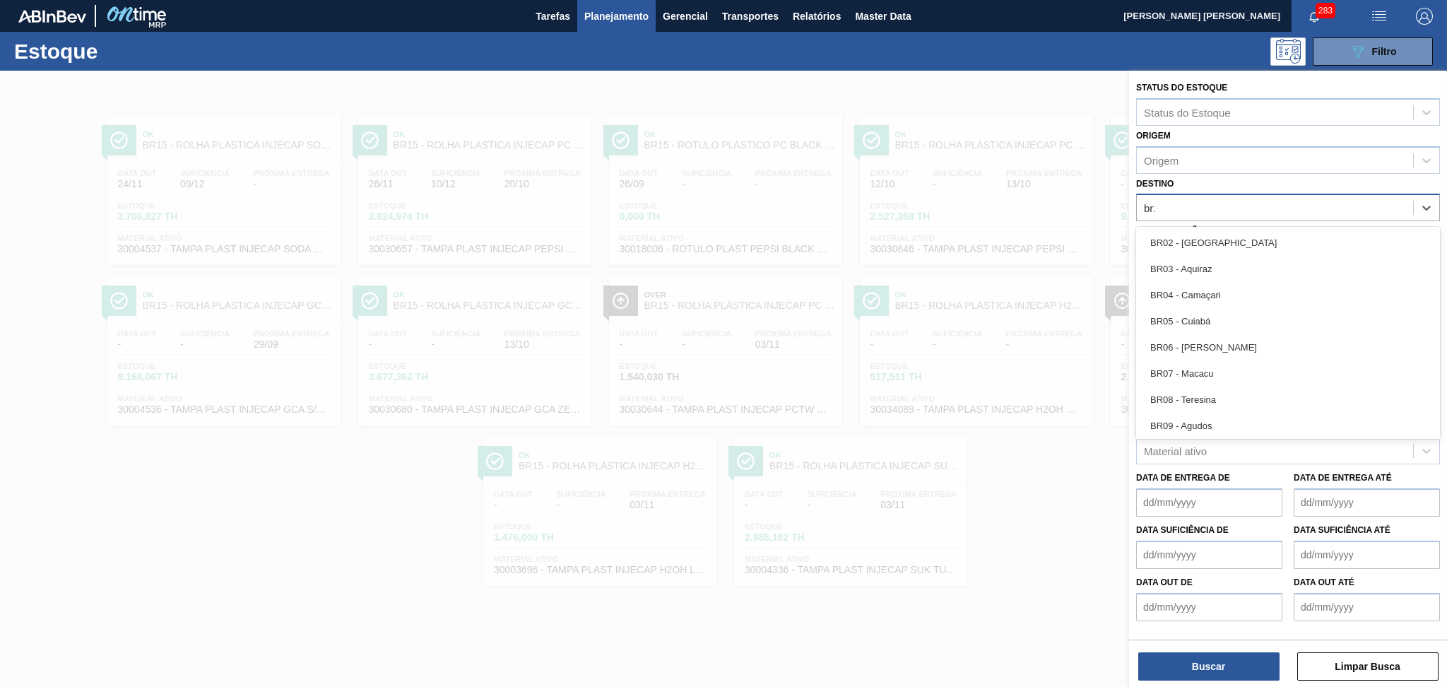
type input "br20"
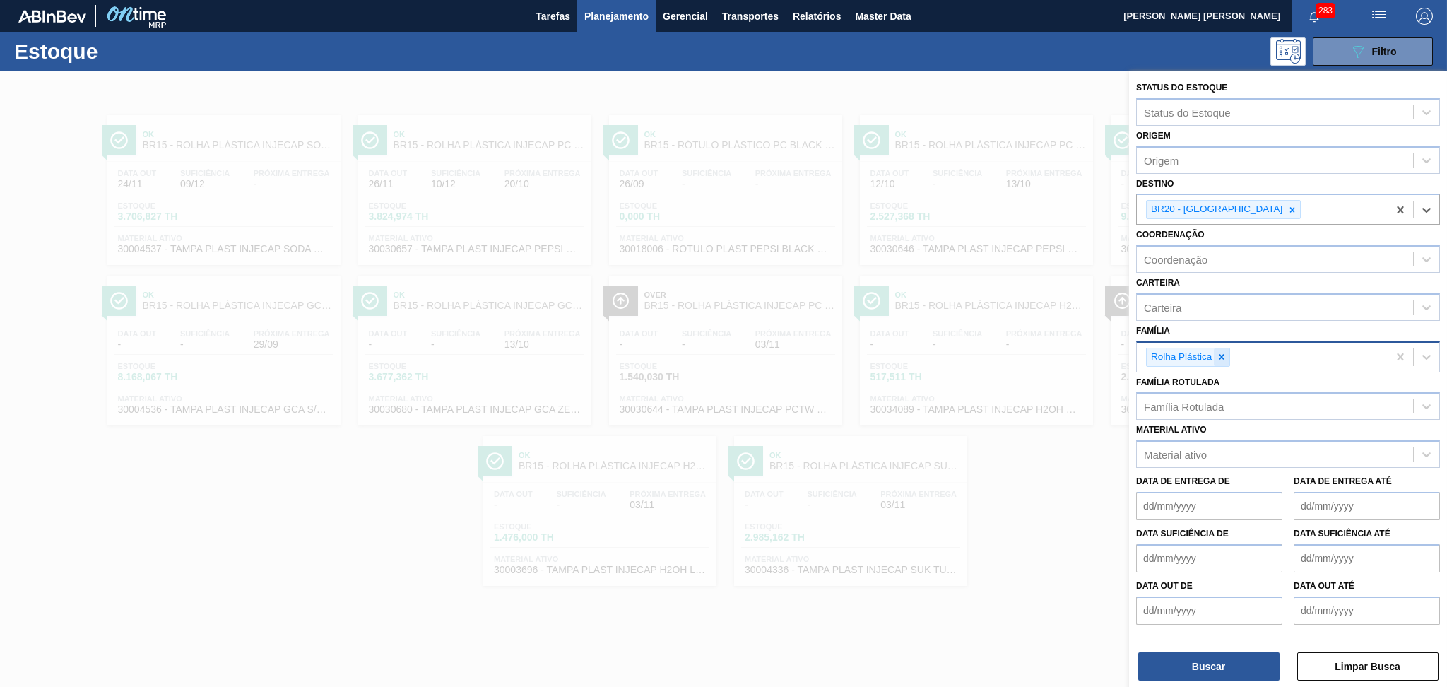
click at [1221, 355] on icon at bounding box center [1222, 357] width 10 height 10
type input "pref"
click at [1193, 655] on button "Buscar" at bounding box center [1208, 666] width 141 height 28
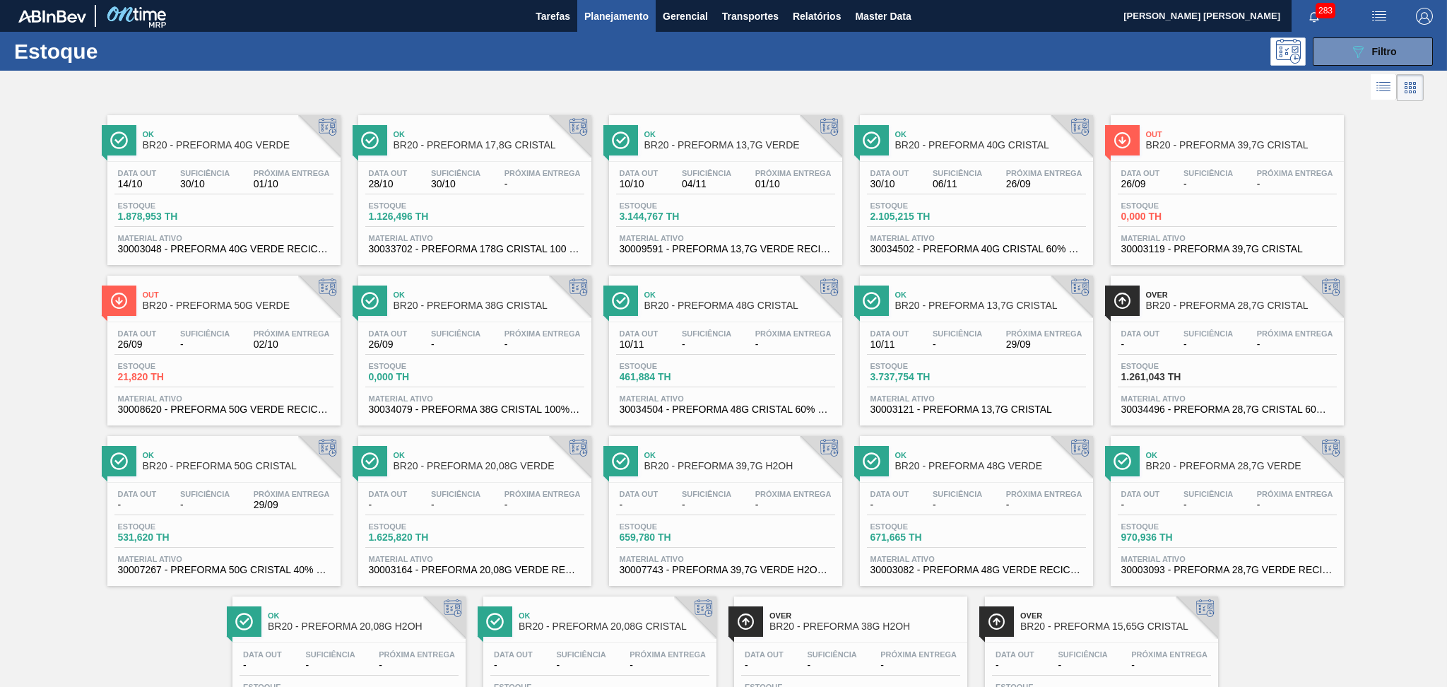
click at [292, 337] on span "Próxima Entrega" at bounding box center [292, 333] width 76 height 8
click at [1077, 82] on div at bounding box center [712, 88] width 1424 height 34
click at [1368, 59] on button "089F7B8B-B2A5-4AFE-B5C0-19BA573D28AC Filtro" at bounding box center [1373, 51] width 120 height 28
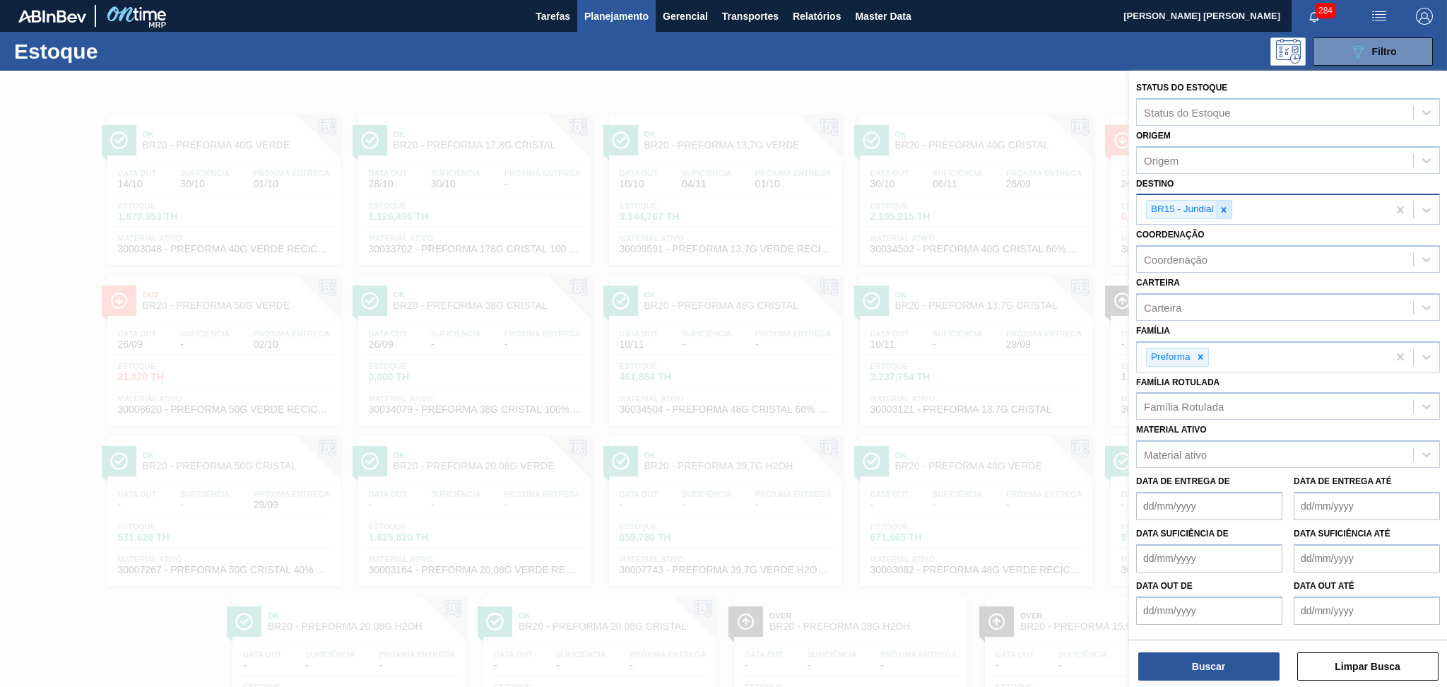
click at [1231, 209] on div at bounding box center [1224, 210] width 16 height 18
click at [1195, 211] on div "Destino" at bounding box center [1275, 208] width 276 height 20
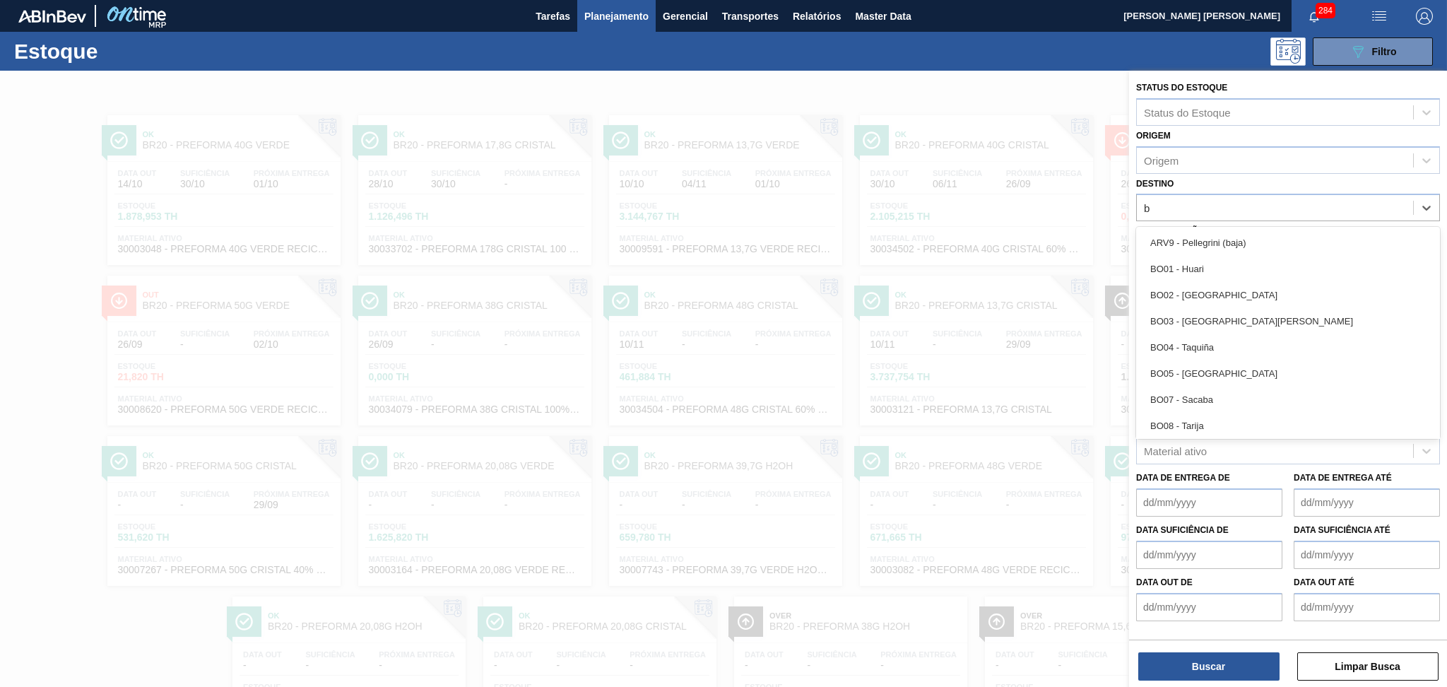
type input "b"
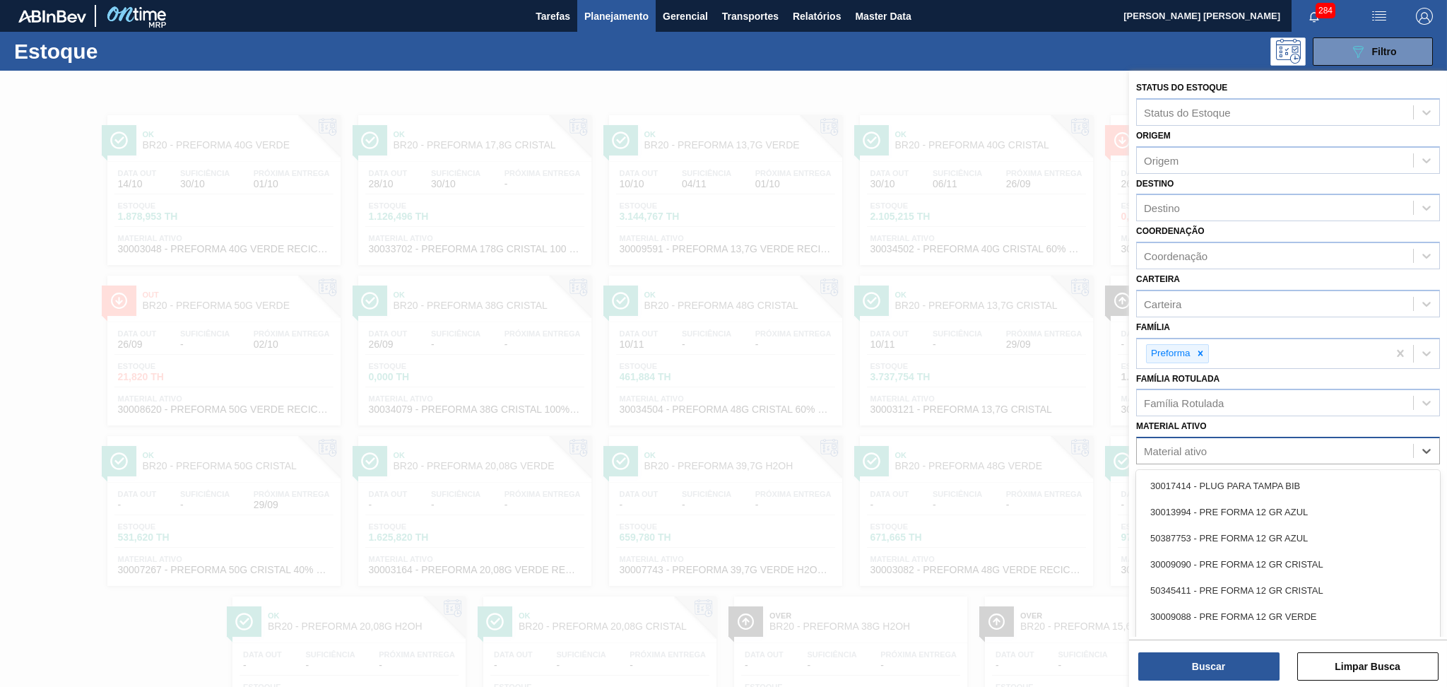
click at [1201, 455] on div "Material ativo" at bounding box center [1275, 451] width 276 height 20
click at [1209, 409] on div "Família Rotulada" at bounding box center [1288, 403] width 304 height 28
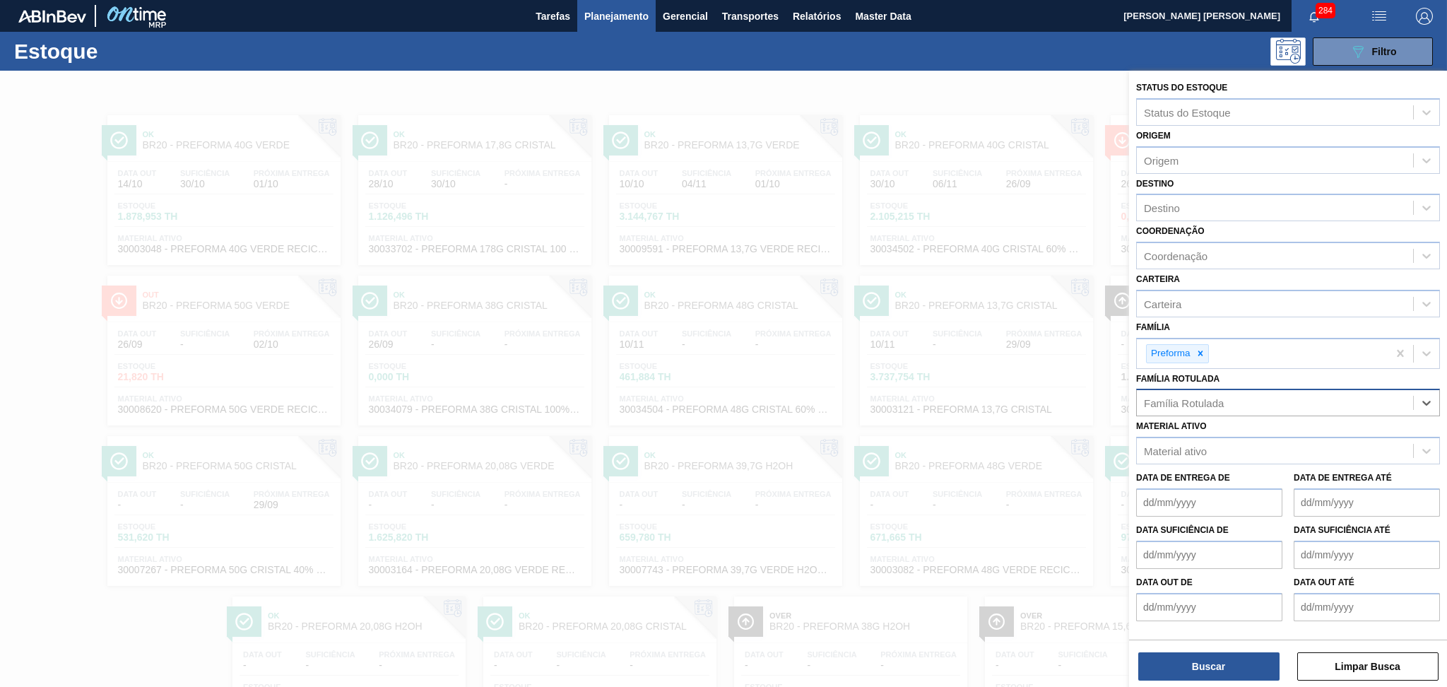
click at [1195, 408] on div "Família Rotulada" at bounding box center [1275, 403] width 276 height 20
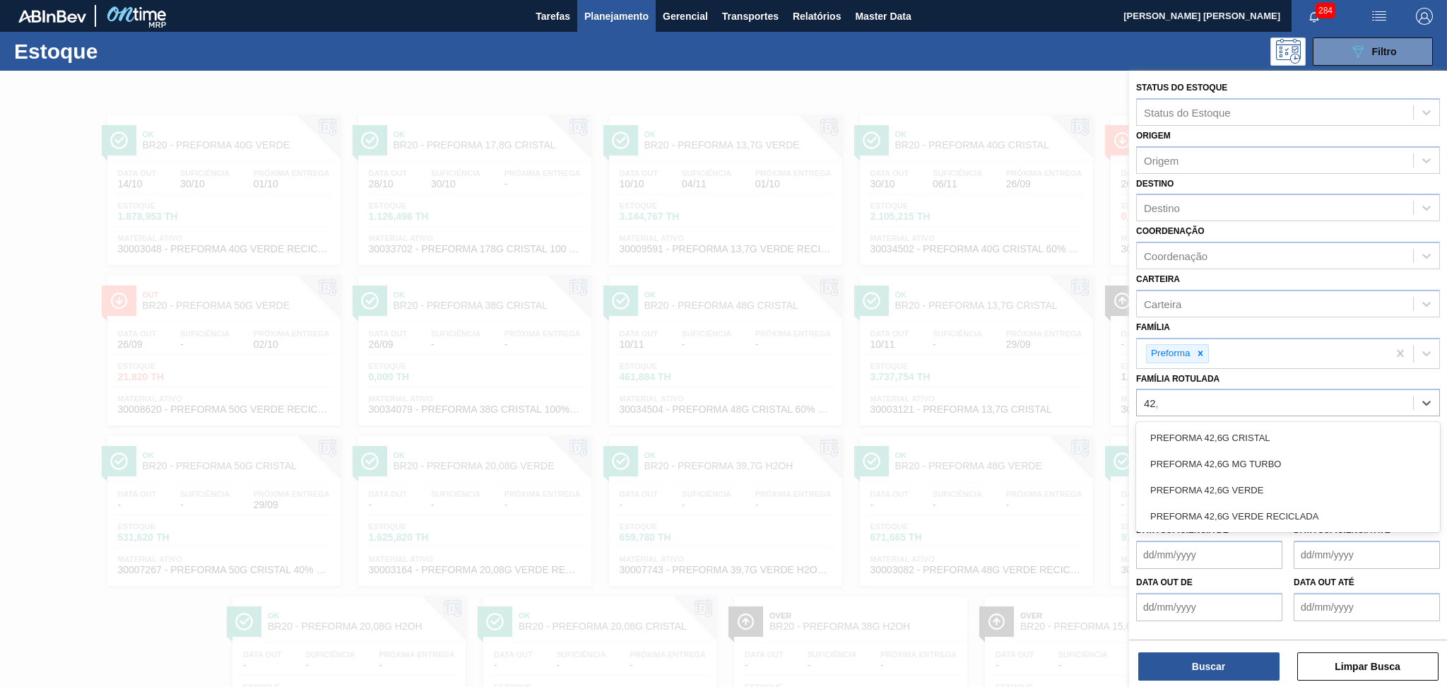
type Rotulada "42,6"
click at [1216, 434] on div "PREFORMA 42,6G CRISTAL" at bounding box center [1288, 438] width 304 height 26
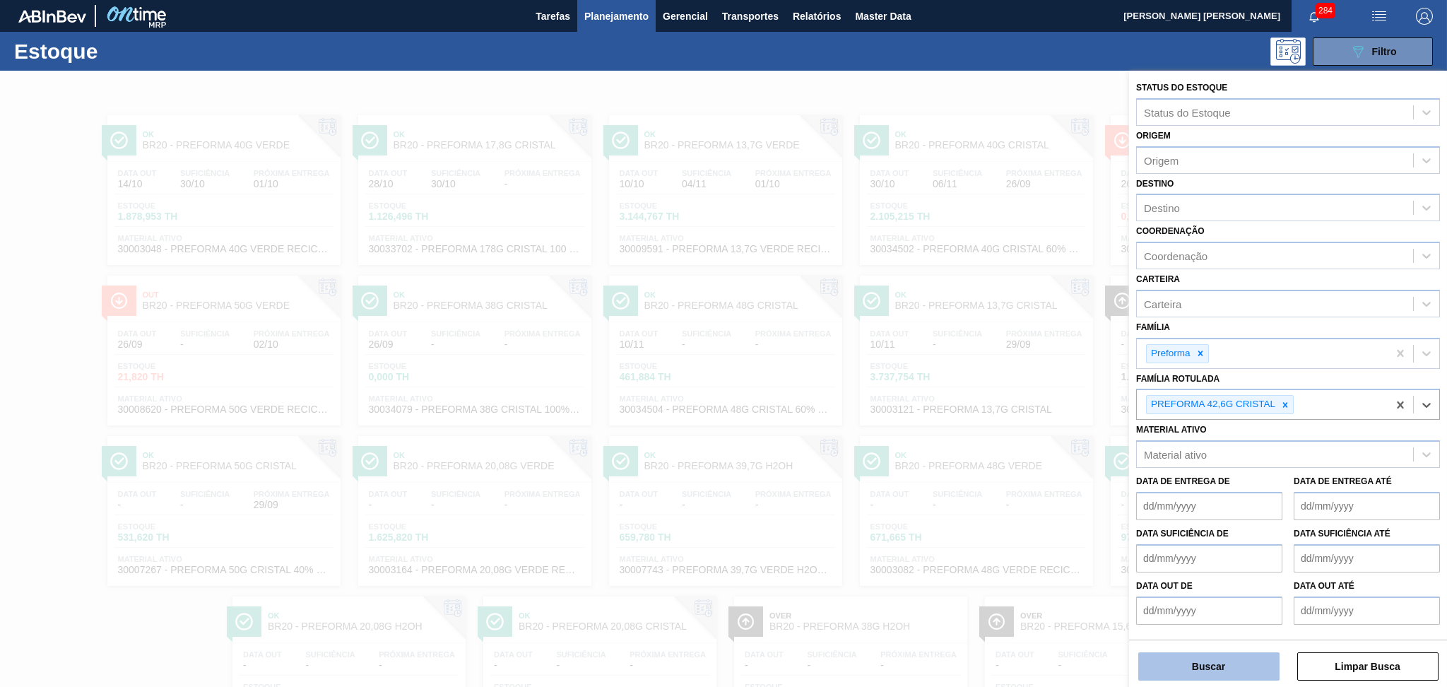
click at [1179, 665] on button "Buscar" at bounding box center [1208, 666] width 141 height 28
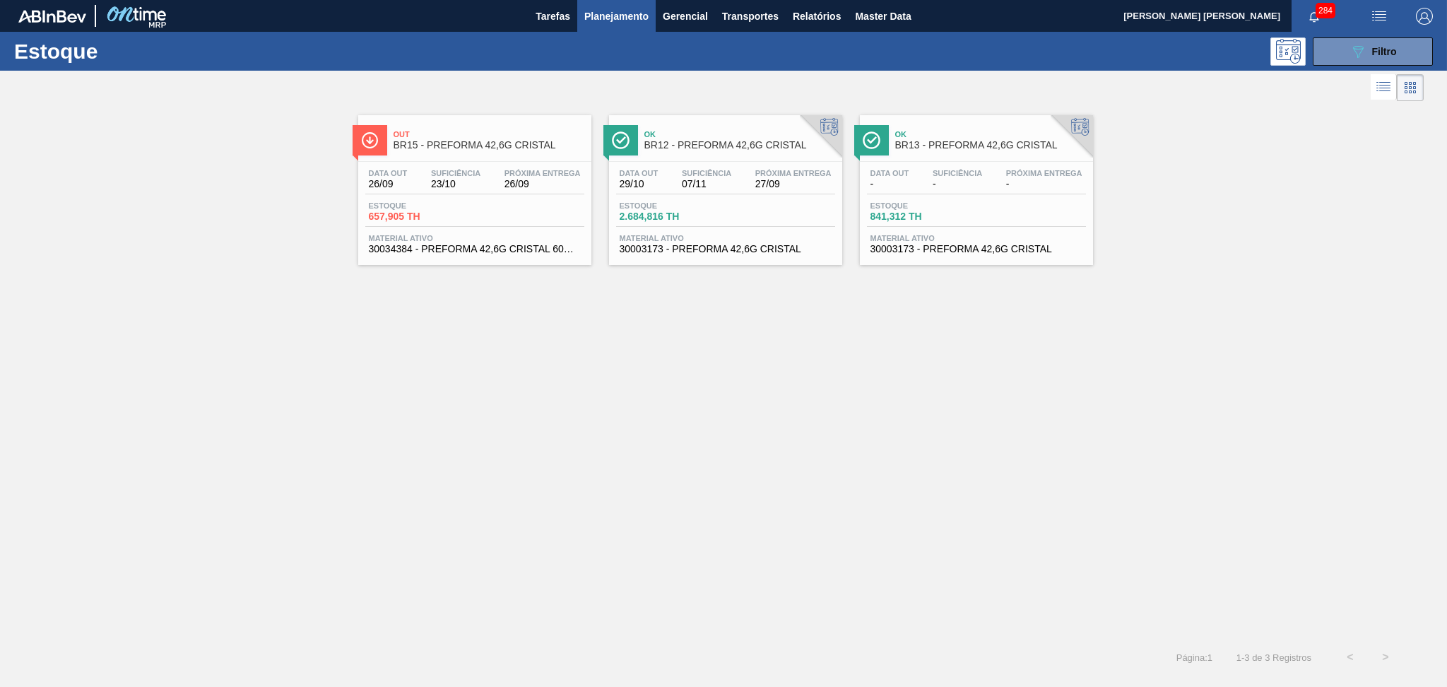
click at [940, 237] on span "Material ativo" at bounding box center [976, 238] width 212 height 8
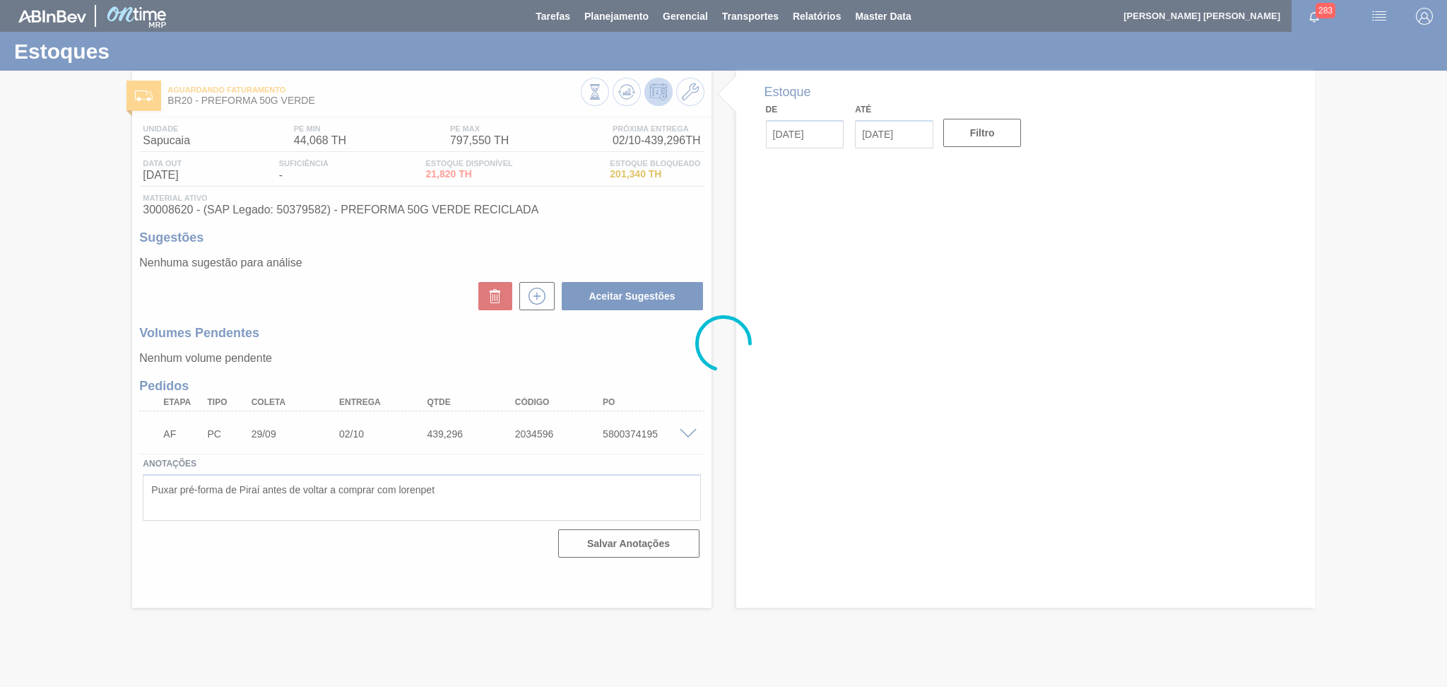
click at [354, 314] on div at bounding box center [723, 343] width 1447 height 687
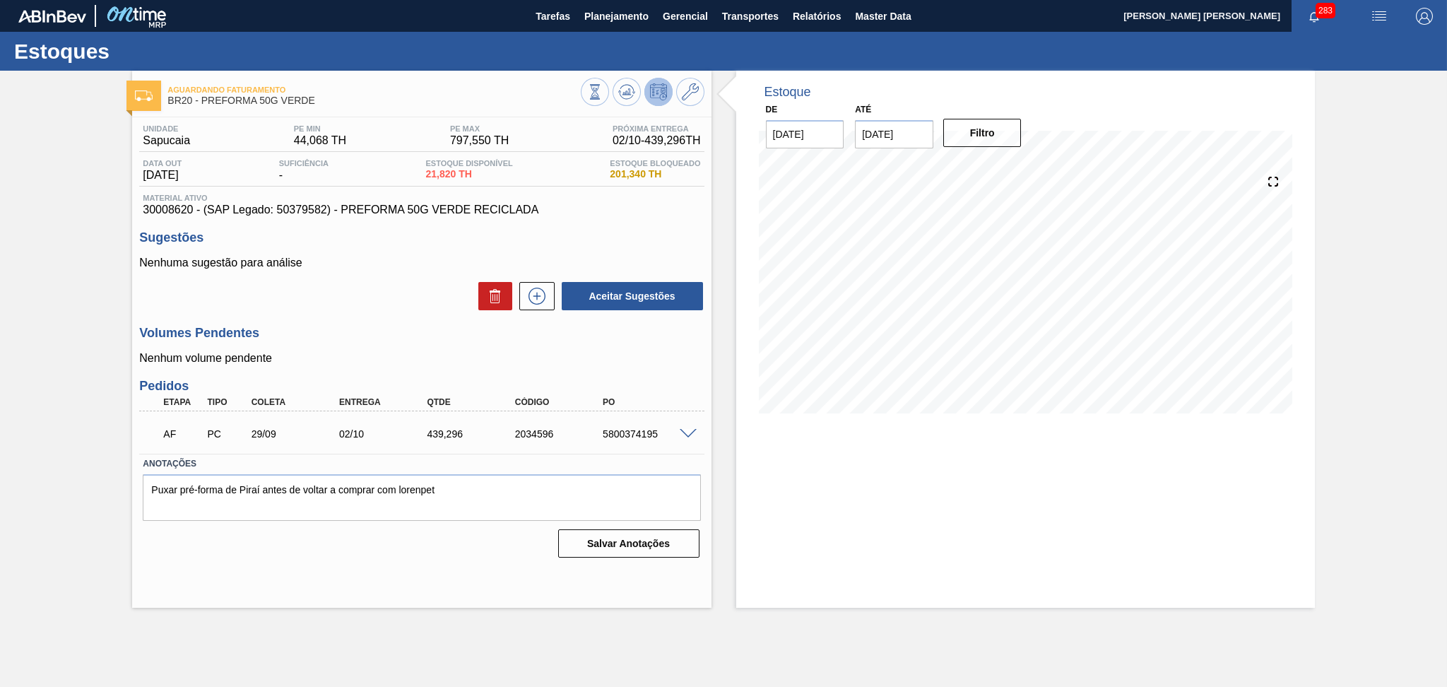
click at [617, 213] on span "30008620 - (SAP Legado: 50379582) - PREFORMA 50G VERDE RECICLADA" at bounding box center [421, 209] width 557 height 13
click at [369, 306] on div "Aceitar Sugestões" at bounding box center [421, 295] width 564 height 31
click at [591, 18] on span "Planejamento" at bounding box center [616, 16] width 64 height 17
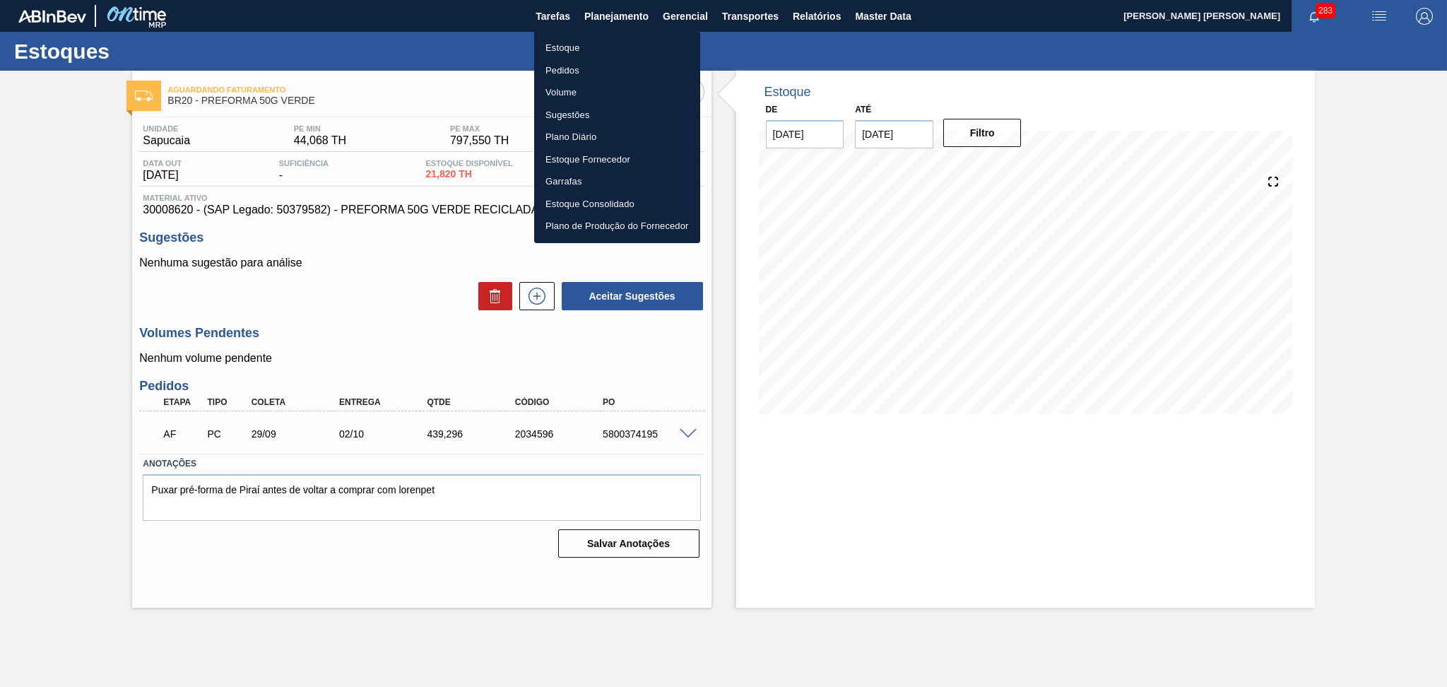
click at [565, 41] on li "Estoque" at bounding box center [617, 48] width 166 height 23
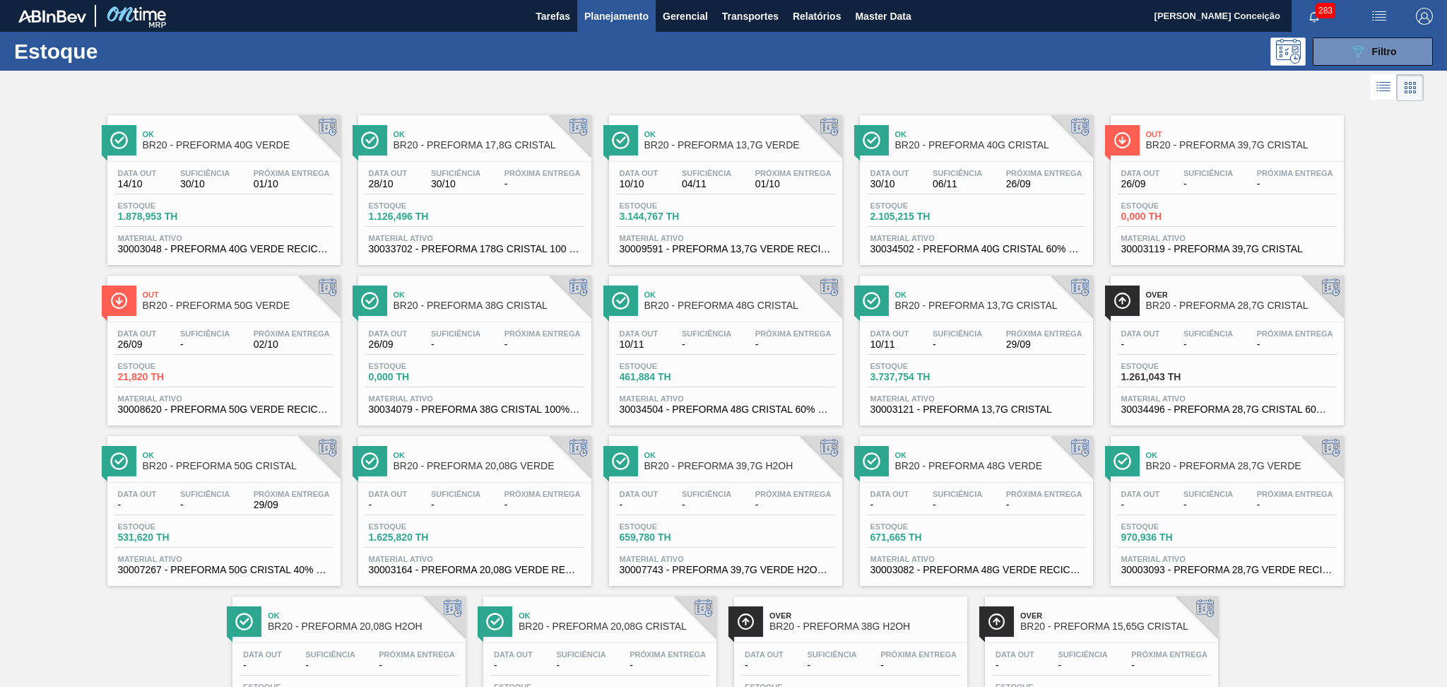
click at [737, 335] on div "Data [DATE] Suficiência - Próxima Entrega -" at bounding box center [725, 341] width 219 height 25
click at [769, 371] on div "Estoque 461,884 TH" at bounding box center [725, 374] width 219 height 25
click at [406, 76] on div at bounding box center [712, 88] width 1424 height 34
click at [1372, 52] on span "Filtro" at bounding box center [1384, 51] width 25 height 11
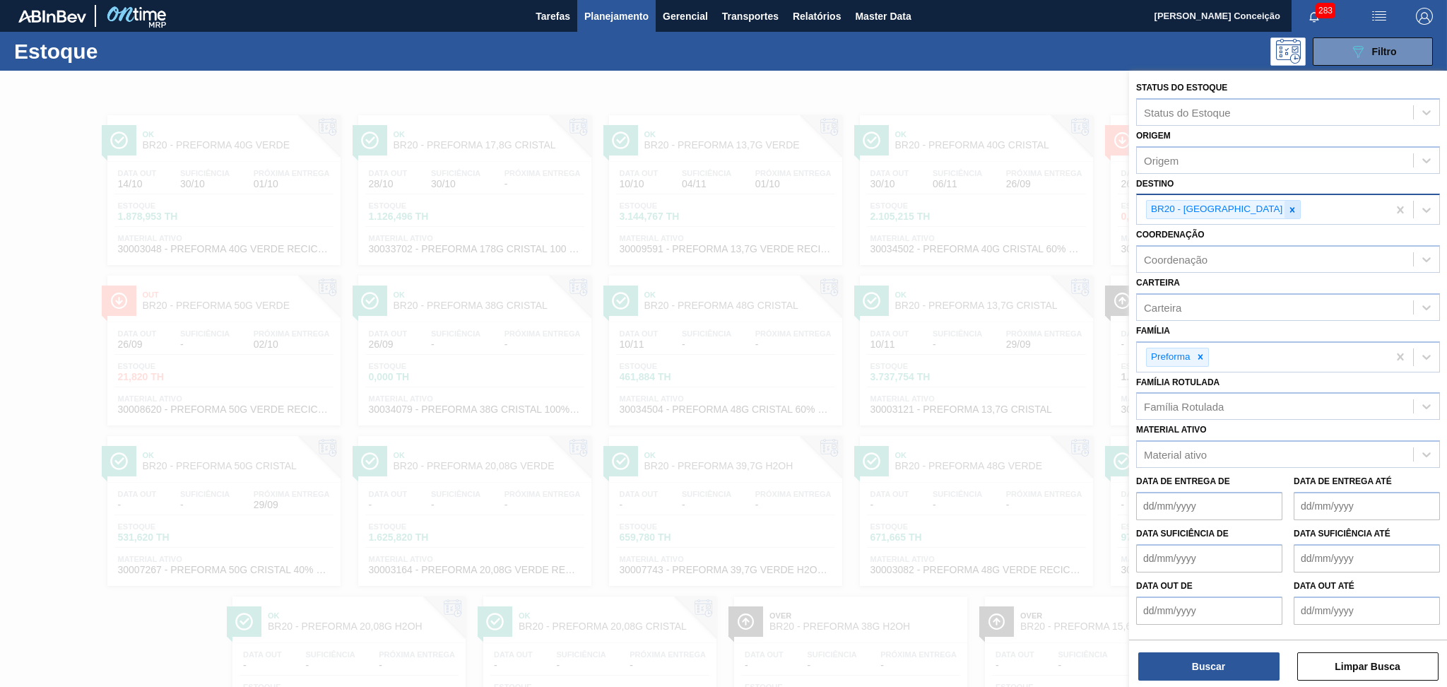
click at [1287, 205] on icon at bounding box center [1292, 210] width 10 height 10
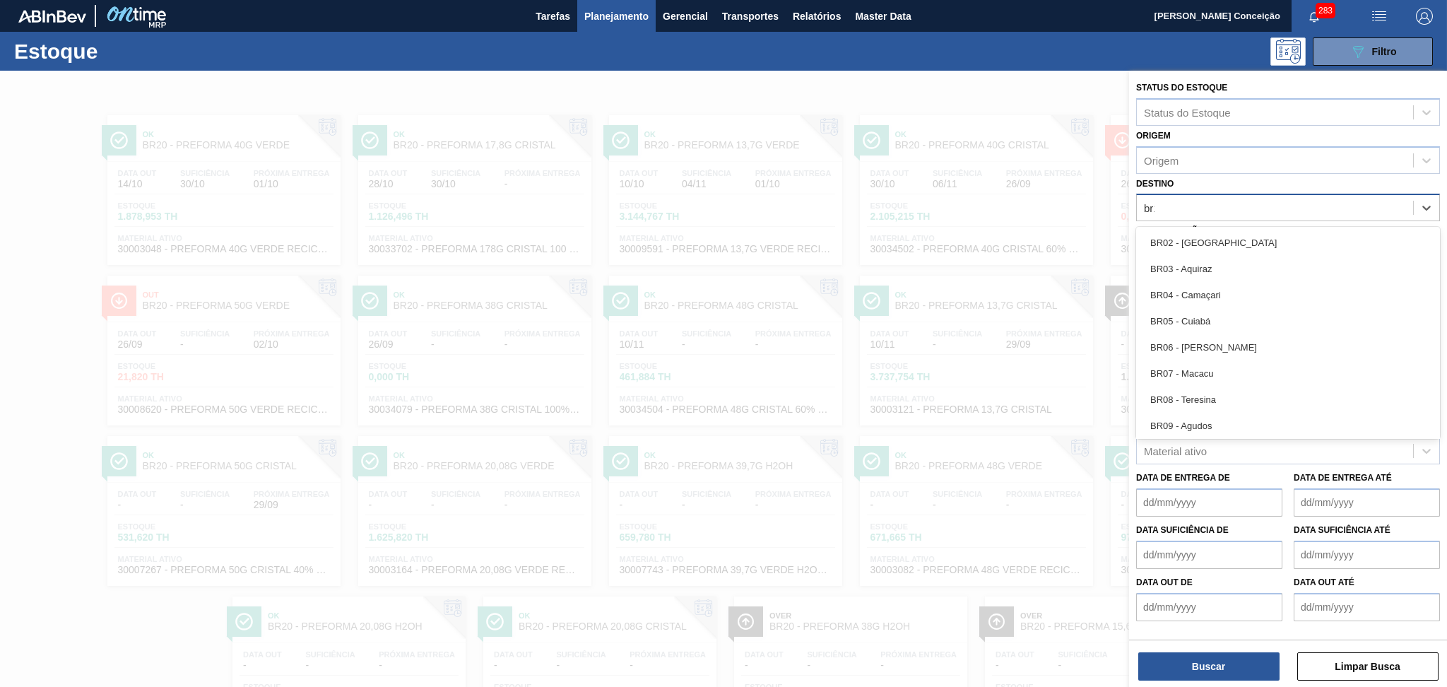
type input "br15"
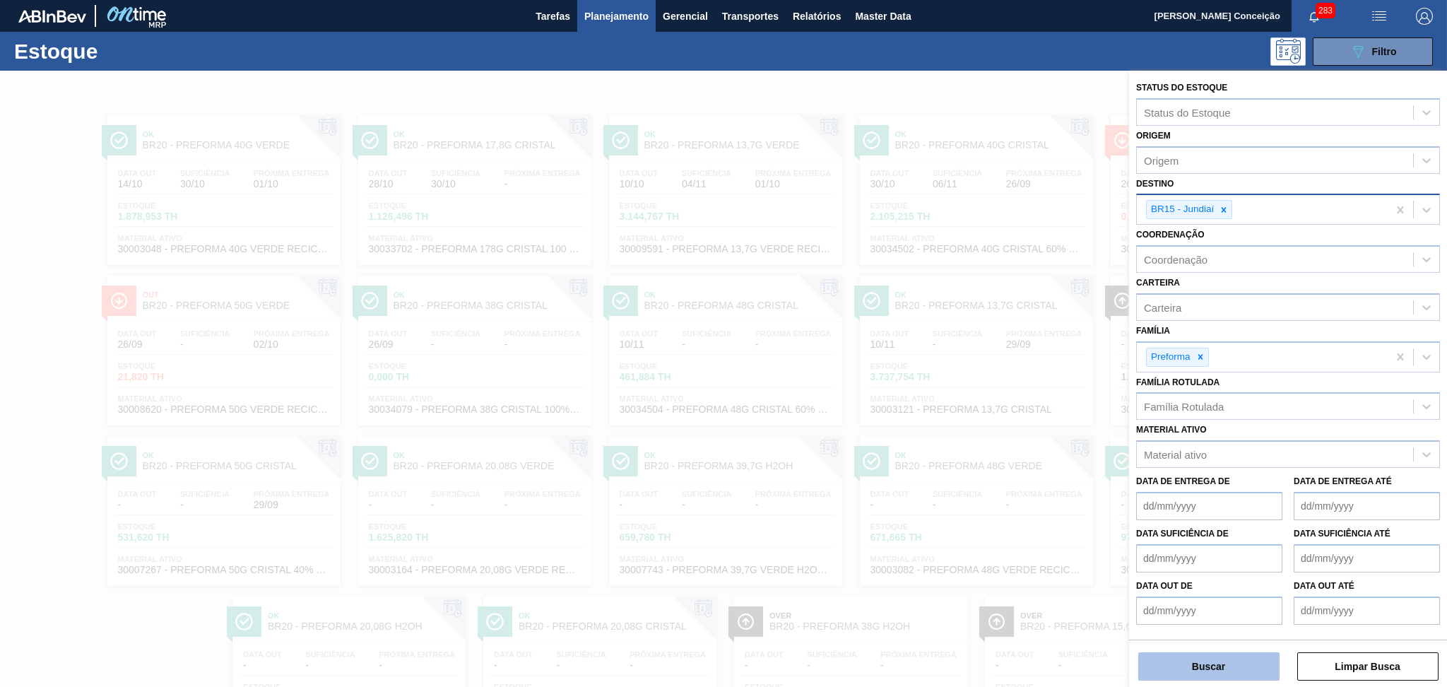
click at [1215, 663] on button "Buscar" at bounding box center [1208, 666] width 141 height 28
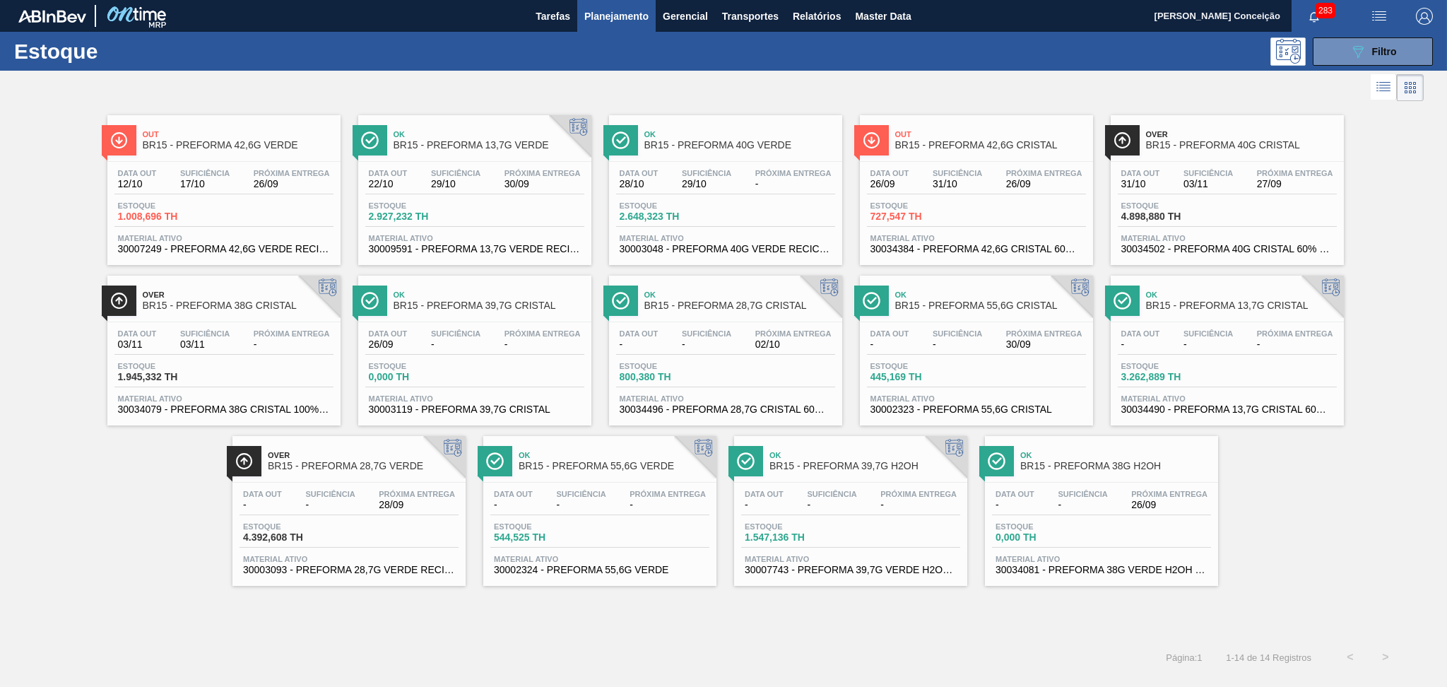
click at [916, 192] on div "Data out 26/09 Suficiência 31/10 Próxima Entrega 26/09" at bounding box center [976, 181] width 219 height 25
click at [168, 179] on div "Data out 12/10 Suficiência 17/10 Próxima Entrega 26/09" at bounding box center [223, 181] width 219 height 25
click at [899, 196] on div "Data out 26/09 Suficiência 31/10 Próxima Entrega 26/09 Estoque 727,547 TH Mater…" at bounding box center [976, 210] width 233 height 96
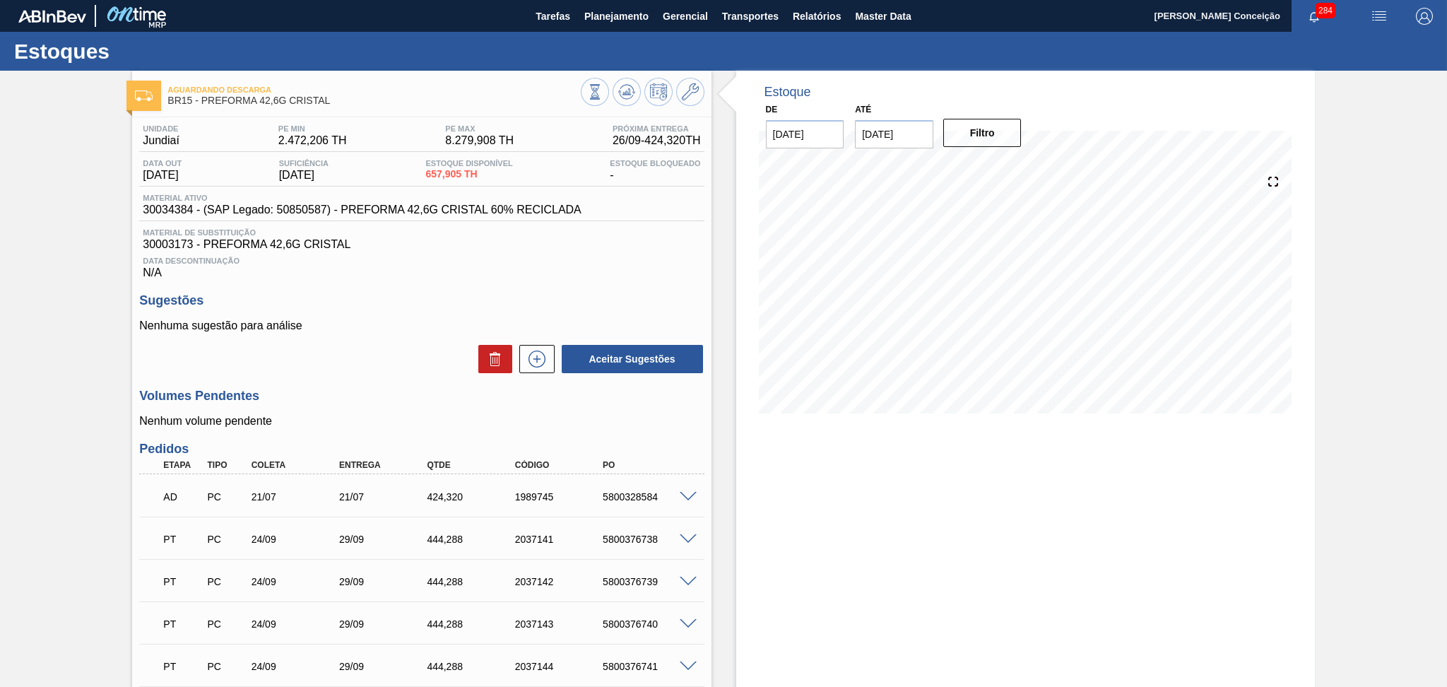
click at [410, 377] on div "Unidade Jundiaí PE MIN 2.472,206 TH PE MAX 8.279,908 TH Próxima Entrega 26/09 -…" at bounding box center [421, 646] width 579 height 1059
click at [618, 97] on icon at bounding box center [626, 91] width 17 height 17
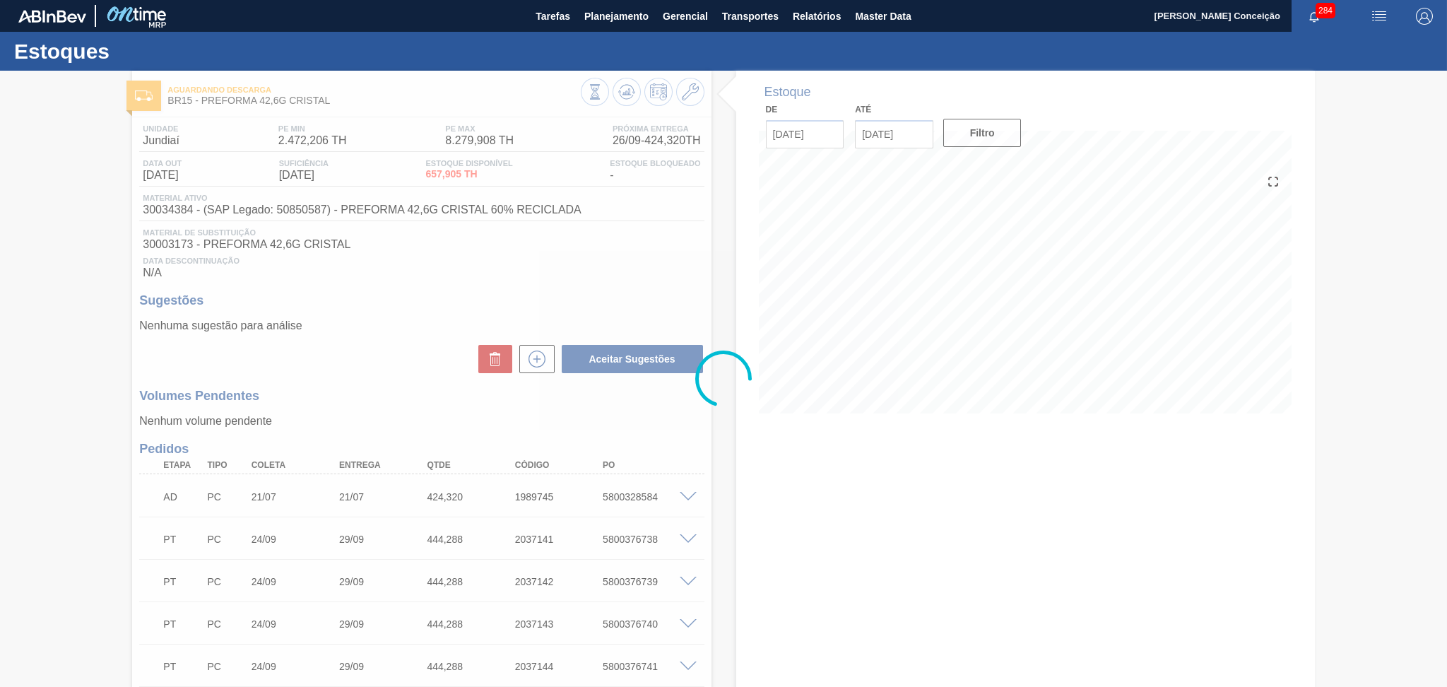
click at [453, 249] on div at bounding box center [723, 379] width 1447 height 616
click at [382, 326] on div at bounding box center [723, 379] width 1447 height 616
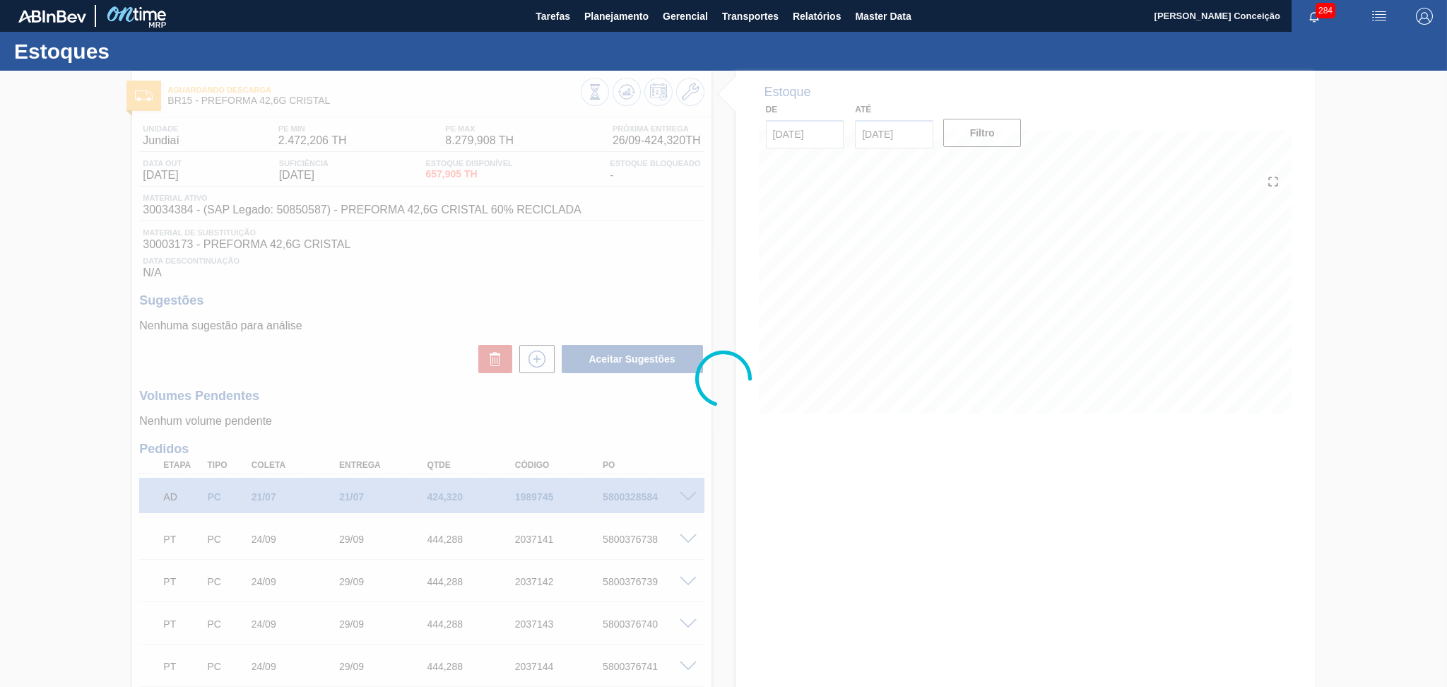
click at [170, 209] on div at bounding box center [723, 379] width 1447 height 616
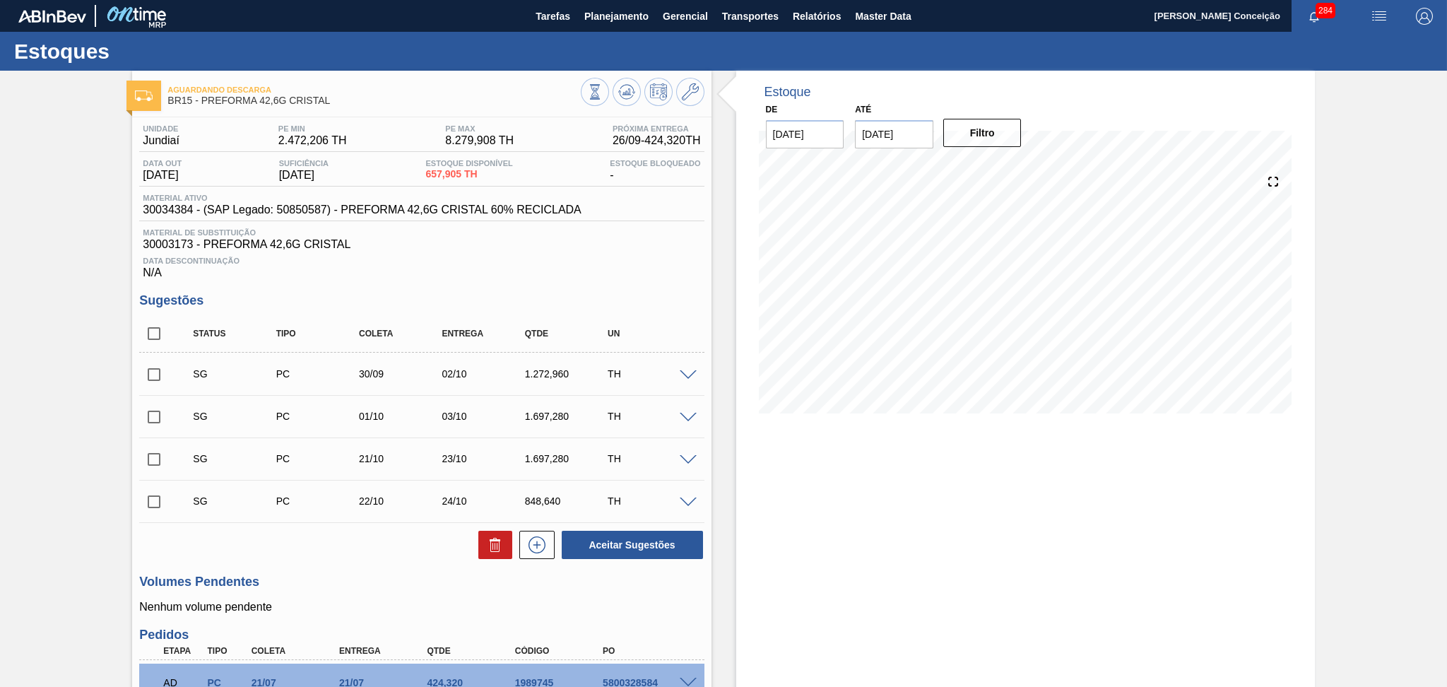
click at [536, 249] on span "30003173 - PREFORMA 42,6G CRISTAL" at bounding box center [421, 244] width 557 height 13
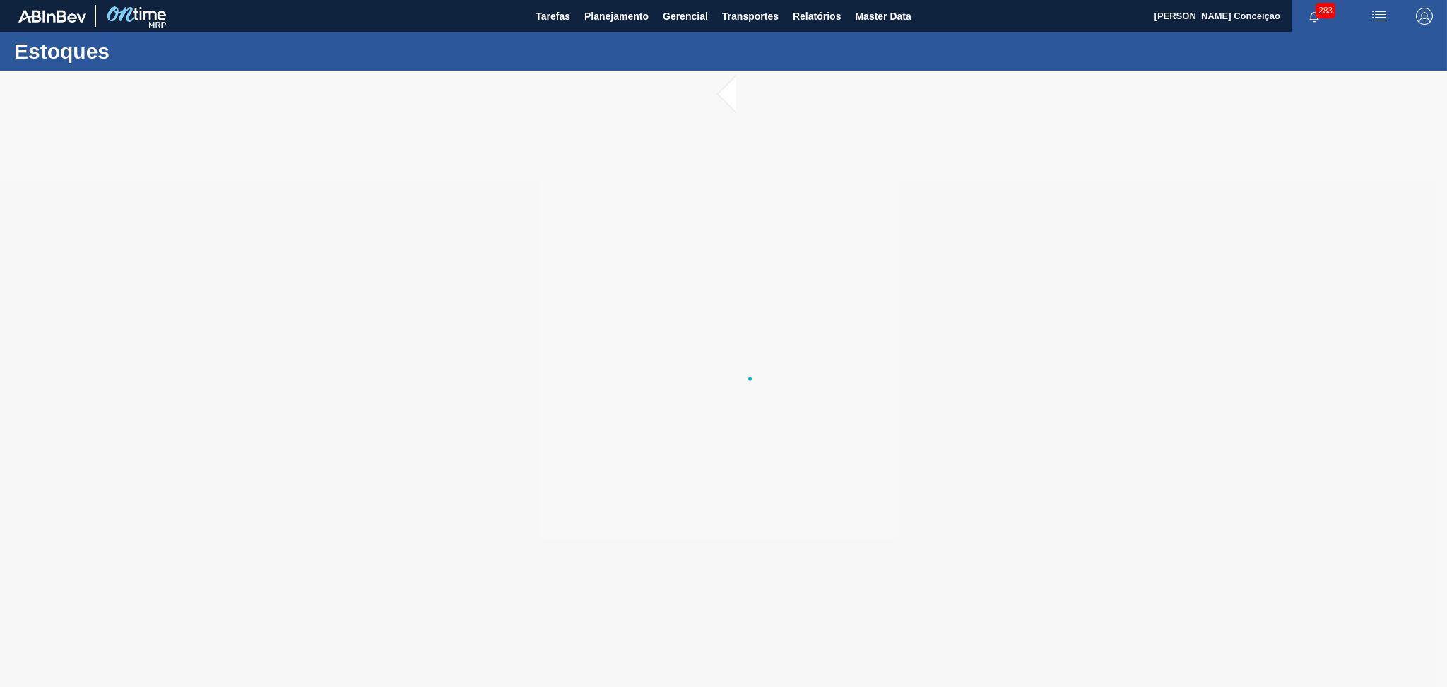
click at [612, 257] on div at bounding box center [723, 379] width 1447 height 616
click at [543, 510] on div at bounding box center [723, 379] width 1447 height 616
click at [821, 437] on div at bounding box center [723, 379] width 1447 height 616
click at [449, 491] on div at bounding box center [723, 379] width 1447 height 616
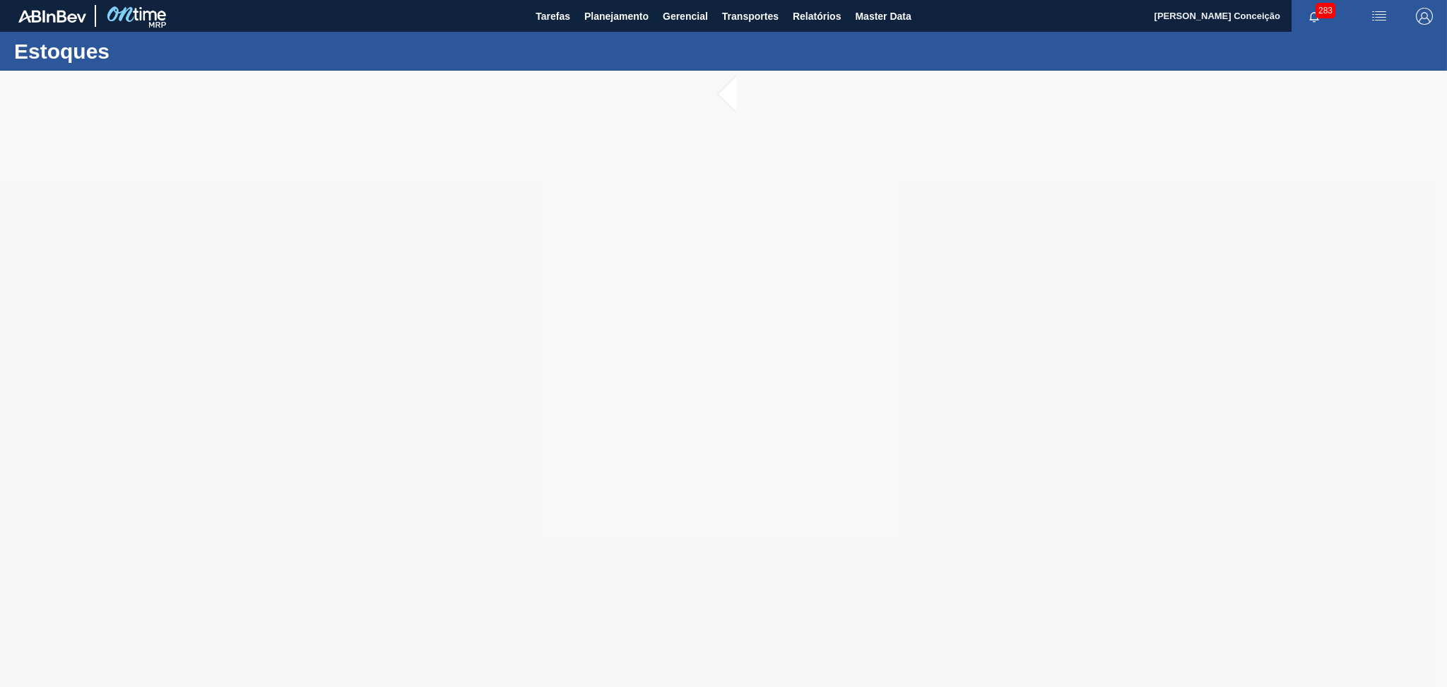
click at [449, 491] on div at bounding box center [723, 379] width 1447 height 616
click at [460, 521] on div at bounding box center [723, 379] width 1447 height 616
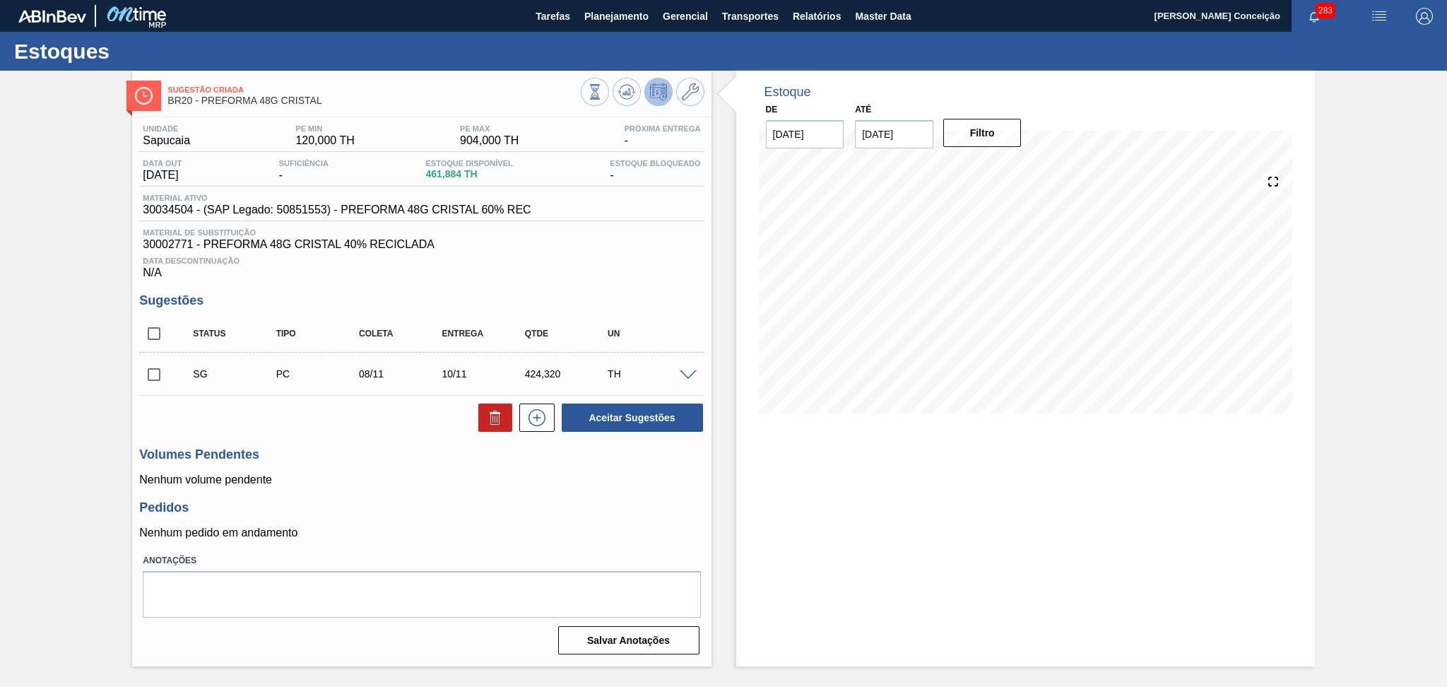
click at [460, 521] on div "Pedidos Nenhum pedido em andamento" at bounding box center [421, 519] width 564 height 39
click at [687, 370] on span at bounding box center [688, 375] width 17 height 11
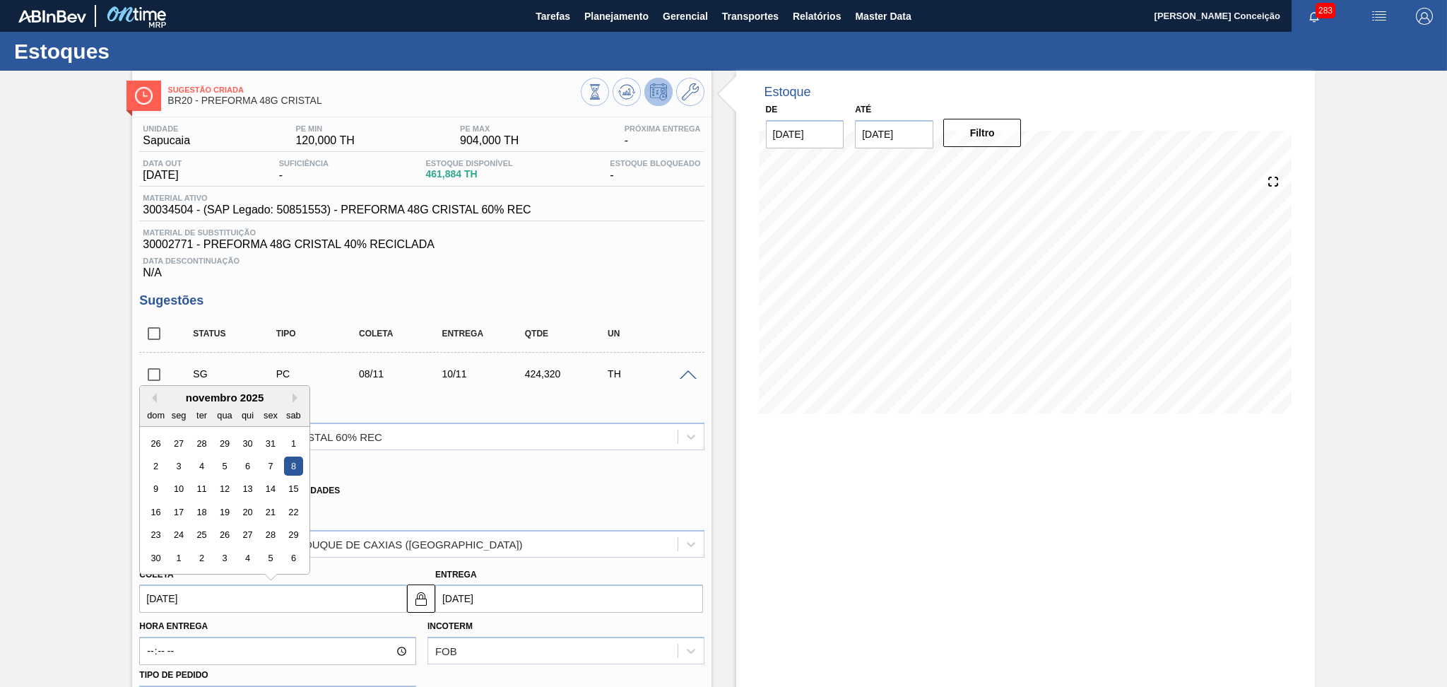
click at [209, 598] on input "[DATE]" at bounding box center [273, 598] width 268 height 28
click at [219, 439] on div "29" at bounding box center [224, 443] width 19 height 19
type input "[DATE]"
click at [165, 595] on input "[DATE]" at bounding box center [273, 598] width 268 height 28
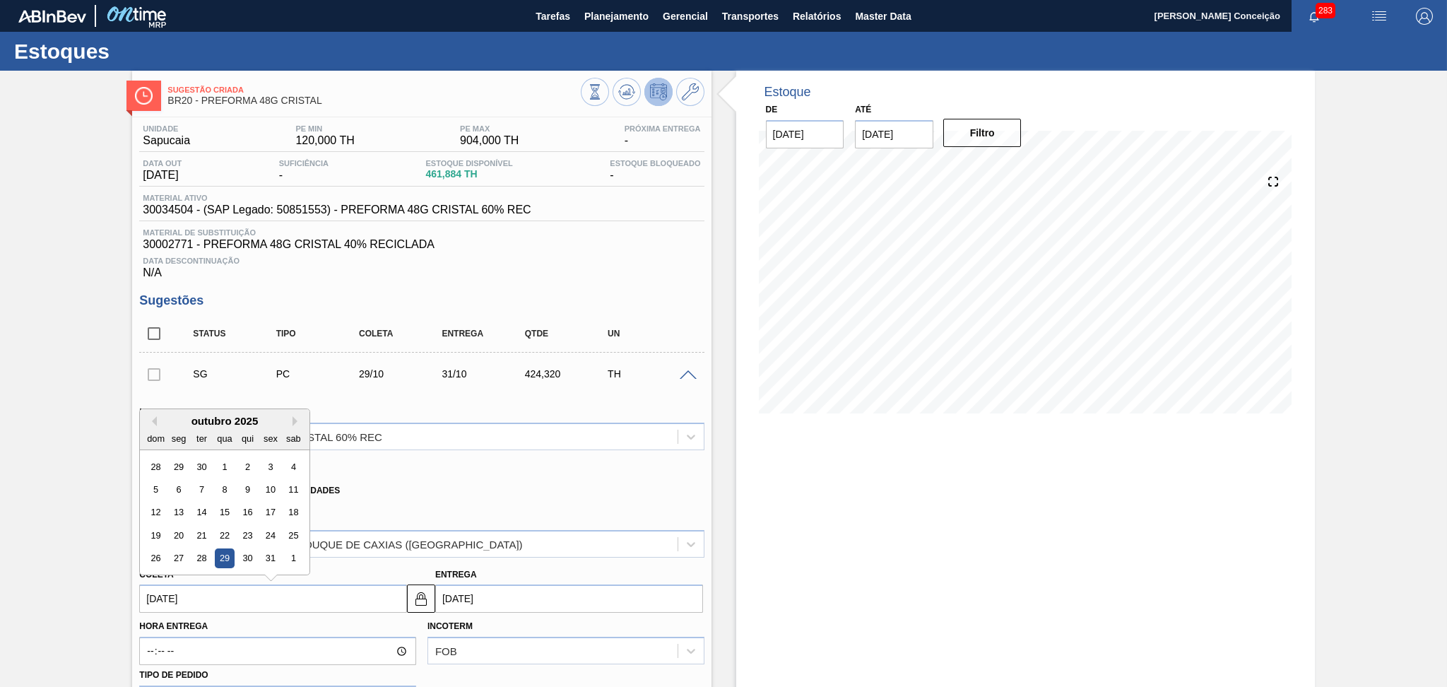
click at [178, 463] on div "29" at bounding box center [179, 466] width 19 height 19
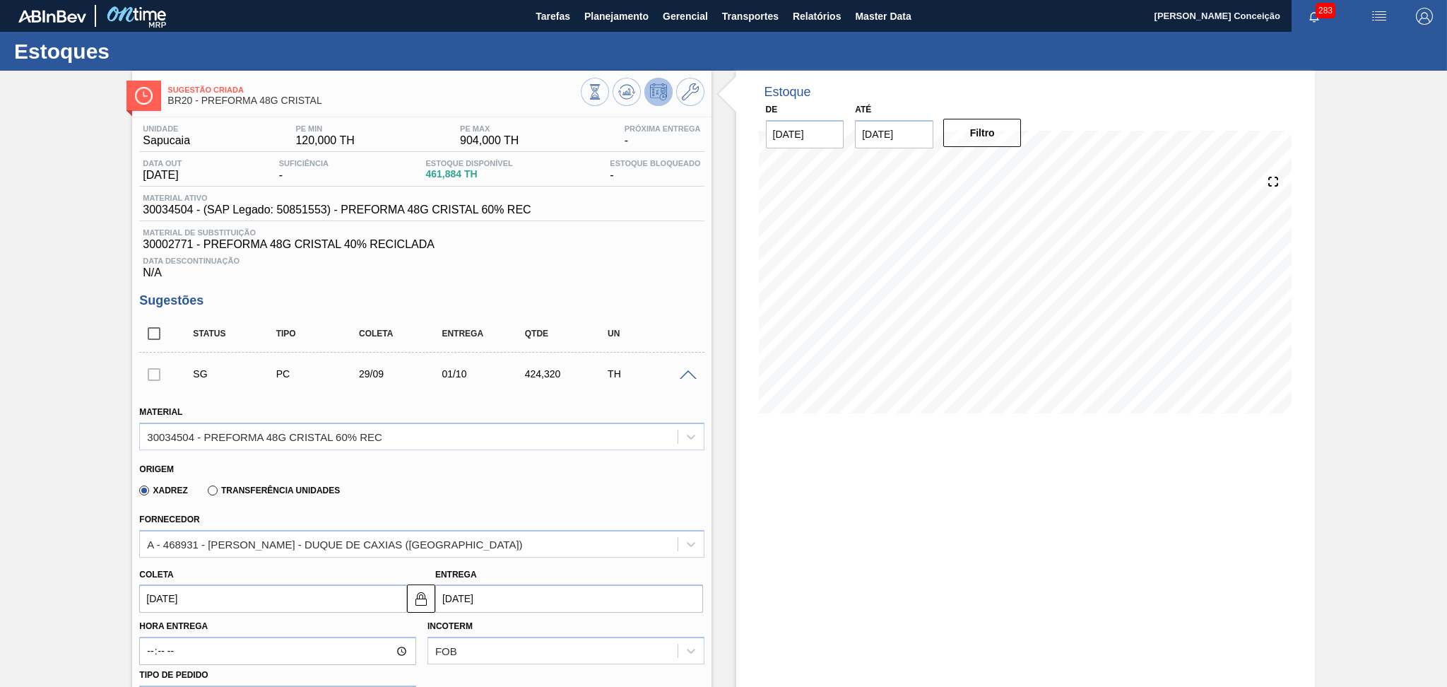
type input "[DATE]"
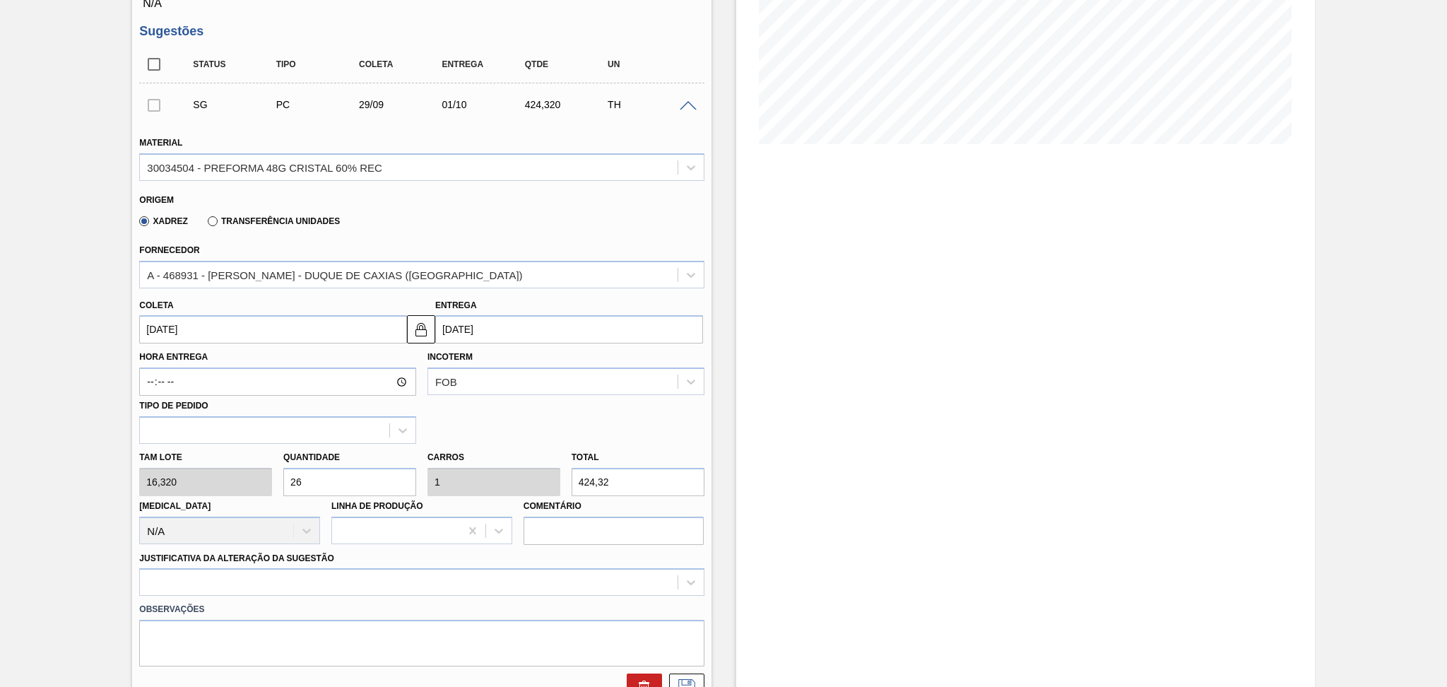
scroll to position [283, 0]
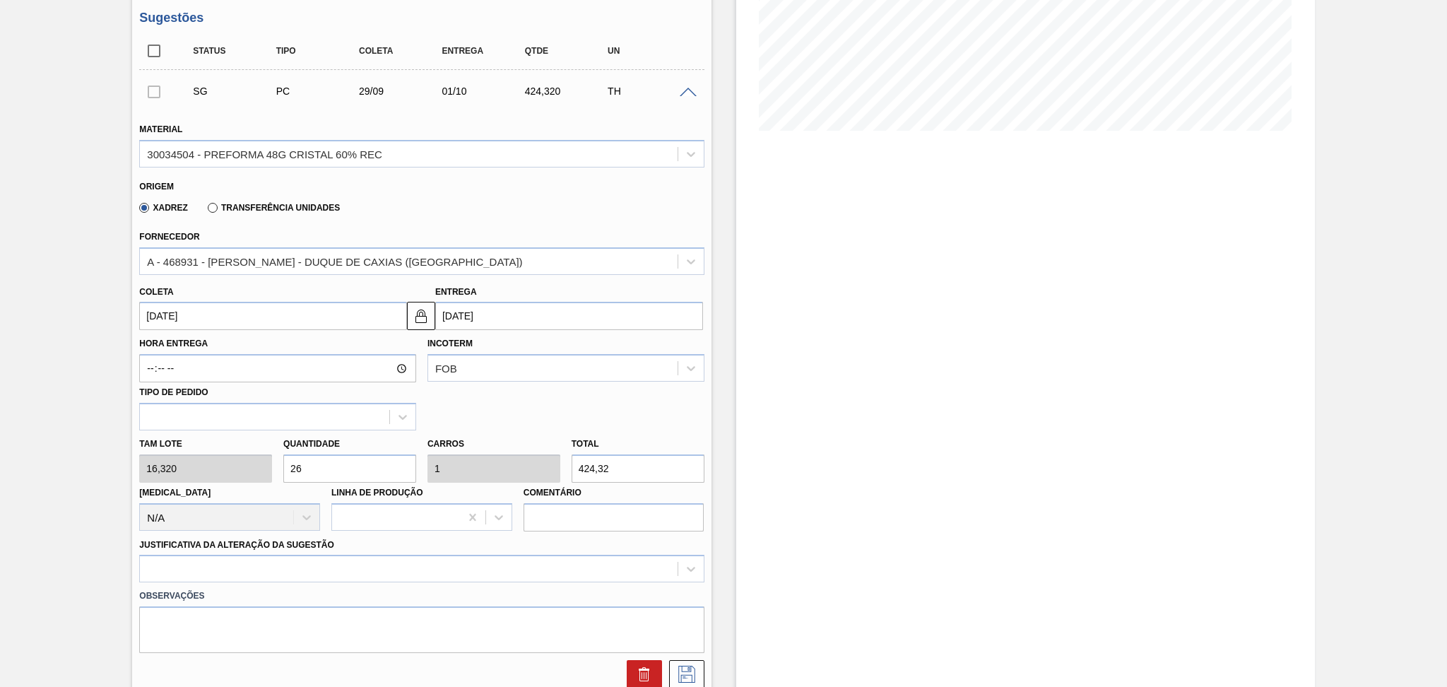
click at [324, 464] on input "26" at bounding box center [349, 468] width 133 height 28
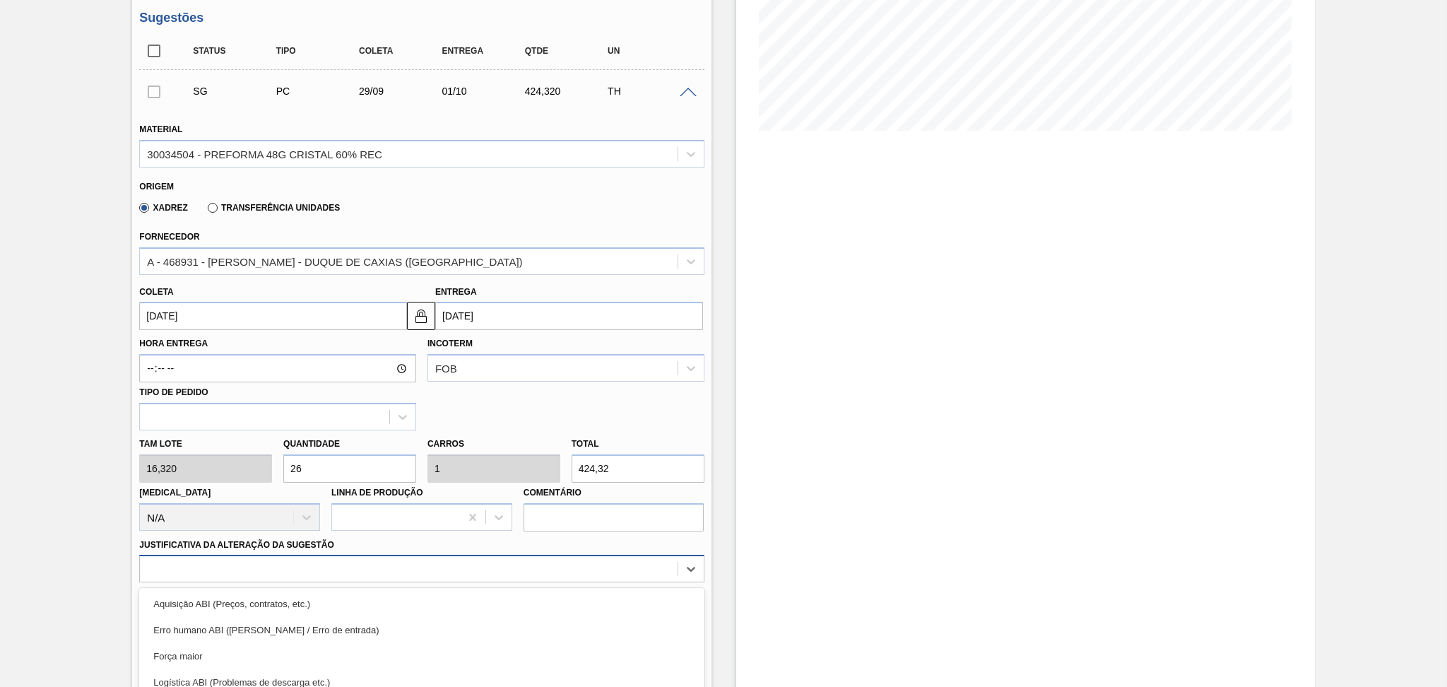
click at [249, 556] on div "option Logística ABI (Problemas de descarga etc.) focused, 4 of 18. 18 results …" at bounding box center [421, 569] width 564 height 28
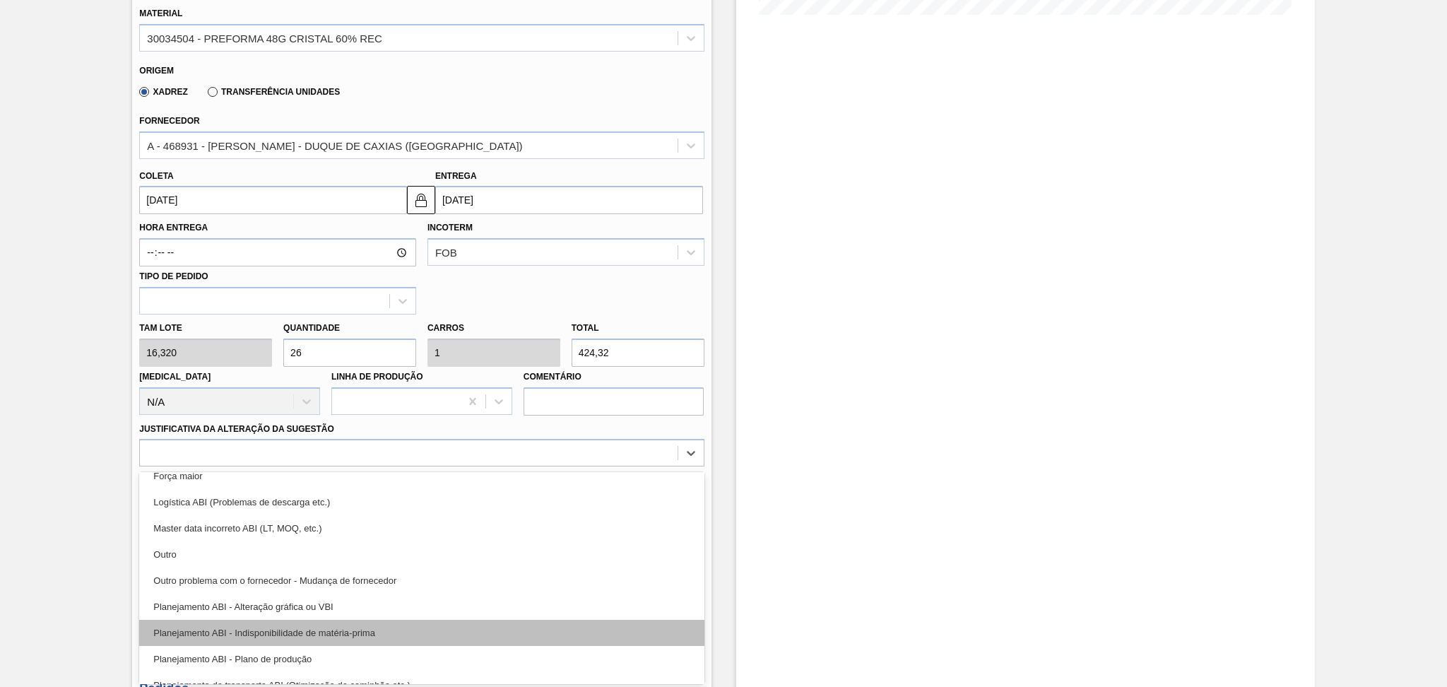
scroll to position [94, 0]
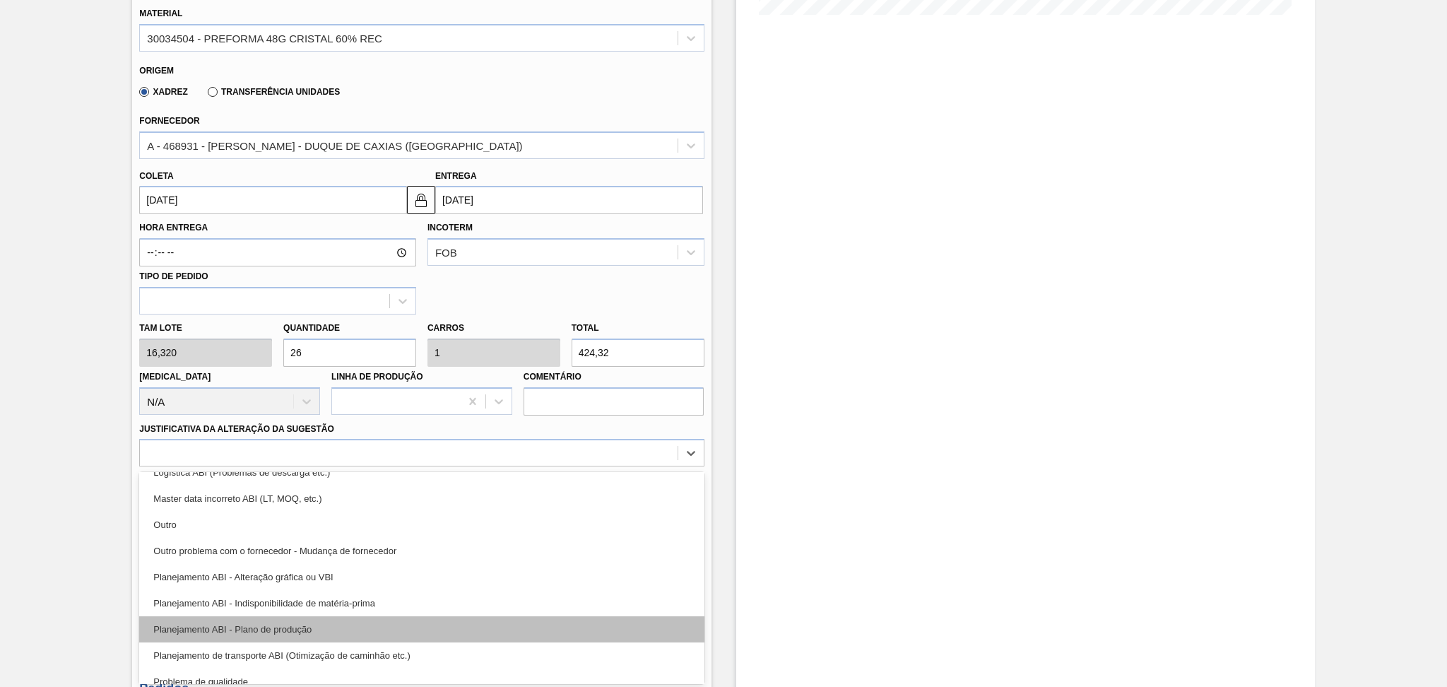
click at [318, 631] on div "Planejamento ABI - Plano de produção" at bounding box center [421, 629] width 564 height 26
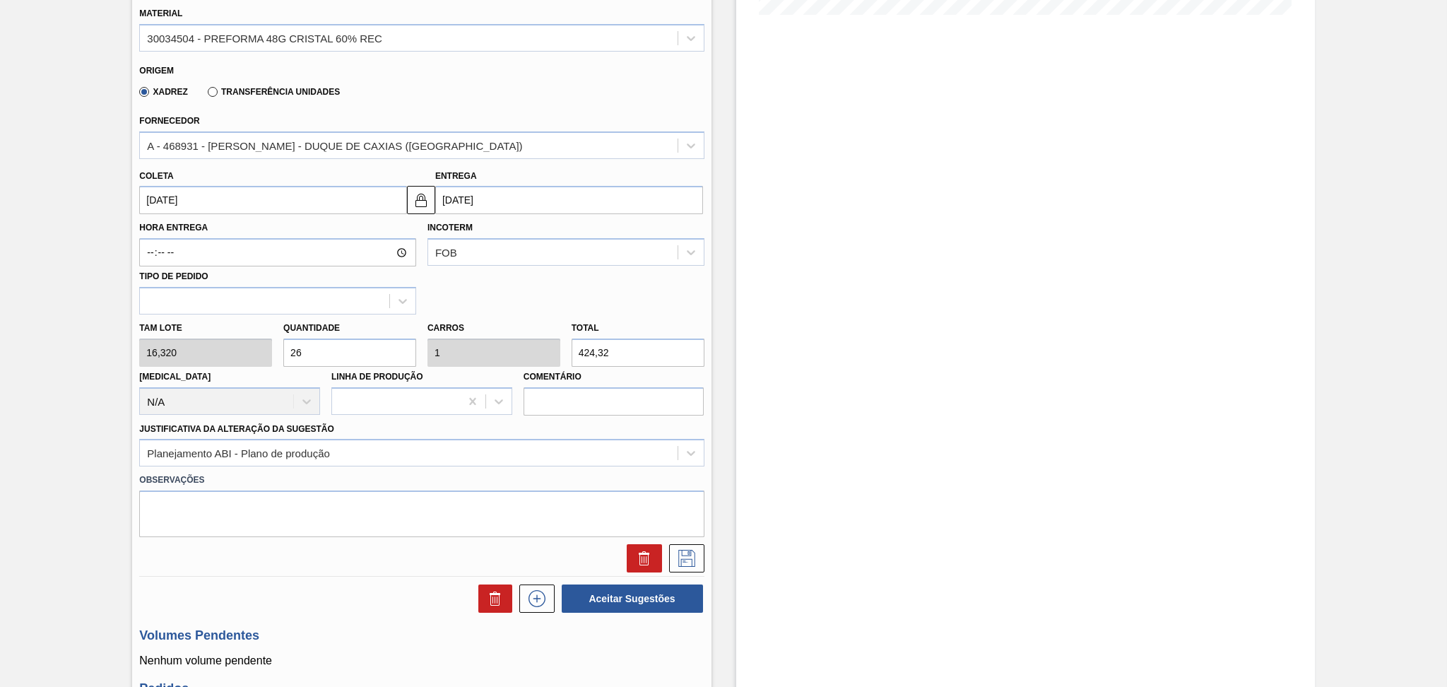
click at [663, 559] on div at bounding box center [683, 558] width 42 height 28
click at [678, 559] on icon at bounding box center [686, 558] width 23 height 17
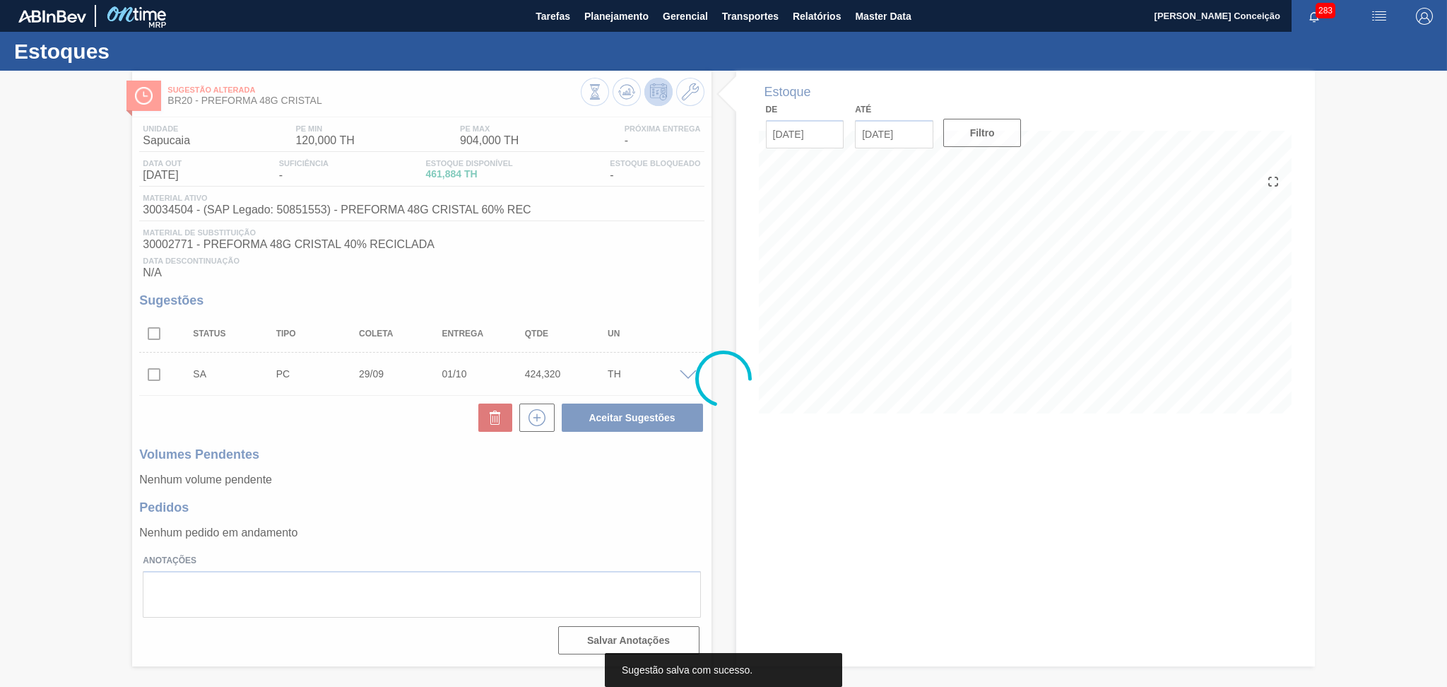
scroll to position [0, 0]
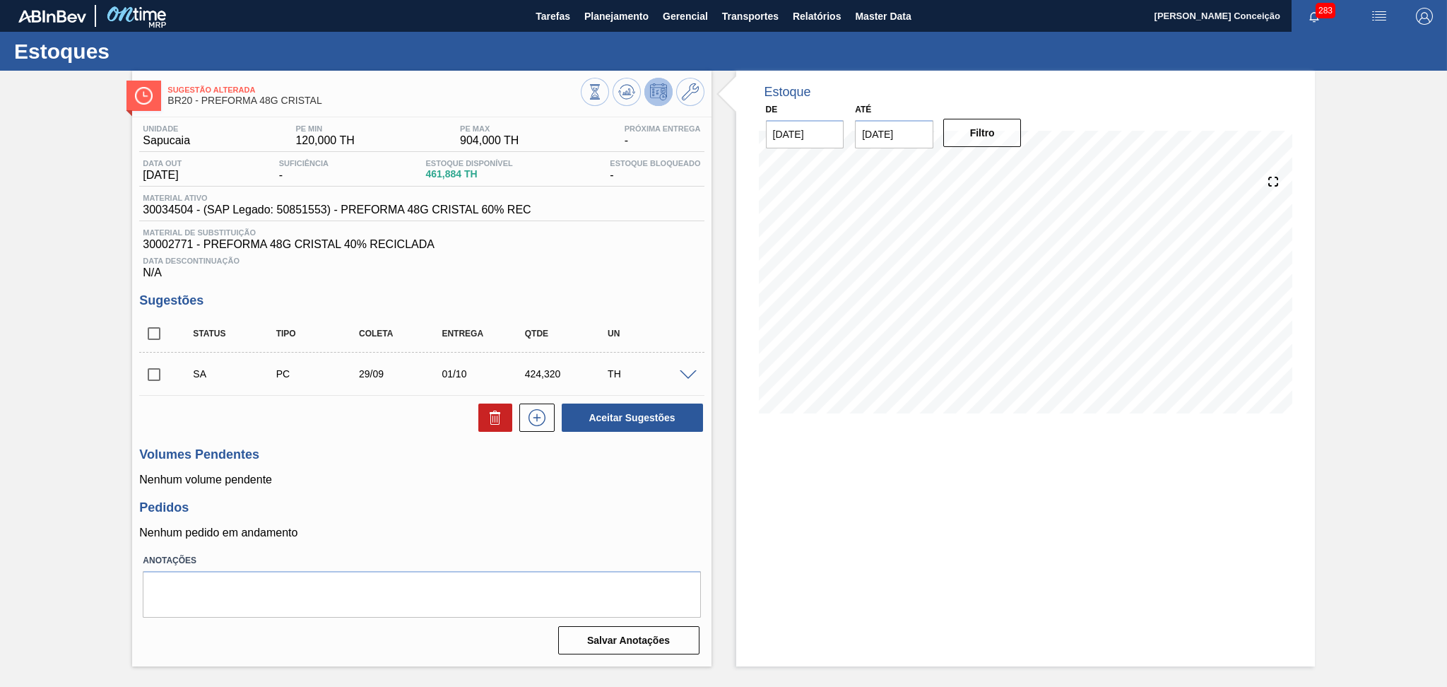
click at [504, 504] on h3 "Pedidos" at bounding box center [421, 507] width 564 height 15
click at [161, 376] on input "checkbox" at bounding box center [154, 375] width 30 height 30
click at [653, 419] on button "Aceitar Sugestões" at bounding box center [632, 417] width 141 height 28
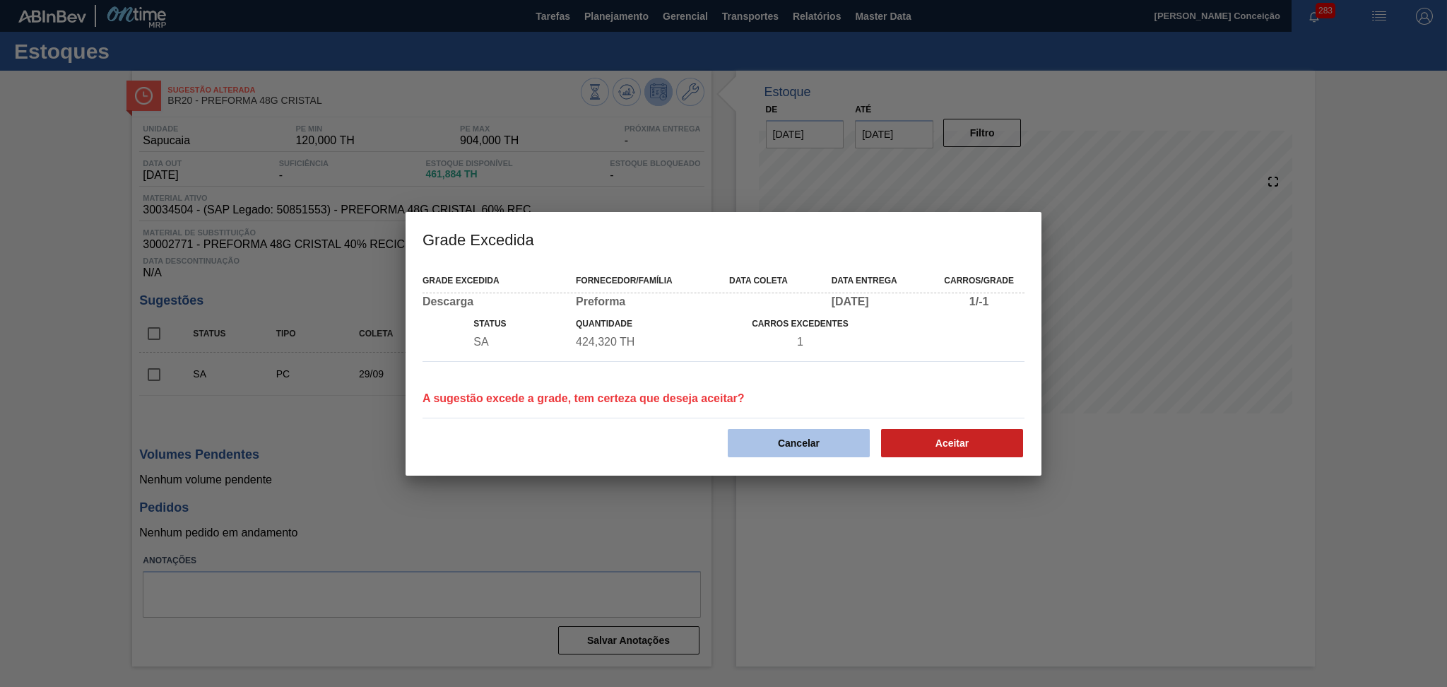
click at [827, 443] on button "Cancelar" at bounding box center [799, 443] width 142 height 28
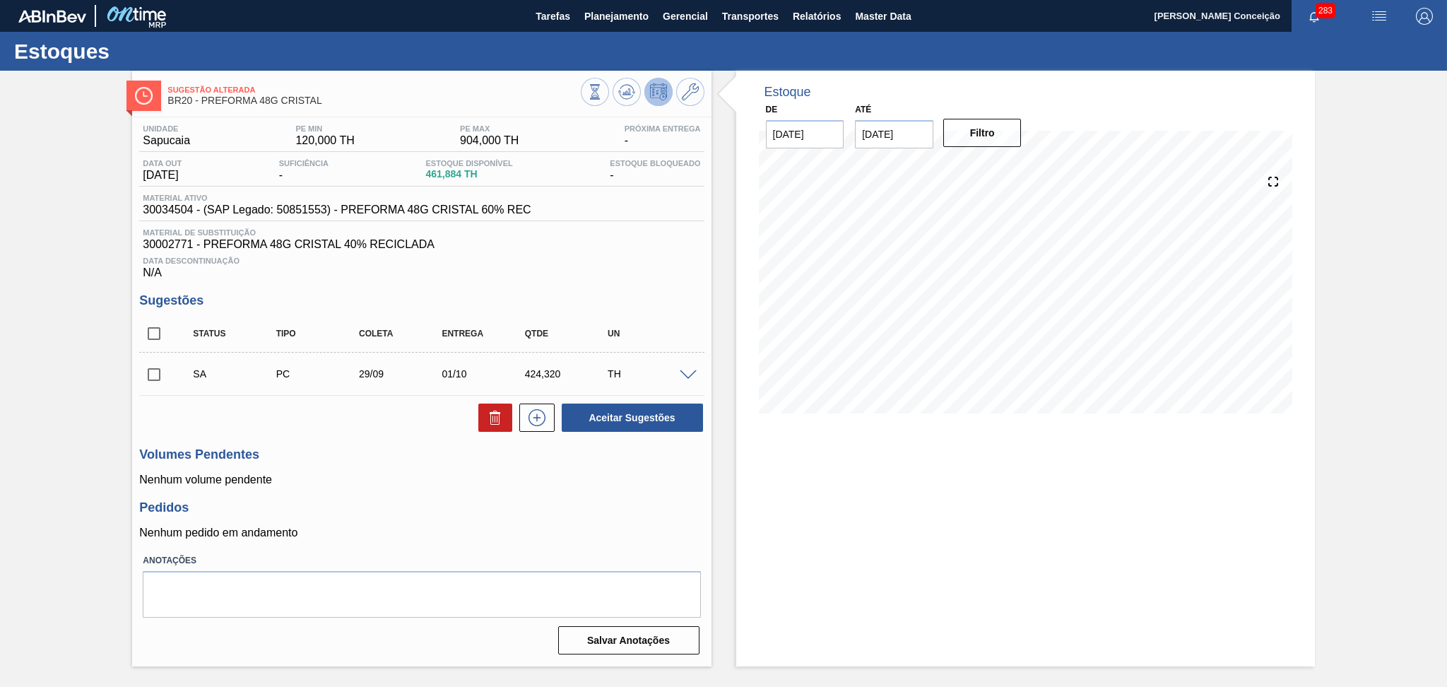
click at [682, 376] on span at bounding box center [688, 375] width 17 height 11
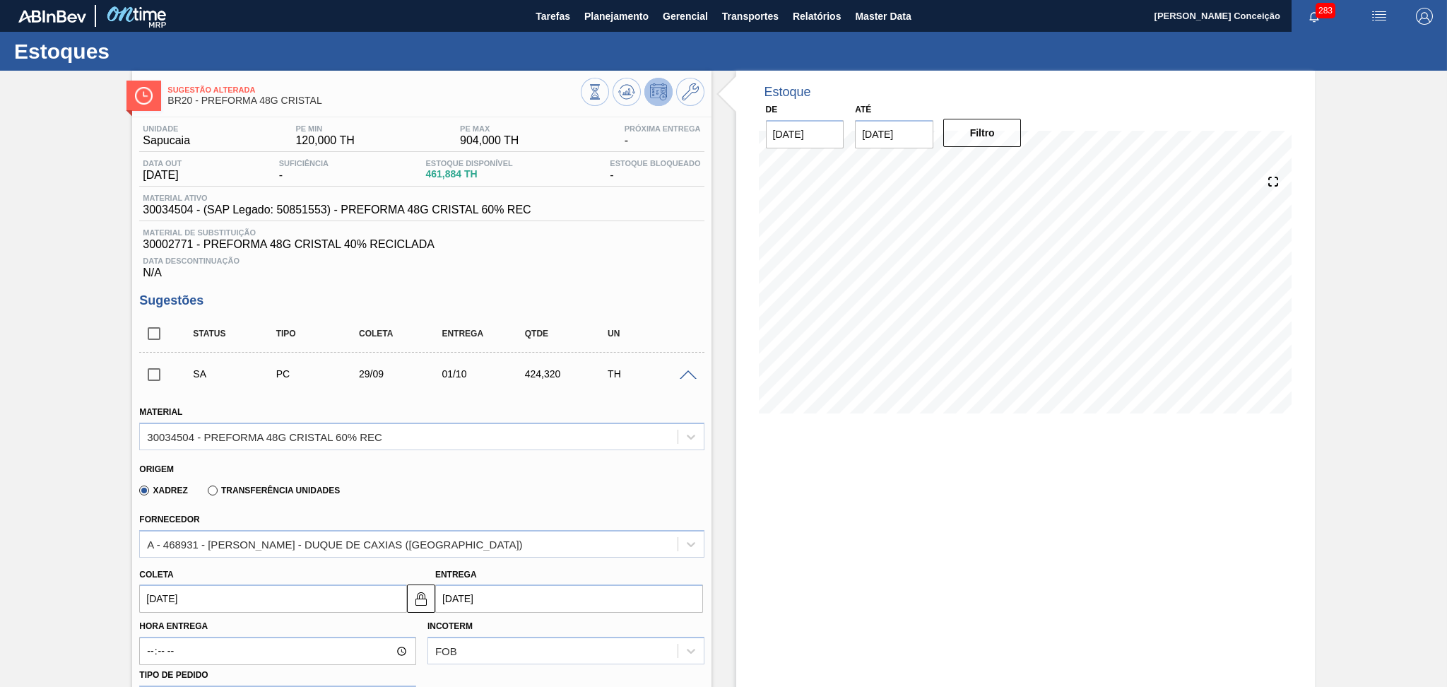
click at [396, 489] on div "Xadrez Transferência Unidades" at bounding box center [415, 488] width 552 height 28
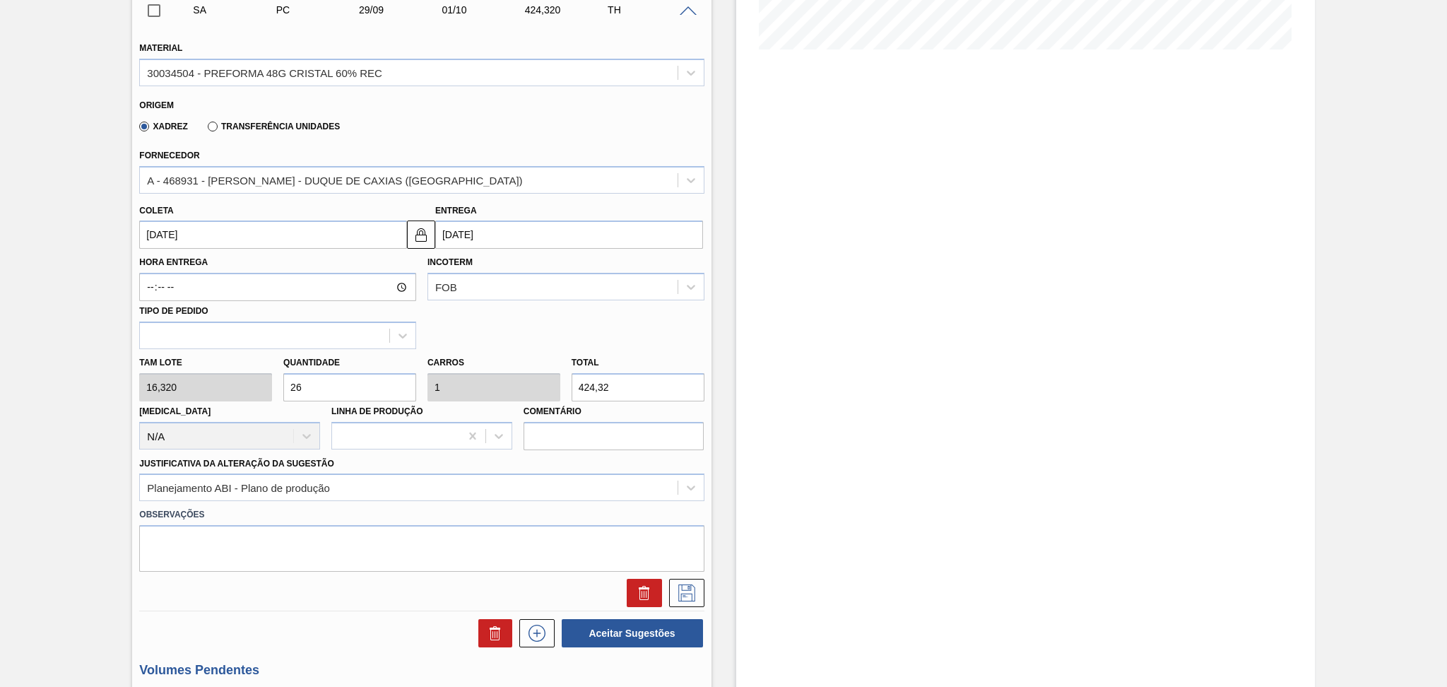
scroll to position [377, 0]
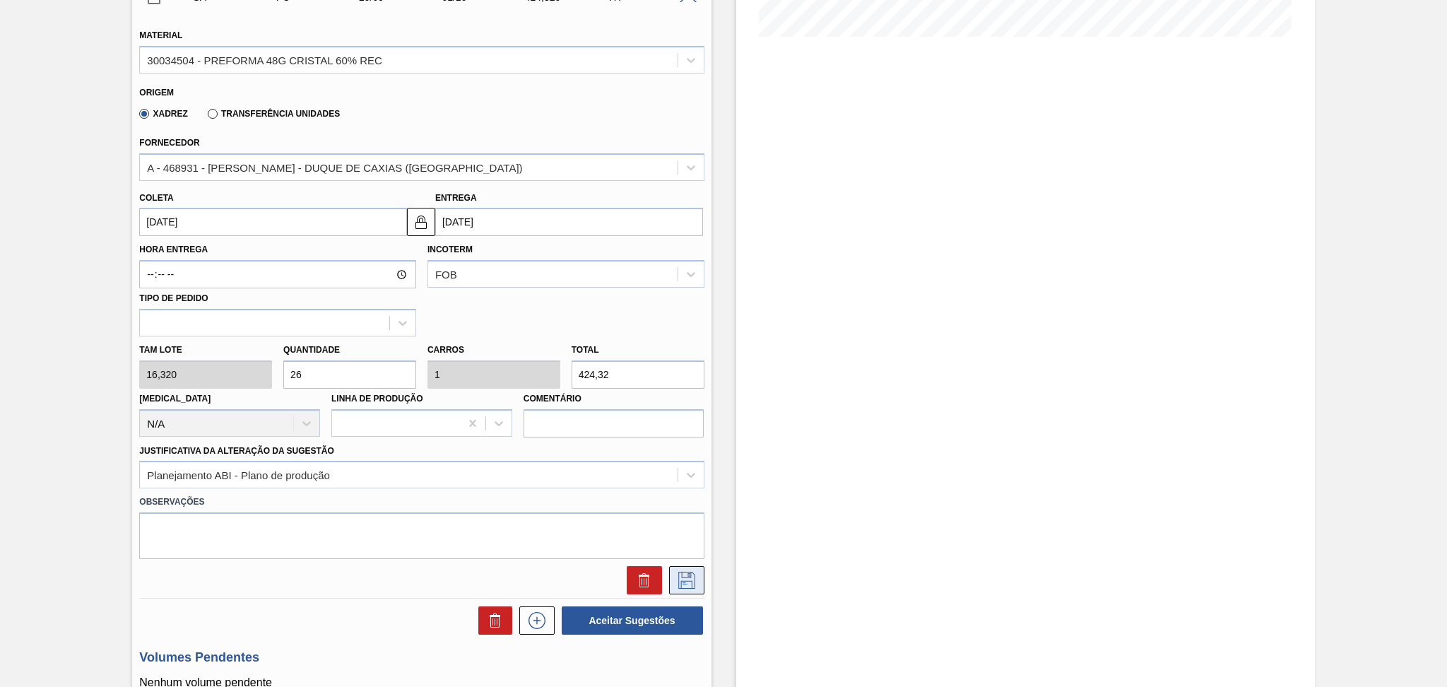
click at [692, 582] on icon at bounding box center [686, 580] width 23 height 17
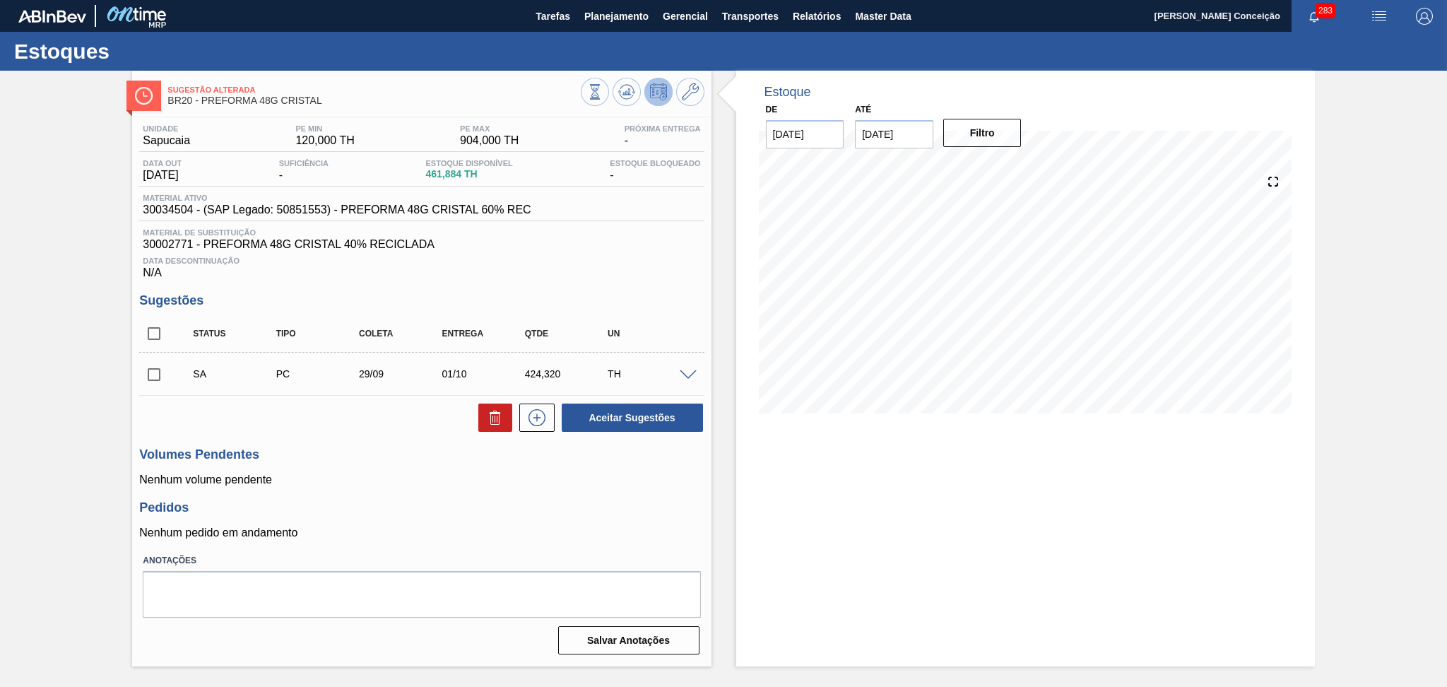
scroll to position [0, 0]
drag, startPoint x: 153, startPoint y: 379, endPoint x: 190, endPoint y: 382, distance: 37.5
click at [153, 379] on input "checkbox" at bounding box center [154, 375] width 30 height 30
click at [663, 410] on button "Aceitar Sugestões" at bounding box center [632, 417] width 141 height 28
checkbox input "false"
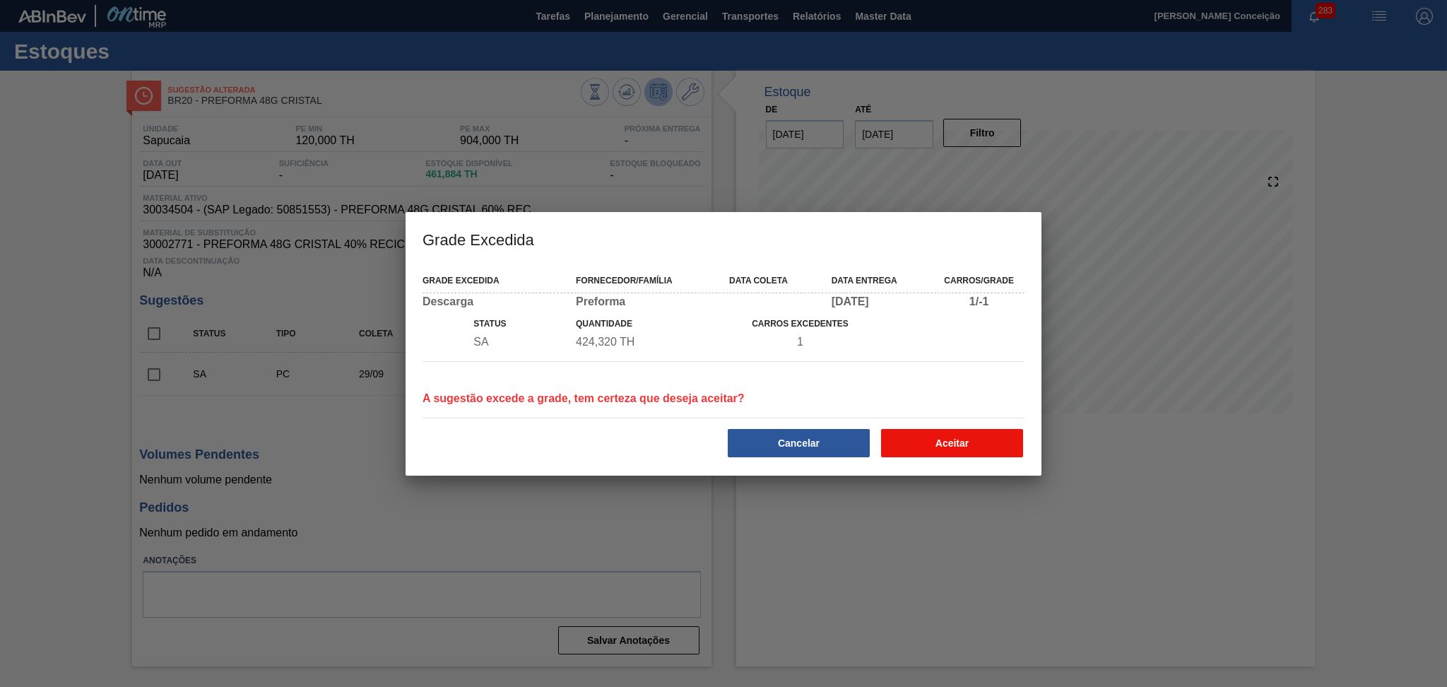
click at [956, 446] on button "Aceitar" at bounding box center [952, 443] width 142 height 28
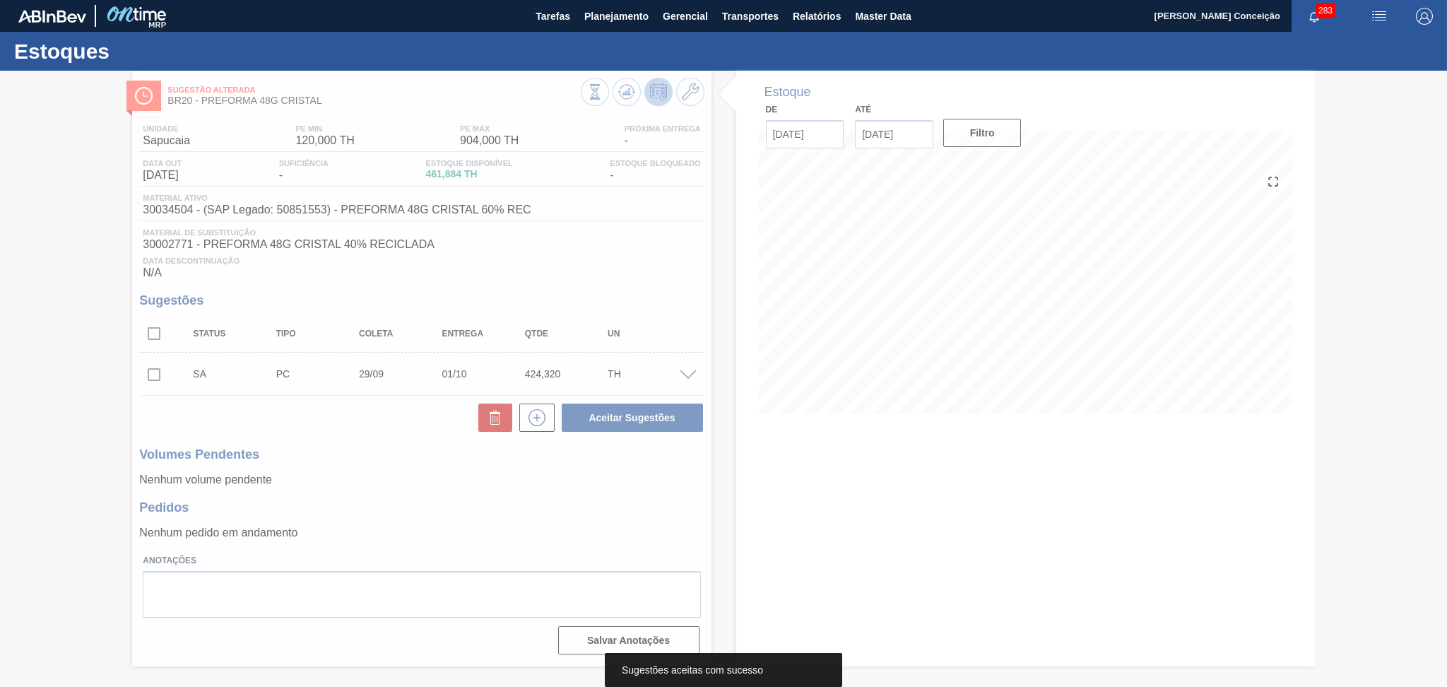
click at [468, 522] on div at bounding box center [723, 379] width 1447 height 616
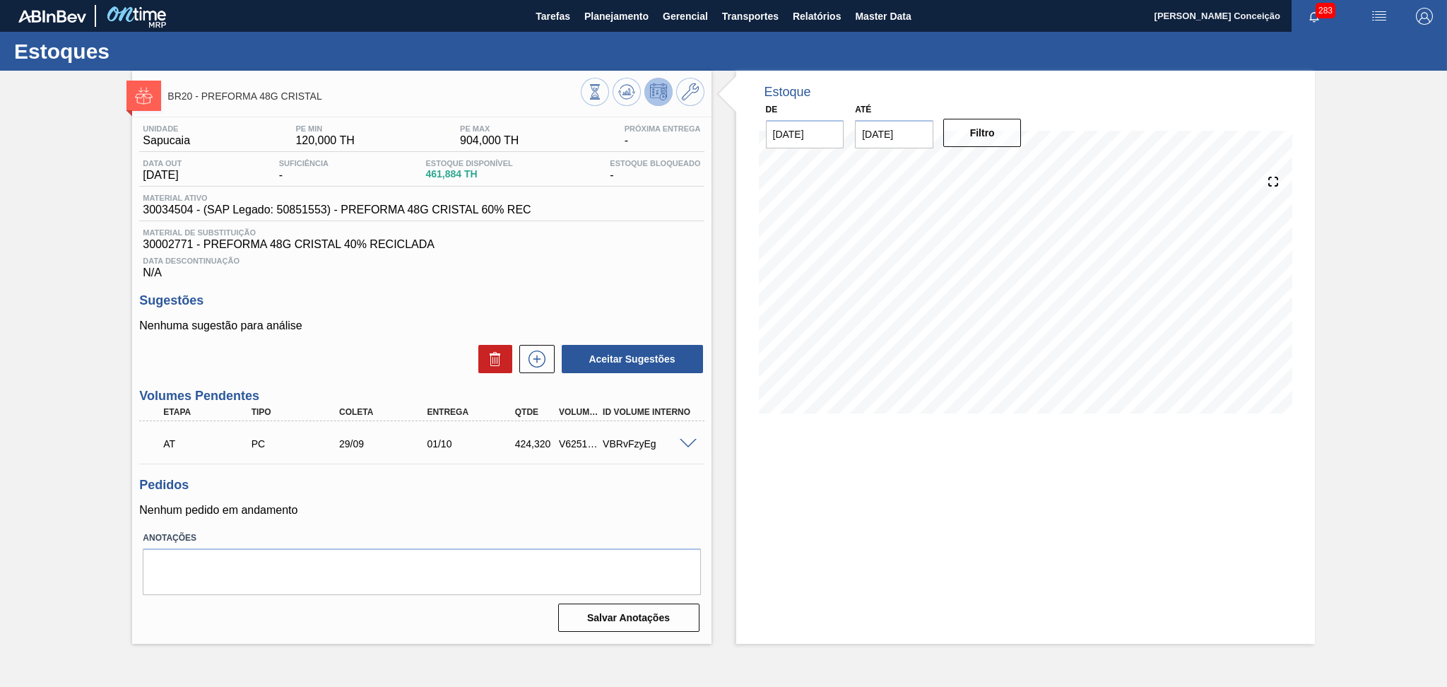
click at [584, 294] on h3 "Sugestões" at bounding box center [421, 300] width 564 height 15
click at [492, 491] on h3 "Pedidos" at bounding box center [421, 485] width 564 height 15
click at [540, 287] on div "Unidade Sapucaia PE MIN 120,000 TH PE MAX 904,000 TH Próxima Entrega - Data out…" at bounding box center [421, 376] width 579 height 519
click at [485, 287] on div "Unidade Sapucaia PE MIN 120,000 TH PE MAX 904,000 TH Próxima Entrega - Data out…" at bounding box center [421, 376] width 579 height 519
click at [615, 273] on div "Data Descontinuação N/A" at bounding box center [421, 265] width 564 height 28
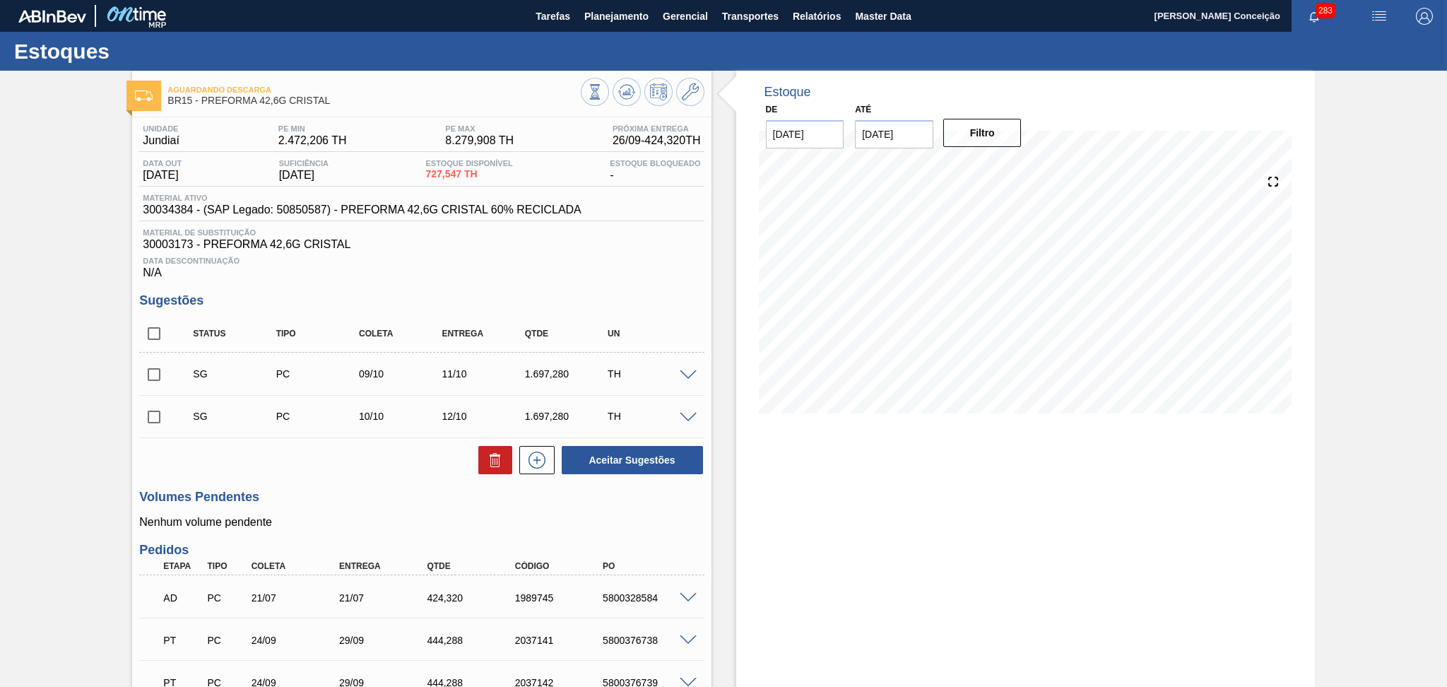
click at [160, 327] on input "checkbox" at bounding box center [154, 334] width 30 height 30
checkbox input "true"
click at [483, 470] on button at bounding box center [495, 460] width 34 height 28
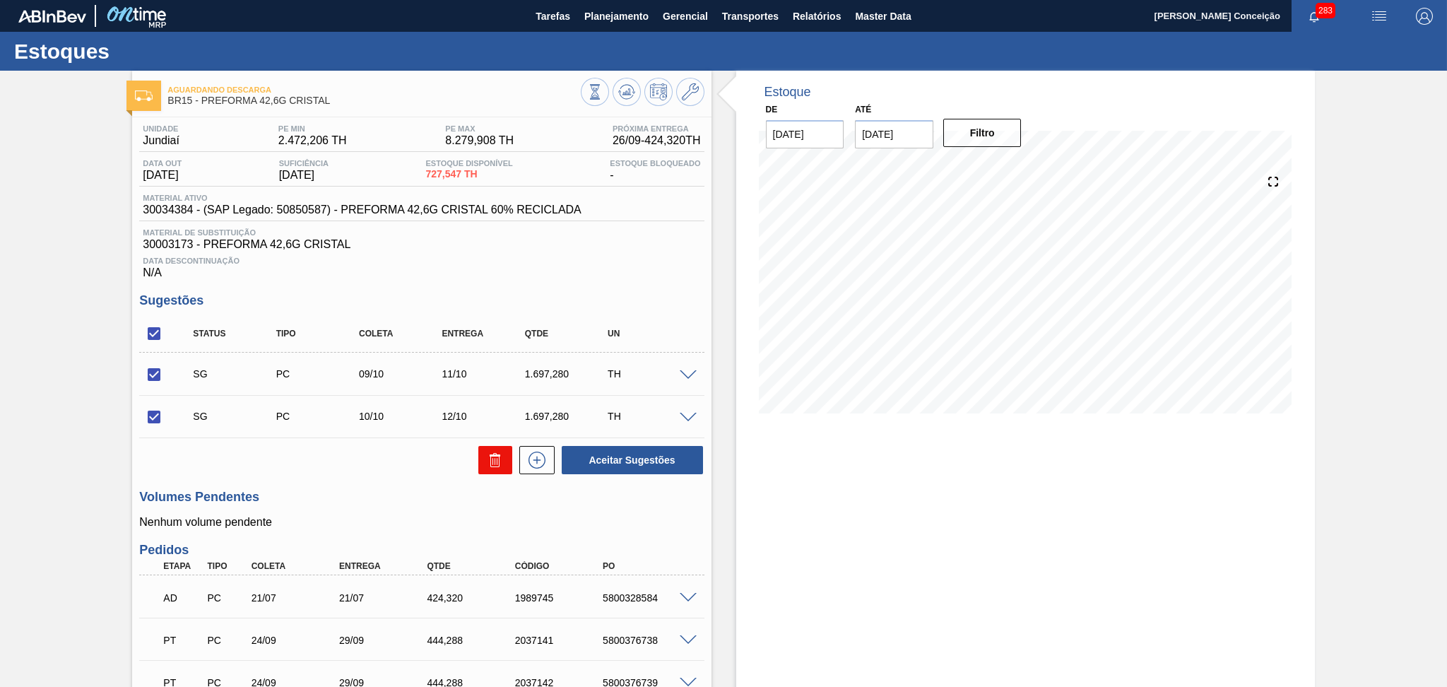
checkbox input "false"
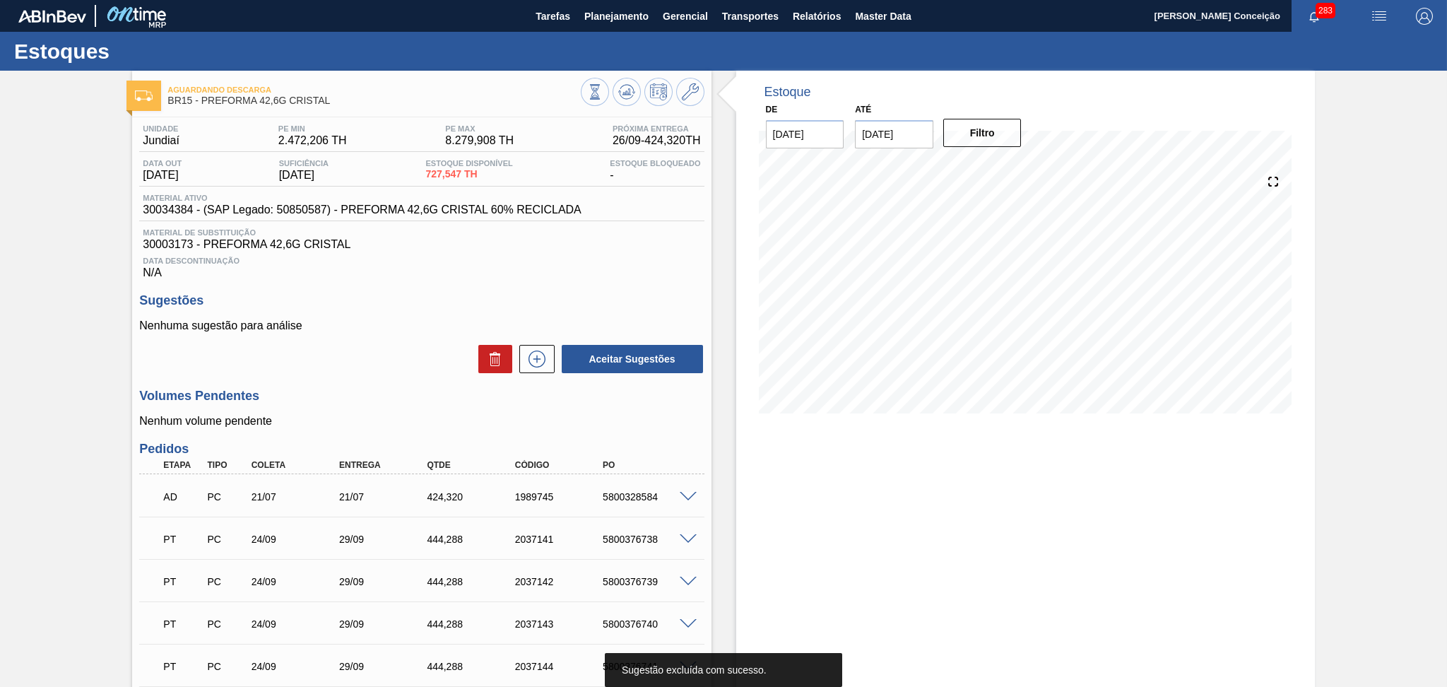
click at [552, 266] on div "Data Descontinuação N/A" at bounding box center [421, 265] width 564 height 28
click at [298, 387] on div "Unidade Jundiaí PE MIN 2.472,206 TH PE MAX 8.279,908 TH Próxima Entrega 26/09 -…" at bounding box center [421, 646] width 579 height 1059
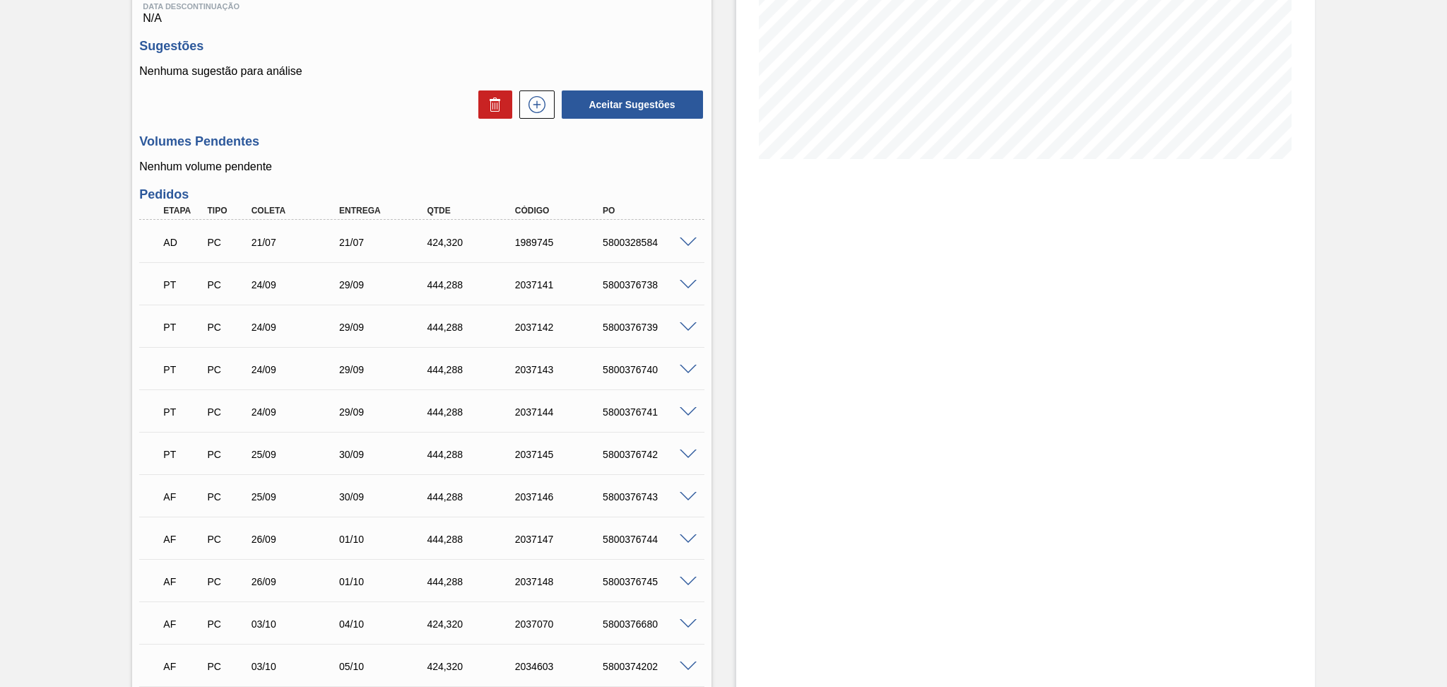
scroll to position [283, 0]
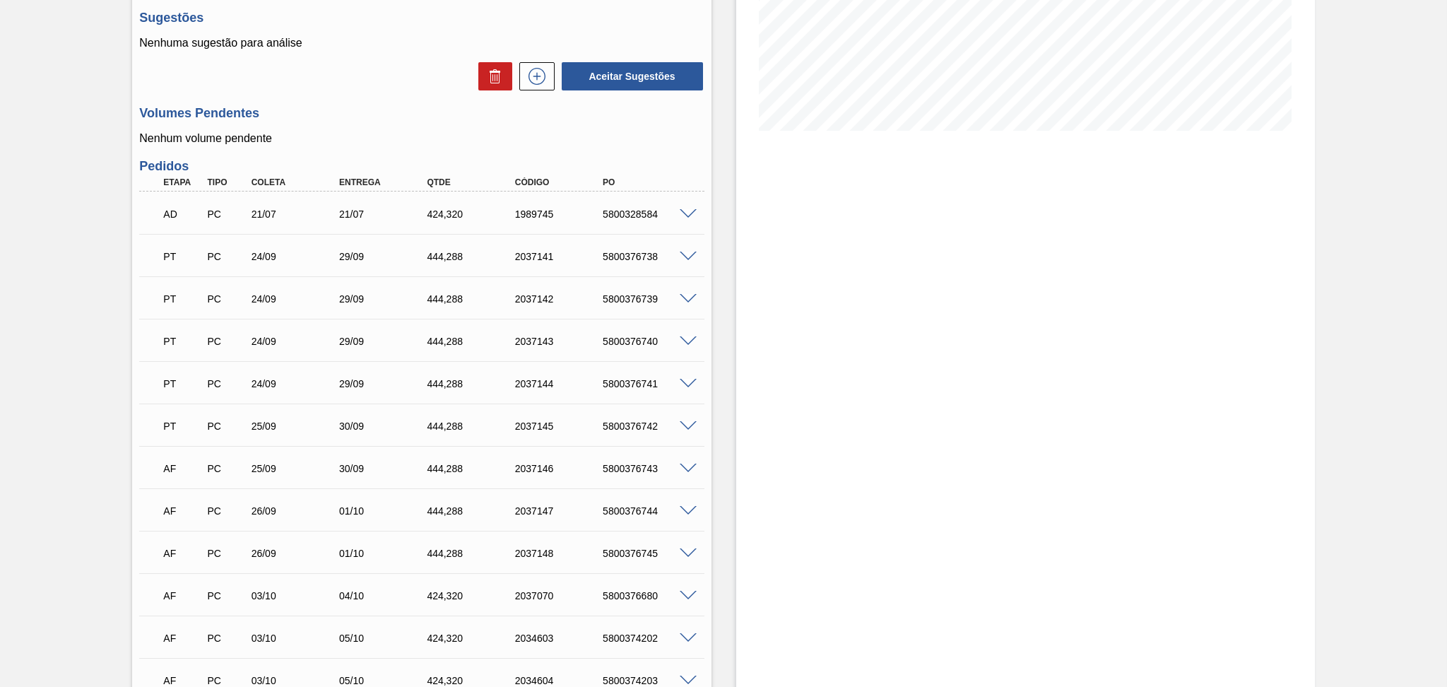
click at [271, 257] on div "24/09" at bounding box center [297, 256] width 99 height 11
click at [268, 422] on div "25/09" at bounding box center [297, 425] width 99 height 11
click at [650, 420] on div "5800376742" at bounding box center [648, 425] width 99 height 11
click at [656, 244] on div "PT PC 24/09 29/09 444,[PHONE_NUMBER] 5800376738" at bounding box center [417, 255] width 527 height 28
click at [340, 136] on p "Nenhum volume pendente" at bounding box center [421, 138] width 564 height 13
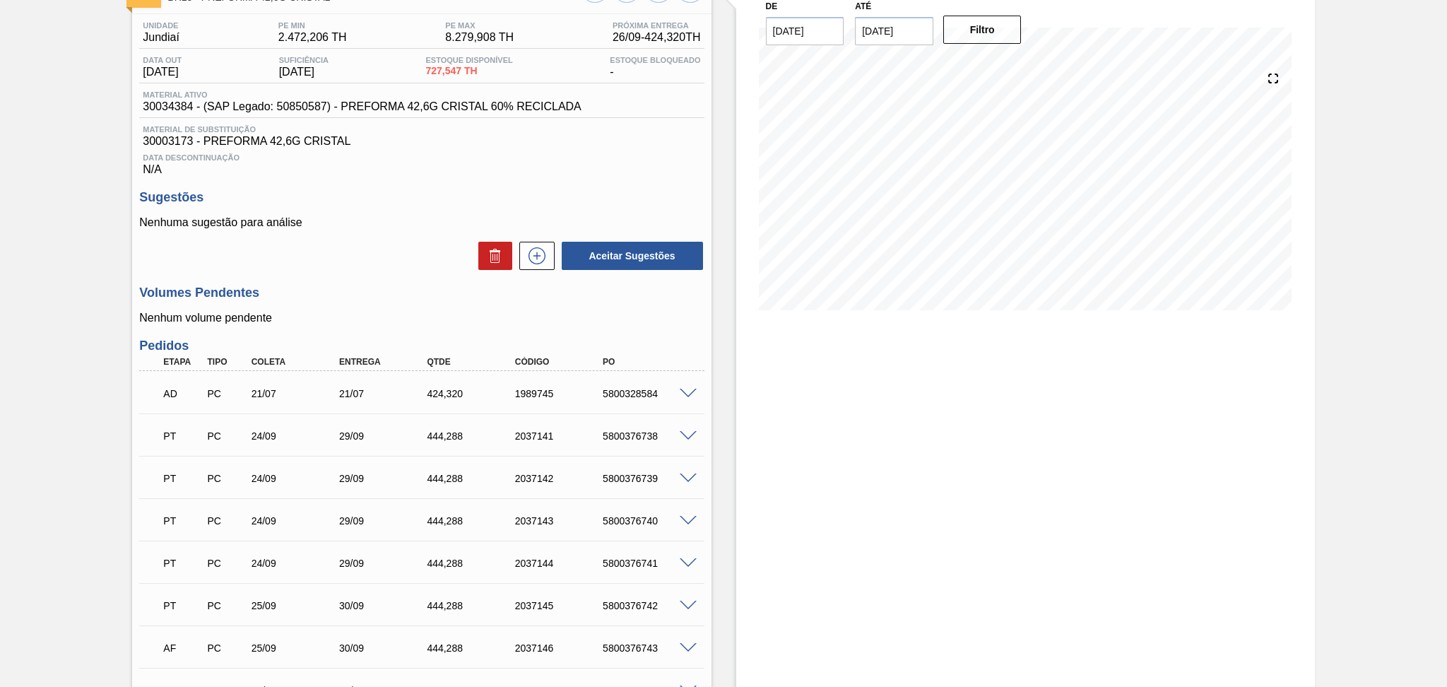
scroll to position [0, 0]
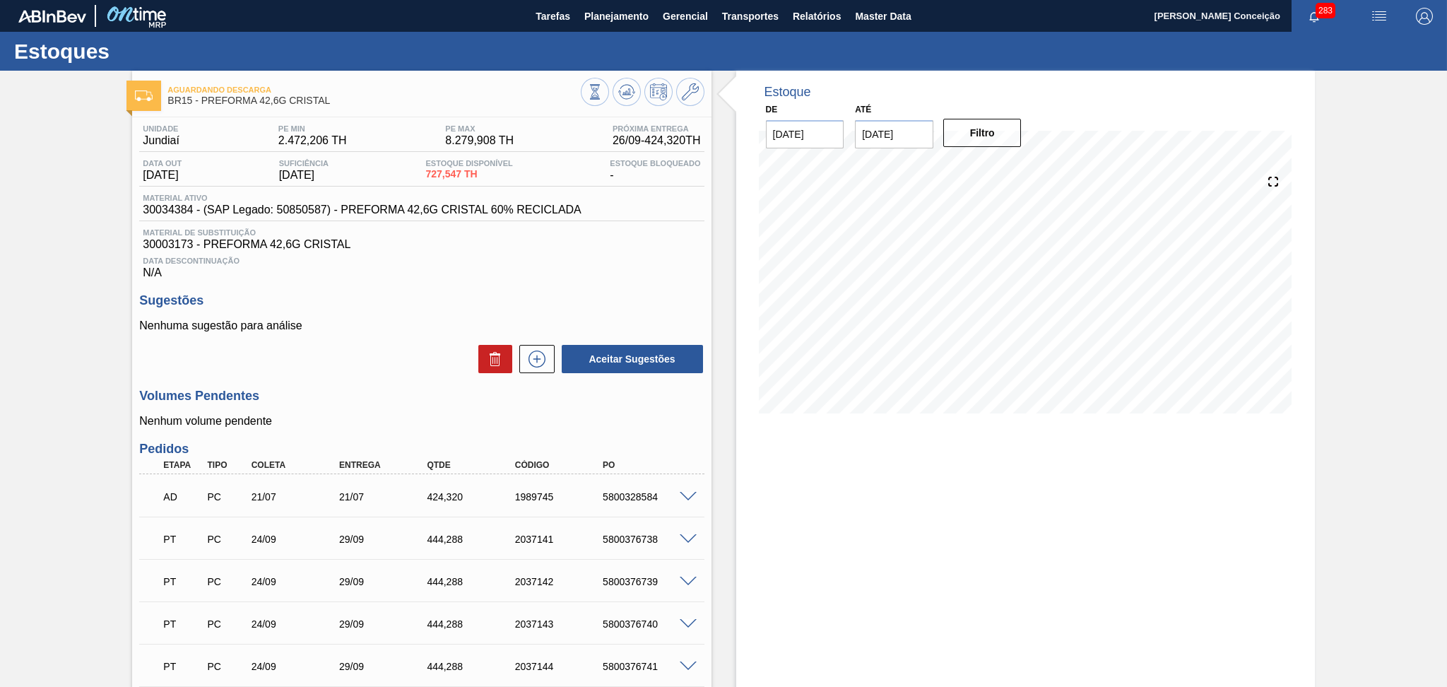
click at [658, 218] on div "Material ativo 30034384 - (SAP Legado: 50850587) - PREFORMA 42,6G CRISTAL 60% R…" at bounding box center [421, 208] width 564 height 28
click at [406, 319] on p "Nenhuma sugestão para análise" at bounding box center [421, 325] width 564 height 13
click at [406, 309] on div "Sugestões Nenhuma sugestão para análise Aceitar Sugestões" at bounding box center [421, 333] width 564 height 81
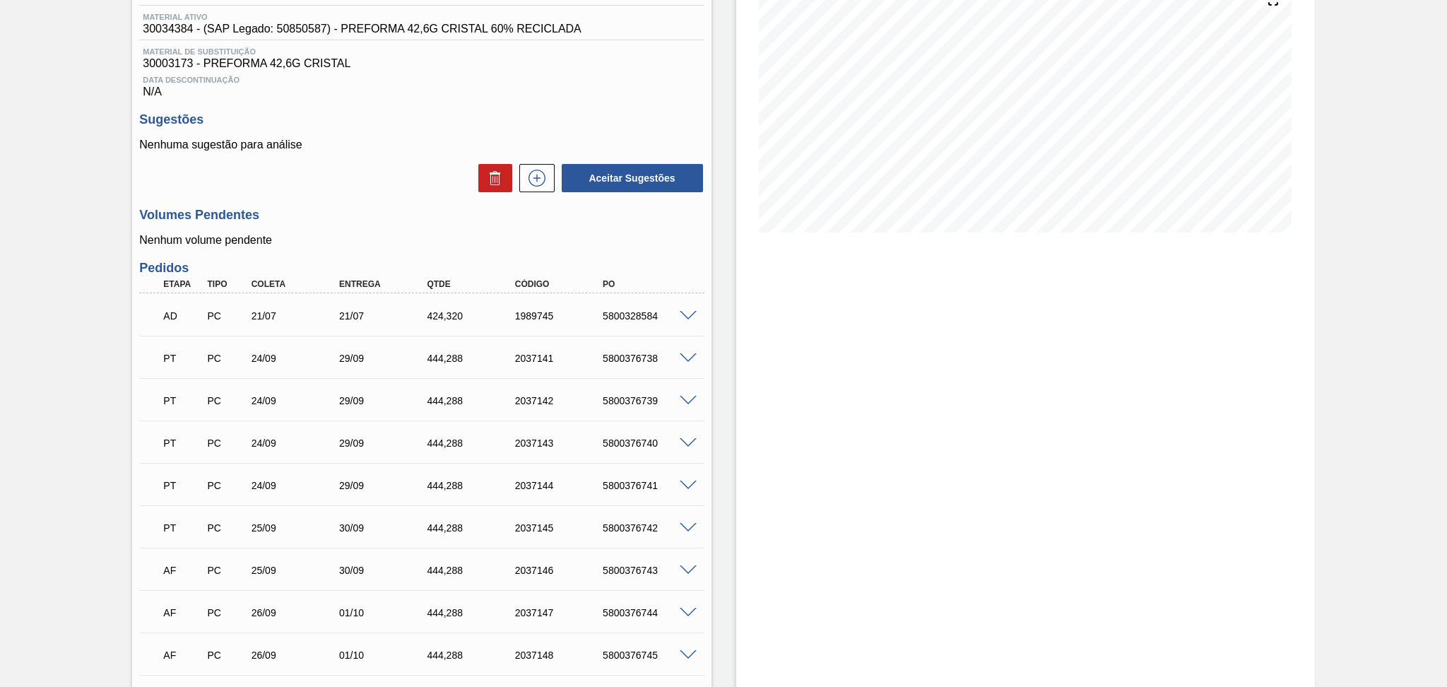
scroll to position [283, 0]
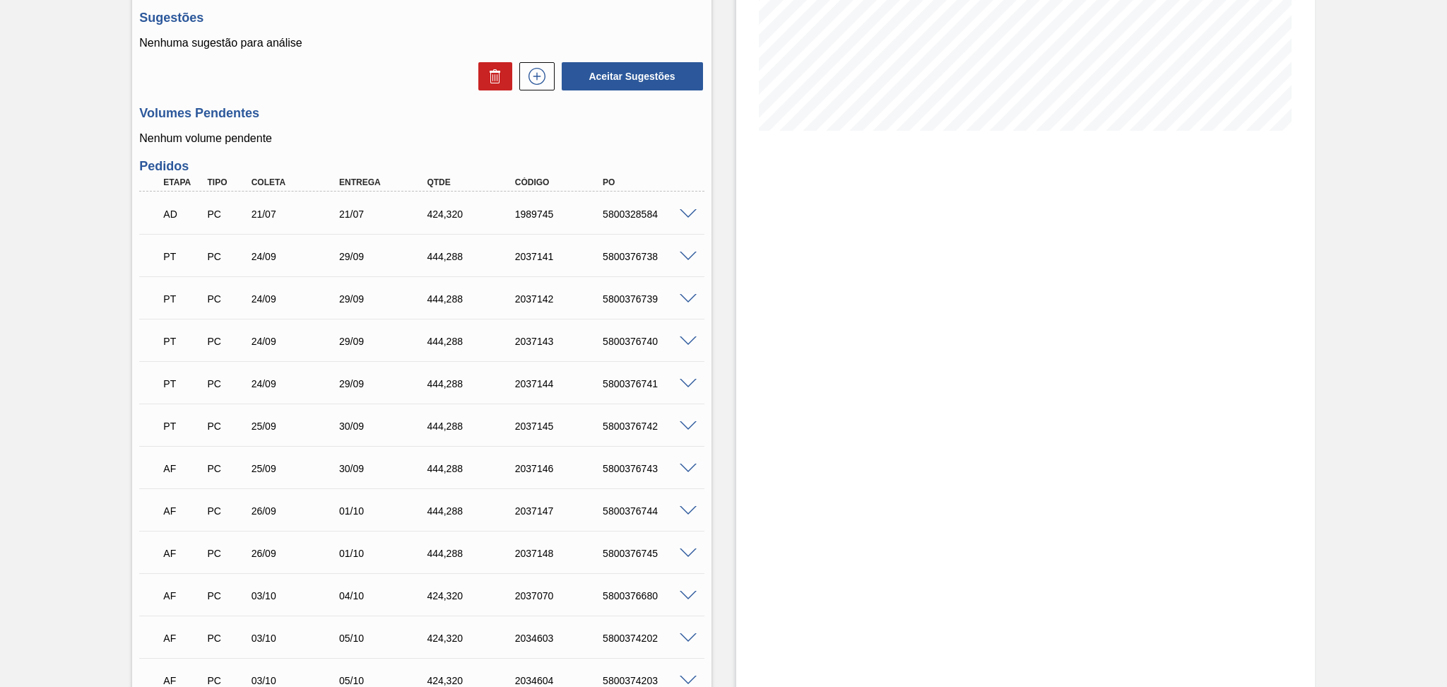
click at [315, 91] on div "Aceitar Sugestões" at bounding box center [421, 76] width 564 height 31
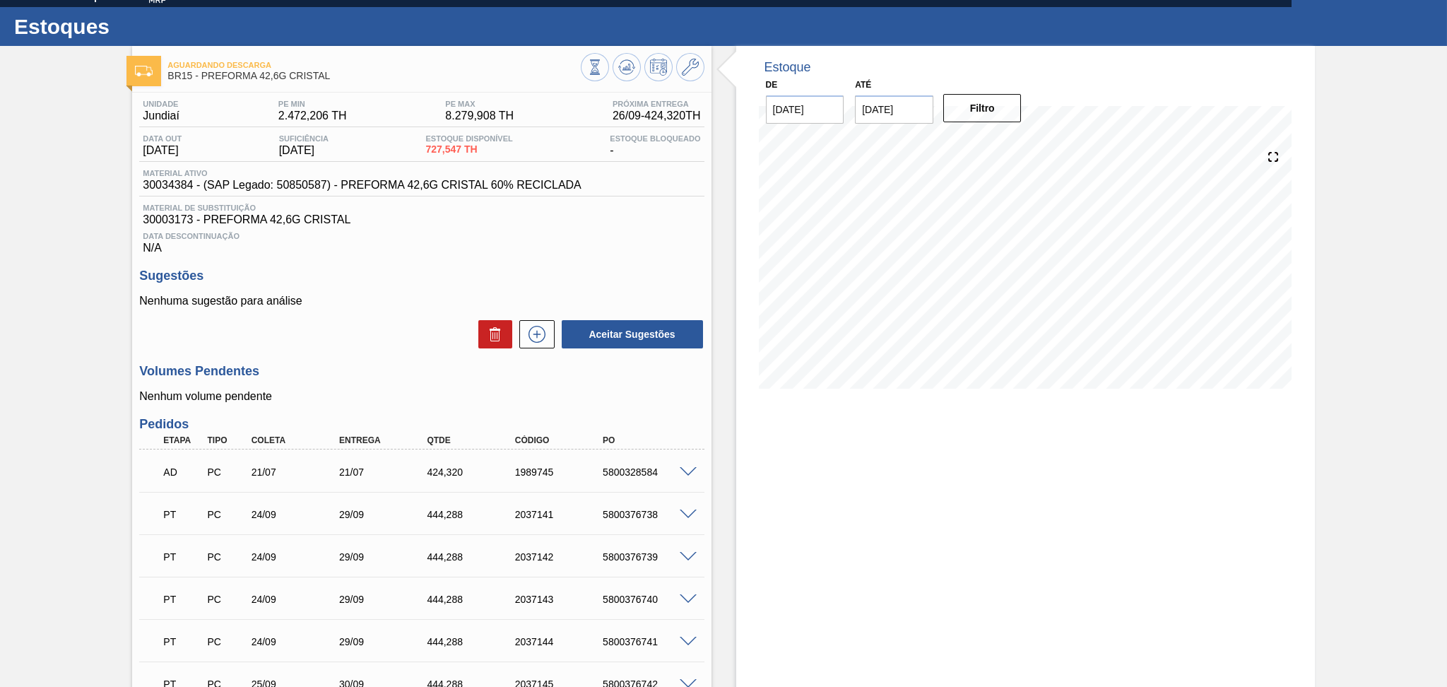
scroll to position [0, 0]
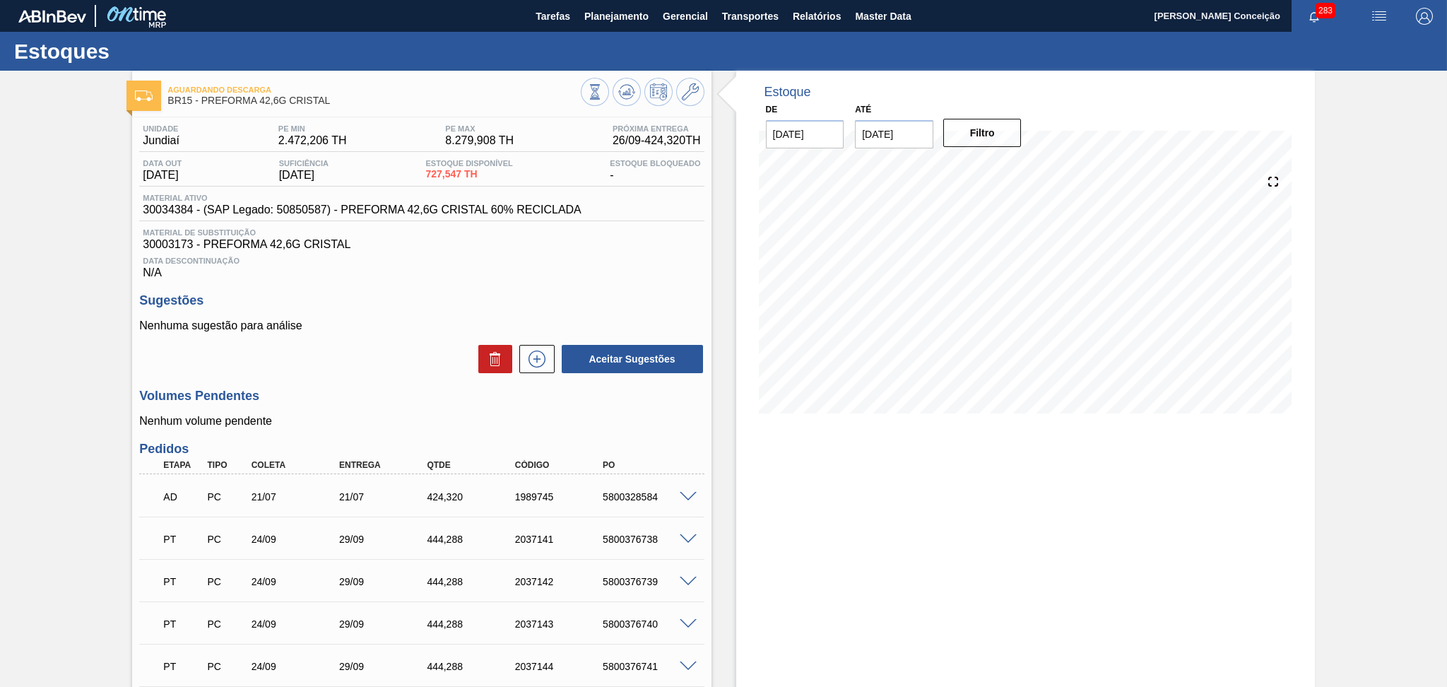
click at [413, 307] on h3 "Sugestões" at bounding box center [421, 300] width 564 height 15
click at [567, 15] on span "Tarefas" at bounding box center [553, 16] width 35 height 17
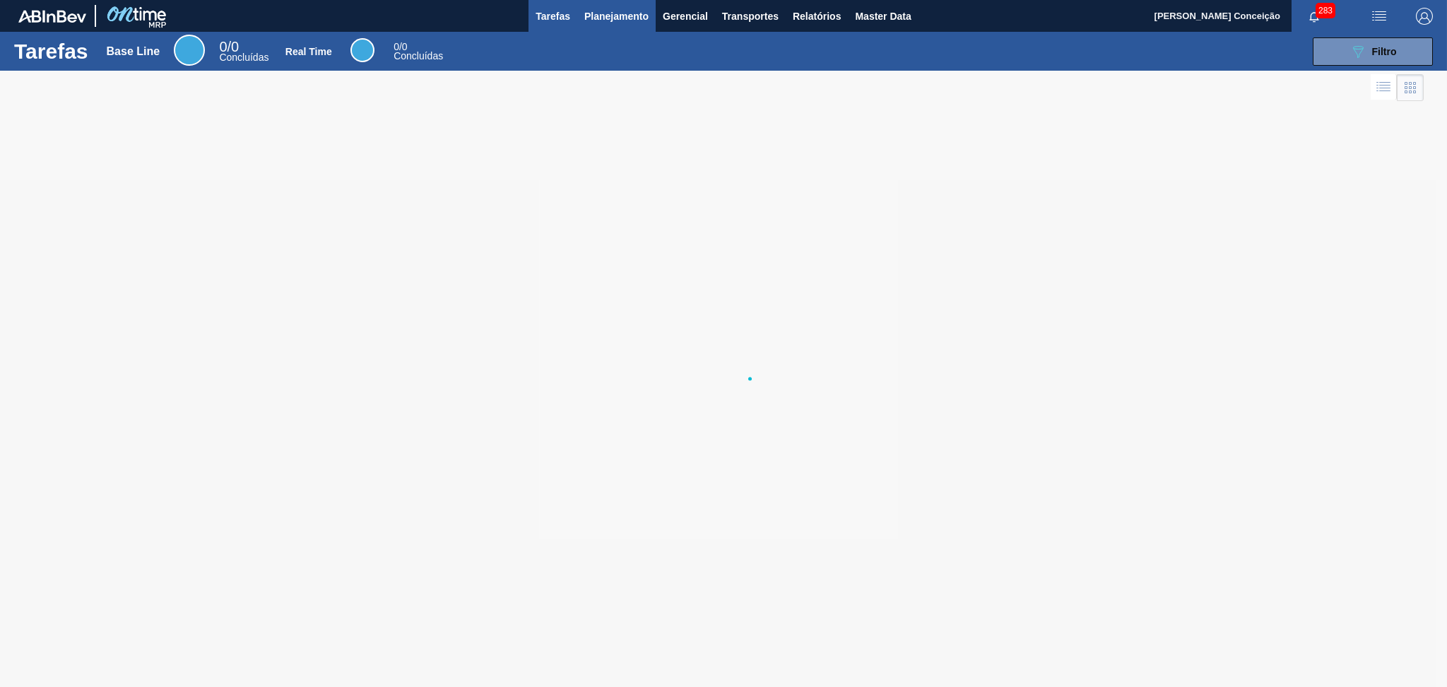
click at [615, 15] on span "Planejamento" at bounding box center [616, 16] width 64 height 17
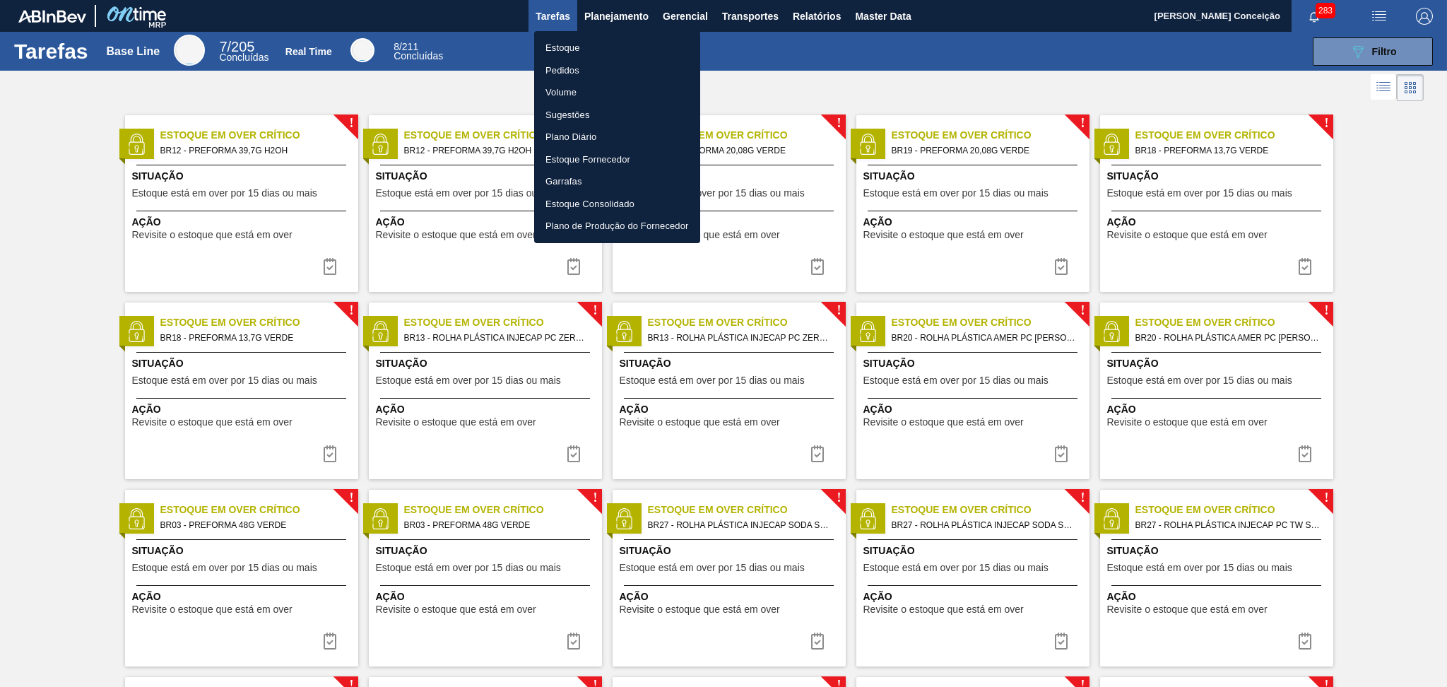
click at [561, 69] on li "Pedidos" at bounding box center [617, 70] width 166 height 23
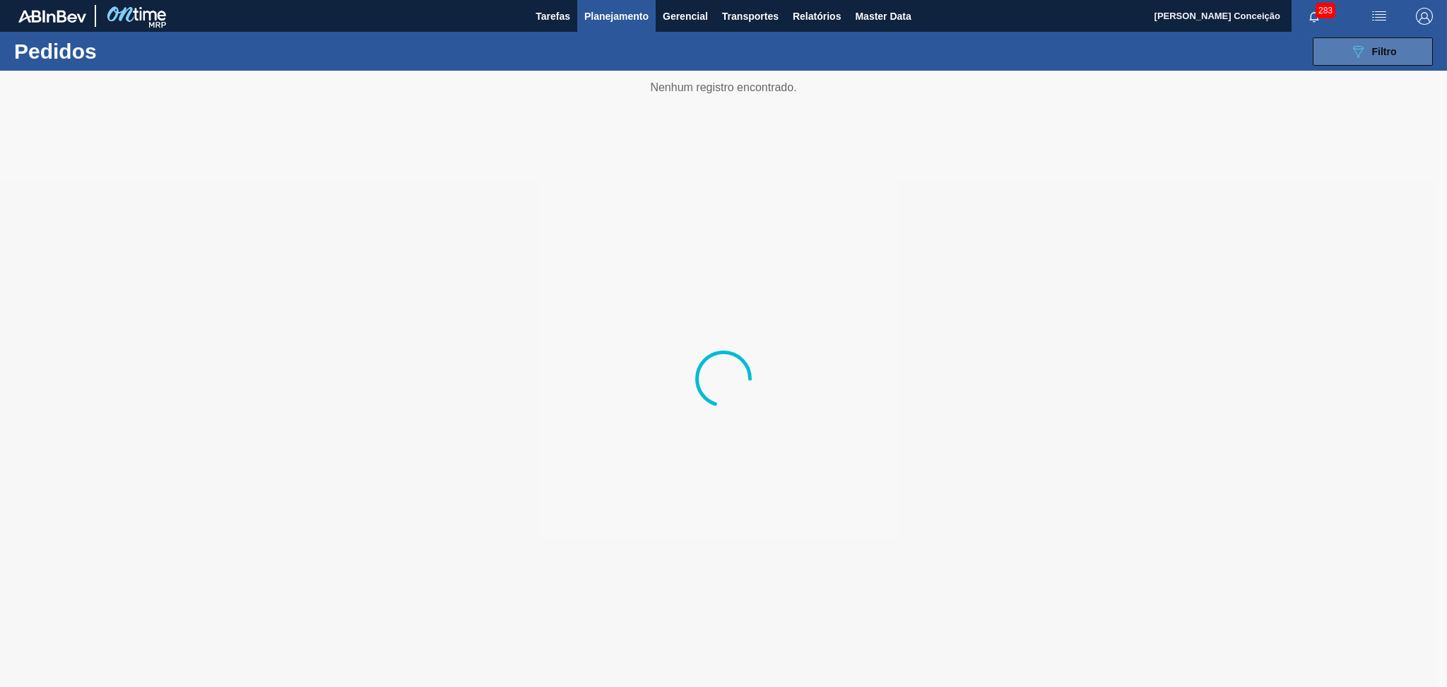
click at [1335, 56] on button "089F7B8B-B2A5-4AFE-B5C0-19BA573D28AC Filtro" at bounding box center [1373, 51] width 120 height 28
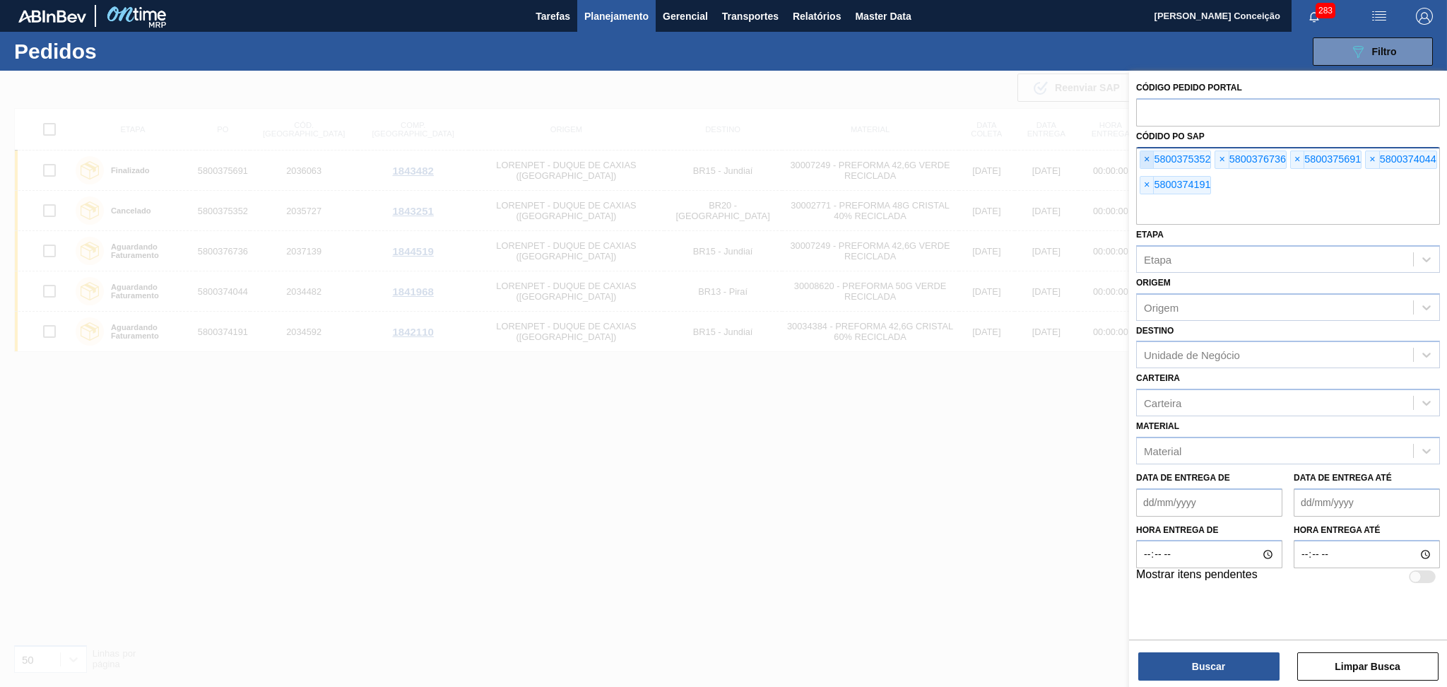
click at [1149, 156] on span "×" at bounding box center [1146, 159] width 13 height 17
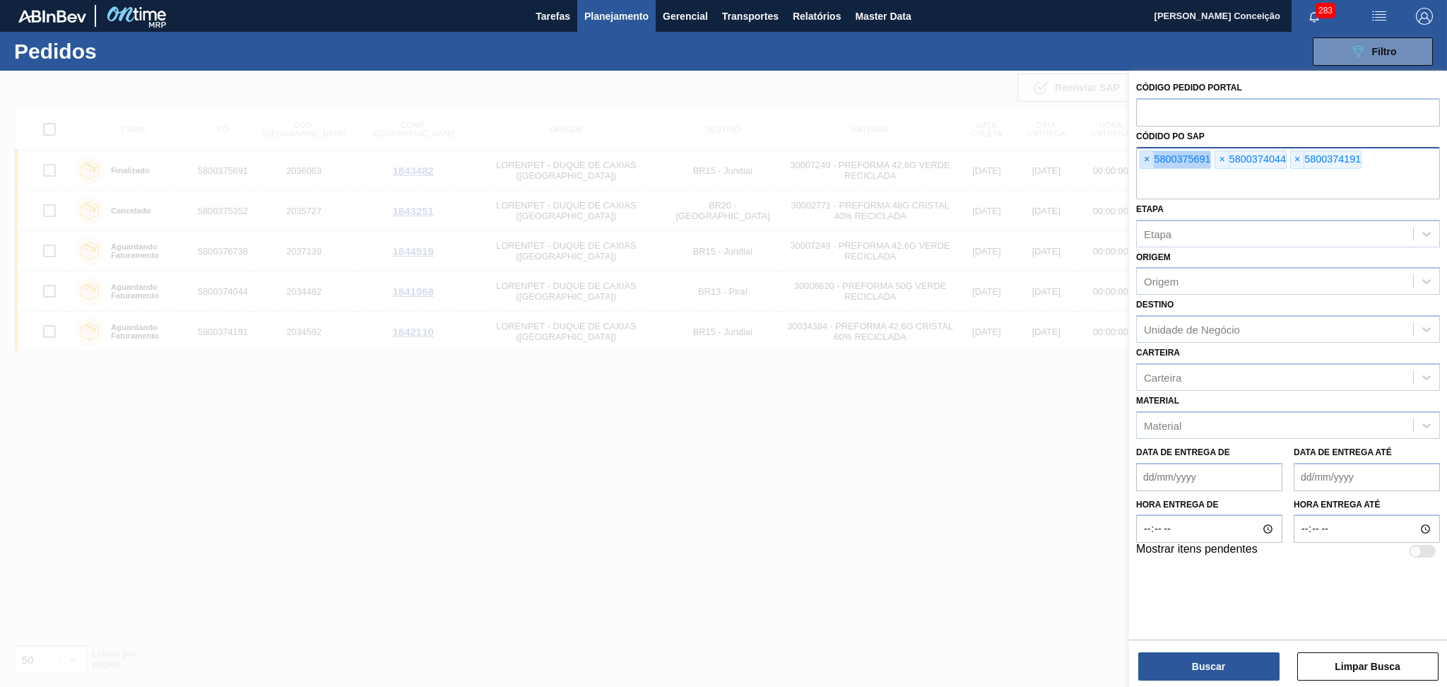
click at [1149, 156] on span "×" at bounding box center [1146, 159] width 13 height 17
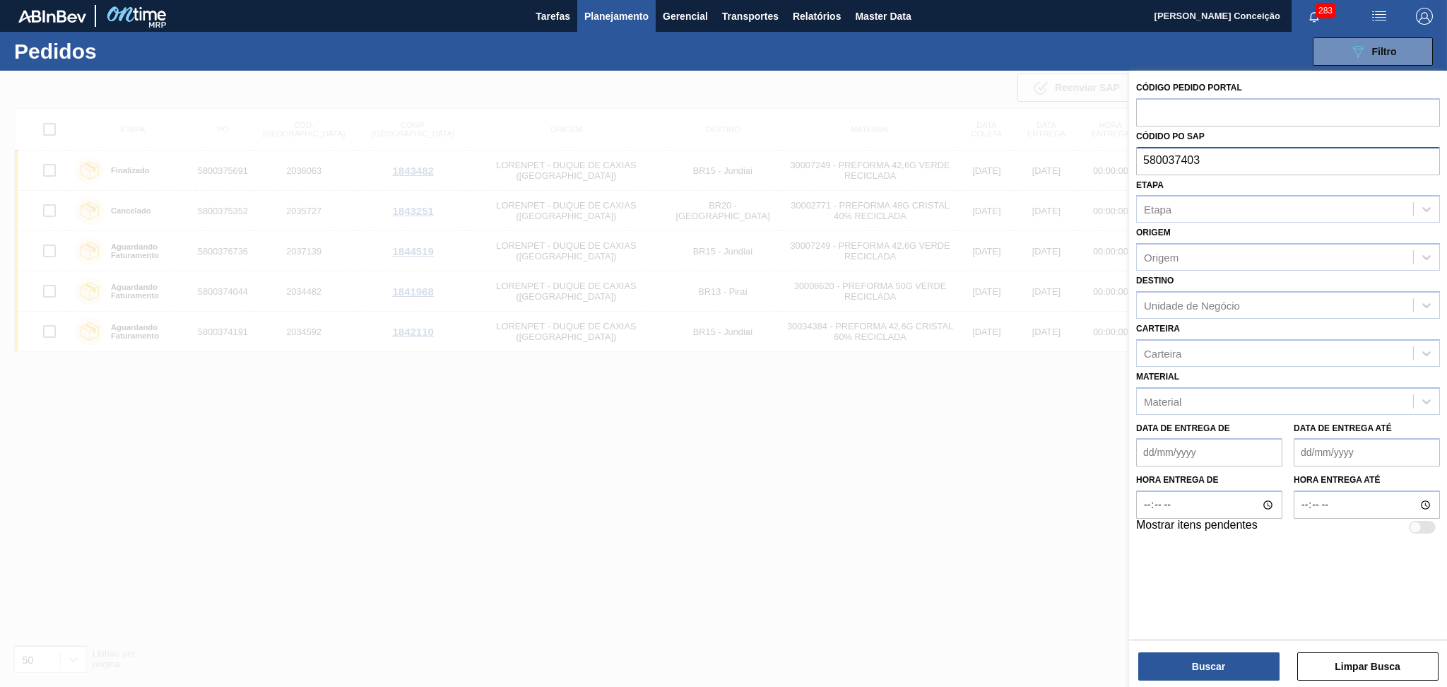
type input "5800374037"
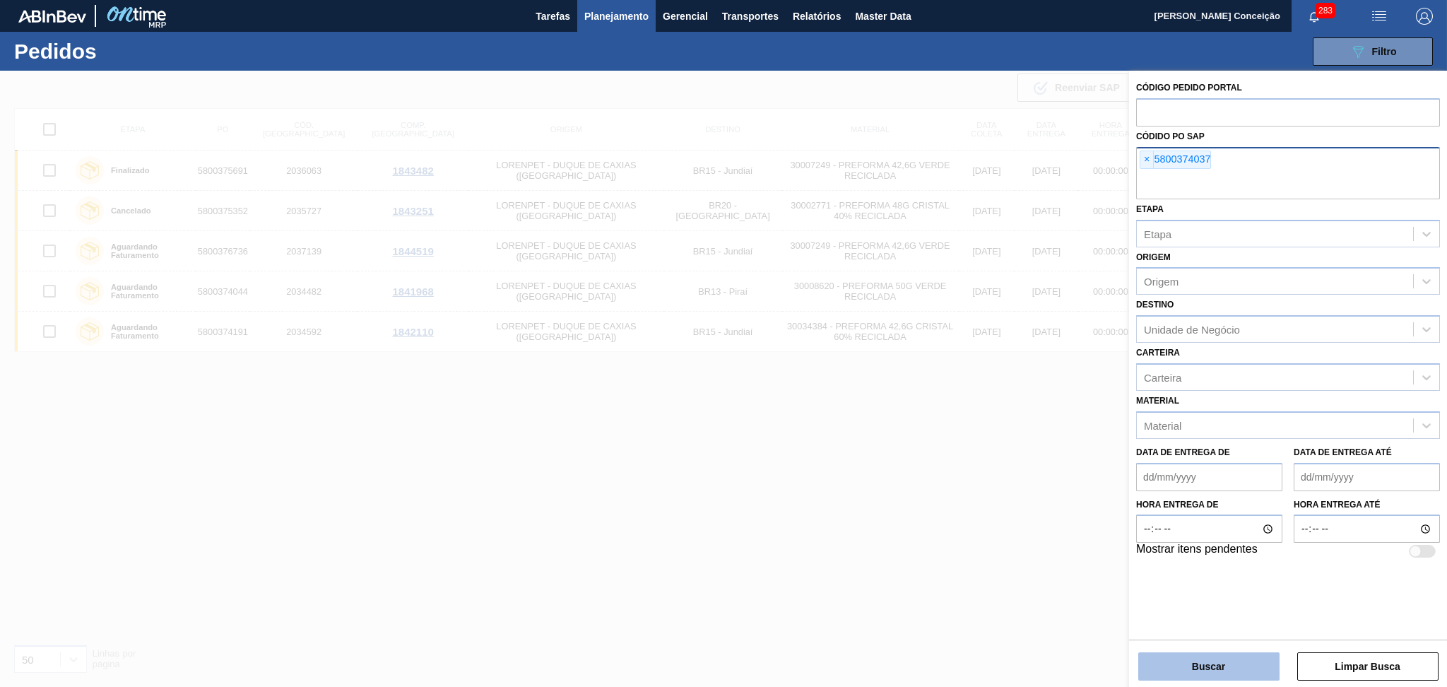
click at [1221, 668] on button "Buscar" at bounding box center [1208, 666] width 141 height 28
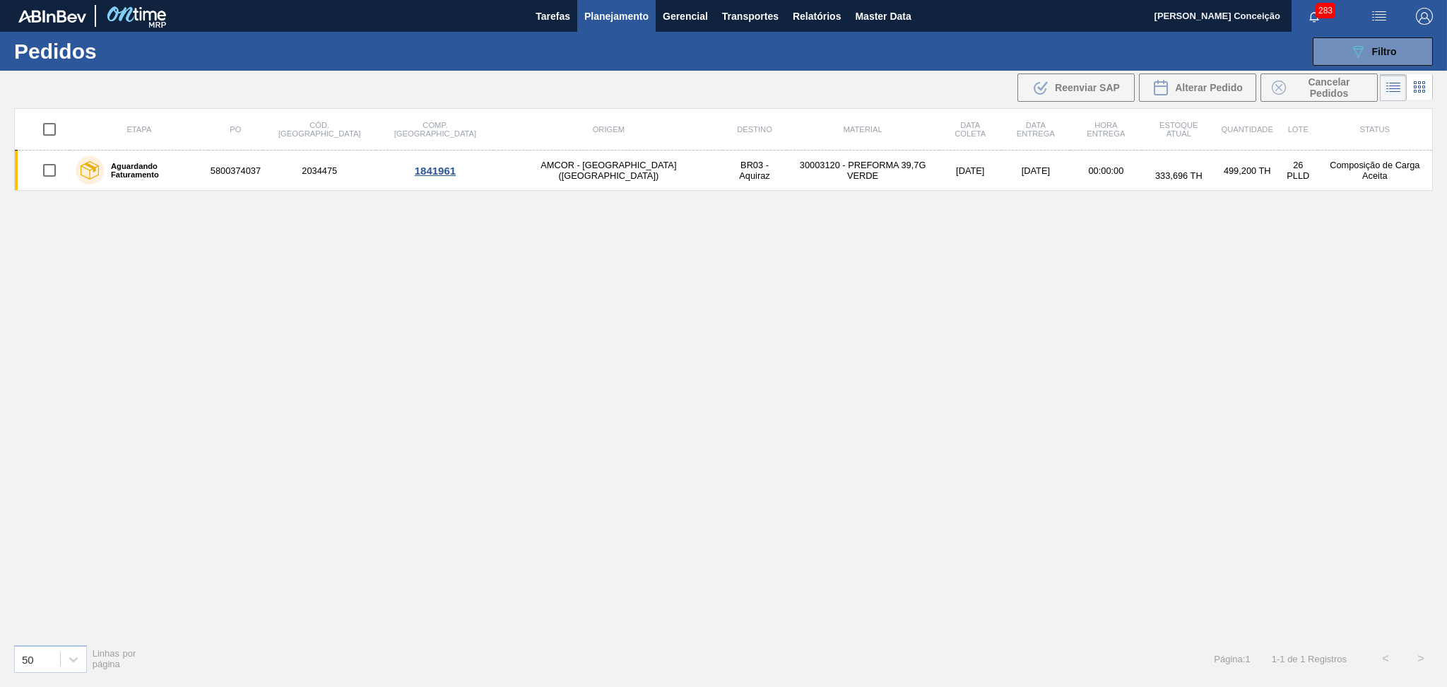
click at [492, 443] on div "Etapa PO Cód. Pedido Comp. Carga Origem Destino Material Data coleta Data entre…" at bounding box center [723, 370] width 1419 height 524
click at [786, 173] on td "30003120 - PREFORMA 39,7G VERDE" at bounding box center [862, 170] width 153 height 40
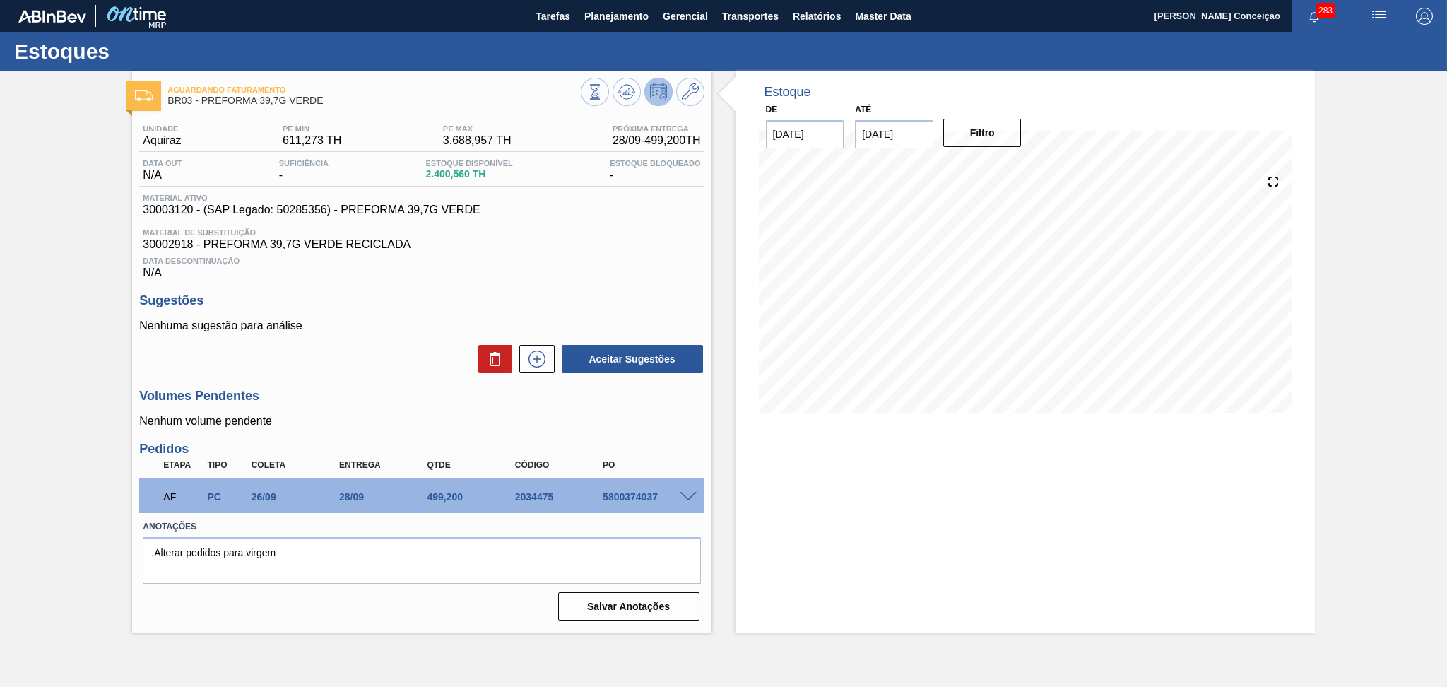
click at [388, 381] on div "Unidade Aquiraz PE MIN 611,273 TH PE MAX 3.688,957 TH Próxima Entrega 28/09 - 4…" at bounding box center [421, 371] width 579 height 508
click at [680, 496] on span at bounding box center [688, 497] width 17 height 11
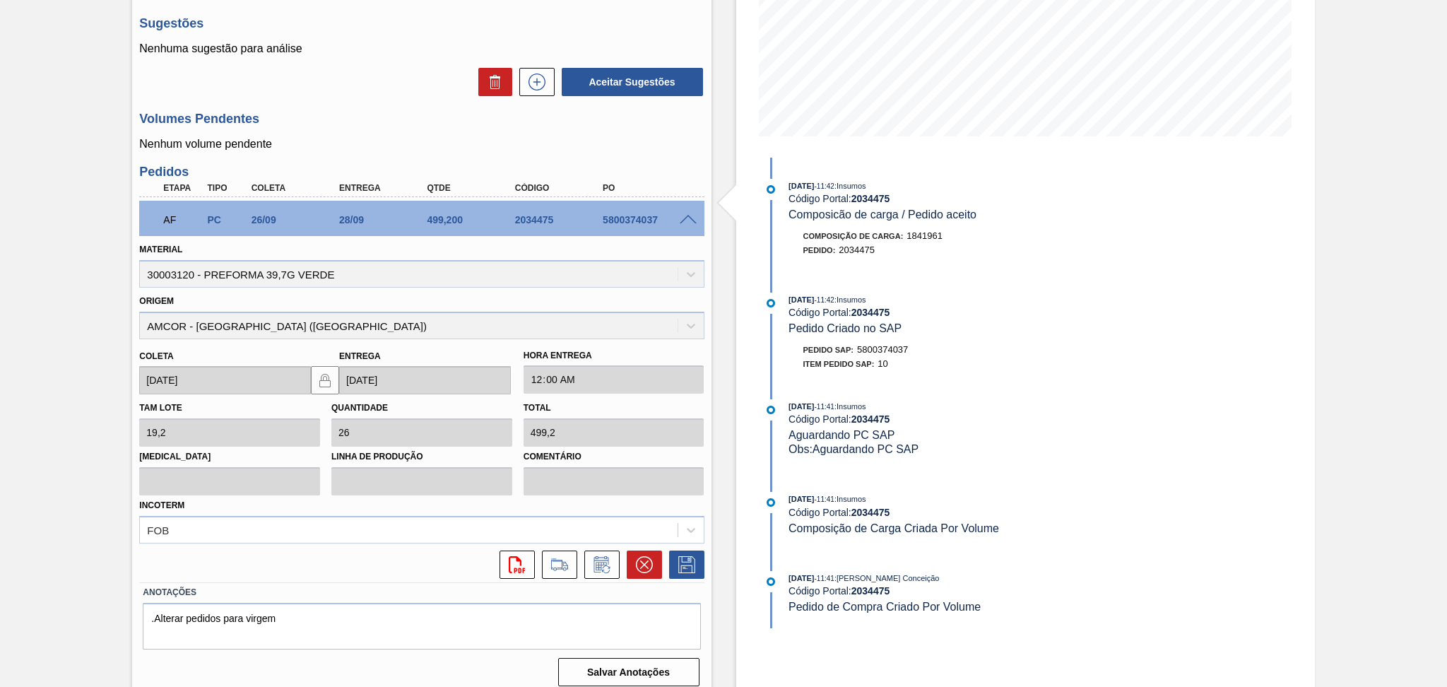
scroll to position [285, 0]
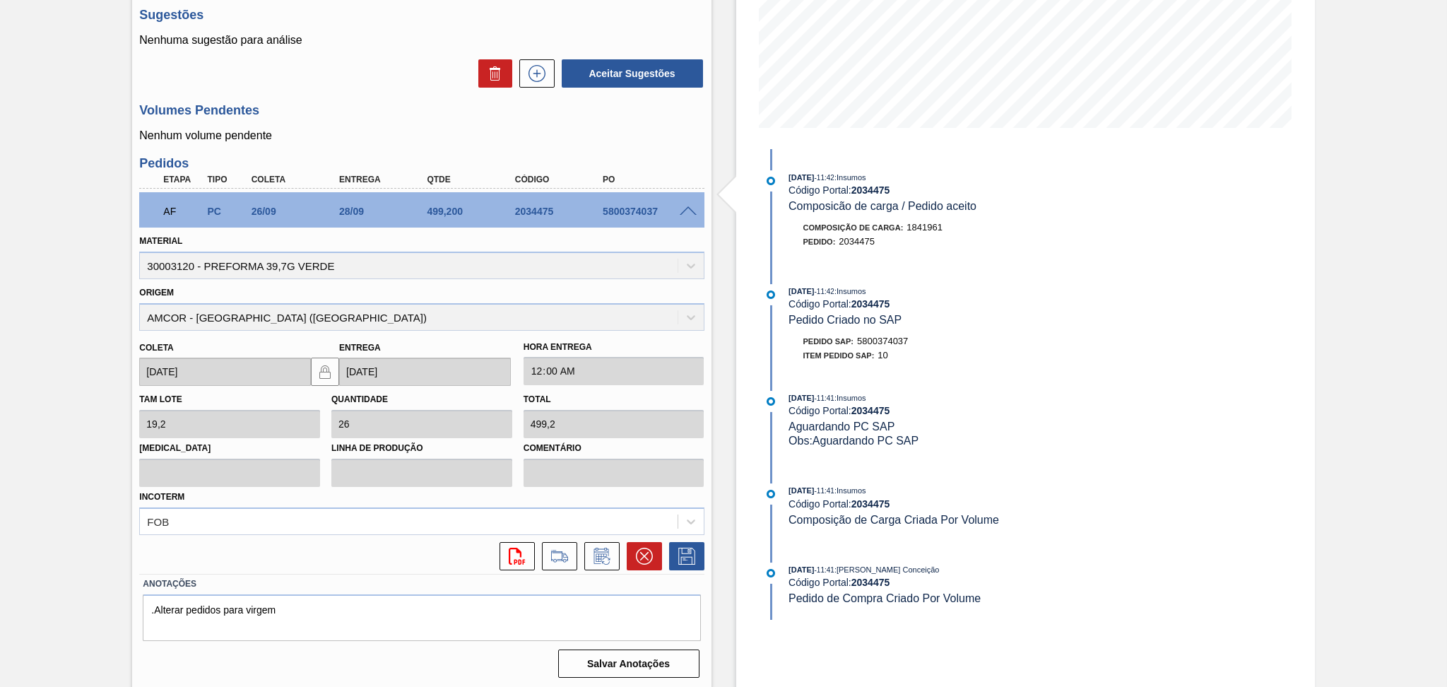
click at [367, 116] on h3 "Volumes Pendentes" at bounding box center [421, 110] width 564 height 15
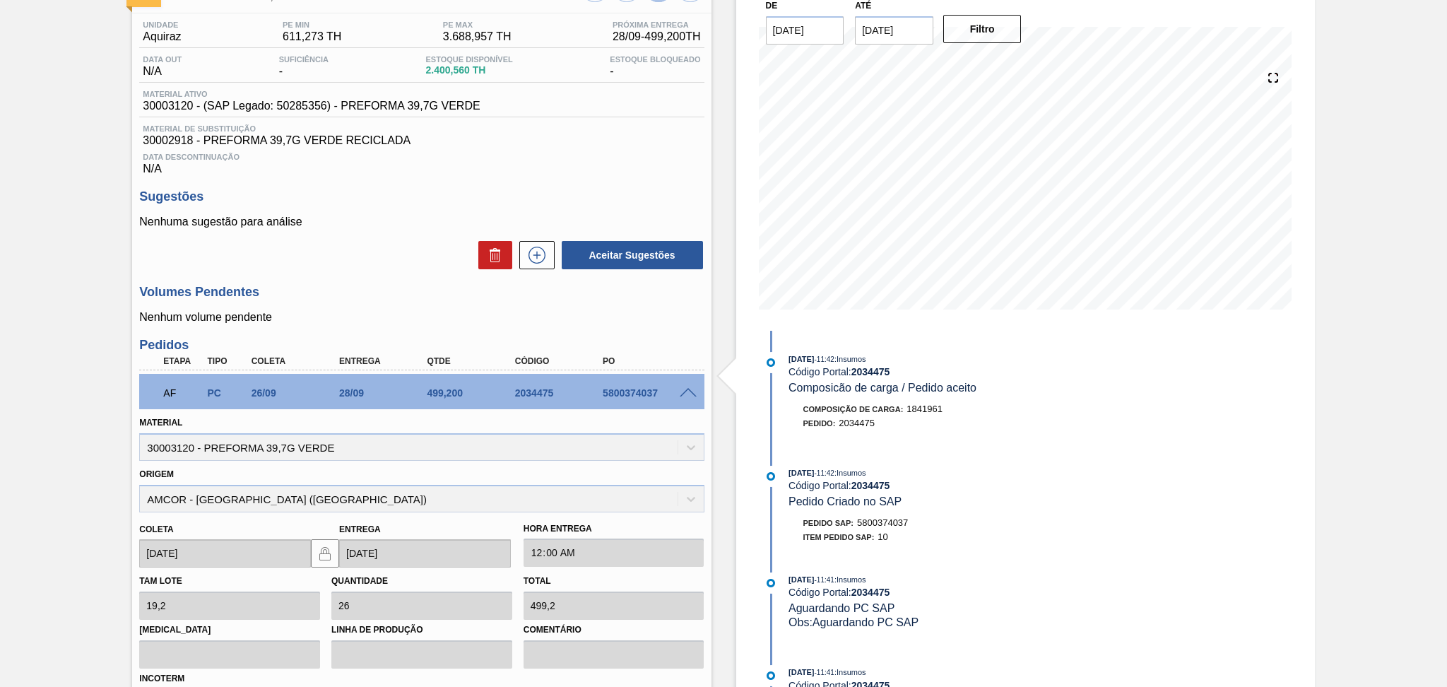
scroll to position [97, 0]
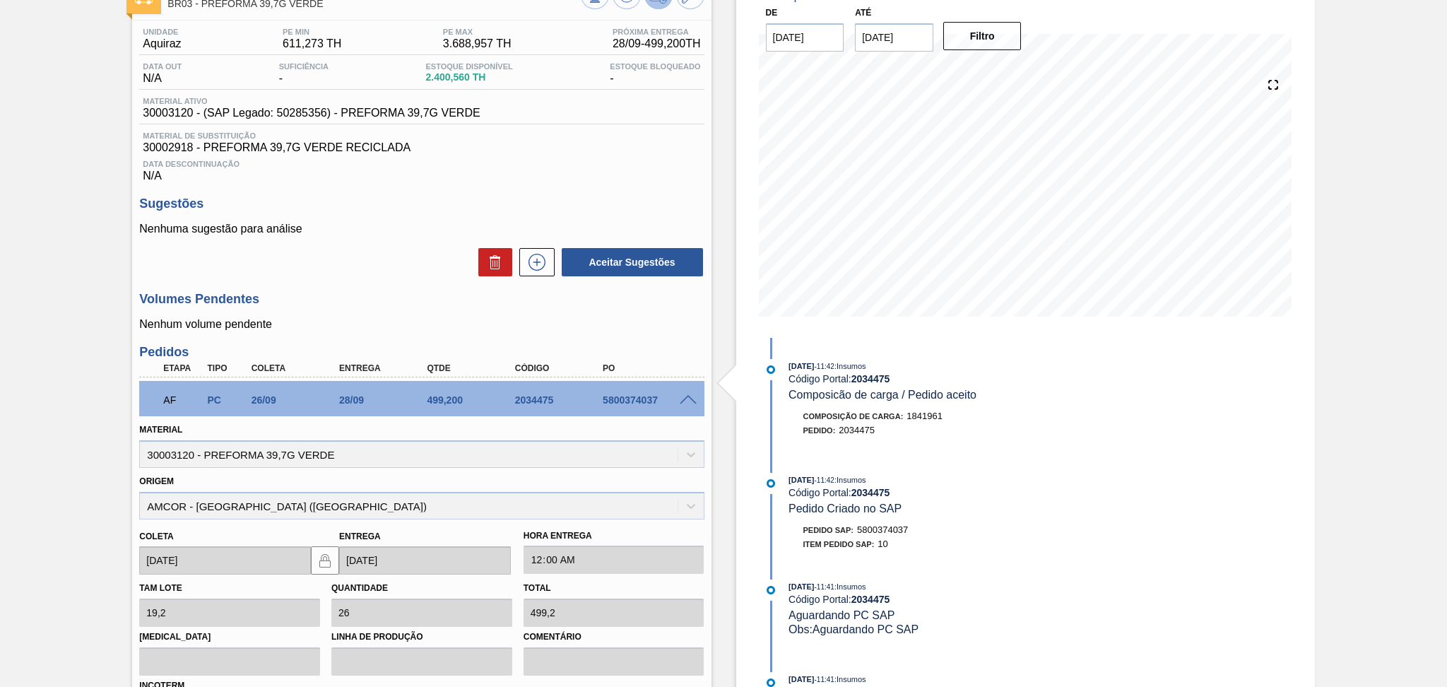
click at [365, 319] on p "Nenhum volume pendente" at bounding box center [421, 324] width 564 height 13
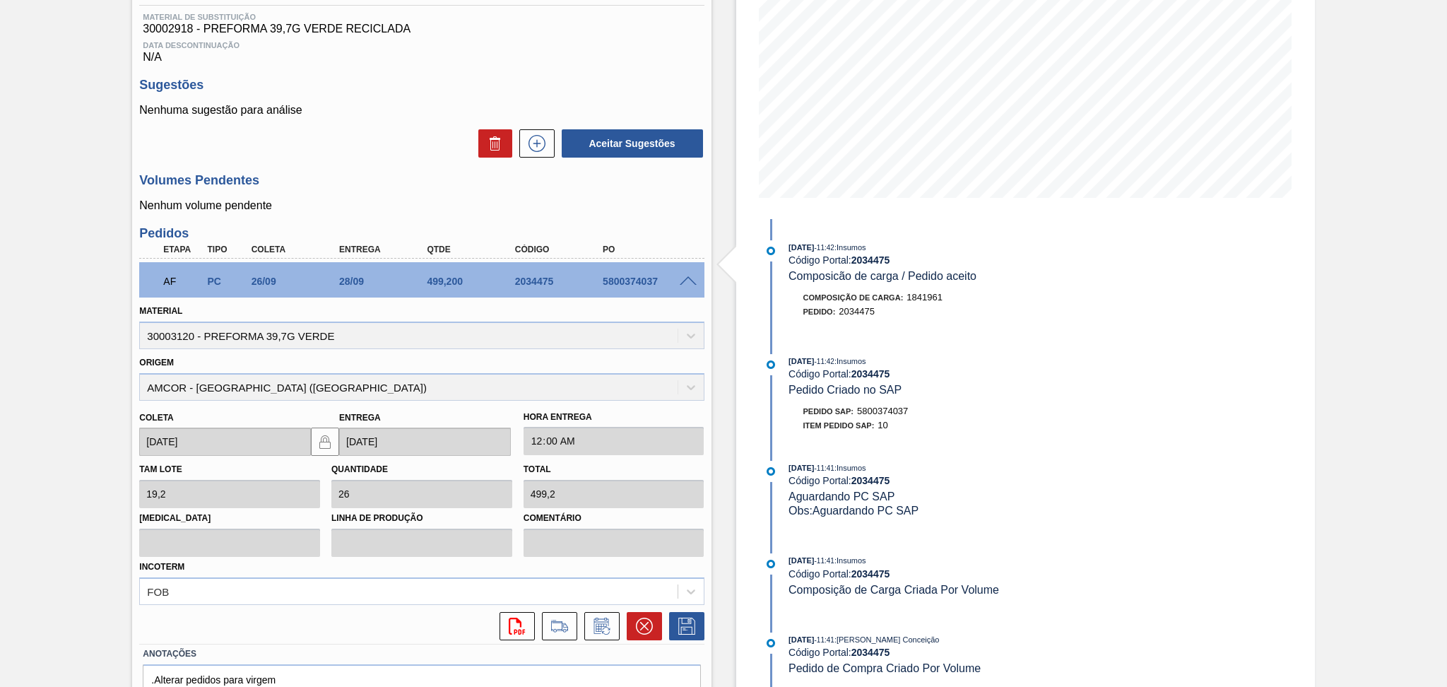
scroll to position [285, 0]
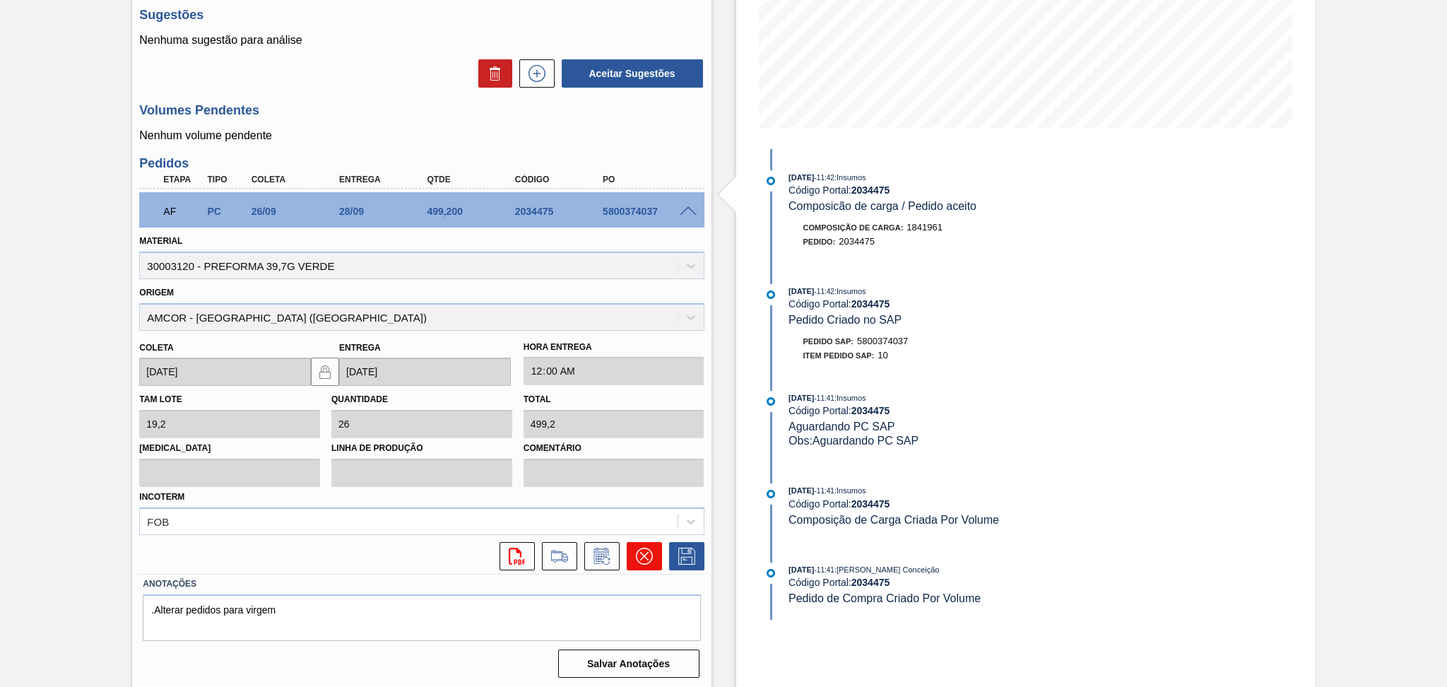
click at [646, 557] on icon at bounding box center [644, 556] width 17 height 17
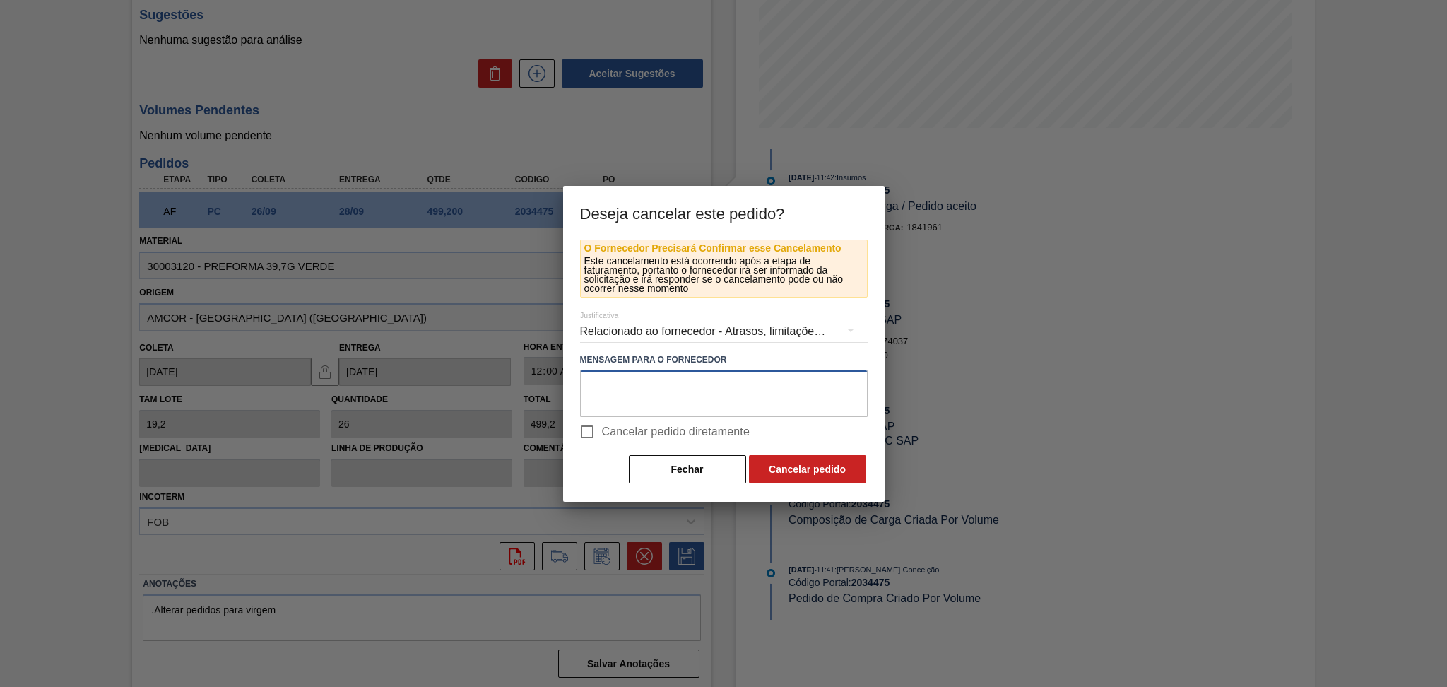
click at [668, 406] on textarea at bounding box center [724, 393] width 288 height 47
type textarea "Fornecedor não consegue atender"
click at [661, 423] on span "Cancelar pedido diretamente" at bounding box center [676, 431] width 148 height 17
click at [602, 422] on input "Cancelar pedido diretamente" at bounding box center [587, 432] width 30 height 30
checkbox input "true"
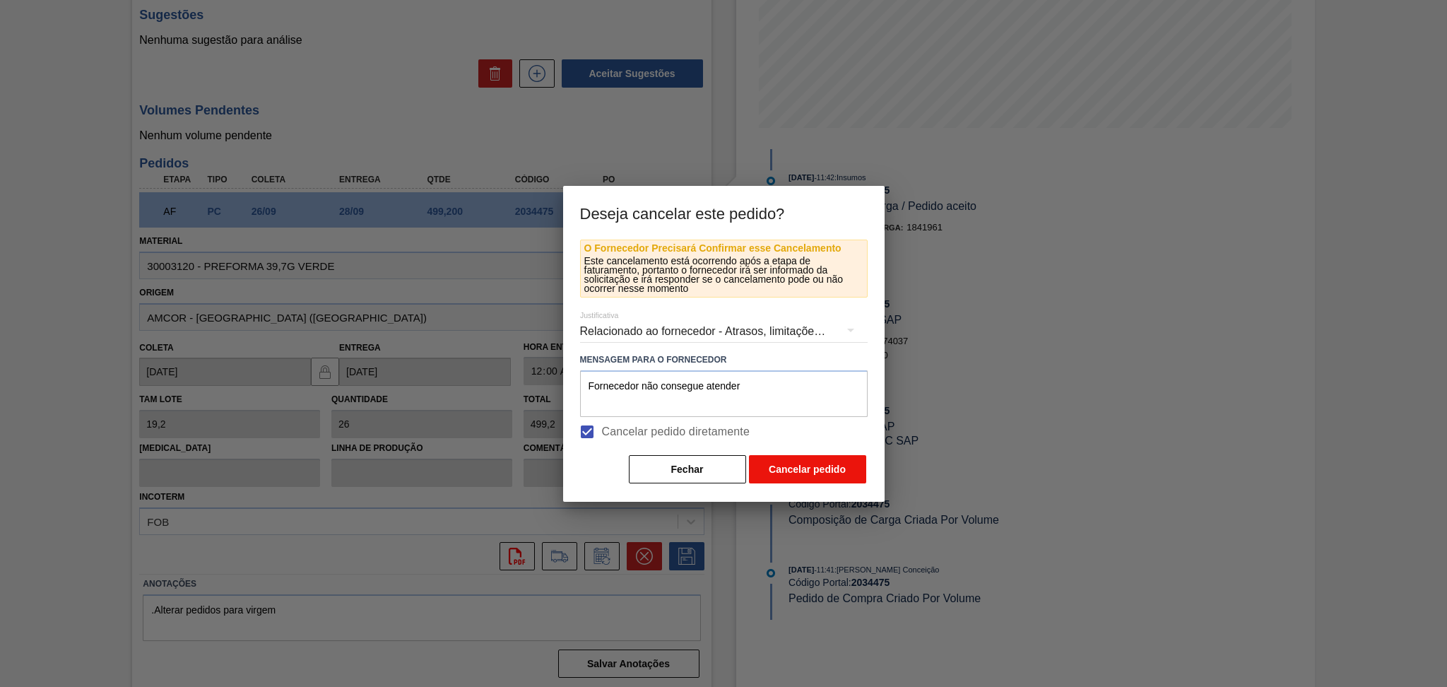
click at [788, 465] on button "Cancelar pedido" at bounding box center [807, 469] width 117 height 28
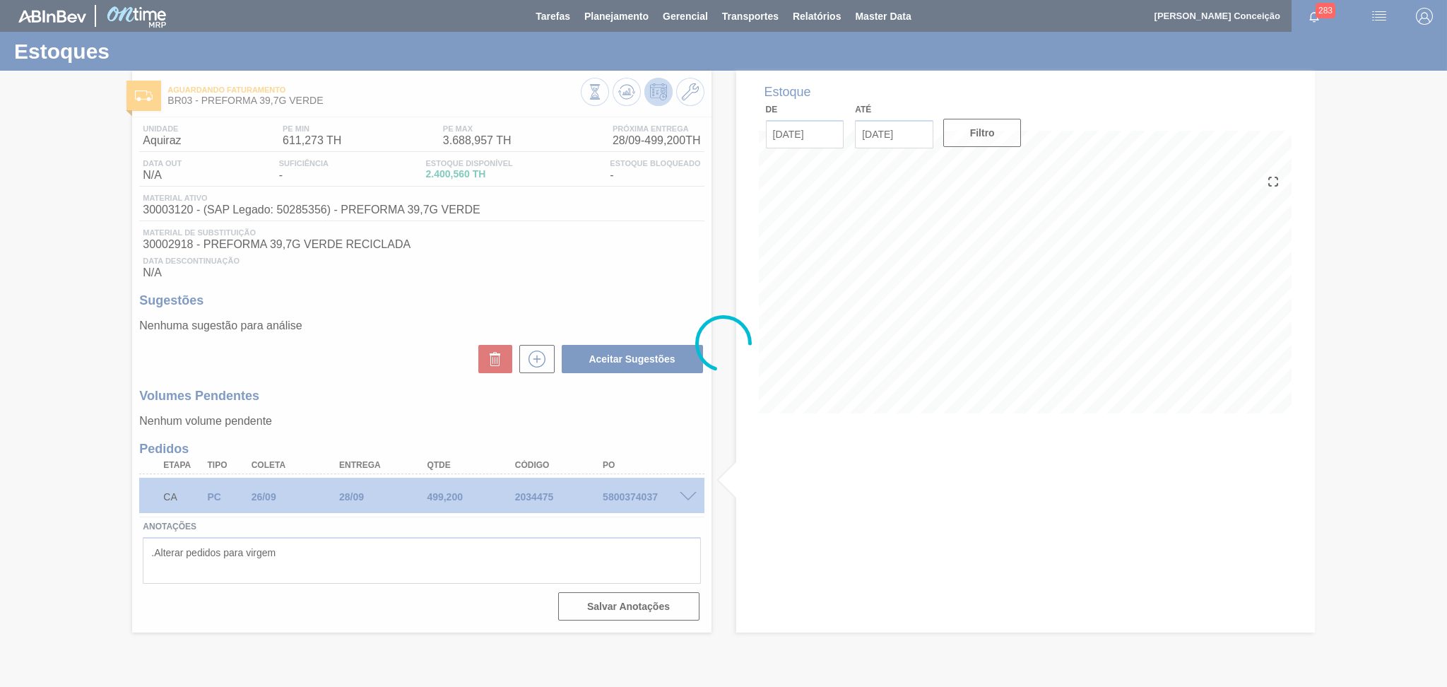
scroll to position [0, 0]
click at [631, 496] on div at bounding box center [723, 343] width 1447 height 687
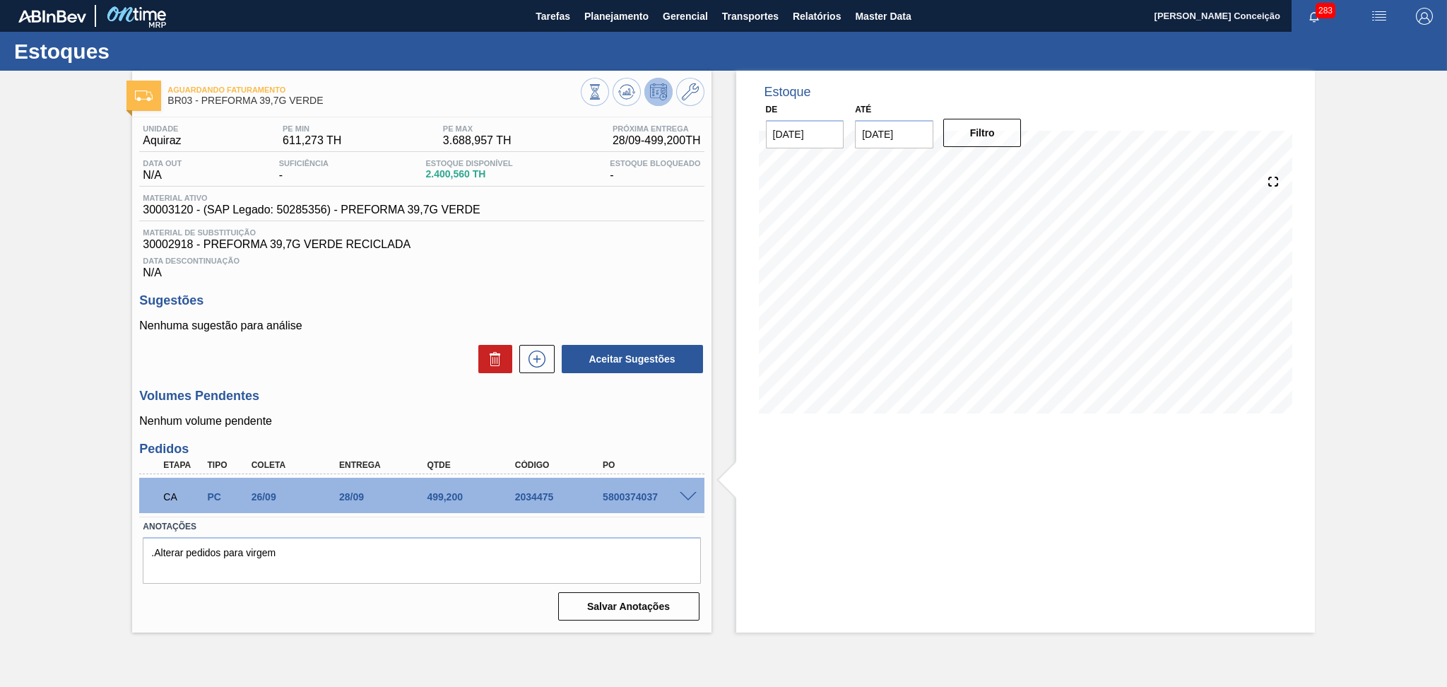
click at [631, 497] on div "5800374037" at bounding box center [648, 496] width 99 height 11
copy div "5800374037"
click at [622, 97] on icon at bounding box center [626, 95] width 14 height 7
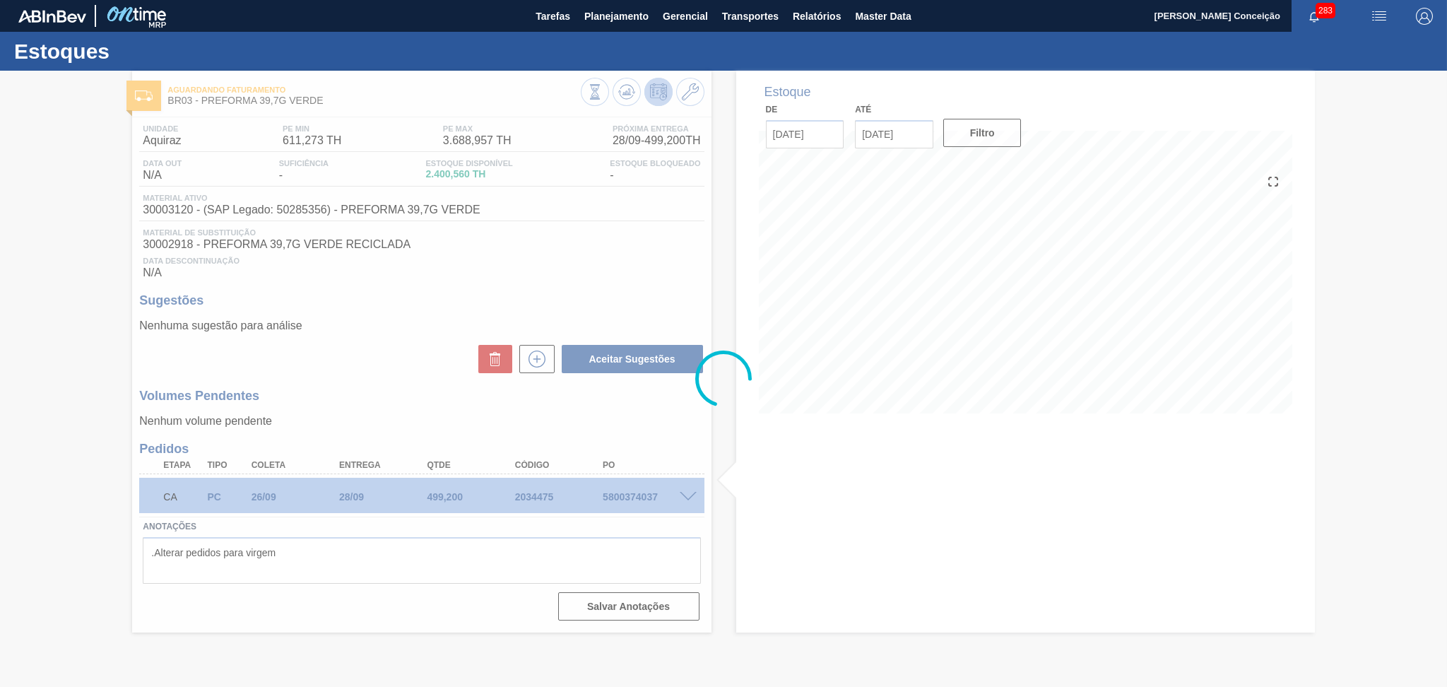
click at [437, 316] on div at bounding box center [723, 379] width 1447 height 616
click at [466, 306] on div at bounding box center [723, 379] width 1447 height 616
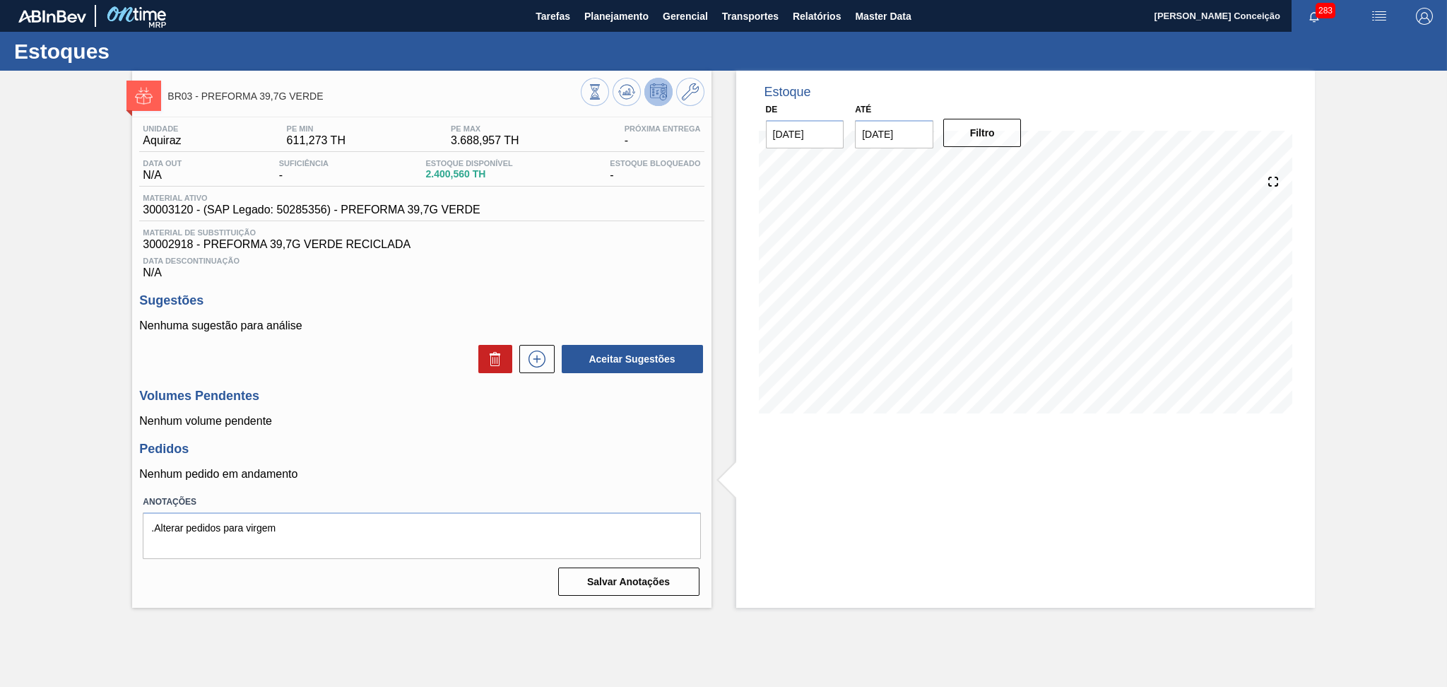
click at [644, 254] on div "Data Descontinuação N/A" at bounding box center [421, 265] width 564 height 28
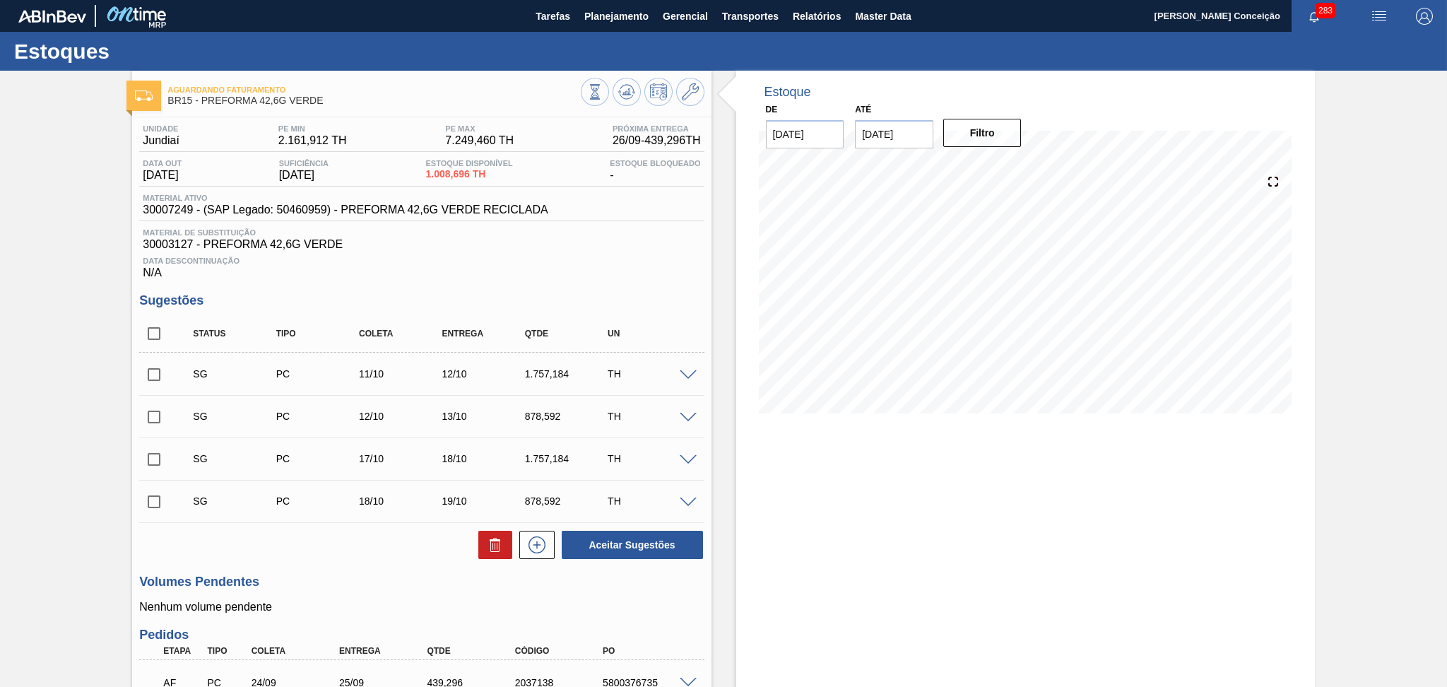
click at [532, 257] on span "Data Descontinuação" at bounding box center [421, 260] width 557 height 8
click at [476, 262] on span "Data Descontinuação" at bounding box center [421, 260] width 557 height 8
click at [603, 298] on h3 "Sugestões" at bounding box center [421, 300] width 564 height 15
click at [608, 292] on div "Unidade Jundiaí PE MIN 2.161,912 TH PE MAX 7.249,460 TH Próxima Entrega 26/09 -…" at bounding box center [421, 633] width 579 height 1033
click at [667, 259] on span "Data Descontinuação" at bounding box center [421, 260] width 557 height 8
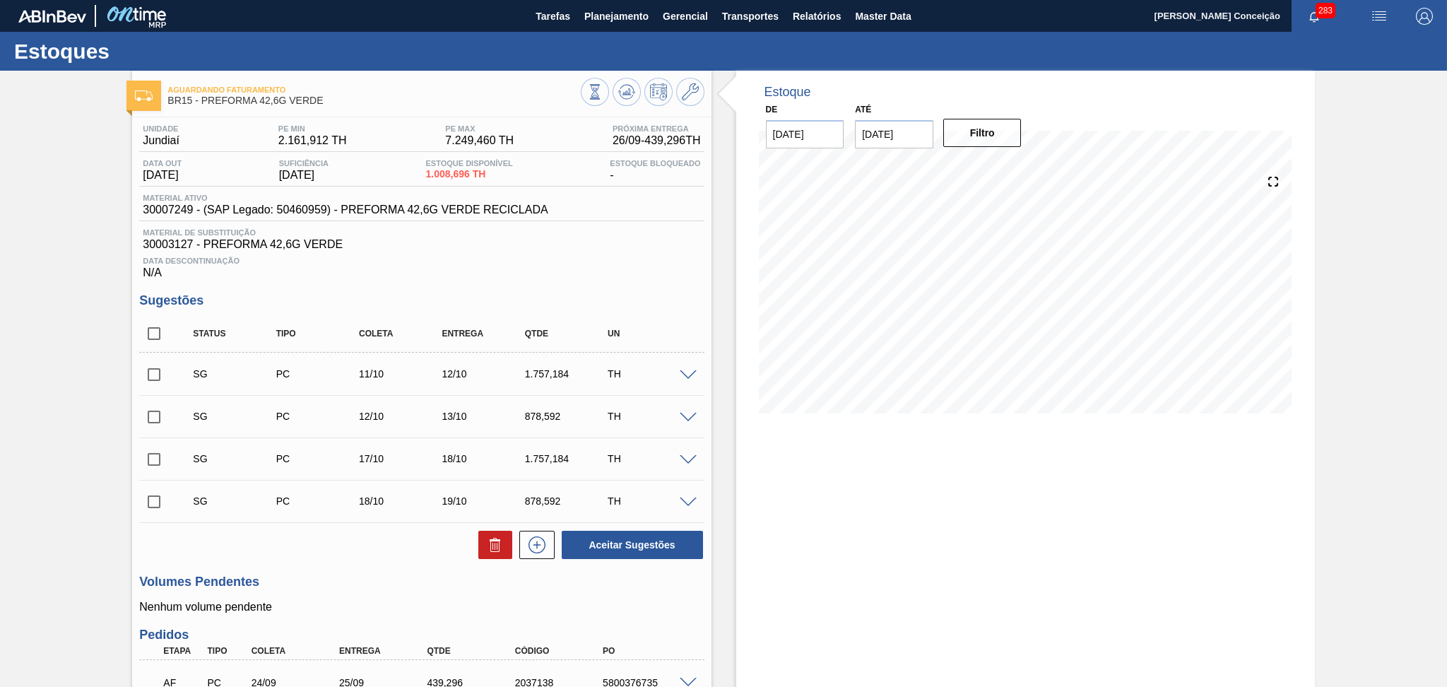
click at [178, 208] on span "30007249 - (SAP Legado: 50460959) - PREFORMA 42,6G VERDE RECICLADA" at bounding box center [345, 209] width 405 height 13
click at [487, 280] on div "Unidade Jundiaí PE MIN 2.161,912 TH PE MAX 7.249,460 TH Próxima Entrega 26/09 -…" at bounding box center [421, 633] width 579 height 1033
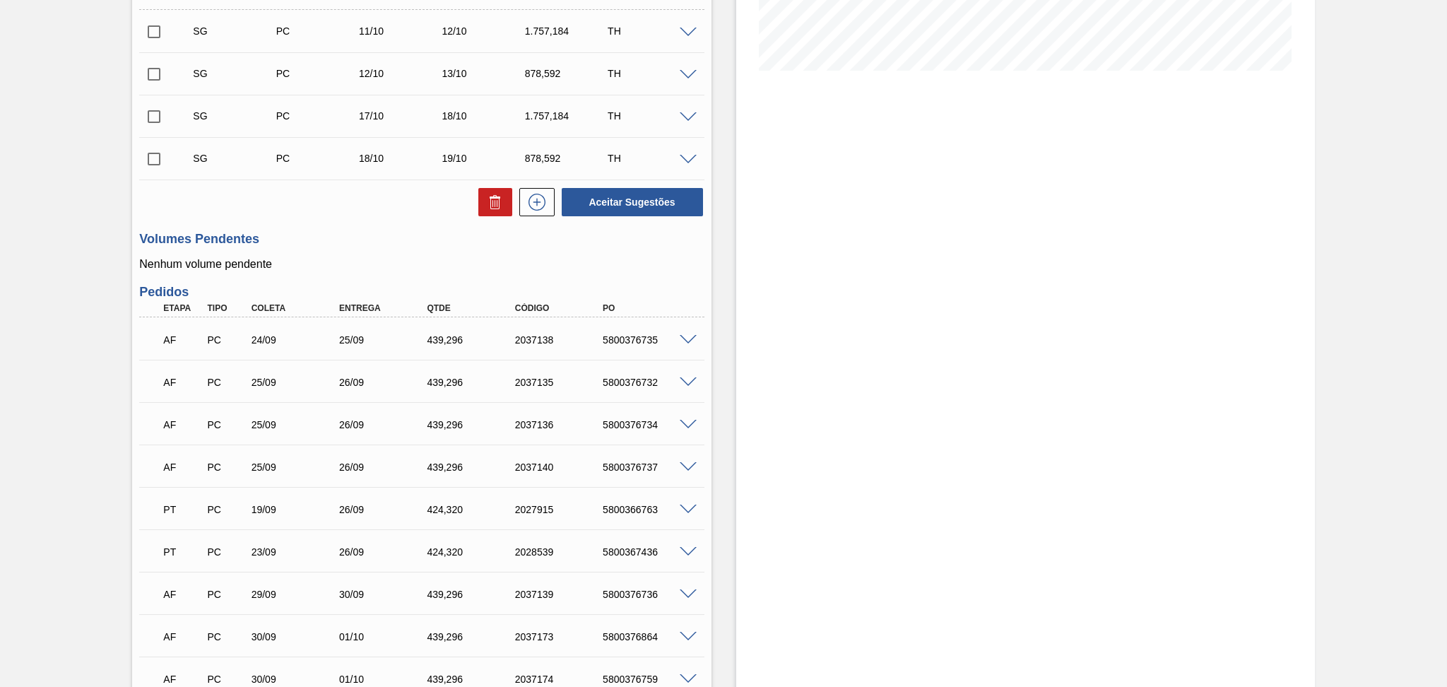
scroll to position [377, 0]
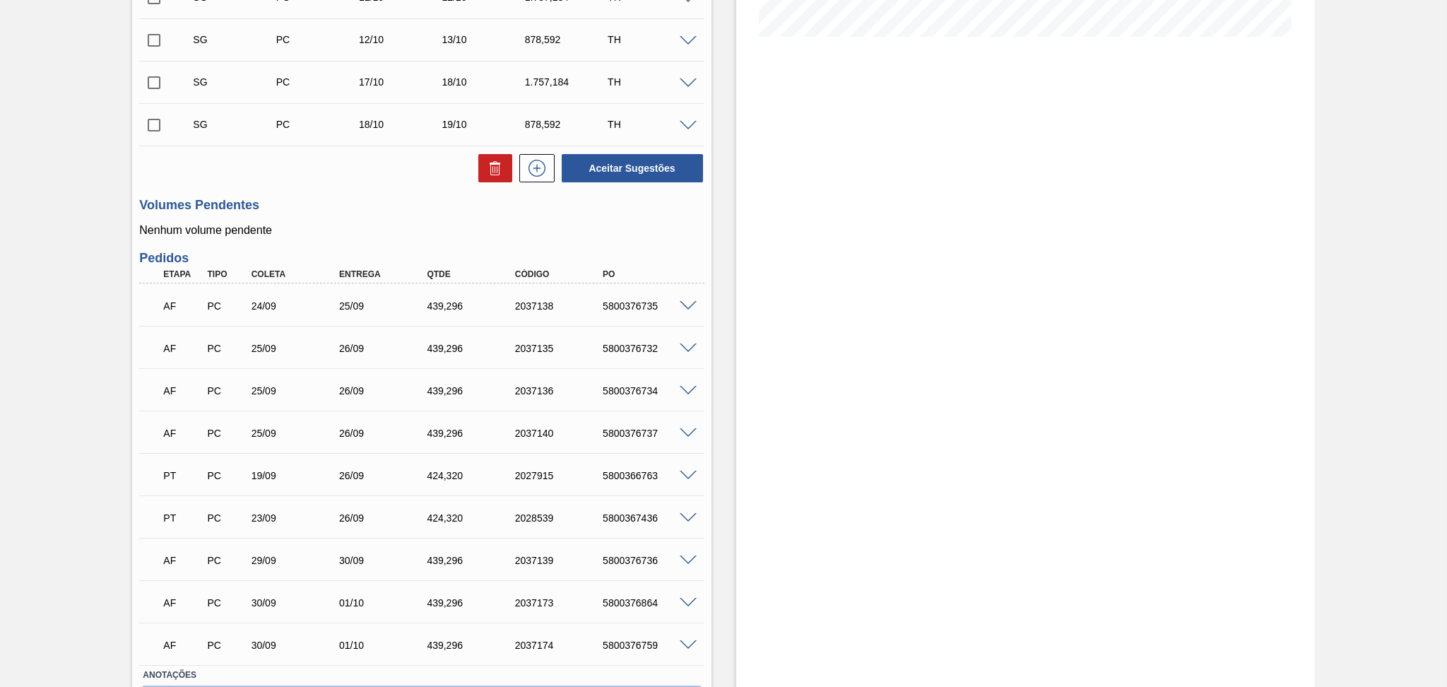
click at [367, 215] on div "Volumes Pendentes Nenhum volume pendente" at bounding box center [421, 217] width 564 height 39
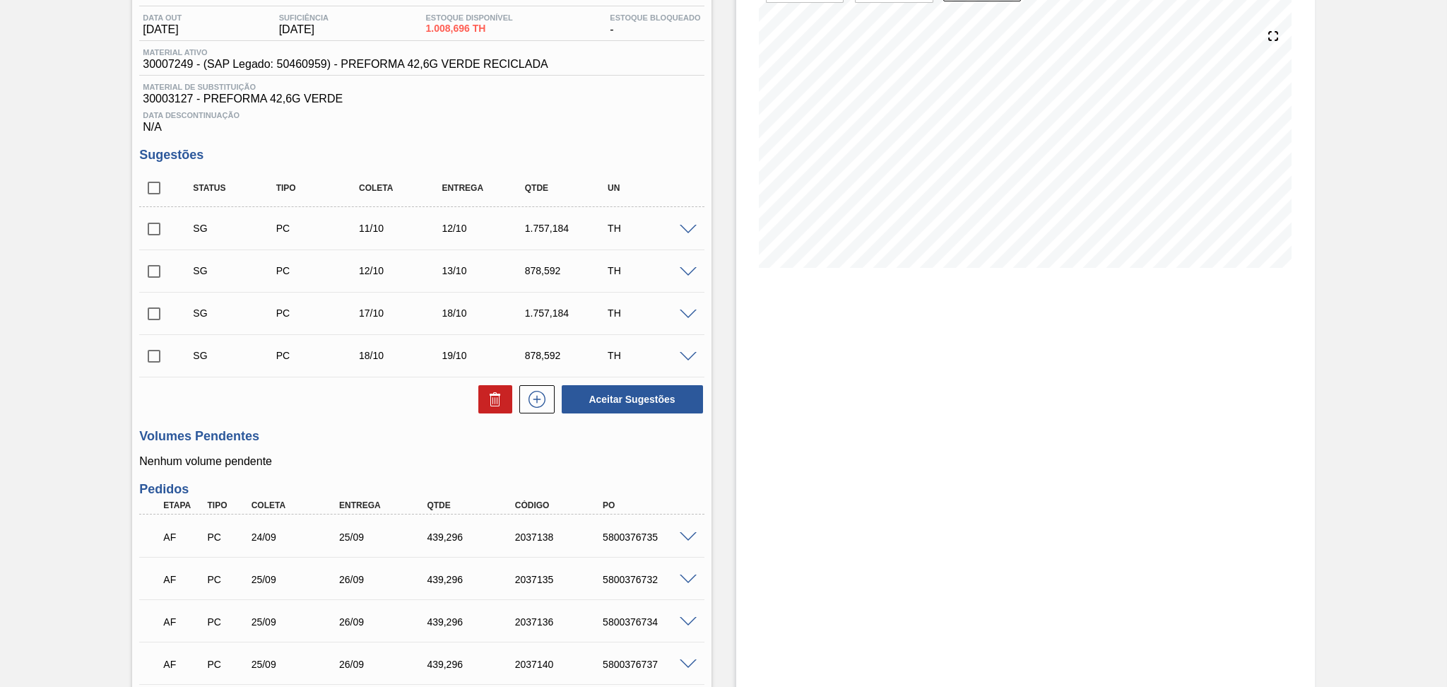
scroll to position [0, 0]
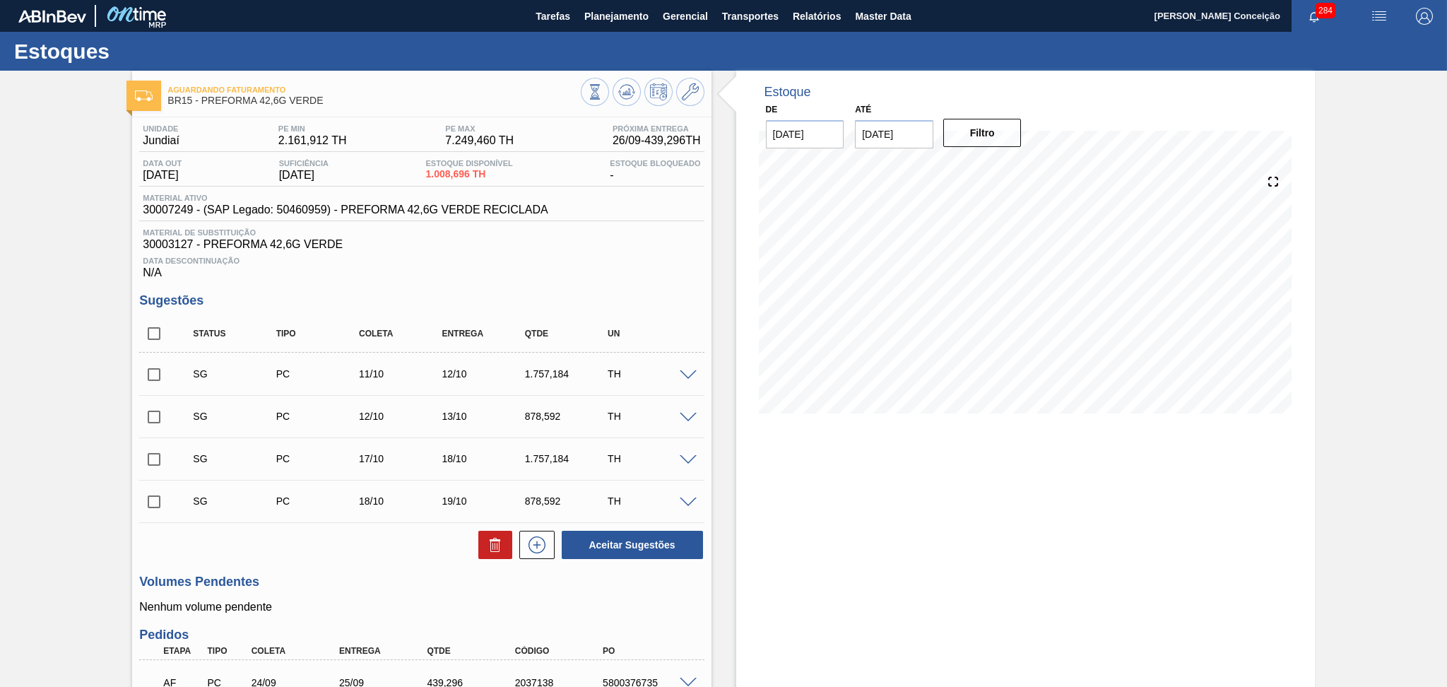
click at [343, 265] on div "Data Descontinuação N/A" at bounding box center [421, 265] width 564 height 28
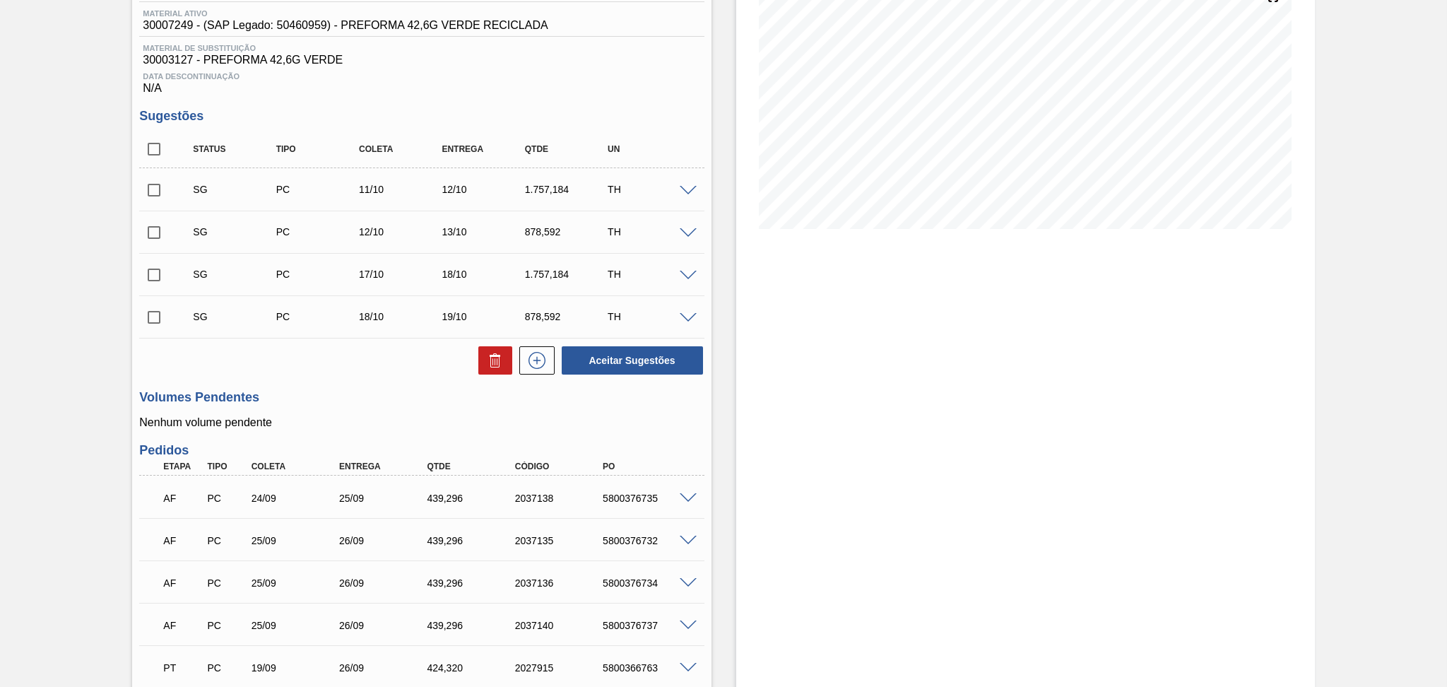
scroll to position [469, 0]
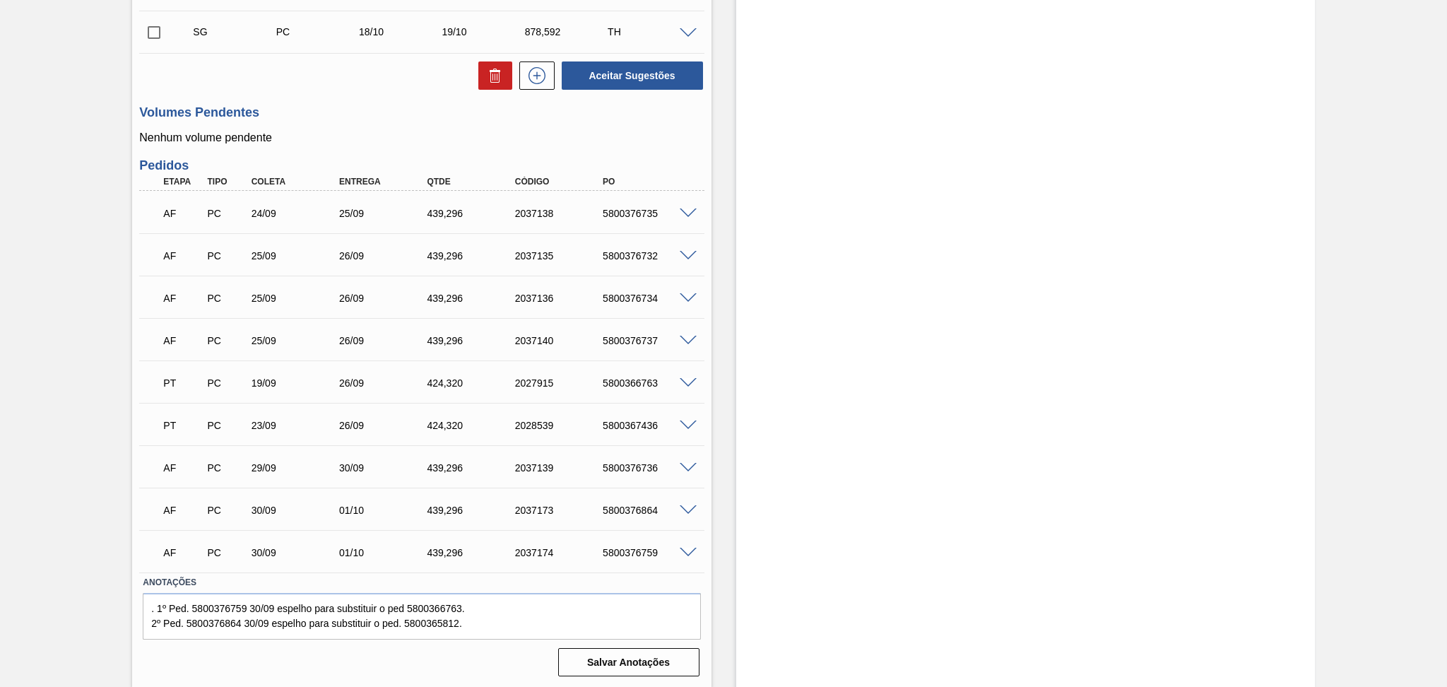
click at [658, 466] on div "5800376736" at bounding box center [648, 467] width 99 height 11
click at [711, 388] on div "Estoque De [DATE] Até [DATE] Filtro 08/10 Projeção de Estoque 2,469.258 [DOMAIN…" at bounding box center [1012, 145] width 603 height 1087
click at [264, 113] on h3 "Volumes Pendentes" at bounding box center [421, 112] width 564 height 15
click at [336, 136] on p "Nenhum volume pendente" at bounding box center [421, 137] width 564 height 13
click at [290, 221] on div "AF PC 24/09 25/09 439,[PHONE_NUMBER] 5800376735" at bounding box center [417, 212] width 527 height 28
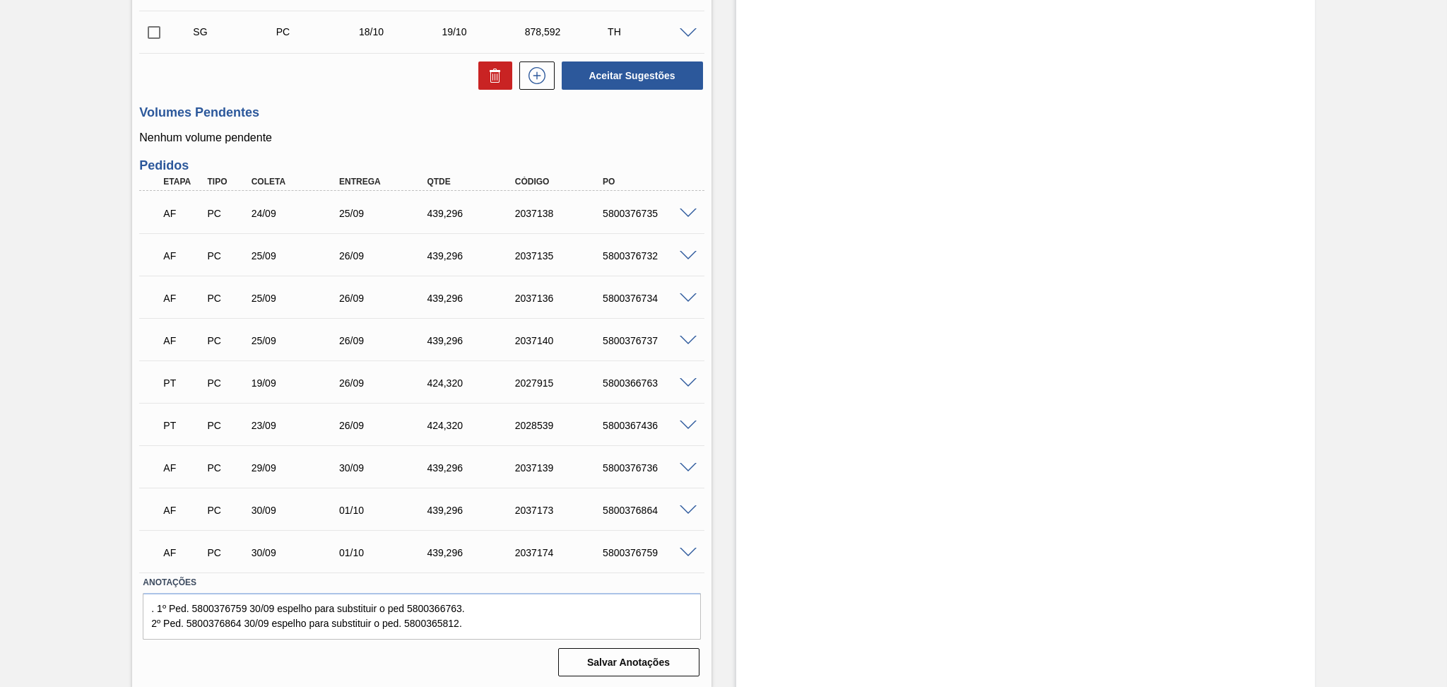
click at [301, 229] on div "AF PC 24/09 25/09 439,[PHONE_NUMBER] 5800376735 Material 30007249 - PREFORMA 42…" at bounding box center [421, 212] width 564 height 42
click at [830, 242] on div "Estoque De [DATE] Até [DATE] Filtro 08/10 Projeção de Estoque 2,469.258 [DOMAIN…" at bounding box center [1025, 145] width 579 height 1087
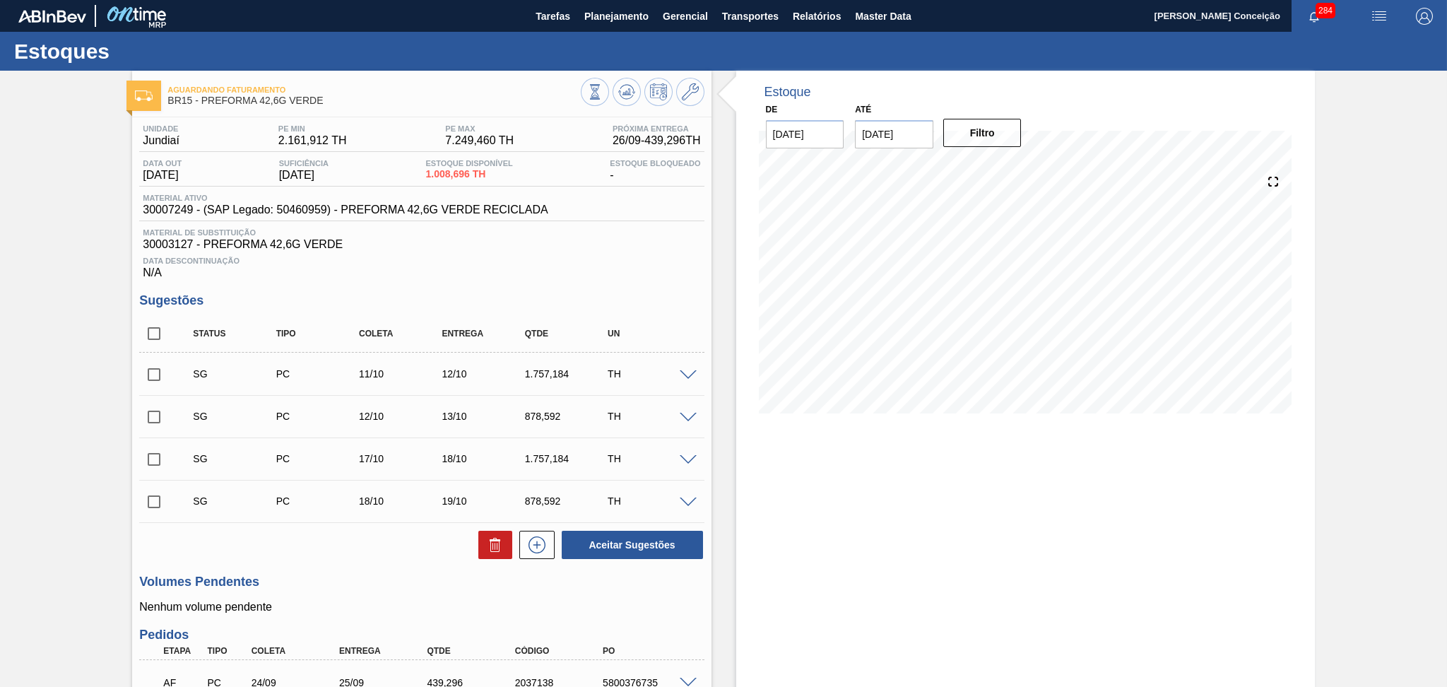
click at [570, 242] on span "30003127 - PREFORMA 42,6G VERDE" at bounding box center [421, 244] width 557 height 13
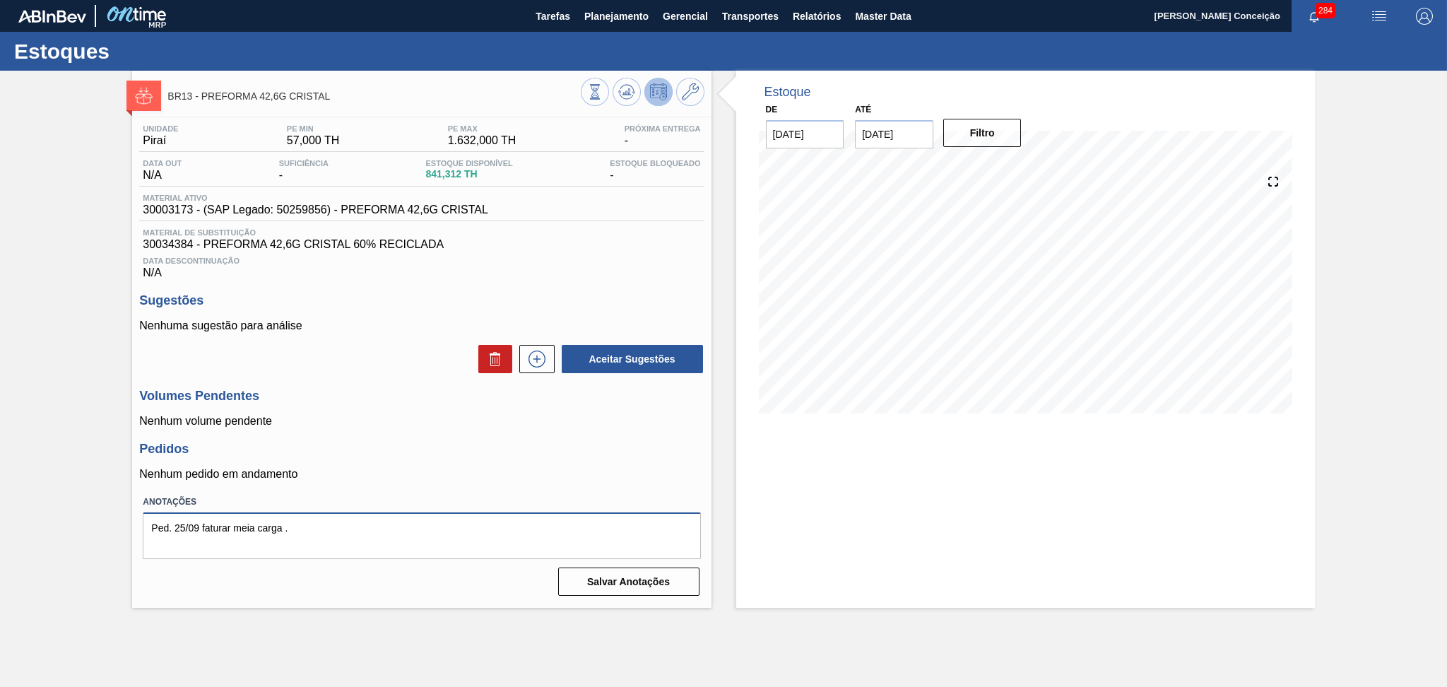
click at [0, 543] on div "BR13 - PREFORMA 42,6G CRISTAL Unidade Piraí PE MIN 57,000 TH PE MAX 1.632,000 T…" at bounding box center [723, 339] width 1447 height 537
type textarea "."
click at [616, 581] on button "Salvar Anotações" at bounding box center [628, 581] width 141 height 28
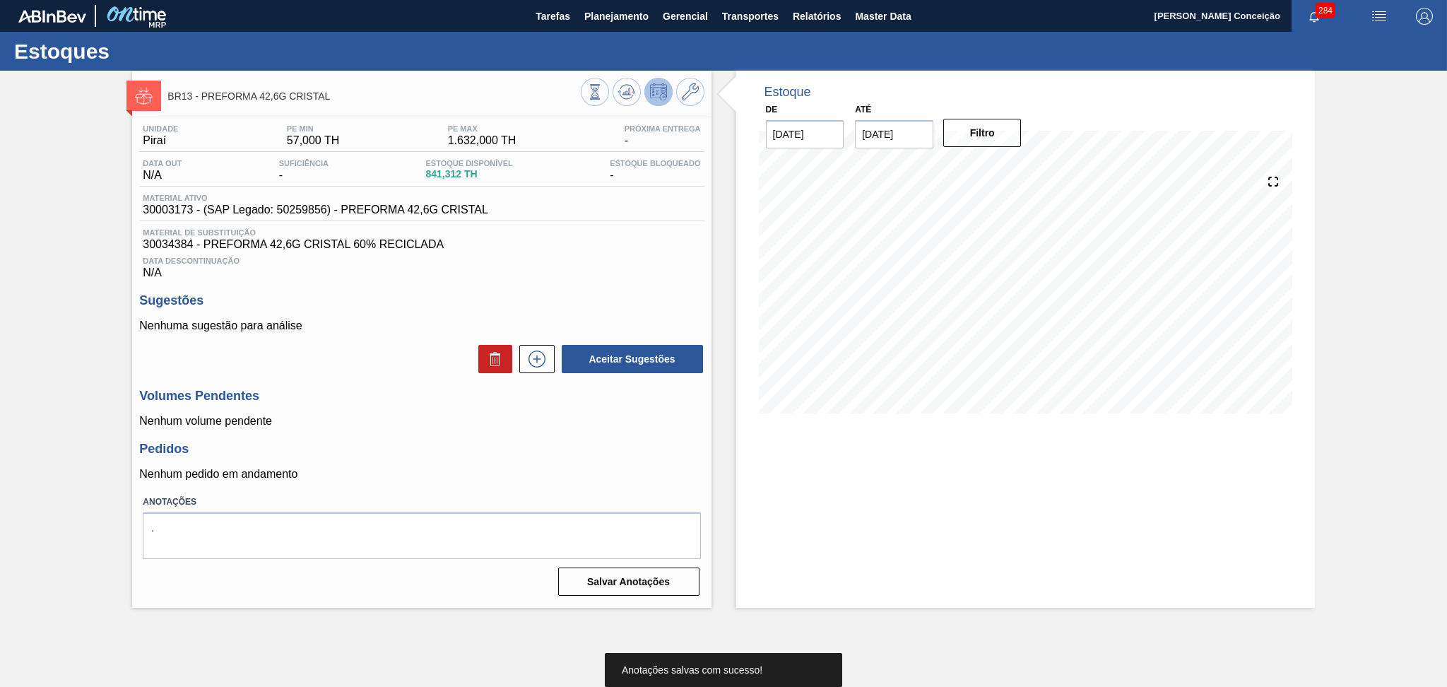
click at [501, 270] on div "Data Descontinuação N/A" at bounding box center [421, 265] width 564 height 28
click at [161, 202] on div "Material ativo 30003173 - (SAP Legado: 50259856) - PREFORMA 42,6G CRISTAL" at bounding box center [315, 205] width 353 height 23
copy span "30003173"
click at [533, 363] on icon at bounding box center [537, 358] width 23 height 17
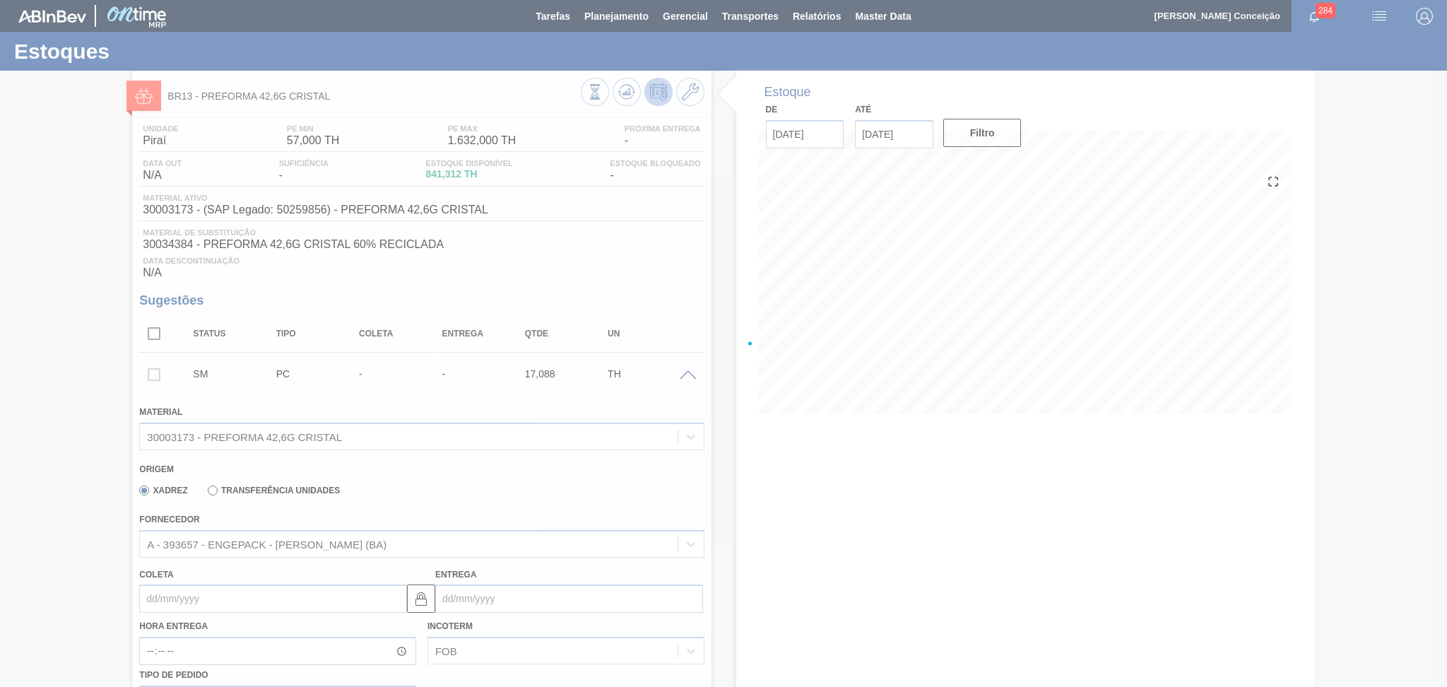
click at [454, 480] on div at bounding box center [723, 343] width 1447 height 687
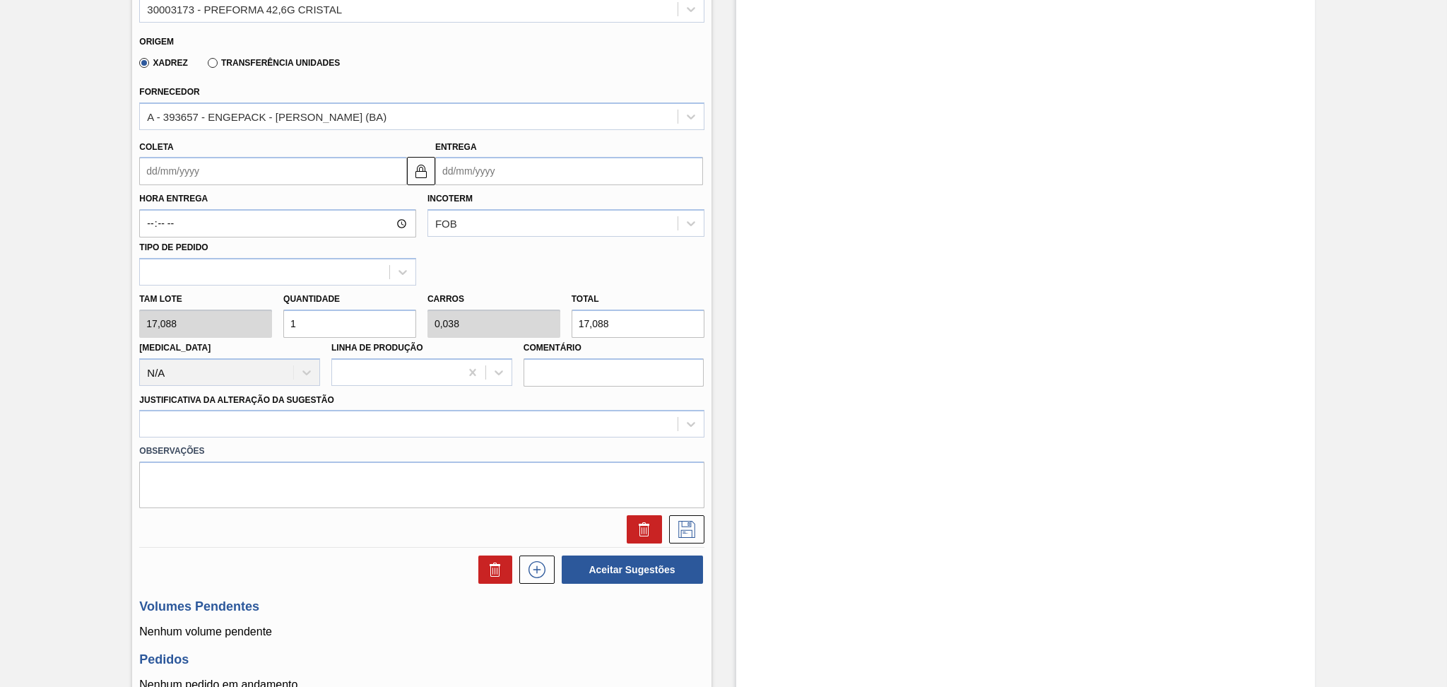
scroll to position [471, 0]
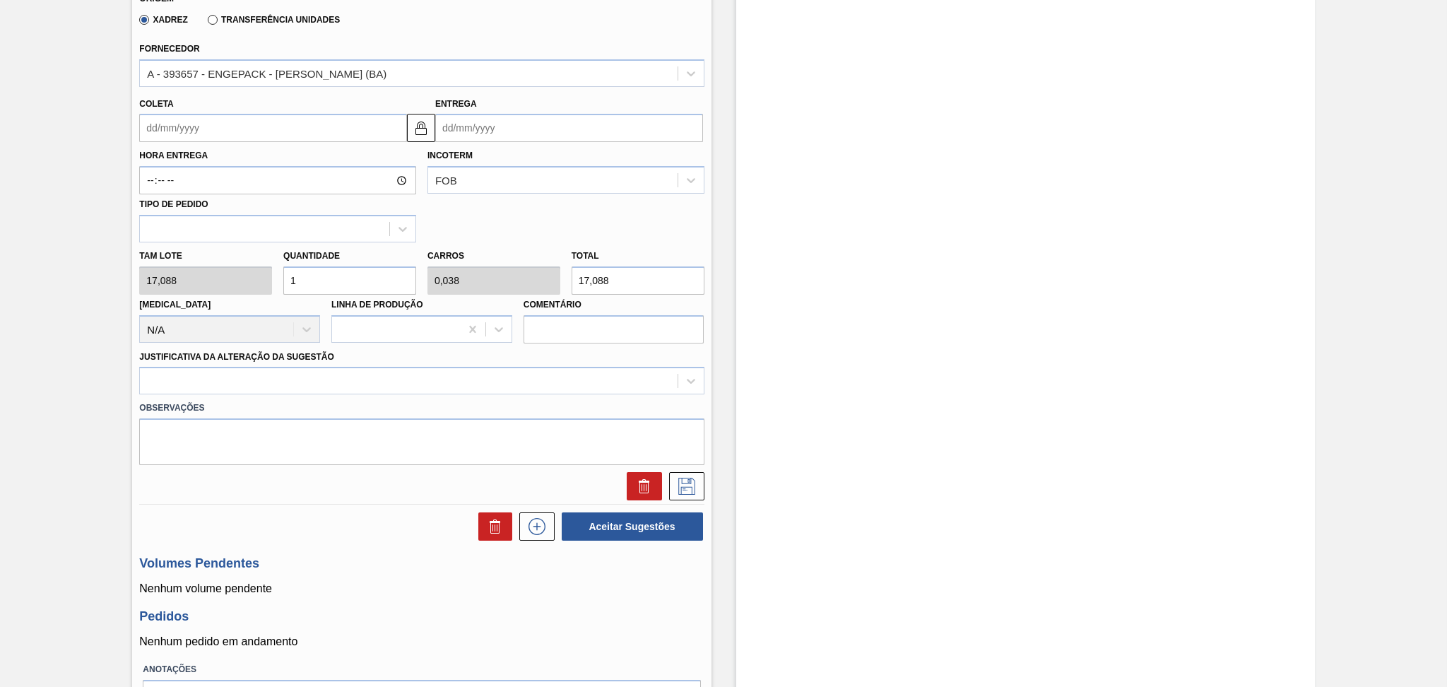
click at [252, 261] on div "Tam lote 17,088 Quantidade 1 Carros 0,038 Total 17,088 [MEDICAL_DATA] N/A Linha…" at bounding box center [422, 292] width 576 height 101
type input "2"
type input "0,077"
type input "34,176"
type input "26"
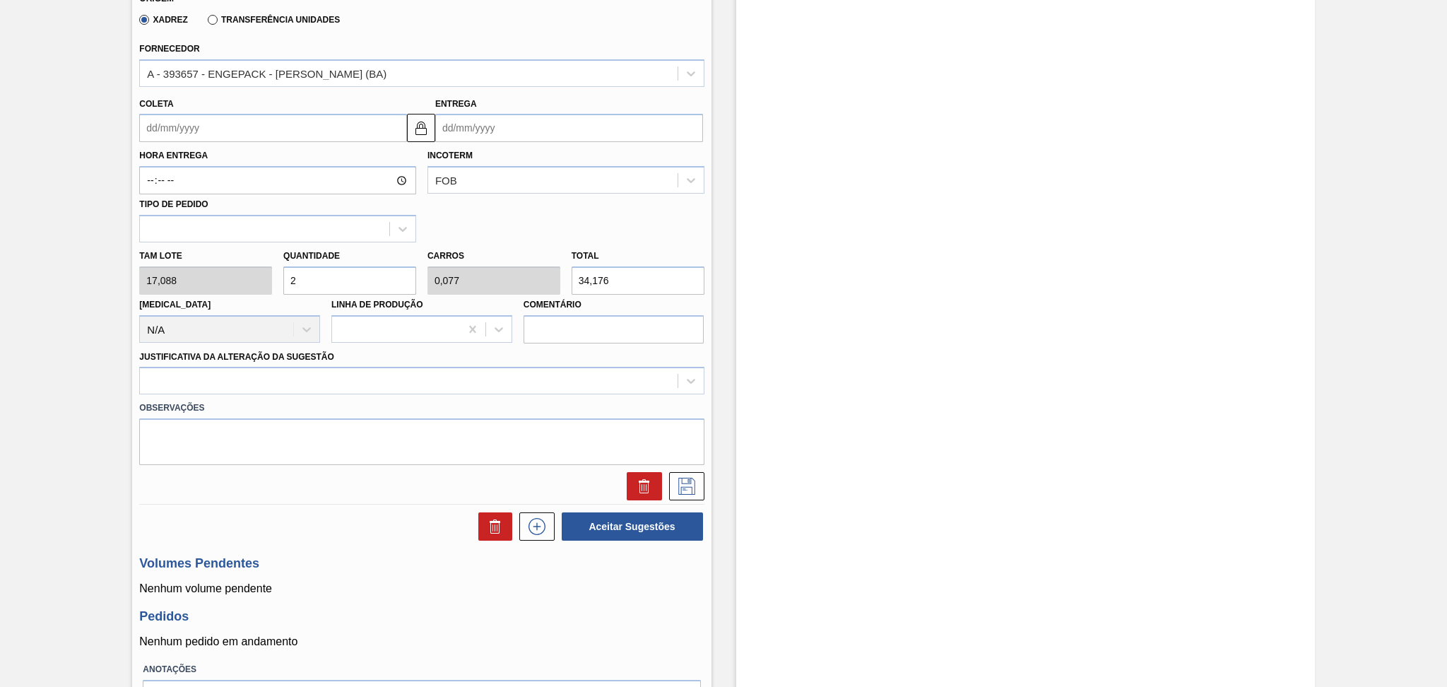
type input "1"
type input "444,288"
type input "26"
click at [350, 455] on textarea at bounding box center [421, 441] width 564 height 47
drag, startPoint x: 653, startPoint y: 273, endPoint x: 511, endPoint y: 259, distance: 141.9
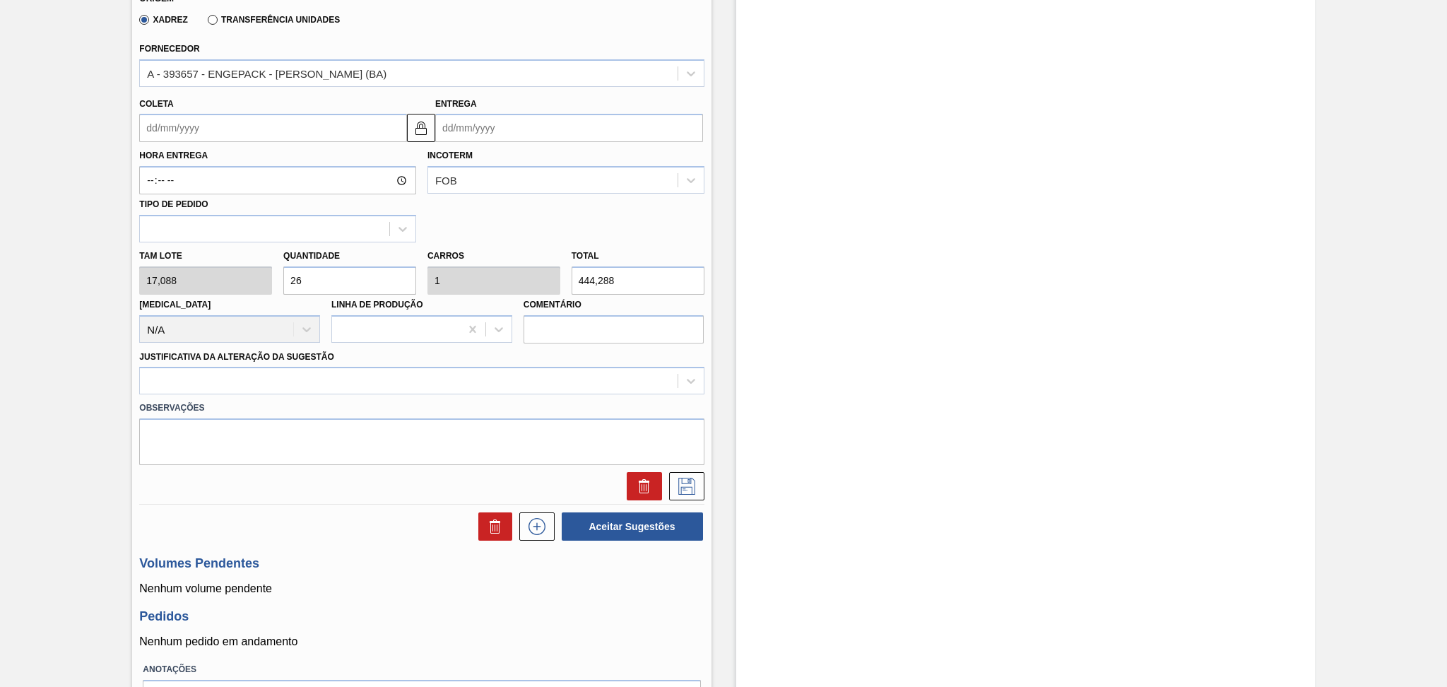
click at [536, 260] on div "Tam lote 17,088 Quantidade 26 Carros 1 Total 444,288 [MEDICAL_DATA] N/A Linha d…" at bounding box center [422, 292] width 576 height 101
